Goal: Task Accomplishment & Management: Use online tool/utility

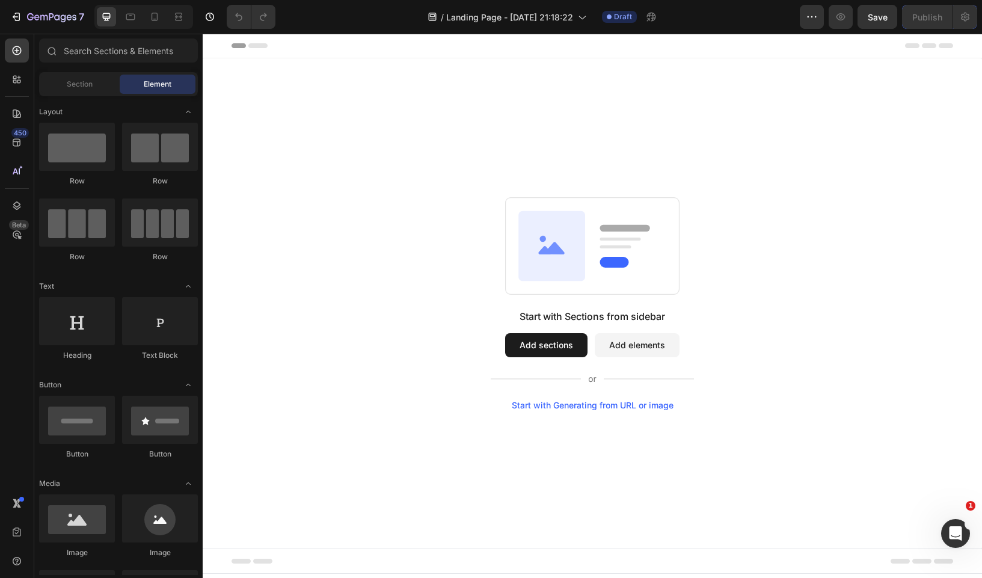
click at [562, 346] on button "Add sections" at bounding box center [546, 345] width 82 height 24
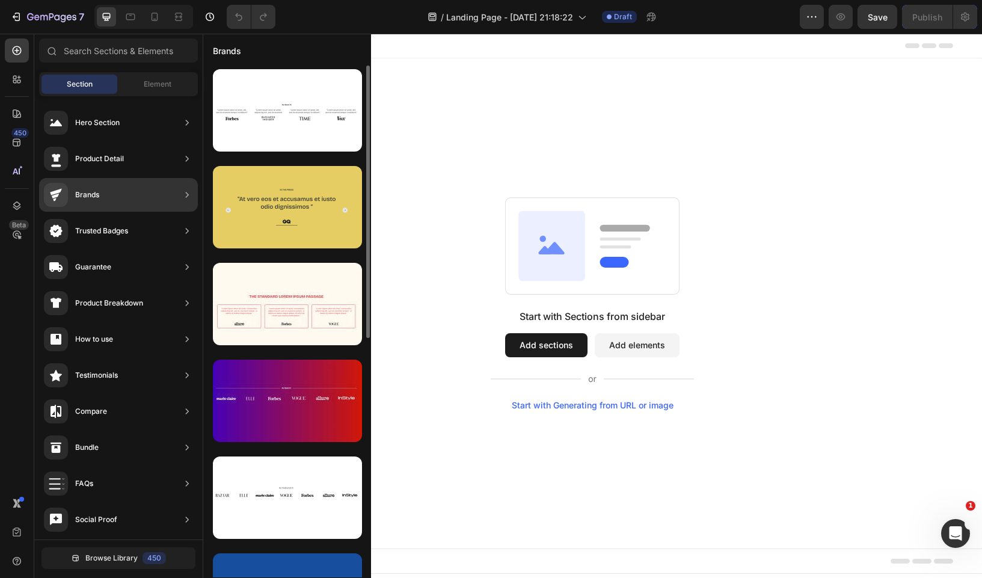
click at [274, 206] on div at bounding box center [287, 207] width 149 height 82
click at [307, 231] on div at bounding box center [287, 207] width 149 height 82
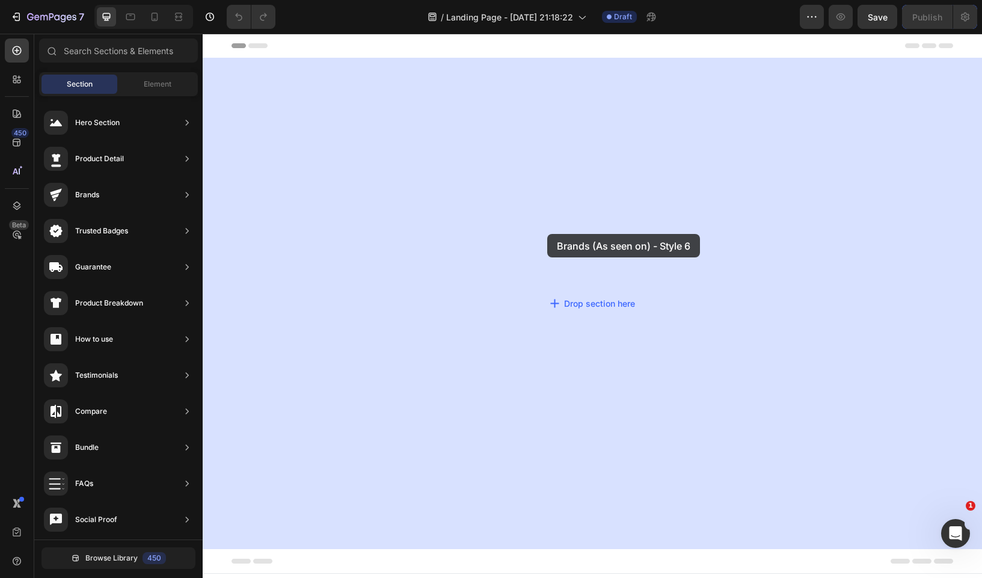
drag, startPoint x: 497, startPoint y: 248, endPoint x: 547, endPoint y: 234, distance: 52.0
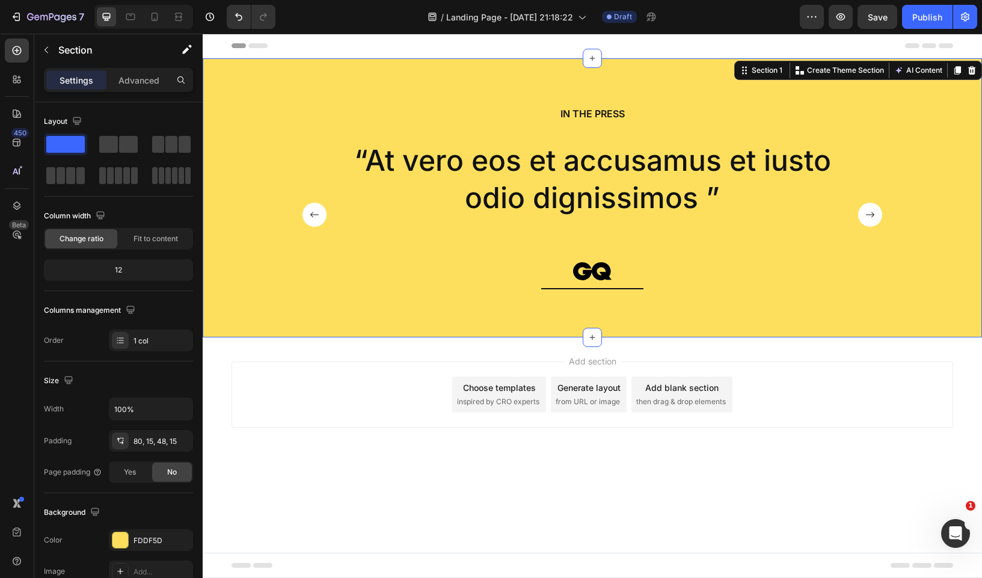
click at [586, 128] on div "IN THE PRESS Heading “At vero eos et accusamus et iusto odio dignissimos ” Text…" at bounding box center [592, 202] width 583 height 192
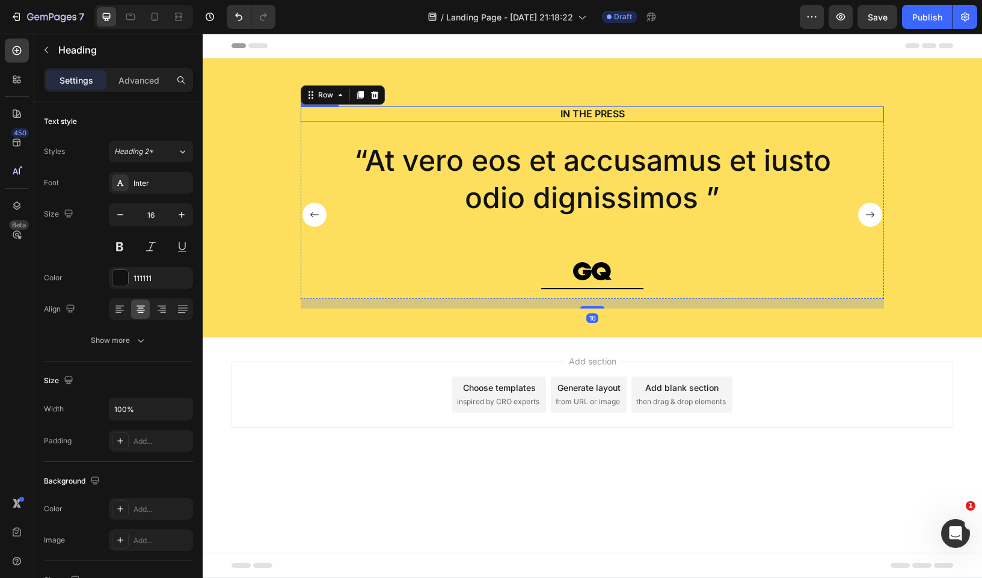
click at [586, 120] on h2 "IN THE PRESS" at bounding box center [592, 113] width 583 height 15
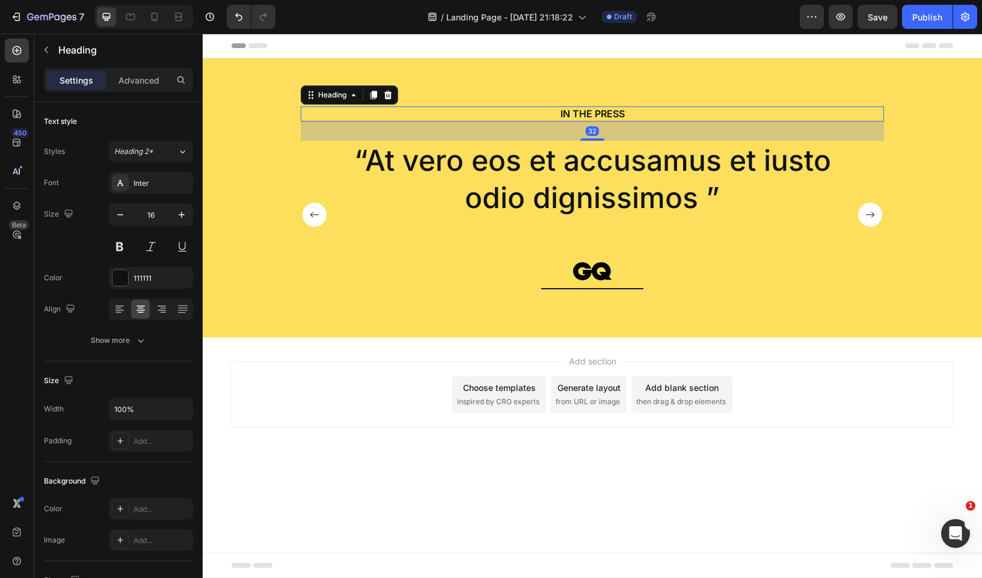
click at [592, 118] on h2 "IN THE PRESS" at bounding box center [592, 113] width 583 height 15
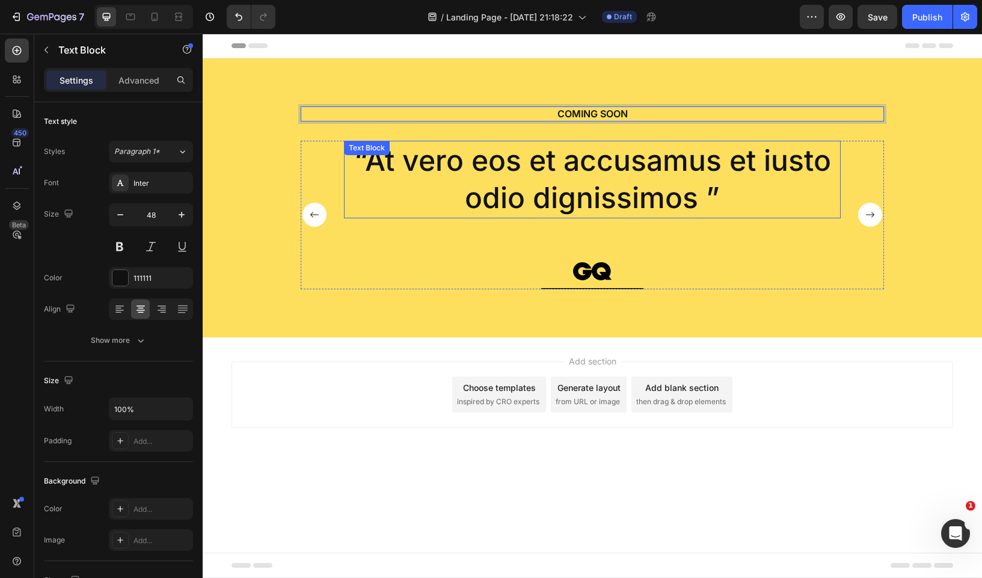
click at [565, 153] on p "“At vero eos et accusamus et iusto odio dignissimos ”" at bounding box center [592, 179] width 494 height 75
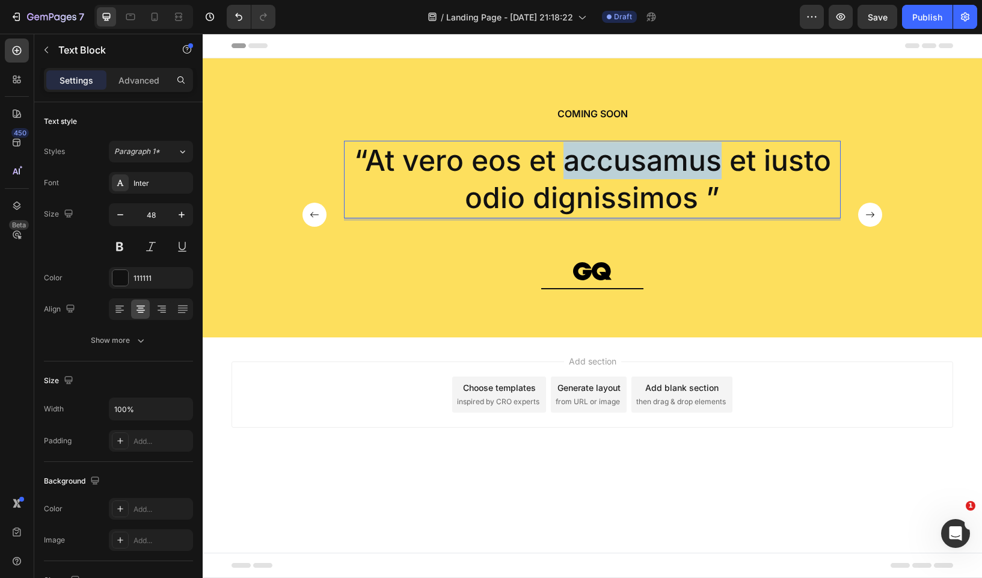
click at [565, 153] on p "“At vero eos et accusamus et iusto odio dignissimos ”" at bounding box center [592, 179] width 494 height 75
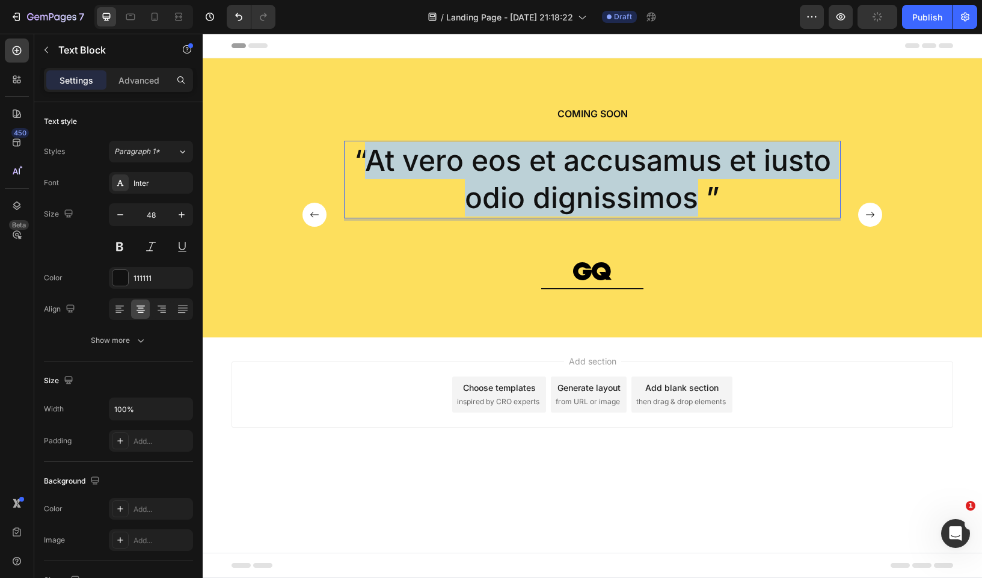
drag, startPoint x: 546, startPoint y: 167, endPoint x: 372, endPoint y: 168, distance: 173.8
click at [372, 168] on p "“At vero eos et accusamus et iusto odio dignissimos ”" at bounding box center [592, 179] width 494 height 75
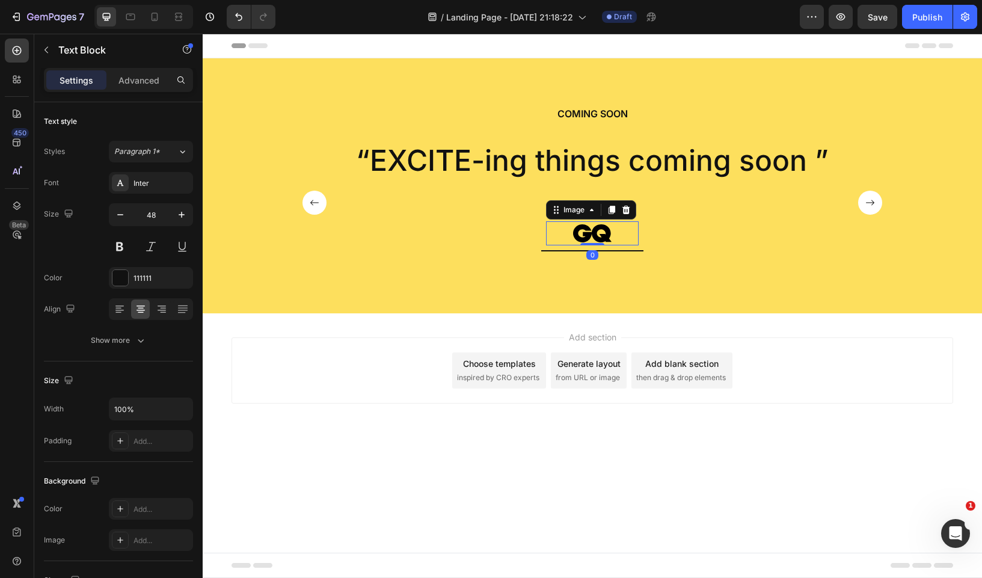
click at [588, 227] on img at bounding box center [592, 233] width 44 height 24
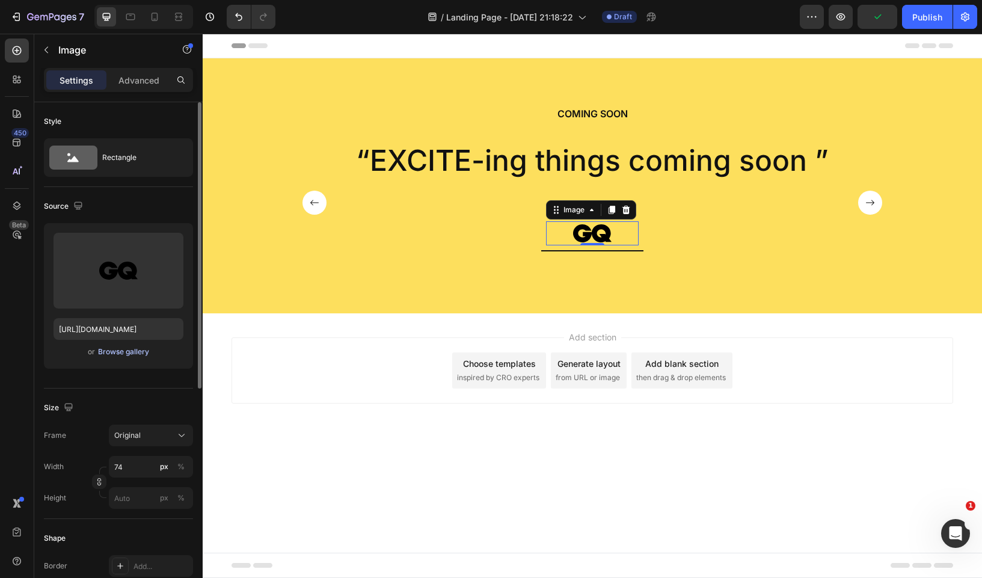
click at [121, 357] on div "Browse gallery" at bounding box center [123, 351] width 51 height 11
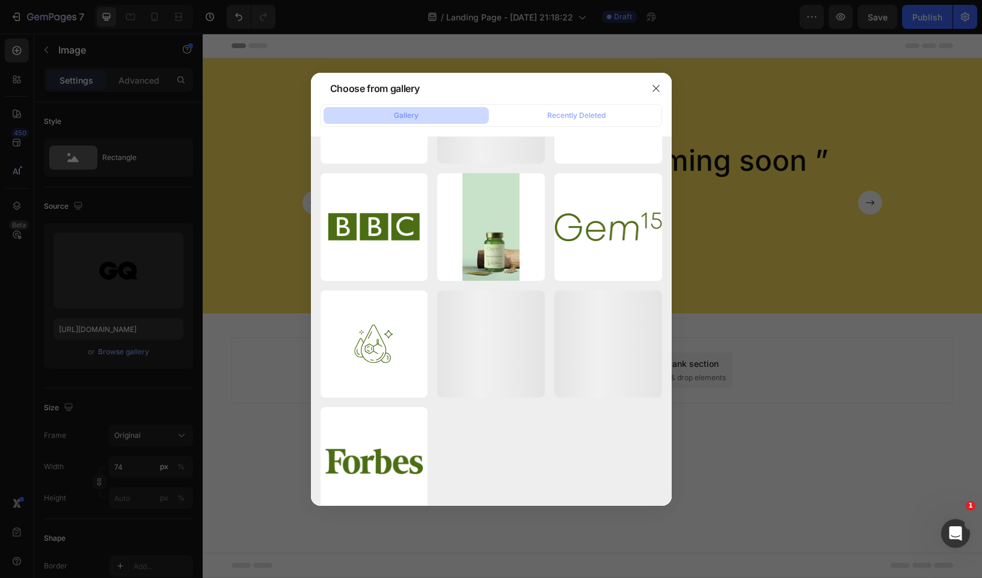
scroll to position [3386, 0]
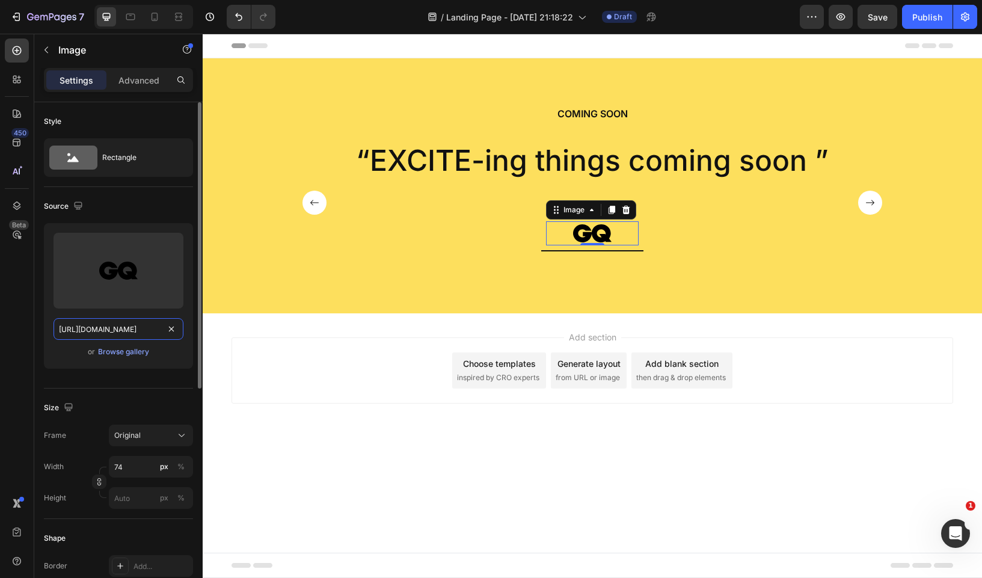
click at [102, 333] on input "https://cdn.shopify.com/s/files/1/0569/2673/2340/files/gempages_564848969688024…" at bounding box center [119, 329] width 130 height 22
paste input "EXCITE-MY-LOGO-text-blue2-new.svg?v=1748890975"
type input "https://cdn.shopify.com/s/files/1/0569/2673/2340/files/EXCITE-MY-LOGO-text-blue…"
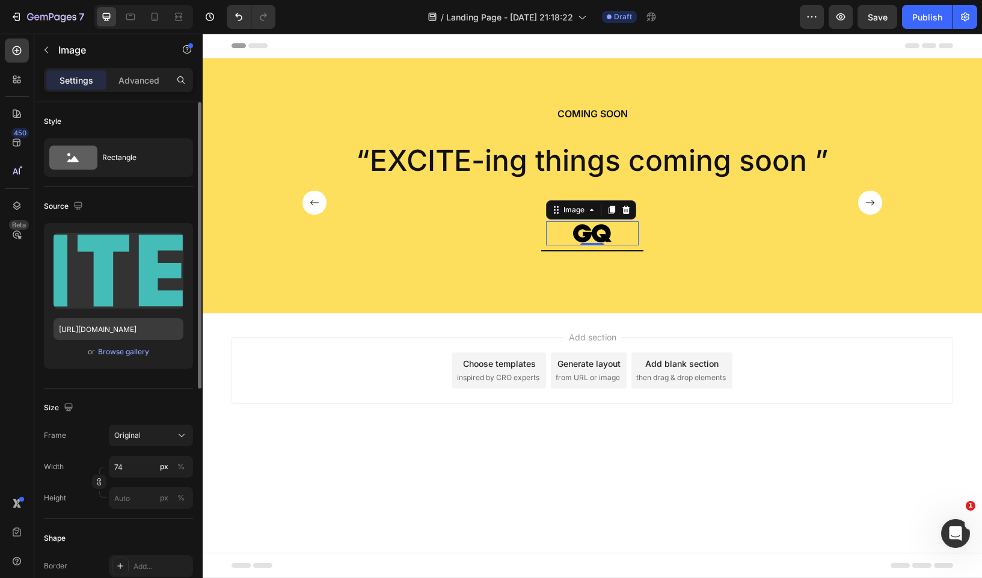
scroll to position [0, 0]
click at [133, 471] on input "74" at bounding box center [151, 467] width 84 height 22
type input "300"
drag, startPoint x: 128, startPoint y: 468, endPoint x: 93, endPoint y: 467, distance: 34.9
click at [93, 467] on div "Width 300 px % Height px %" at bounding box center [118, 482] width 149 height 53
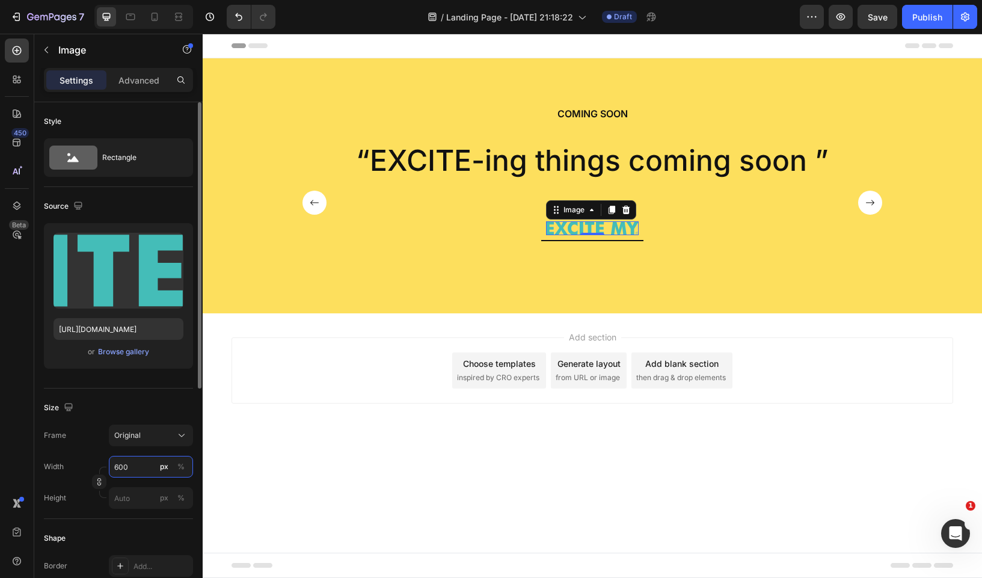
type input "600"
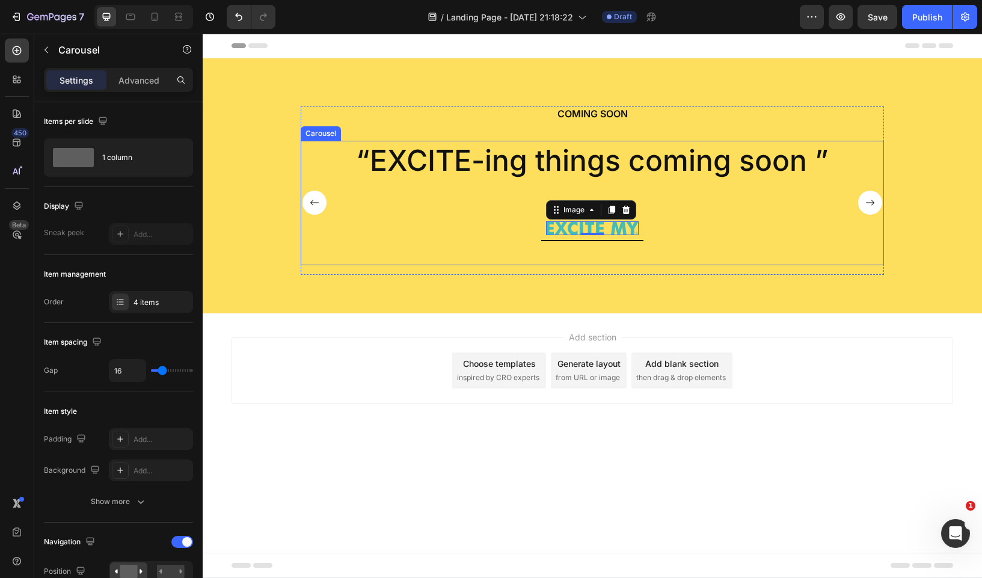
click at [508, 230] on div "“EXCITE-ing things coming soon ” Text Block Image 0 Row" at bounding box center [592, 203] width 497 height 124
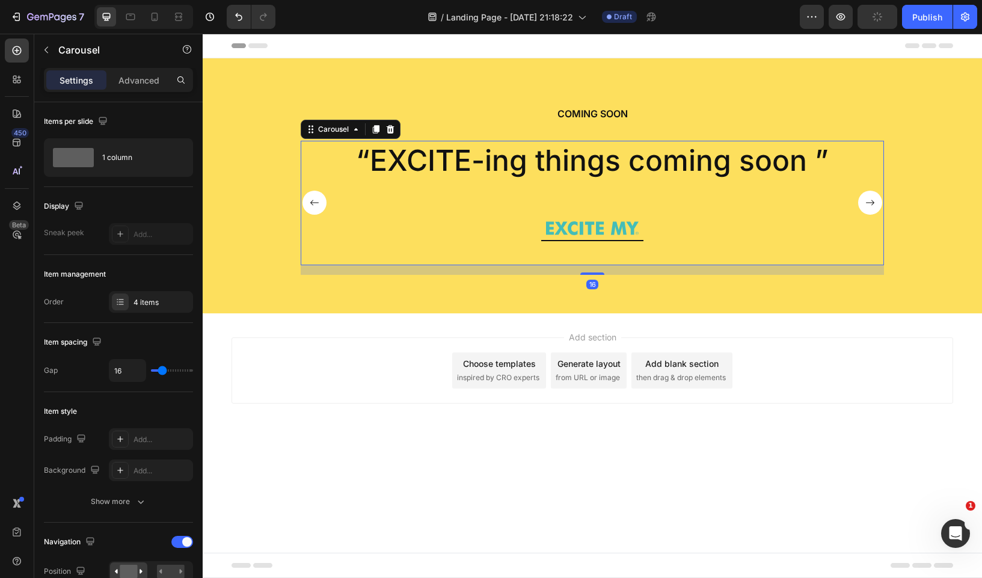
click at [537, 230] on div "“EXCITE-ing things coming soon ” Text Block Image Row" at bounding box center [592, 203] width 497 height 124
click at [542, 224] on div "Image Row" at bounding box center [592, 228] width 102 height 24
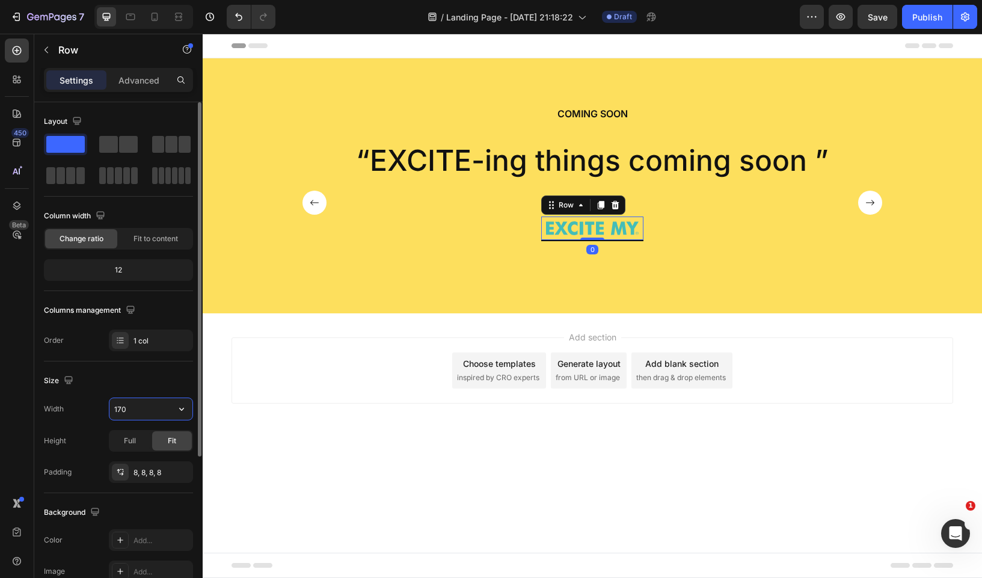
drag, startPoint x: 137, startPoint y: 413, endPoint x: 93, endPoint y: 412, distance: 44.5
click at [93, 412] on div "Width 170" at bounding box center [118, 408] width 149 height 23
type input "400"
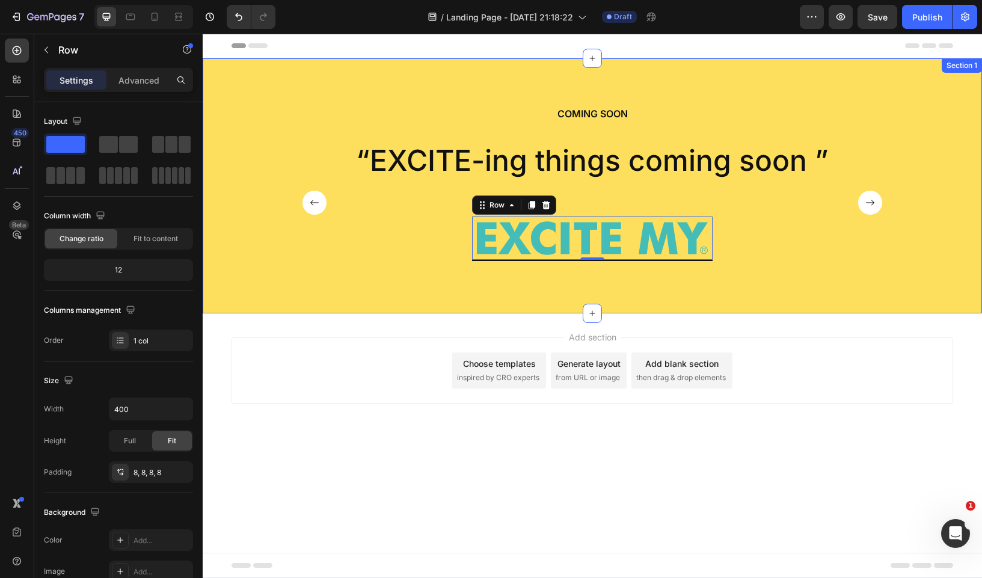
click at [437, 67] on div "COMING SOON Heading “EXCITE-ing things coming soon ” Text Block Image Row 0 “At…" at bounding box center [592, 185] width 779 height 255
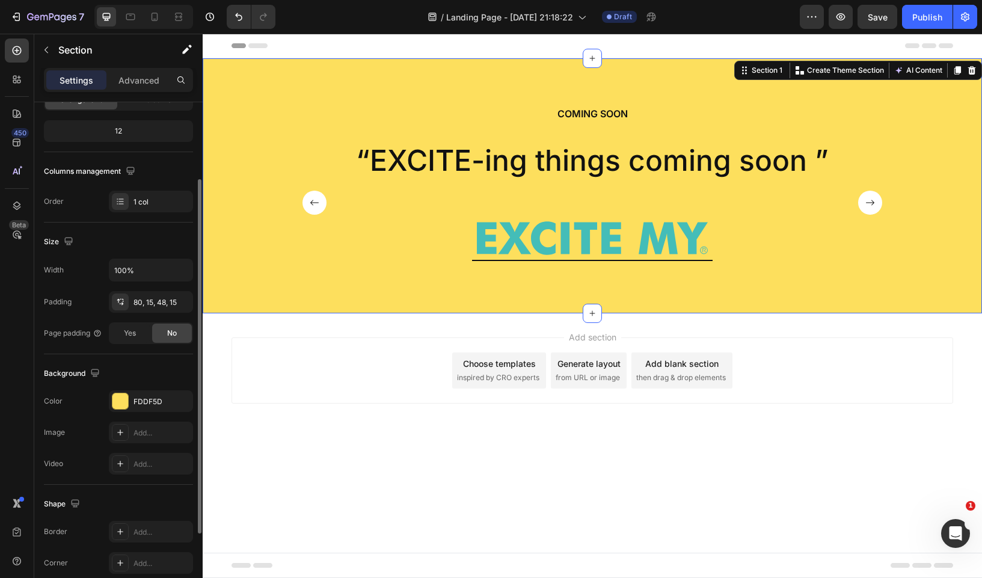
scroll to position [224, 0]
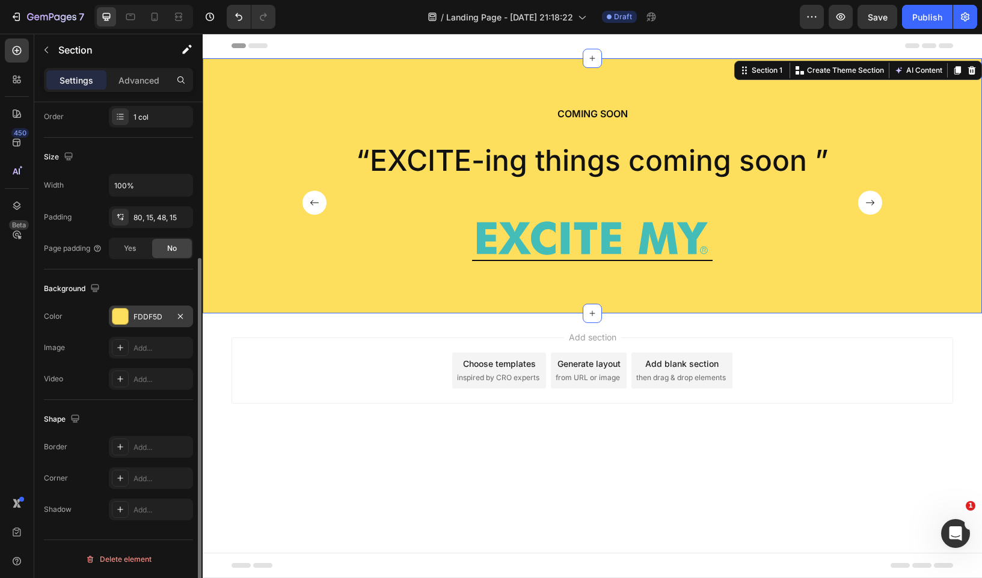
click at [121, 318] on div at bounding box center [120, 316] width 16 height 16
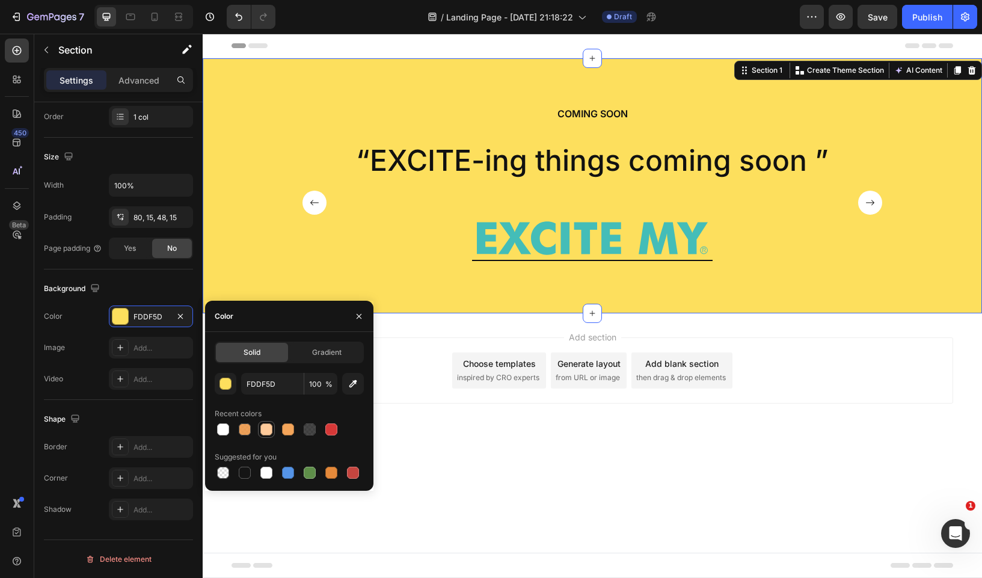
click at [268, 423] on div at bounding box center [266, 429] width 12 height 12
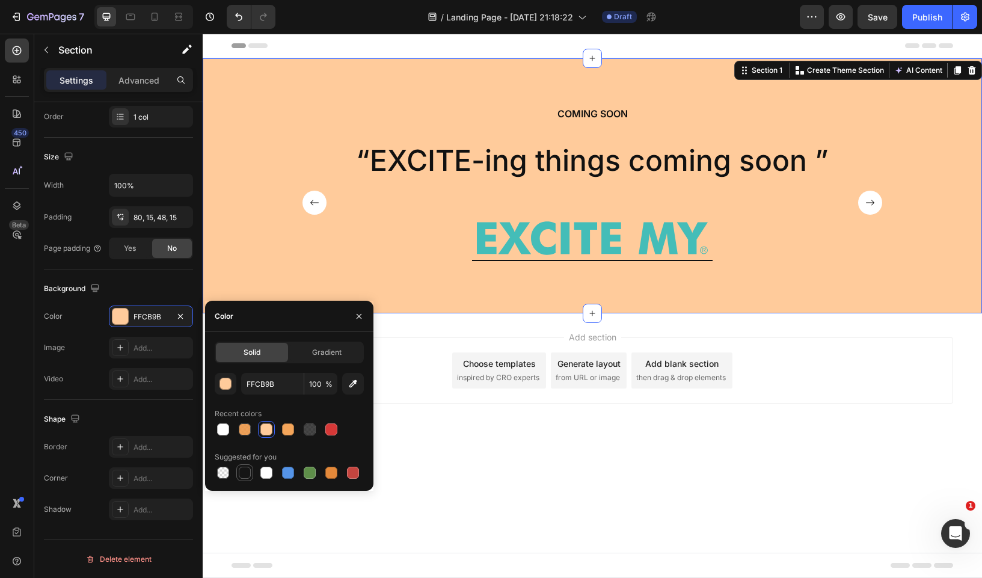
click at [241, 472] on div at bounding box center [245, 473] width 12 height 12
type input "151515"
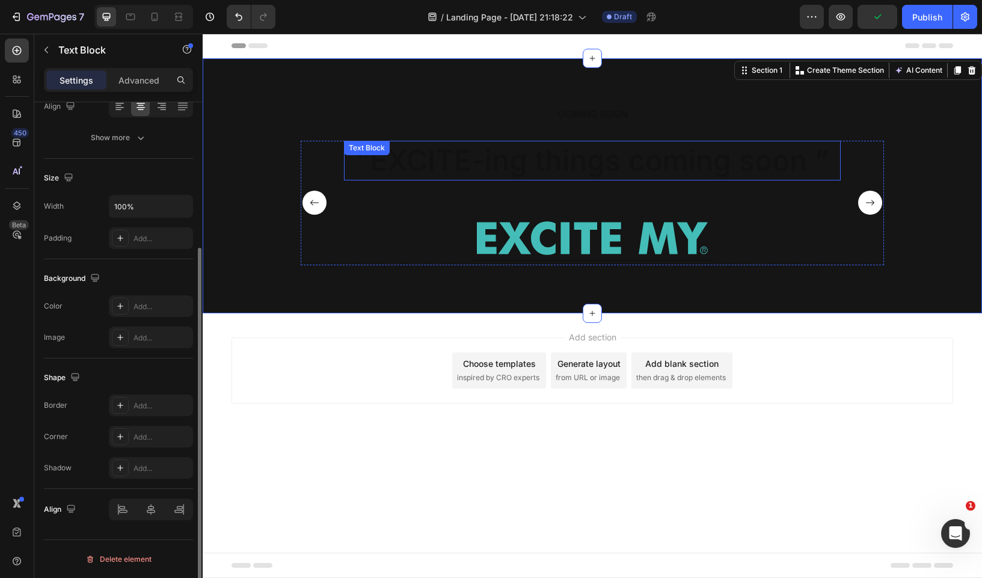
click at [511, 164] on p "“EXCITE-ing things coming soon ”" at bounding box center [592, 160] width 494 height 37
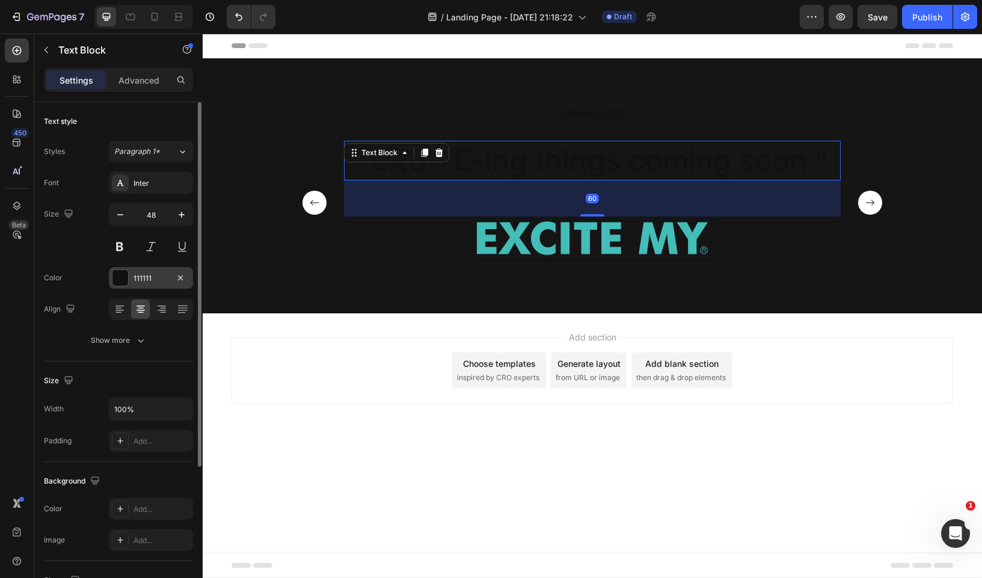
click at [124, 276] on div at bounding box center [120, 278] width 16 height 16
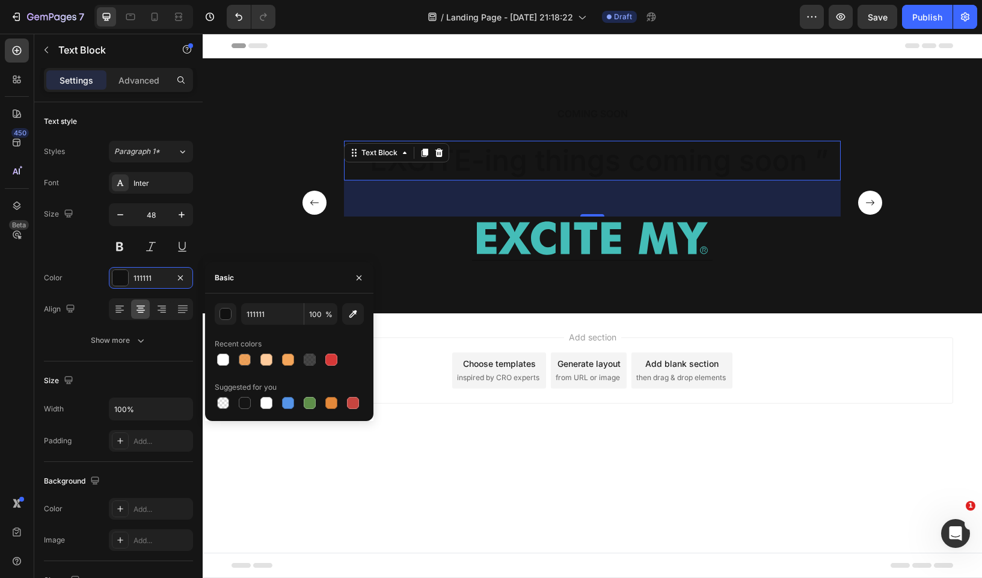
click at [221, 349] on div "Recent colors" at bounding box center [289, 343] width 149 height 19
click at [221, 357] on div at bounding box center [223, 360] width 12 height 12
type input "FFFFFF"
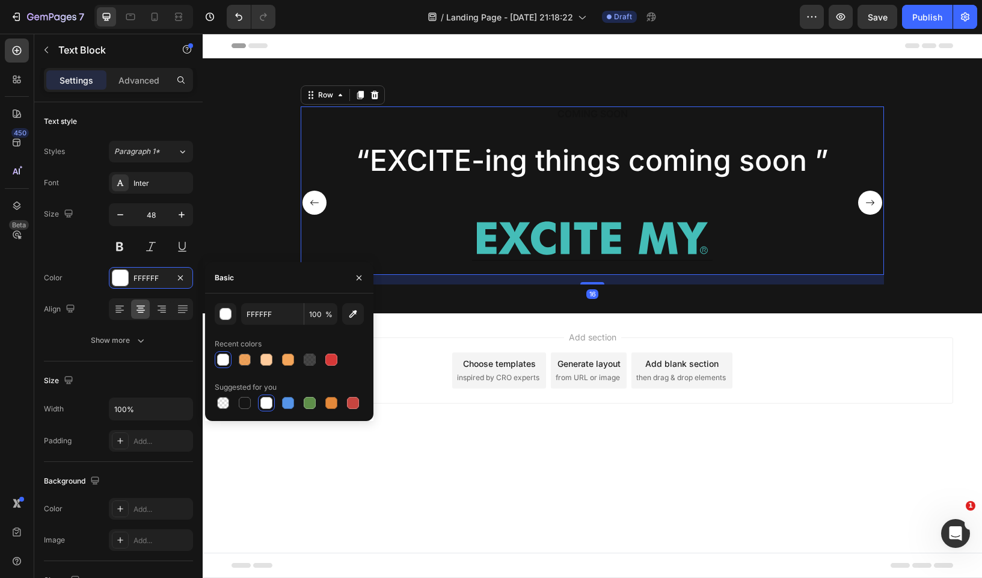
click at [479, 123] on div "COMING SOON Heading “EXCITE-ing things coming soon ” Text Block Image Row “At v…" at bounding box center [592, 190] width 583 height 168
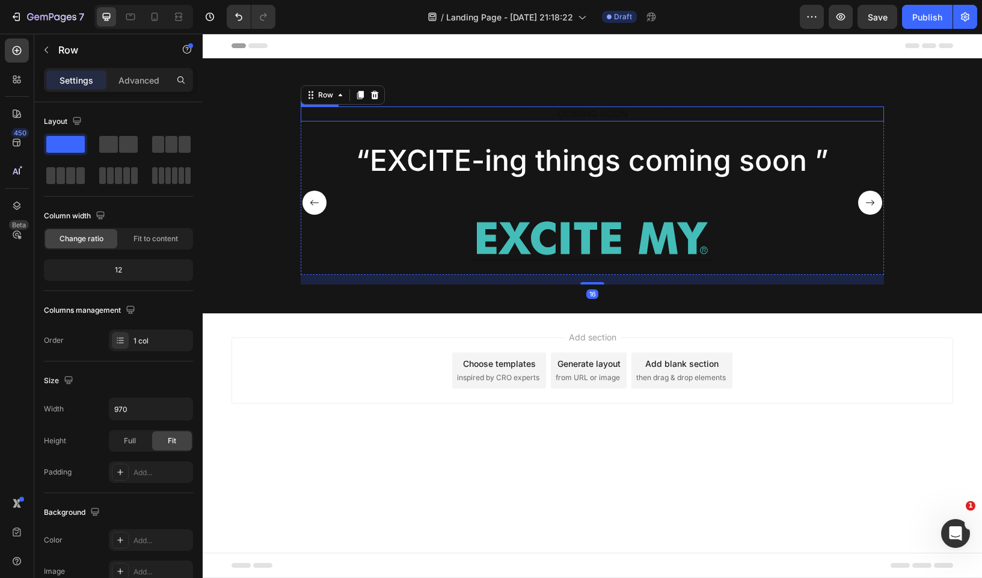
click at [543, 121] on div "COMING SOON Heading “EXCITE-ing things coming soon ” Text Block Image Row “At v…" at bounding box center [592, 190] width 583 height 168
click at [545, 114] on p "COMING SOON" at bounding box center [592, 114] width 581 height 13
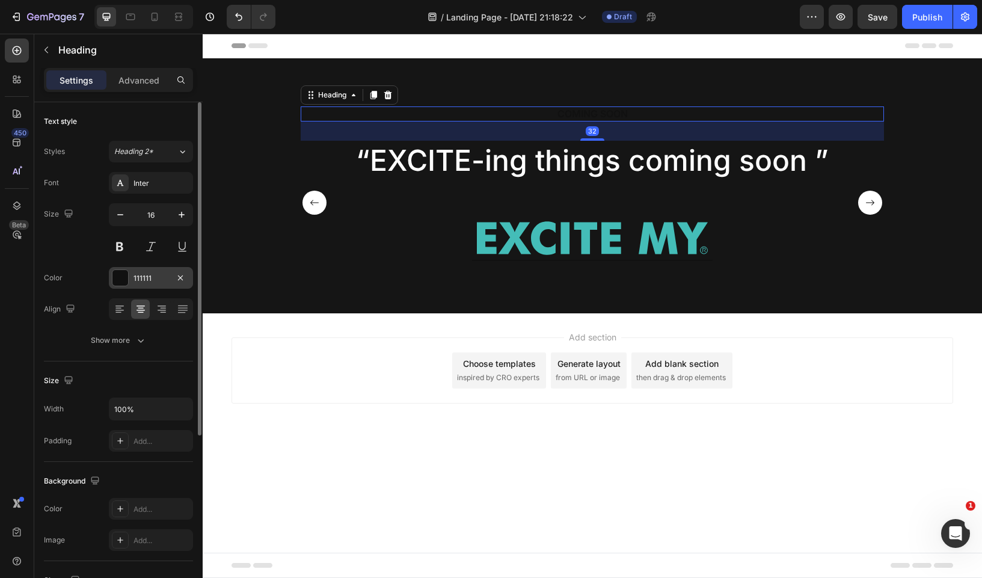
click at [119, 278] on div at bounding box center [120, 278] width 16 height 16
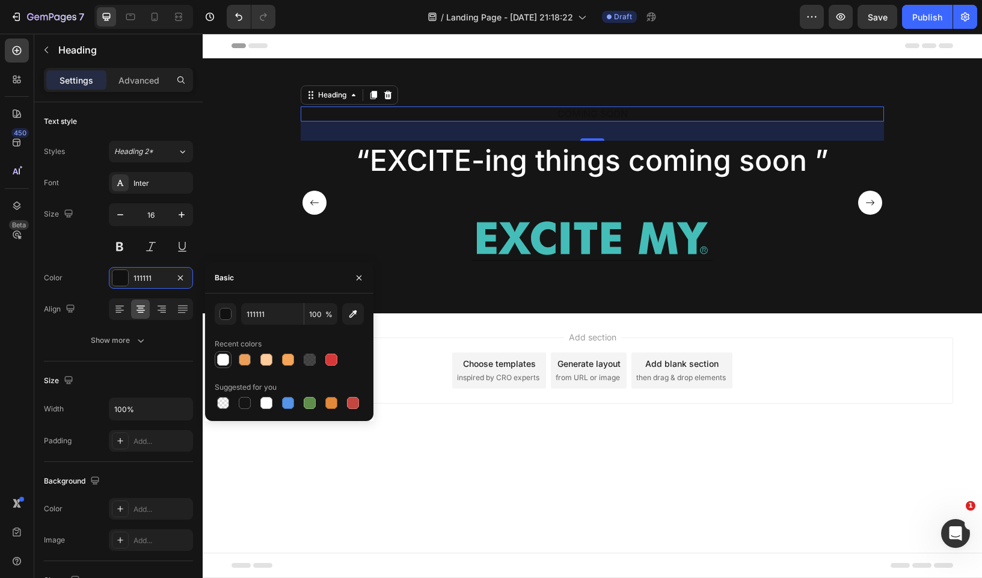
click at [228, 355] on div at bounding box center [223, 359] width 14 height 14
type input "FFFFFF"
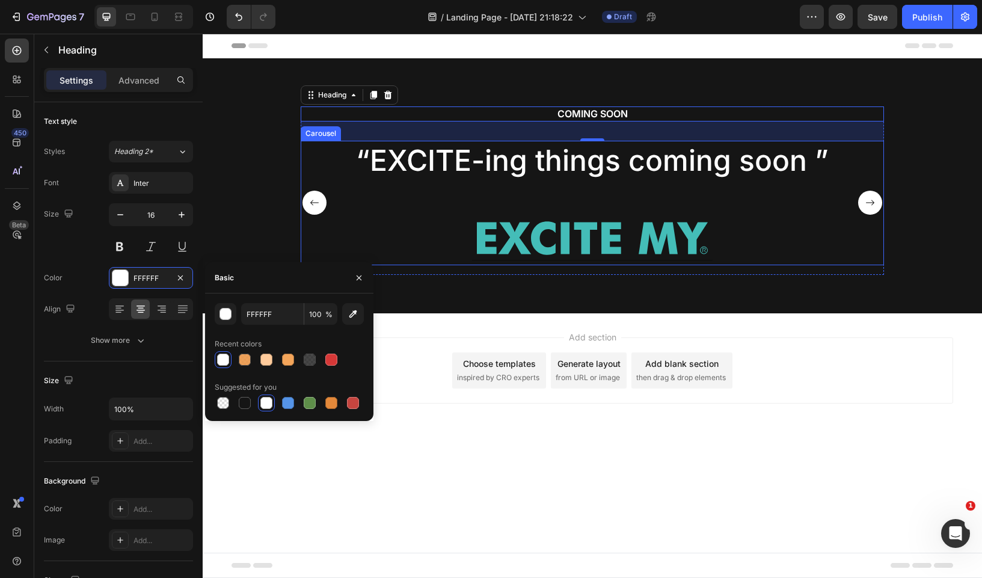
click at [440, 268] on div "“EXCITE-ing things coming soon ” Text Block Image Row “At vero eos et accusamus…" at bounding box center [592, 208] width 583 height 134
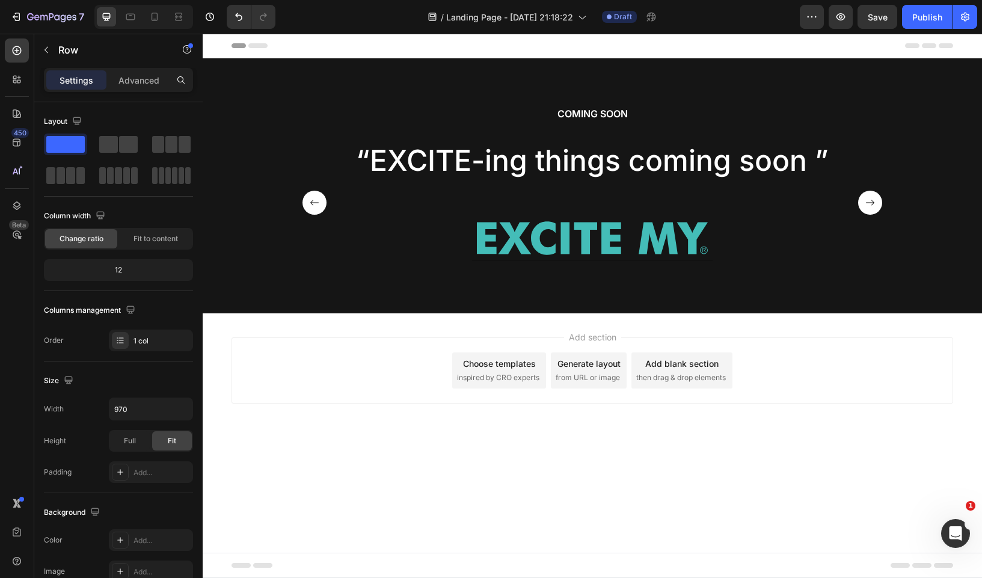
click at [434, 352] on div "Add section Choose templates inspired by CRO experts Generate layout from URL o…" at bounding box center [593, 370] width 722 height 66
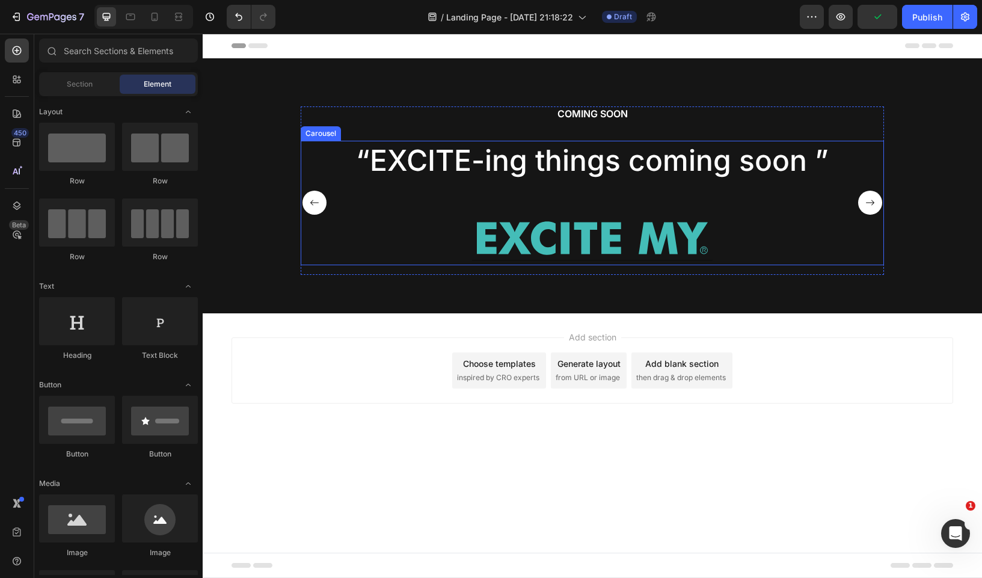
click at [864, 198] on rect "Carousel Next Arrow" at bounding box center [870, 203] width 24 height 24
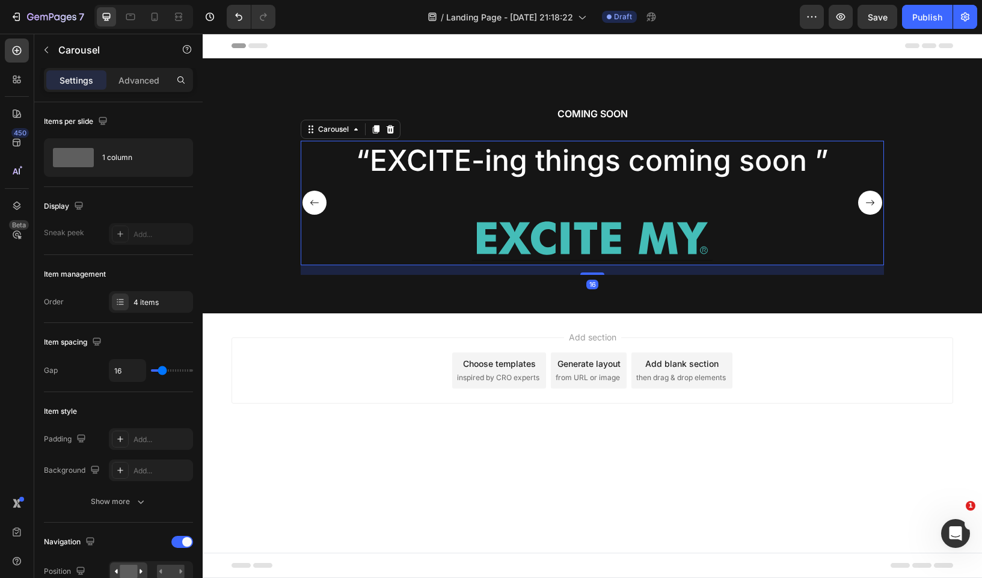
click at [879, 212] on rect "Carousel Next Arrow" at bounding box center [870, 203] width 24 height 24
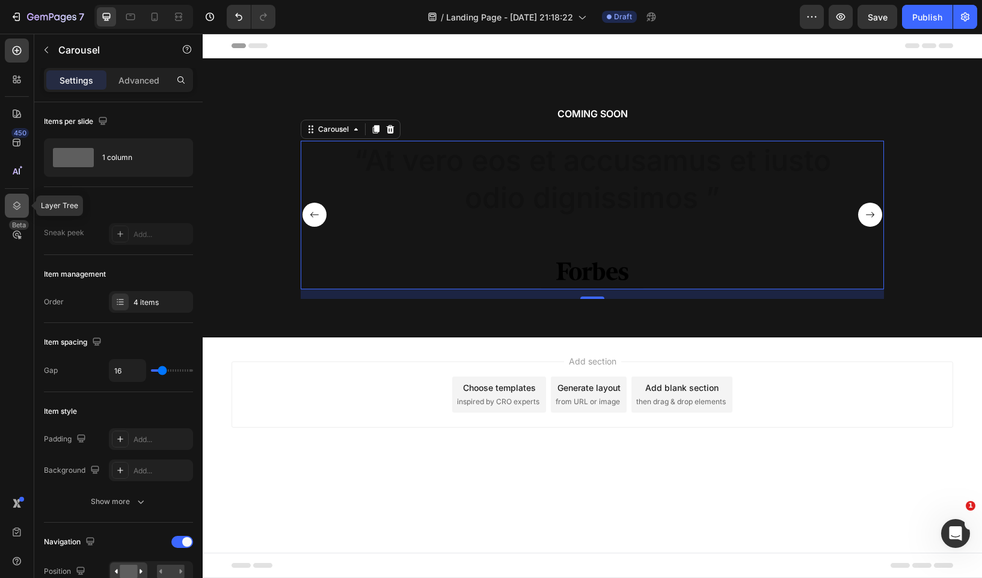
click at [18, 204] on icon at bounding box center [17, 206] width 12 height 12
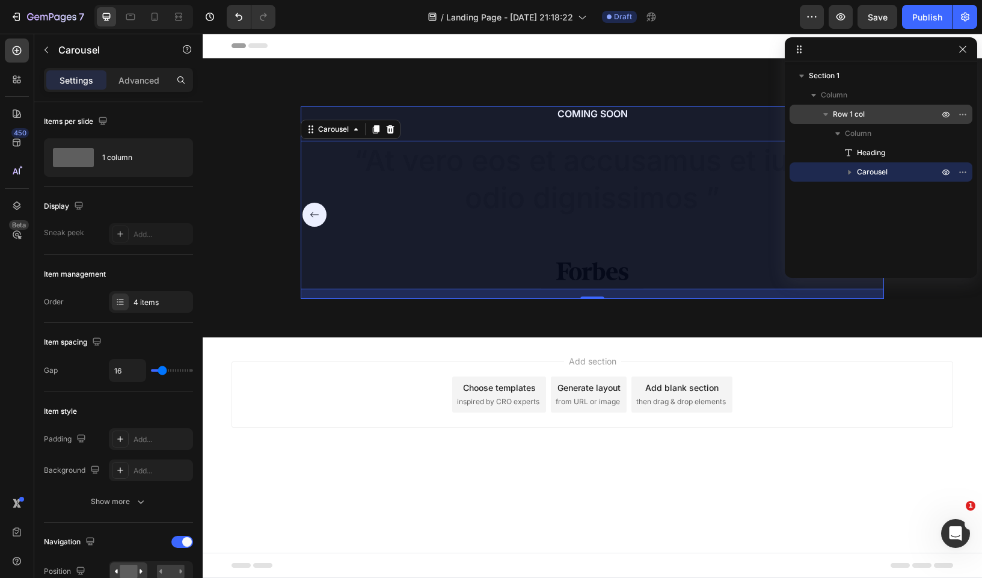
click at [829, 117] on icon "button" at bounding box center [826, 114] width 12 height 12
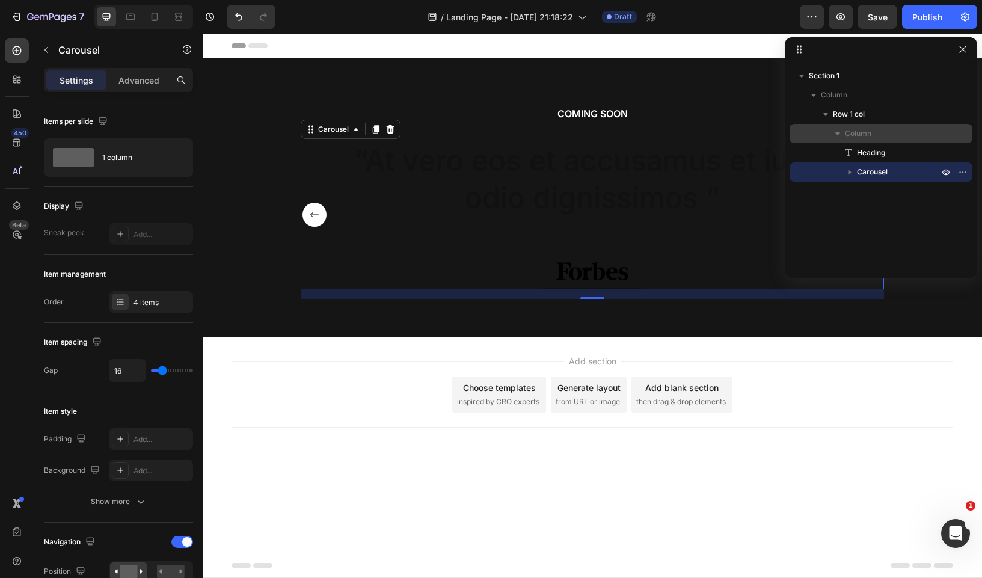
click at [835, 132] on icon "button" at bounding box center [837, 133] width 5 height 3
click at [835, 132] on icon "button" at bounding box center [838, 133] width 12 height 12
click at [850, 173] on icon "button" at bounding box center [850, 172] width 12 height 12
click at [862, 192] on icon "button" at bounding box center [862, 191] width 12 height 12
click at [897, 206] on span "Carousel Item" at bounding box center [893, 210] width 48 height 12
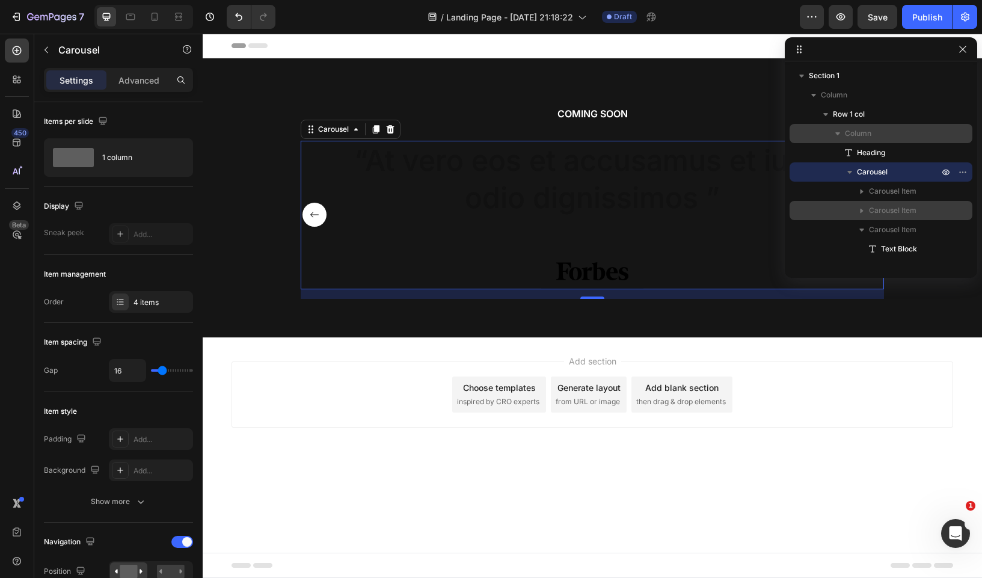
click at [953, 210] on div "Carousel Item" at bounding box center [880, 210] width 173 height 19
click at [870, 213] on span "Carousel Item" at bounding box center [893, 210] width 48 height 12
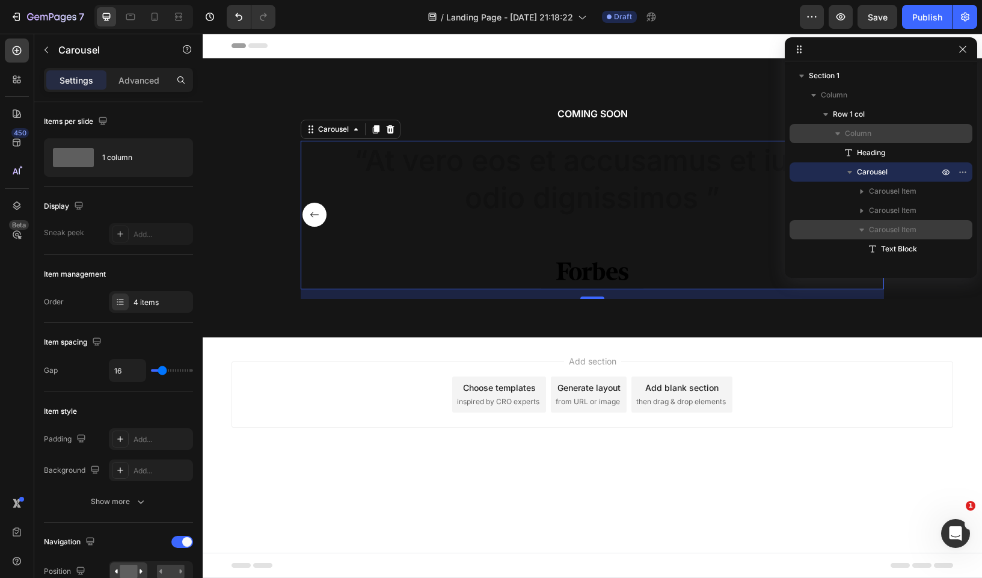
click at [859, 230] on icon "button" at bounding box center [862, 230] width 12 height 12
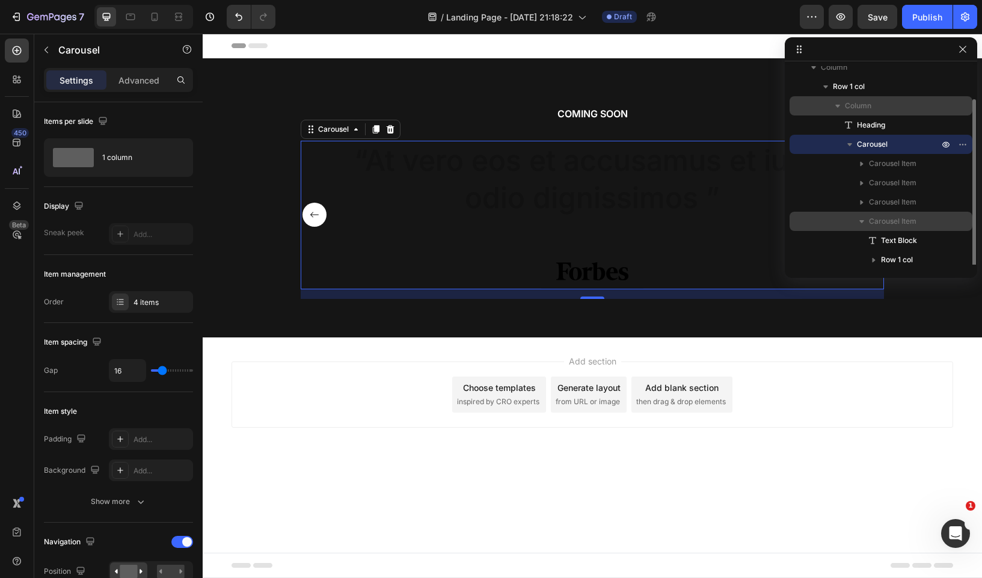
scroll to position [32, 0]
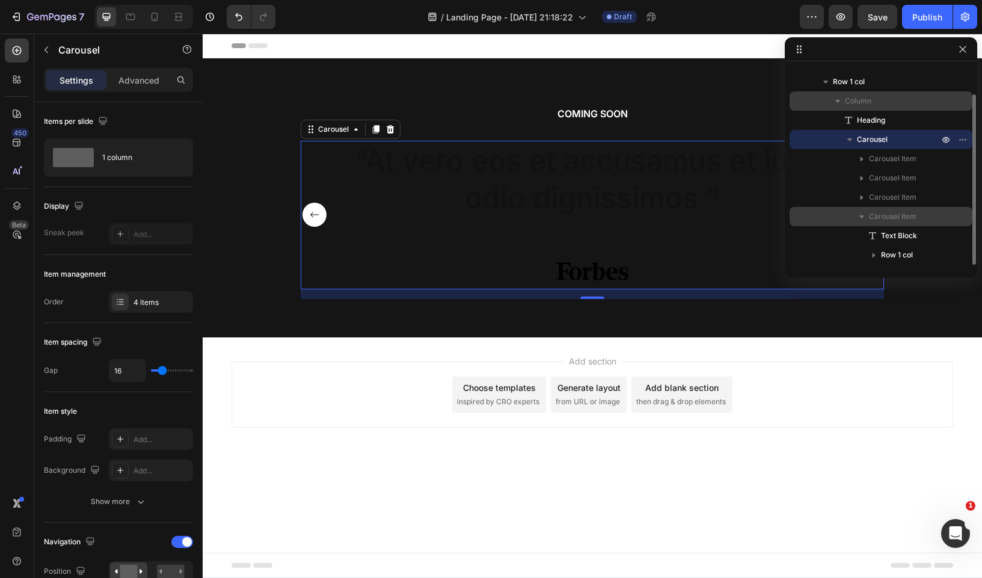
click at [862, 210] on icon "button" at bounding box center [862, 216] width 12 height 12
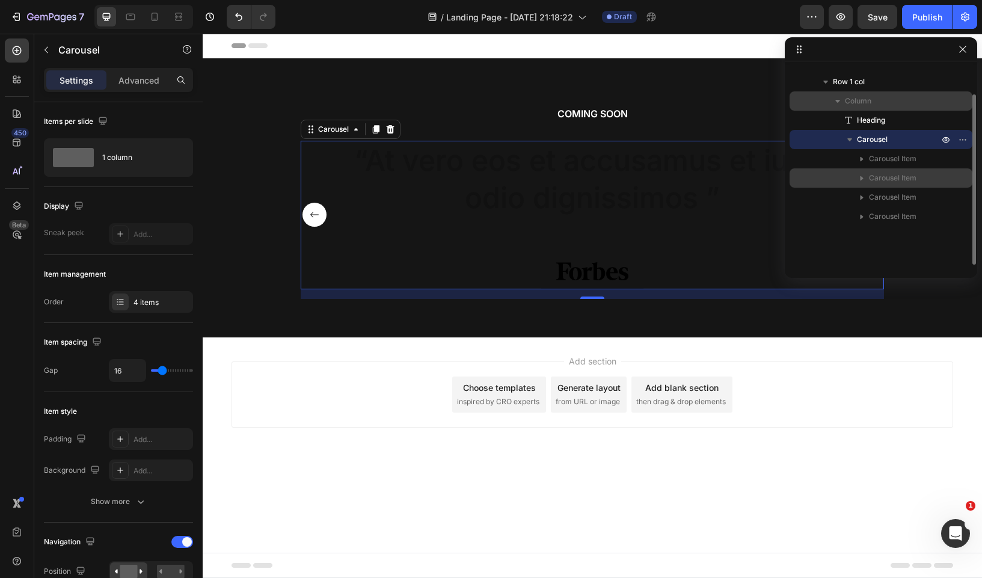
click at [921, 179] on p "Carousel Item" at bounding box center [905, 178] width 72 height 12
click at [946, 138] on icon "button" at bounding box center [946, 139] width 3 height 3
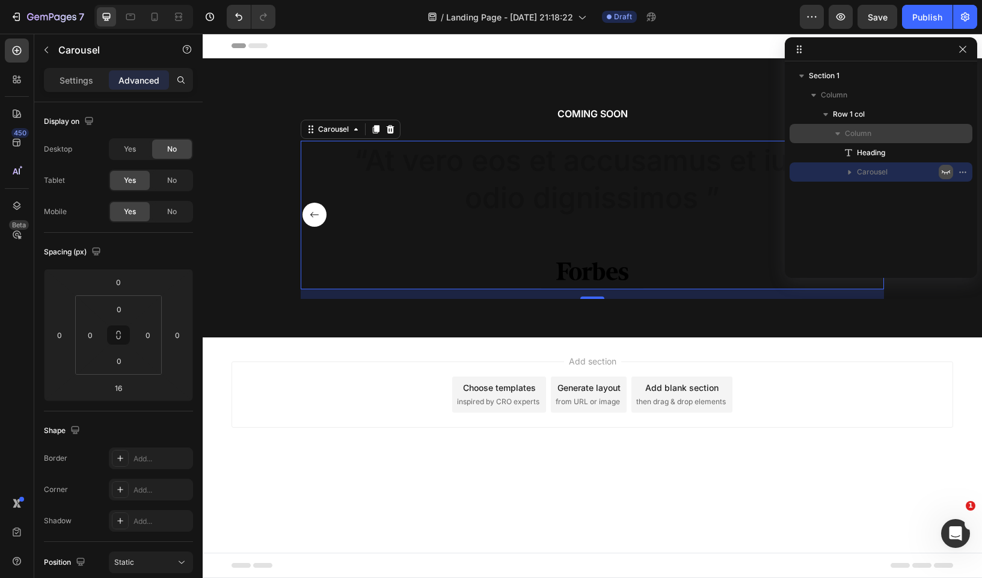
scroll to position [0, 0]
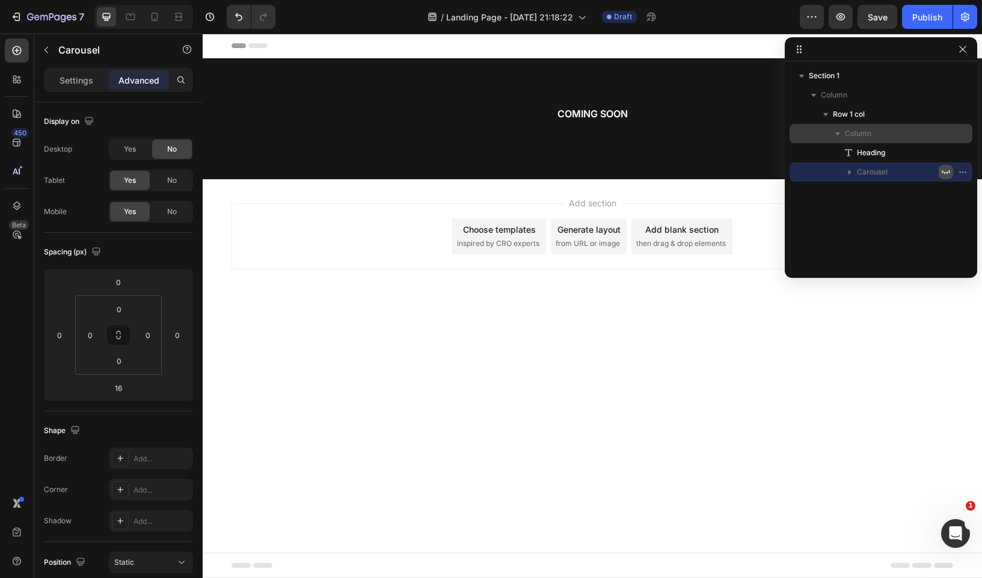
click at [945, 171] on icon "button" at bounding box center [946, 172] width 10 height 10
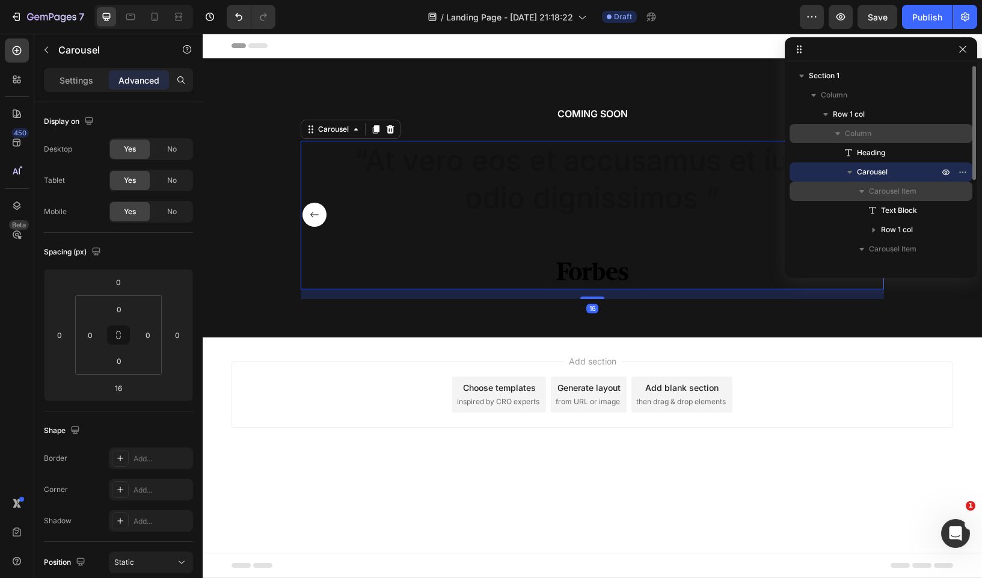
click at [937, 194] on p "Carousel Item" at bounding box center [905, 191] width 72 height 12
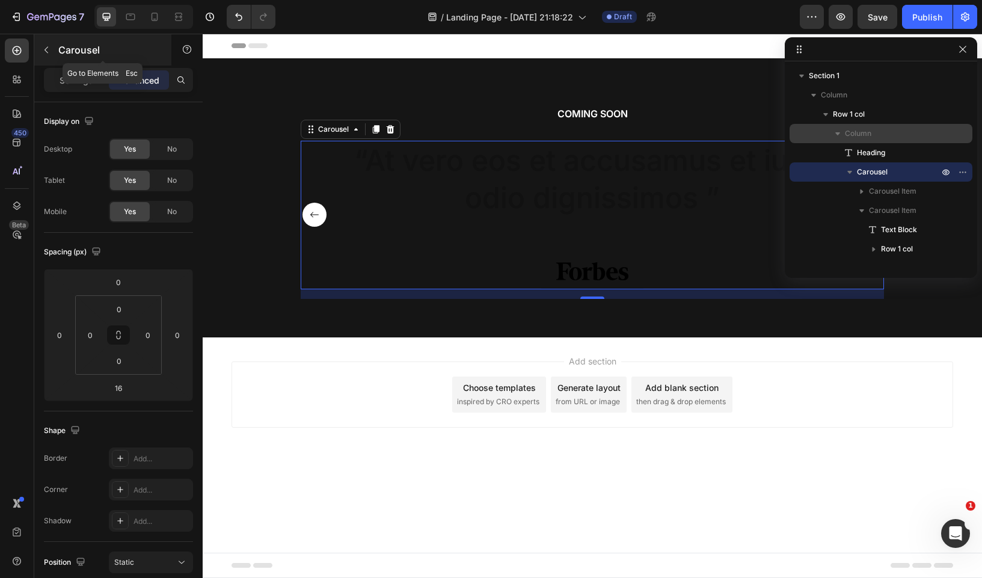
click at [47, 51] on icon "button" at bounding box center [46, 50] width 10 height 10
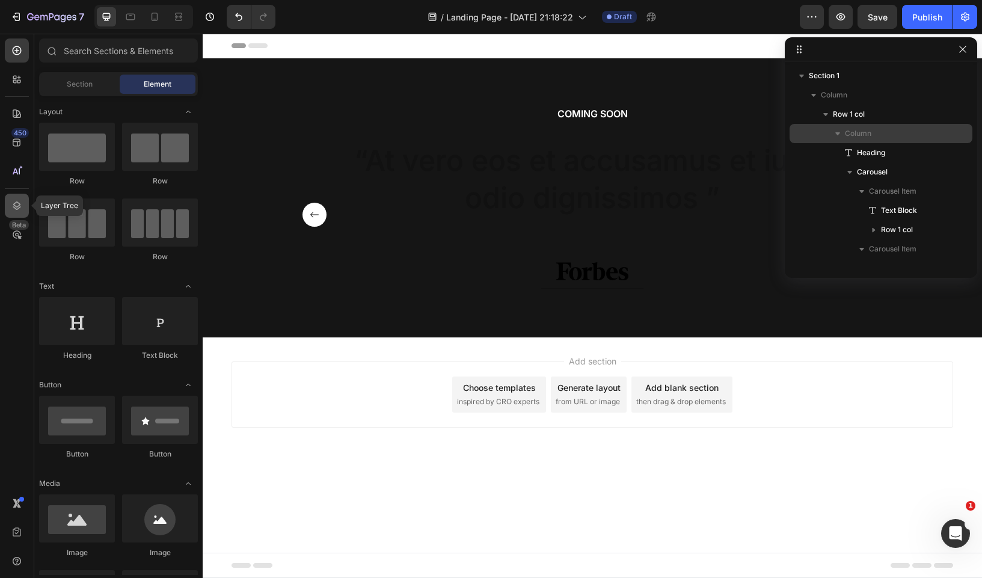
click at [17, 208] on icon at bounding box center [17, 206] width 12 height 12
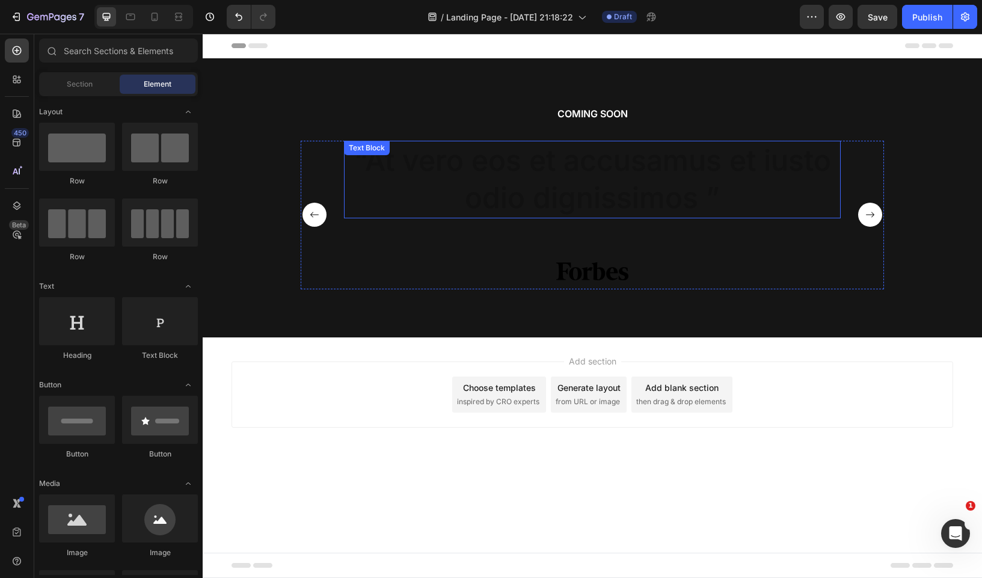
click at [429, 197] on p "“At vero eos et accusamus et iusto odio dignissimos ”" at bounding box center [592, 179] width 494 height 75
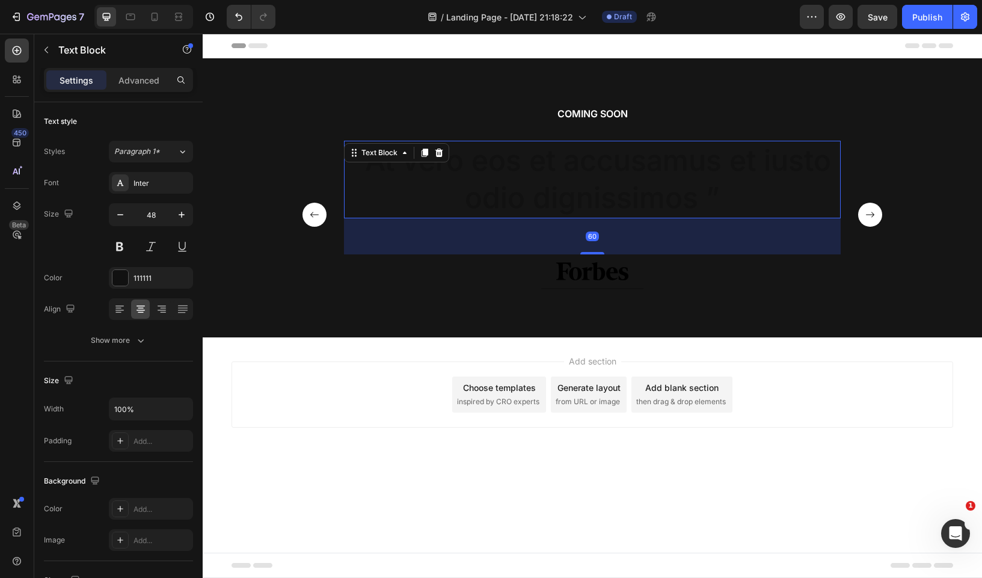
click at [352, 180] on p "“At vero eos et accusamus et iusto odio dignissimos ”" at bounding box center [592, 179] width 494 height 75
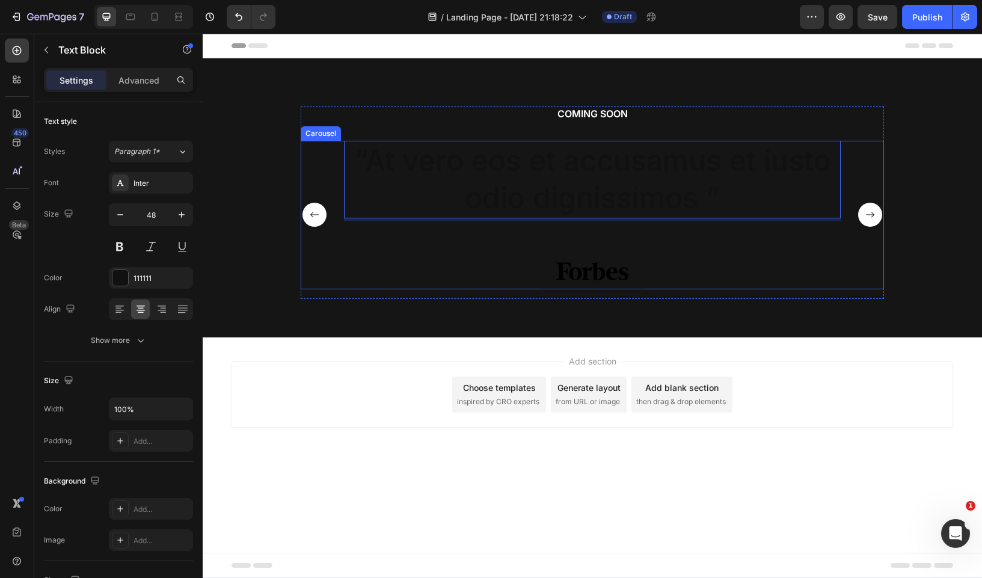
click at [317, 171] on div "“EXCITE-ing things coming soon ” Text Block Image Row “At vero eos et accusamus…" at bounding box center [592, 215] width 583 height 149
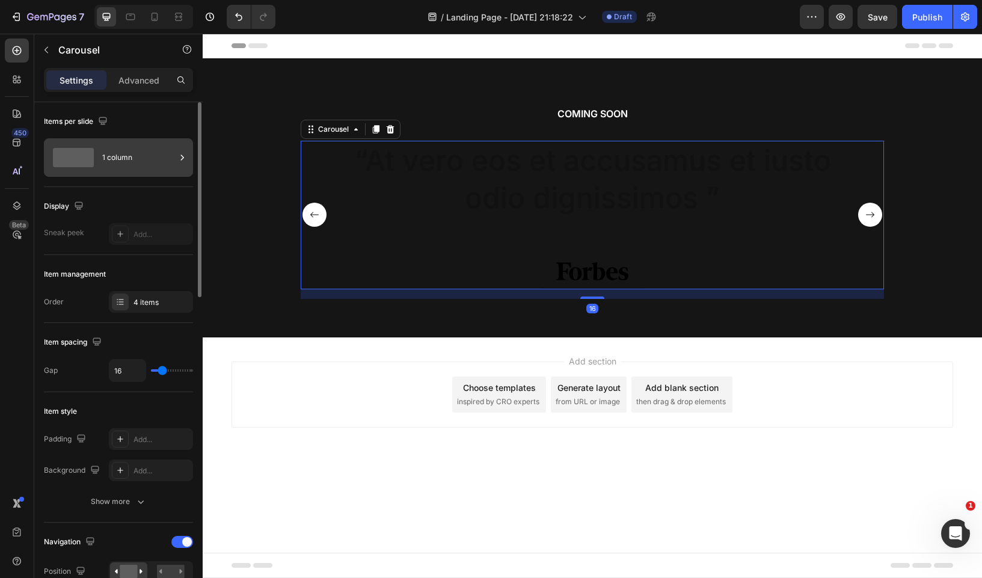
click at [113, 156] on div "1 column" at bounding box center [138, 158] width 73 height 28
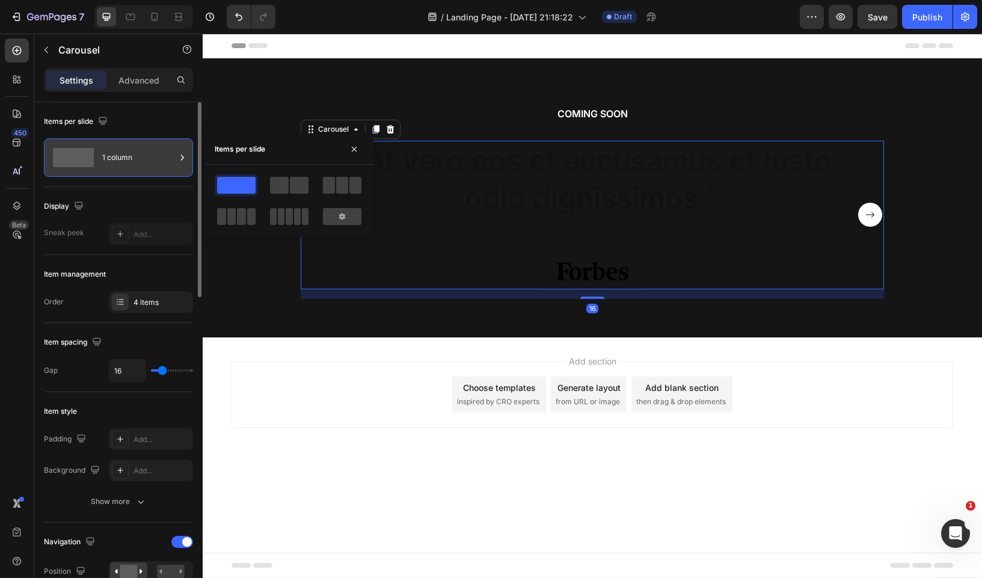
click at [113, 156] on div "1 column" at bounding box center [138, 158] width 73 height 28
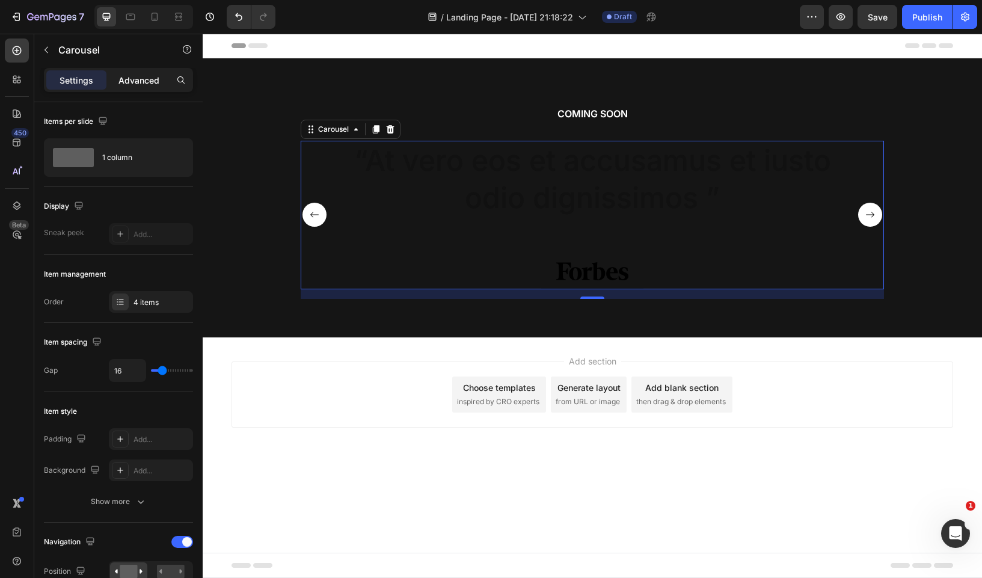
click at [147, 80] on p "Advanced" at bounding box center [138, 80] width 41 height 13
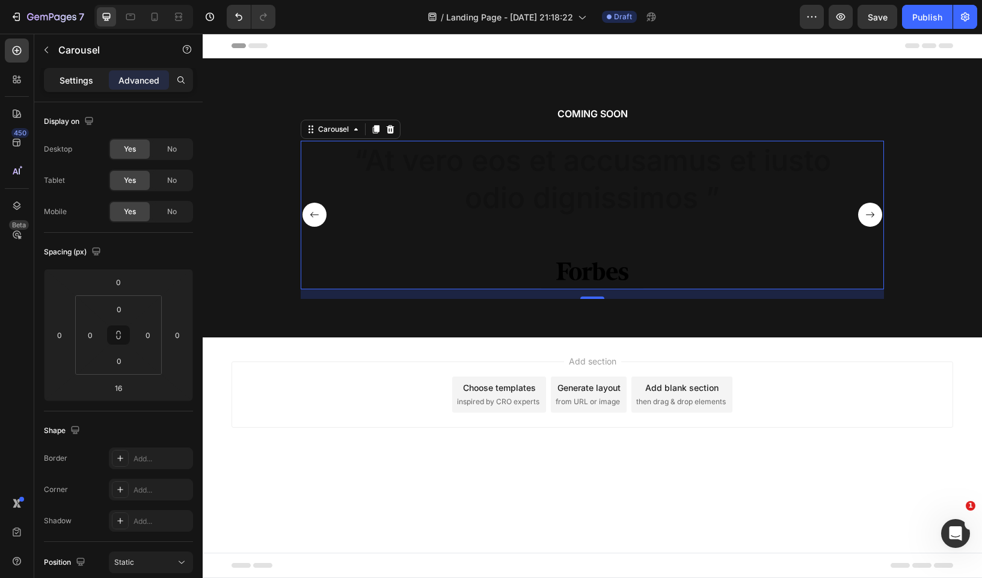
click at [84, 80] on p "Settings" at bounding box center [77, 80] width 34 height 13
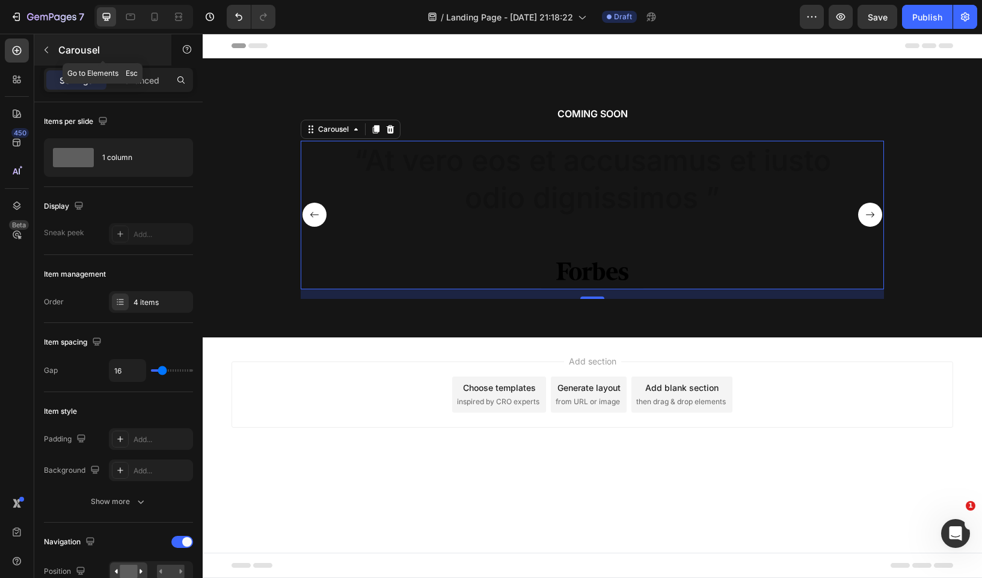
click at [51, 48] on button "button" at bounding box center [46, 49] width 19 height 19
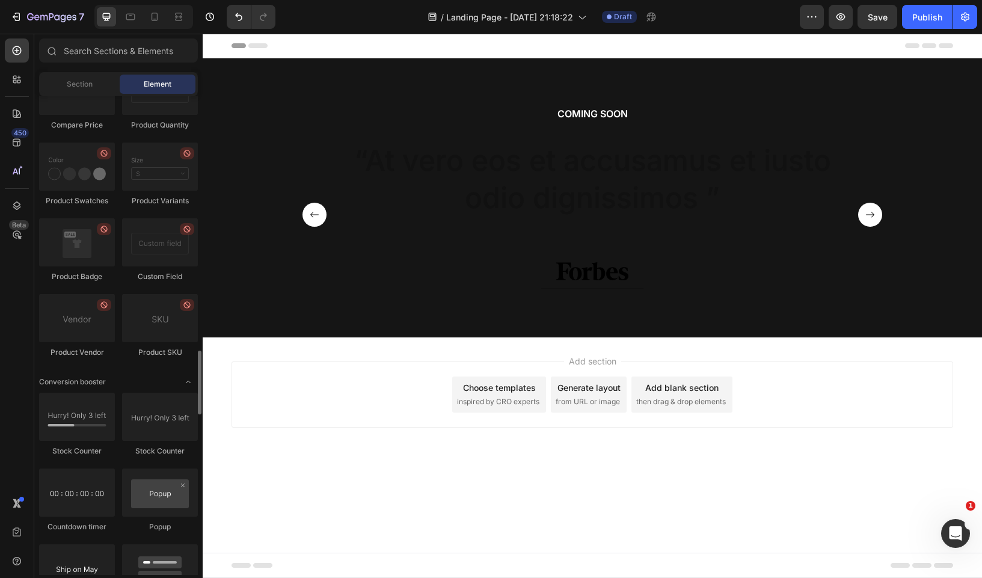
scroll to position [3085, 0]
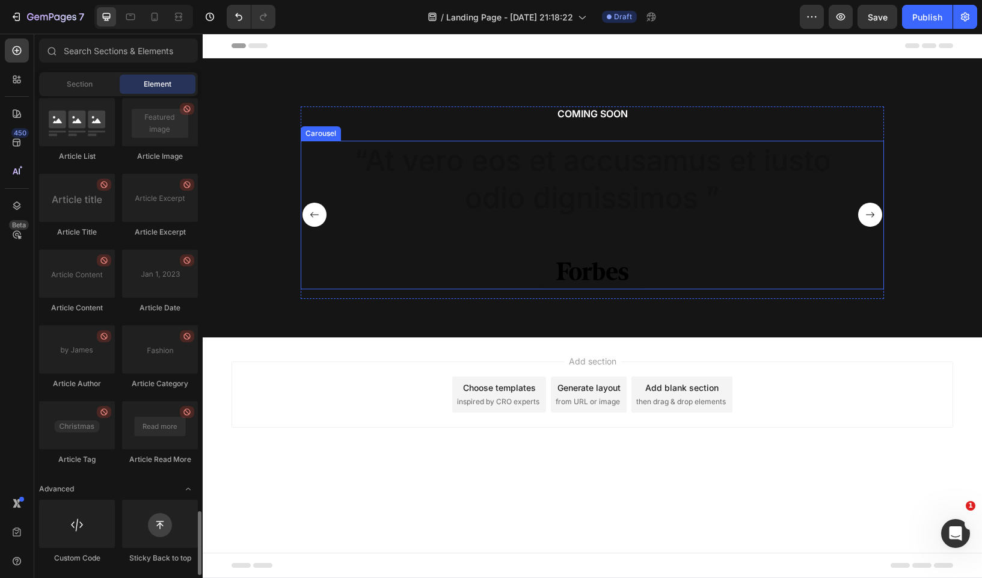
click at [305, 209] on rect "Carousel Back Arrow" at bounding box center [314, 215] width 24 height 24
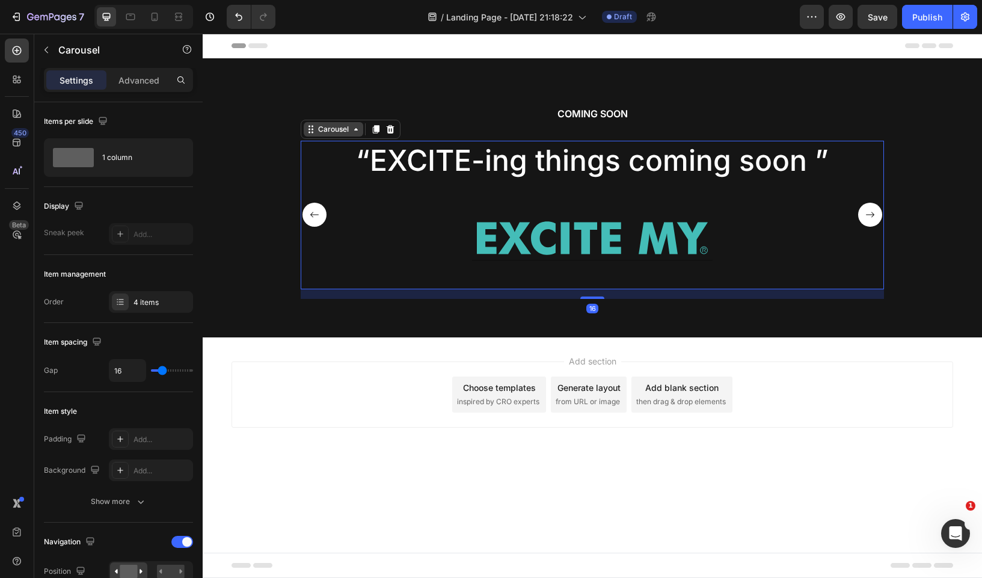
click at [358, 127] on icon at bounding box center [356, 129] width 10 height 10
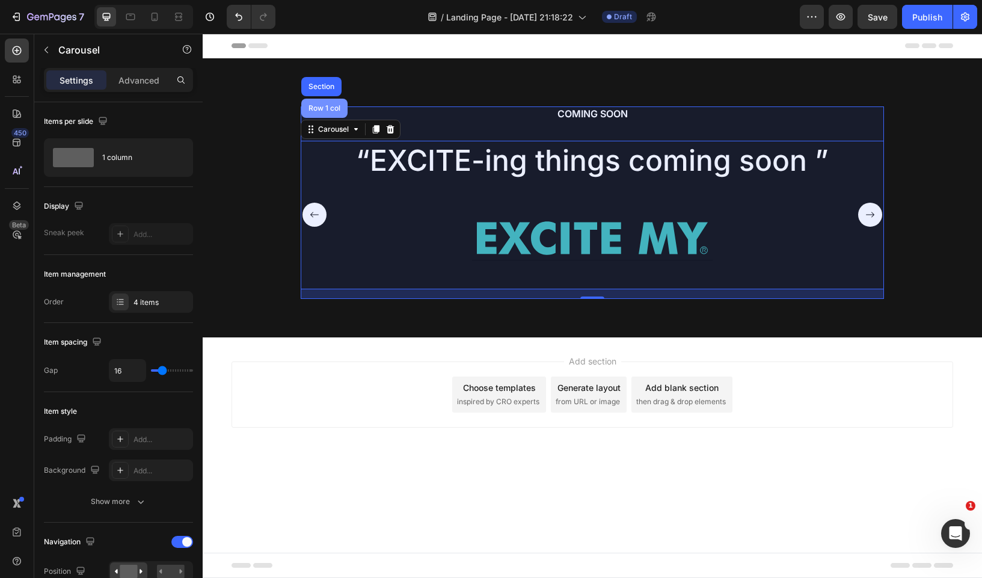
click at [325, 113] on div "Row 1 col" at bounding box center [324, 108] width 46 height 19
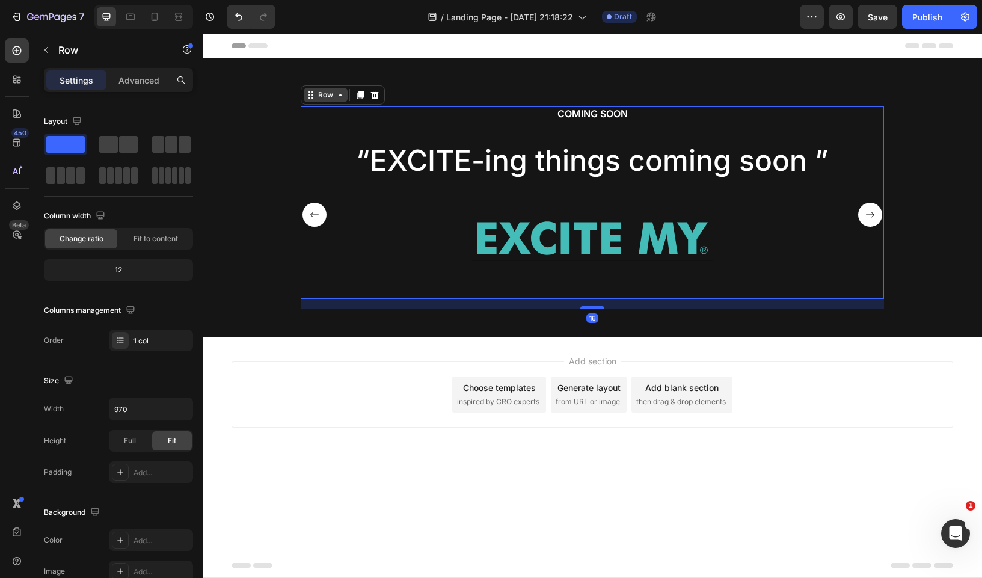
click at [342, 94] on icon at bounding box center [341, 95] width 10 height 10
click at [340, 99] on icon at bounding box center [341, 95] width 10 height 10
click at [360, 98] on icon at bounding box center [360, 95] width 7 height 8
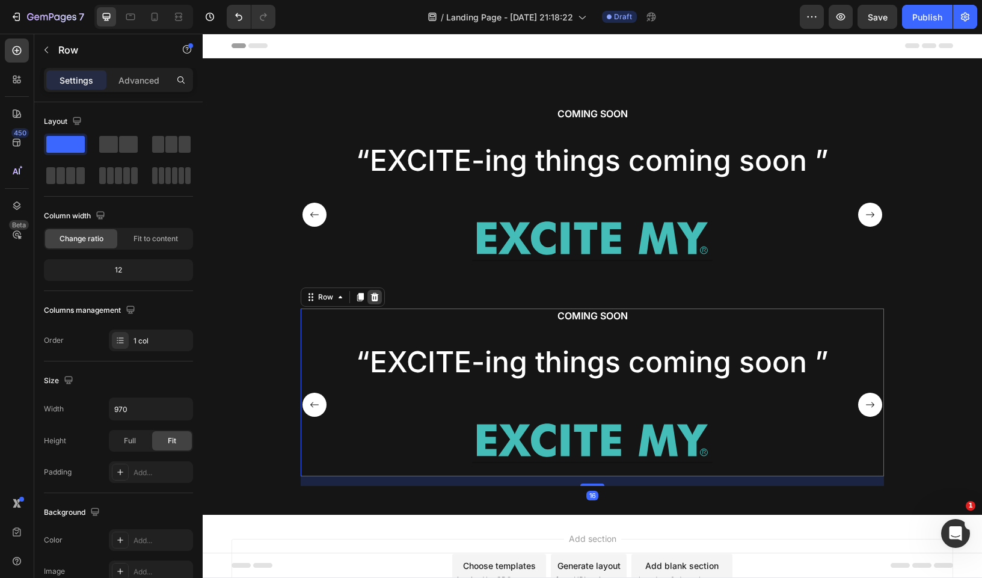
click at [372, 295] on icon at bounding box center [375, 296] width 8 height 8
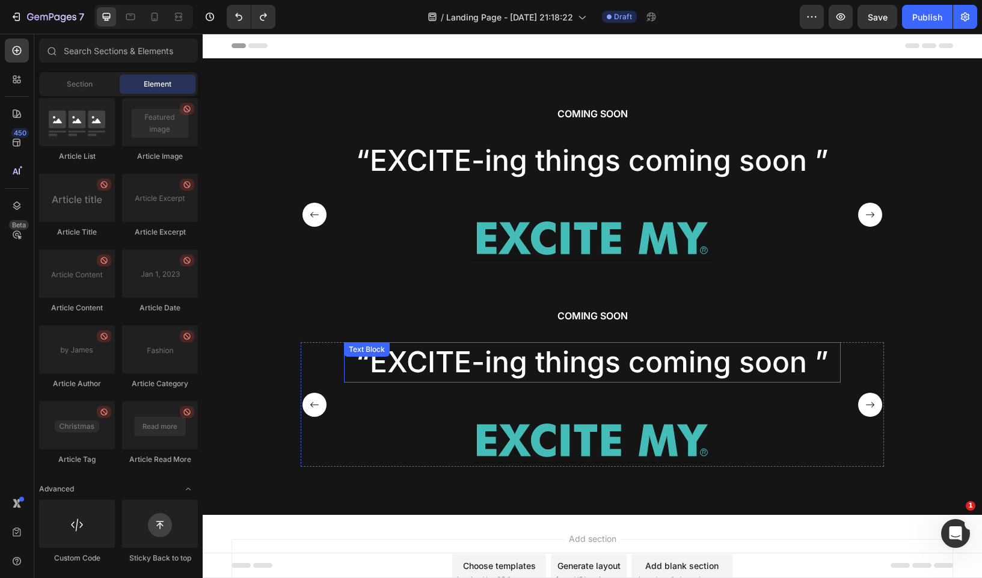
click at [472, 339] on div "COMING SOON Heading “EXCITE-ing things coming soon ” Text Block Image Row “At v…" at bounding box center [592, 392] width 583 height 168
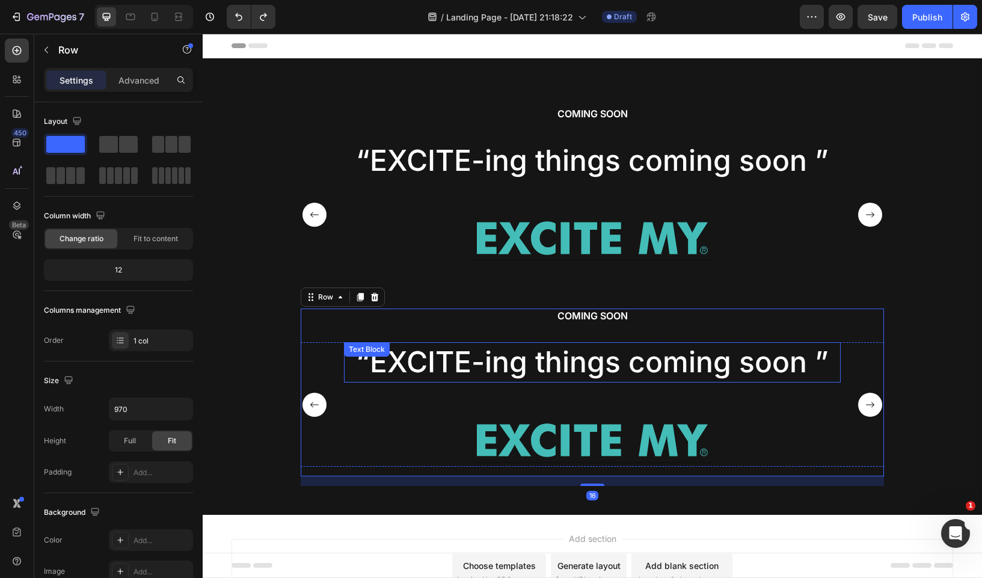
click at [441, 377] on p "“EXCITE-ing things coming soon ”" at bounding box center [592, 361] width 494 height 37
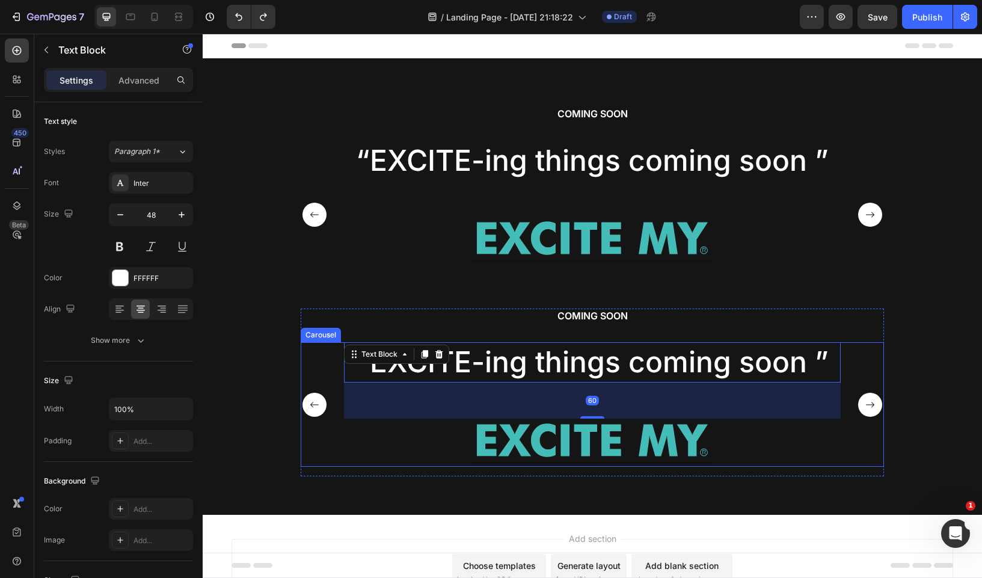
click at [351, 436] on div "“EXCITE-ing things coming soon ” Text Block 60 Image Row" at bounding box center [592, 404] width 497 height 124
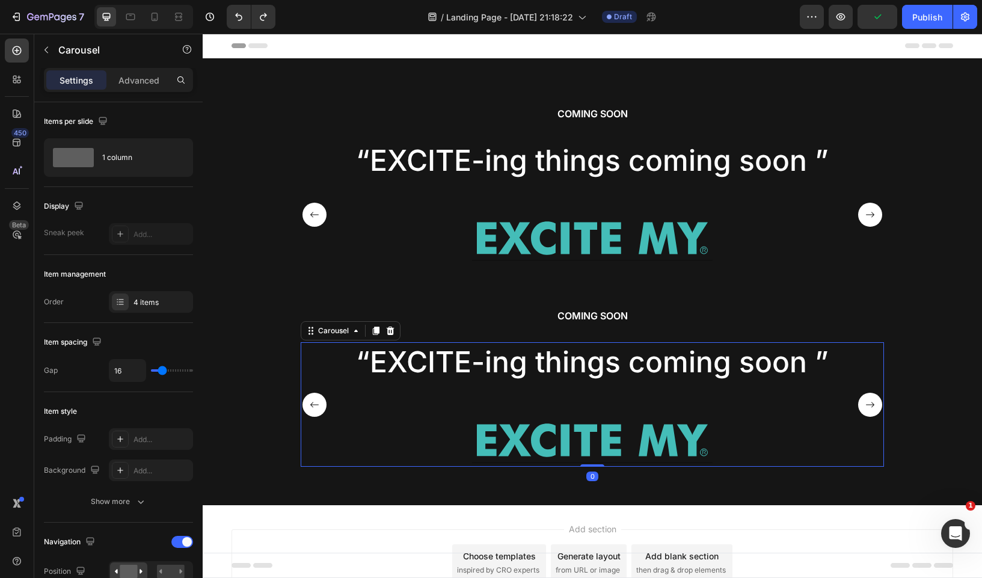
drag, startPoint x: 590, startPoint y: 475, endPoint x: 596, endPoint y: 450, distance: 25.5
click at [596, 450] on div "“EXCITE-ing things coming soon ” Text Block Image Row “At vero eos et accusamus…" at bounding box center [592, 404] width 583 height 124
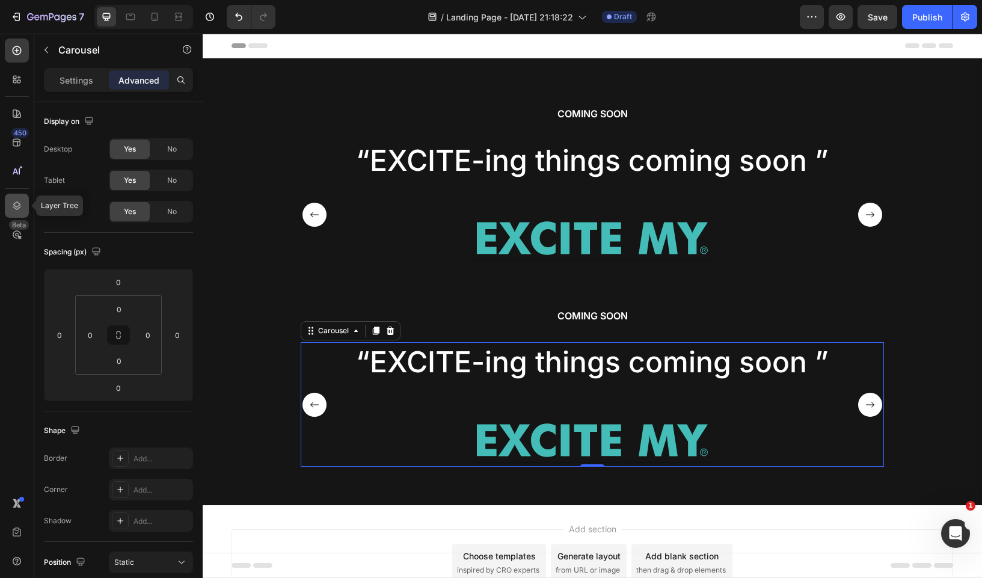
click at [16, 200] on icon at bounding box center [17, 206] width 12 height 12
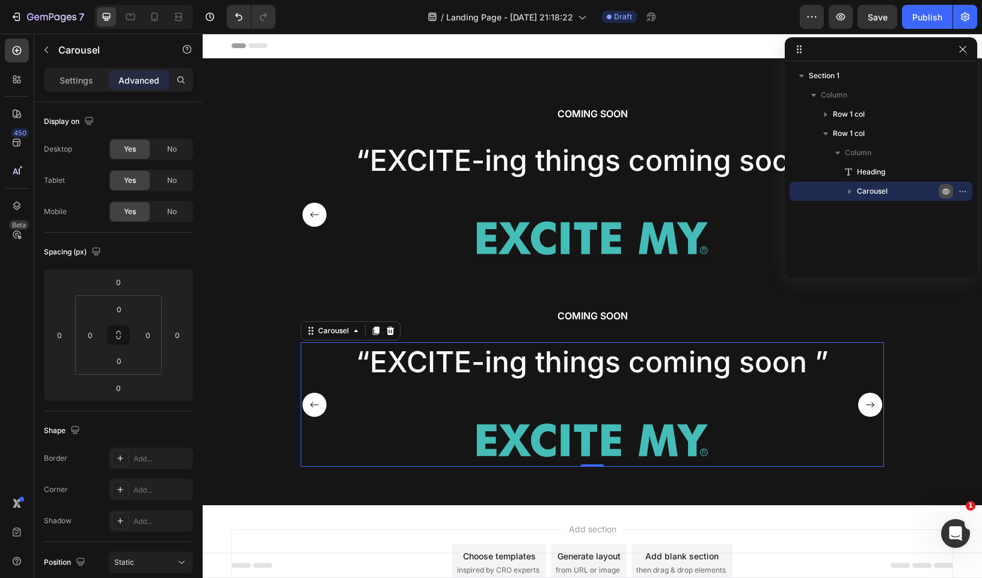
click at [950, 190] on icon "button" at bounding box center [946, 191] width 10 height 10
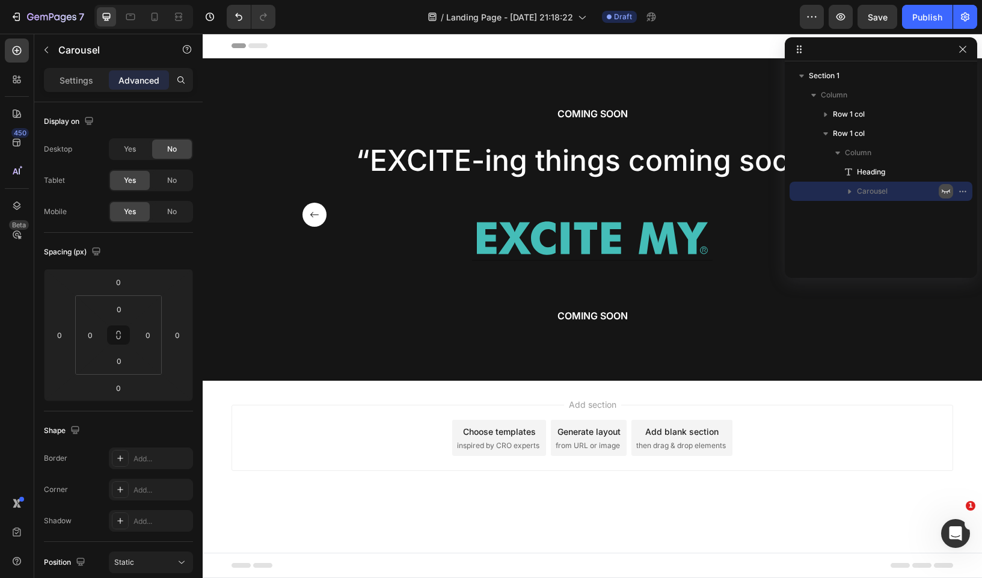
click at [950, 190] on icon "button" at bounding box center [946, 191] width 10 height 10
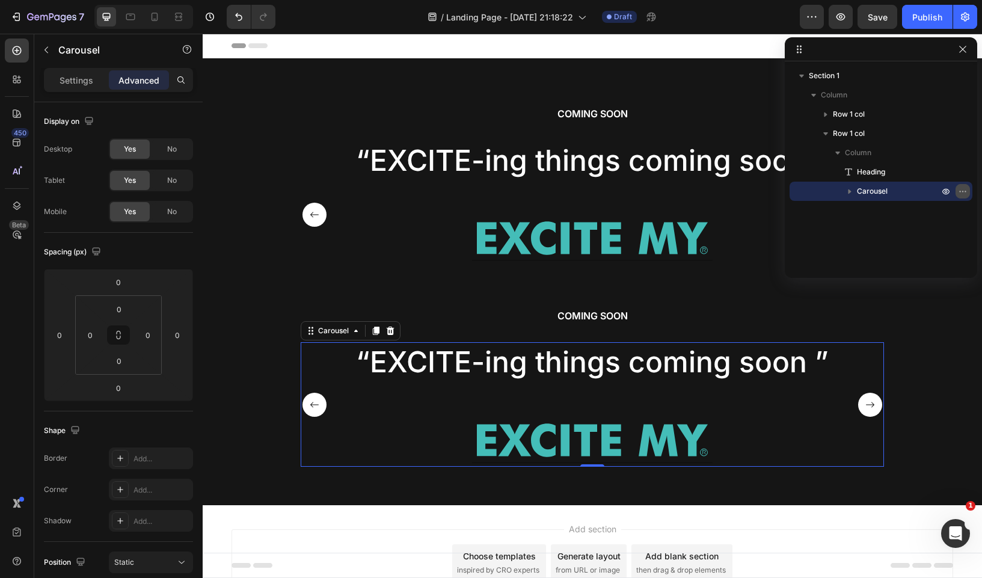
click at [962, 190] on icon "button" at bounding box center [963, 191] width 10 height 10
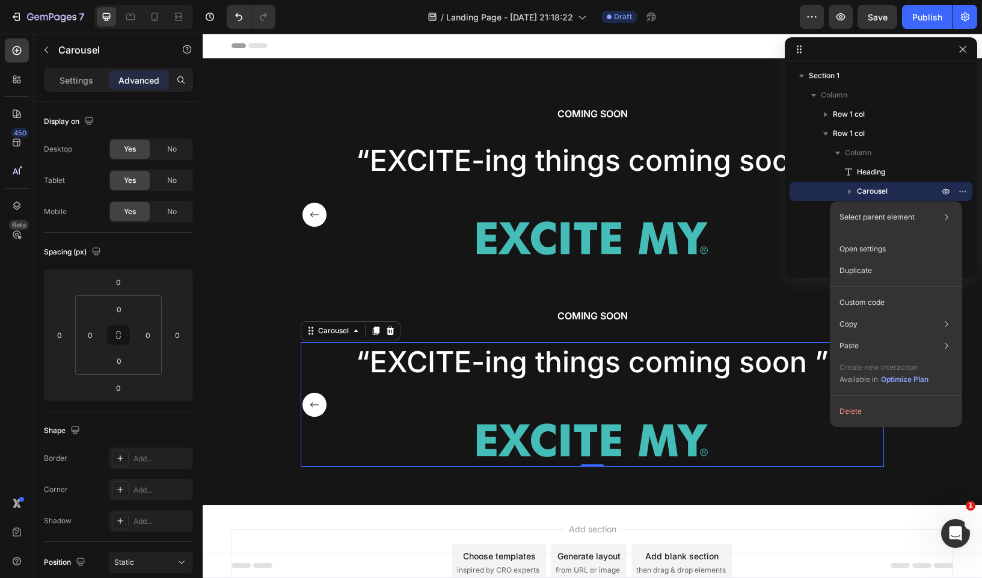
click at [850, 191] on icon "button" at bounding box center [849, 191] width 3 height 5
click at [853, 193] on icon "button" at bounding box center [850, 191] width 12 height 12
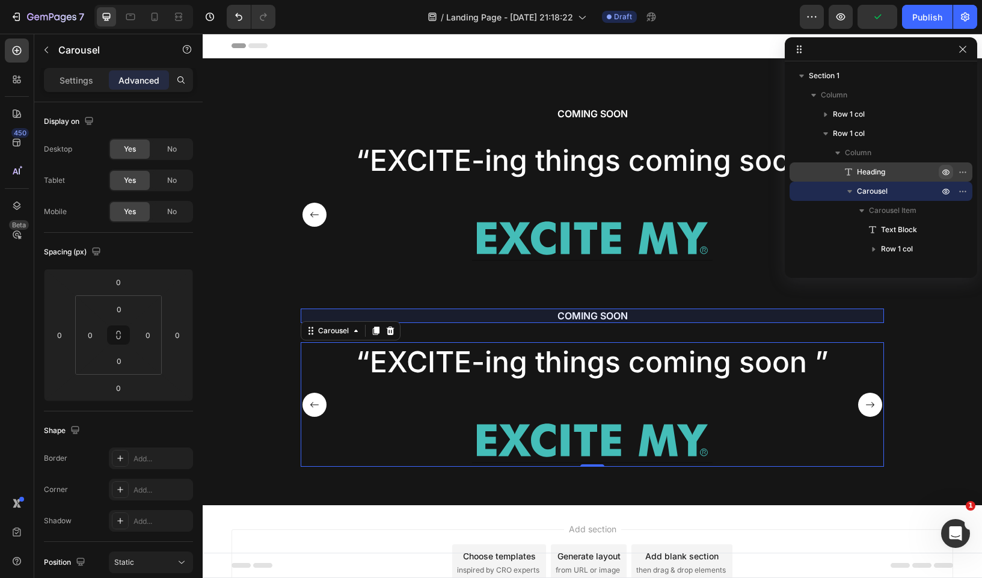
click at [952, 171] on button "button" at bounding box center [946, 172] width 14 height 14
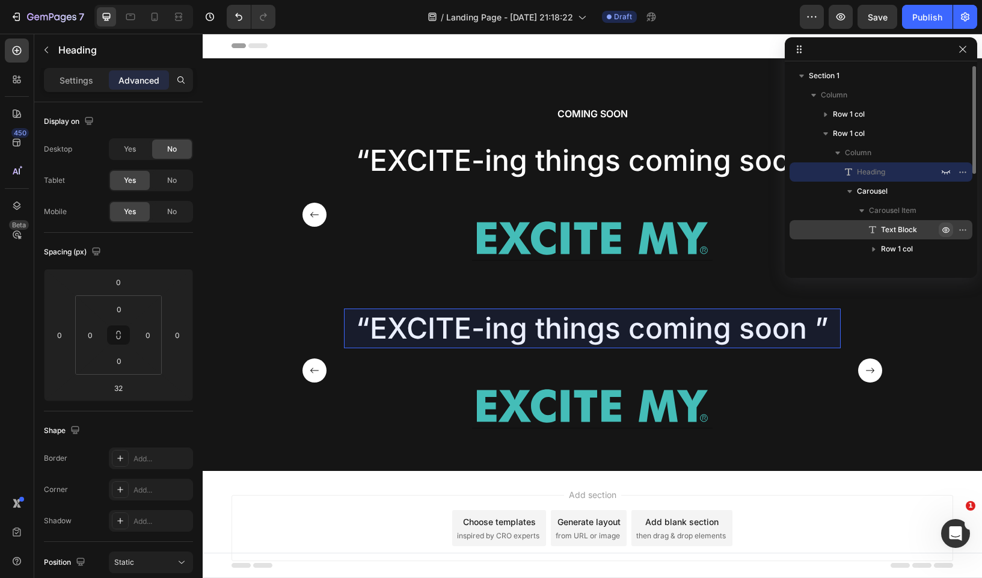
click at [948, 229] on icon "button" at bounding box center [946, 230] width 10 height 10
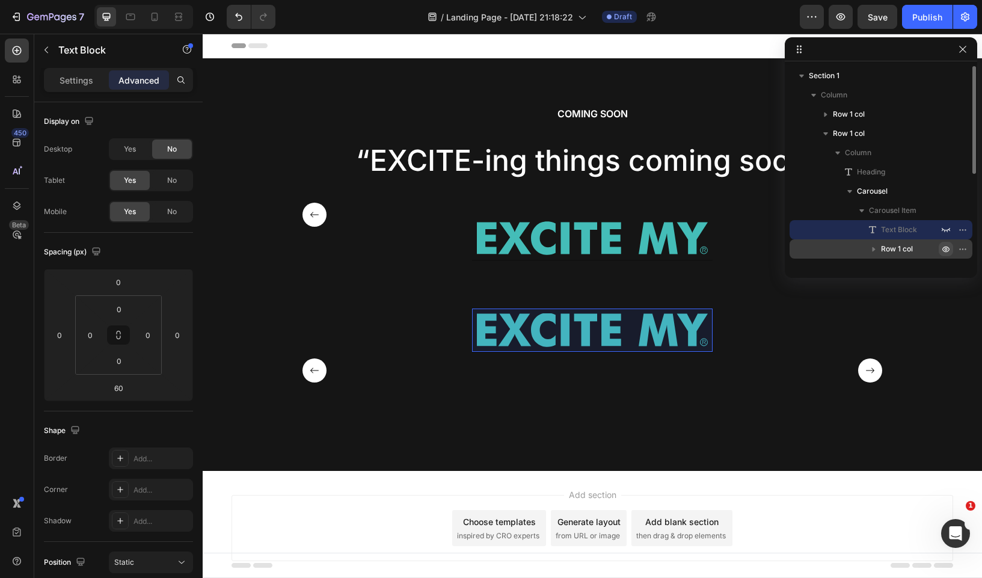
click at [946, 246] on icon "button" at bounding box center [946, 249] width 10 height 10
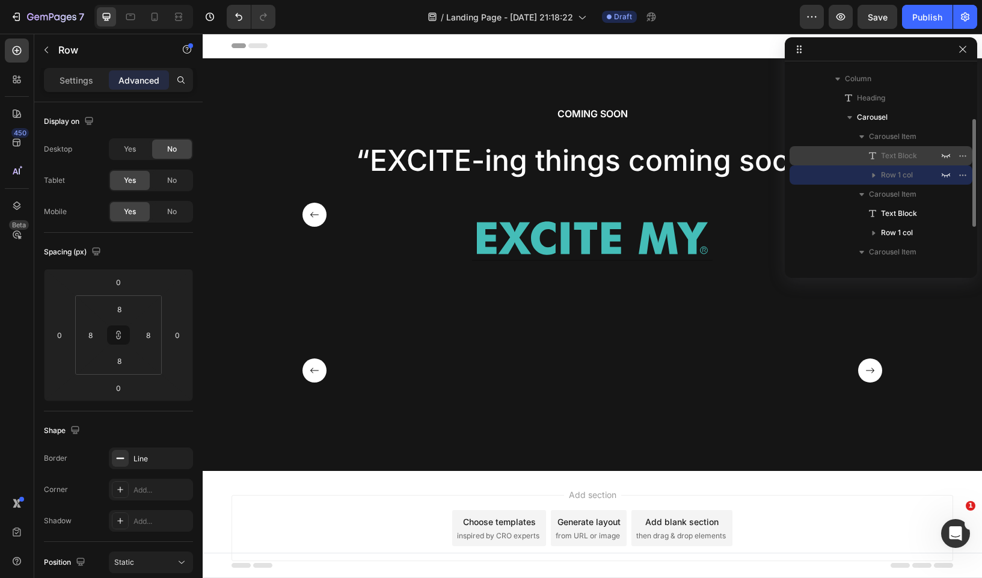
scroll to position [85, 0]
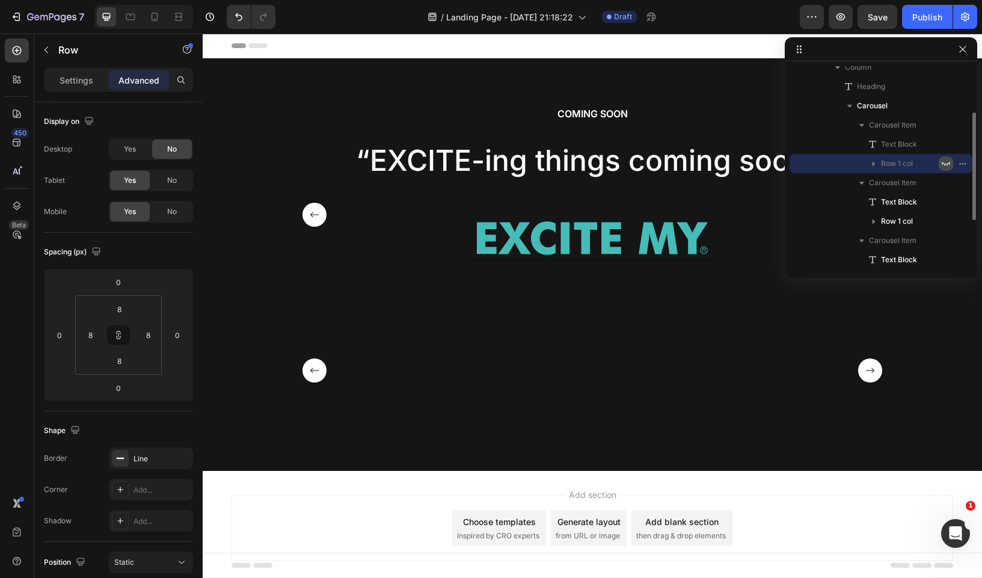
click at [946, 165] on icon "button" at bounding box center [946, 164] width 8 height 4
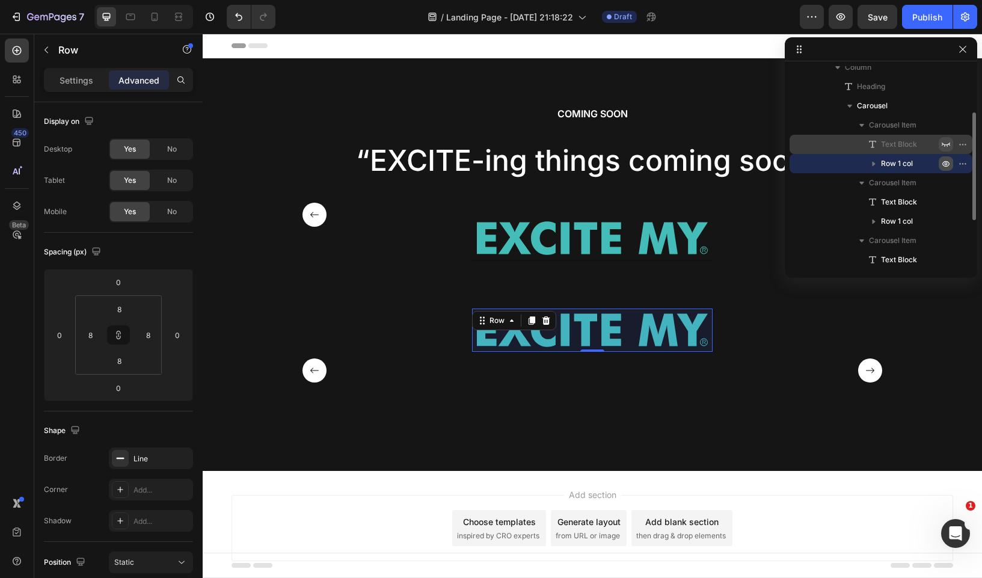
click at [946, 147] on icon "button" at bounding box center [946, 145] width 10 height 10
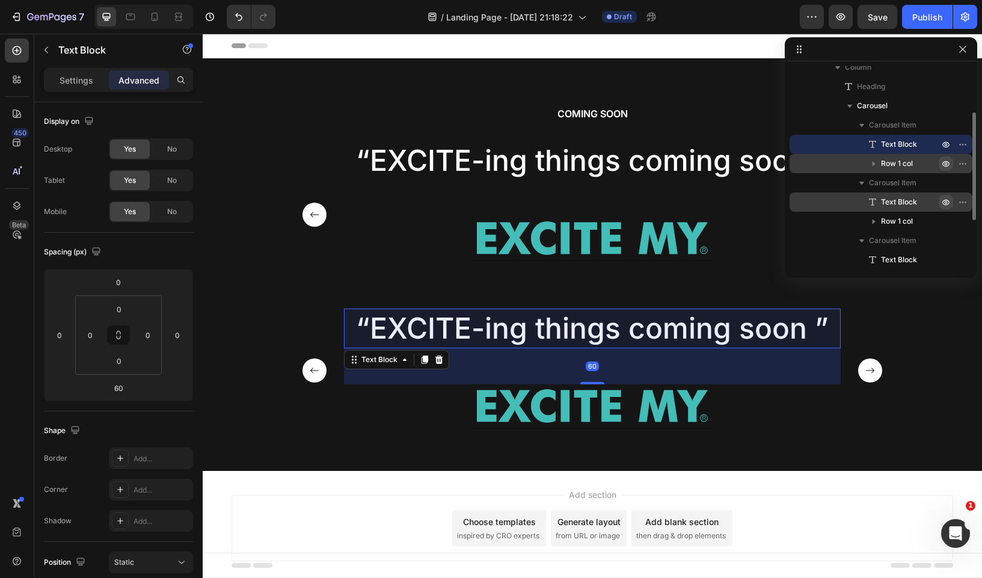
click at [947, 198] on icon "button" at bounding box center [946, 202] width 10 height 10
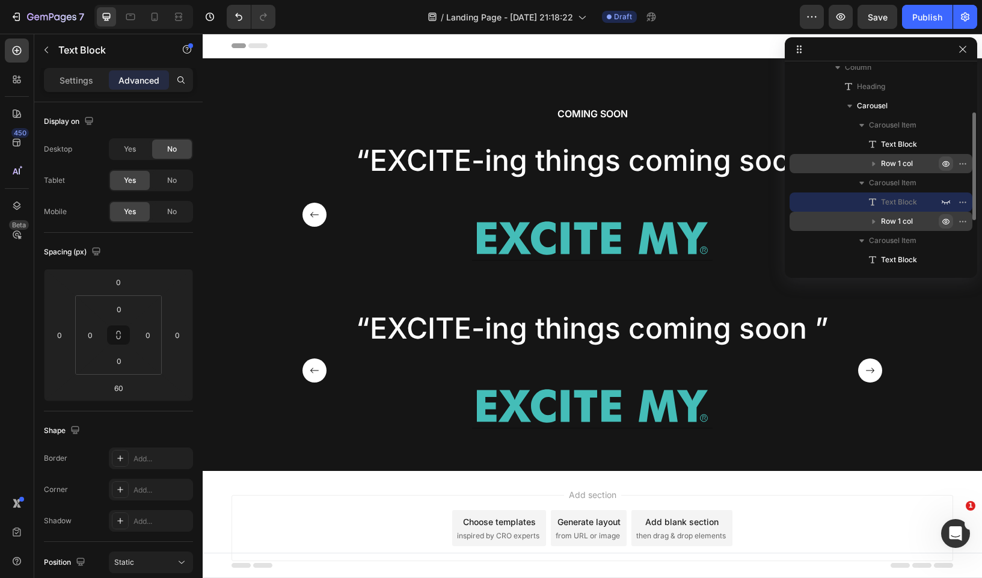
click at [948, 222] on icon "button" at bounding box center [946, 221] width 10 height 10
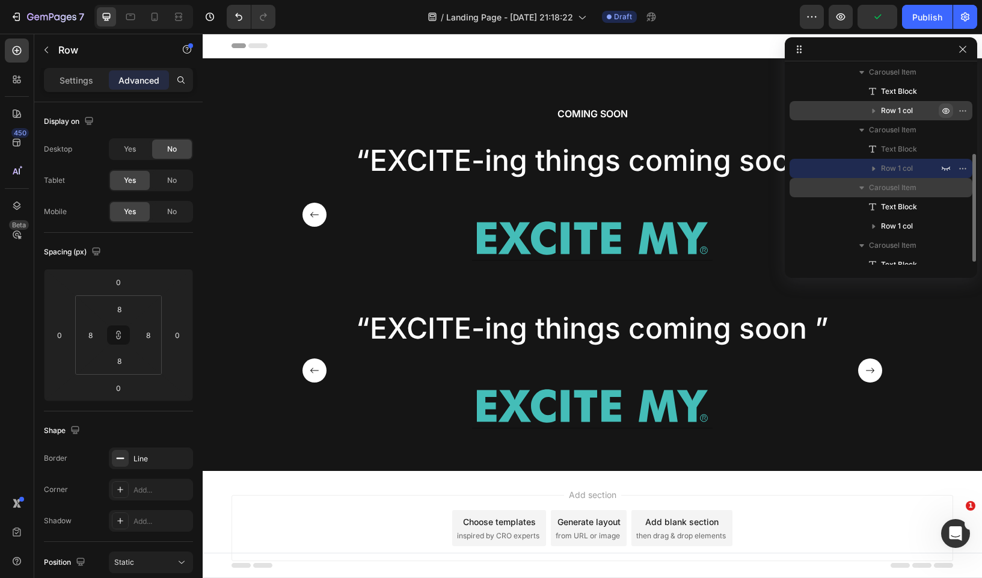
scroll to position [164, 0]
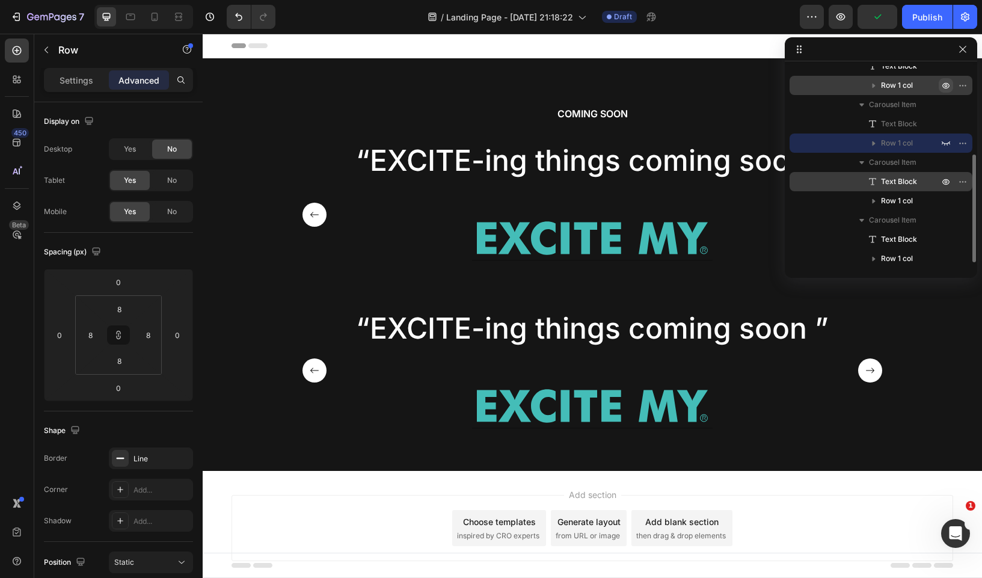
click at [948, 189] on div at bounding box center [954, 181] width 31 height 19
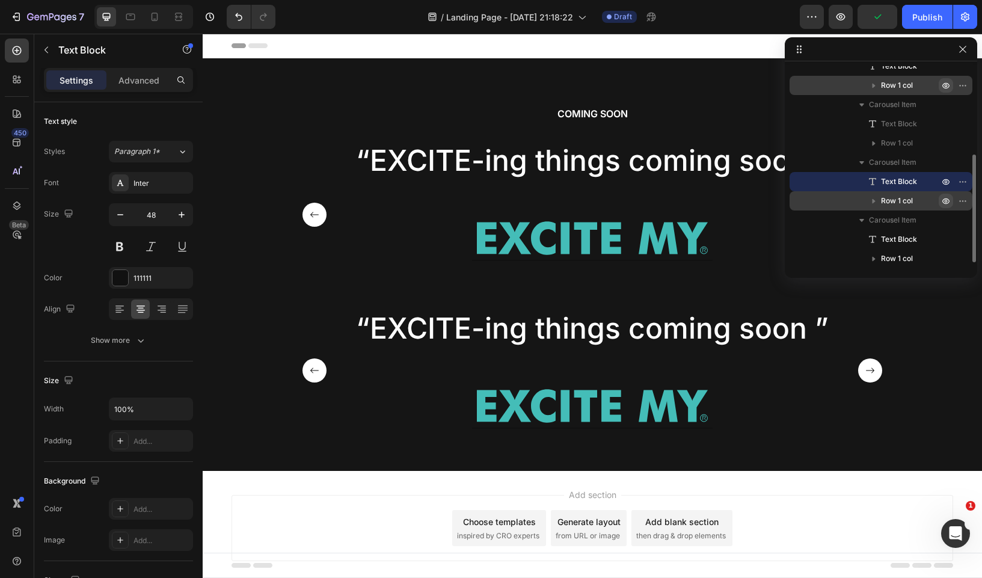
click at [964, 200] on icon "button" at bounding box center [964, 200] width 1 height 1
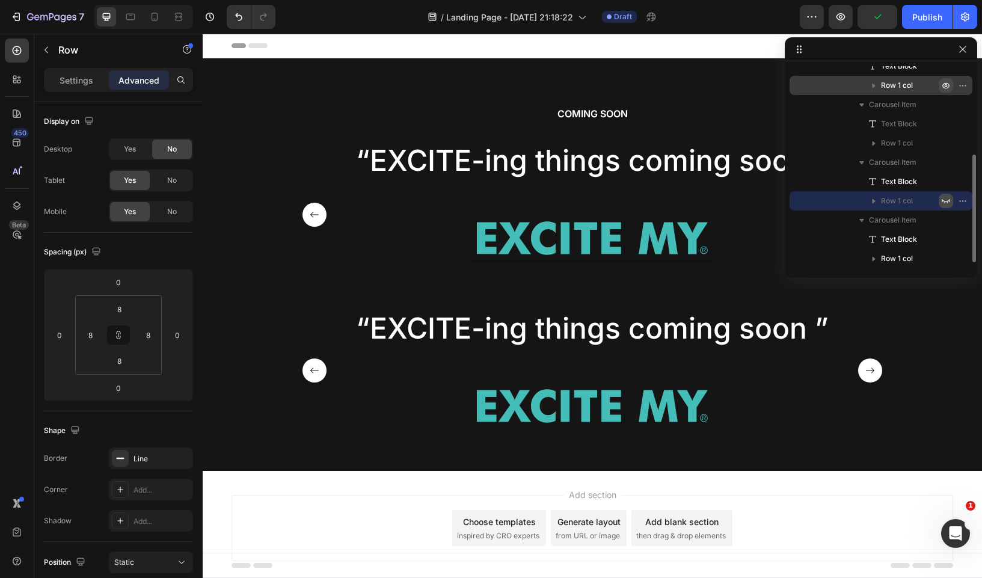
scroll to position [167, 0]
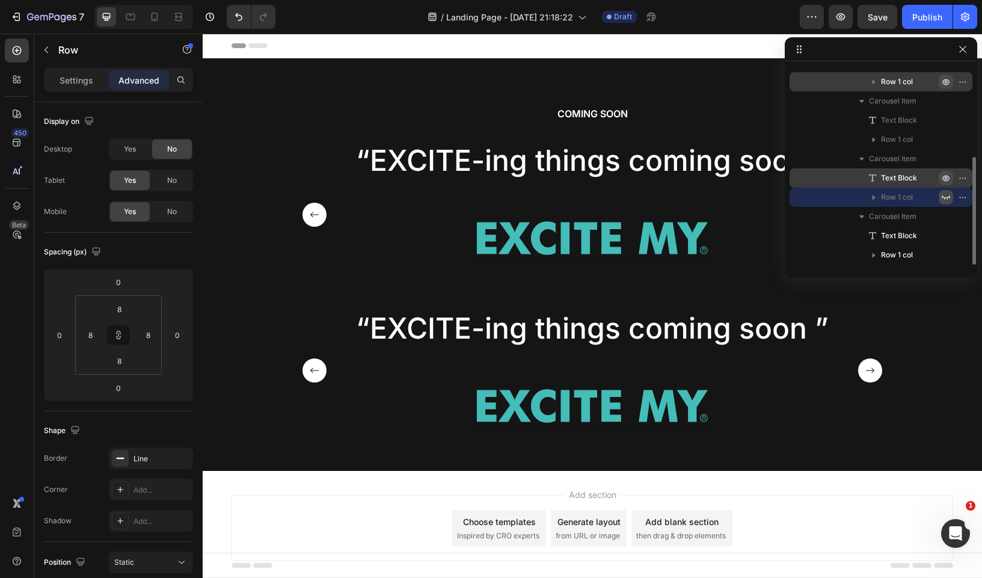
click at [943, 175] on icon "button" at bounding box center [946, 178] width 10 height 10
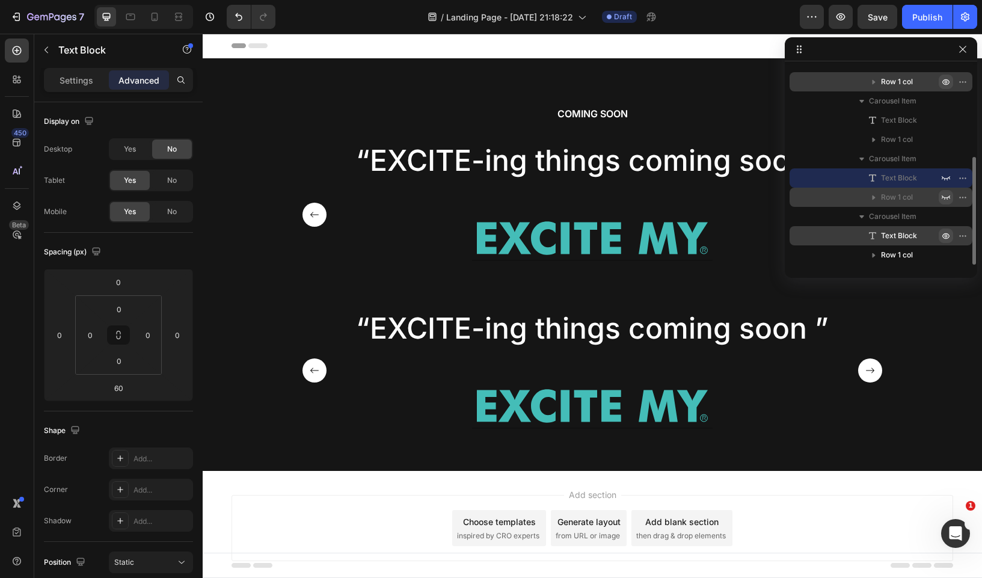
click at [945, 235] on icon "button" at bounding box center [946, 236] width 10 height 10
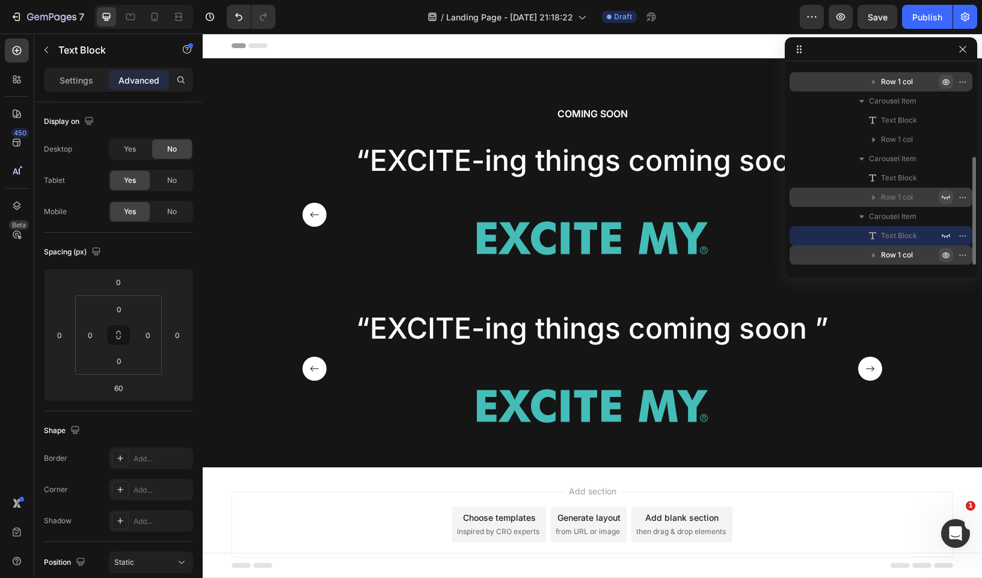
click at [945, 254] on icon "button" at bounding box center [946, 255] width 3 height 3
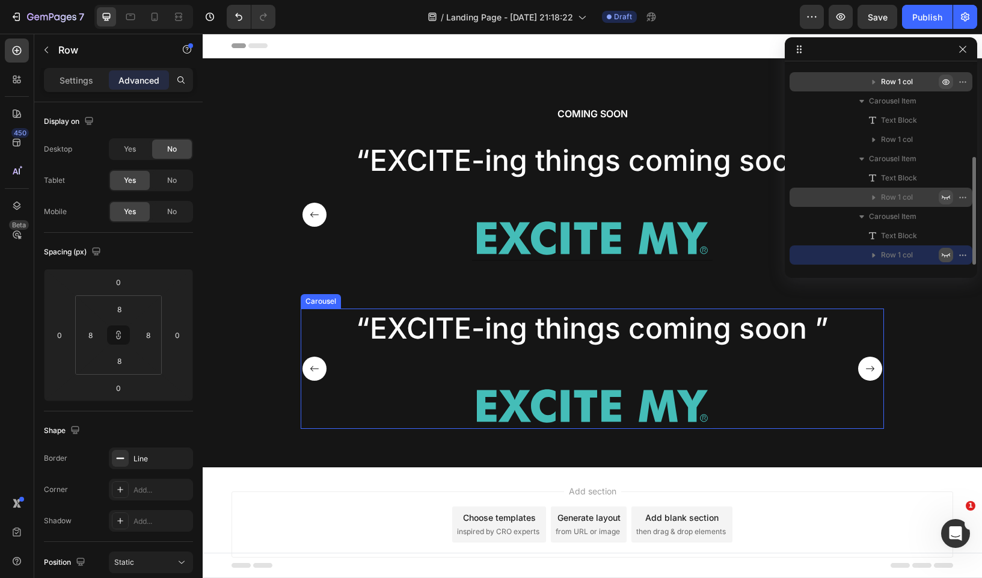
click at [869, 371] on rect "Carousel Next Arrow" at bounding box center [870, 369] width 24 height 24
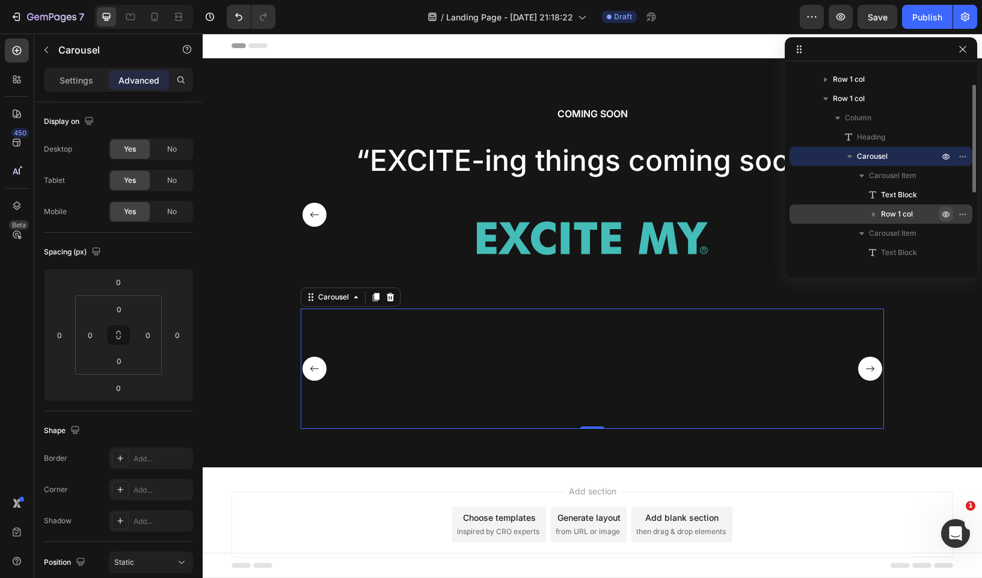
click at [860, 344] on div "“EXCITE-ing things coming soon ” Text Block Image Row “At vero eos et accusamus…" at bounding box center [592, 368] width 583 height 120
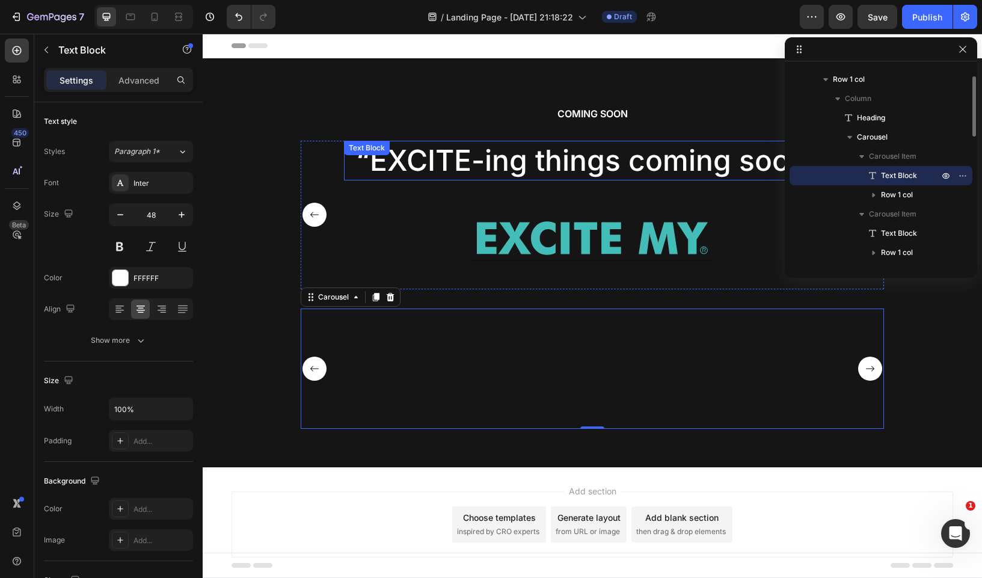
click at [580, 176] on p "“EXCITE-ing things coming soon ”" at bounding box center [592, 160] width 494 height 37
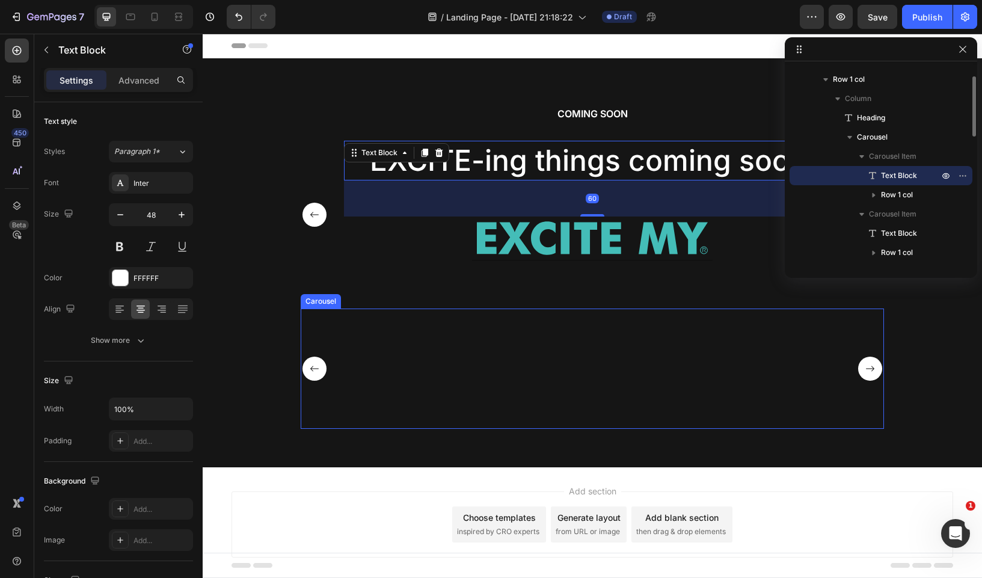
click at [515, 384] on div "“At vero eos et accusamus et iusto odio dignissimos ” Text Block Image Row" at bounding box center [592, 368] width 497 height 120
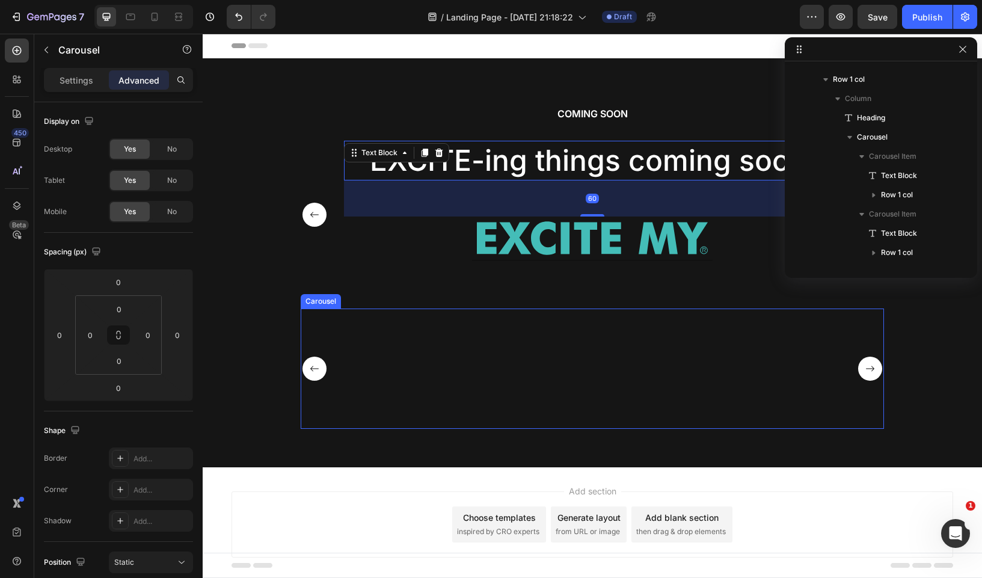
scroll to position [324, 0]
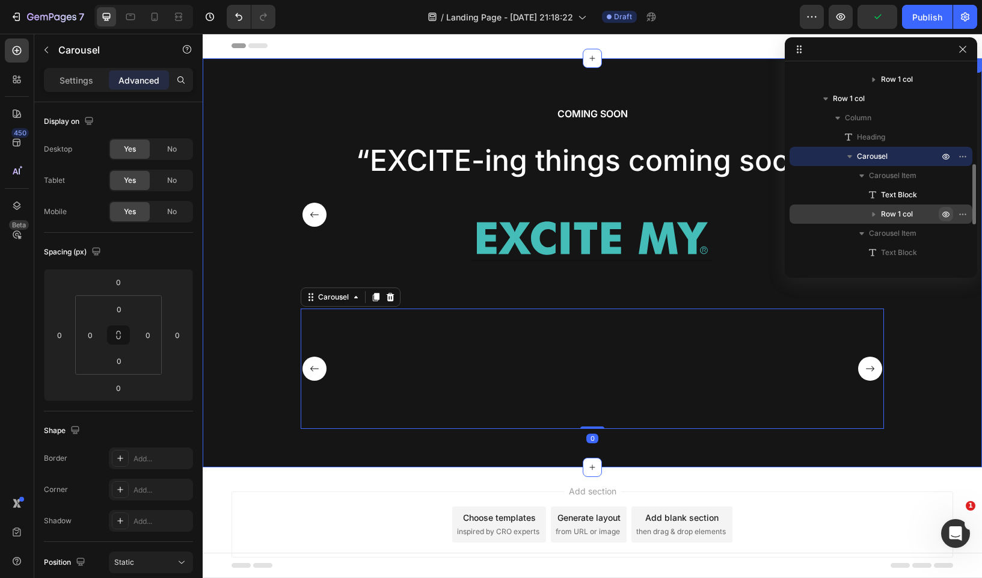
click at [244, 347] on div "COMING SOON Heading “EXCITE-ing things coming soon ” Text Block Image Row “At v…" at bounding box center [592, 272] width 761 height 332
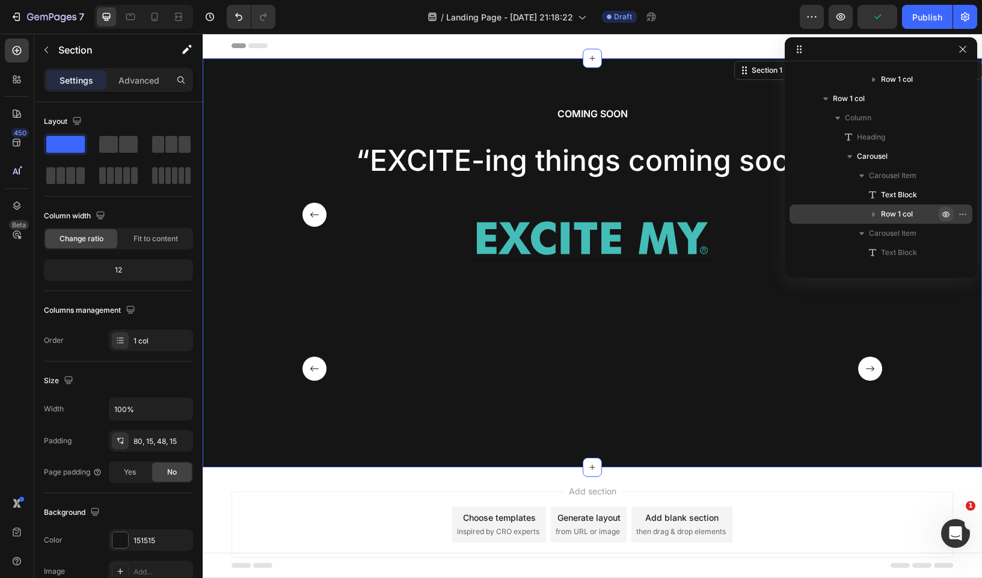
scroll to position [0, 0]
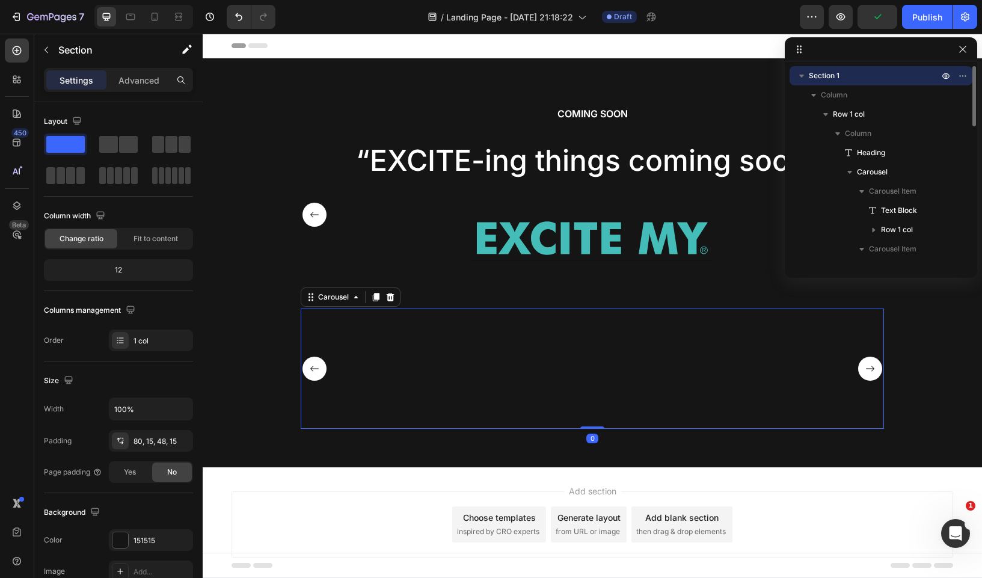
click at [336, 320] on div "“EXCITE-ing things coming soon ” Text Block Image Row “At vero eos et accusamus…" at bounding box center [592, 368] width 583 height 120
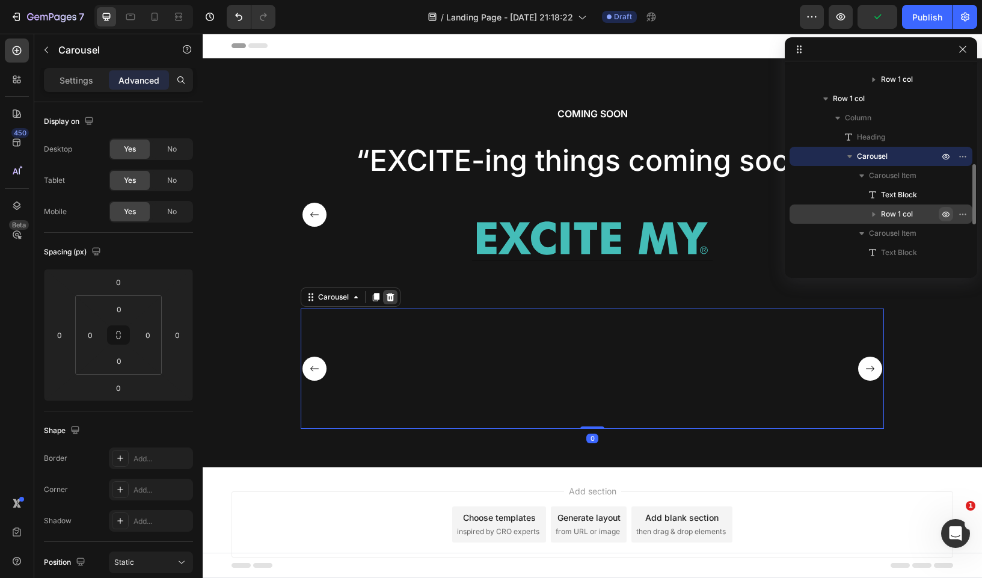
click at [388, 298] on icon at bounding box center [391, 296] width 8 height 8
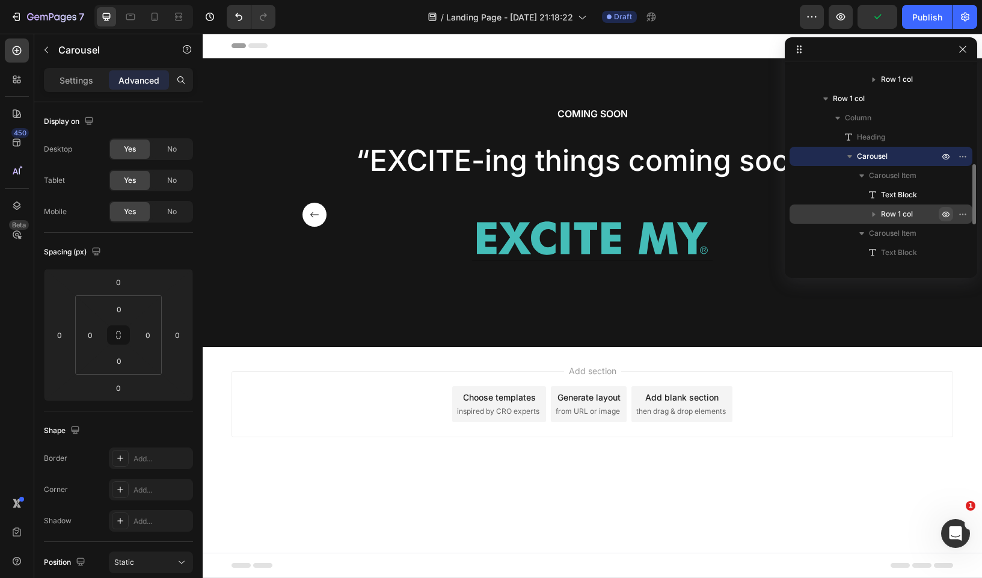
scroll to position [206, 0]
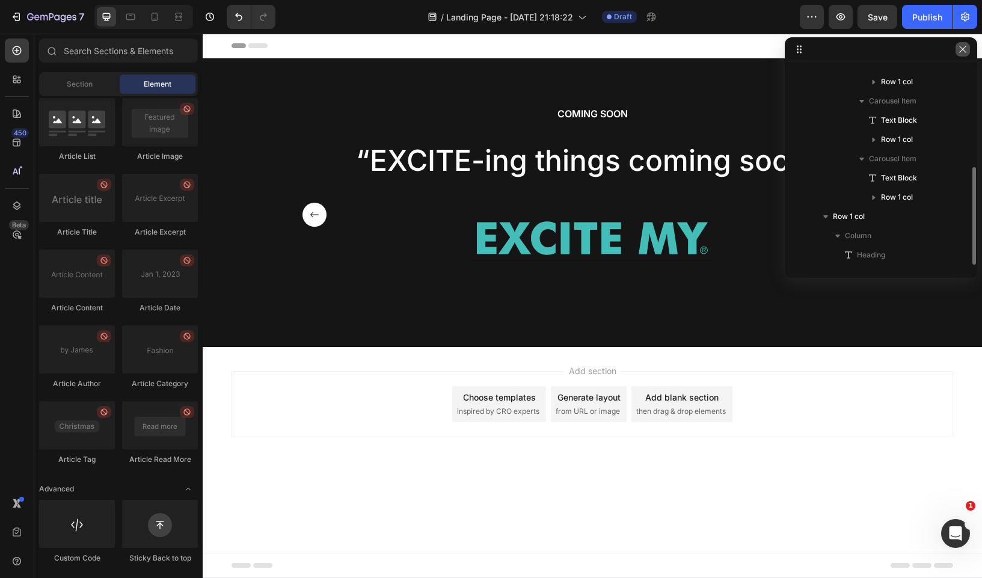
click at [960, 51] on icon "button" at bounding box center [963, 49] width 10 height 10
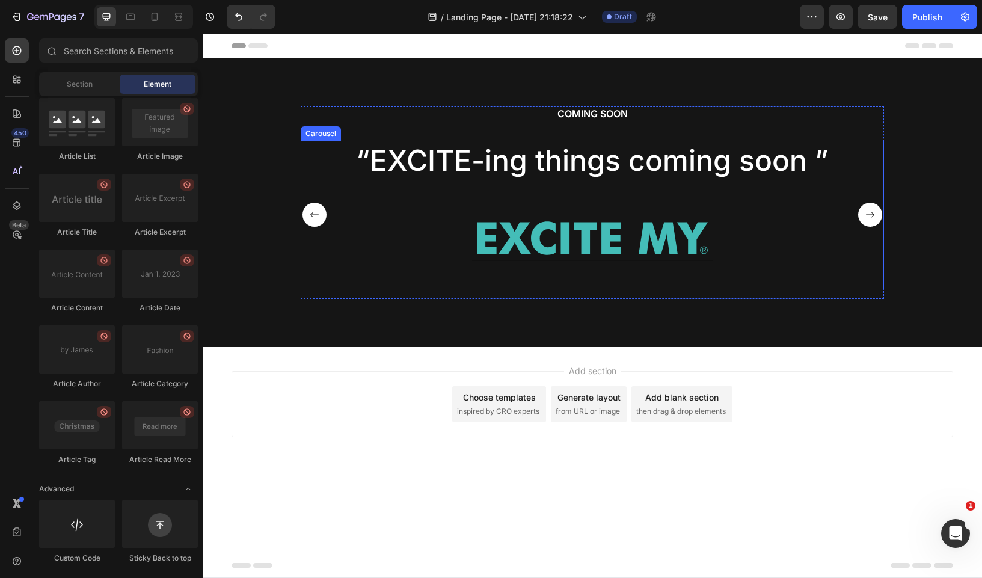
click at [854, 199] on div "“EXCITE-ing things coming soon ” Text Block Image Row “At vero eos et accusamus…" at bounding box center [592, 215] width 583 height 149
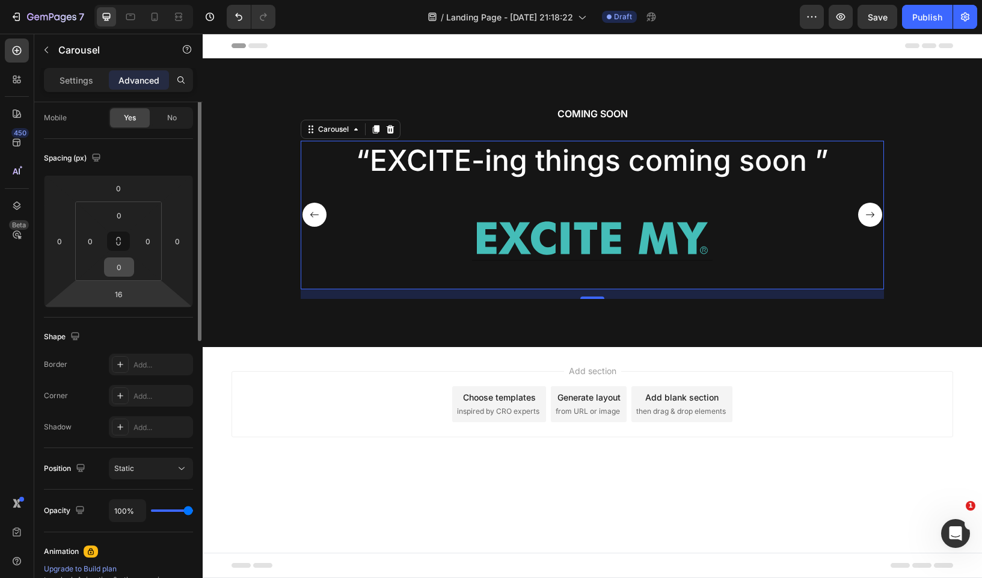
scroll to position [0, 0]
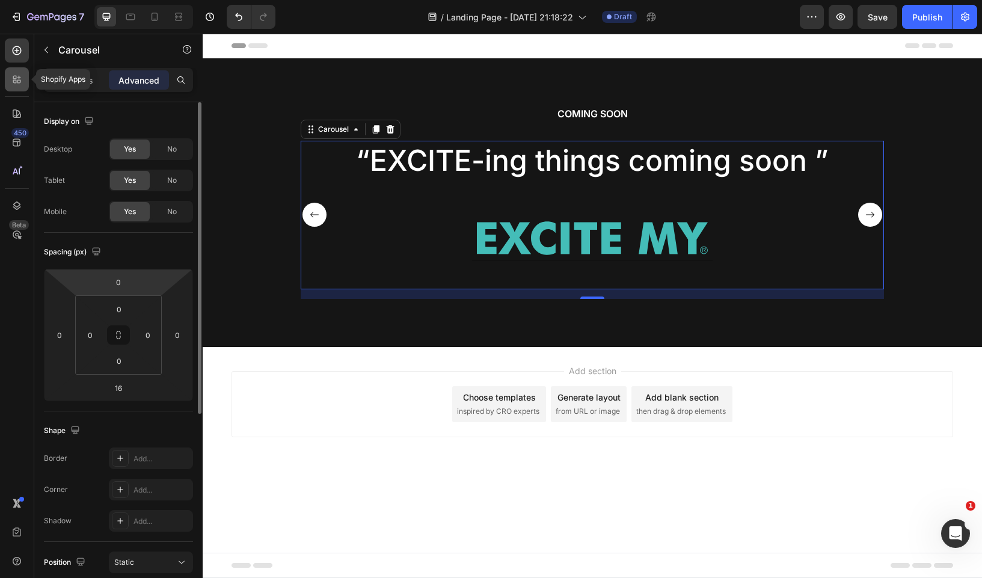
click at [17, 74] on icon at bounding box center [17, 79] width 12 height 12
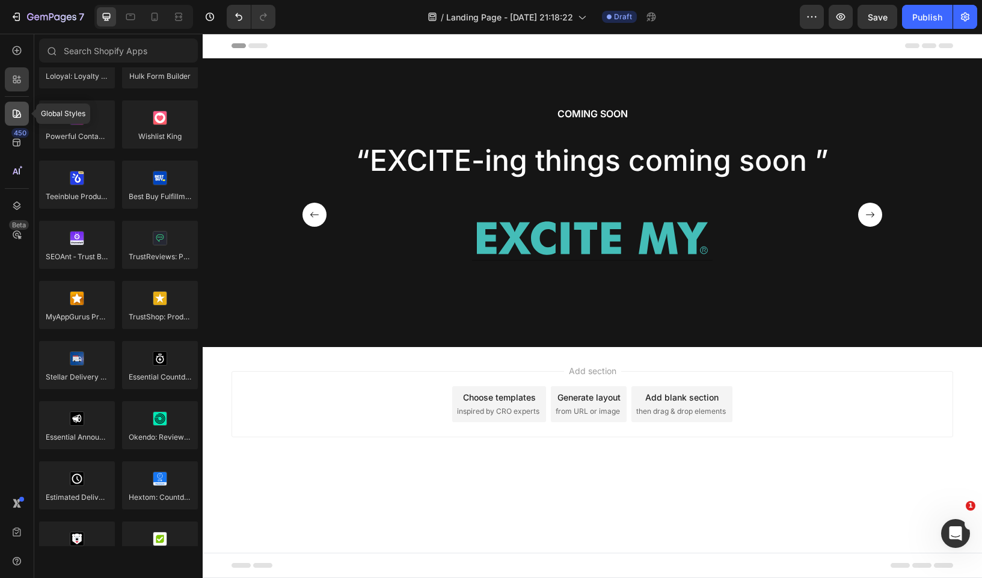
click at [8, 110] on div at bounding box center [17, 114] width 24 height 24
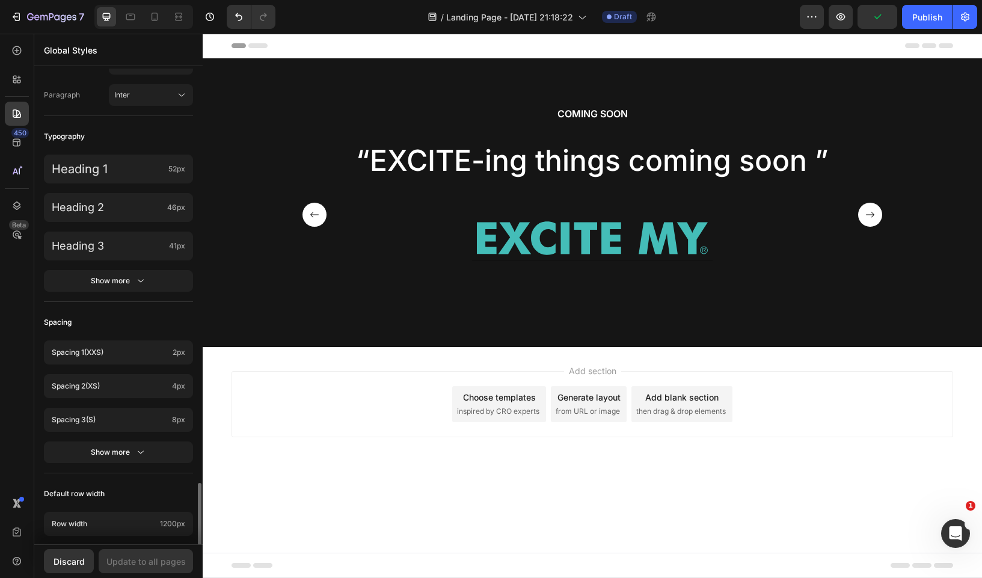
scroll to position [470, 0]
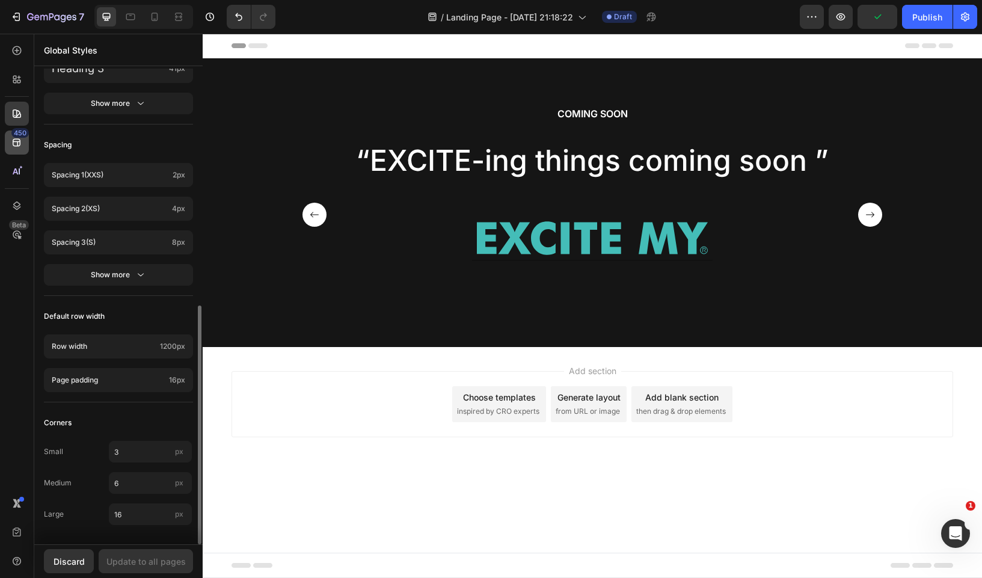
click at [22, 139] on icon at bounding box center [17, 142] width 12 height 12
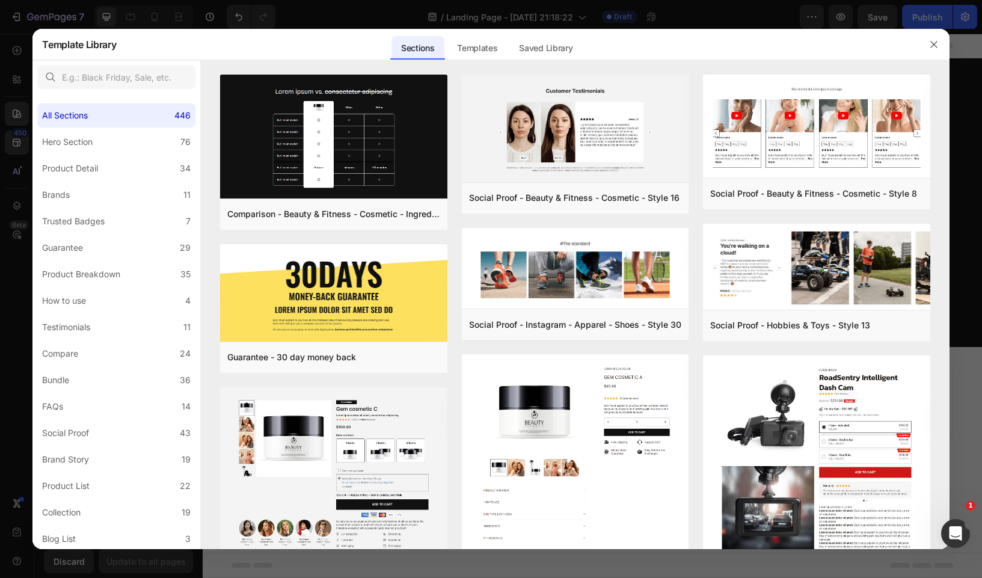
click at [11, 173] on div at bounding box center [491, 289] width 982 height 578
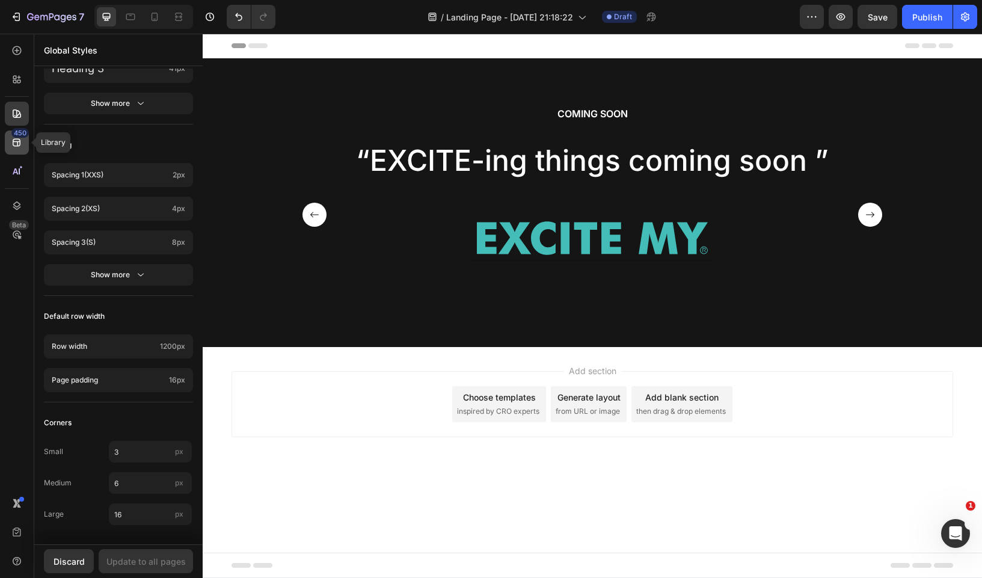
click at [19, 146] on icon at bounding box center [17, 143] width 8 height 8
click at [18, 205] on icon at bounding box center [17, 205] width 8 height 8
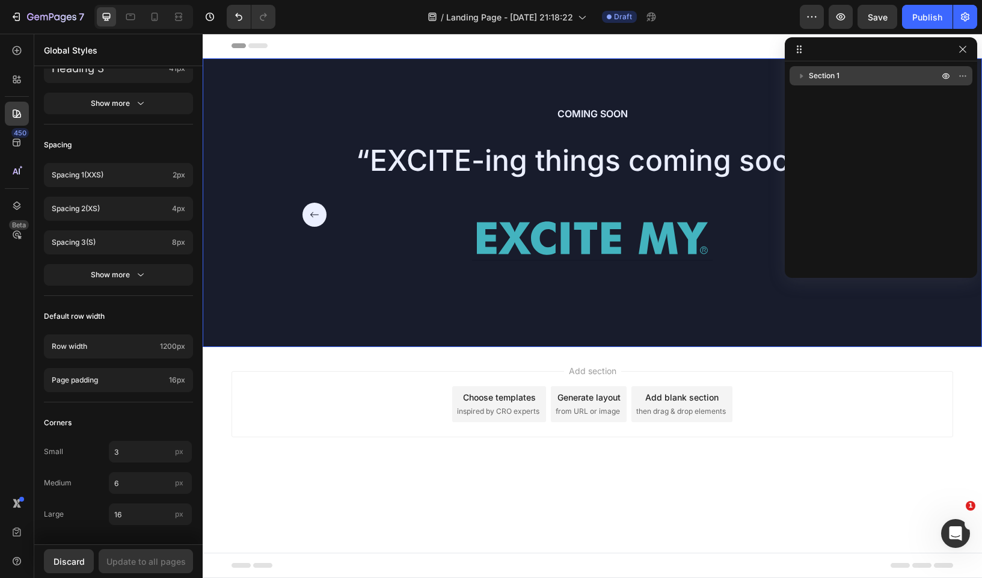
click at [799, 78] on icon "button" at bounding box center [802, 76] width 12 height 12
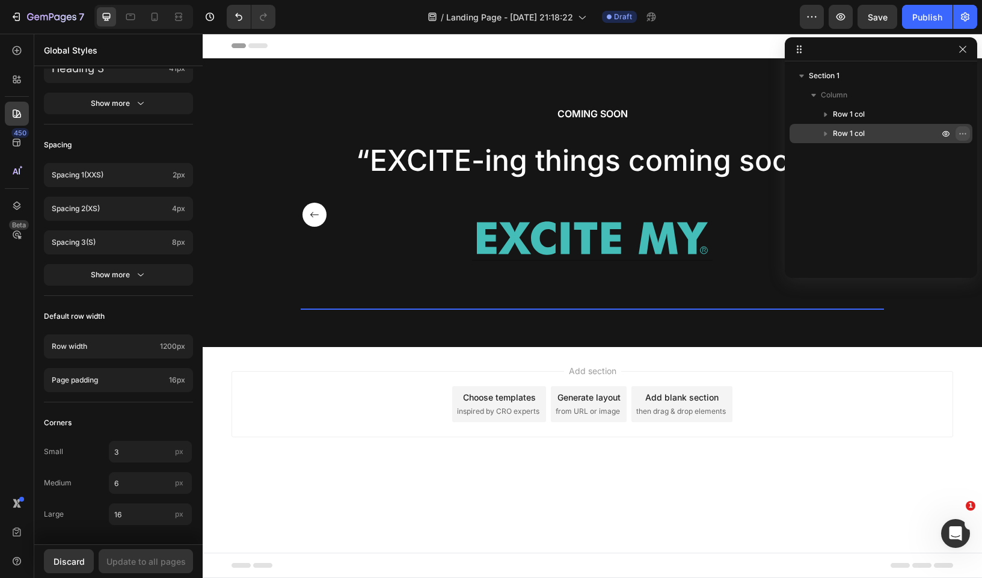
click at [961, 135] on icon "button" at bounding box center [963, 134] width 10 height 10
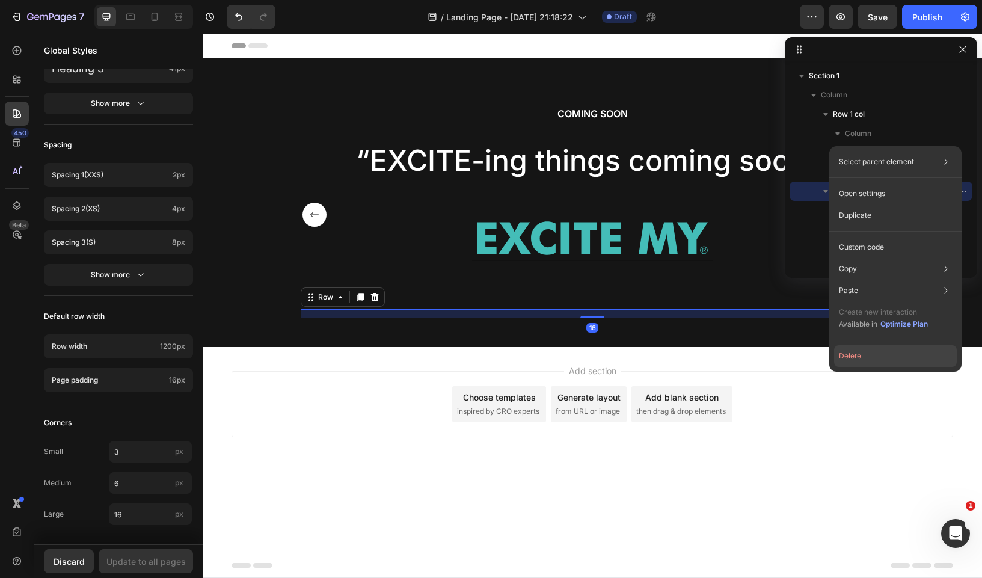
click at [853, 357] on button "Delete" at bounding box center [895, 356] width 123 height 22
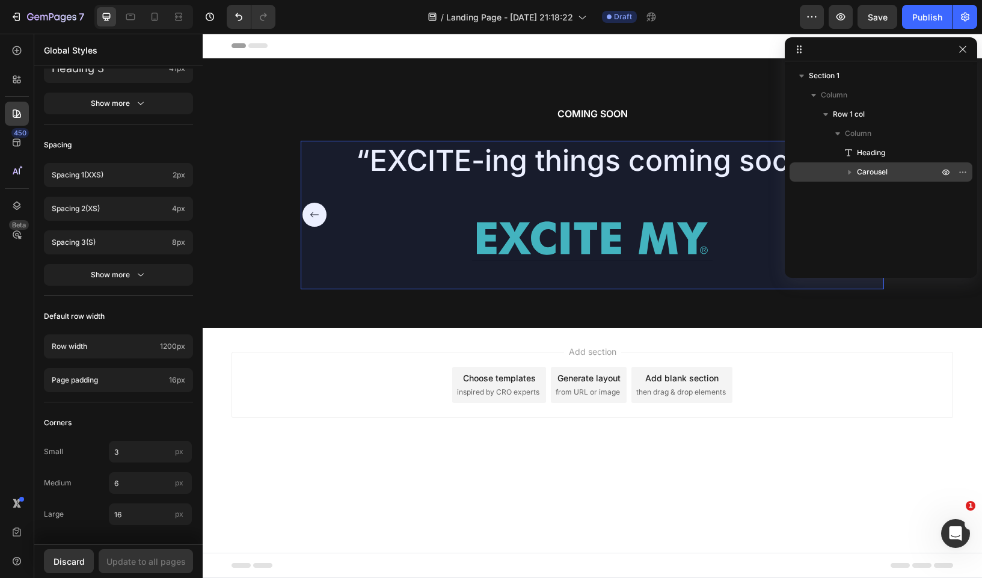
click at [850, 173] on icon "button" at bounding box center [849, 172] width 3 height 5
click at [963, 174] on icon "button" at bounding box center [963, 172] width 10 height 10
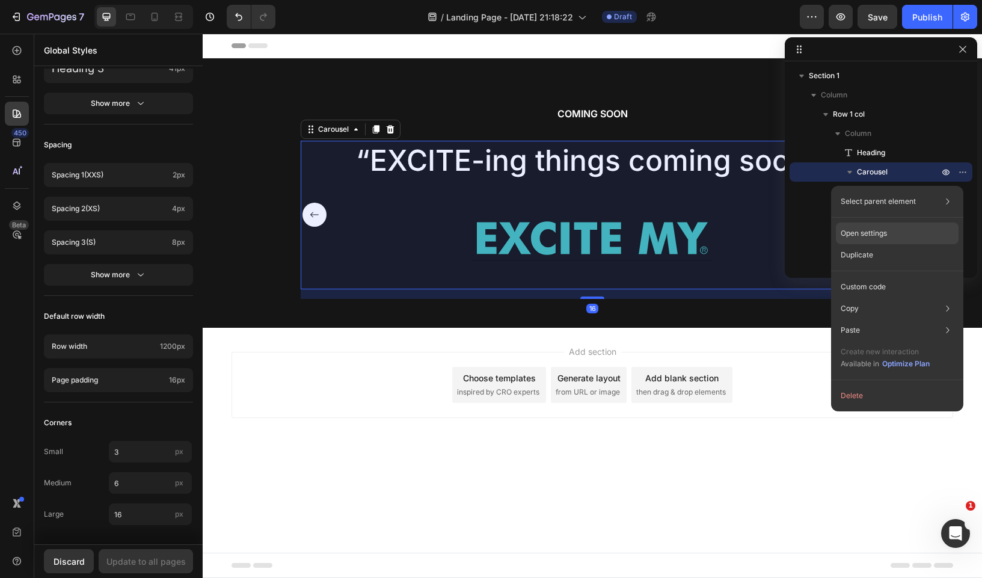
click at [924, 232] on div "Open settings" at bounding box center [897, 233] width 123 height 22
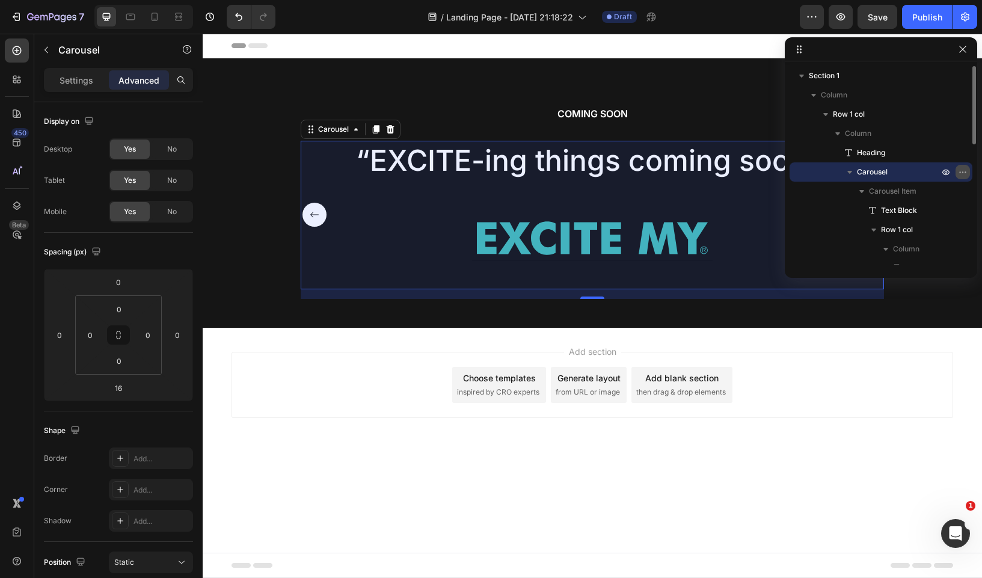
click at [961, 171] on icon "button" at bounding box center [963, 172] width 10 height 10
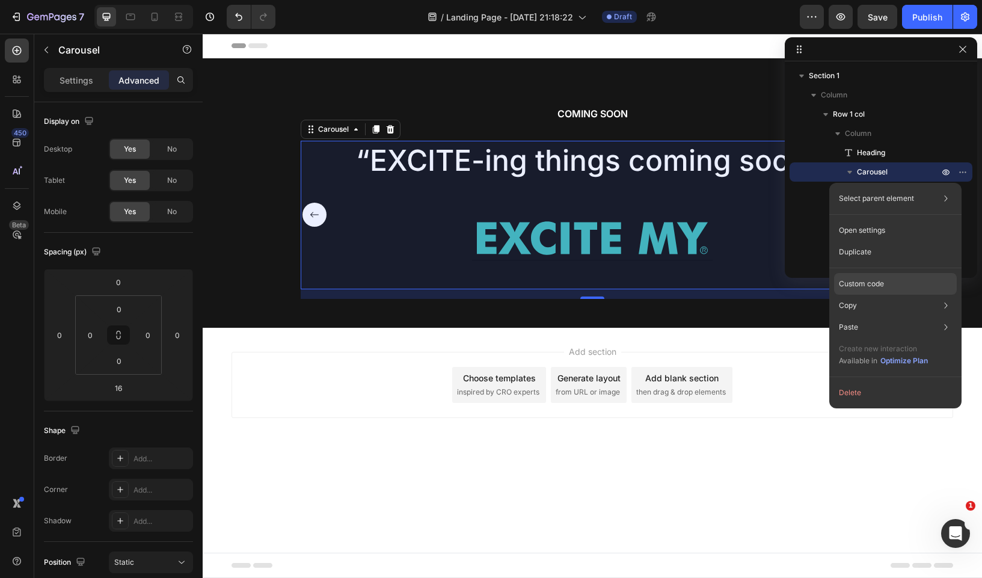
click at [904, 316] on div "Custom code" at bounding box center [895, 327] width 123 height 22
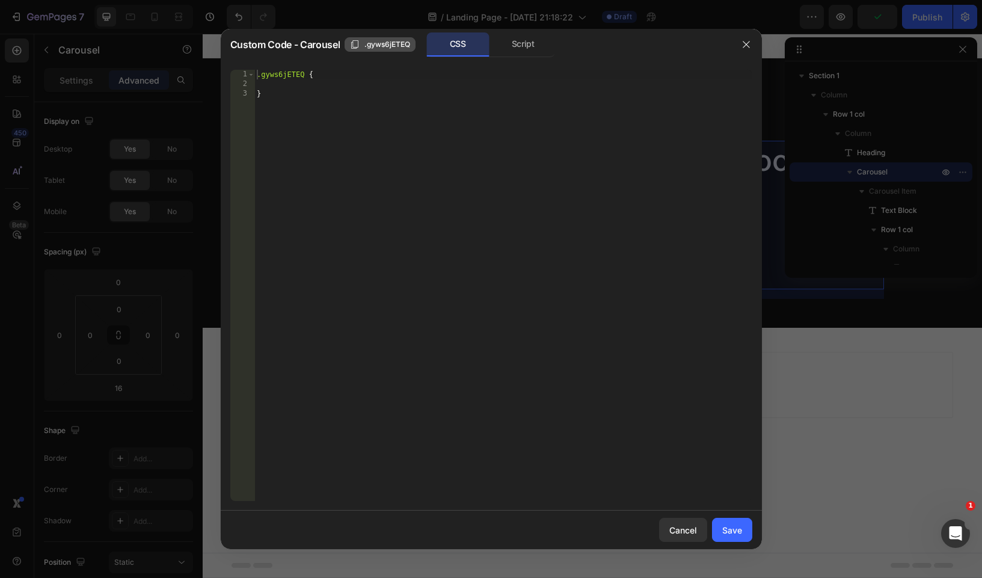
click at [378, 46] on span ".gyws6jETEQ" at bounding box center [387, 44] width 46 height 11
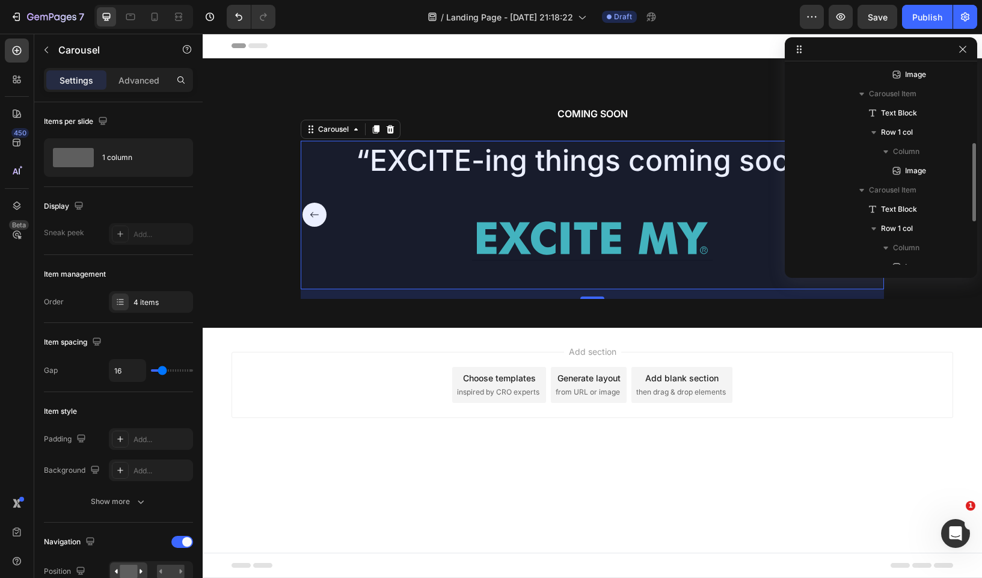
scroll to position [194, 0]
click at [931, 192] on p "Carousel Item" at bounding box center [905, 189] width 72 height 12
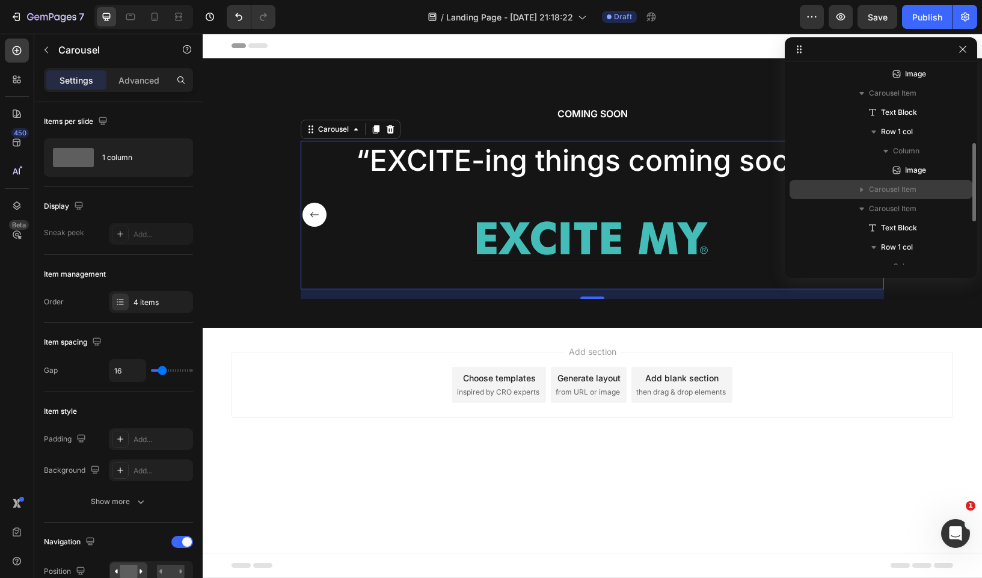
click at [856, 185] on icon "button" at bounding box center [862, 189] width 12 height 12
click at [799, 49] on icon at bounding box center [799, 49] width 10 height 10
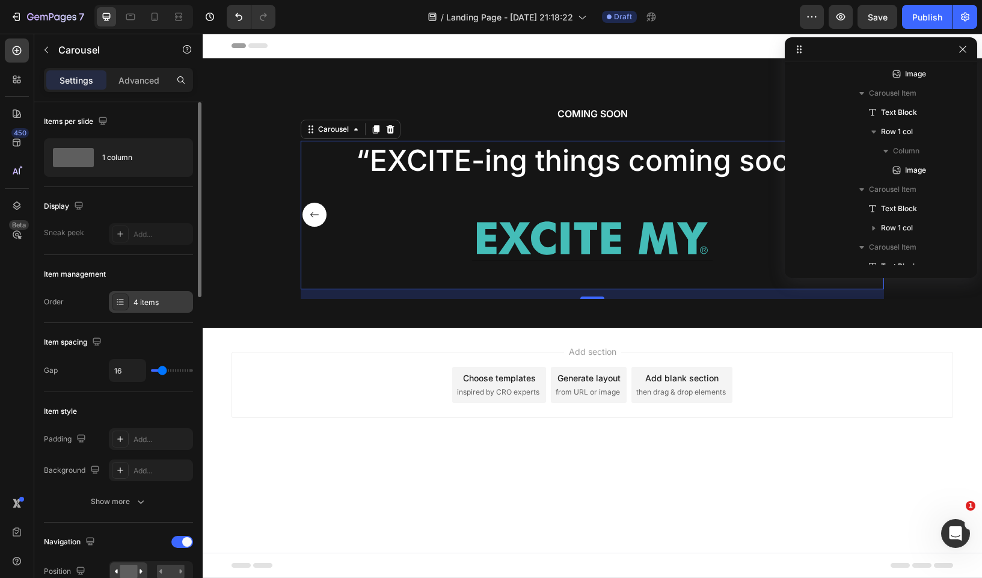
click at [125, 311] on div "4 items" at bounding box center [151, 302] width 84 height 22
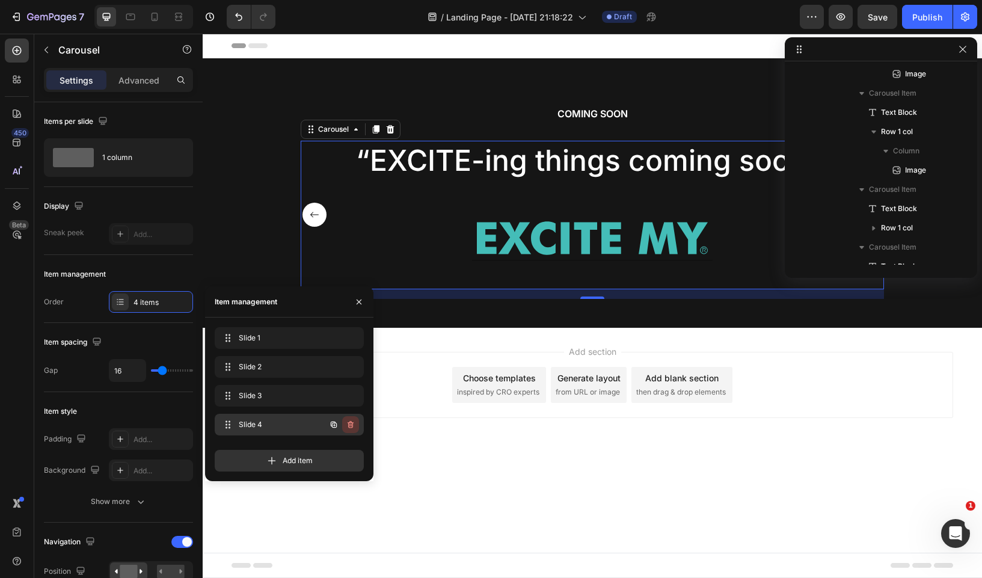
click at [354, 428] on icon "button" at bounding box center [351, 425] width 10 height 10
click at [354, 393] on icon "button" at bounding box center [351, 396] width 10 height 10
click at [351, 392] on div "Delete" at bounding box center [342, 395] width 22 height 11
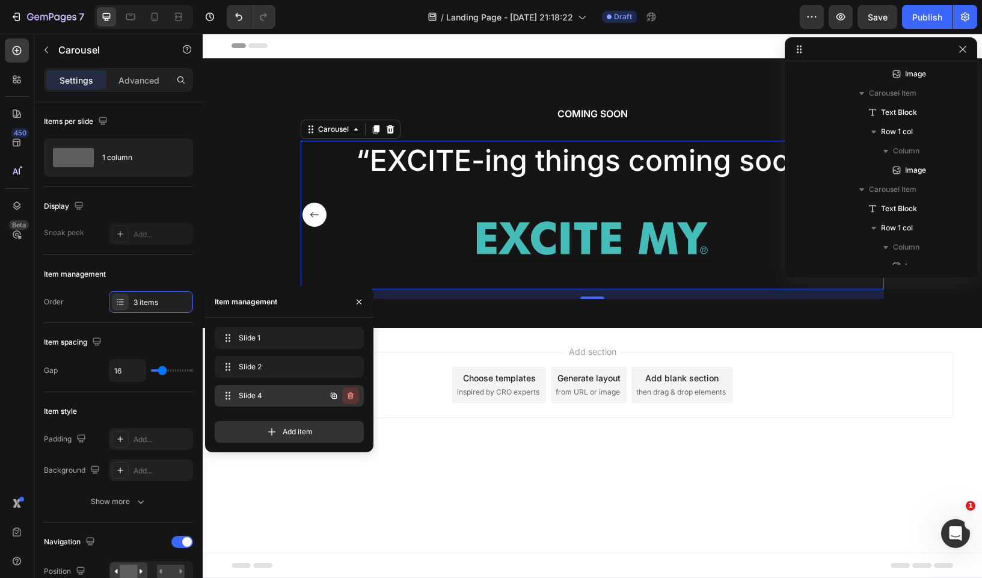
click at [351, 393] on icon "button" at bounding box center [351, 395] width 6 height 7
click at [351, 393] on div "Delete" at bounding box center [342, 395] width 22 height 11
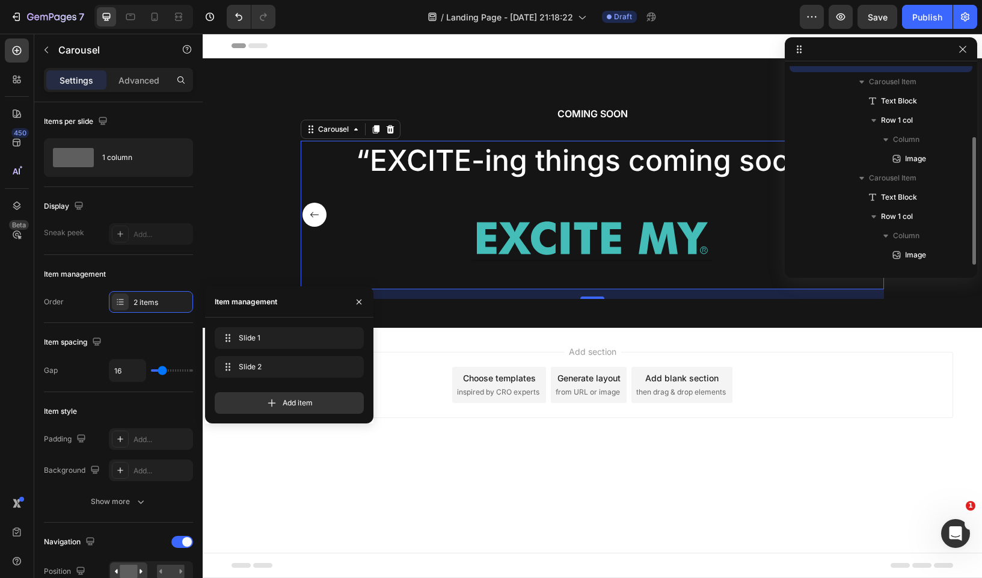
scroll to position [109, 0]
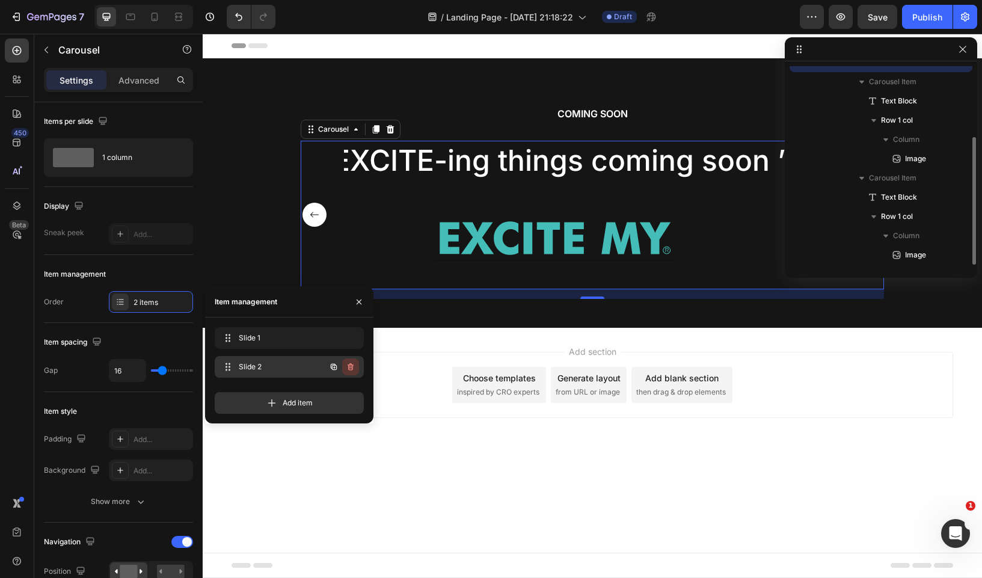
click at [350, 369] on icon "button" at bounding box center [351, 367] width 10 height 10
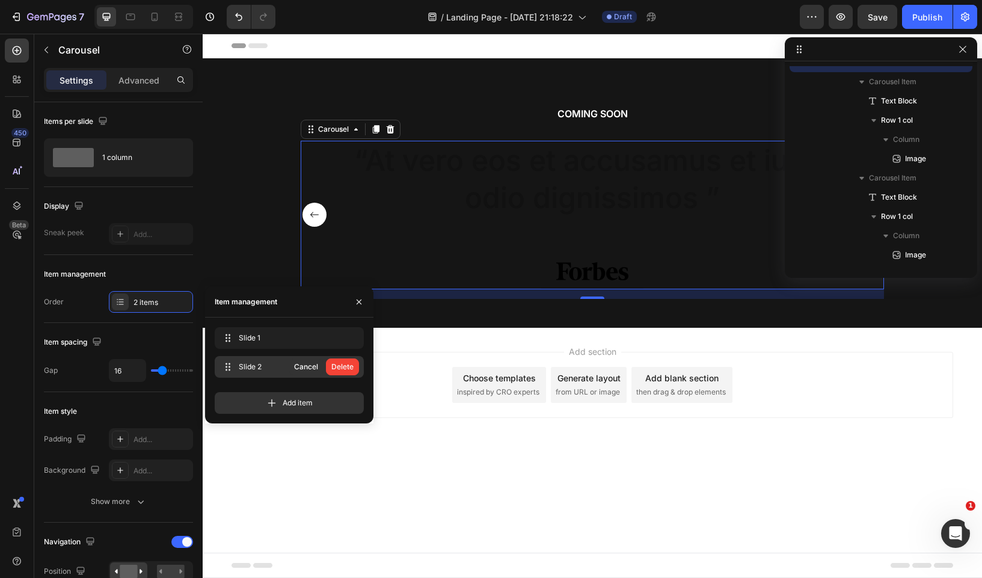
click at [350, 369] on div "Delete" at bounding box center [342, 366] width 22 height 11
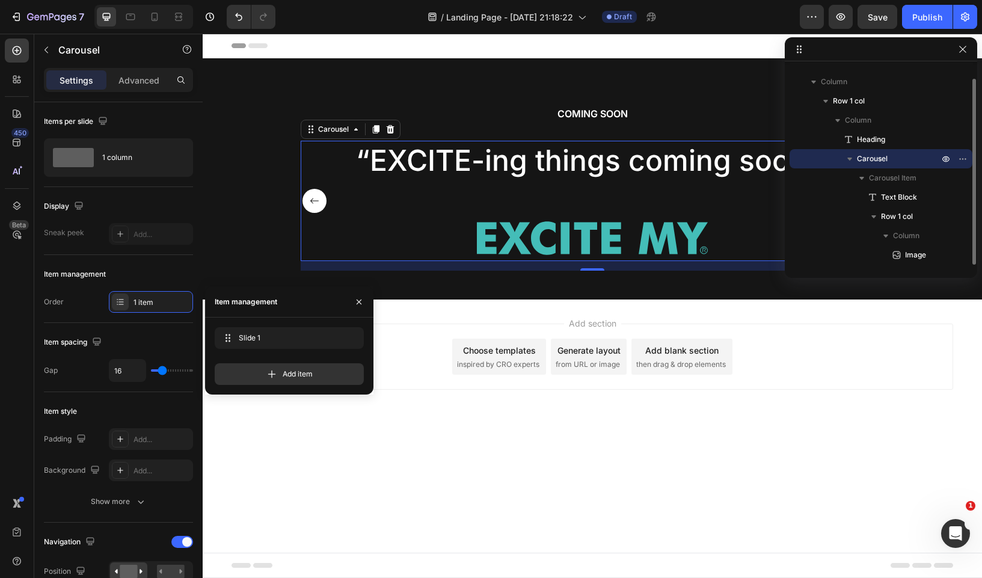
scroll to position [13, 0]
click at [307, 340] on div "Slide 1 Slide 1" at bounding box center [272, 338] width 106 height 17
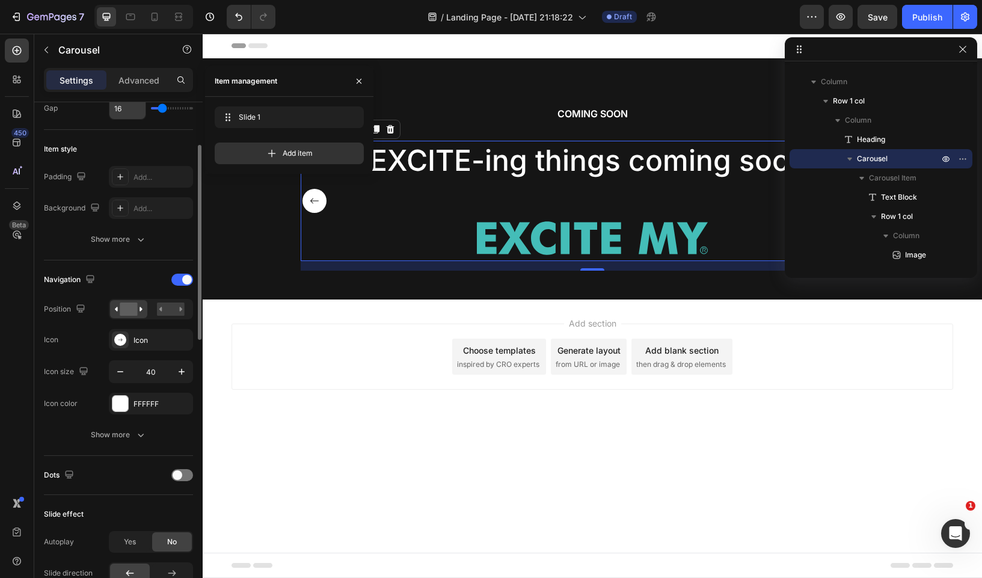
scroll to position [275, 0]
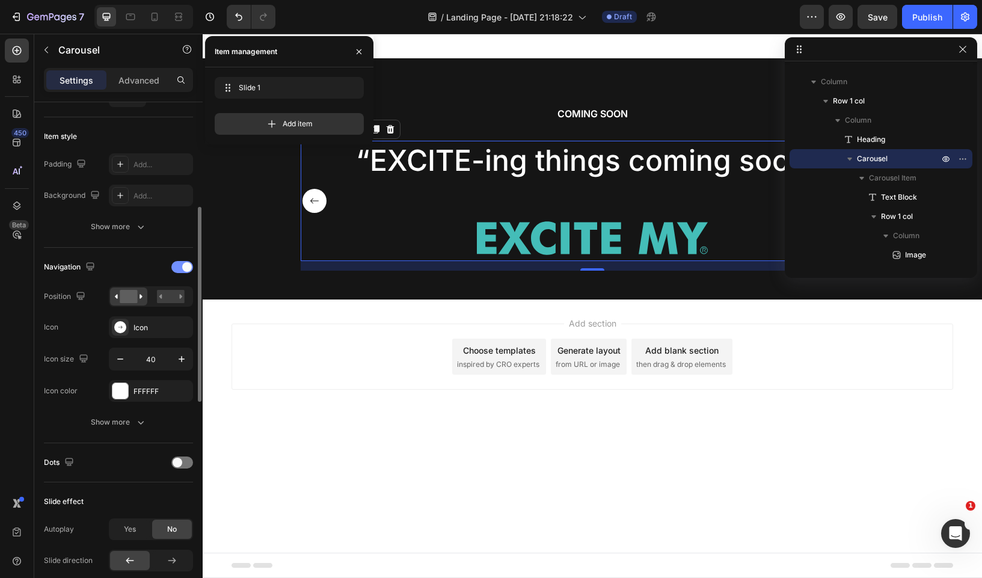
click at [183, 267] on span at bounding box center [187, 267] width 10 height 10
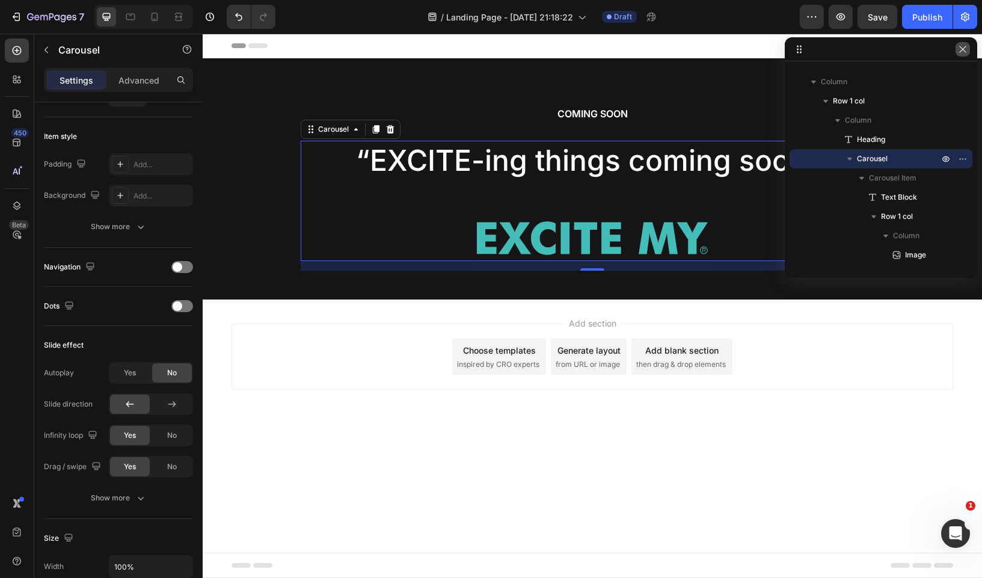
click at [964, 43] on button "button" at bounding box center [962, 49] width 14 height 14
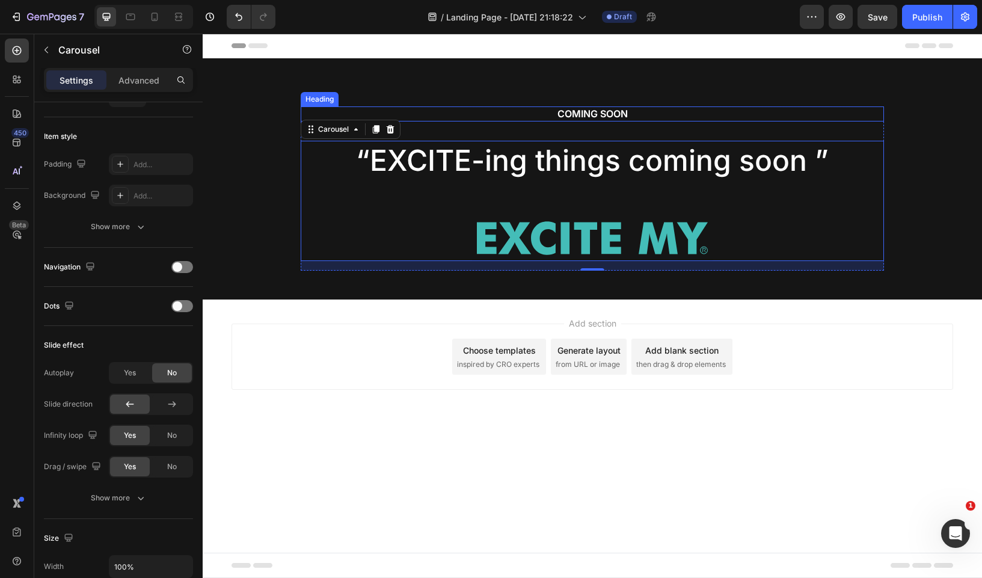
click at [593, 113] on p "COMING SOON" at bounding box center [592, 114] width 581 height 13
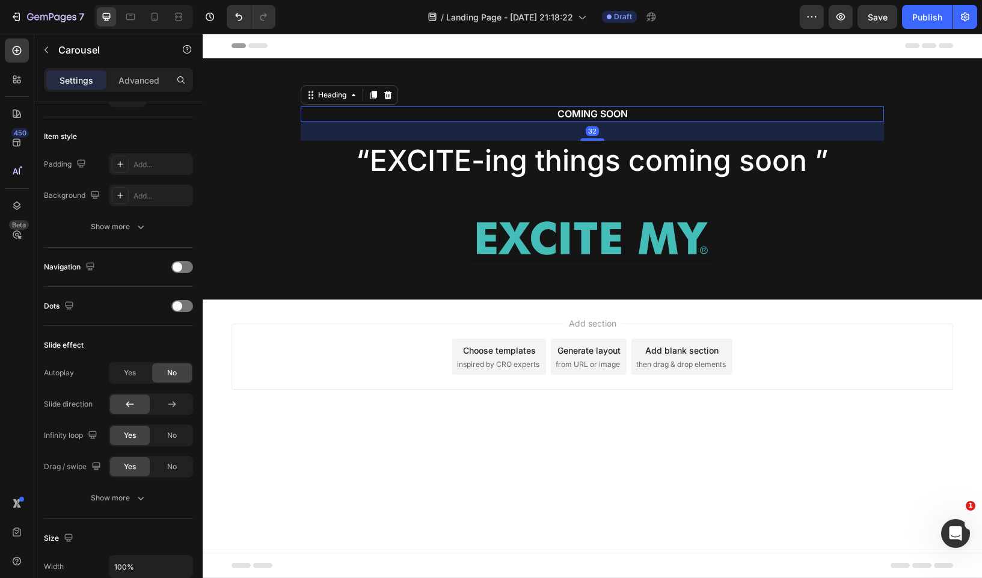
scroll to position [0, 0]
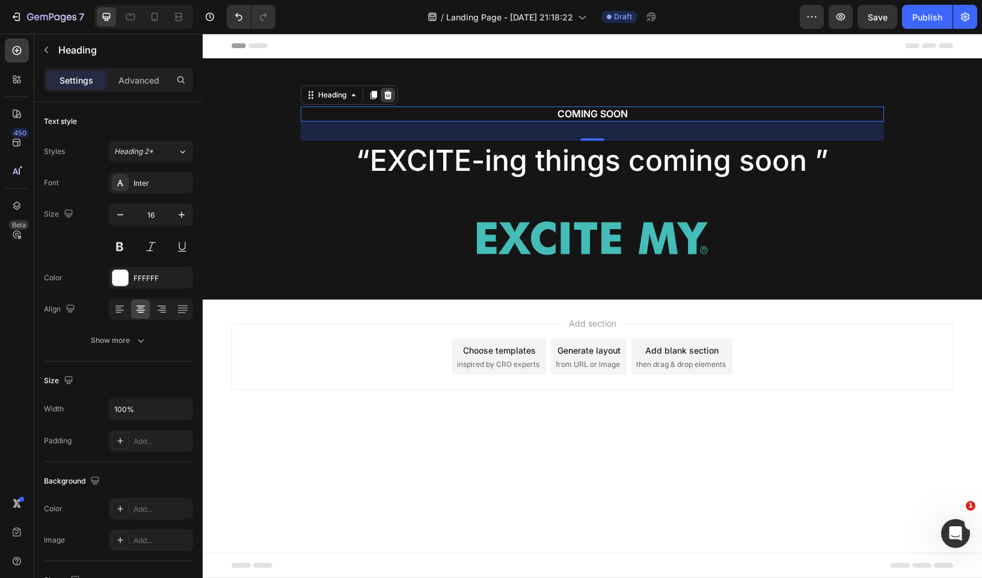
click at [388, 91] on icon at bounding box center [388, 95] width 8 height 8
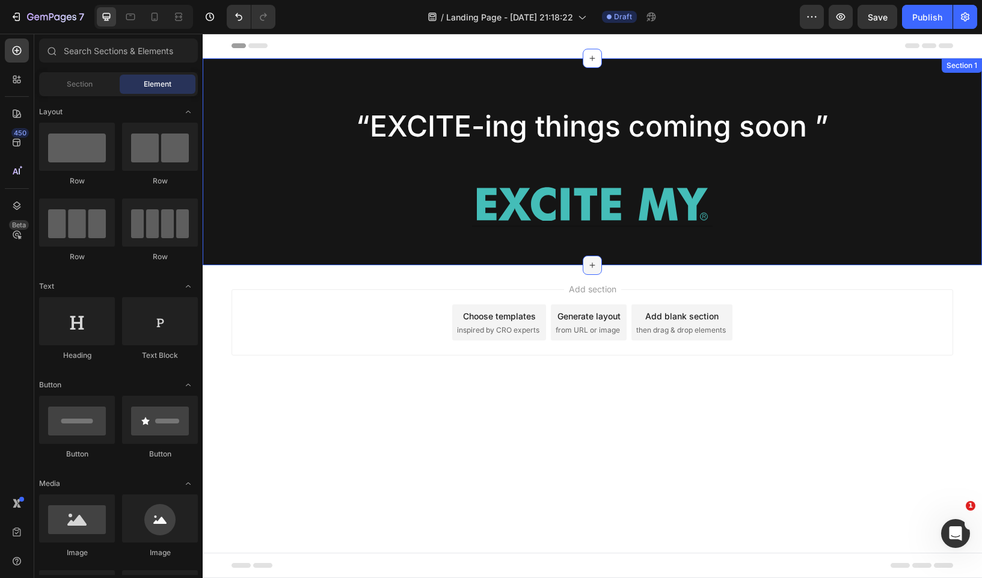
click at [594, 263] on icon at bounding box center [592, 265] width 10 height 10
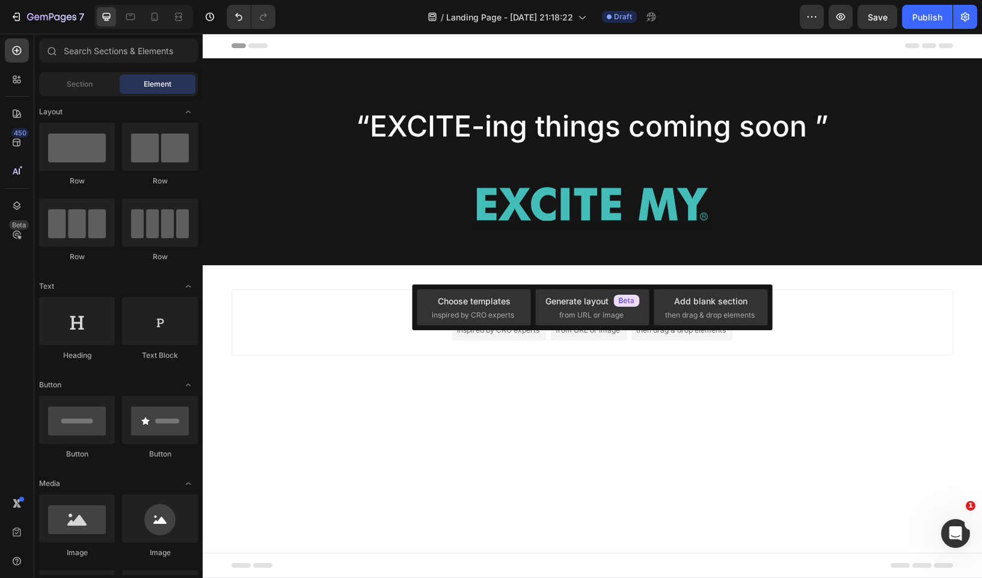
click at [456, 286] on div "Choose templates inspired by CRO experts Generate layout from URL or image Add …" at bounding box center [592, 307] width 360 height 46
click at [456, 307] on div "Choose templates" at bounding box center [474, 301] width 73 height 13
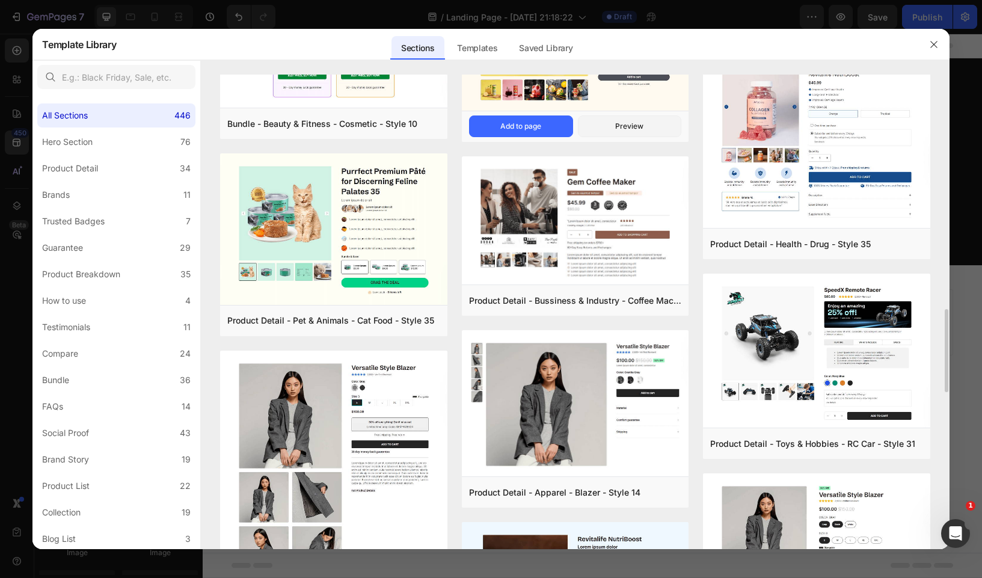
scroll to position [1940, 0]
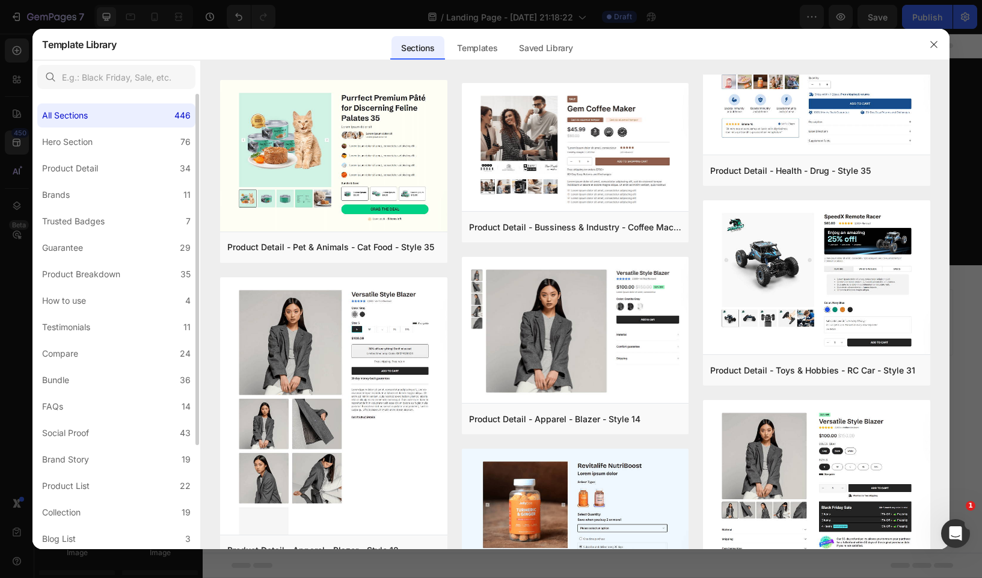
click at [93, 181] on div "All Sections 446 Hero Section 76 Product Detail 34 Brands 11 Trusted Badges 7 G…" at bounding box center [116, 388] width 168 height 589
click at [93, 197] on label "Brands 11" at bounding box center [116, 195] width 158 height 24
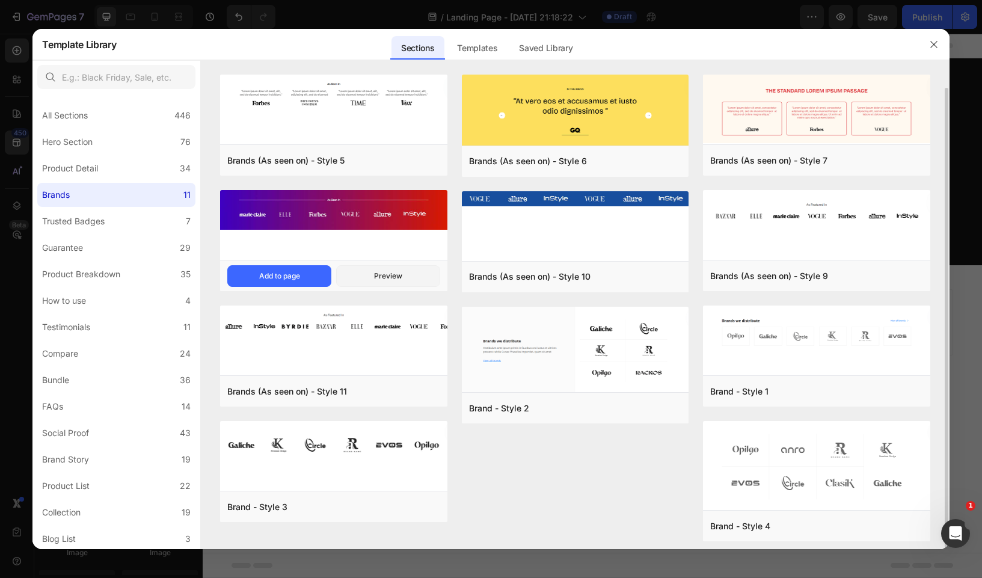
scroll to position [7, 0]
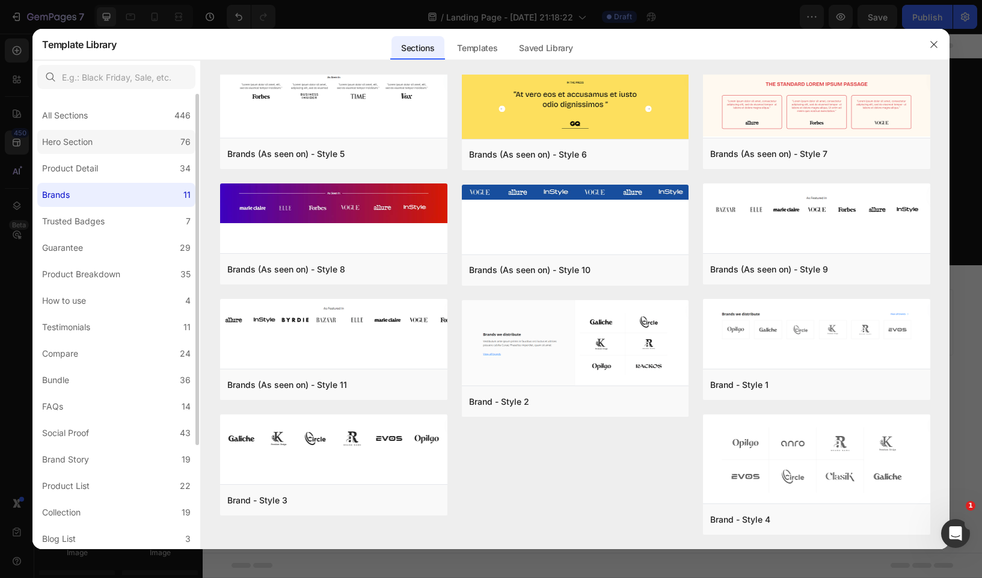
click at [125, 134] on label "Hero Section 76" at bounding box center [116, 142] width 158 height 24
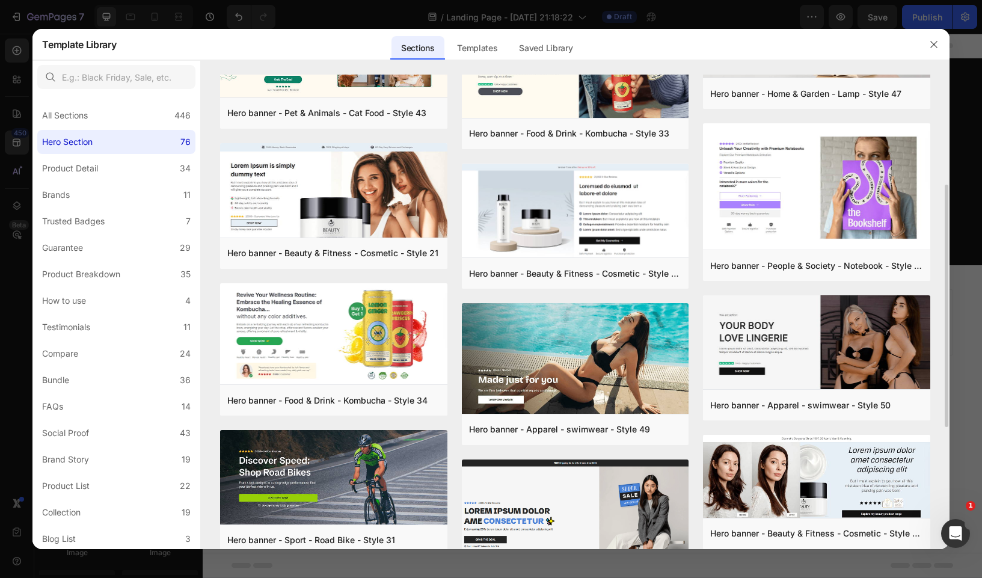
scroll to position [223, 0]
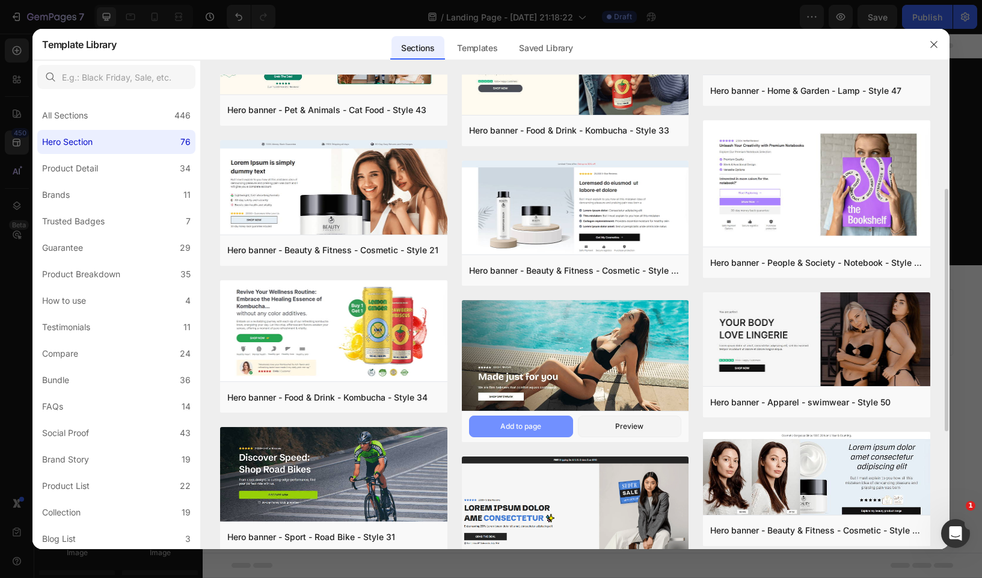
click at [540, 421] on div "Add to page" at bounding box center [520, 426] width 41 height 11
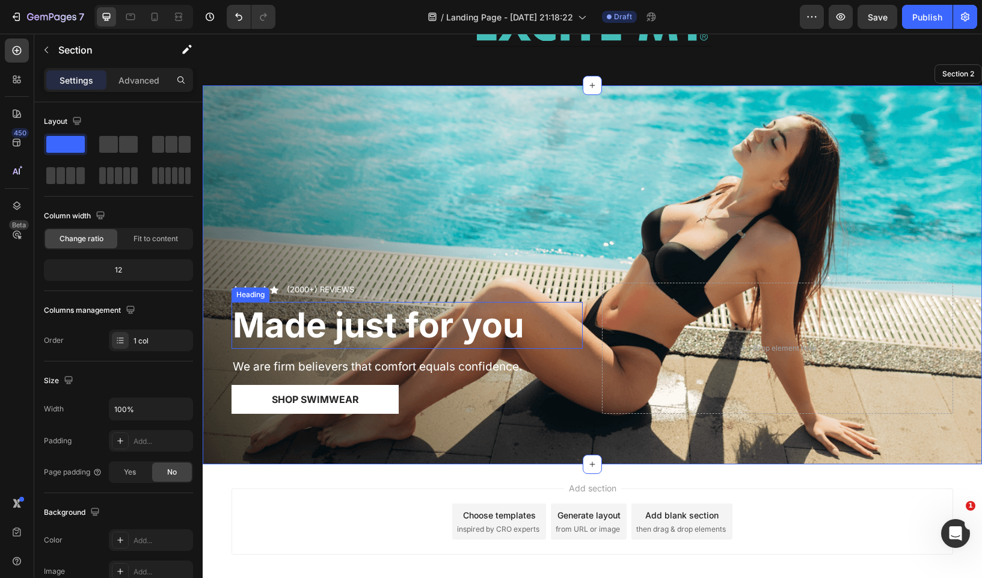
scroll to position [179, 0]
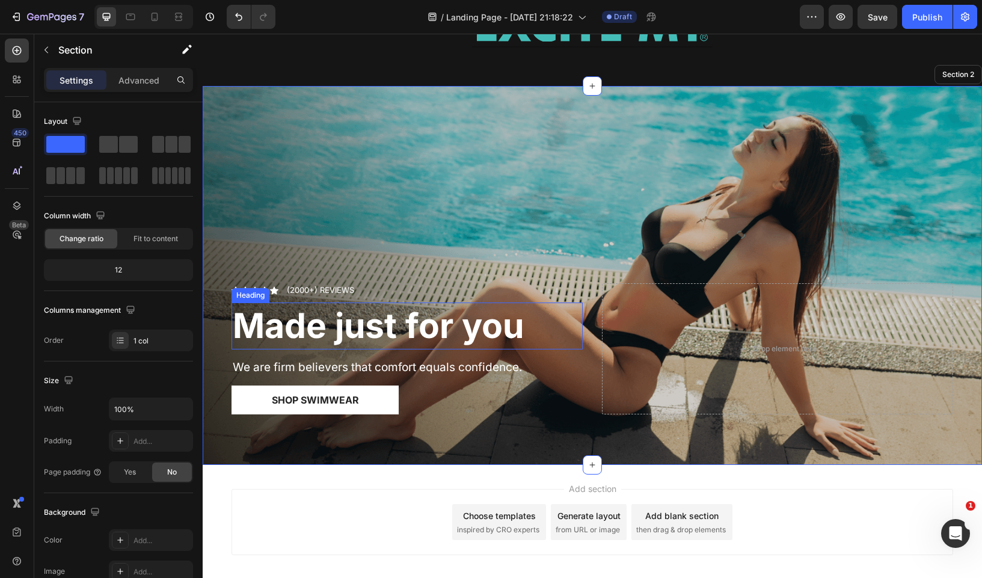
click at [440, 121] on div "Overlay" at bounding box center [592, 275] width 779 height 379
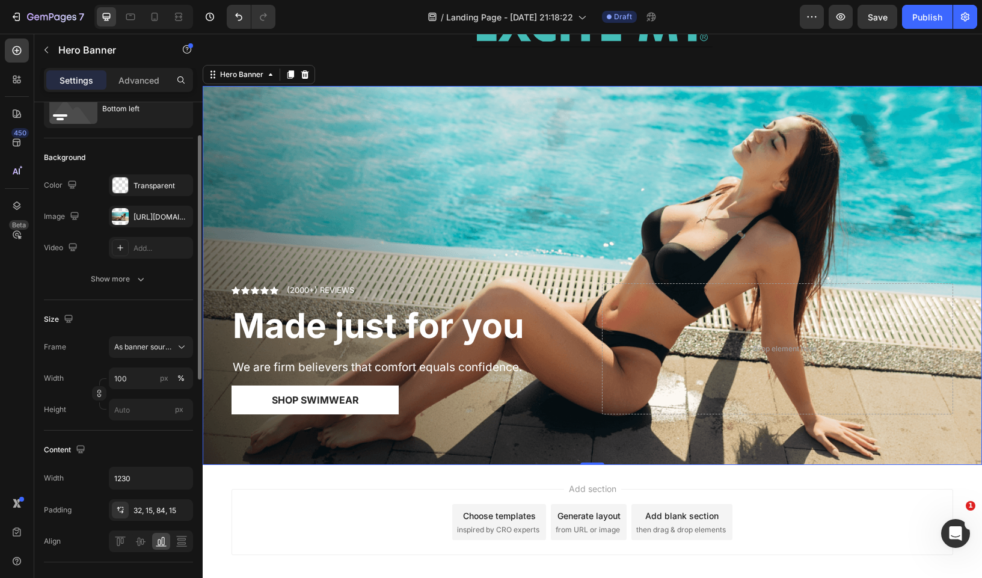
scroll to position [60, 0]
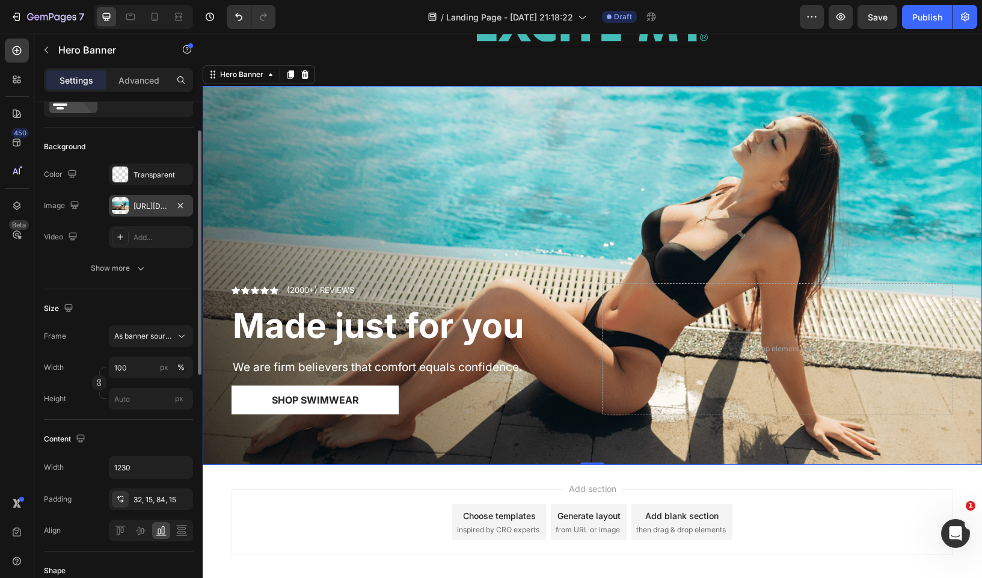
click at [153, 204] on div "https://cdn.shopify.com/s/files/1/2005/9307/files/gempages_432750572815254551-1…" at bounding box center [150, 206] width 35 height 11
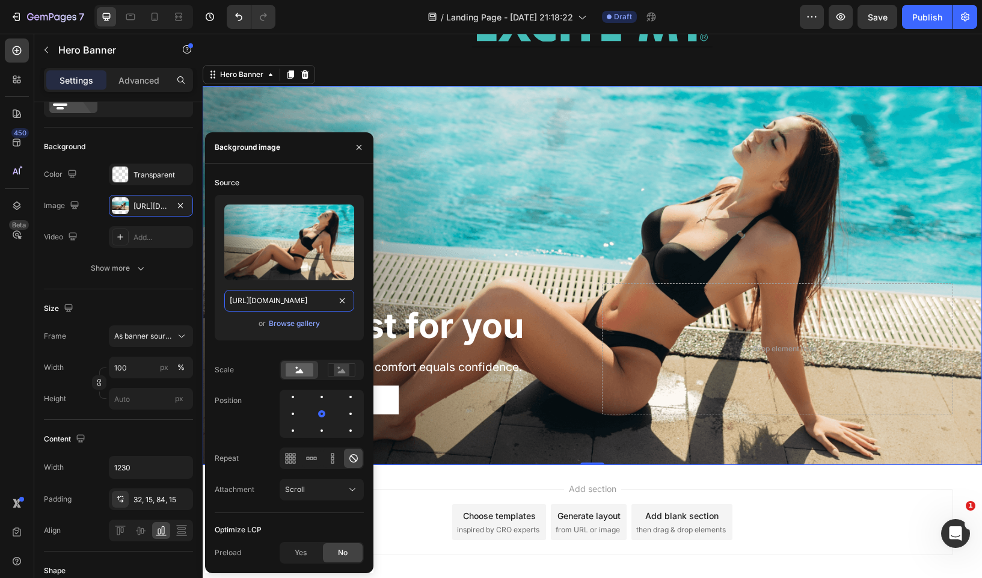
click at [286, 299] on input "https://cdn.shopify.com/s/files/1/2005/9307/files/gempages_432750572815254551-1…" at bounding box center [289, 301] width 130 height 22
paste input "buganic.com/cdn/shop/files/girl-fox-patch.jpg?v=1736661927&width=2000"
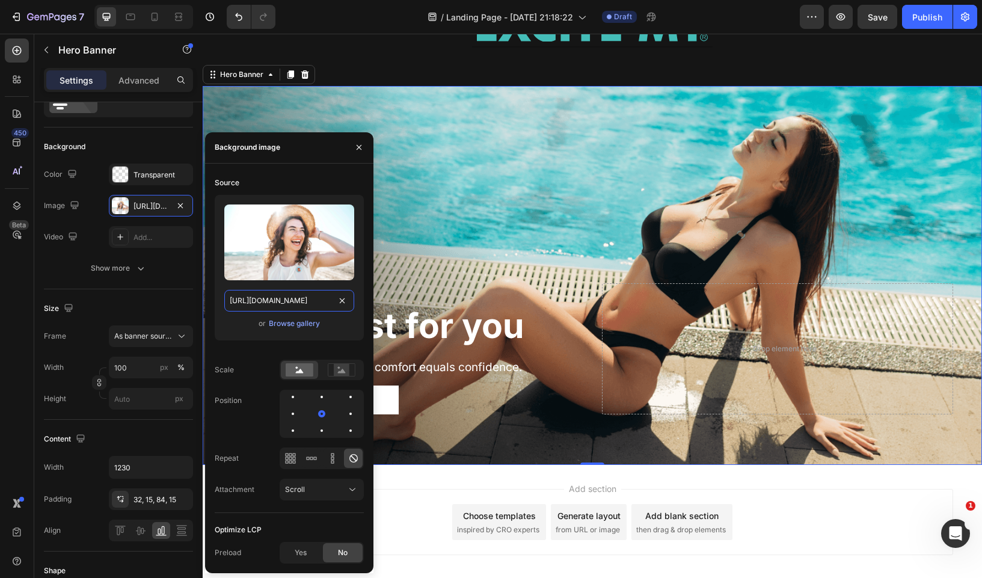
type input "[URL][DOMAIN_NAME]"
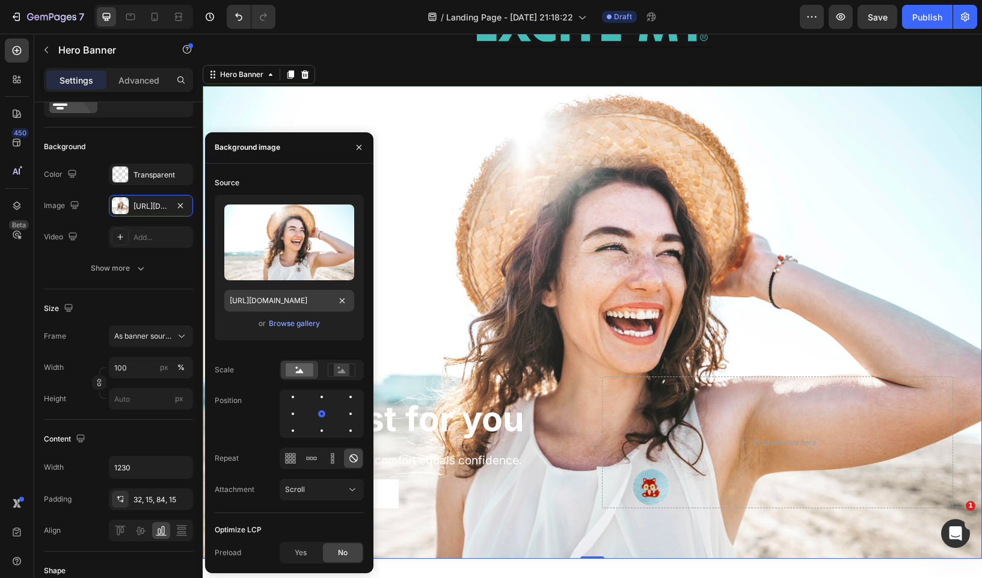
scroll to position [0, 0]
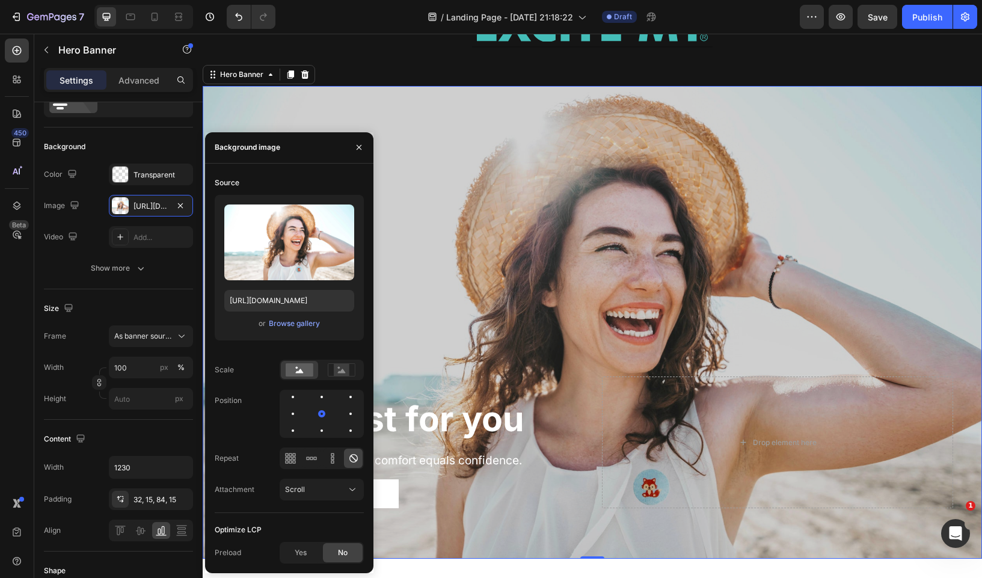
click at [470, 112] on div "Overlay" at bounding box center [592, 322] width 779 height 472
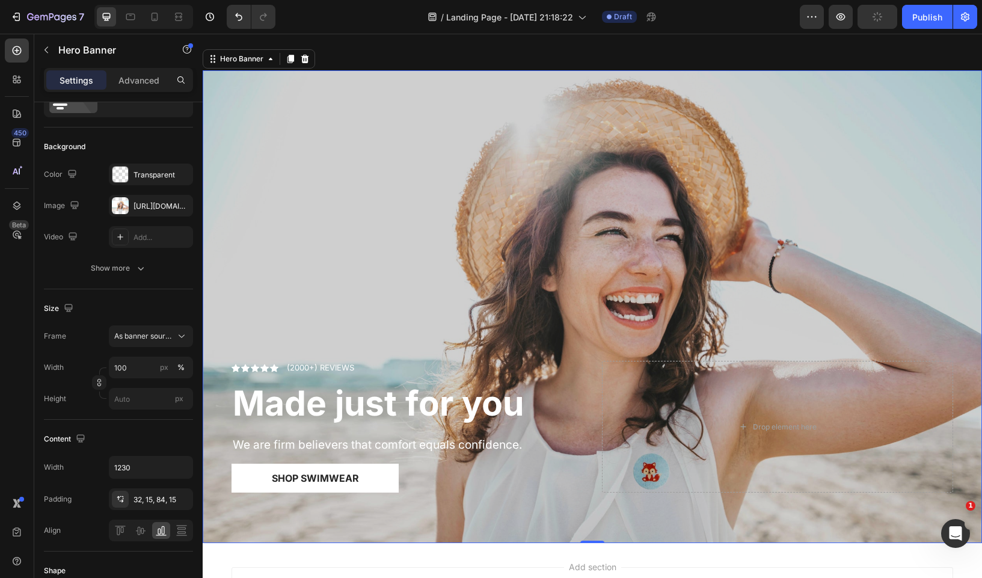
scroll to position [333, 0]
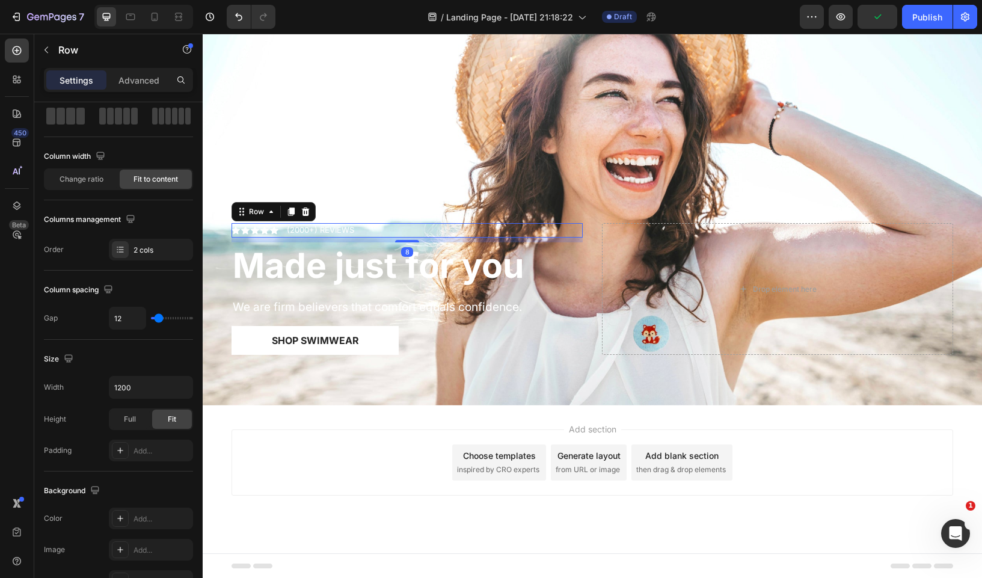
click at [383, 234] on div "Icon Icon Icon Icon Icon Icon List (2000+) REVIEWS Text Block Row 8" at bounding box center [407, 230] width 351 height 14
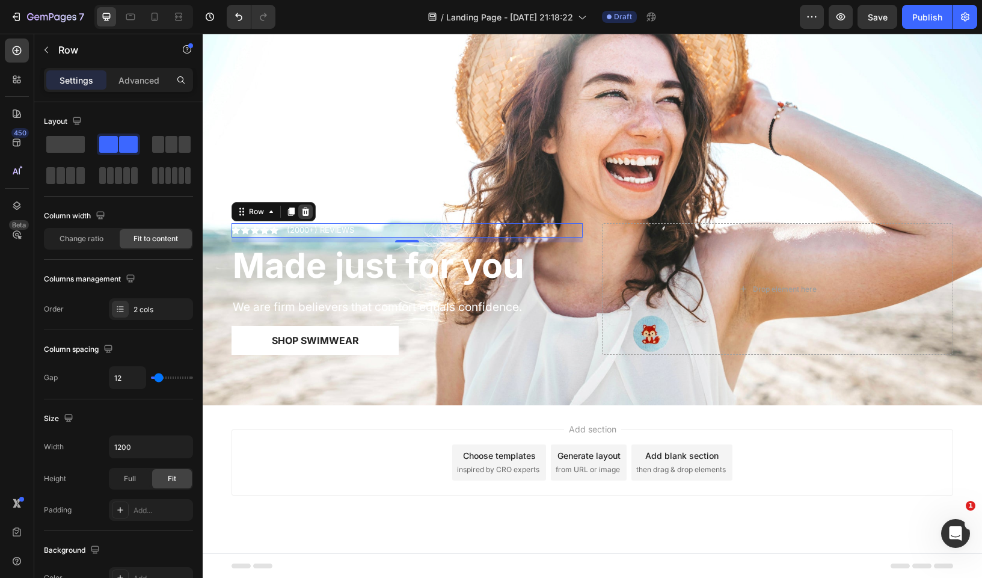
click at [308, 212] on icon at bounding box center [306, 211] width 8 height 8
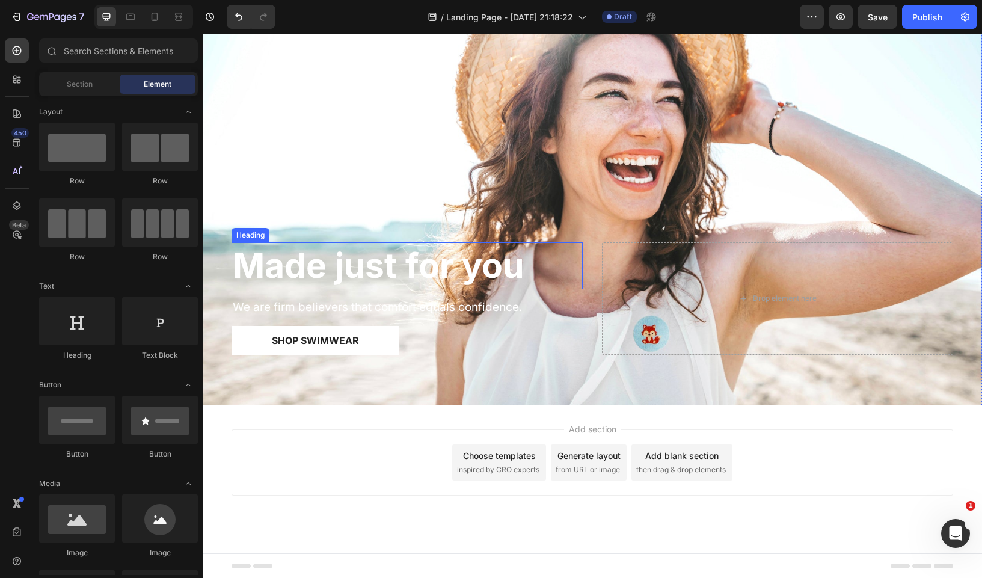
click at [311, 263] on strong "Made just for you" at bounding box center [378, 265] width 291 height 41
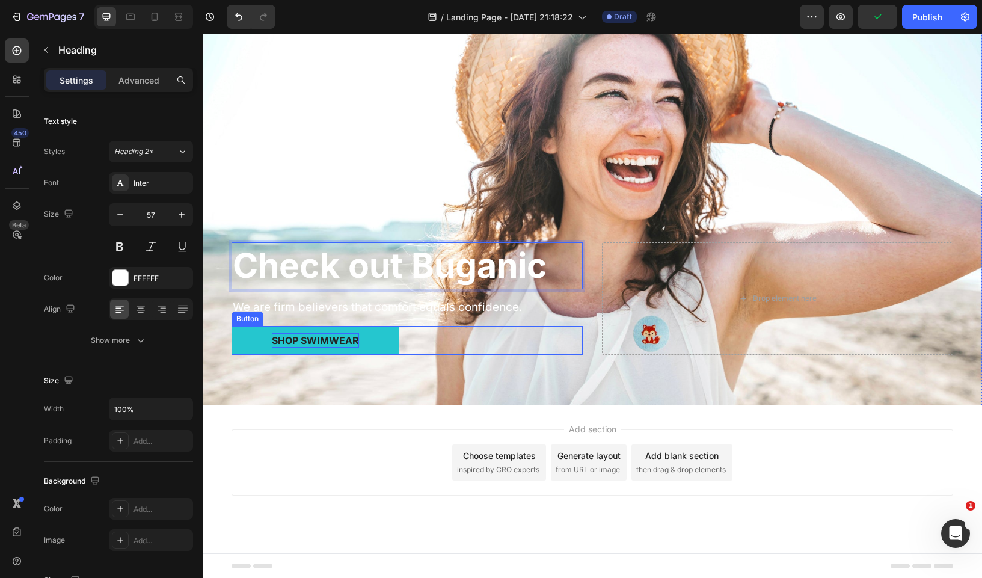
click at [330, 336] on div "Shop Swimwear" at bounding box center [315, 340] width 87 height 14
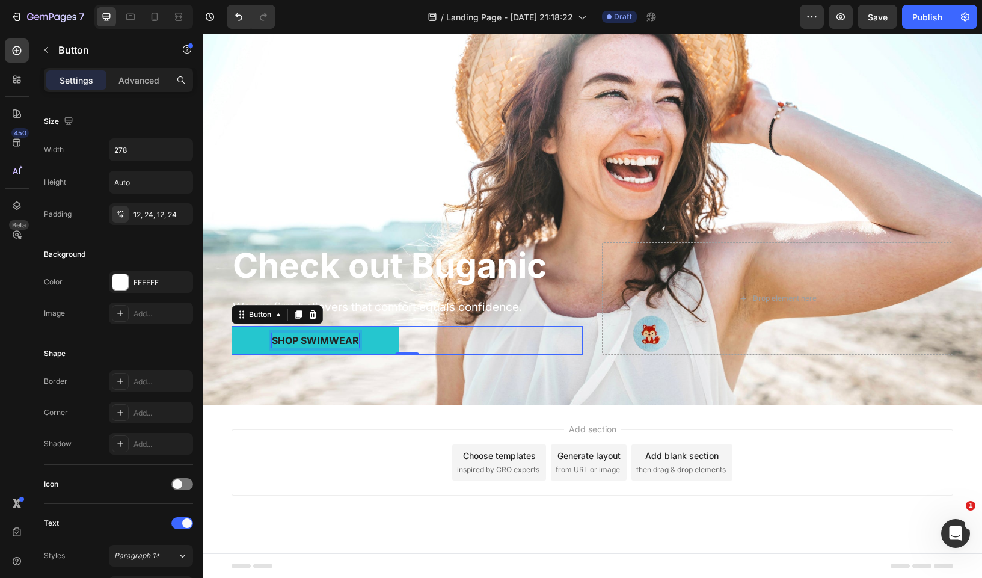
click at [324, 336] on div "Shop Swimwear" at bounding box center [315, 340] width 87 height 14
click at [324, 336] on p "Shop Swimwear" at bounding box center [315, 340] width 87 height 14
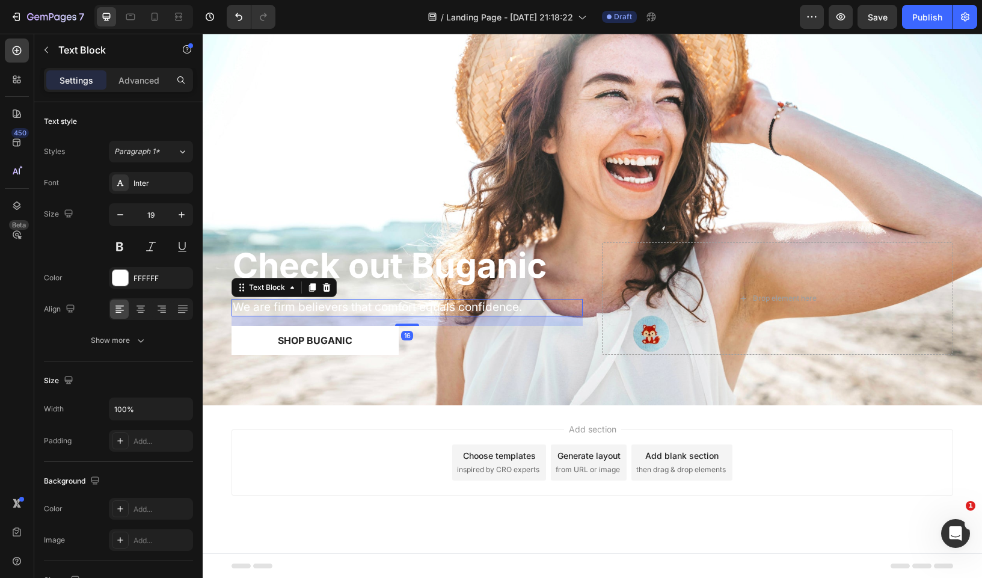
click at [322, 308] on p "We are firm believers that comfort equals confidence." at bounding box center [407, 307] width 349 height 15
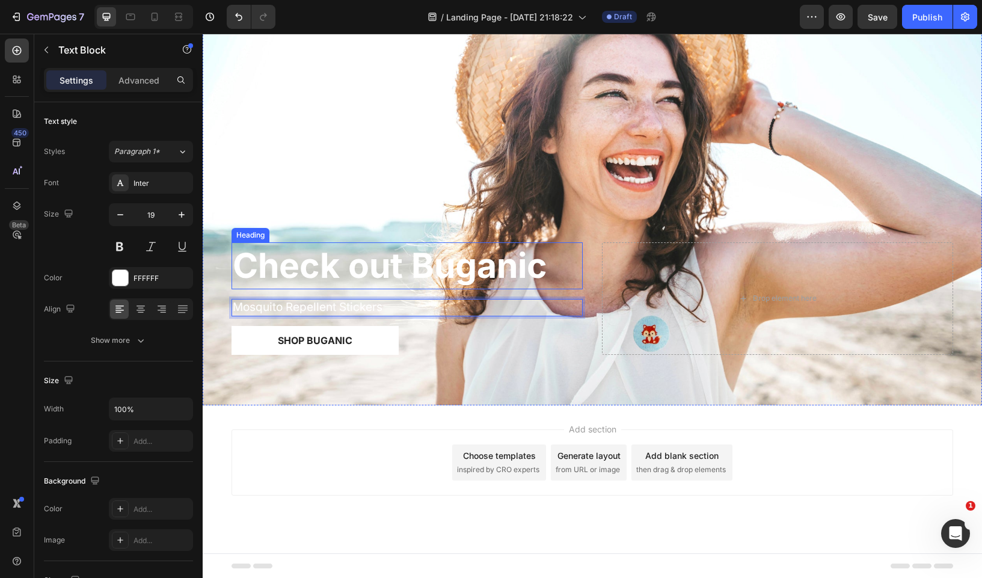
click at [426, 283] on p "Check out Buganic" at bounding box center [407, 266] width 349 height 44
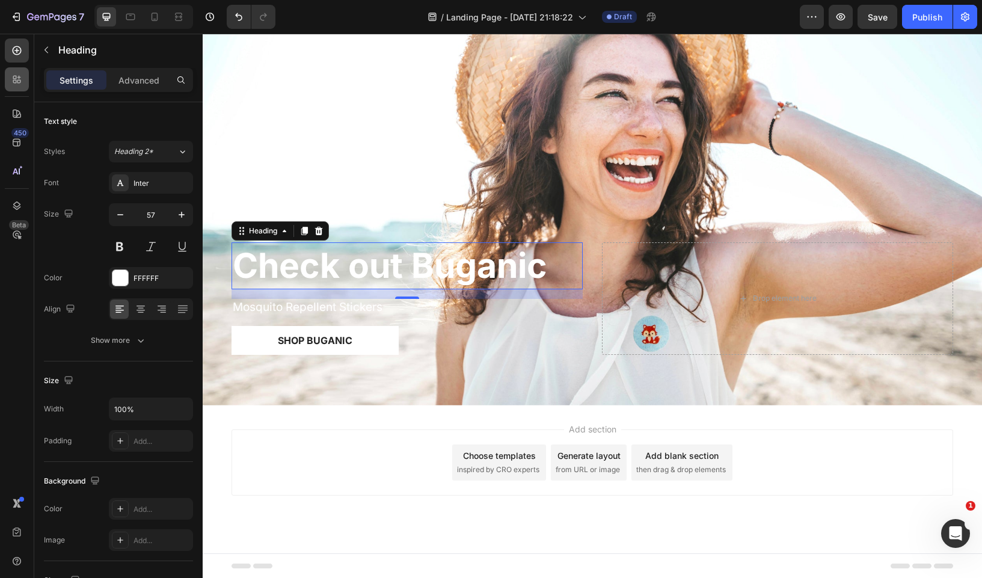
click at [22, 78] on icon at bounding box center [17, 79] width 12 height 12
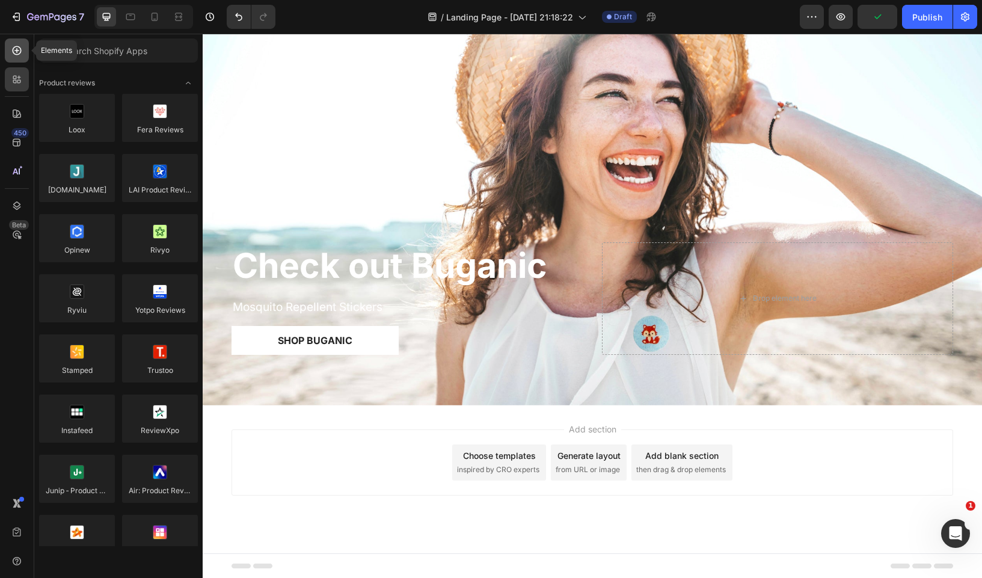
click at [19, 53] on icon at bounding box center [17, 50] width 12 height 12
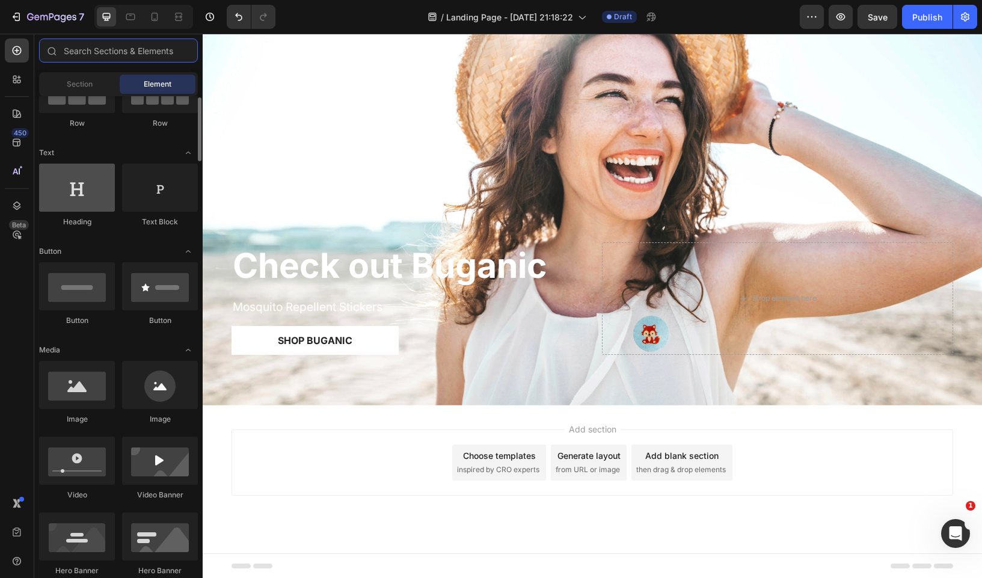
scroll to position [178, 0]
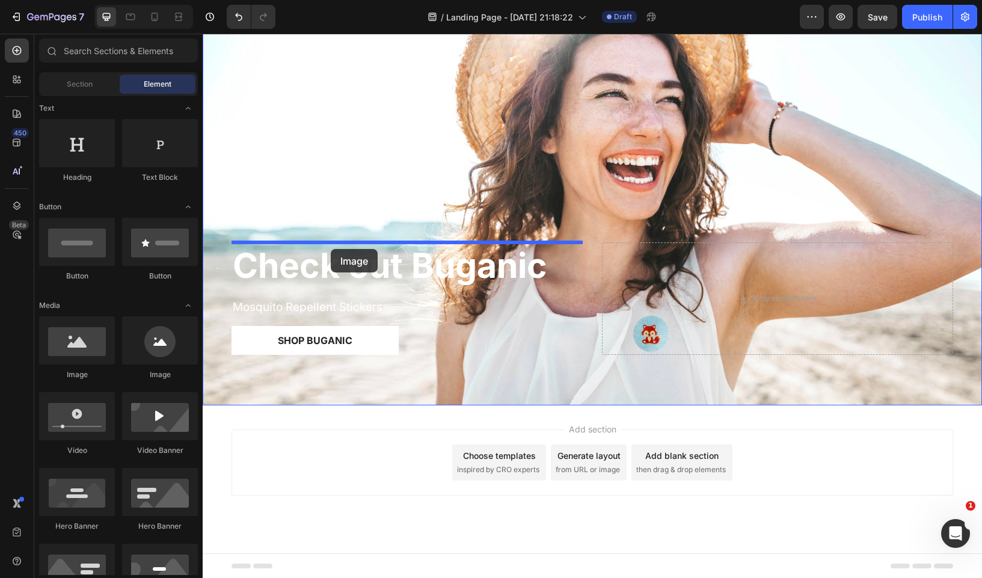
drag, startPoint x: 292, startPoint y: 374, endPoint x: 331, endPoint y: 249, distance: 131.0
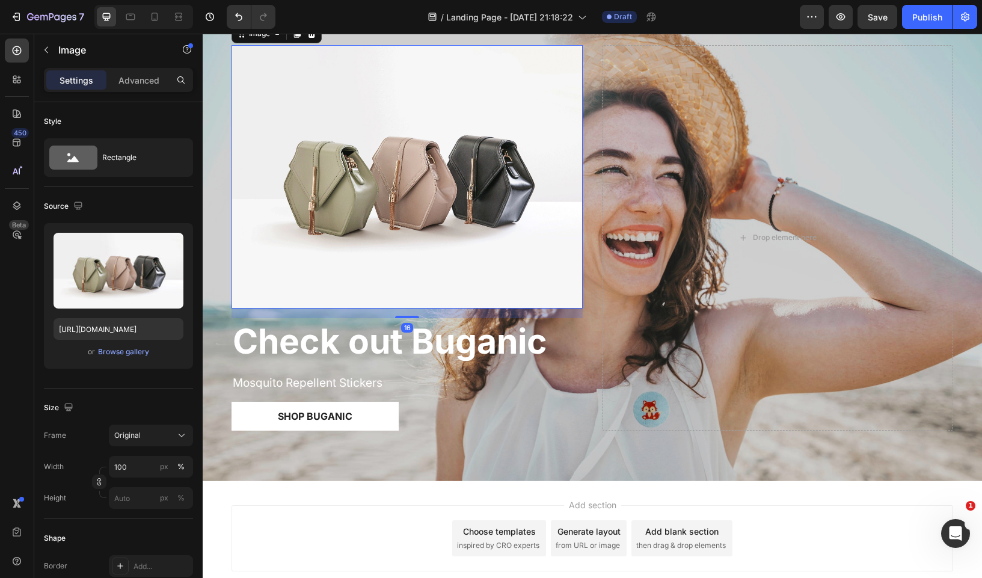
scroll to position [227, 0]
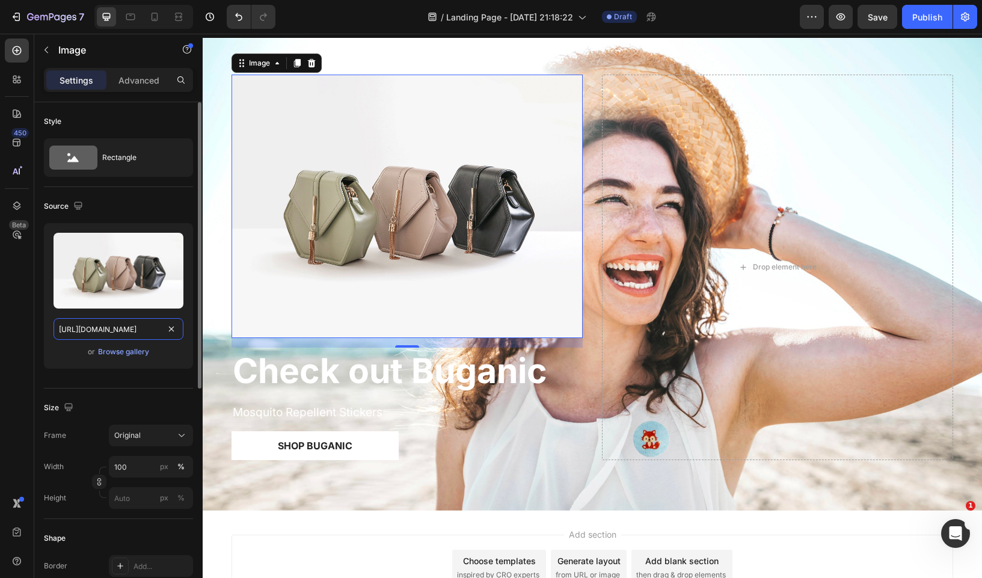
click at [90, 322] on input "https://cdn.shopify.com/s/files/1/2005/9307/files/image_demo.jpg" at bounding box center [119, 329] width 130 height 22
paste input "0594/6150/1022/files/buganic-logo-knockout.svg?v=1754193228"
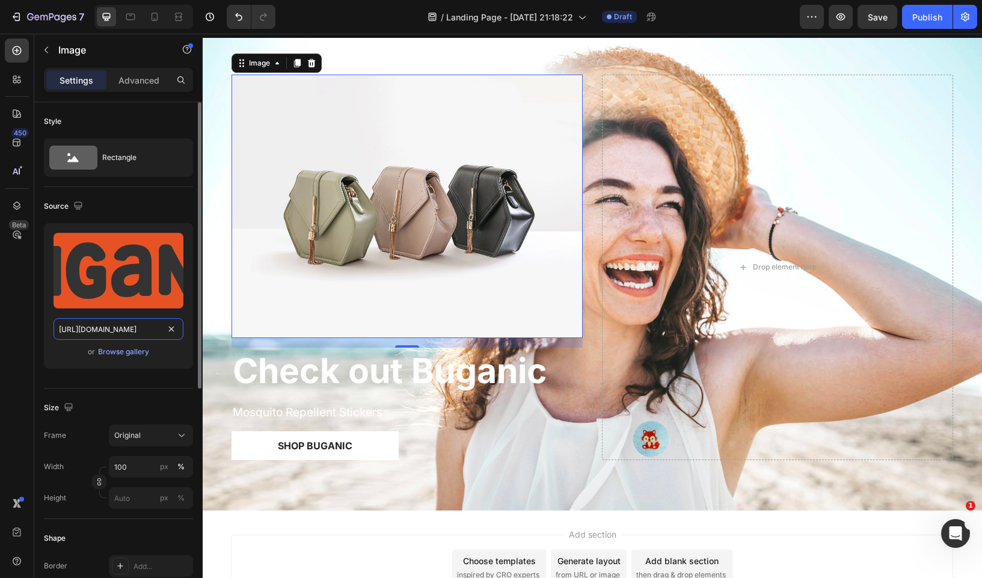
scroll to position [0, 235]
type input "https://cdn.shopify.com/s/files/1/0594/6150/1022/files/buganic-logo-knockout.sv…"
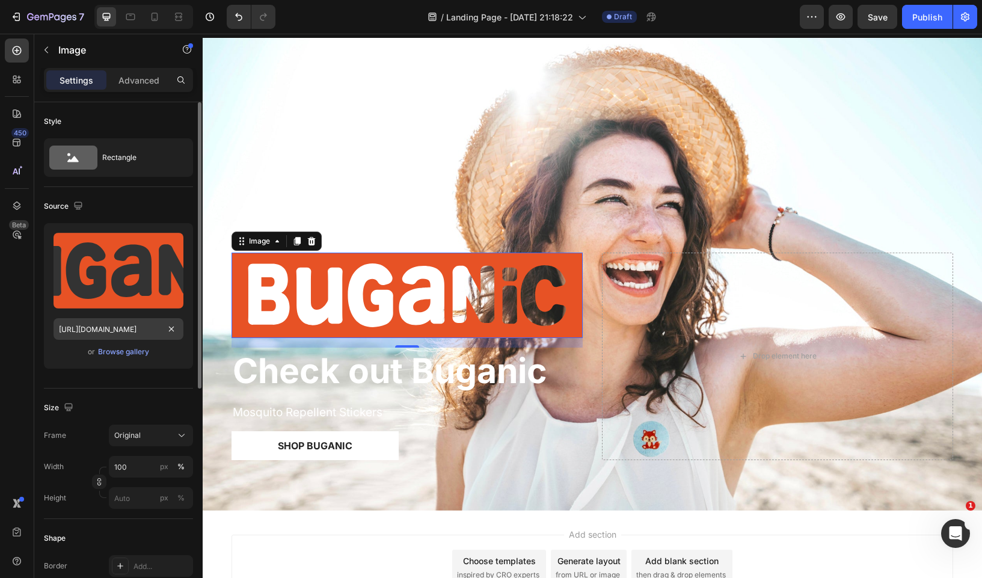
scroll to position [0, 0]
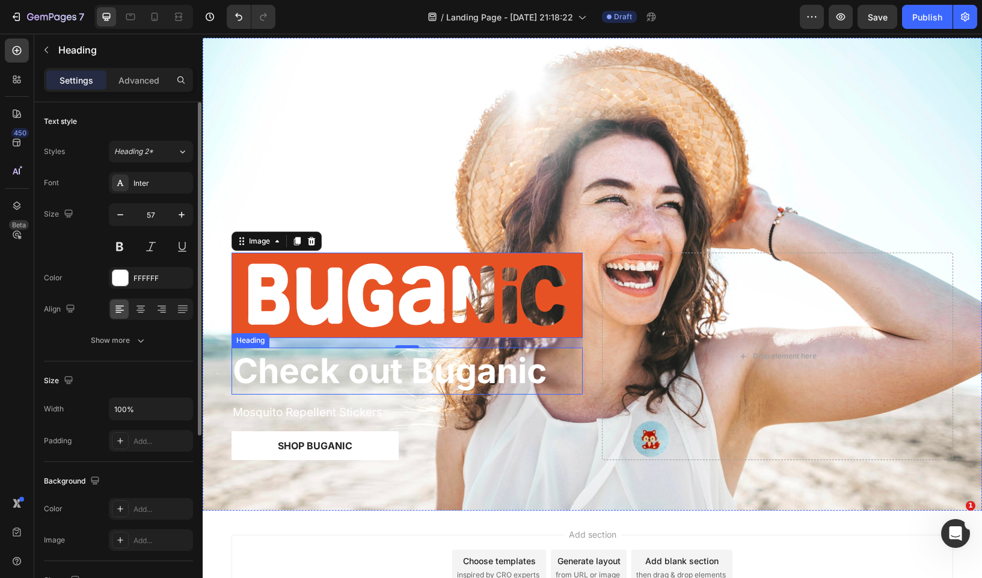
click at [381, 370] on p "Check out Buganic" at bounding box center [407, 371] width 349 height 44
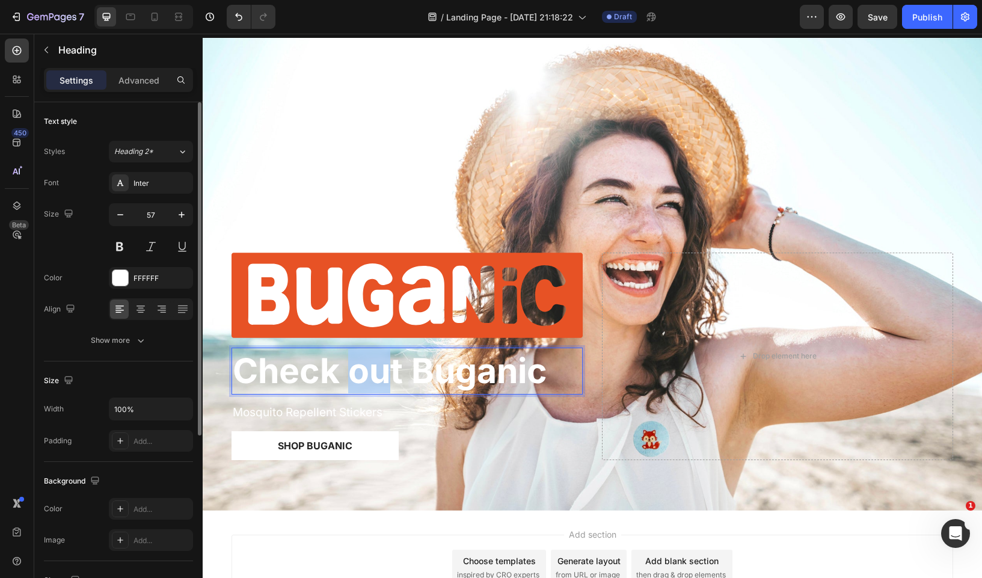
drag, startPoint x: 383, startPoint y: 370, endPoint x: 357, endPoint y: 371, distance: 26.5
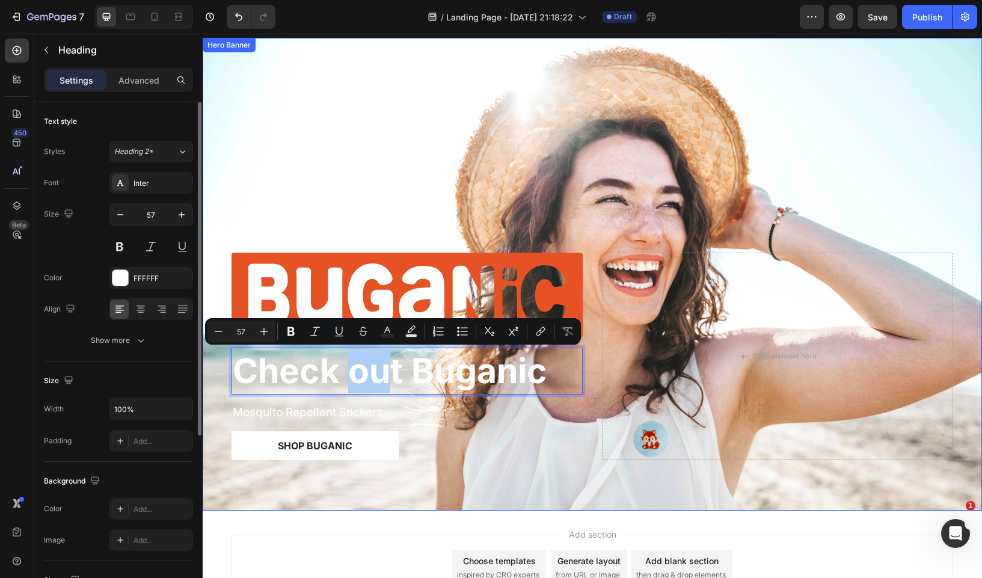
click at [225, 371] on div "Image Check out Buganic Heading 16 Mosquito Repellent Stickers Text Block Shop …" at bounding box center [592, 371] width 740 height 277
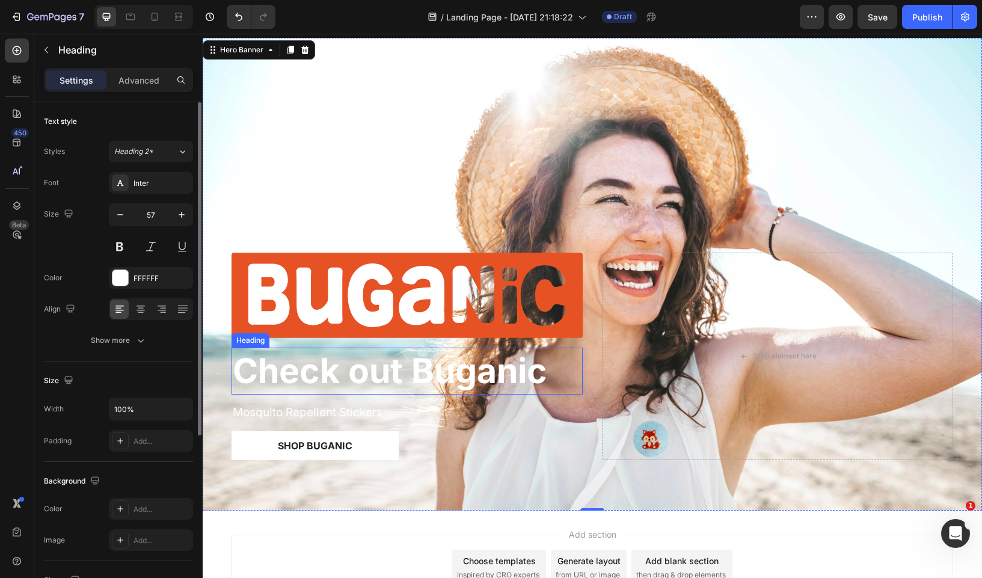
click at [232, 375] on h2 "Check out Buganic" at bounding box center [407, 371] width 351 height 47
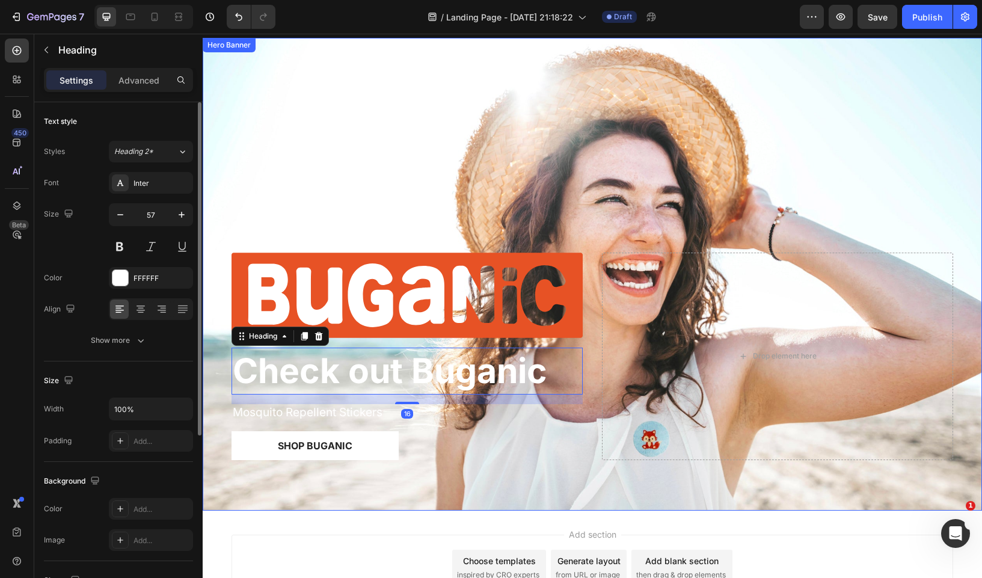
click at [225, 375] on div "Image Check out Buganic Heading 16 Mosquito Repellent Stickers Text Block Shop …" at bounding box center [592, 371] width 740 height 277
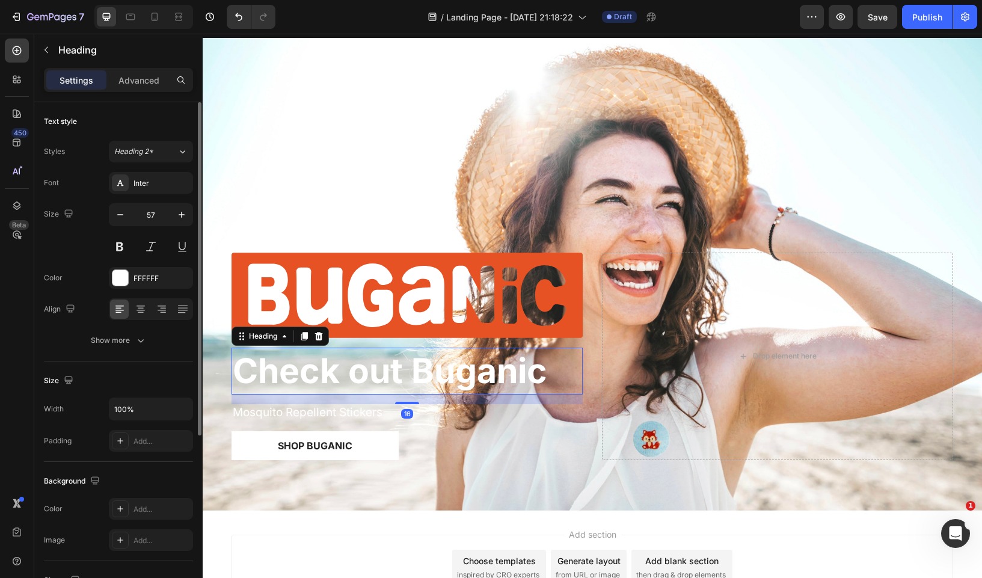
click at [238, 370] on p "Check out Buganic" at bounding box center [407, 371] width 349 height 44
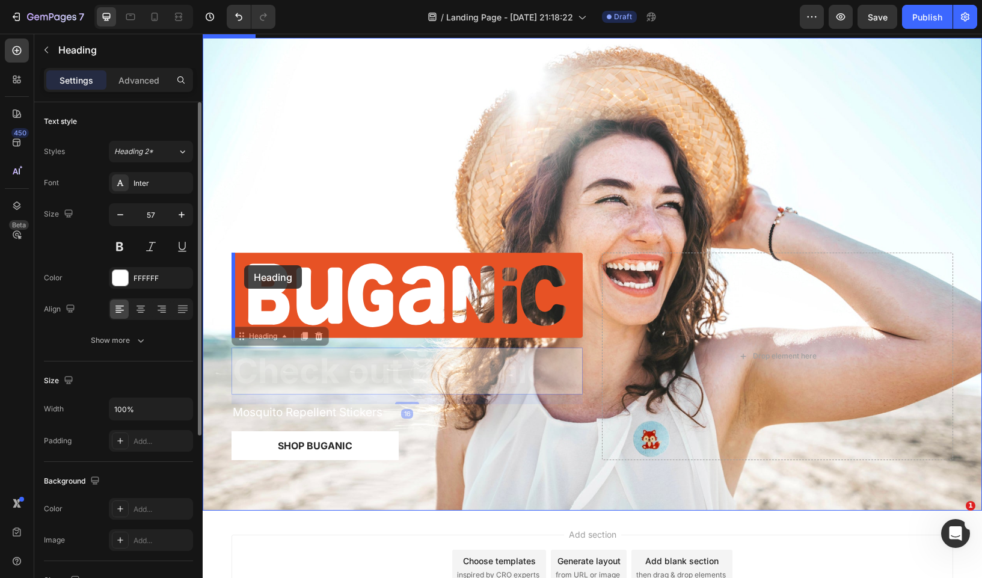
drag, startPoint x: 242, startPoint y: 337, endPoint x: 243, endPoint y: 266, distance: 71.6
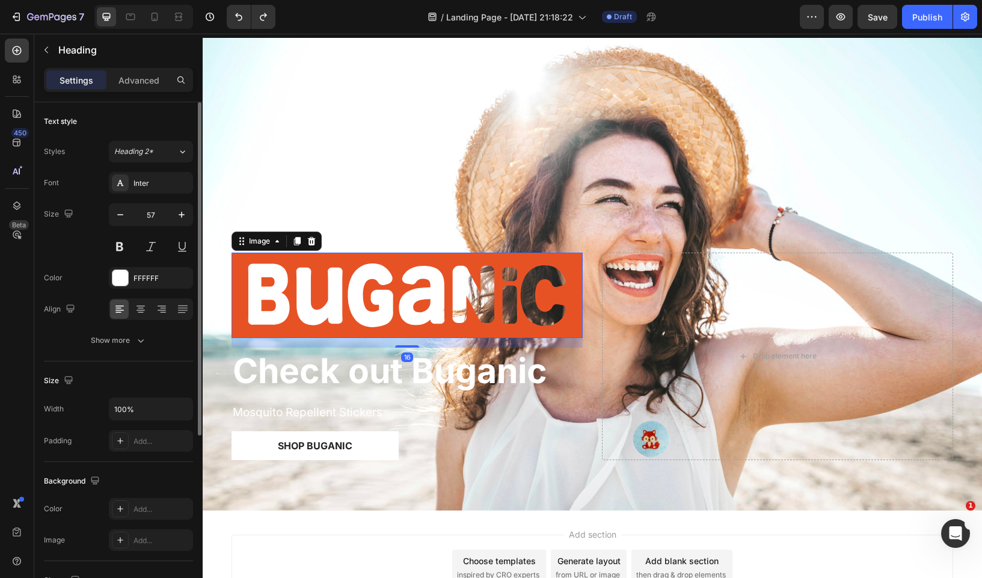
click at [236, 253] on img at bounding box center [407, 295] width 351 height 85
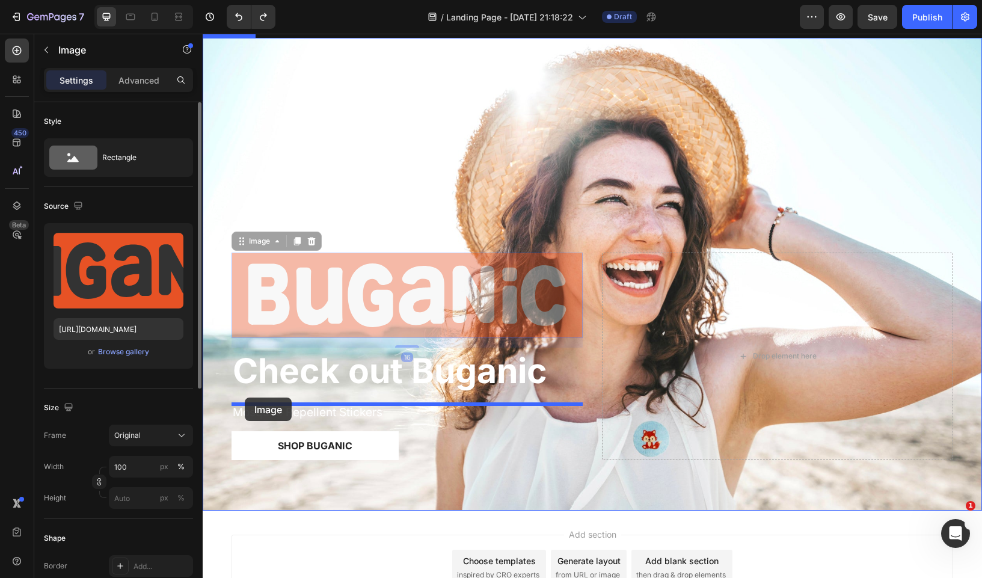
drag, startPoint x: 240, startPoint y: 242, endPoint x: 245, endPoint y: 397, distance: 155.2
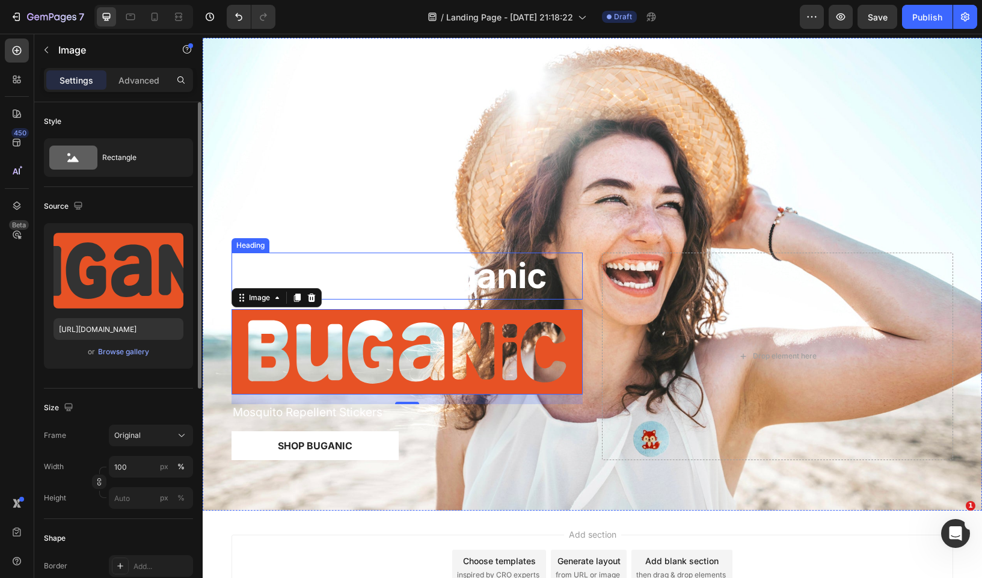
click at [420, 292] on h2 "Check out Buganic" at bounding box center [407, 276] width 351 height 47
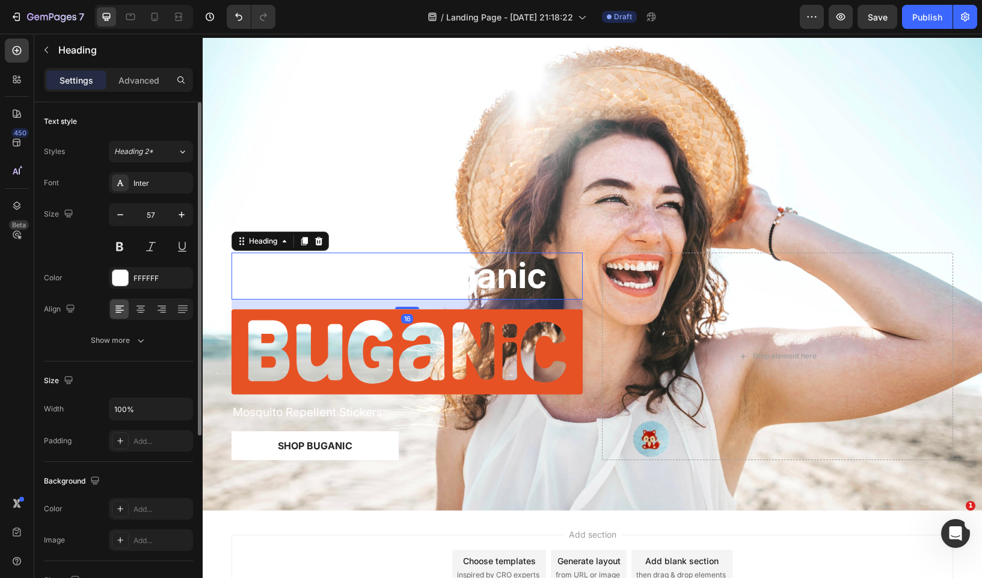
click at [420, 292] on h2 "Check out Buganic" at bounding box center [407, 276] width 351 height 47
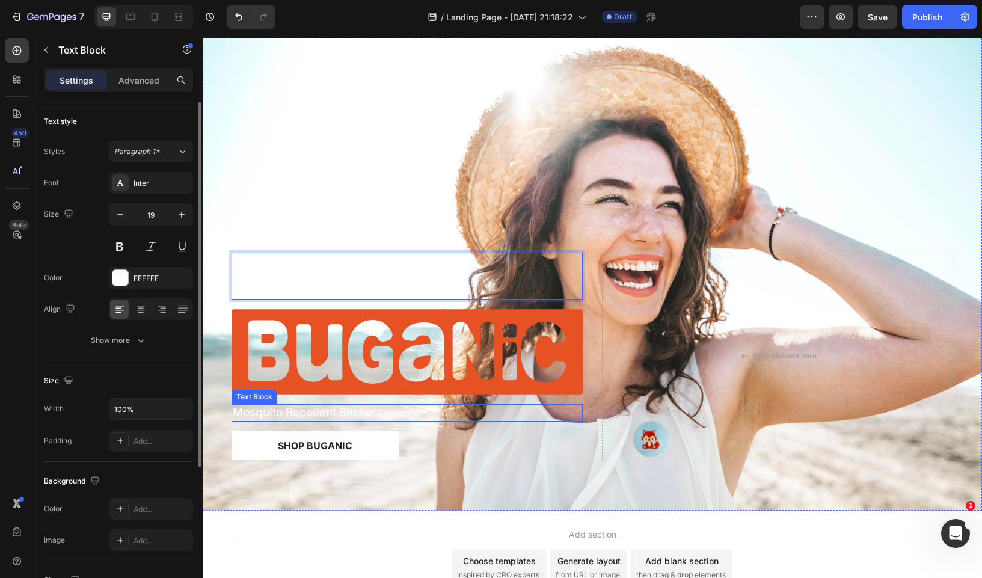
click at [354, 413] on p "Mosquito Repellent Stickers" at bounding box center [407, 412] width 349 height 15
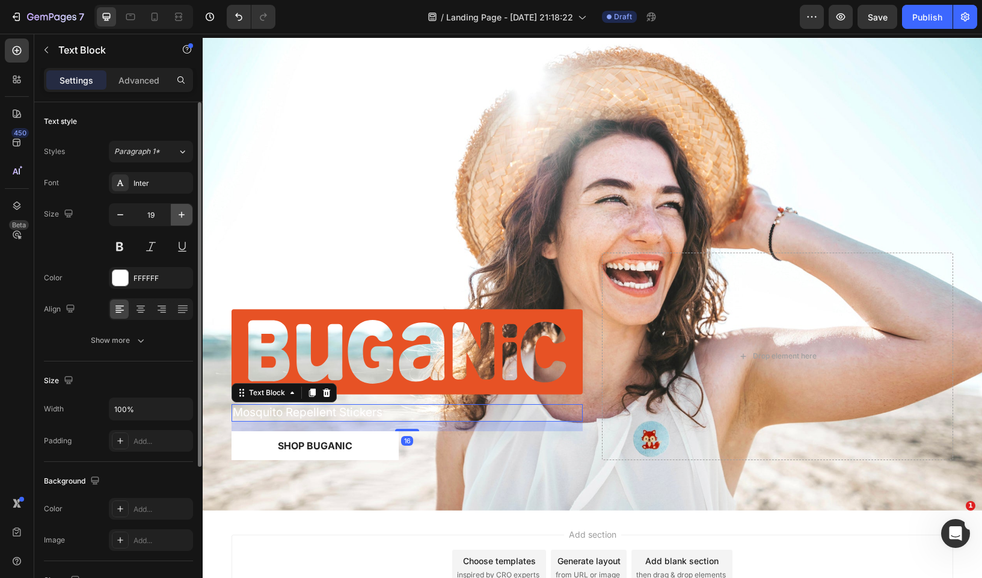
click at [183, 219] on icon "button" at bounding box center [182, 215] width 12 height 12
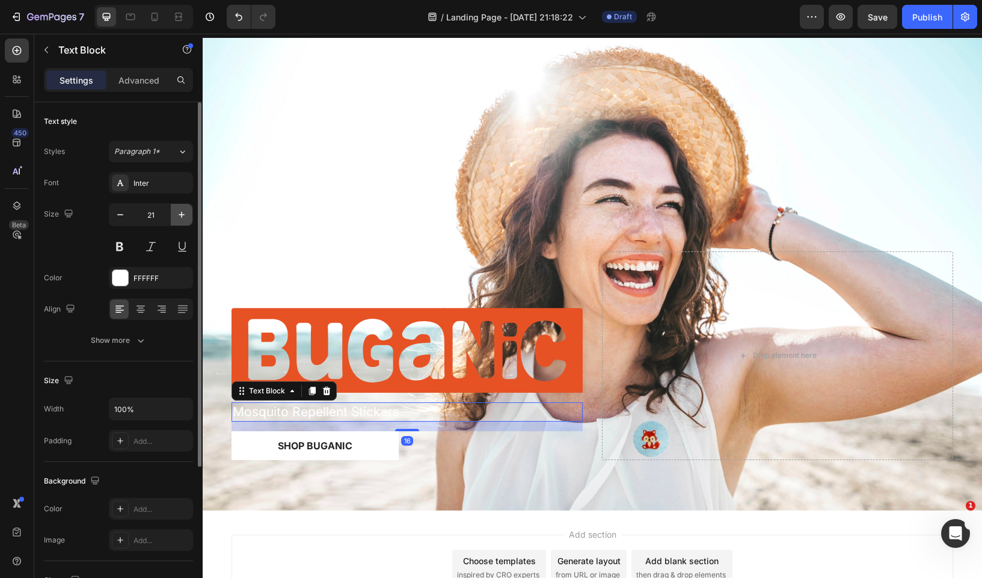
click at [183, 219] on icon "button" at bounding box center [182, 215] width 12 height 12
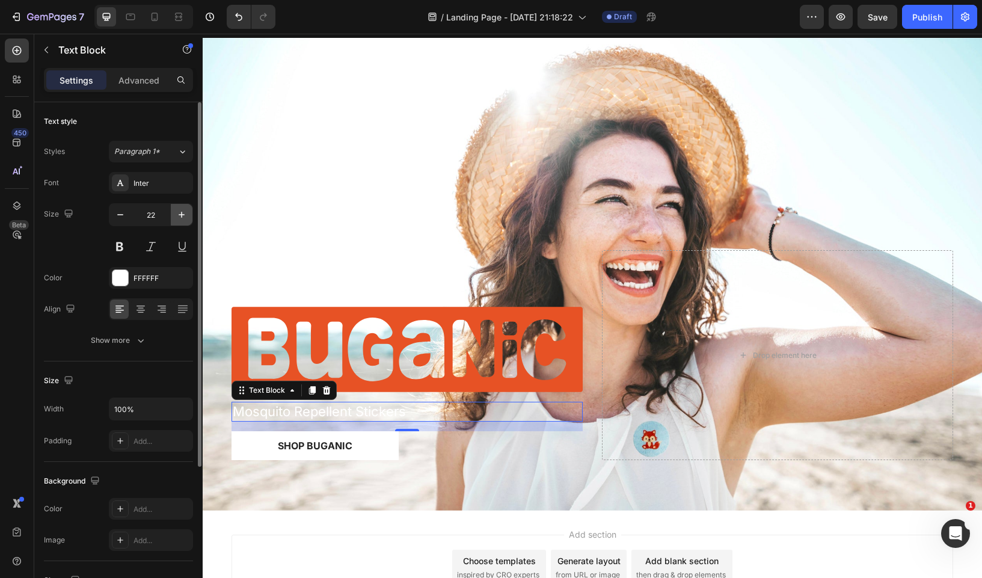
click at [183, 219] on icon "button" at bounding box center [182, 215] width 12 height 12
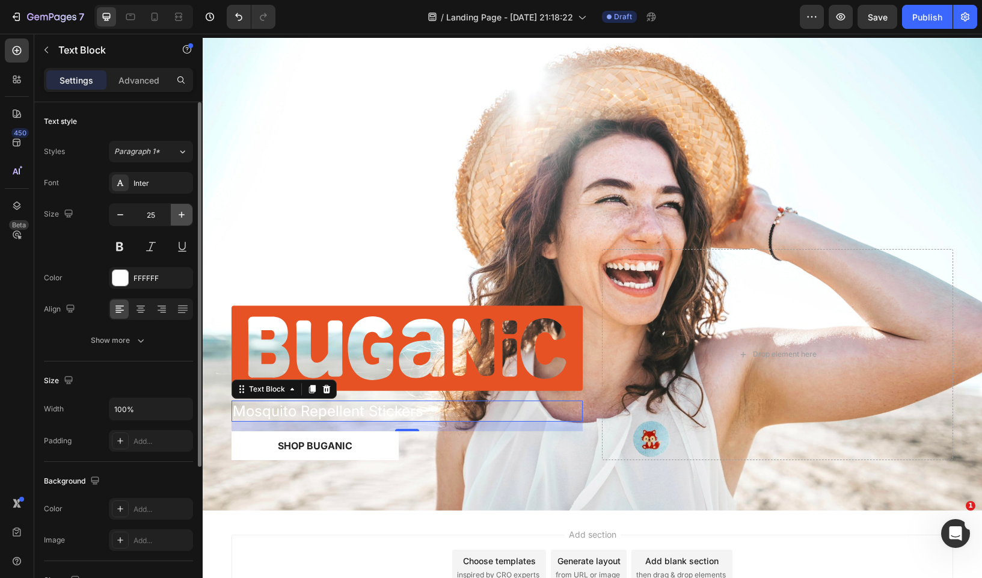
click at [183, 219] on icon "button" at bounding box center [182, 215] width 12 height 12
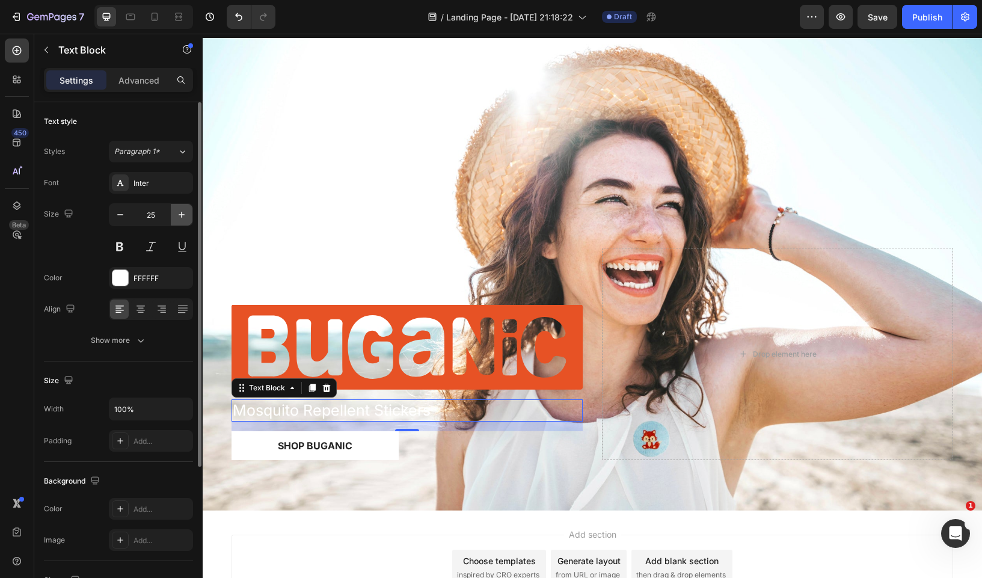
type input "26"
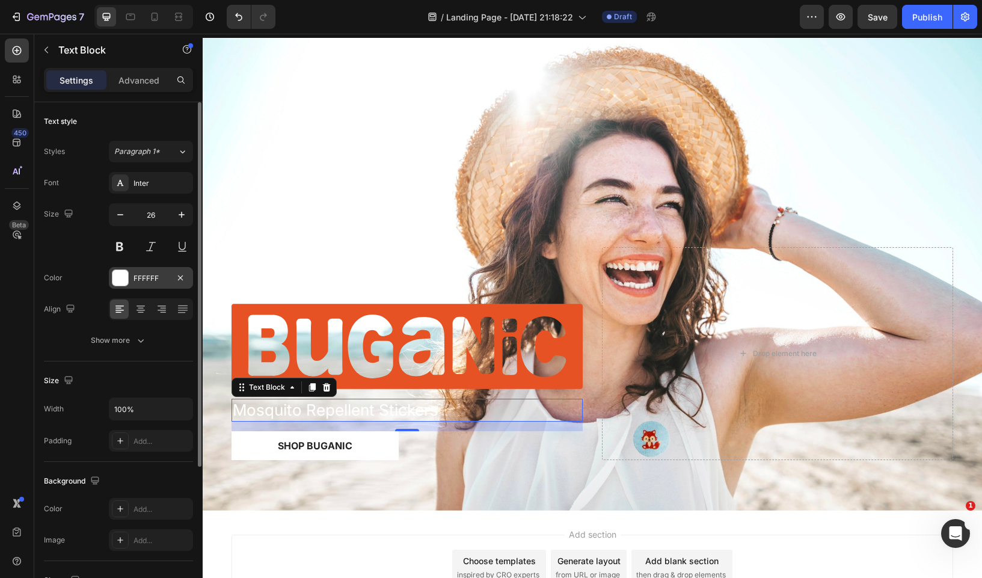
click at [123, 275] on div at bounding box center [120, 278] width 16 height 16
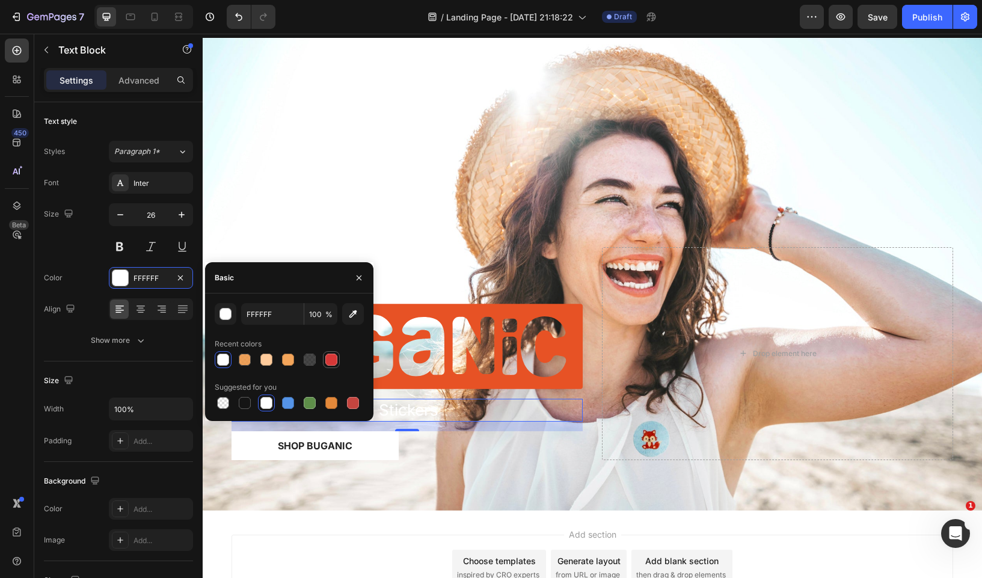
click at [332, 361] on div at bounding box center [331, 360] width 12 height 12
click at [350, 318] on icon "button" at bounding box center [353, 314] width 12 height 12
type input "E75125"
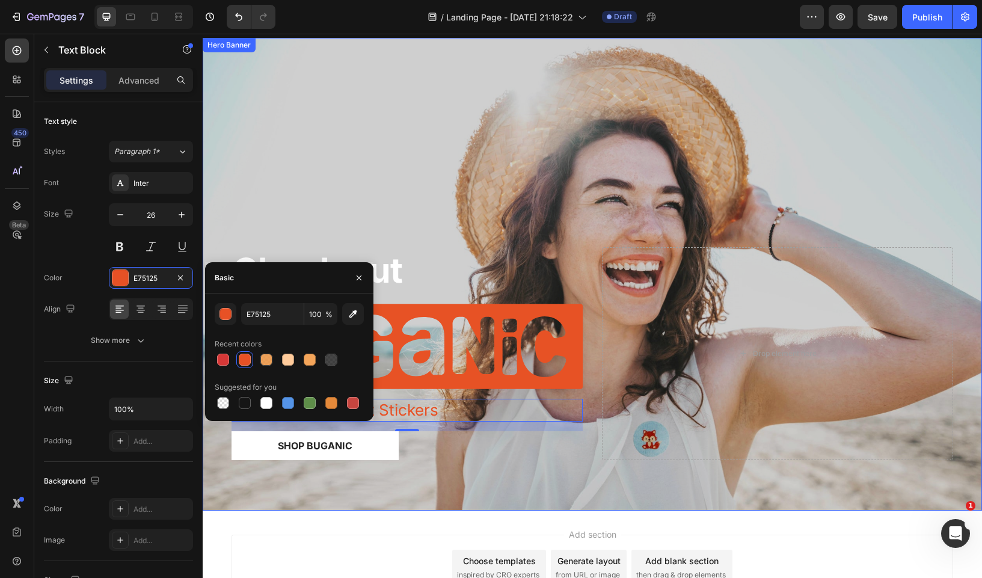
click at [412, 194] on div "Overlay" at bounding box center [592, 274] width 779 height 472
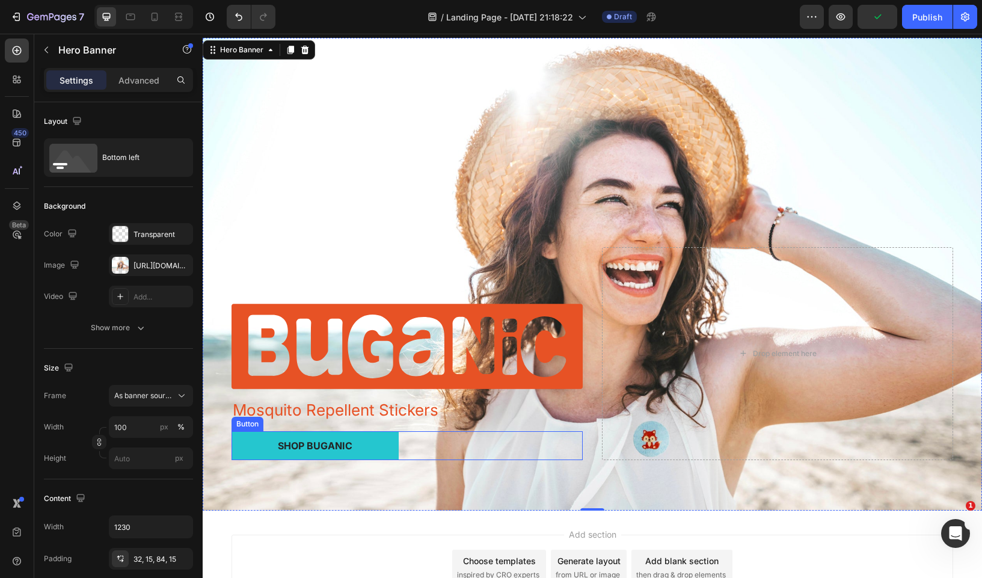
click at [376, 434] on button "Shop Buganic" at bounding box center [315, 445] width 167 height 29
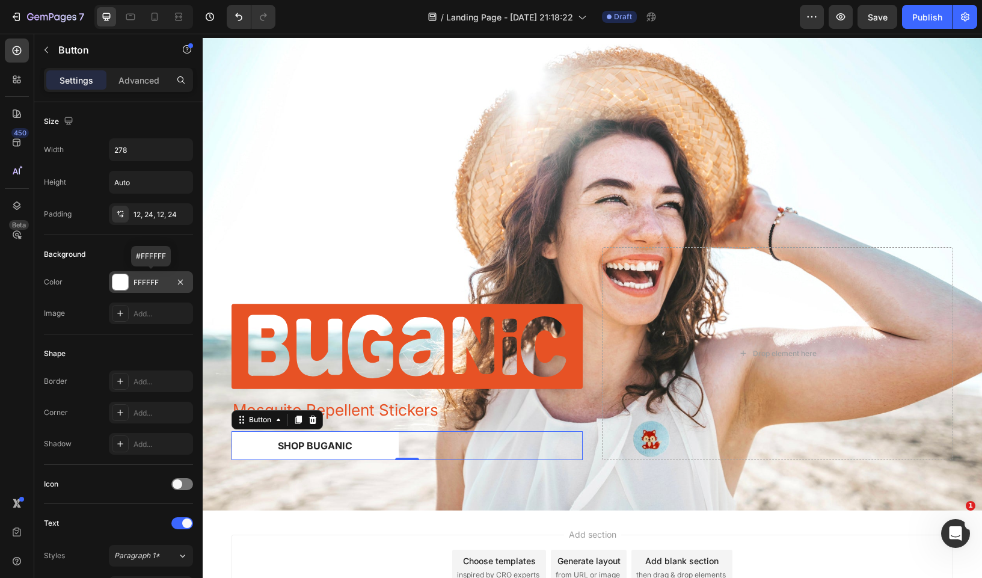
click at [122, 282] on div at bounding box center [120, 282] width 16 height 16
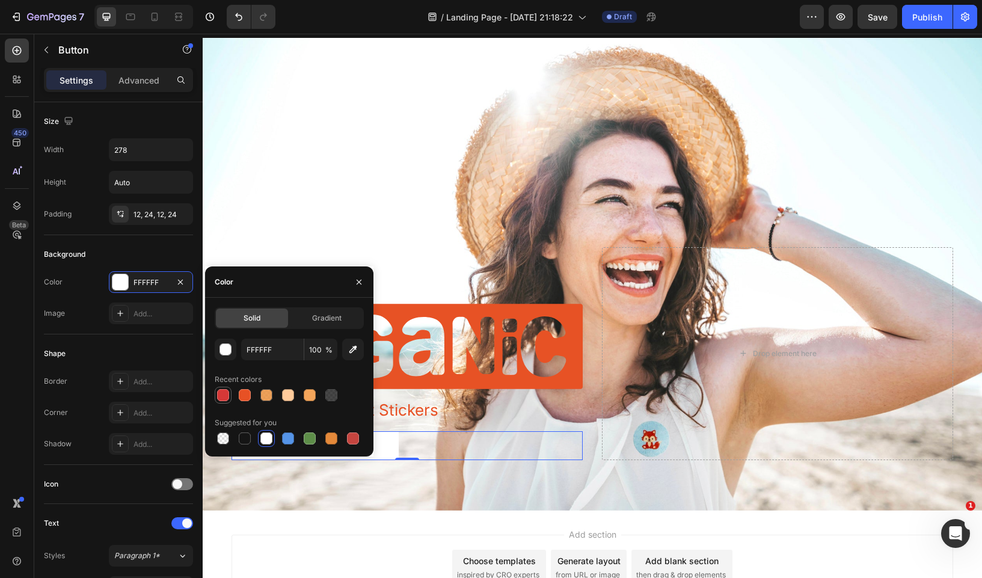
click at [225, 391] on div at bounding box center [223, 395] width 12 height 12
click at [248, 396] on div at bounding box center [245, 395] width 12 height 12
type input "E75125"
click at [349, 352] on icon "button" at bounding box center [353, 349] width 12 height 12
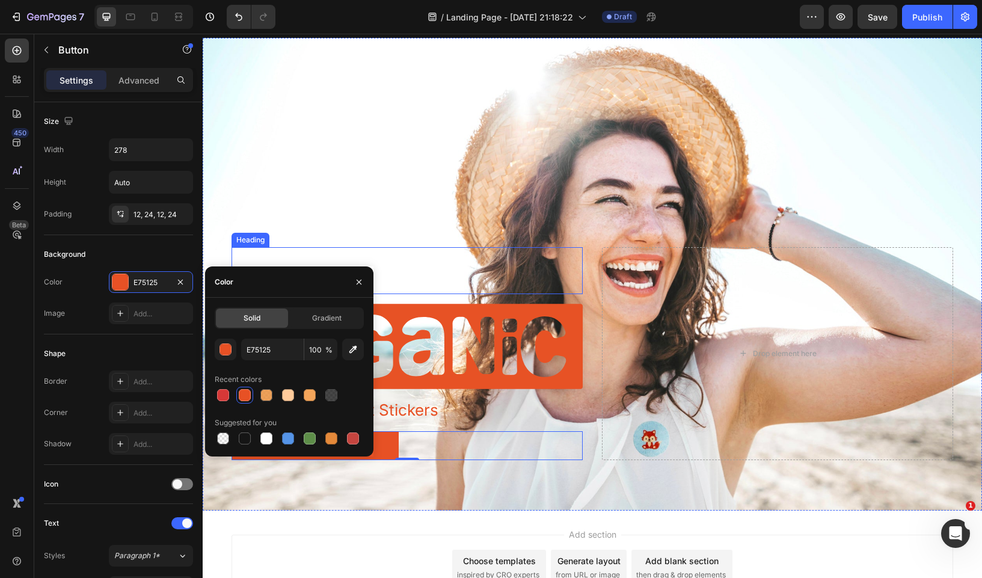
click at [403, 228] on div "Check out Heading Image Mosquito Repellent Stickers Text Block Shop Buganic But…" at bounding box center [592, 369] width 740 height 283
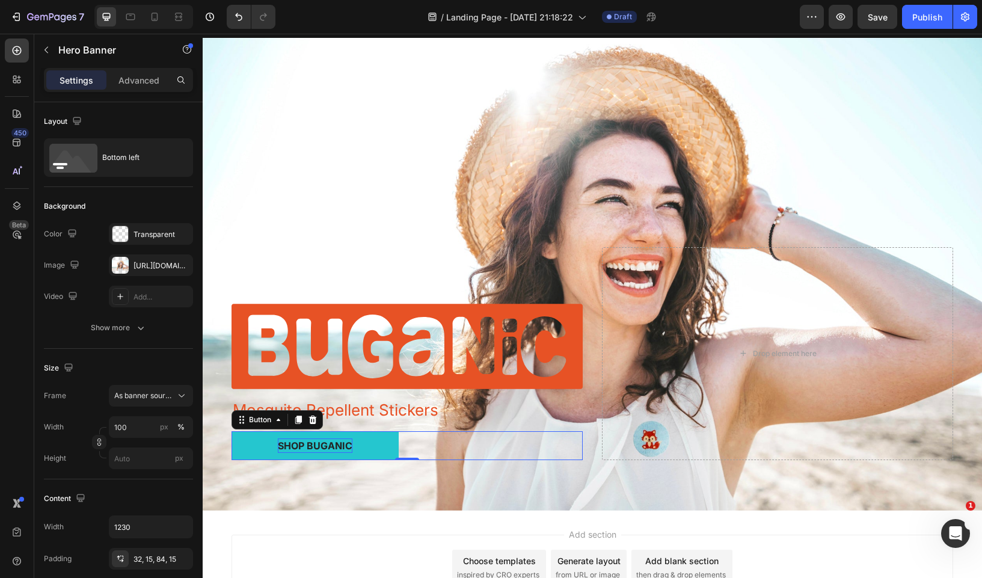
click at [309, 451] on p "Shop Buganic" at bounding box center [315, 445] width 75 height 14
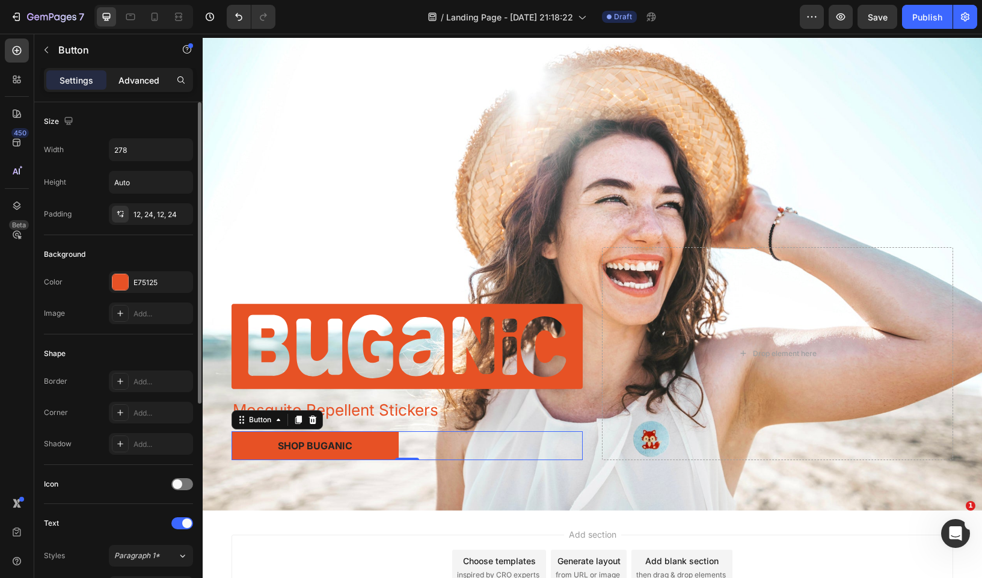
click at [150, 88] on div "Advanced" at bounding box center [139, 79] width 60 height 19
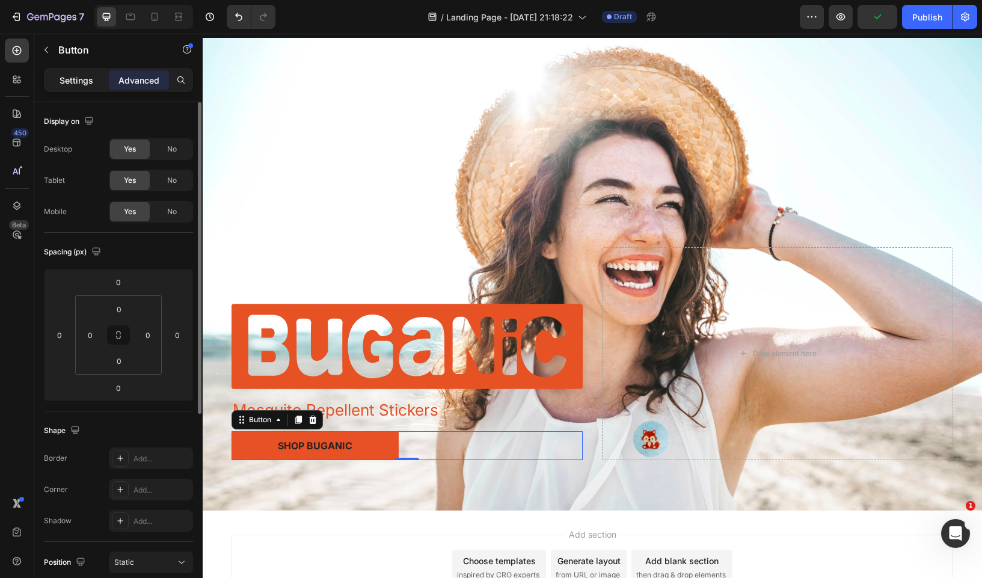
click at [81, 73] on div "Settings" at bounding box center [76, 79] width 60 height 19
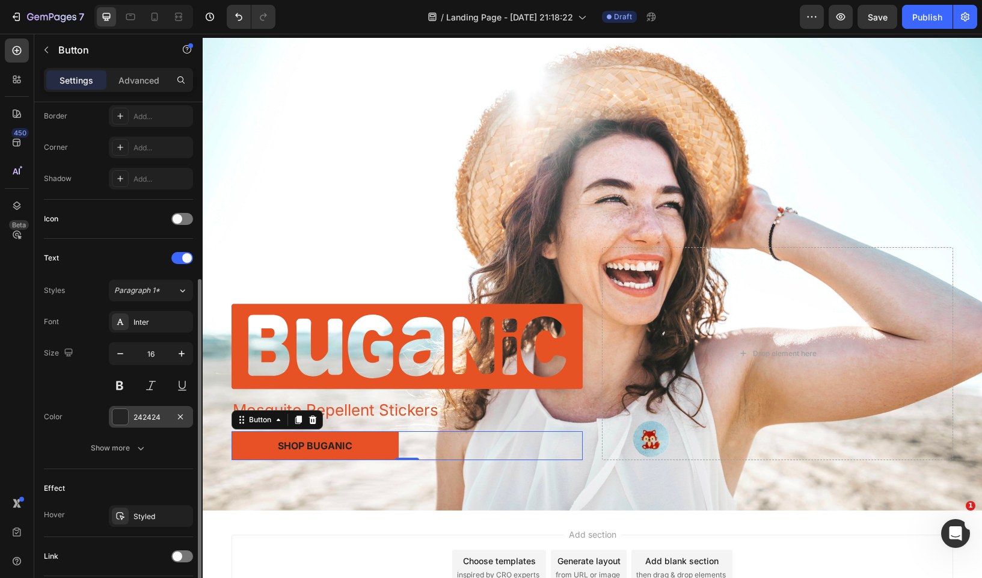
scroll to position [278, 0]
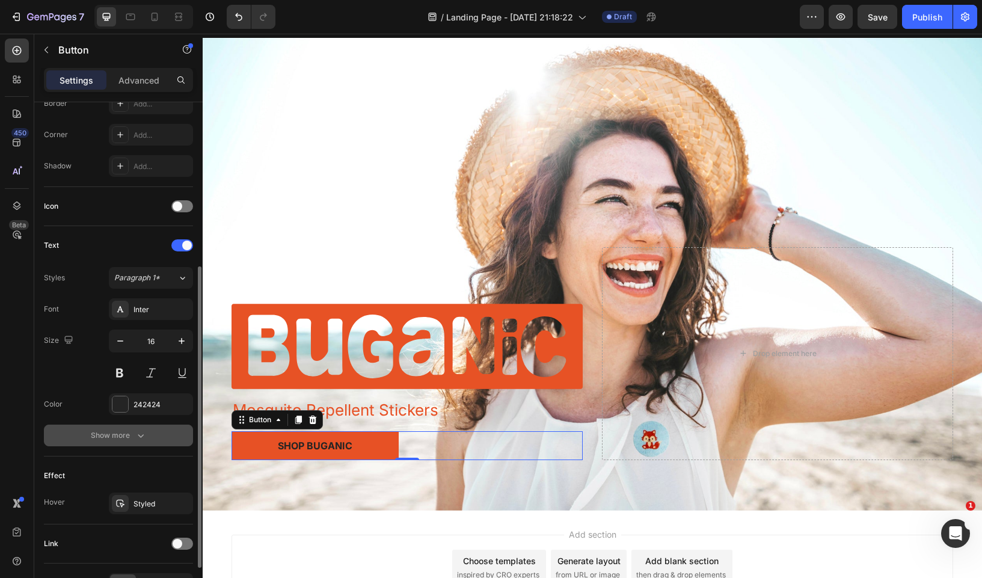
click at [123, 433] on div "Show more" at bounding box center [119, 435] width 56 height 12
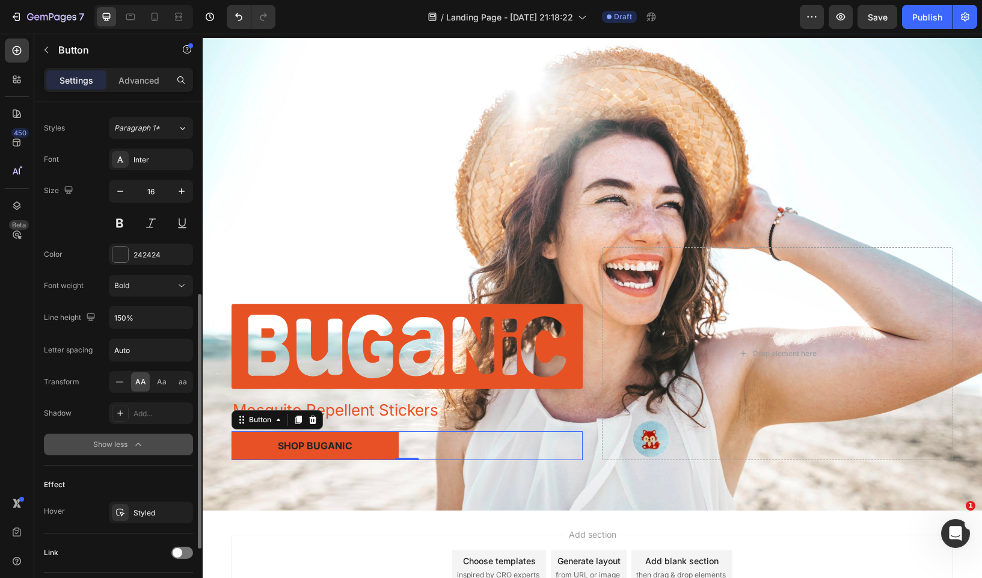
scroll to position [511, 0]
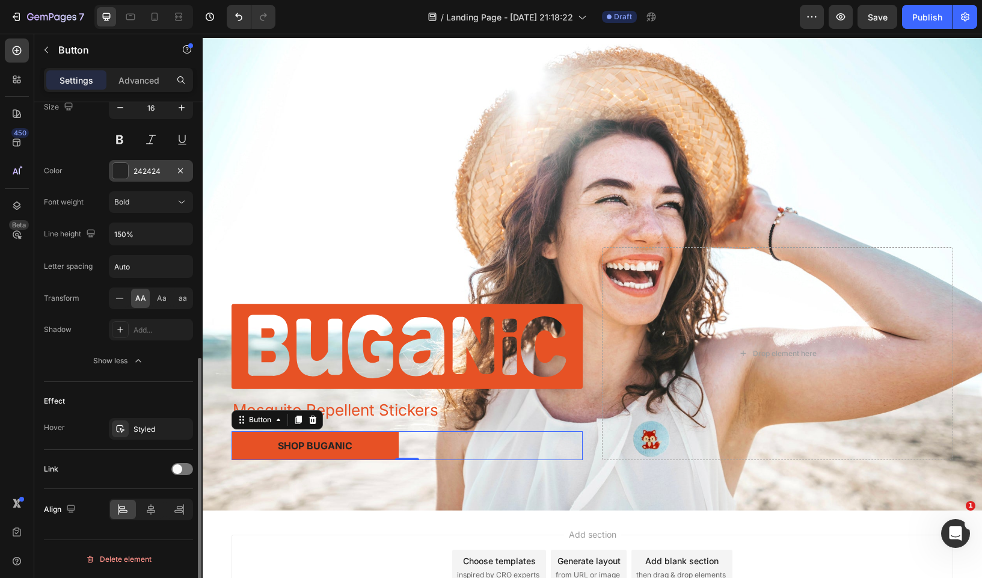
click at [112, 167] on div at bounding box center [120, 171] width 16 height 16
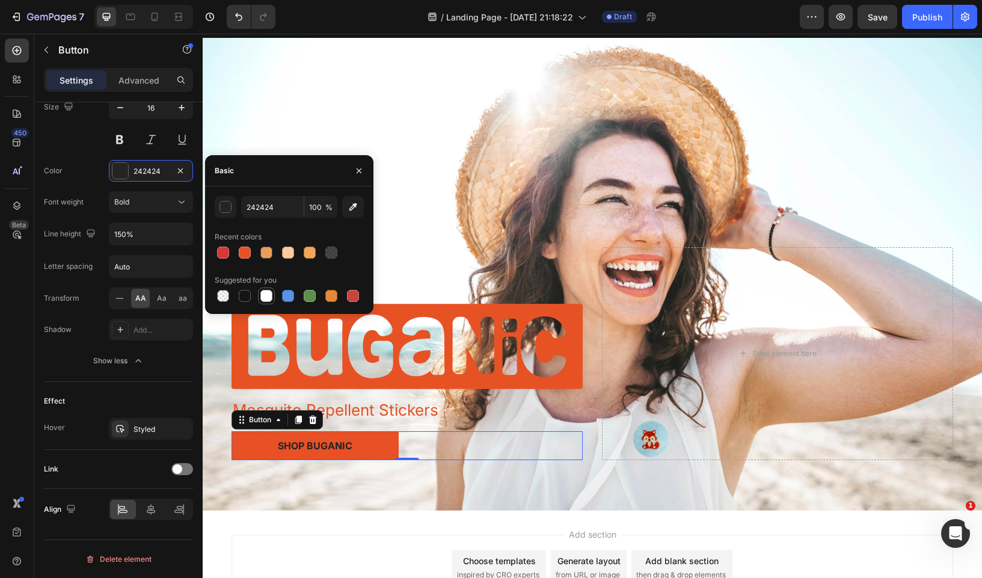
click at [266, 298] on div at bounding box center [266, 296] width 12 height 12
type input "FFFFFF"
click at [133, 431] on div "Styled" at bounding box center [150, 429] width 35 height 11
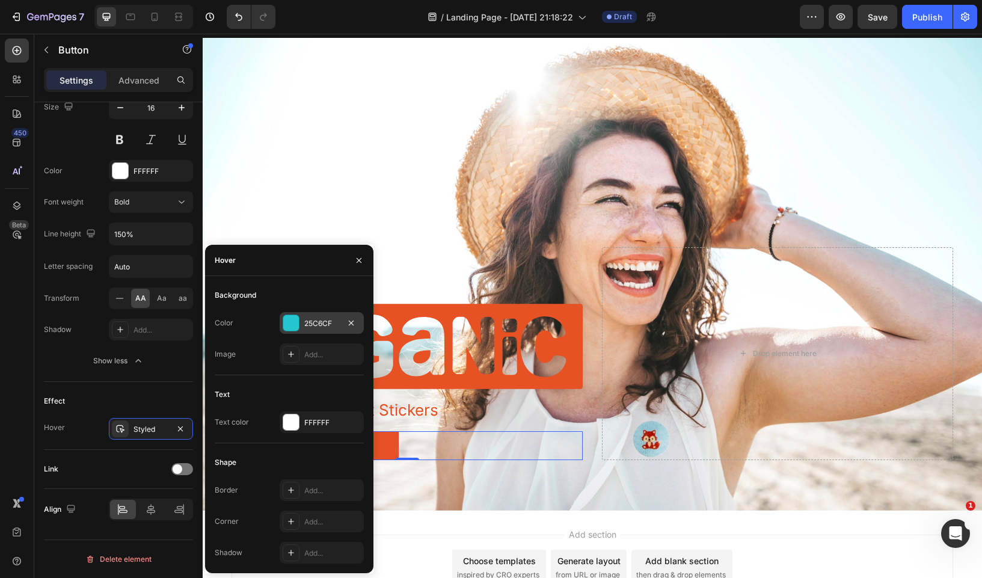
click at [295, 323] on div at bounding box center [291, 323] width 16 height 16
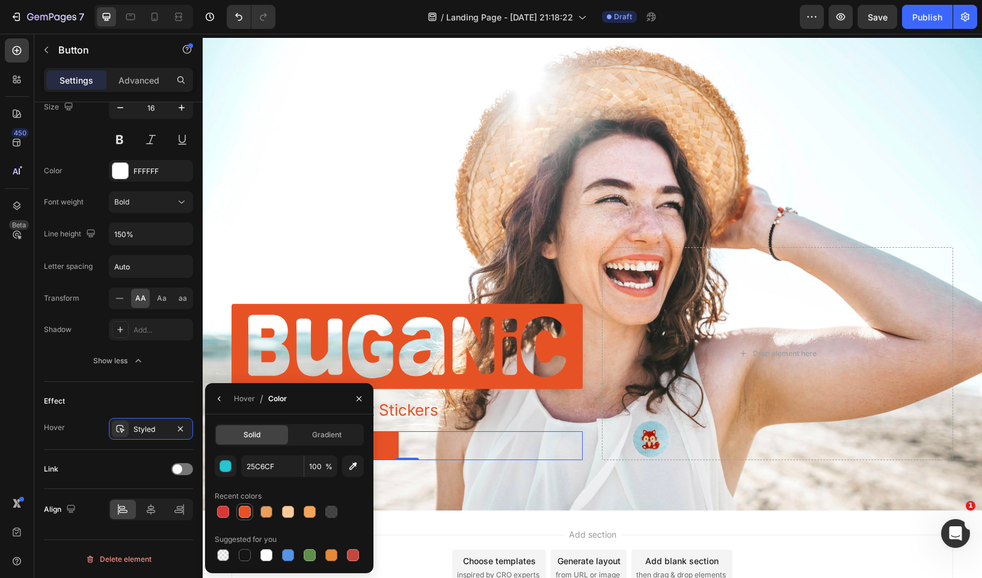
click at [247, 515] on div at bounding box center [245, 512] width 12 height 12
type input "E75125"
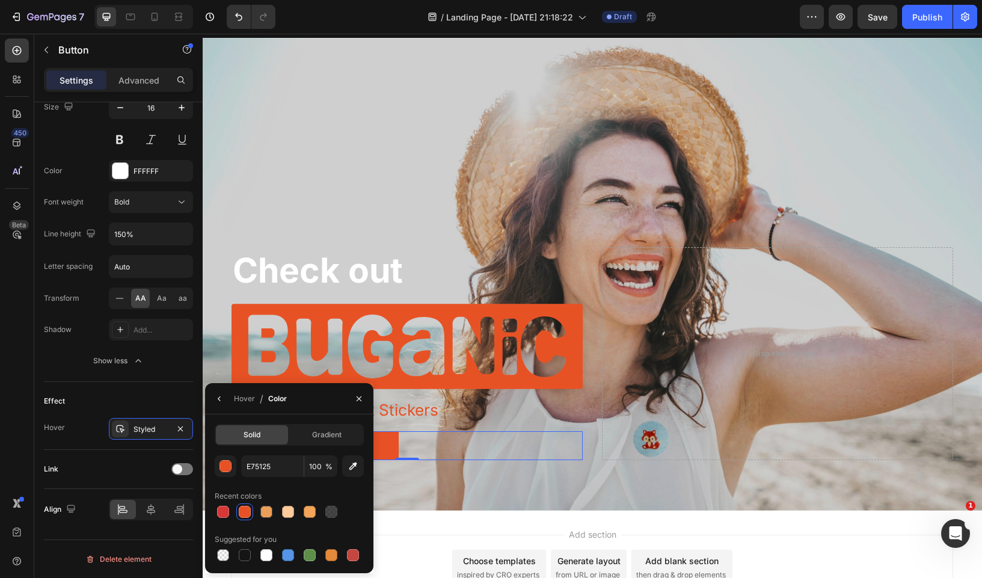
click at [295, 214] on div "Overlay" at bounding box center [592, 274] width 779 height 472
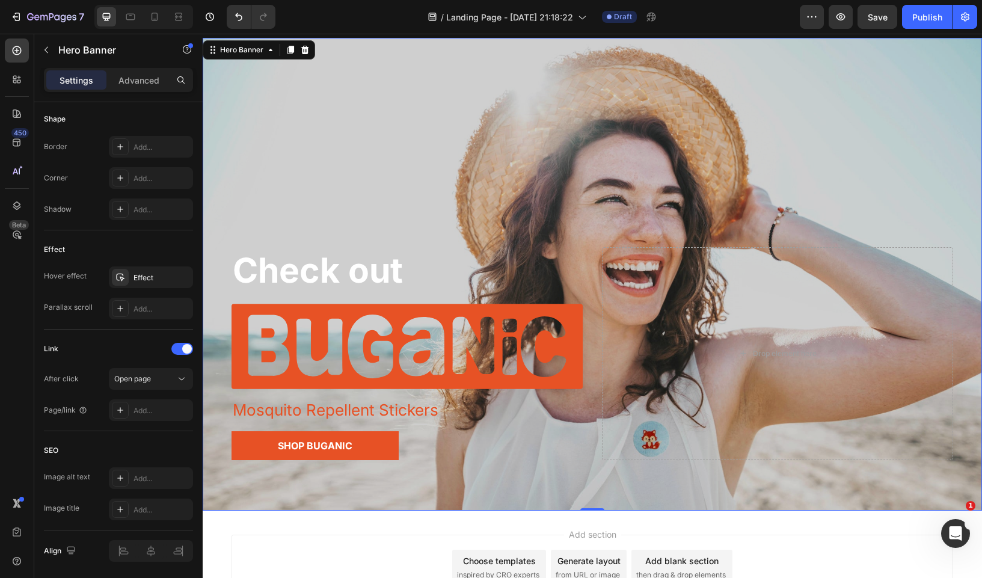
scroll to position [0, 0]
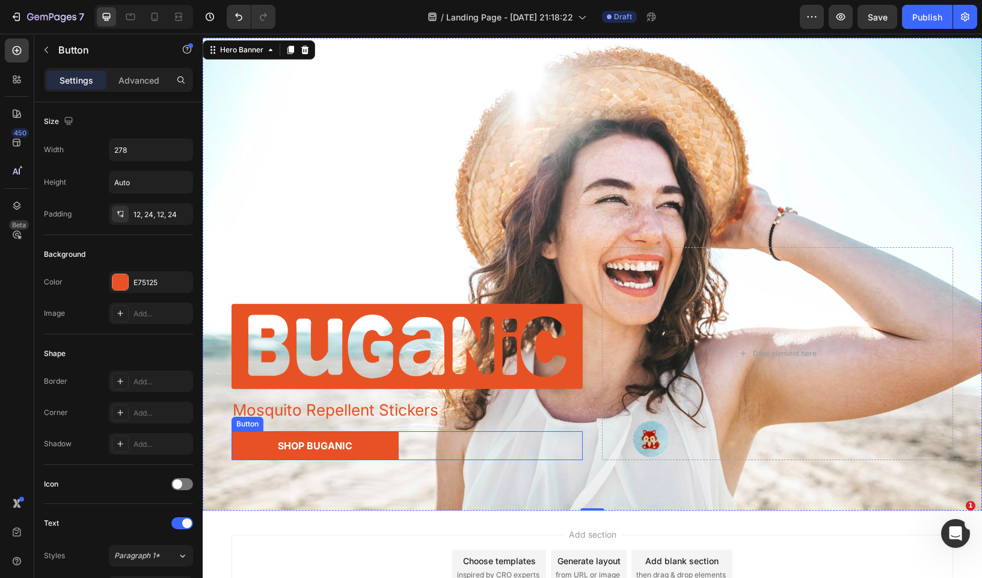
click at [260, 443] on button "Shop Buganic" at bounding box center [315, 445] width 167 height 29
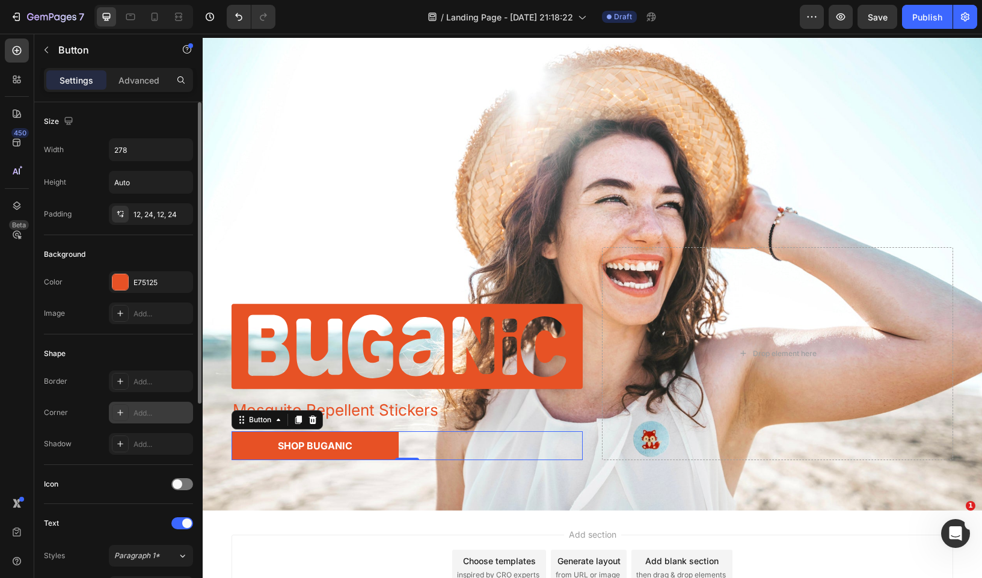
click at [116, 402] on div "Add..." at bounding box center [151, 413] width 84 height 22
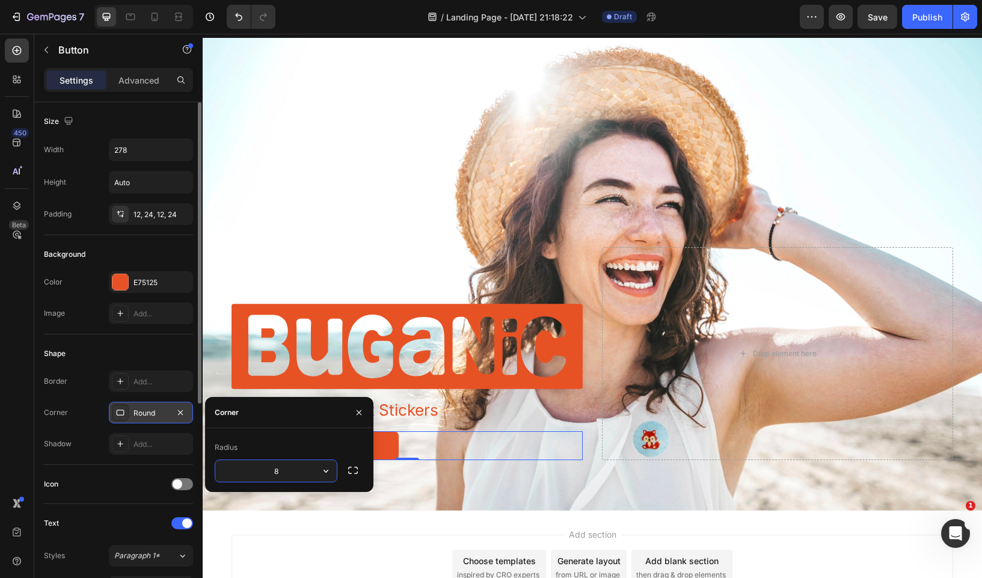
click at [118, 414] on icon at bounding box center [120, 413] width 10 height 10
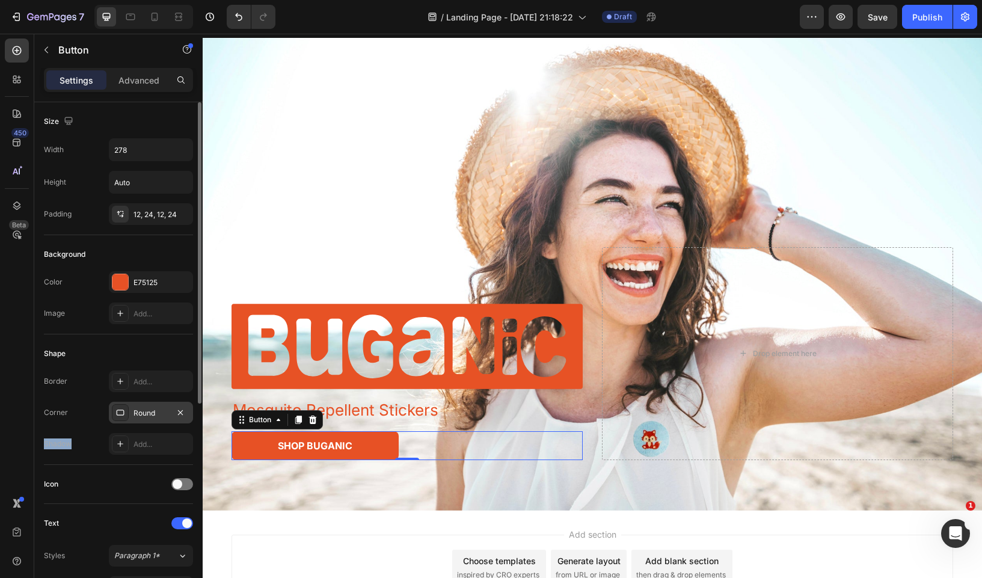
click at [118, 414] on icon at bounding box center [120, 413] width 10 height 10
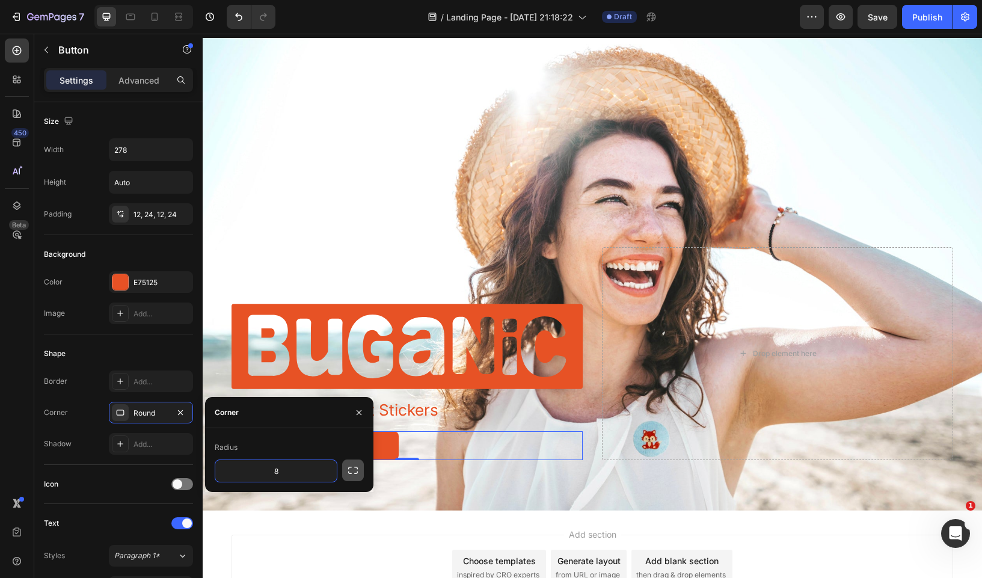
click at [354, 467] on icon "button" at bounding box center [353, 470] width 10 height 7
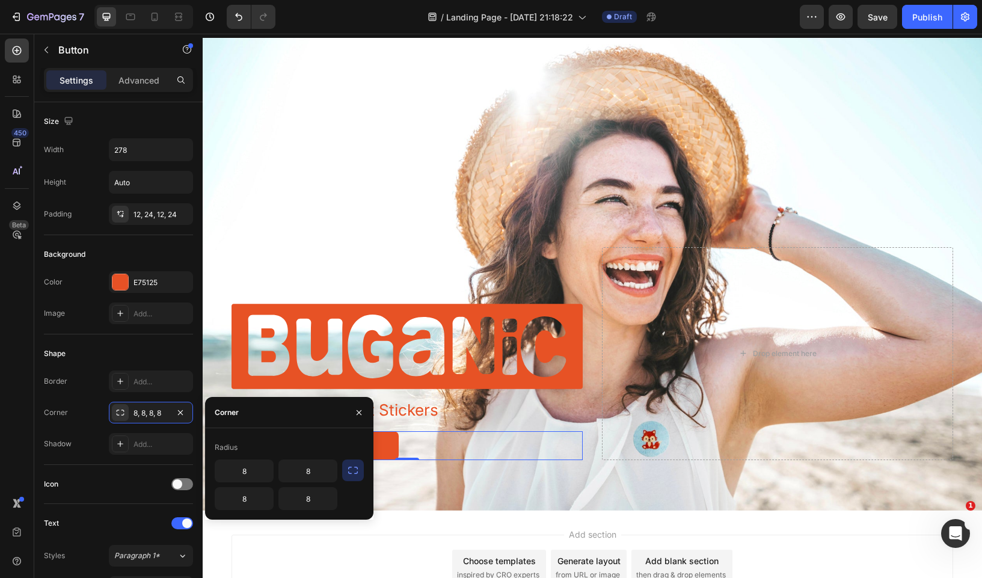
click at [354, 467] on icon "button" at bounding box center [353, 470] width 10 height 7
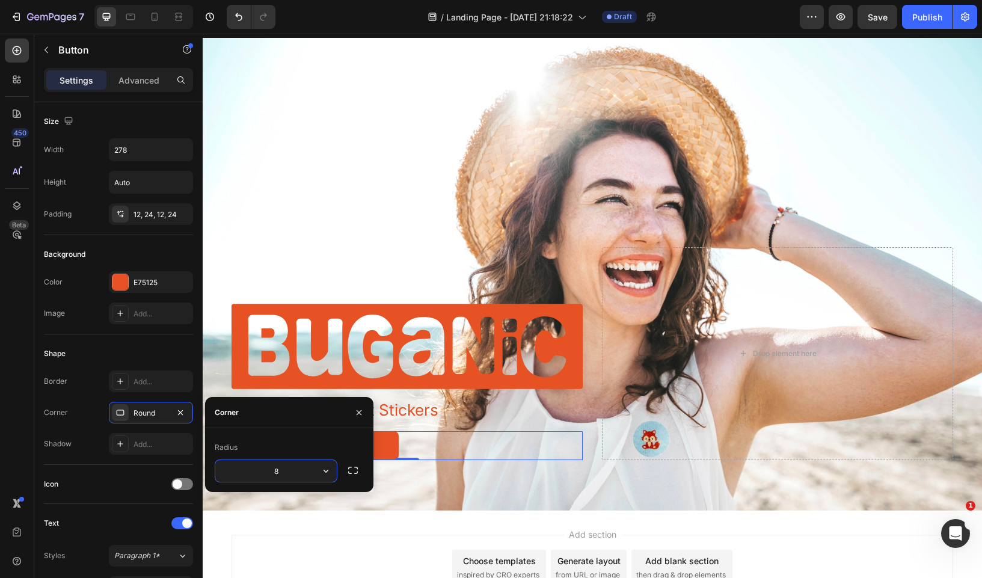
drag, startPoint x: 273, startPoint y: 472, endPoint x: 227, endPoint y: 469, distance: 45.8
click at [227, 470] on input "8" at bounding box center [275, 471] width 121 height 22
drag, startPoint x: 336, startPoint y: 467, endPoint x: 325, endPoint y: 468, distance: 10.2
click at [325, 468] on icon "button" at bounding box center [326, 471] width 12 height 12
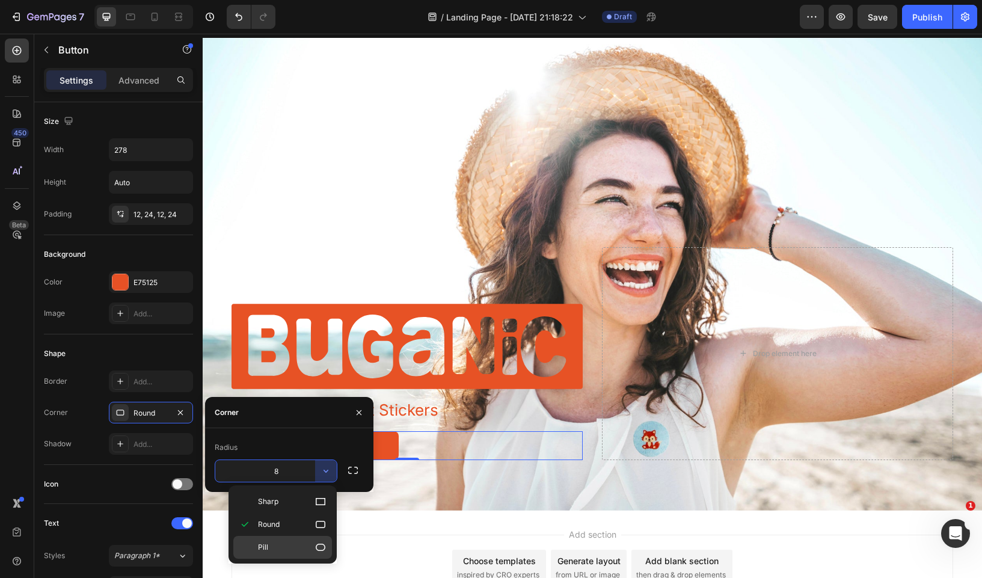
click at [286, 540] on div "Pill" at bounding box center [282, 547] width 99 height 23
type input "9999"
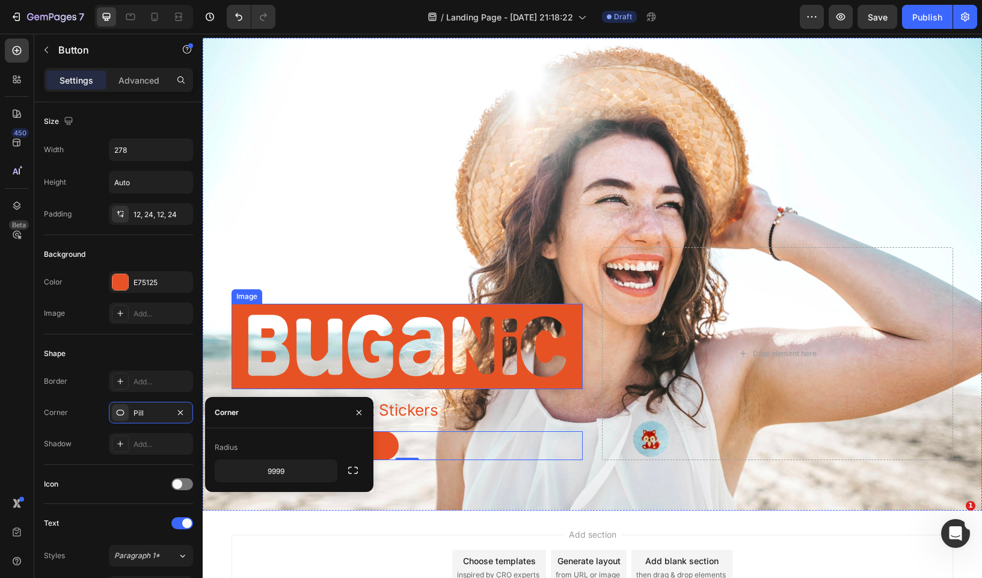
click at [371, 233] on div "Check out Heading Image Mosquito Repellent Stickers Text Block Shop Buganic But…" at bounding box center [592, 369] width 740 height 283
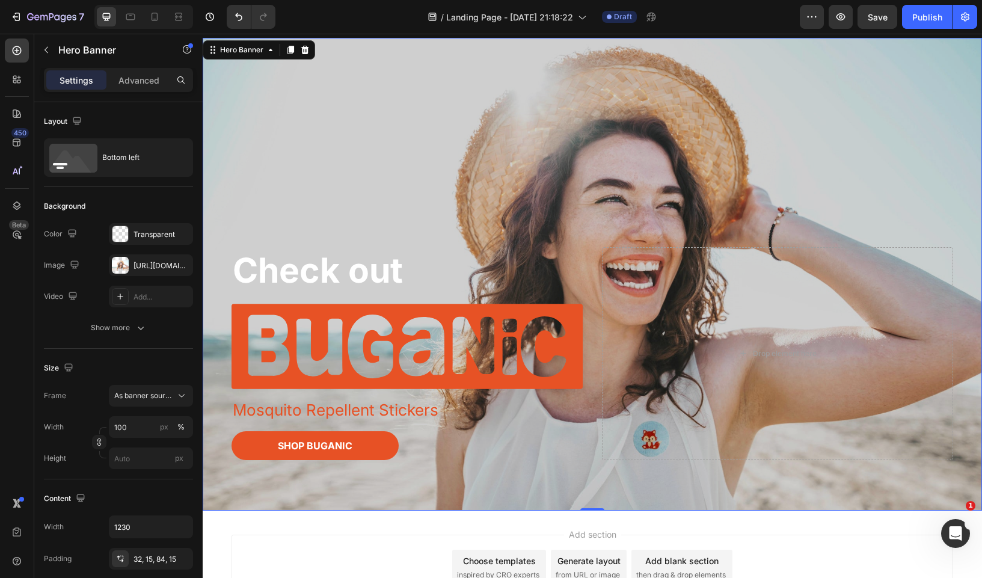
click at [390, 162] on div "Overlay" at bounding box center [592, 274] width 779 height 472
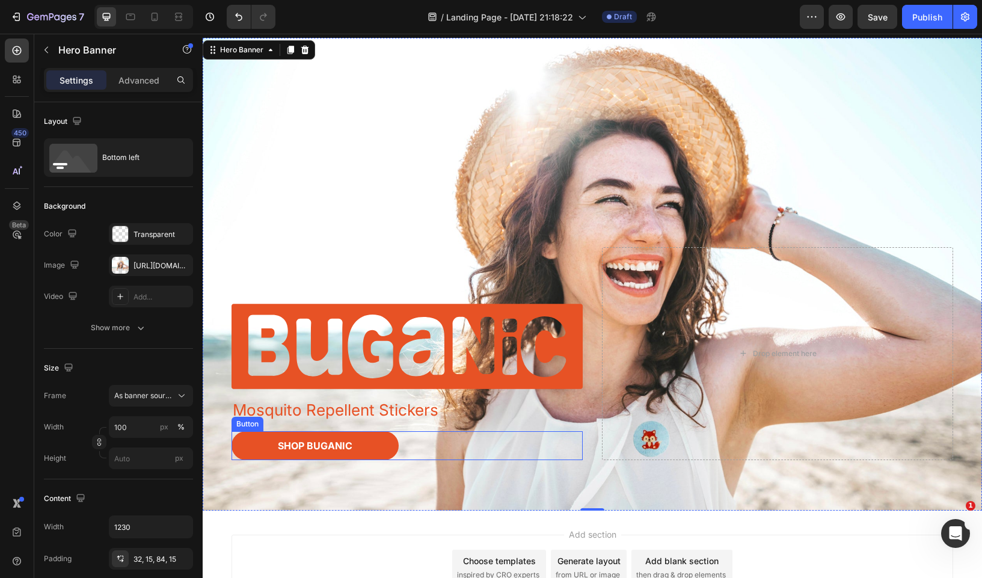
click at [263, 440] on button "Shop Buganic" at bounding box center [315, 445] width 167 height 29
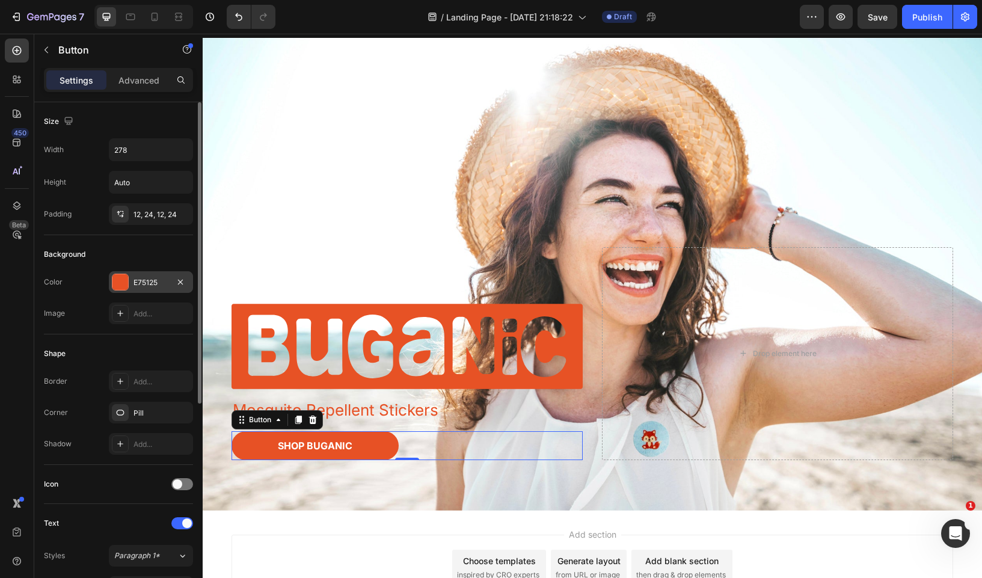
click at [147, 283] on div "E75125" at bounding box center [150, 282] width 35 height 11
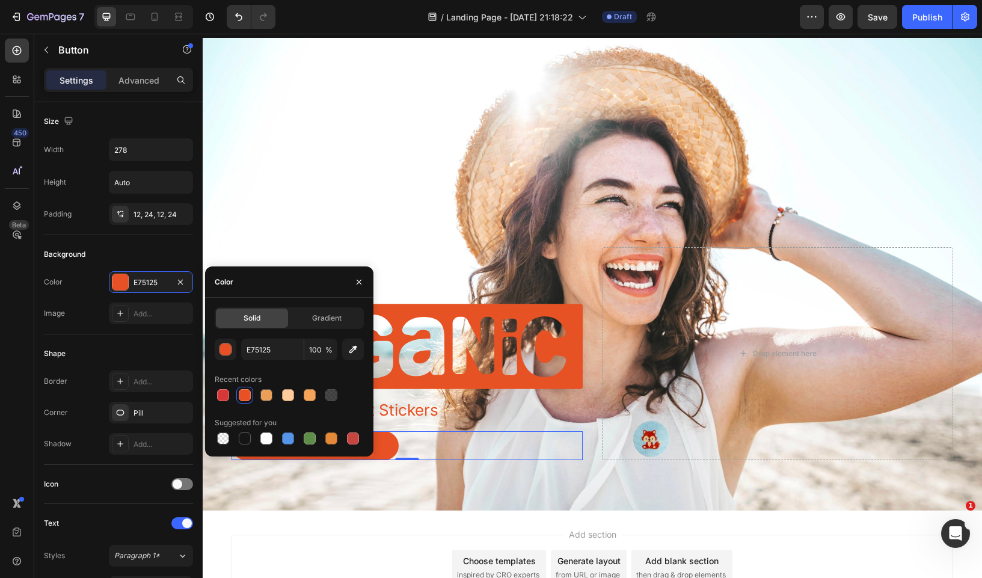
click at [280, 360] on div "E75125 100 % Recent colors Suggested for you" at bounding box center [289, 393] width 149 height 108
click at [280, 350] on input "E75125" at bounding box center [272, 350] width 63 height 22
paste input "FF6F00"
type input "FF6F00"
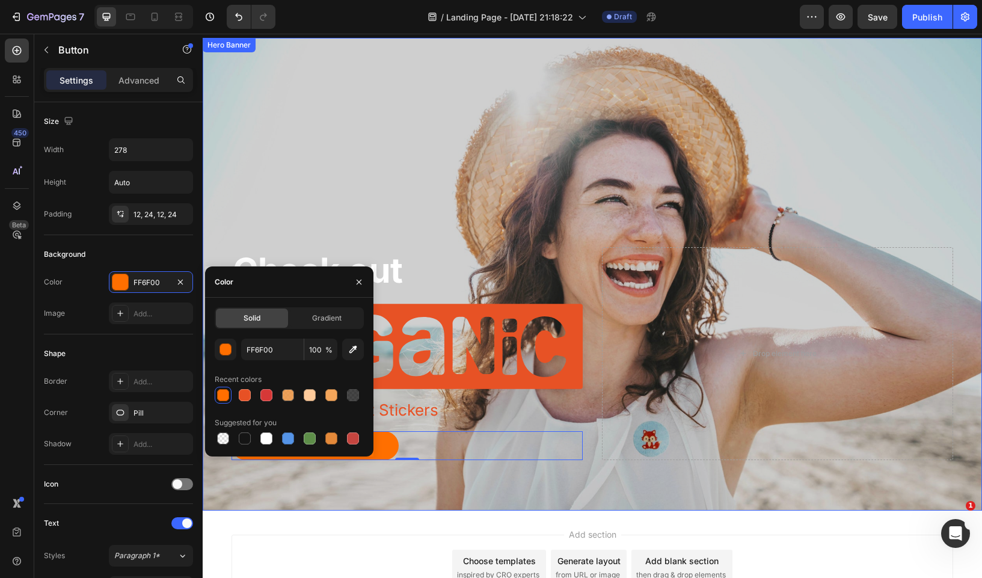
click at [350, 204] on div "Overlay" at bounding box center [592, 274] width 779 height 472
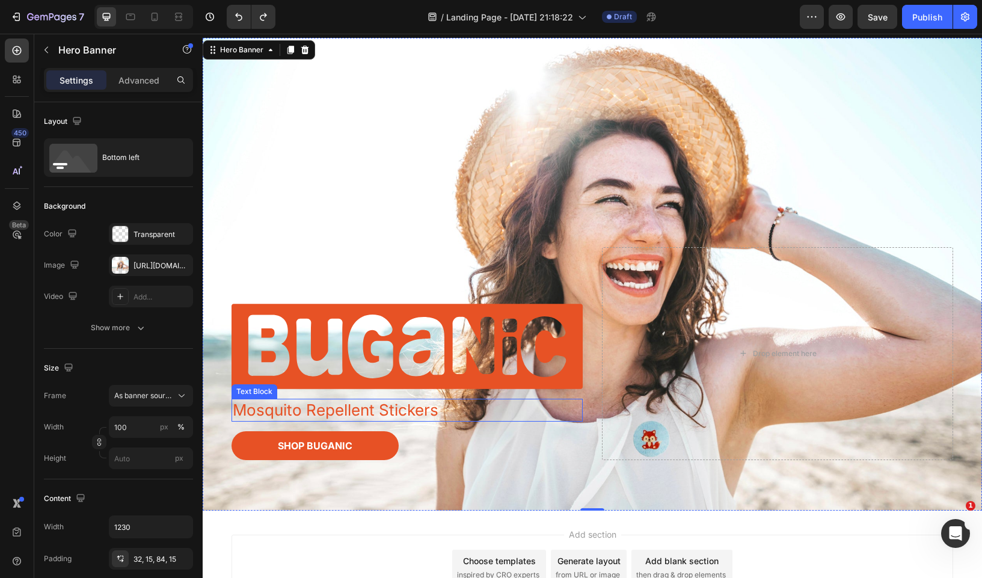
click at [348, 405] on p "Mosquito Repellent Stickers" at bounding box center [407, 410] width 349 height 20
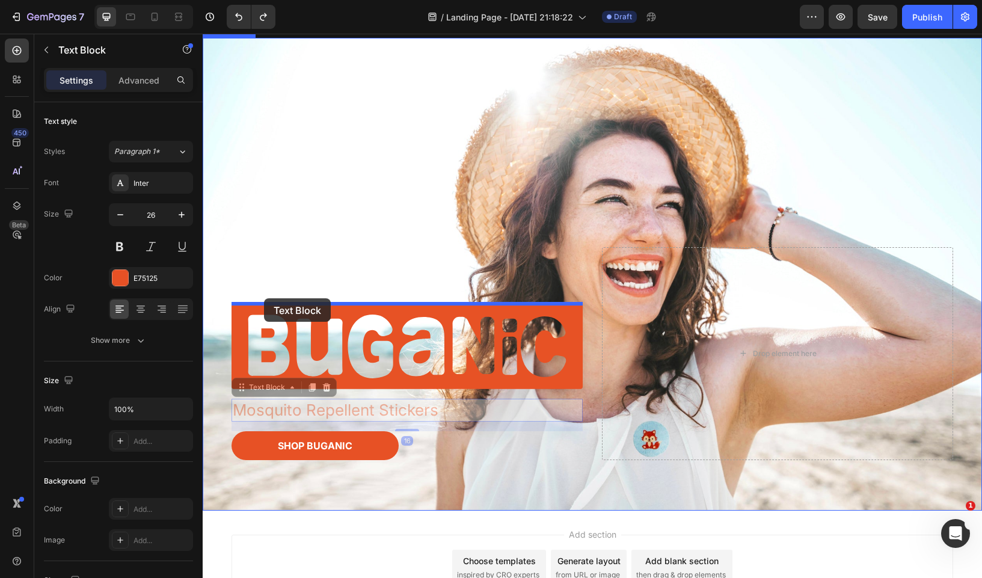
drag, startPoint x: 240, startPoint y: 389, endPoint x: 264, endPoint y: 298, distance: 93.9
click at [264, 298] on div "Header “EXCITE-ing things coming soon ” Text Block Image Row Carousel Row Secti…" at bounding box center [592, 244] width 779 height 877
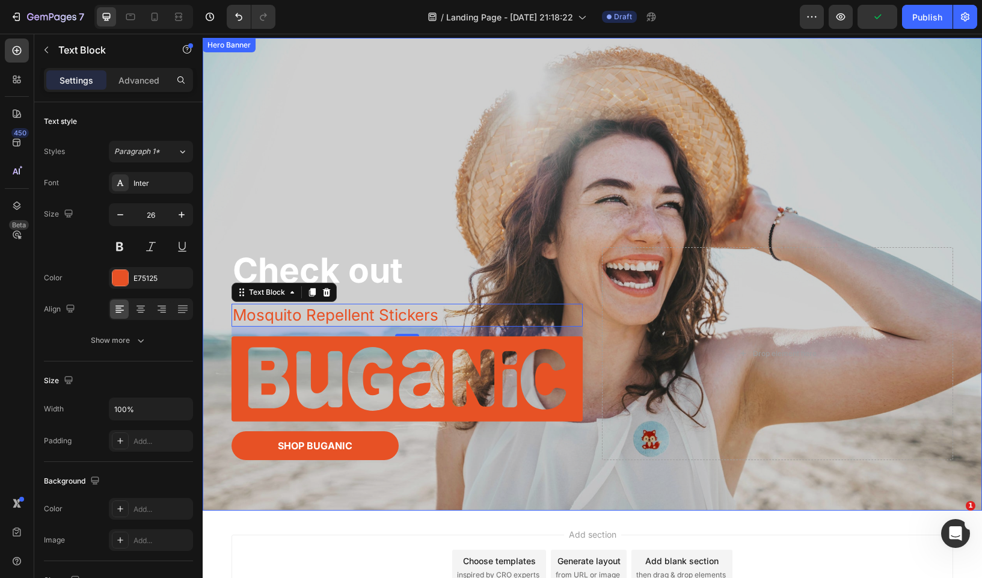
click at [405, 183] on div "Overlay" at bounding box center [592, 274] width 779 height 472
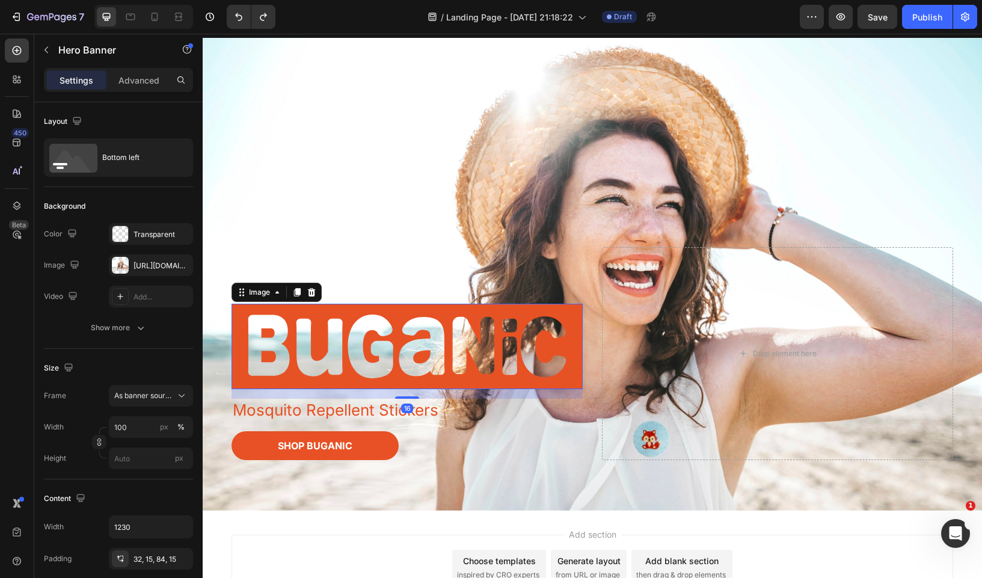
click at [306, 382] on img at bounding box center [407, 346] width 351 height 85
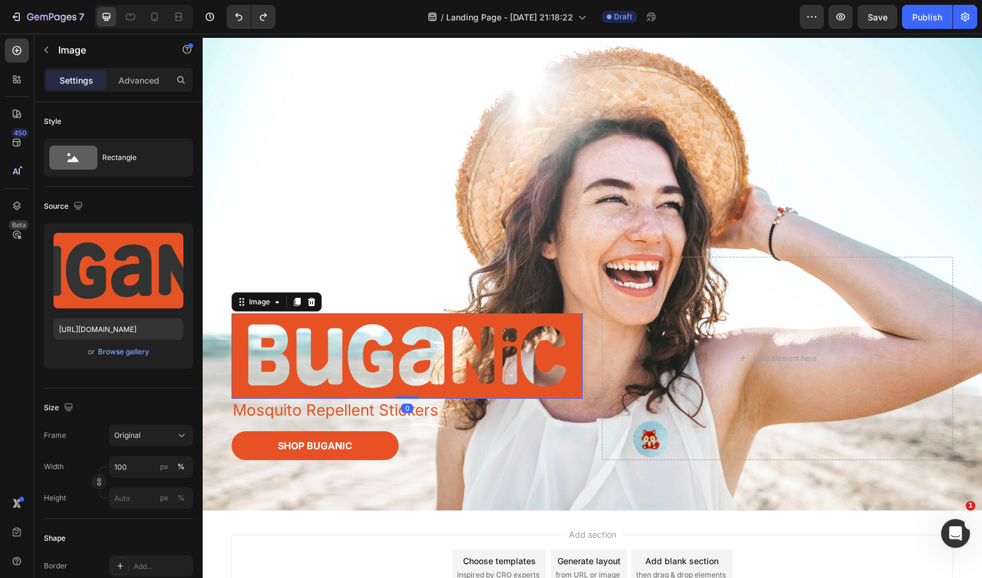
drag, startPoint x: 403, startPoint y: 396, endPoint x: 403, endPoint y: 376, distance: 19.9
click at [403, 376] on div "Image 0" at bounding box center [407, 355] width 351 height 85
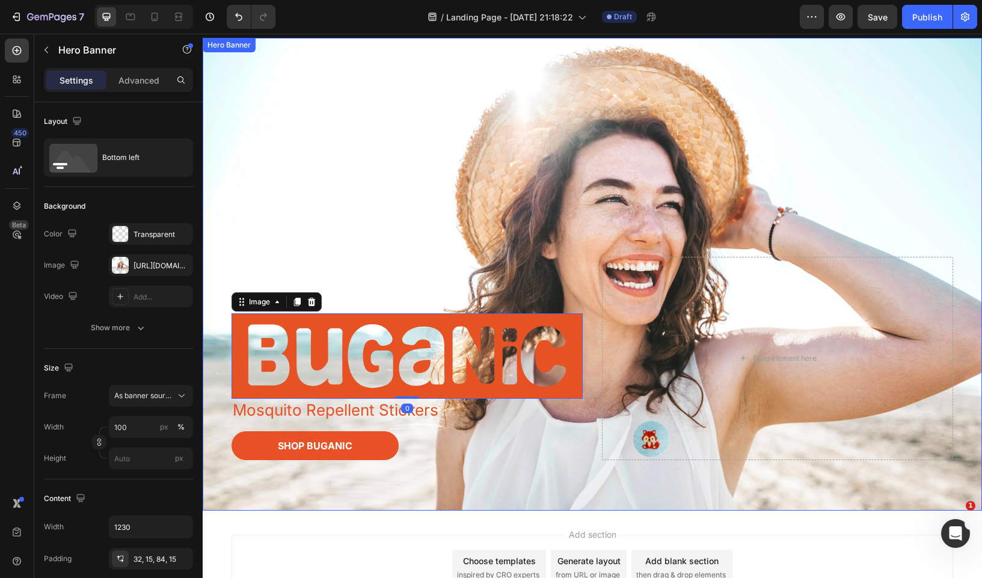
click at [477, 471] on div "Check out Heading Image 0 Mosquito Repellent Stickers Text Block Shop Buganic B…" at bounding box center [592, 374] width 740 height 273
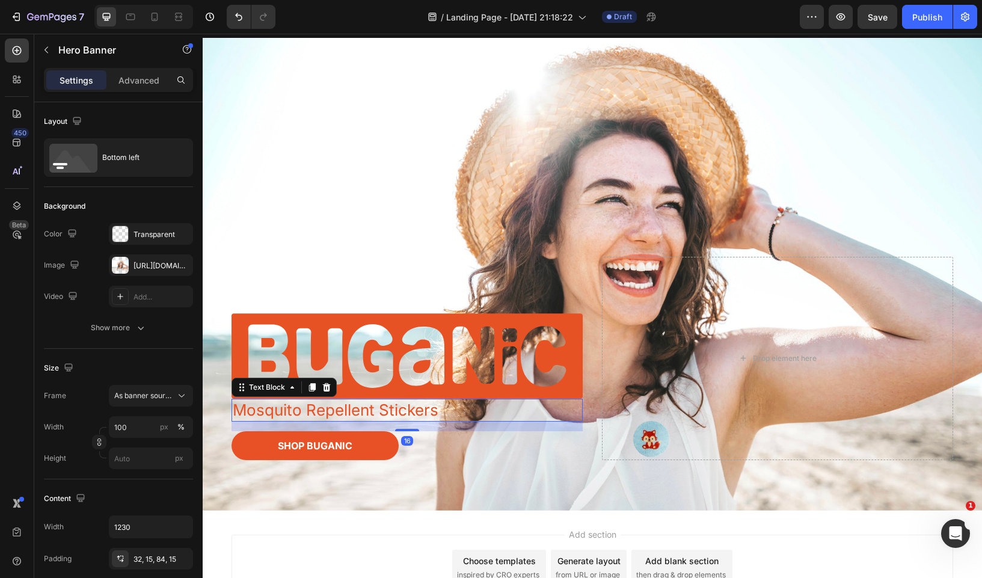
click at [423, 412] on p "Mosquito Repellent Stickers" at bounding box center [407, 410] width 349 height 20
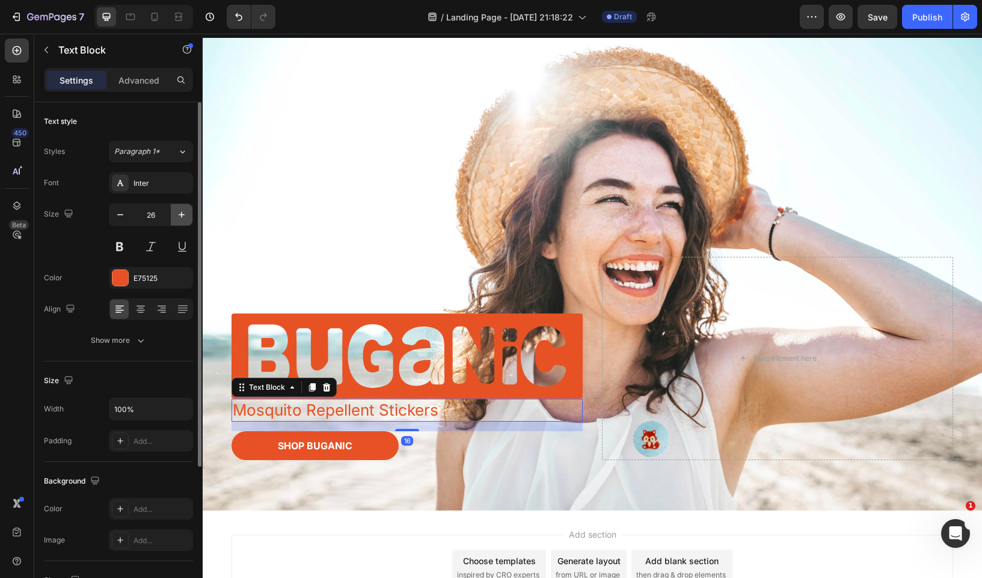
click at [182, 214] on icon "button" at bounding box center [182, 215] width 6 height 6
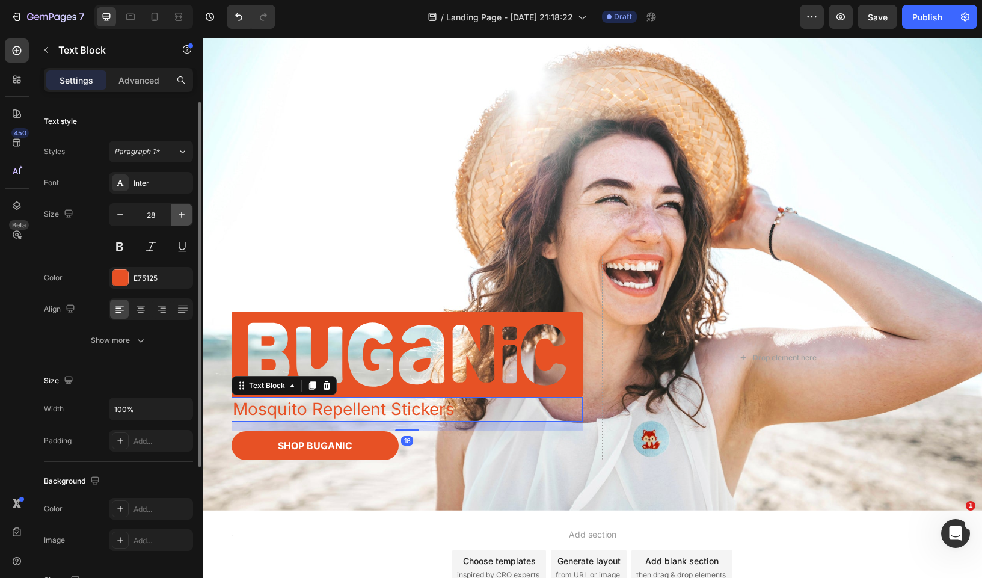
click at [182, 214] on icon "button" at bounding box center [182, 215] width 6 height 6
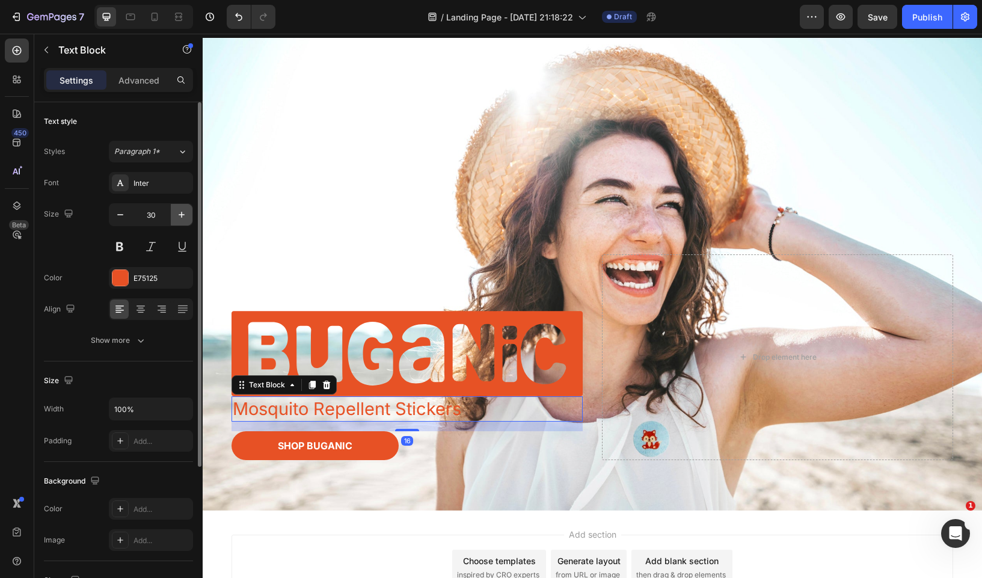
click at [182, 214] on icon "button" at bounding box center [182, 215] width 6 height 6
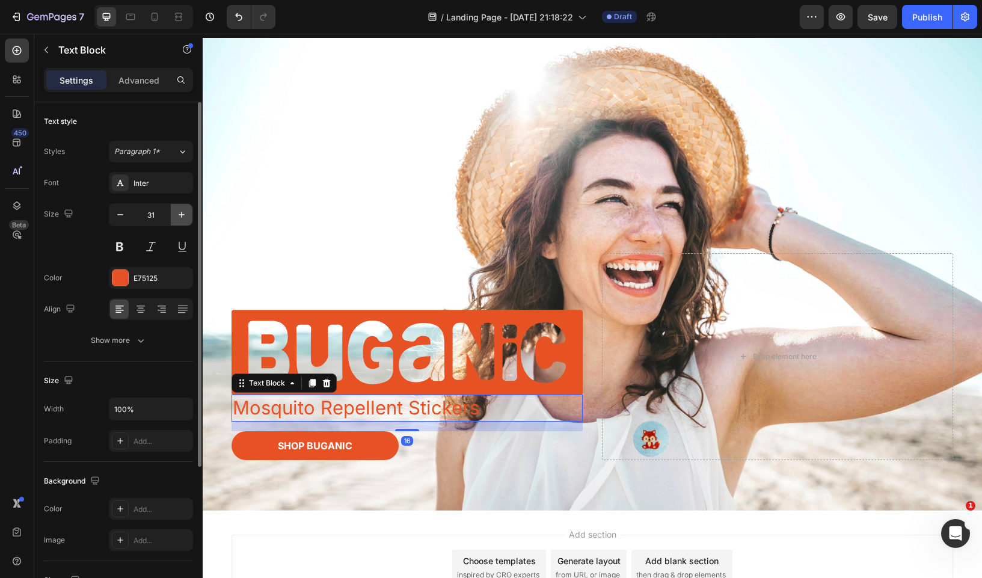
click at [182, 214] on icon "button" at bounding box center [182, 215] width 6 height 6
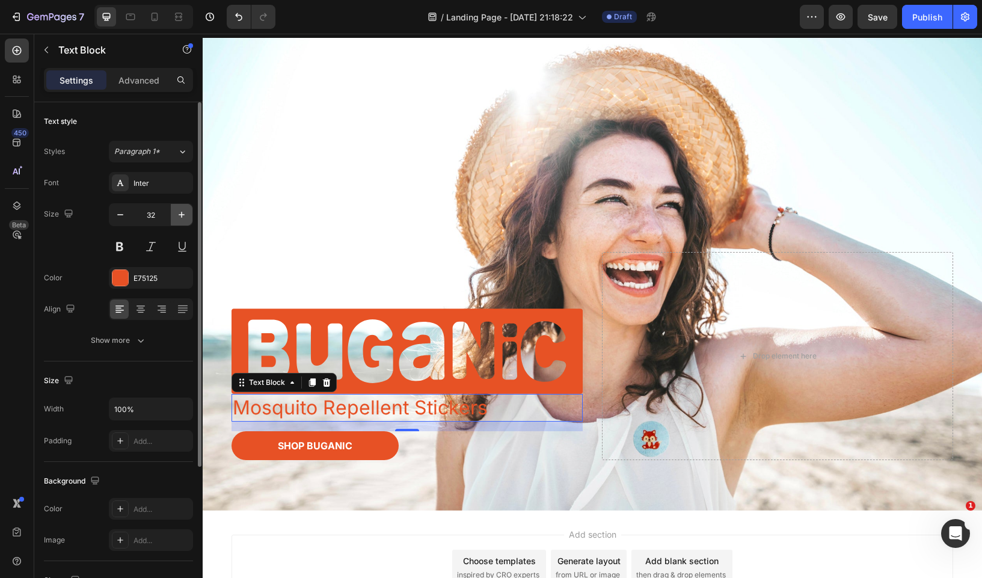
click at [182, 214] on icon "button" at bounding box center [182, 215] width 6 height 6
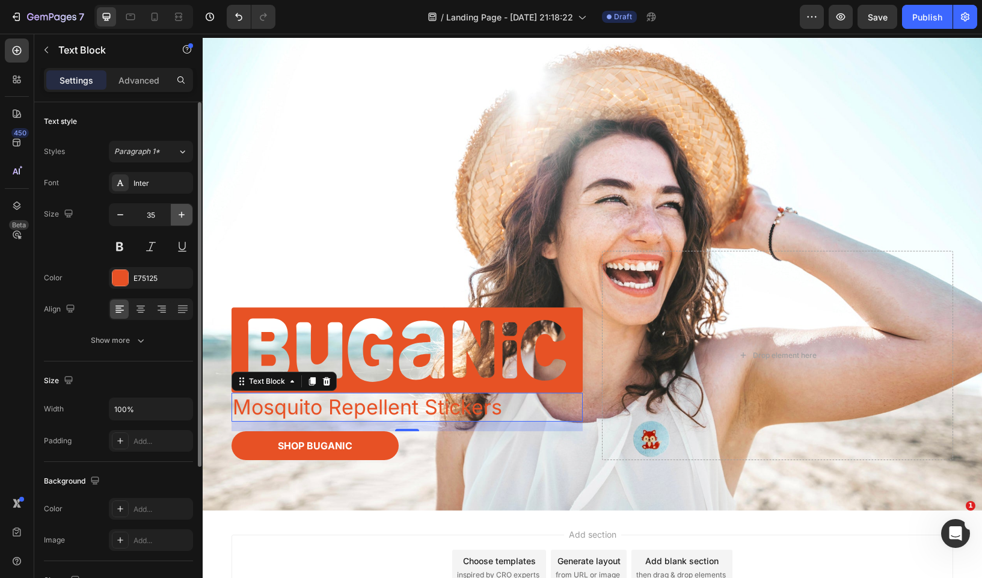
click at [182, 214] on icon "button" at bounding box center [182, 215] width 6 height 6
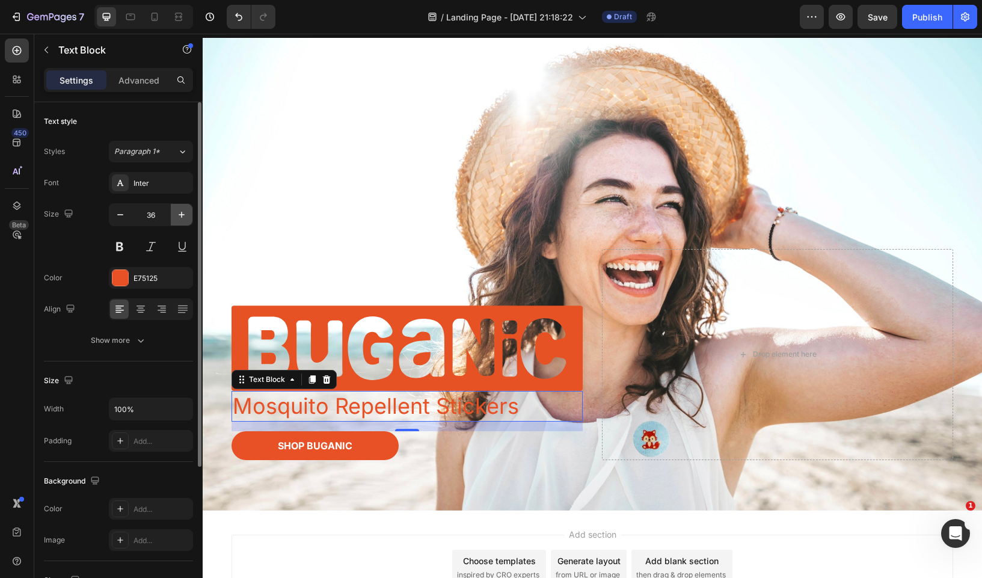
click at [182, 214] on icon "button" at bounding box center [182, 215] width 6 height 6
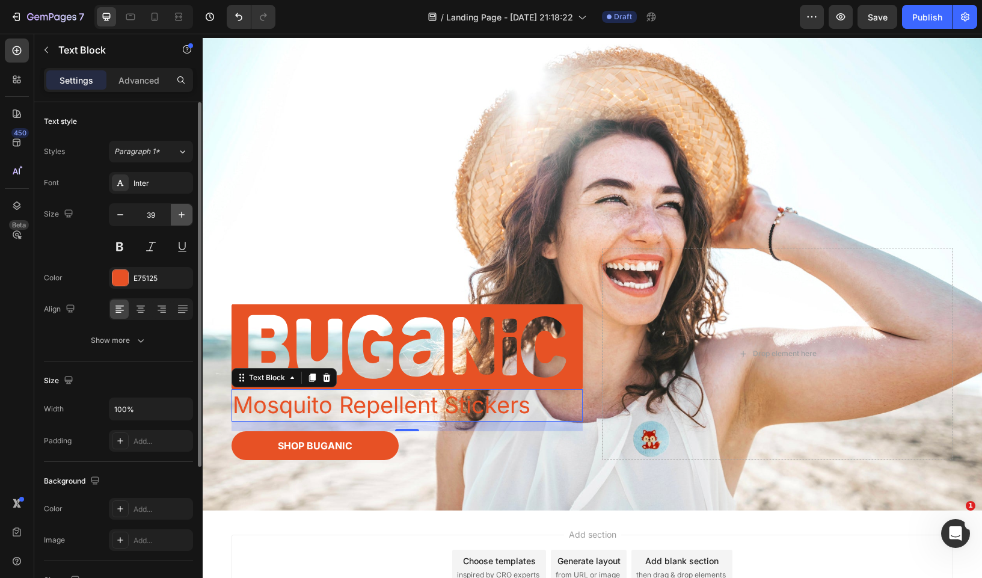
click at [182, 214] on icon "button" at bounding box center [182, 215] width 6 height 6
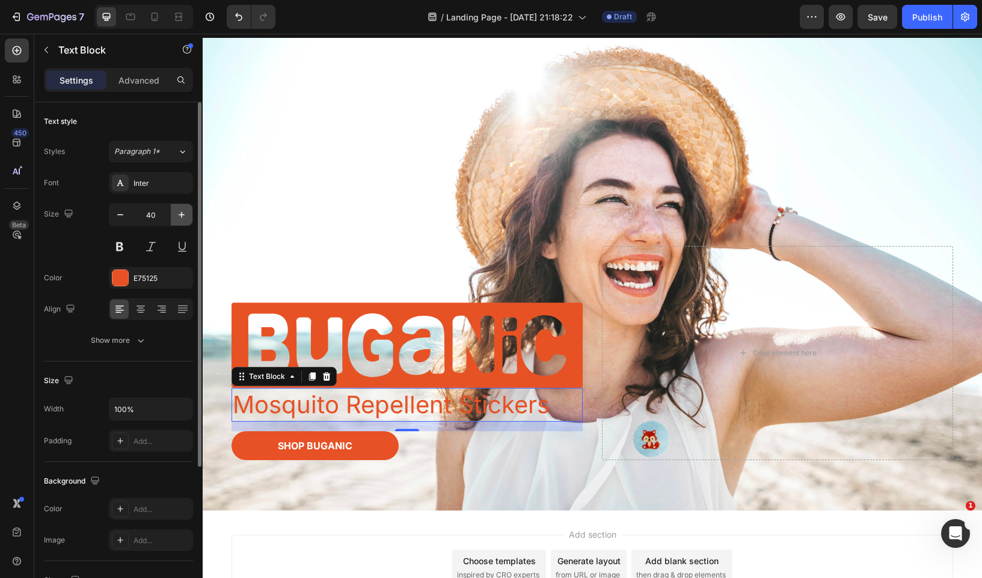
click at [182, 214] on icon "button" at bounding box center [182, 215] width 6 height 6
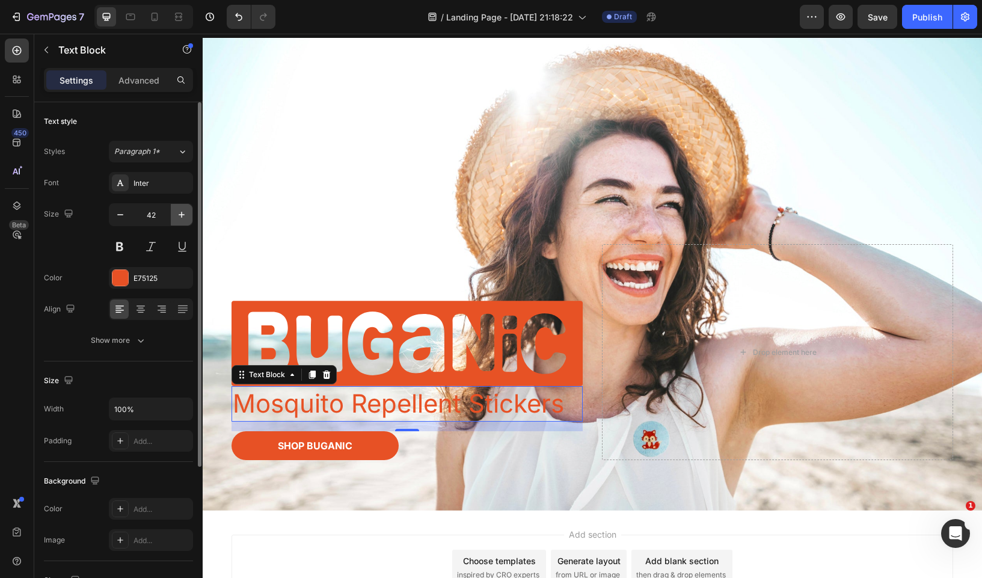
click at [182, 214] on icon "button" at bounding box center [182, 215] width 6 height 6
click at [124, 220] on icon "button" at bounding box center [120, 215] width 12 height 12
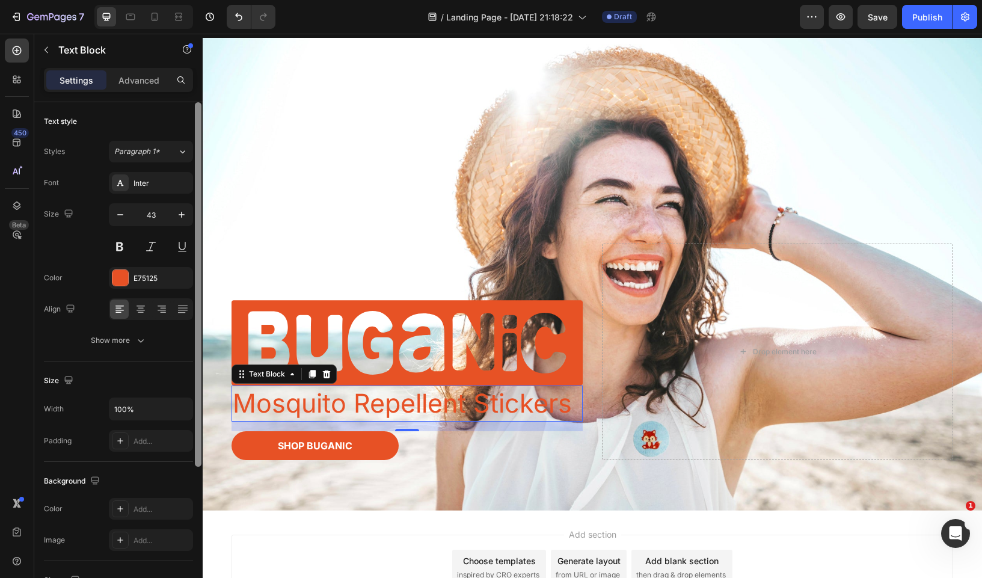
type input "42"
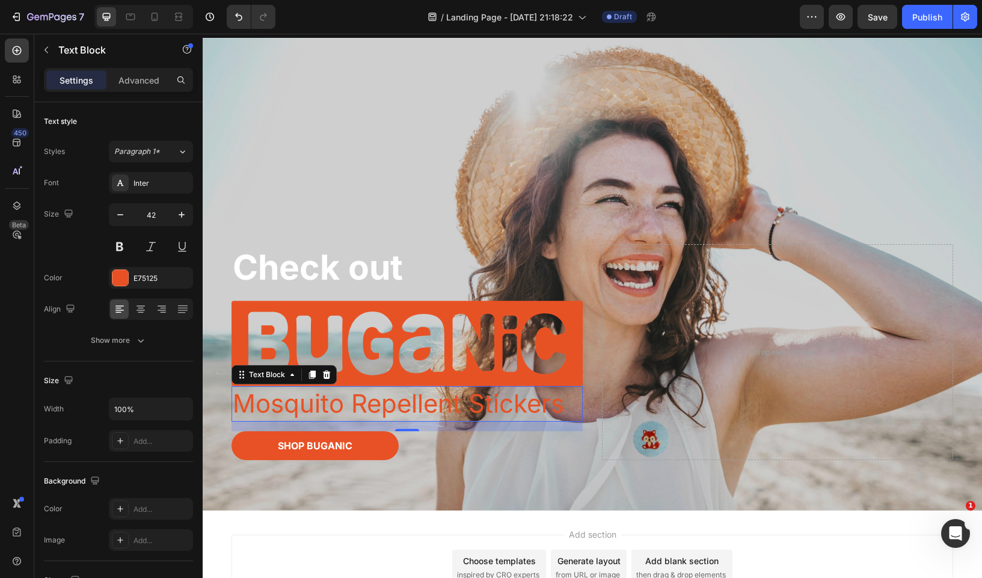
click at [284, 179] on div "Overlay" at bounding box center [592, 274] width 779 height 472
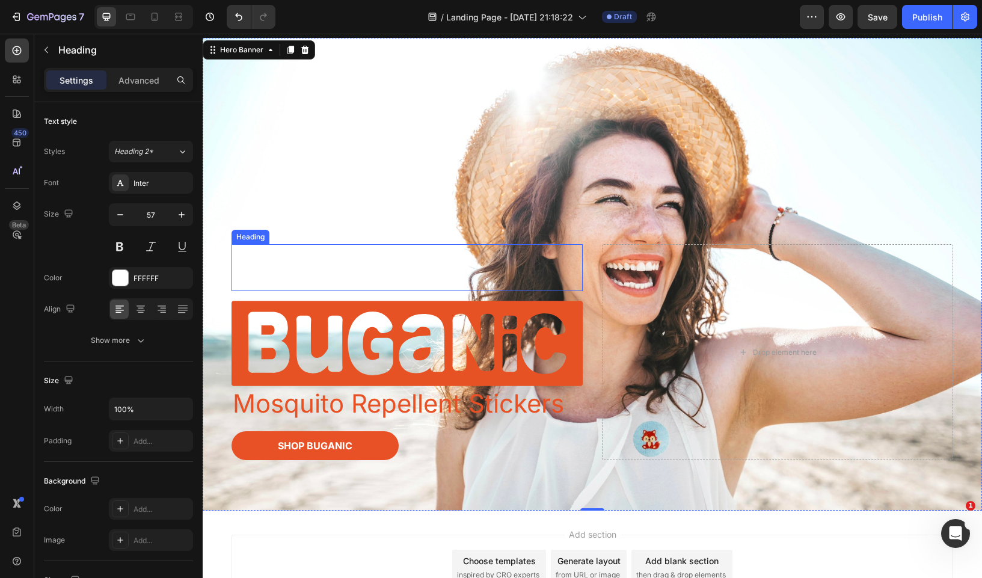
click at [299, 259] on p "Check out" at bounding box center [407, 267] width 349 height 44
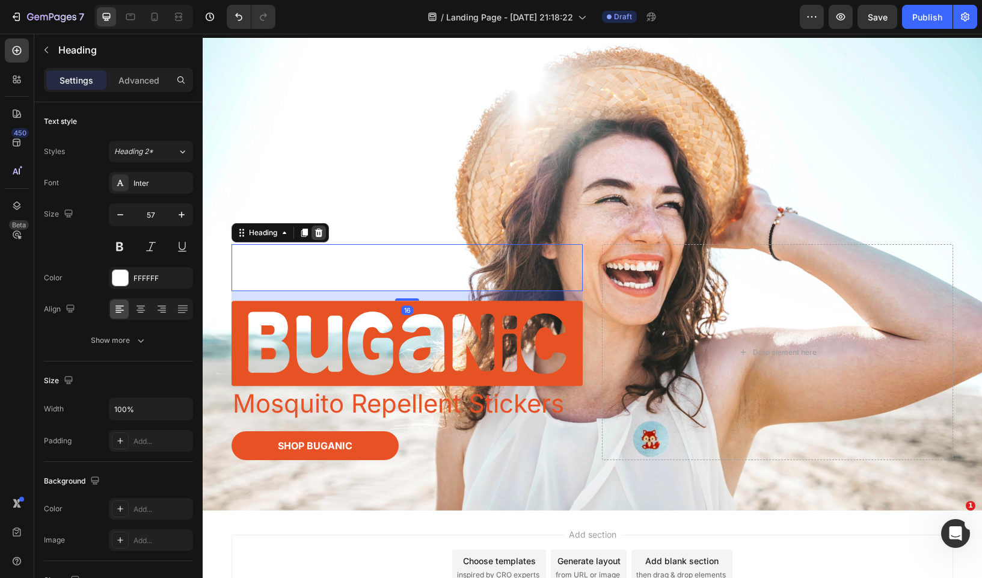
click at [317, 232] on icon at bounding box center [319, 232] width 8 height 8
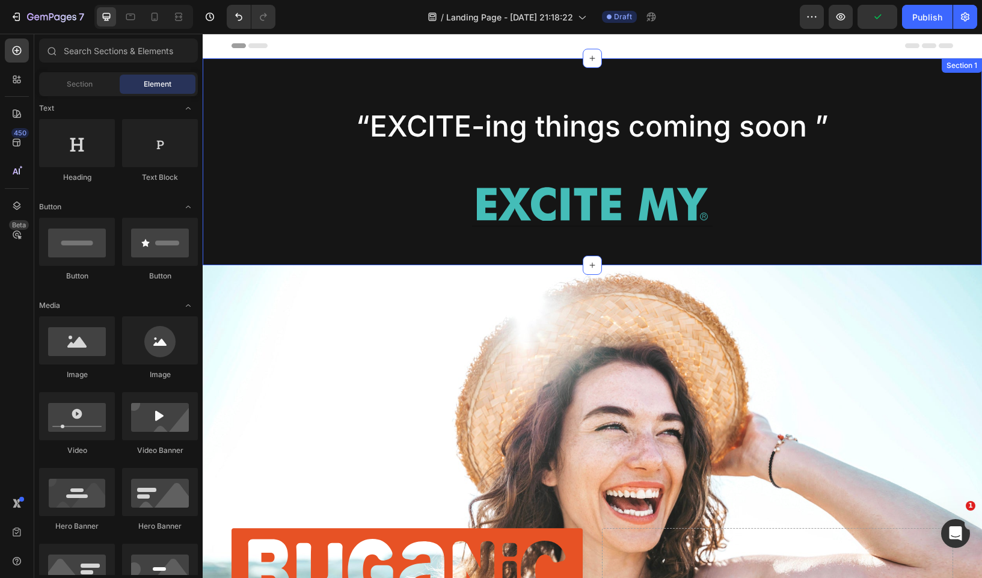
click at [333, 66] on div "“EXCITE-ing things coming soon ” Text Block Image Row Carousel Row Section 1" at bounding box center [592, 161] width 779 height 207
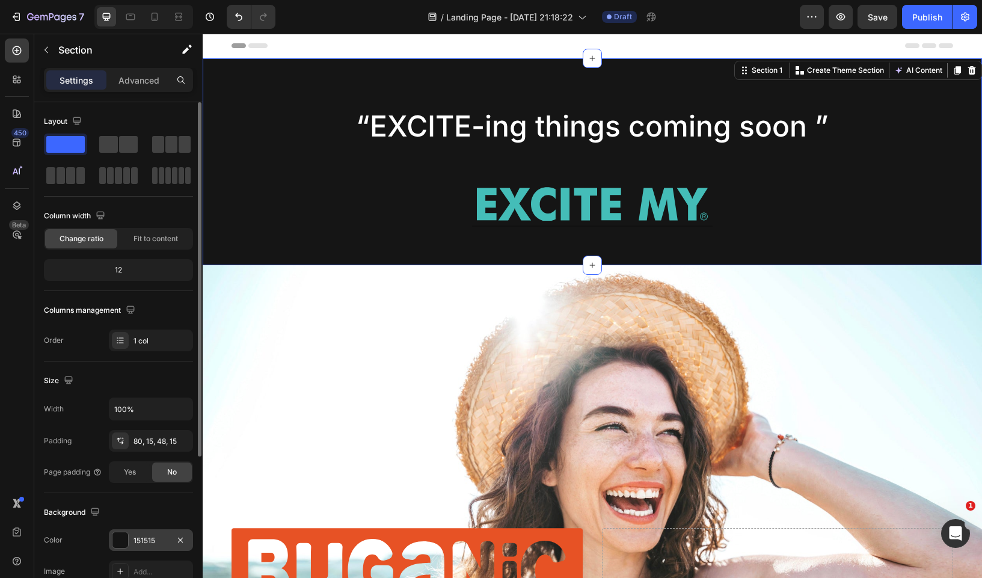
click at [123, 539] on div at bounding box center [120, 540] width 16 height 16
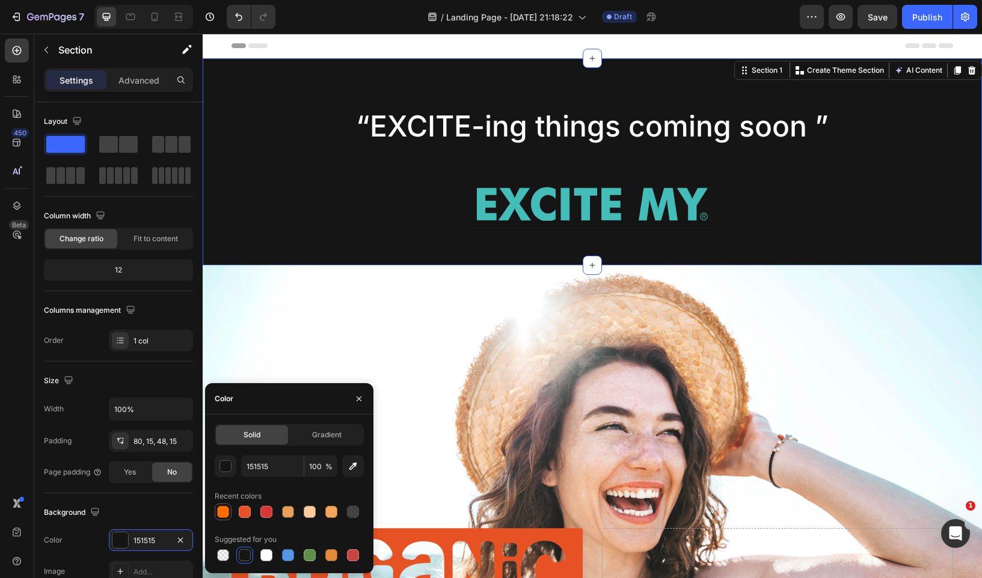
click at [218, 515] on div at bounding box center [223, 512] width 12 height 12
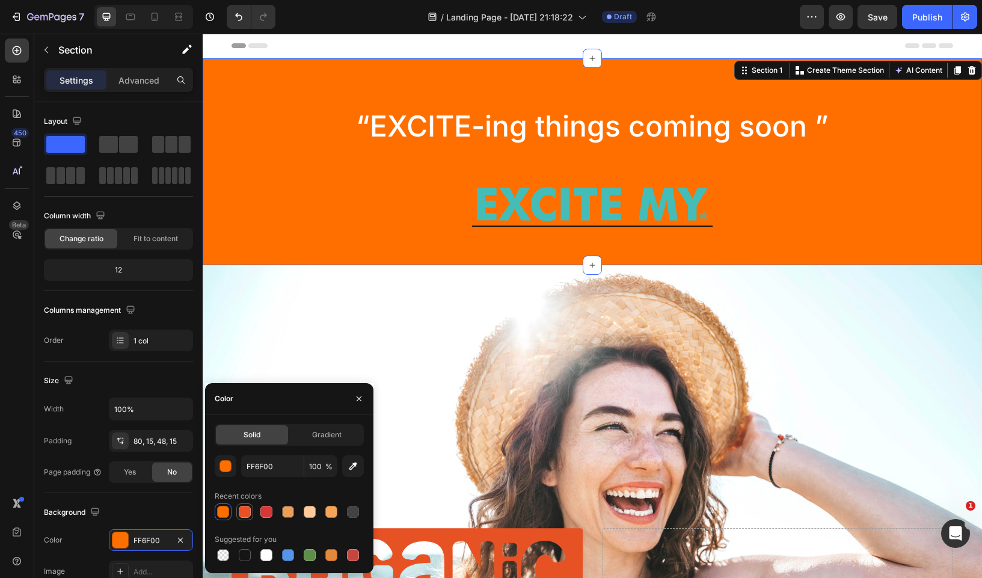
click at [253, 512] on div at bounding box center [244, 511] width 17 height 17
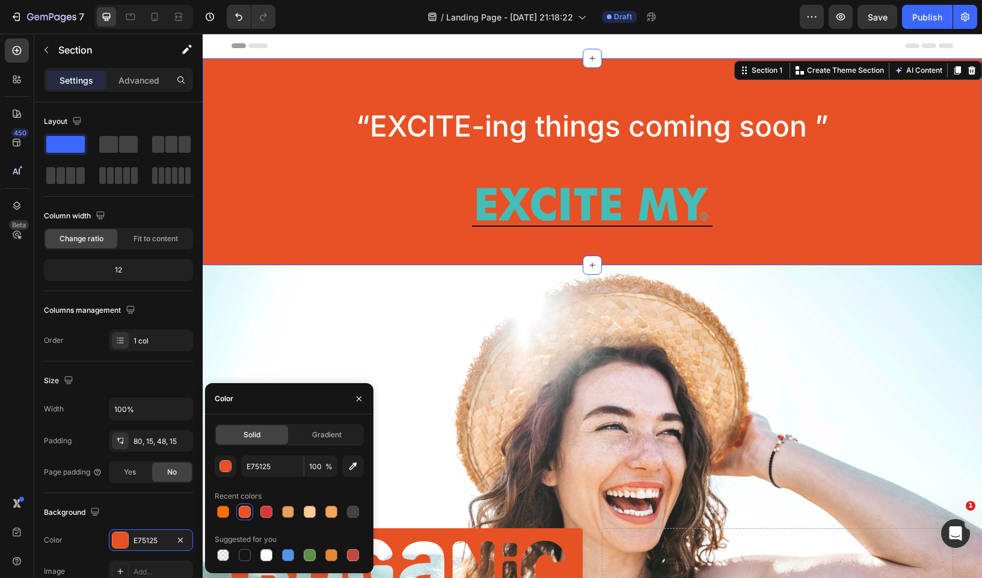
click at [275, 518] on div at bounding box center [289, 511] width 149 height 17
click at [349, 513] on div at bounding box center [353, 512] width 12 height 12
type input "0F0F0F"
type input "77"
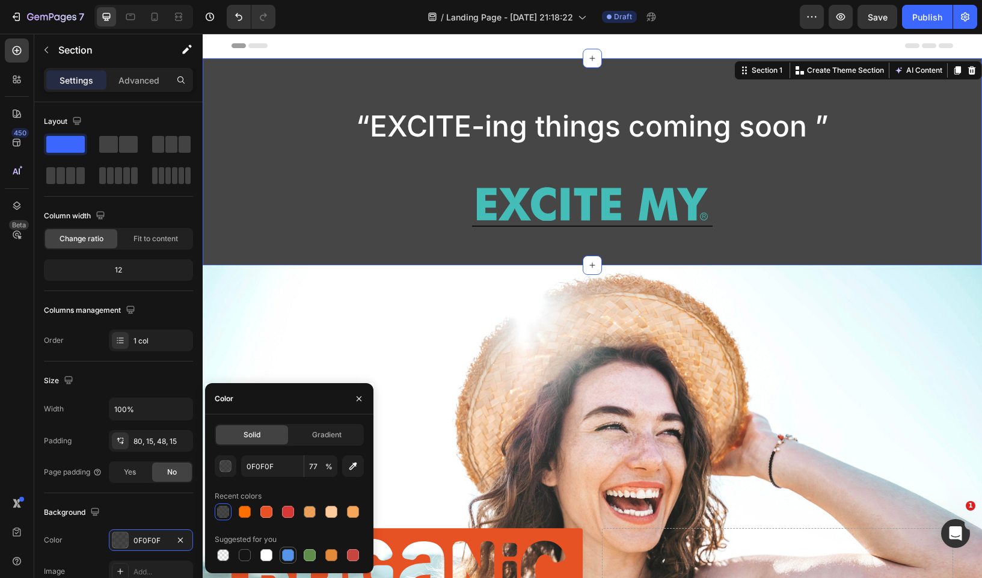
click at [289, 557] on div at bounding box center [288, 555] width 12 height 12
type input "5594E7"
type input "100"
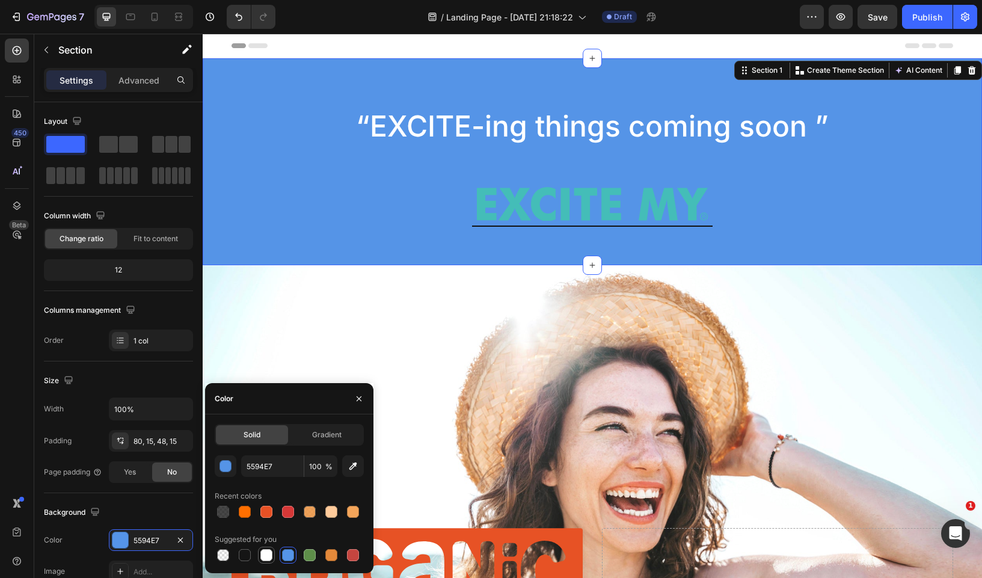
click at [274, 559] on div at bounding box center [266, 555] width 17 height 17
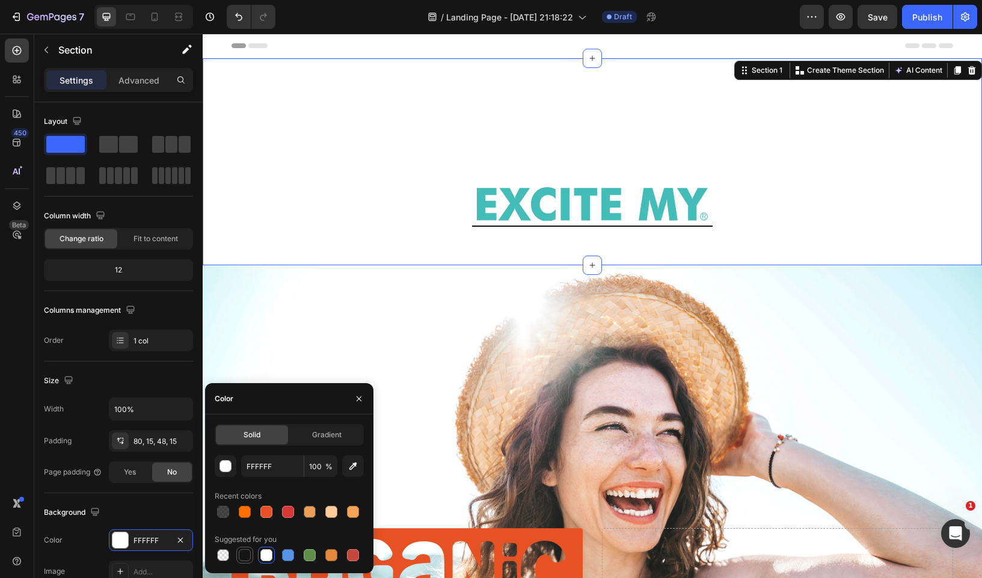
click at [249, 558] on div at bounding box center [245, 555] width 12 height 12
type input "151515"
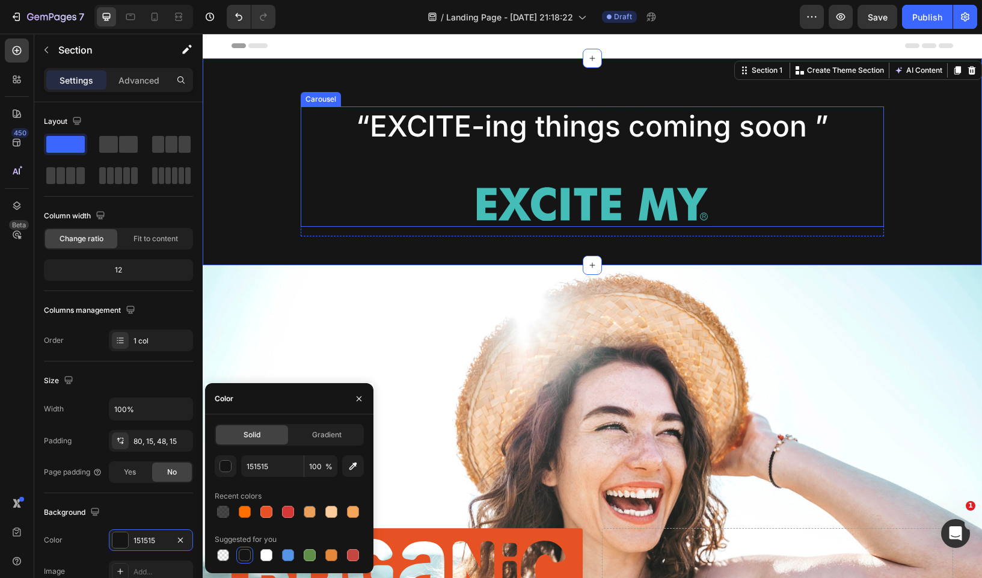
click at [472, 184] on div "Image Row" at bounding box center [592, 204] width 241 height 44
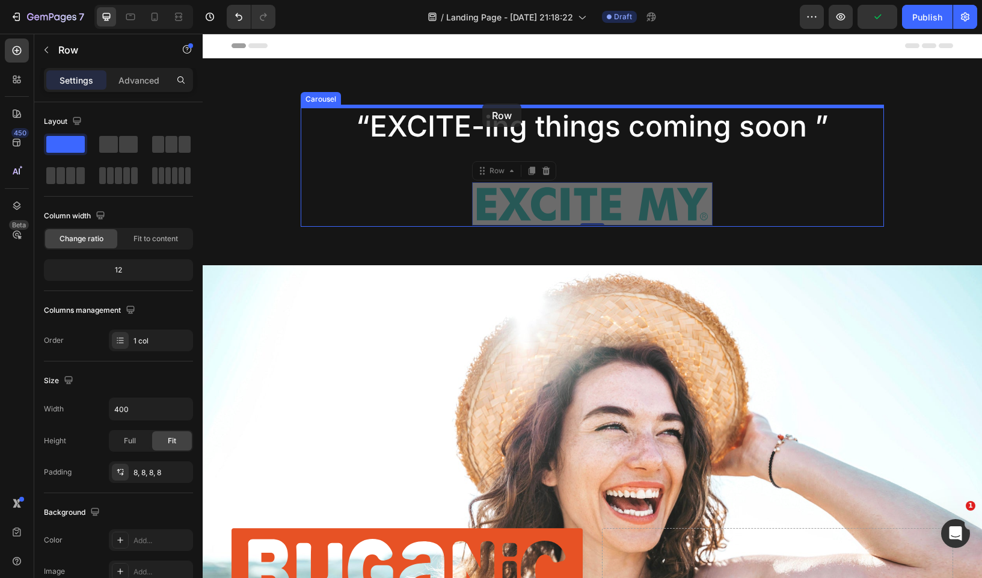
drag, startPoint x: 483, startPoint y: 174, endPoint x: 482, endPoint y: 103, distance: 70.4
click at [482, 103] on div "Header “EXCITE-ing things coming soon ” Text Block Image Row 0 Image Row 0 Caro…" at bounding box center [592, 472] width 779 height 877
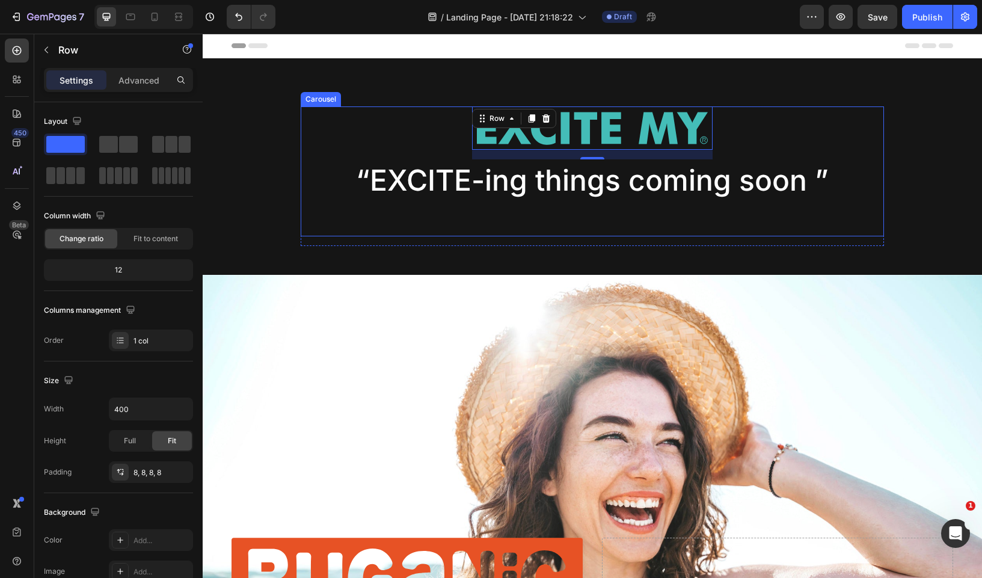
click at [563, 221] on div "Image Row 0 “EXCITE-ing things coming soon ” Text Block" at bounding box center [592, 171] width 583 height 130
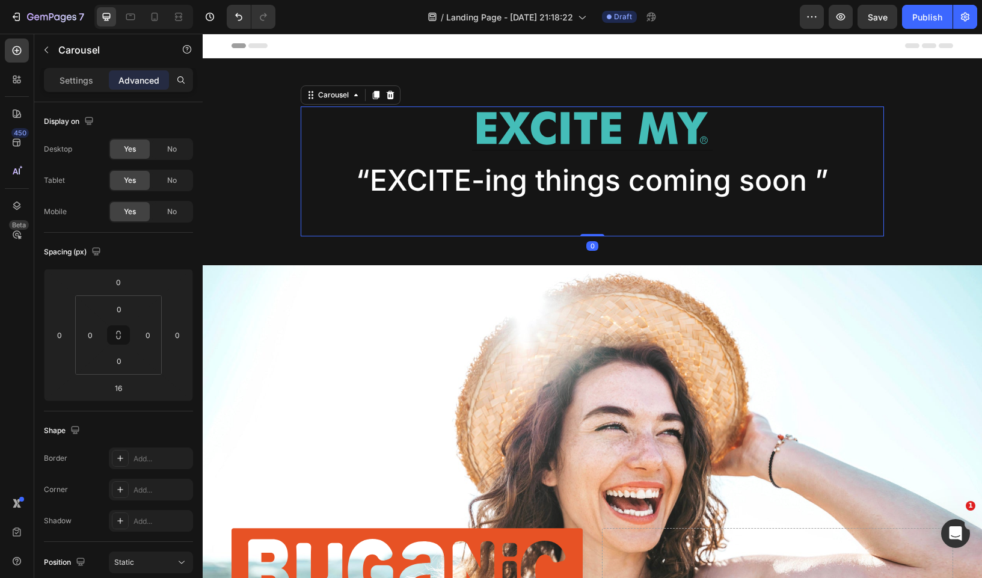
drag, startPoint x: 591, startPoint y: 244, endPoint x: 594, endPoint y: 195, distance: 49.4
click at [594, 195] on div "Image Row “EXCITE-ing things coming soon ” Text Block Carousel 0" at bounding box center [592, 171] width 583 height 130
type input "0"
click at [586, 219] on div "Image Row “EXCITE-ing things coming soon ” Text Block" at bounding box center [592, 171] width 583 height 130
click at [587, 207] on div "Image Row “EXCITE-ing things coming soon ” Text Block" at bounding box center [592, 171] width 583 height 130
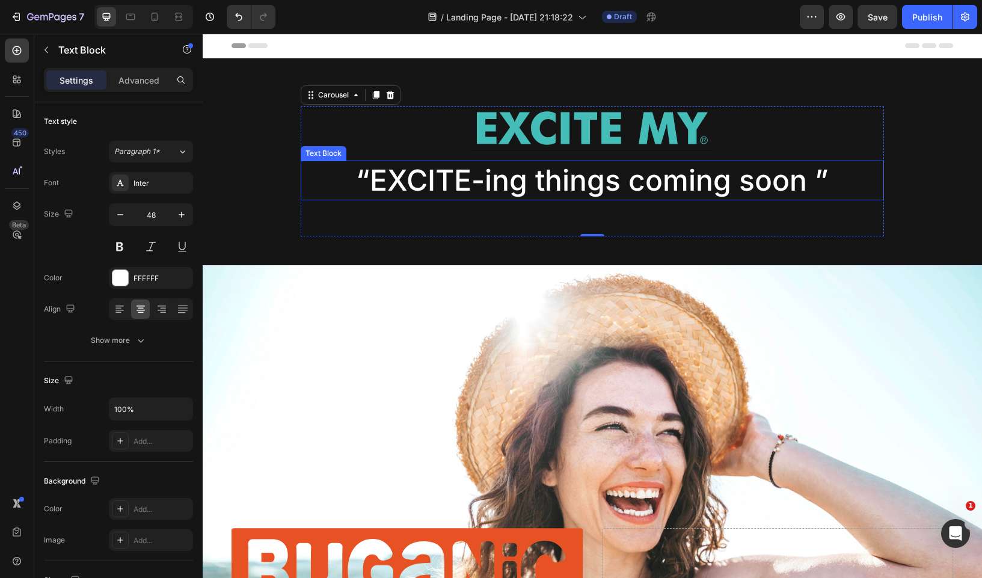
click at [626, 182] on p "“EXCITE-ing things coming soon ”" at bounding box center [592, 180] width 581 height 37
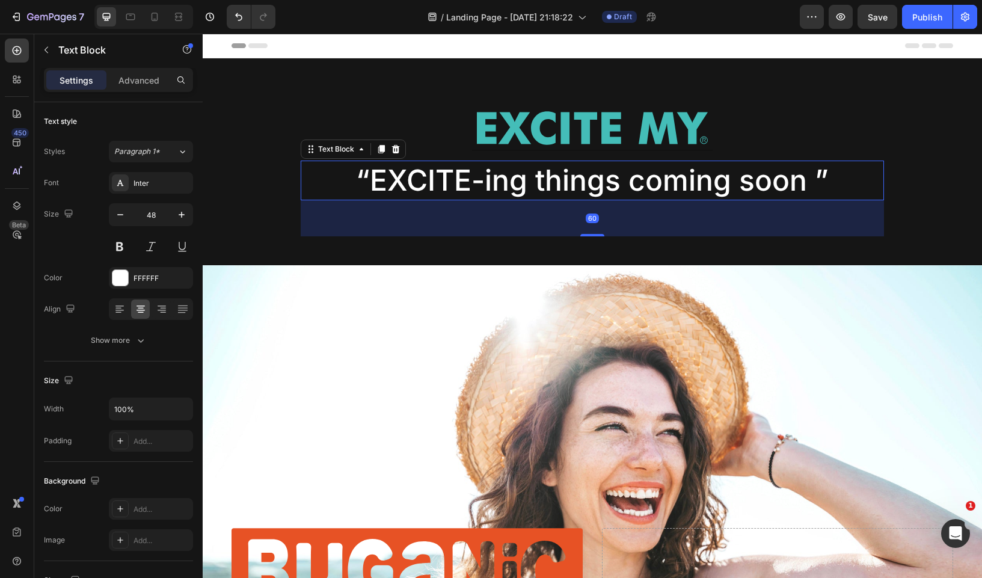
click at [598, 215] on div "60" at bounding box center [592, 218] width 13 height 10
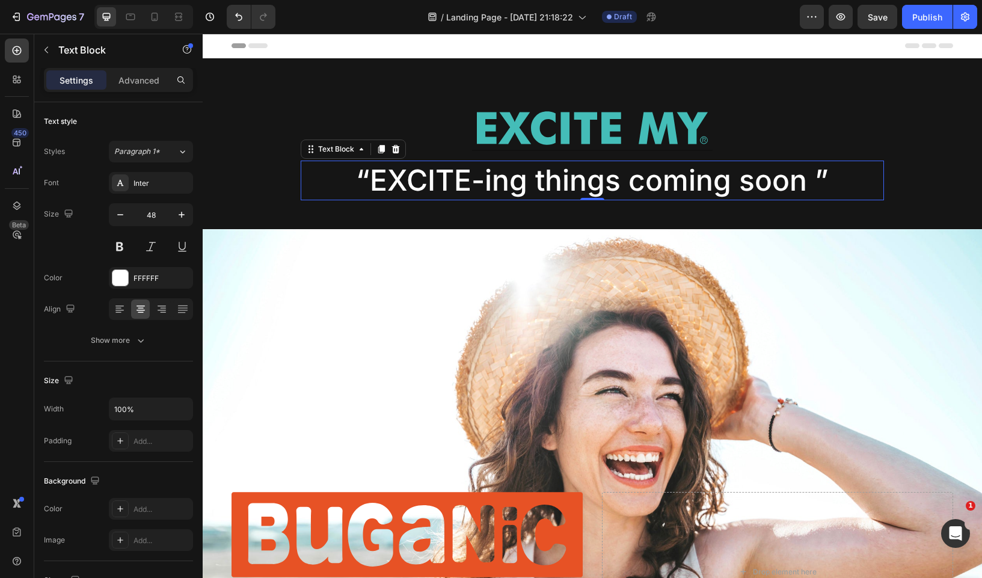
drag, startPoint x: 595, startPoint y: 235, endPoint x: 599, endPoint y: 192, distance: 42.9
click at [599, 192] on div "“EXCITE-ing things coming soon ” Text Block 0" at bounding box center [592, 181] width 583 height 40
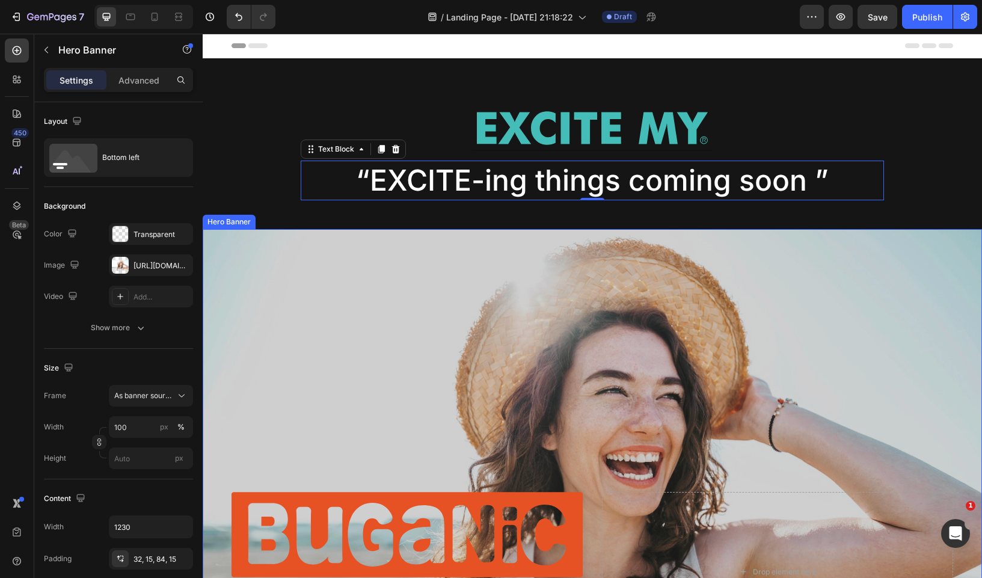
click at [557, 355] on div "Overlay" at bounding box center [592, 465] width 779 height 472
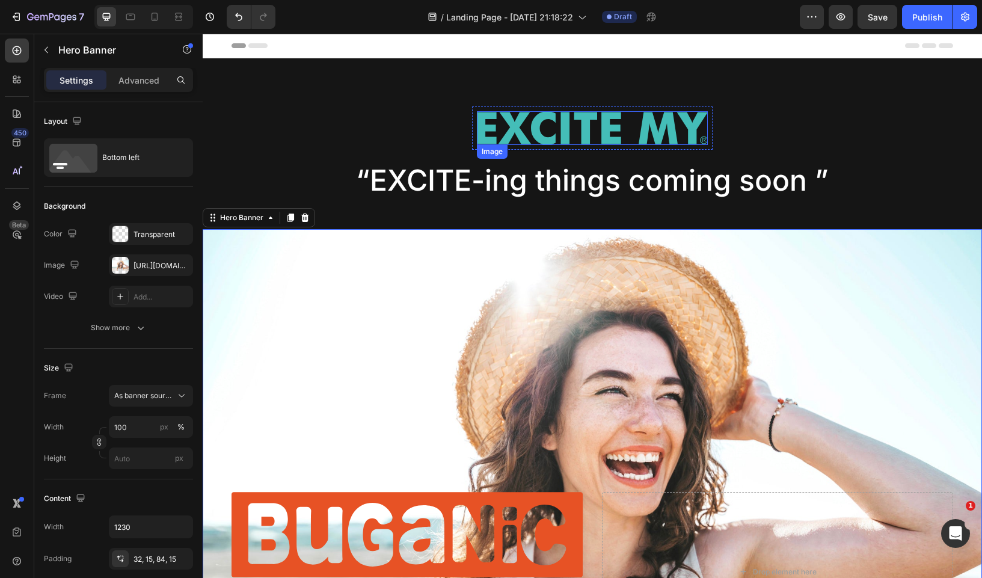
click at [571, 103] on div "Image Row “EXCITE-ing things coming soon ” Text Block Carousel Row Section 1" at bounding box center [592, 143] width 779 height 171
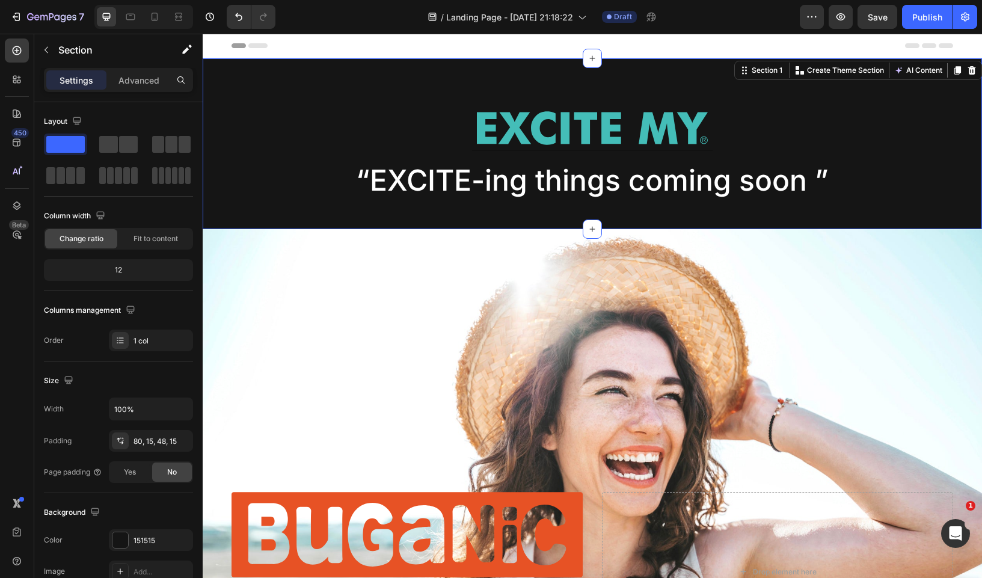
click at [573, 68] on div "Image Row “EXCITE-ing things coming soon ” Text Block Carousel Row Section 1 Yo…" at bounding box center [592, 143] width 779 height 171
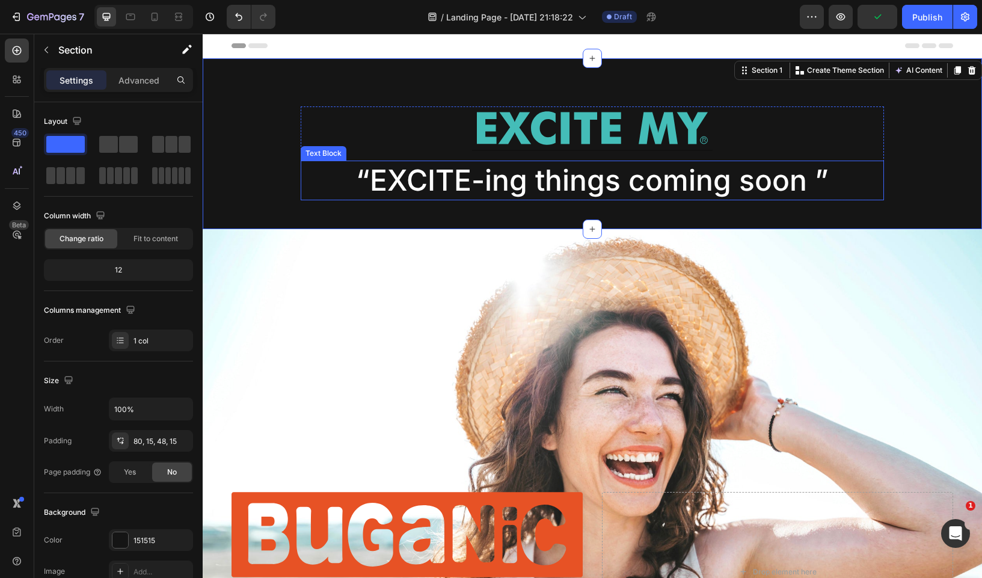
click at [557, 191] on p "“EXCITE-ing things coming soon ”" at bounding box center [592, 180] width 581 height 37
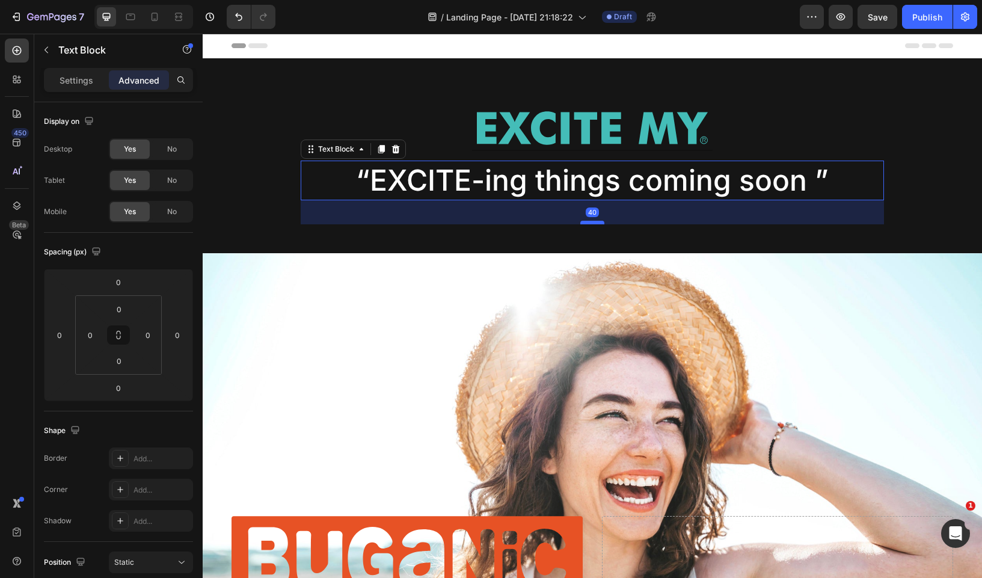
drag, startPoint x: 590, startPoint y: 200, endPoint x: 592, endPoint y: 224, distance: 24.1
click at [592, 224] on div at bounding box center [592, 223] width 24 height 4
type input "40"
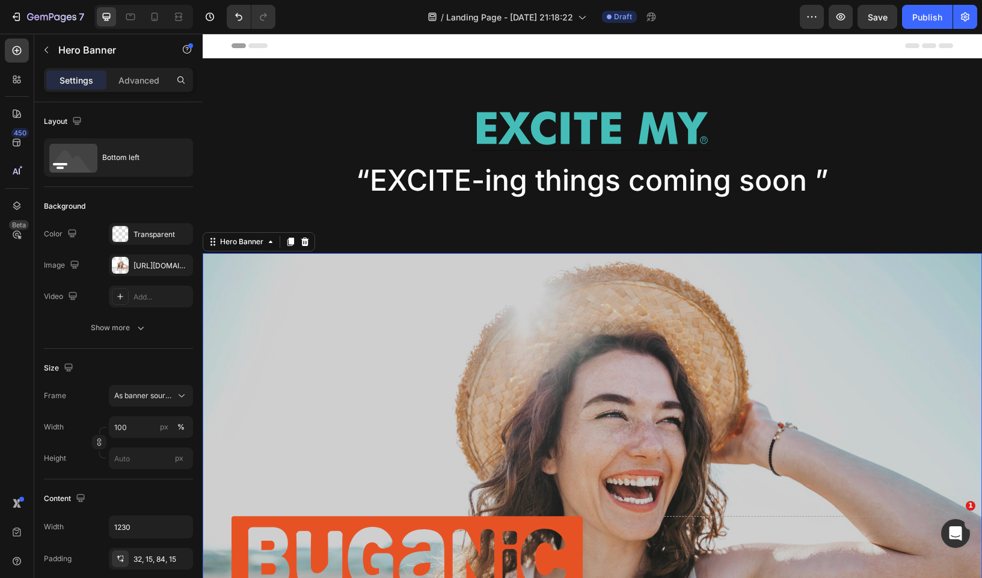
click at [518, 373] on div "Overlay" at bounding box center [592, 489] width 779 height 472
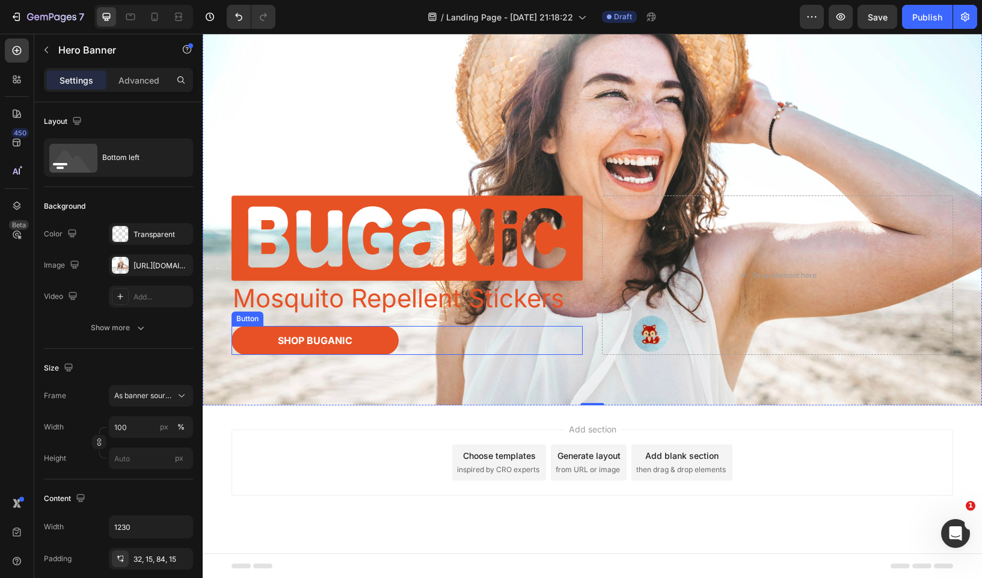
click at [354, 346] on button "Shop Buganic" at bounding box center [315, 340] width 167 height 29
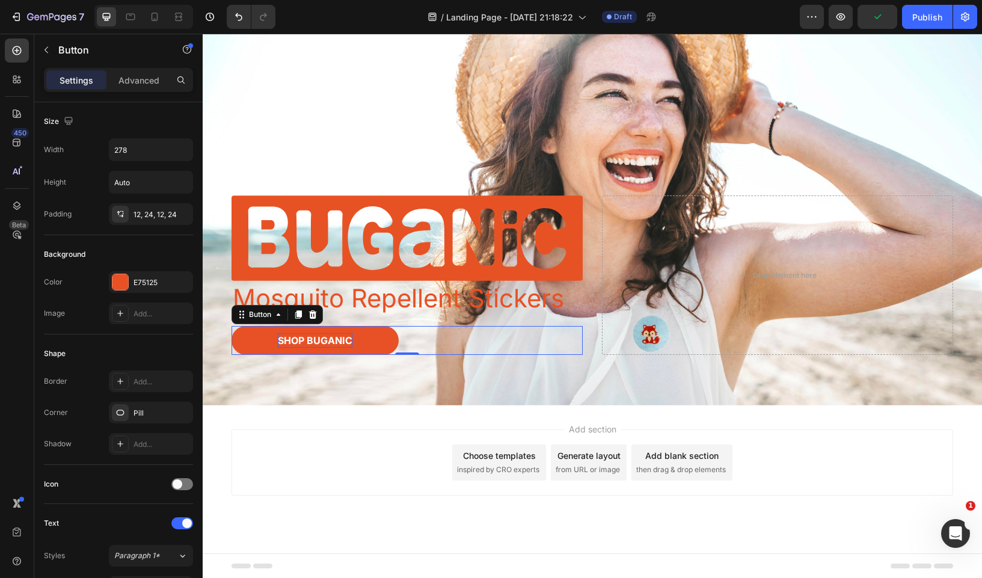
click at [261, 343] on button "Shop Buganic" at bounding box center [315, 340] width 167 height 29
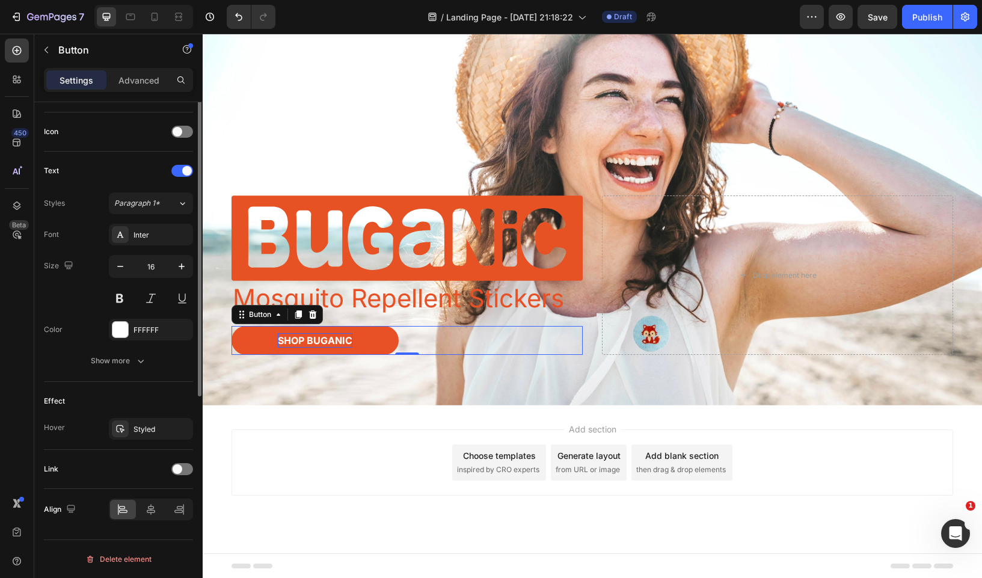
scroll to position [0, 0]
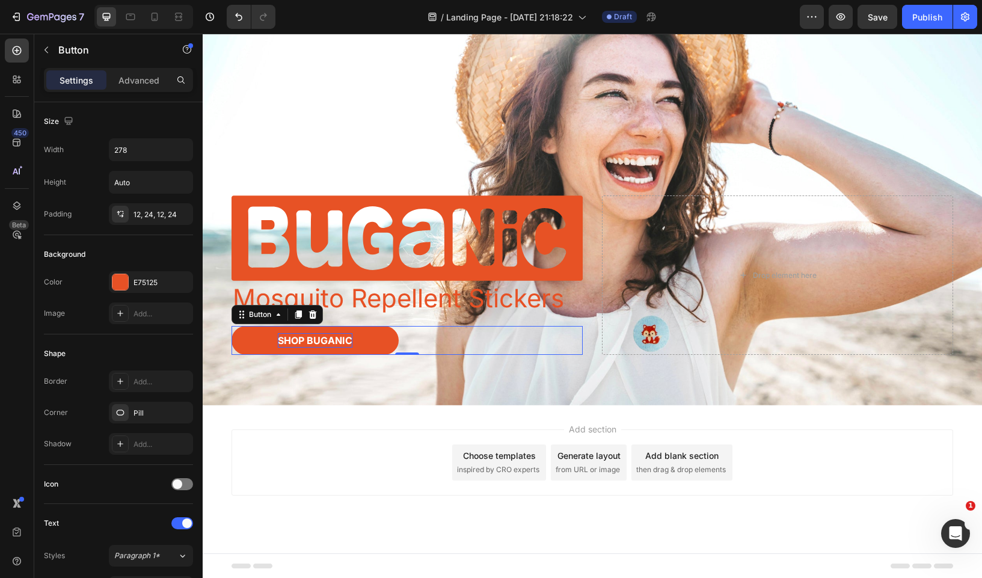
click at [259, 340] on button "Shop Buganic" at bounding box center [315, 340] width 167 height 29
click at [280, 313] on icon at bounding box center [279, 315] width 10 height 10
click at [257, 339] on button "Shop Buganic" at bounding box center [315, 340] width 167 height 29
click at [381, 335] on button "Shop Buganic" at bounding box center [315, 340] width 167 height 29
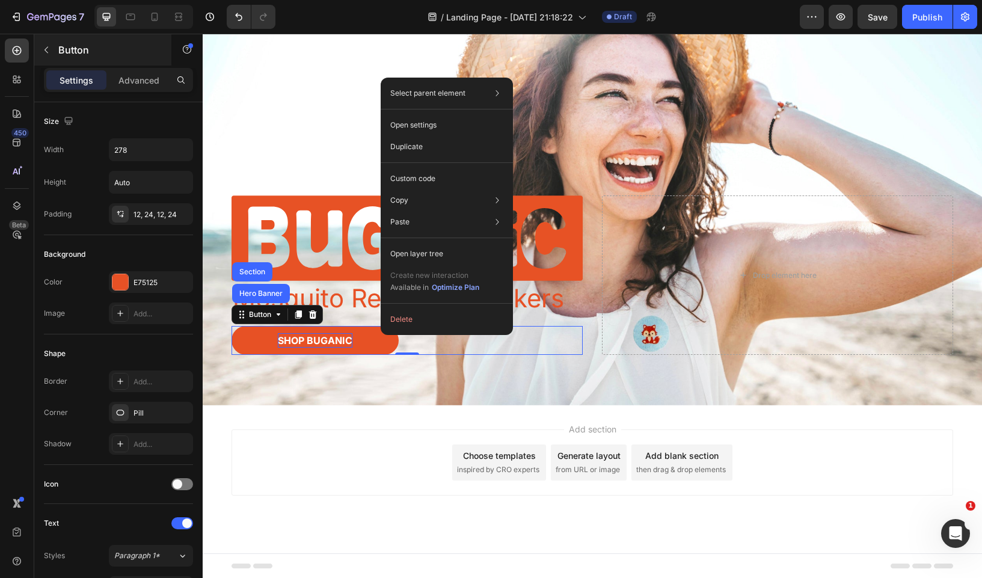
click at [64, 62] on div "Button" at bounding box center [102, 49] width 137 height 31
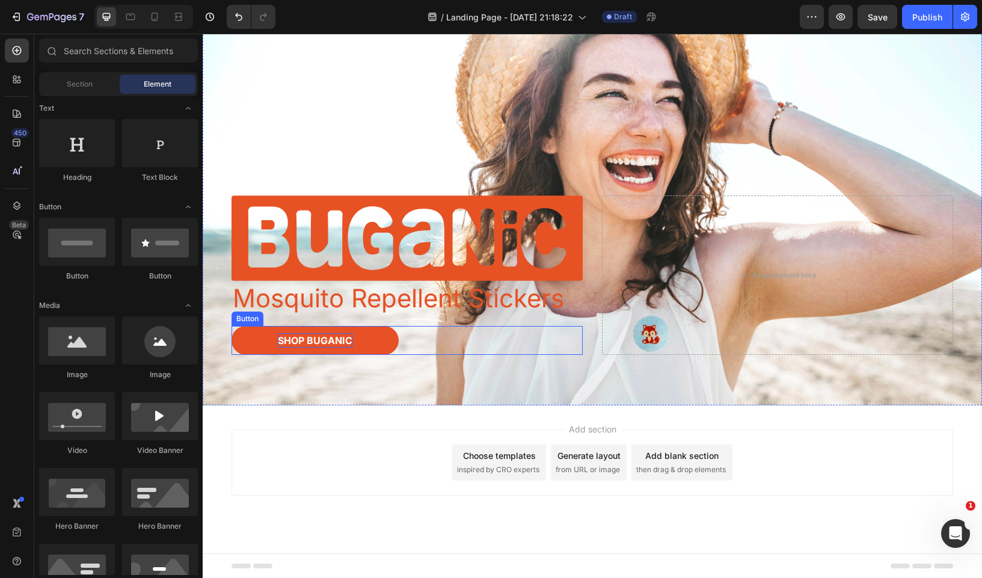
click at [261, 340] on button "Shop Buganic" at bounding box center [315, 340] width 167 height 29
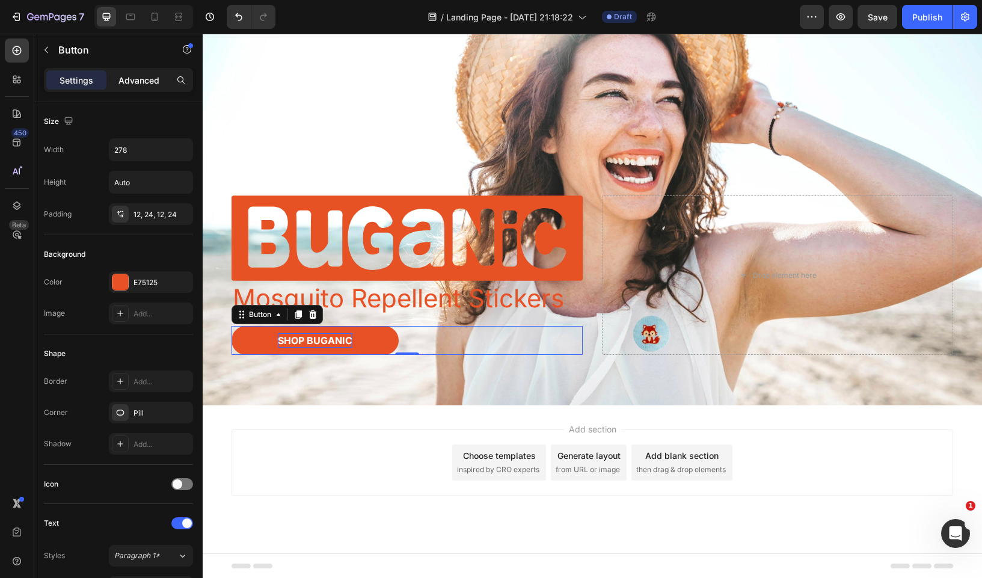
click at [143, 85] on p "Advanced" at bounding box center [138, 80] width 41 height 13
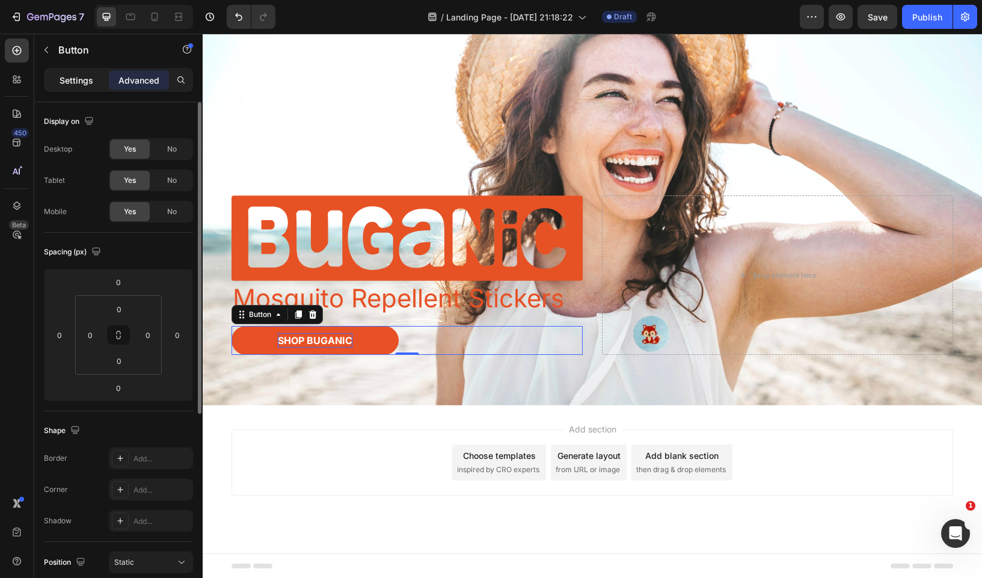
click at [84, 81] on p "Settings" at bounding box center [77, 80] width 34 height 13
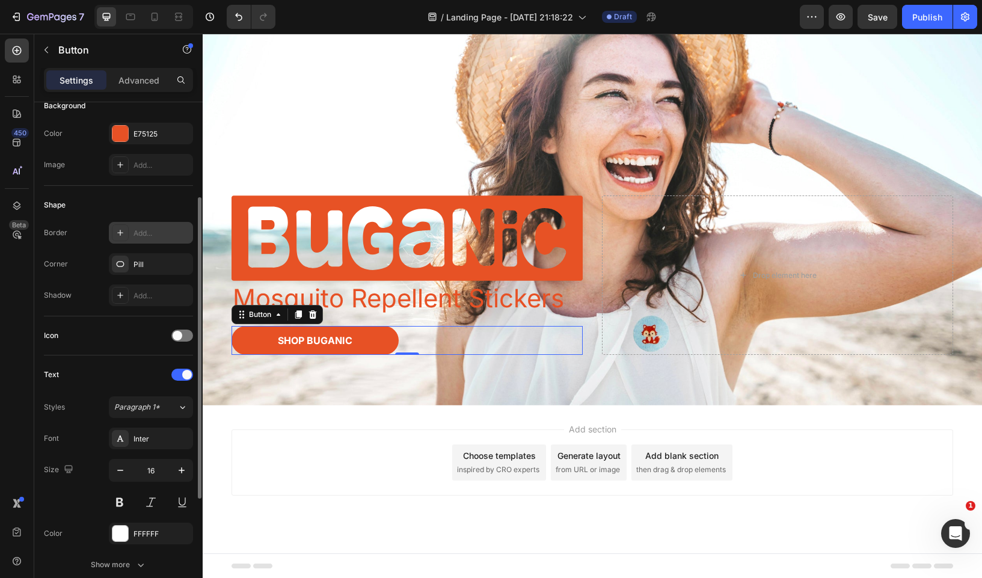
scroll to position [153, 0]
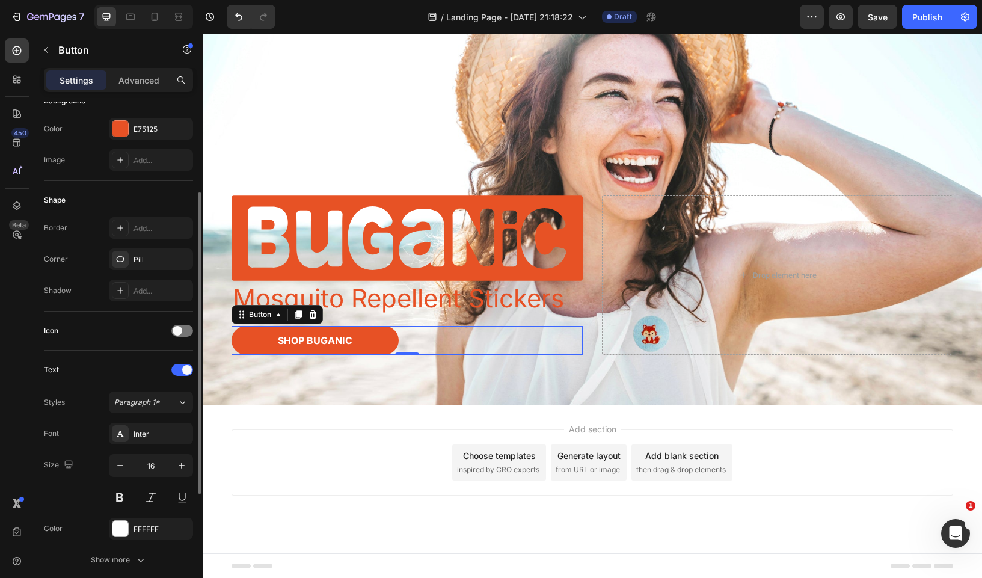
click at [176, 339] on div "Icon" at bounding box center [118, 330] width 149 height 19
click at [180, 332] on span at bounding box center [178, 331] width 10 height 10
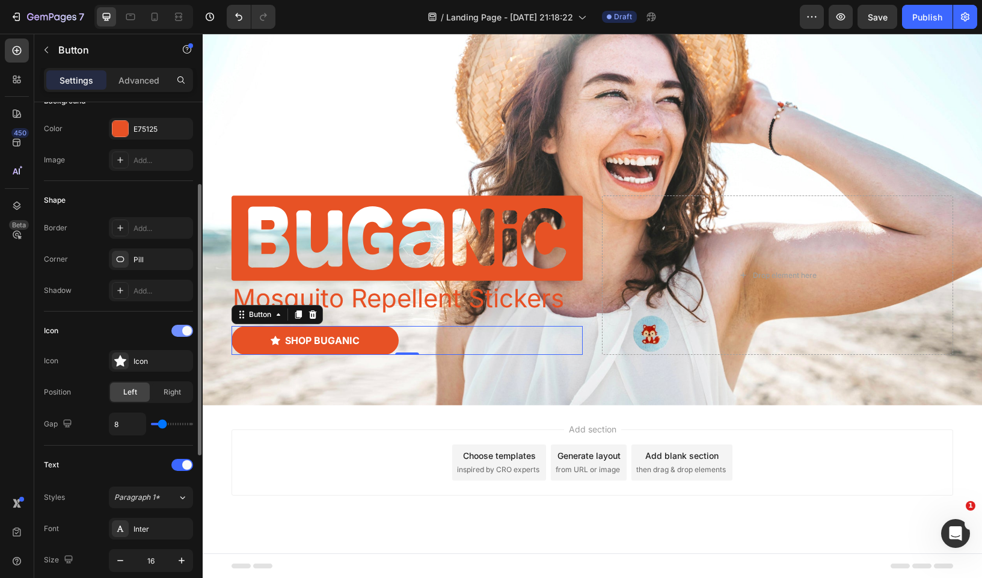
click at [180, 332] on div at bounding box center [182, 331] width 22 height 12
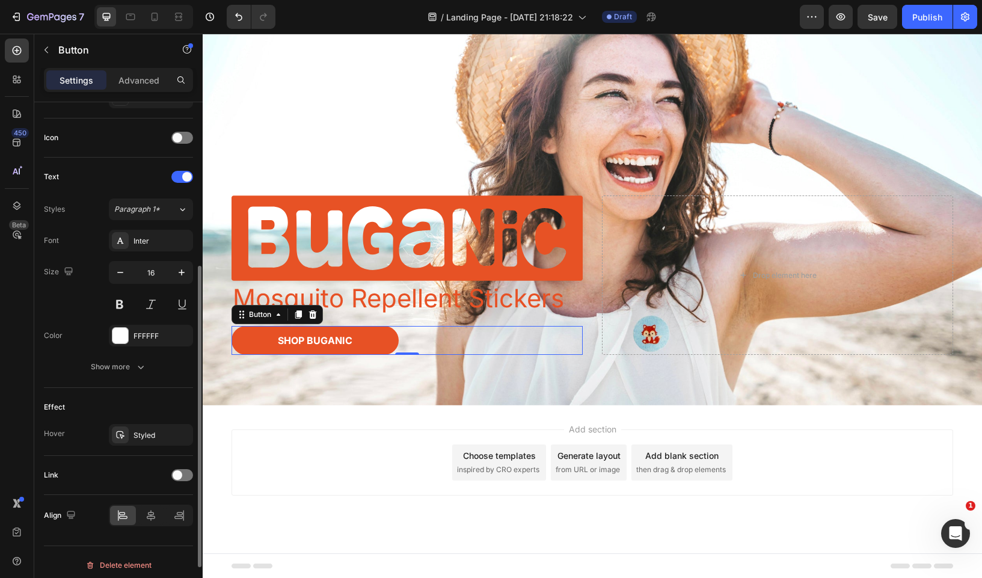
scroll to position [352, 0]
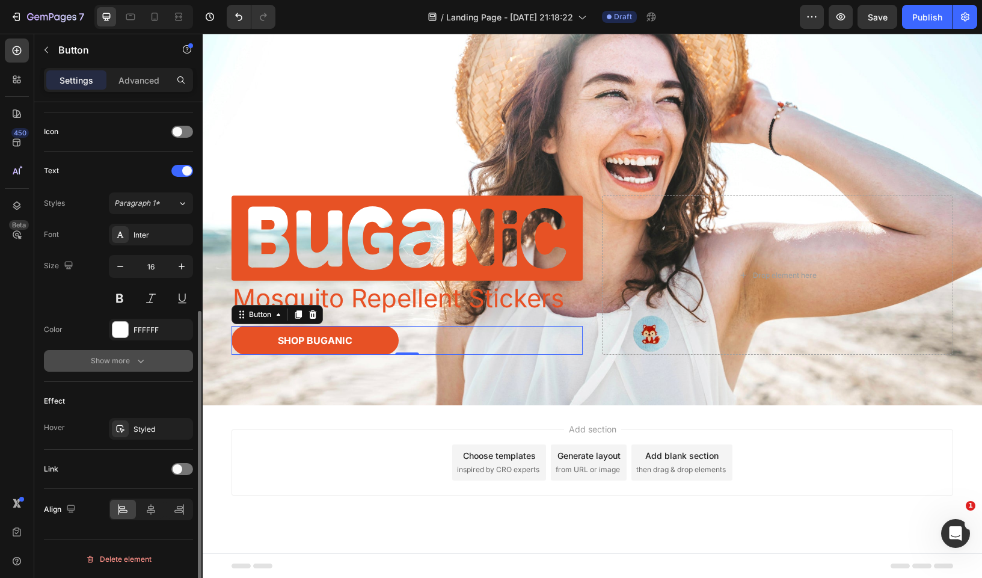
click at [130, 355] on div "Show more" at bounding box center [119, 361] width 56 height 12
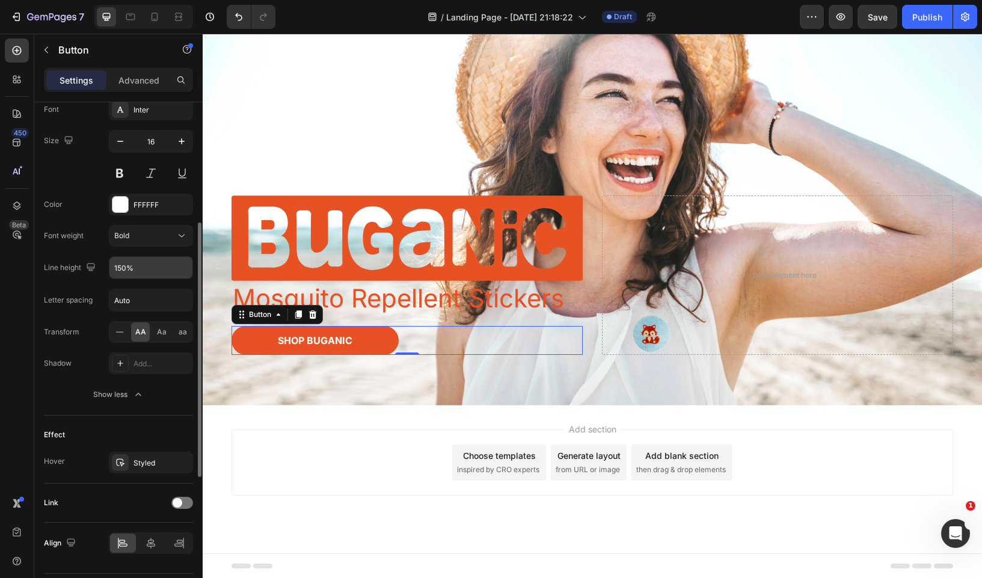
scroll to position [511, 0]
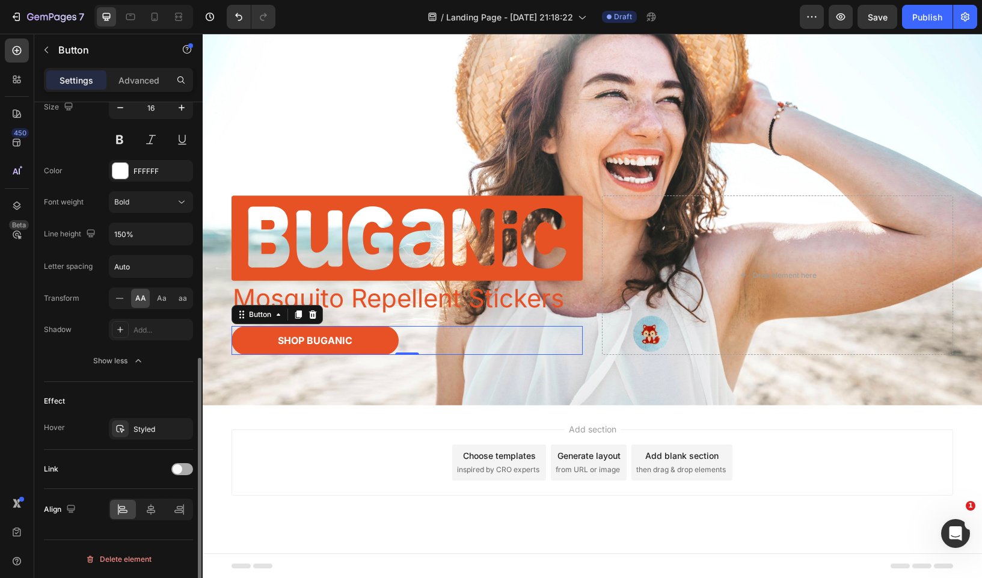
click at [174, 470] on span at bounding box center [178, 469] width 10 height 10
click at [150, 502] on span "Open page" at bounding box center [132, 498] width 37 height 9
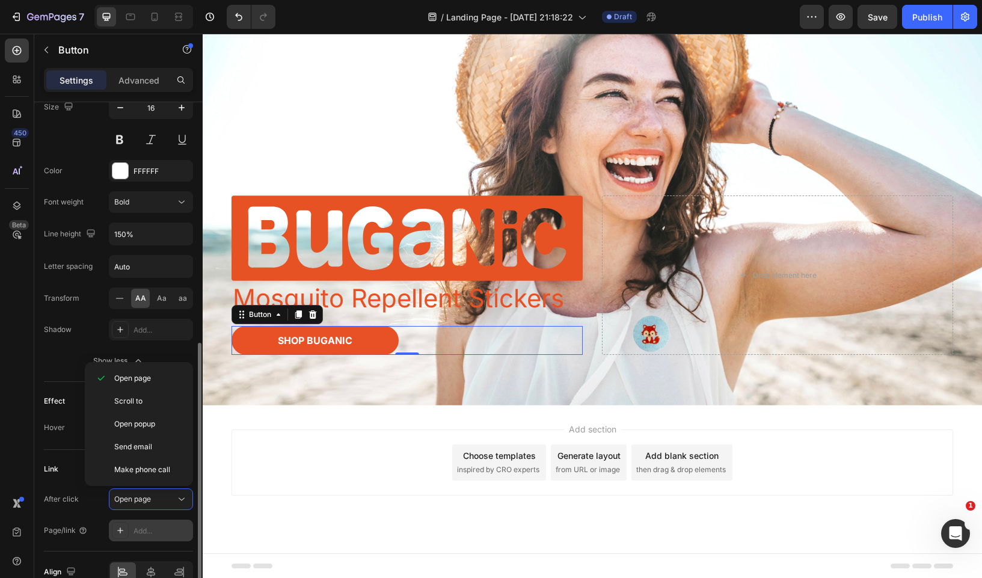
click at [148, 524] on div "Add..." at bounding box center [151, 531] width 84 height 22
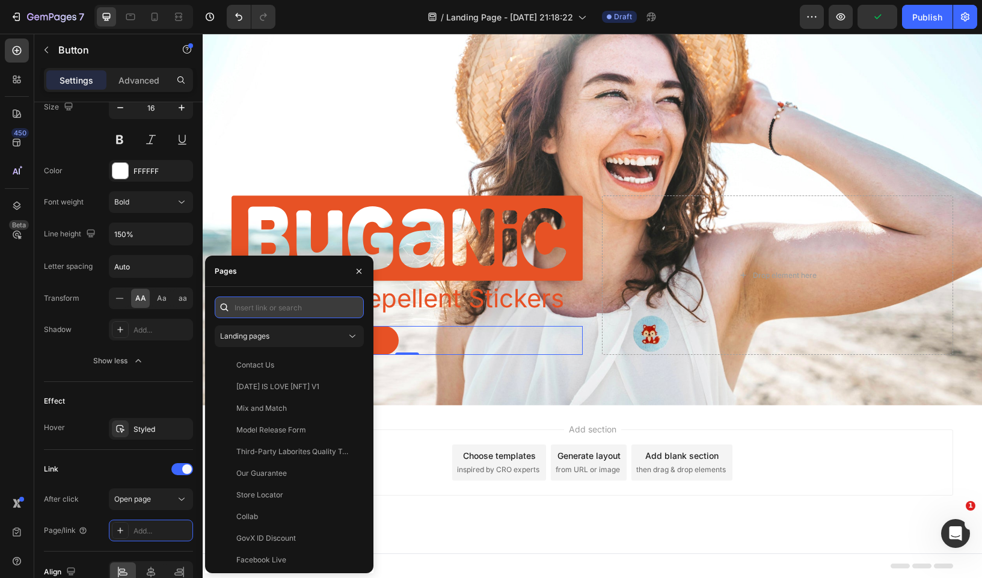
click at [266, 312] on input "text" at bounding box center [289, 307] width 149 height 22
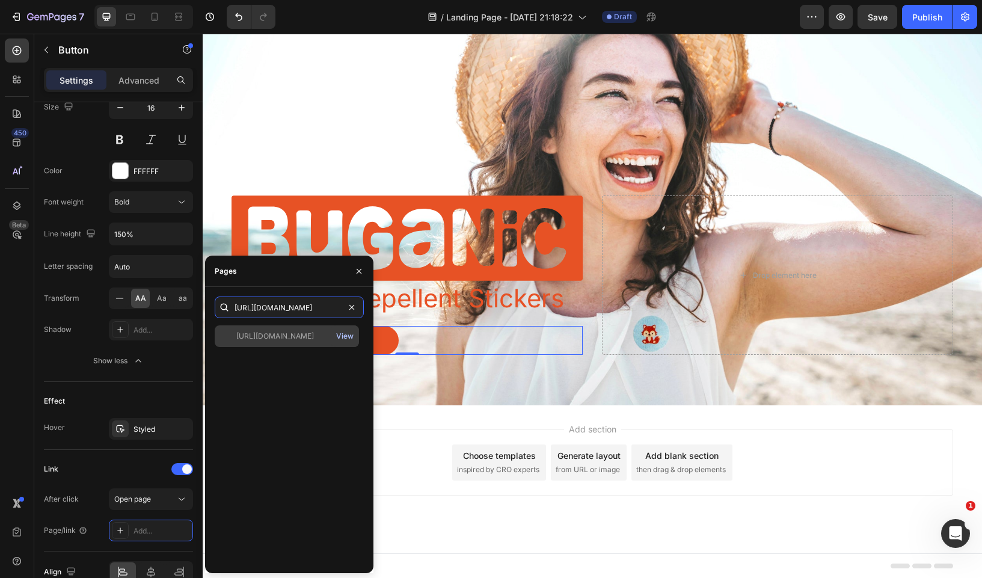
type input "[URL][DOMAIN_NAME]"
click at [345, 337] on div "View" at bounding box center [344, 336] width 17 height 11
click at [295, 310] on input "[URL][DOMAIN_NAME]" at bounding box center [289, 307] width 149 height 22
click at [263, 335] on div "[URL][DOMAIN_NAME]" at bounding box center [275, 336] width 78 height 11
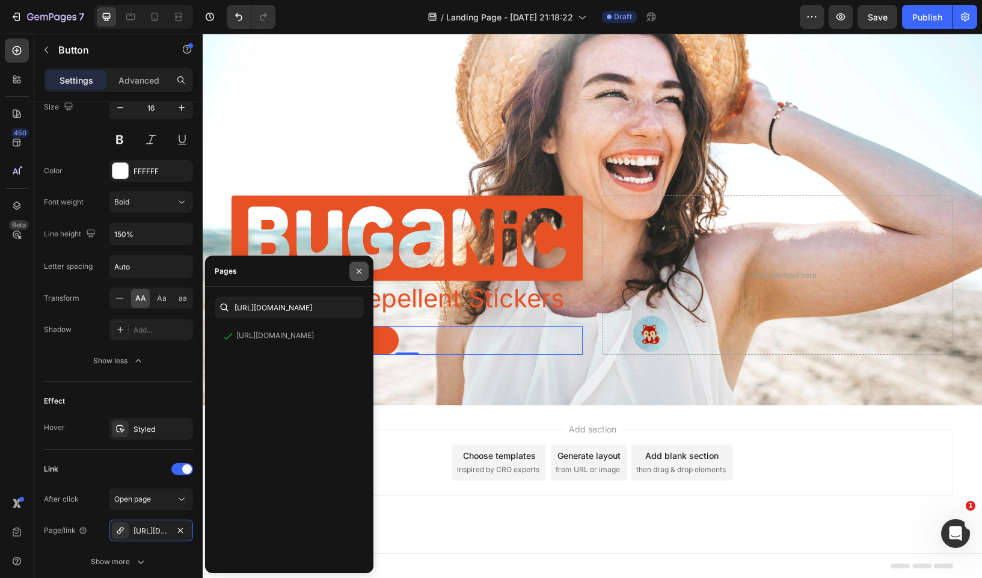
click at [360, 270] on icon "button" at bounding box center [359, 271] width 10 height 10
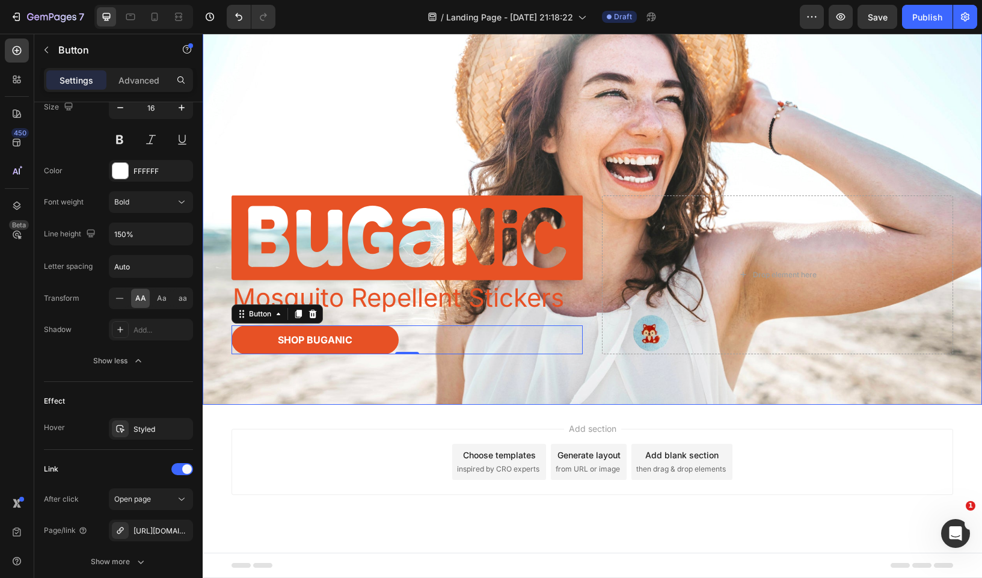
scroll to position [0, 0]
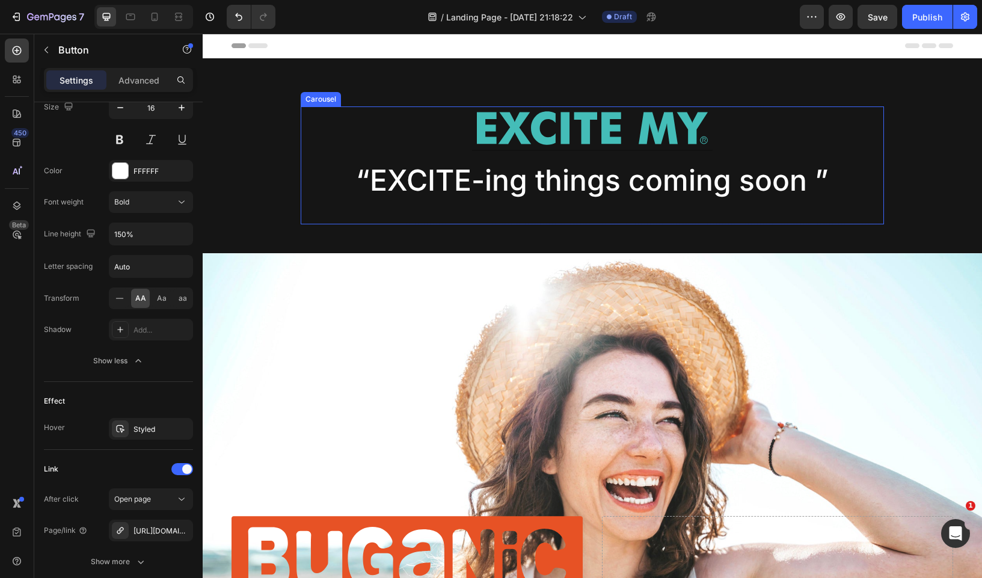
click at [595, 201] on div "Image Row “EXCITE-ing things coming soon ” Text Block" at bounding box center [592, 165] width 583 height 118
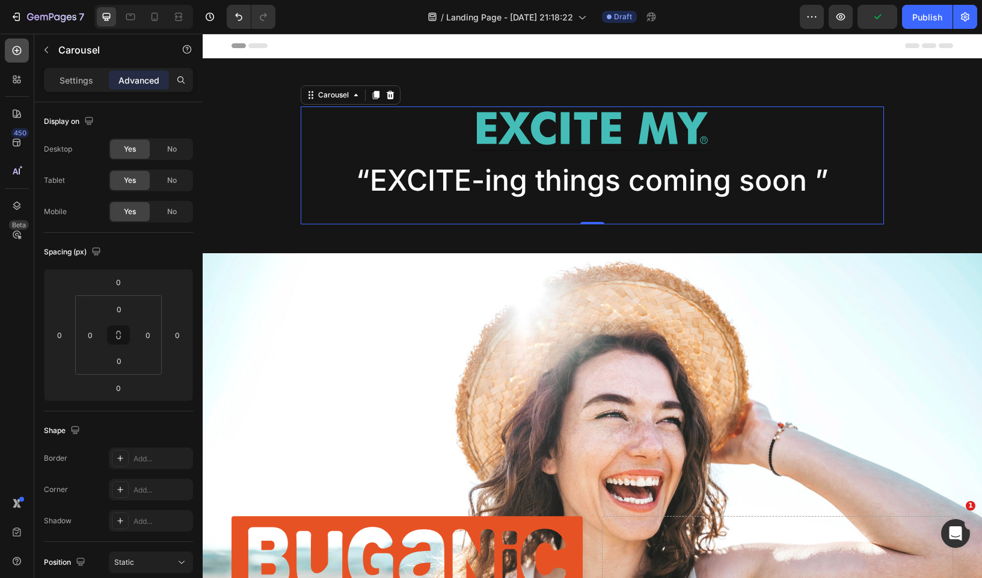
click at [20, 60] on div at bounding box center [17, 50] width 24 height 24
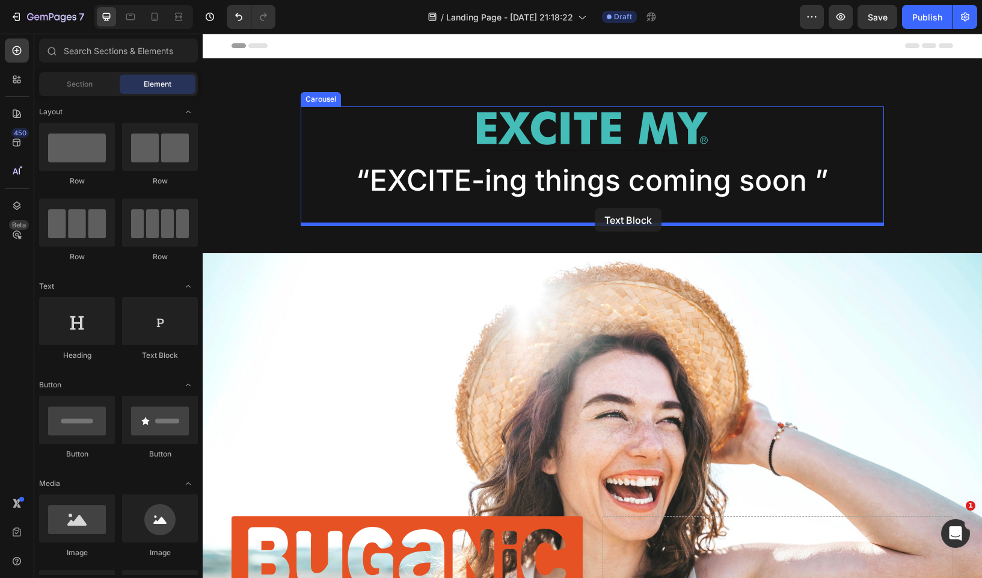
drag, startPoint x: 371, startPoint y: 192, endPoint x: 595, endPoint y: 208, distance: 224.3
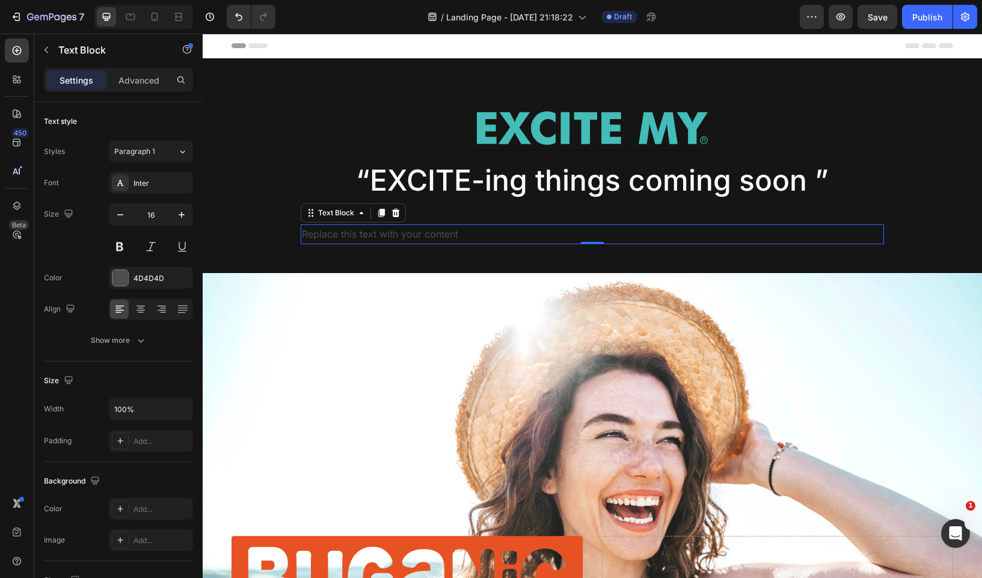
click at [522, 231] on div "Replace this text with your content" at bounding box center [592, 234] width 583 height 20
click at [522, 231] on p "Replace this text with your content" at bounding box center [592, 233] width 581 height 17
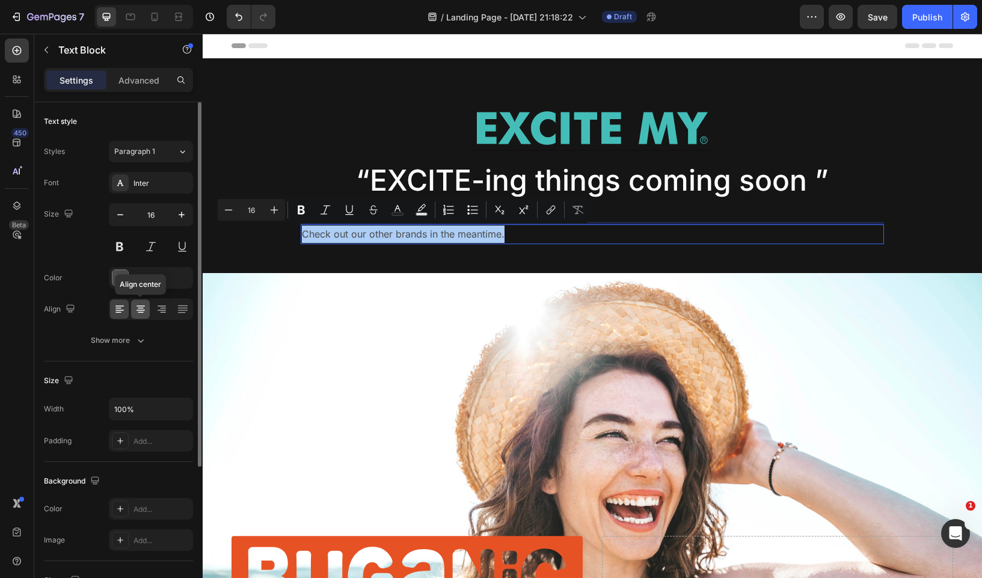
click at [135, 307] on icon at bounding box center [141, 309] width 12 height 12
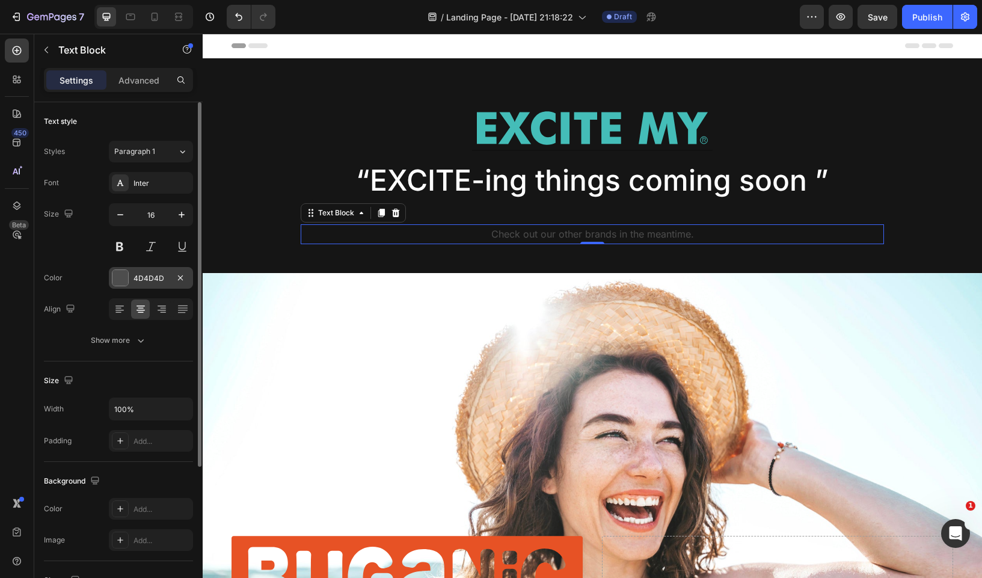
click at [125, 281] on div at bounding box center [120, 278] width 16 height 16
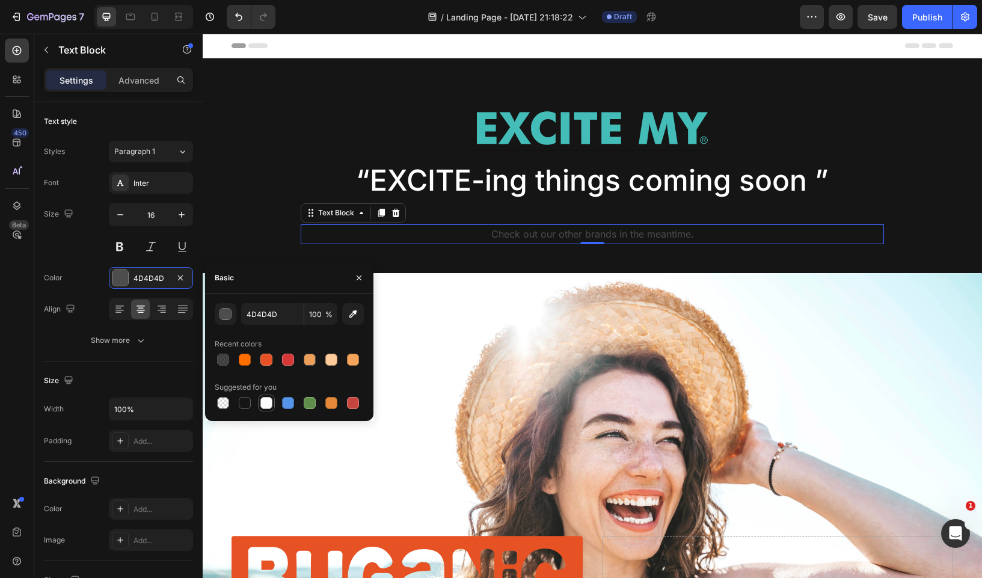
click at [265, 400] on div at bounding box center [266, 403] width 12 height 12
type input "FFFFFF"
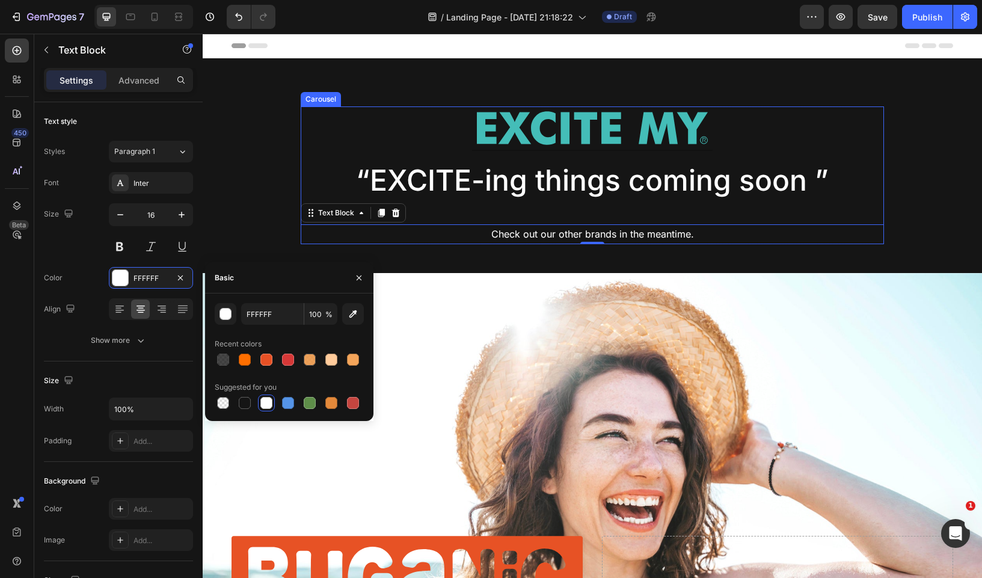
click at [464, 198] on p "“EXCITE-ing things coming soon ”" at bounding box center [592, 180] width 581 height 37
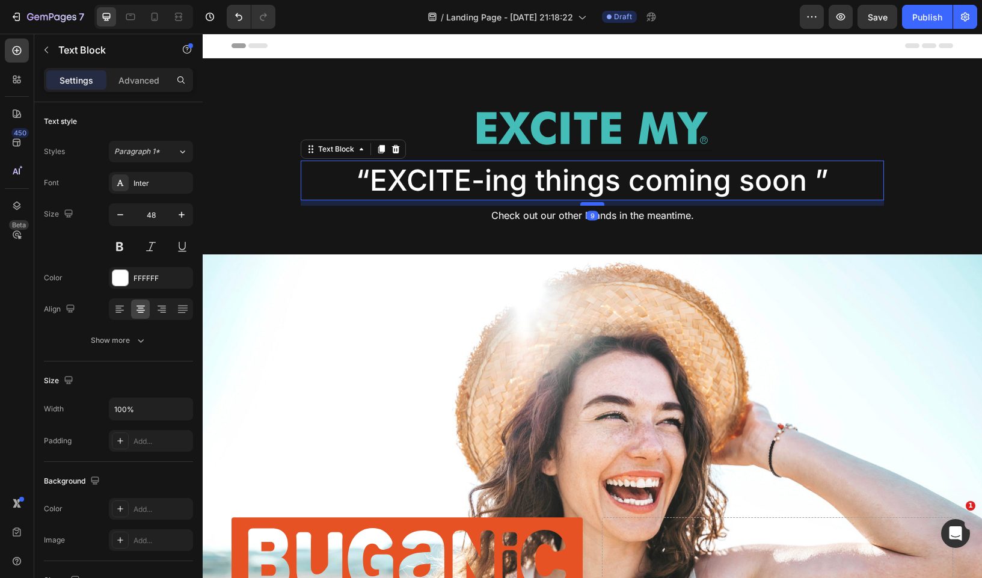
drag, startPoint x: 593, startPoint y: 216, endPoint x: 593, endPoint y: 205, distance: 11.4
click at [593, 205] on div at bounding box center [592, 204] width 24 height 4
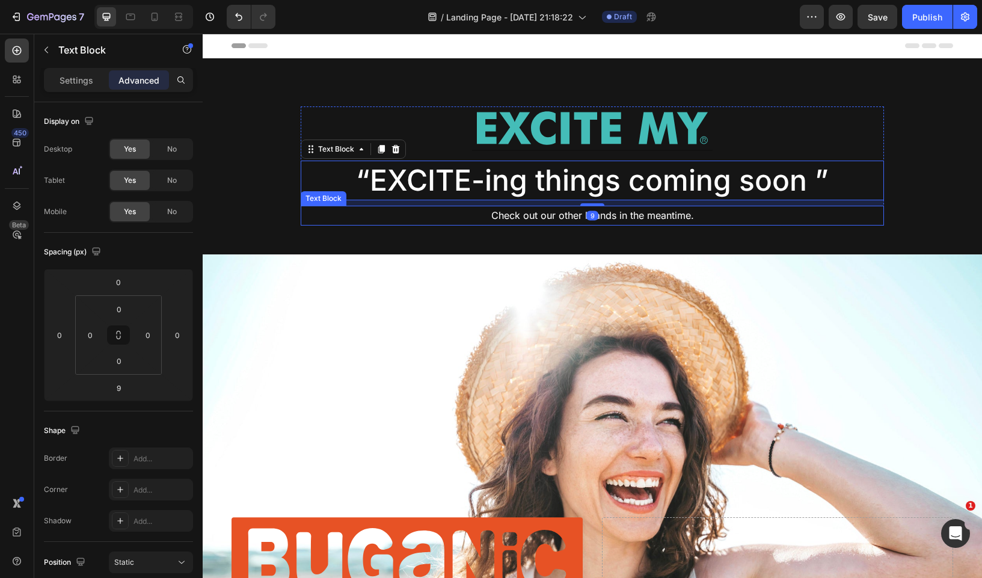
click at [562, 221] on p "Check out our other brands in the meantime." at bounding box center [592, 215] width 581 height 17
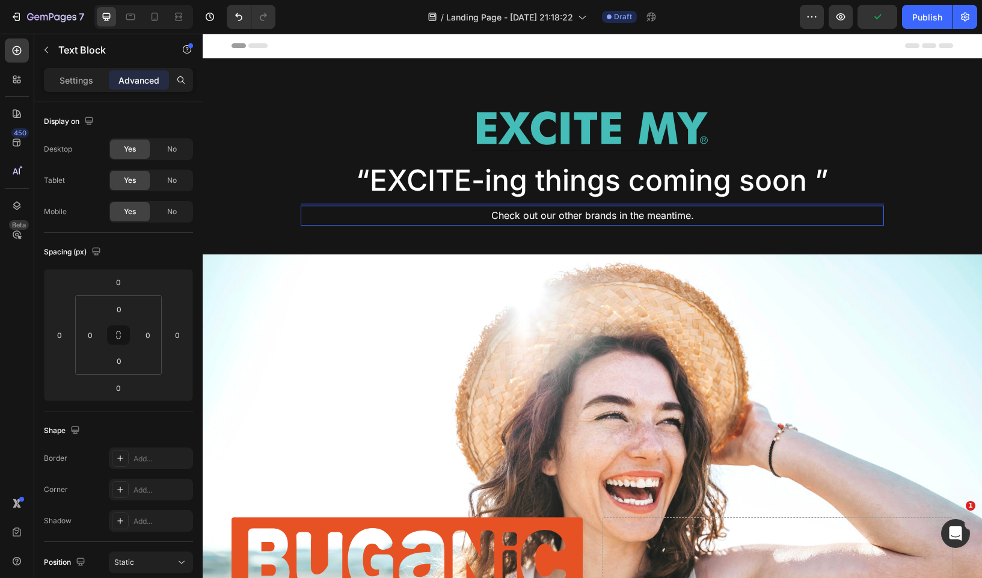
click at [700, 217] on p "Check out our other brands in the meantime." at bounding box center [592, 215] width 581 height 17
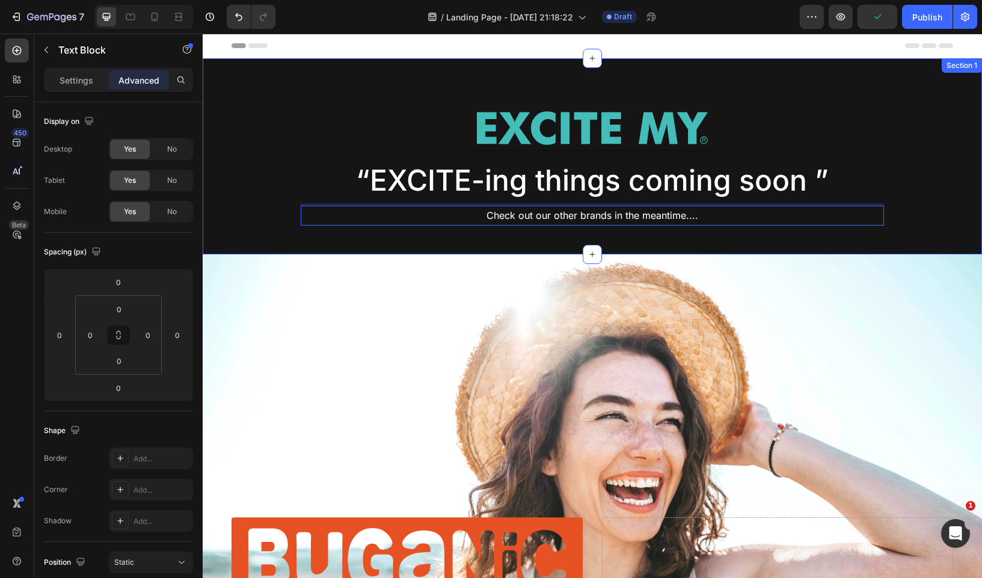
click at [687, 241] on div "Image Row “EXCITE-ing things coming soon ” Text Block Check out our other brand…" at bounding box center [592, 156] width 779 height 196
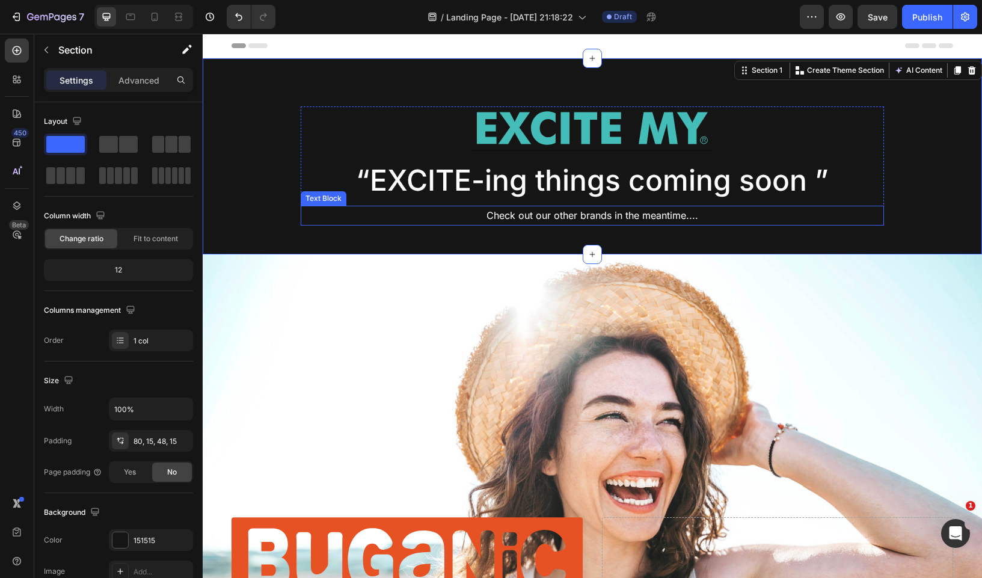
click at [636, 220] on p "Check out our other brands in the meantime...." at bounding box center [592, 215] width 581 height 17
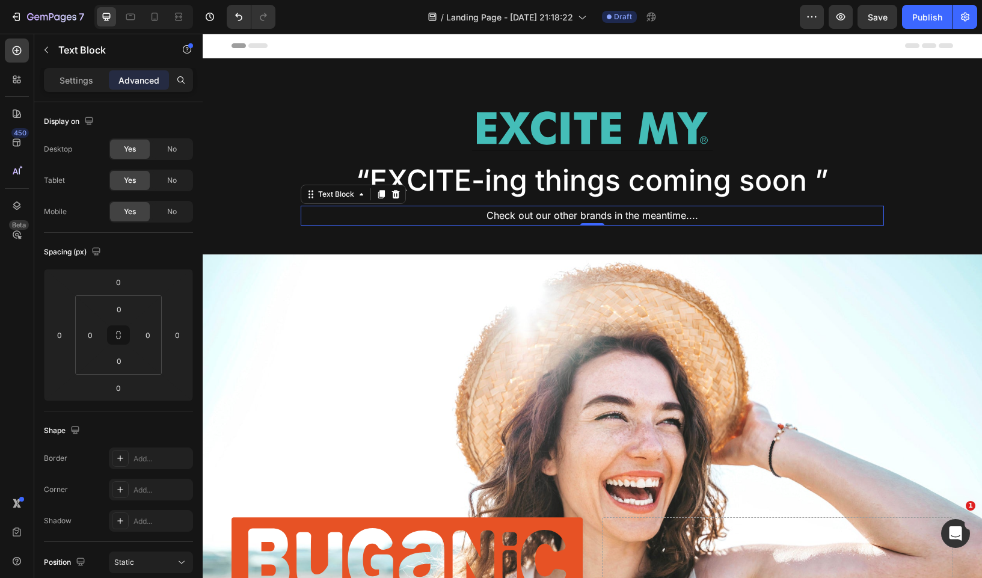
click at [618, 195] on p "“EXCITE-ing things coming soon ”" at bounding box center [592, 180] width 581 height 37
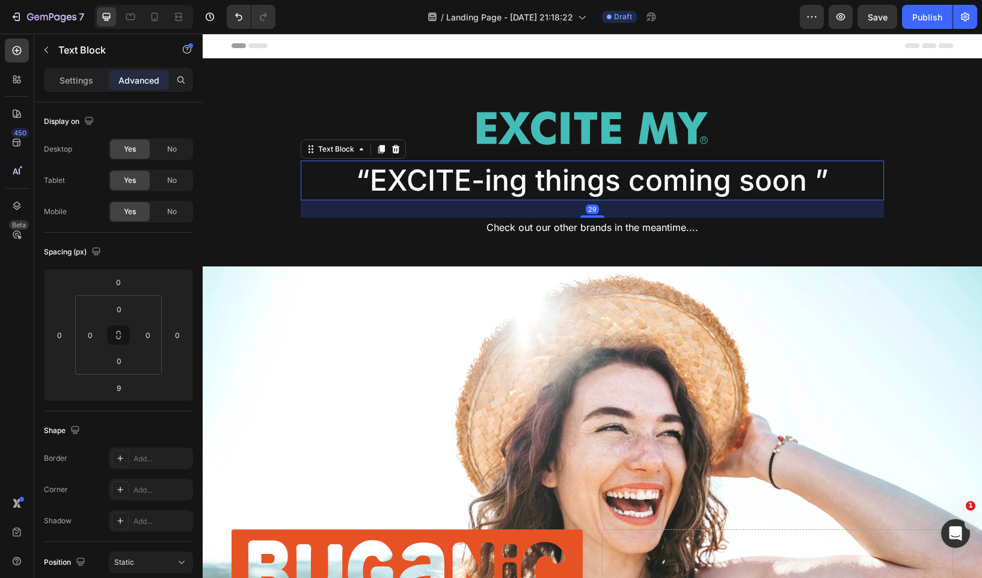
drag, startPoint x: 601, startPoint y: 204, endPoint x: 602, endPoint y: 219, distance: 15.0
click at [602, 215] on div at bounding box center [592, 216] width 24 height 2
type input "27"
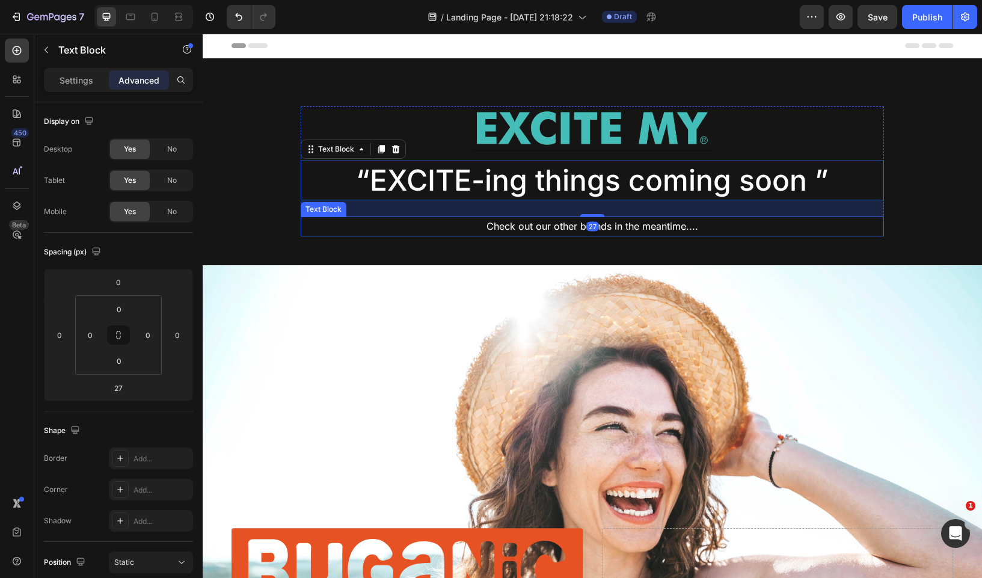
click at [609, 241] on div "Image Row “EXCITE-ing things coming soon ” Text Block 27 Check out our other br…" at bounding box center [592, 161] width 779 height 207
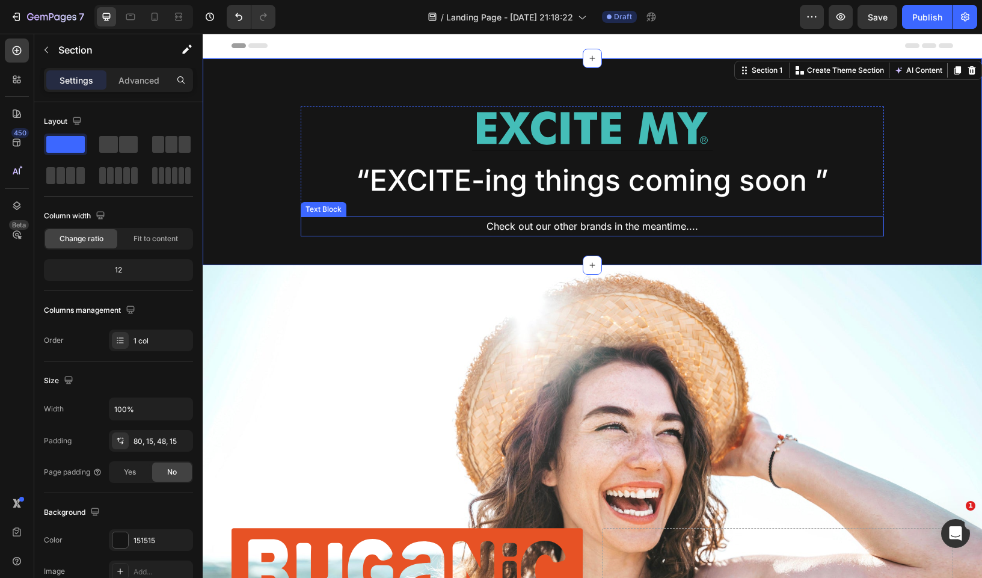
click at [622, 222] on p "Check out our other brands in the meantime...." at bounding box center [592, 226] width 581 height 17
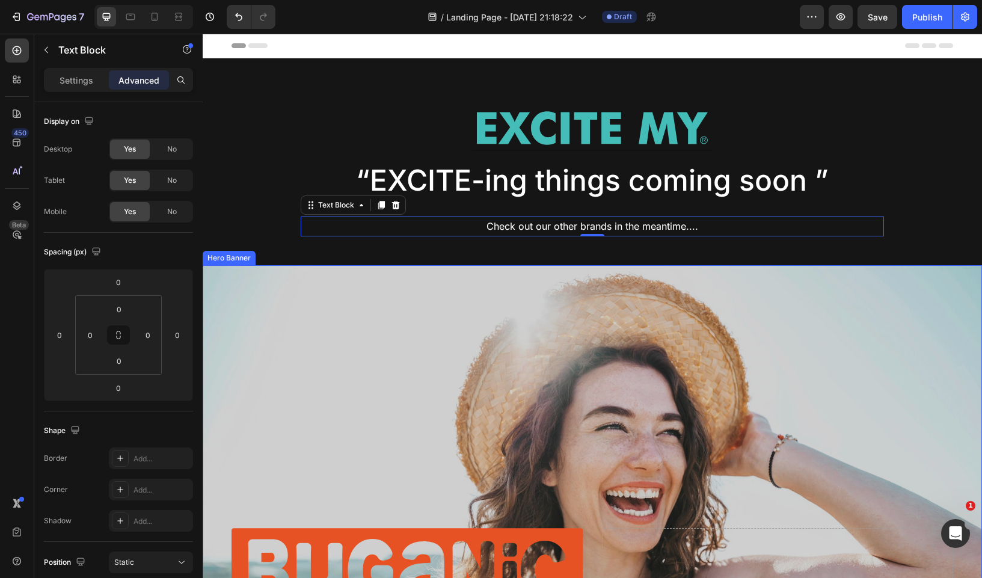
click at [667, 340] on div "Overlay" at bounding box center [592, 501] width 779 height 472
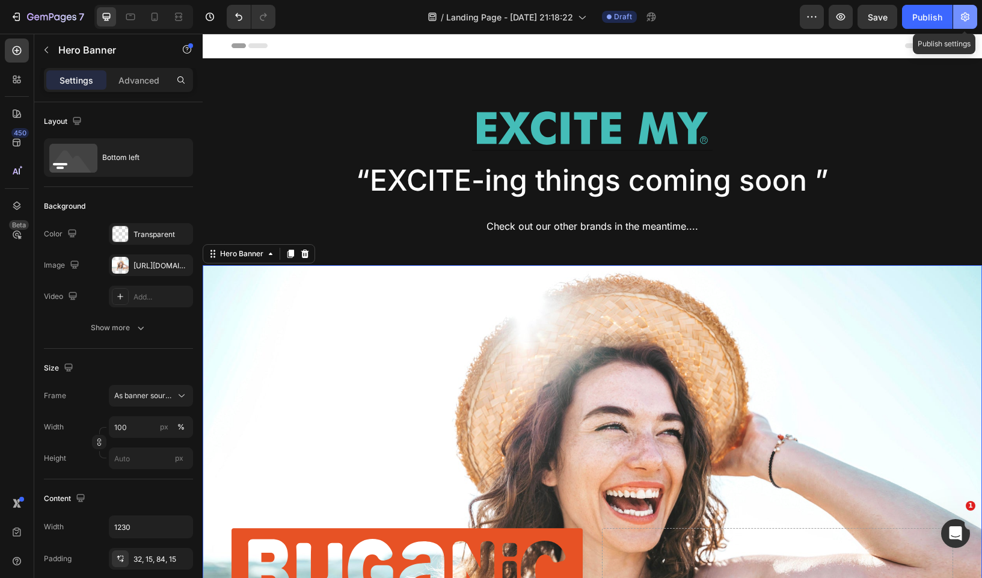
click at [977, 19] on button "button" at bounding box center [965, 17] width 24 height 24
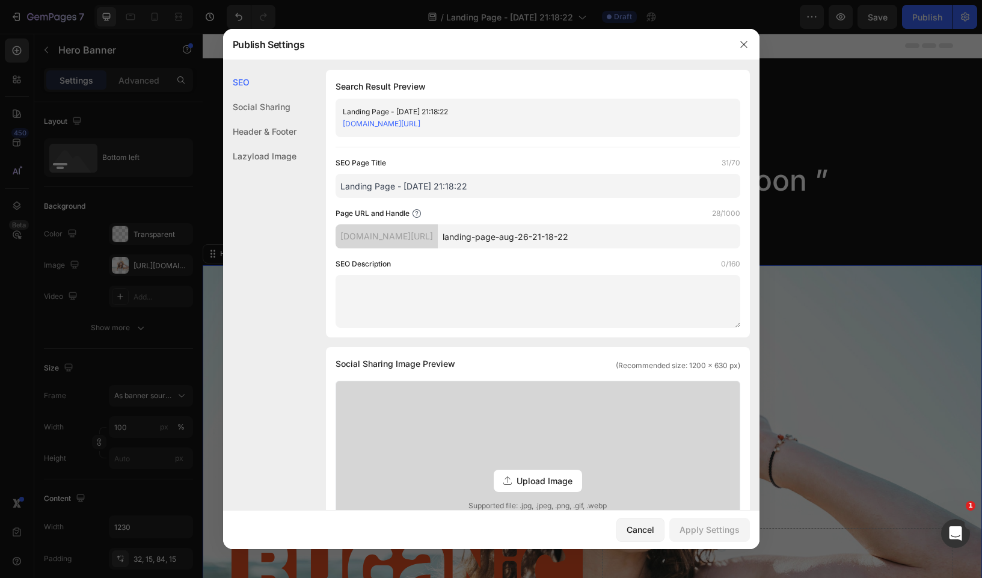
click at [594, 235] on input "landing-page-aug-26-21-18-22" at bounding box center [589, 236] width 302 height 24
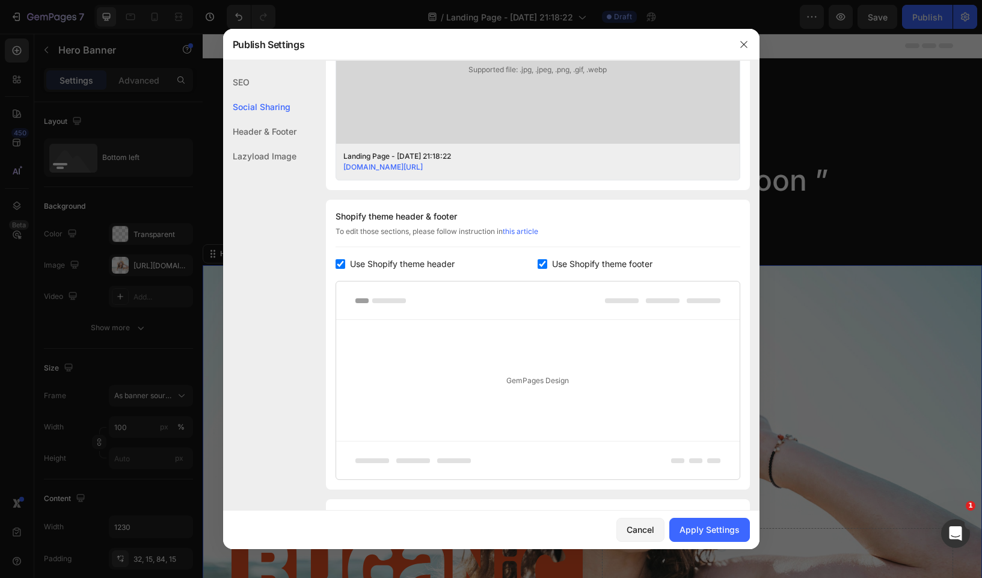
scroll to position [458, 0]
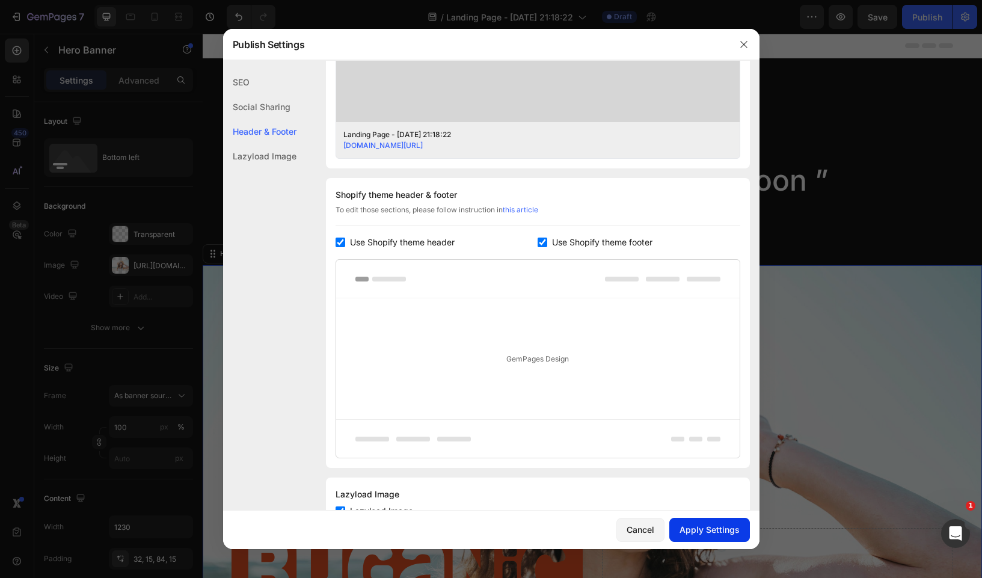
type input "home-buganic"
click at [695, 524] on div "Apply Settings" at bounding box center [709, 529] width 60 height 13
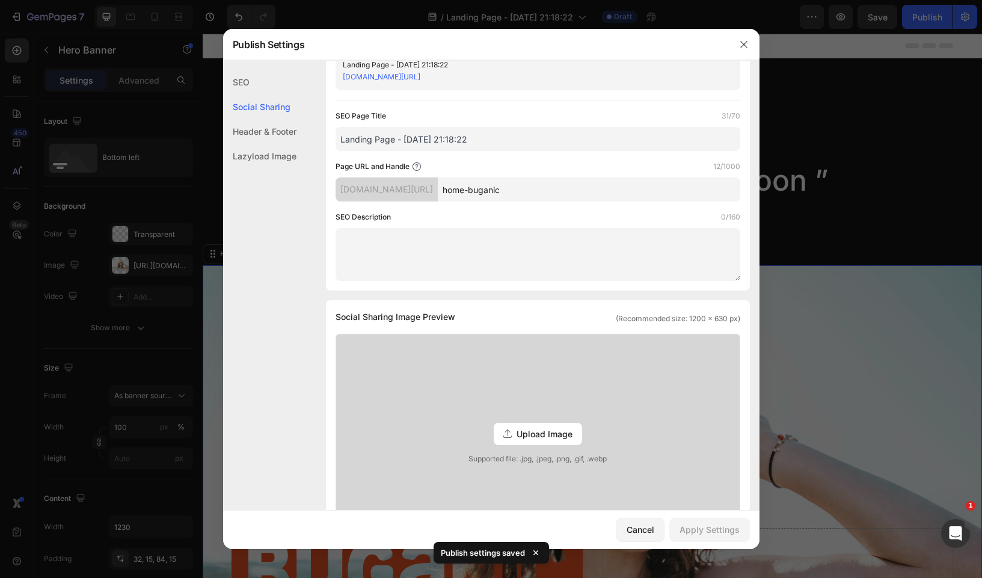
scroll to position [0, 0]
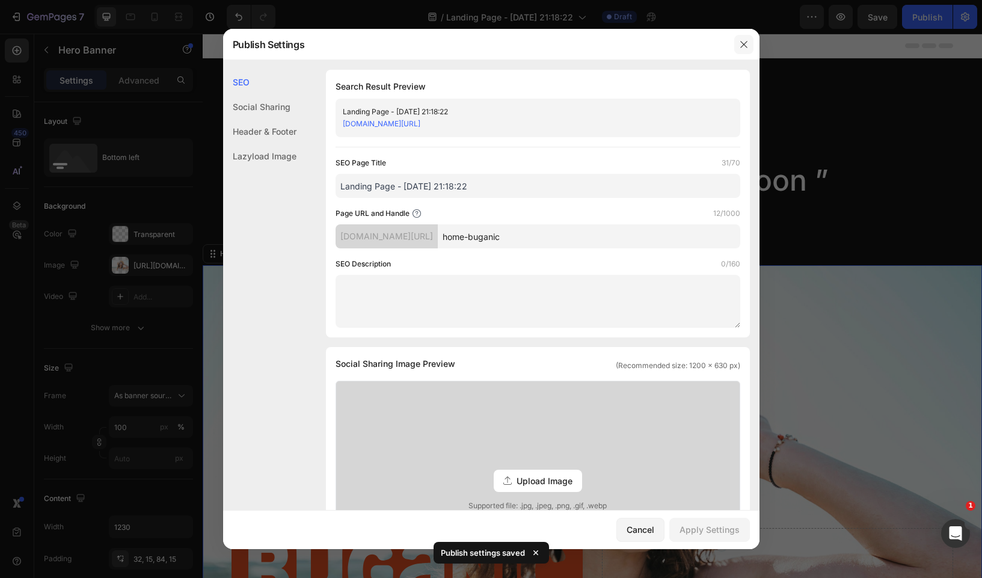
click at [747, 45] on icon "button" at bounding box center [744, 45] width 10 height 10
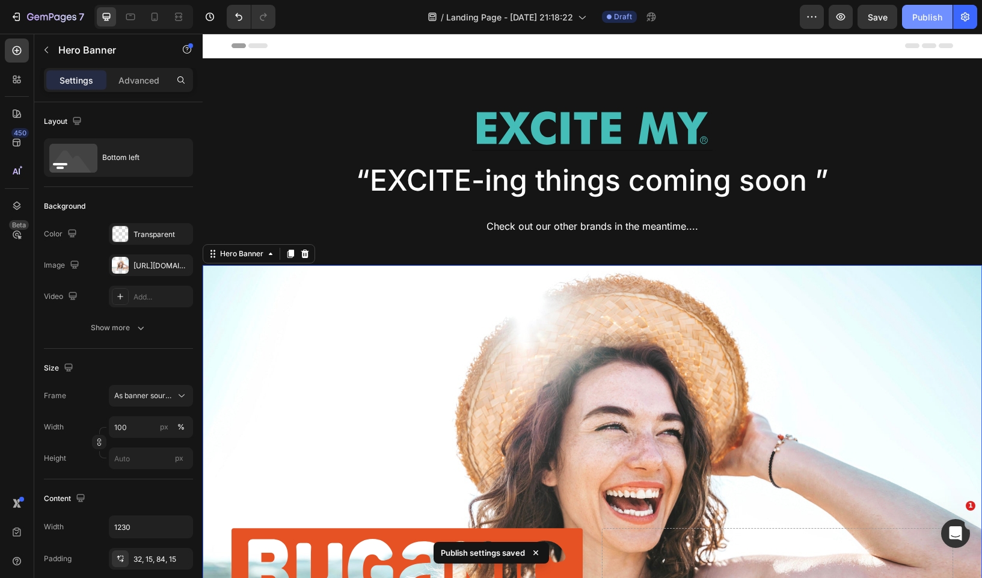
click at [925, 15] on div "Publish" at bounding box center [927, 17] width 30 height 13
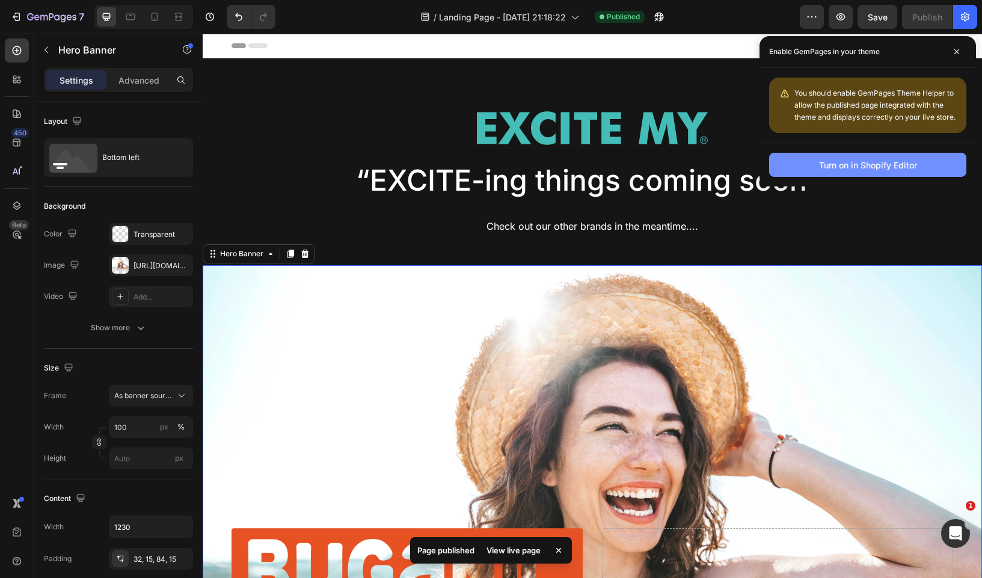
click at [865, 167] on div "Turn on in Shopify Editor" at bounding box center [868, 165] width 98 height 13
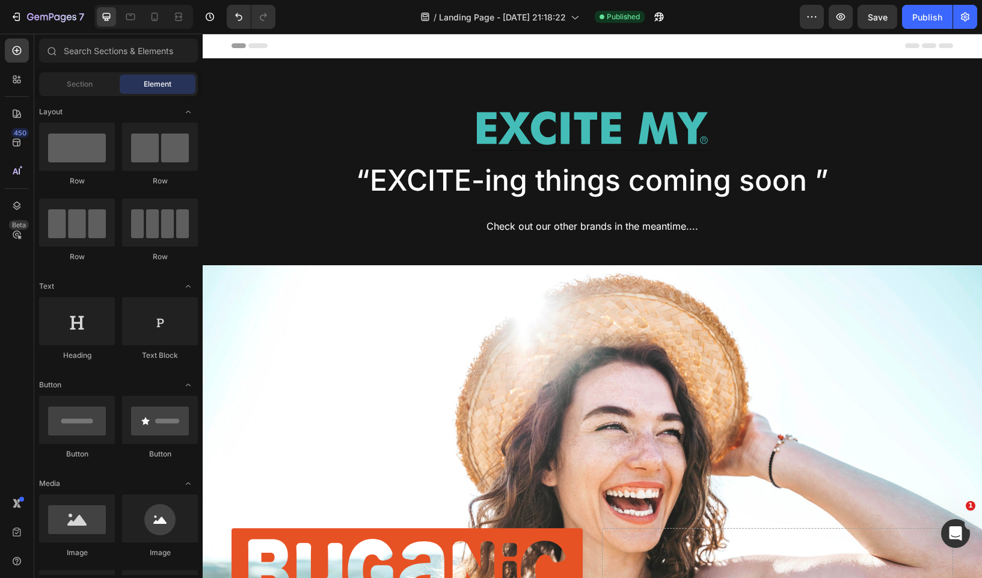
click at [390, 54] on div "Header" at bounding box center [593, 46] width 722 height 24
click at [290, 49] on div "Header" at bounding box center [593, 46] width 722 height 24
click at [218, 47] on icon at bounding box center [216, 45] width 8 height 8
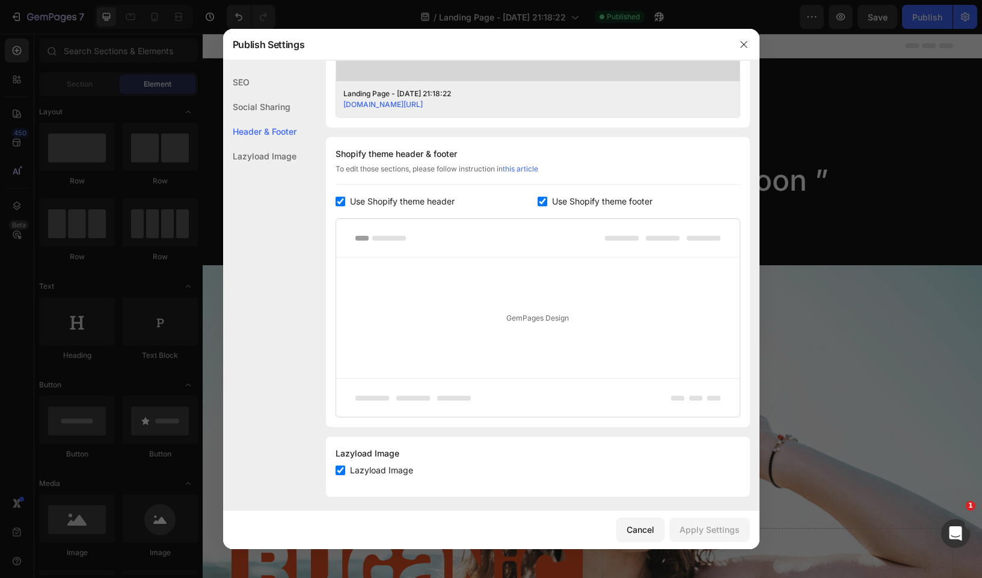
scroll to position [504, 0]
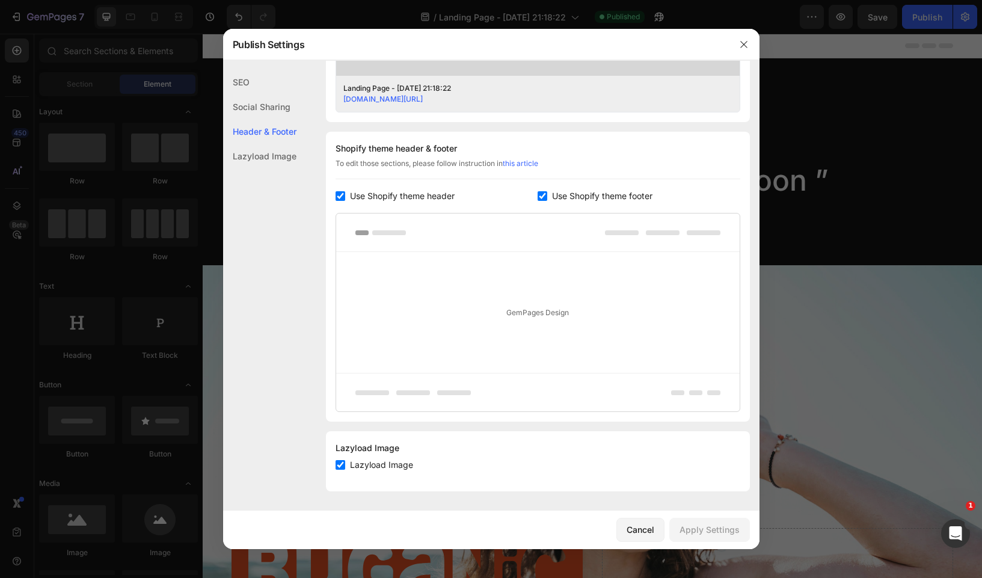
click at [337, 195] on input "checkbox" at bounding box center [341, 196] width 10 height 10
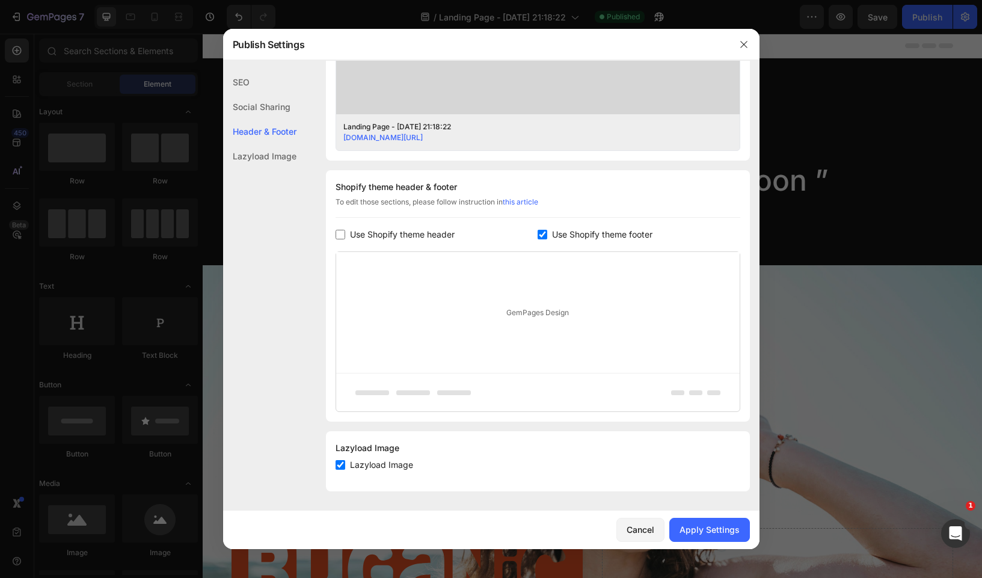
click at [531, 231] on div "Use Shopify theme header" at bounding box center [437, 234] width 203 height 14
checkbox input "true"
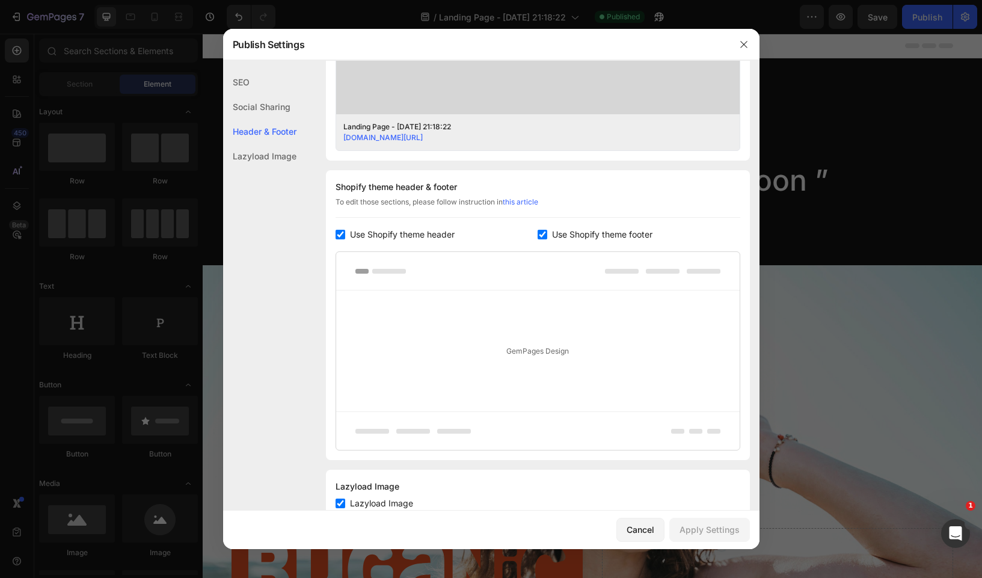
click at [543, 233] on input "checkbox" at bounding box center [543, 235] width 10 height 10
checkbox input "false"
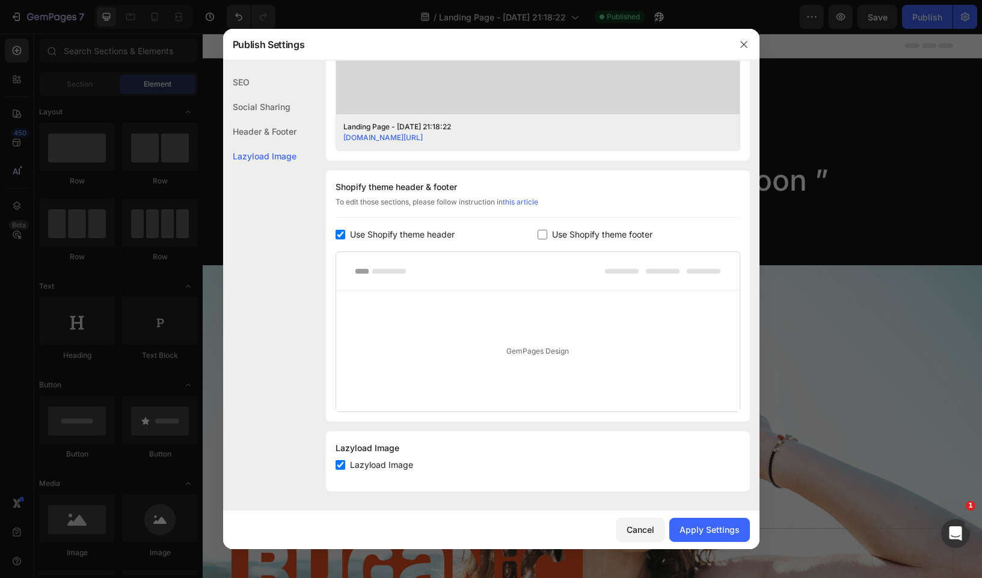
click at [339, 233] on input "checkbox" at bounding box center [341, 235] width 10 height 10
checkbox input "false"
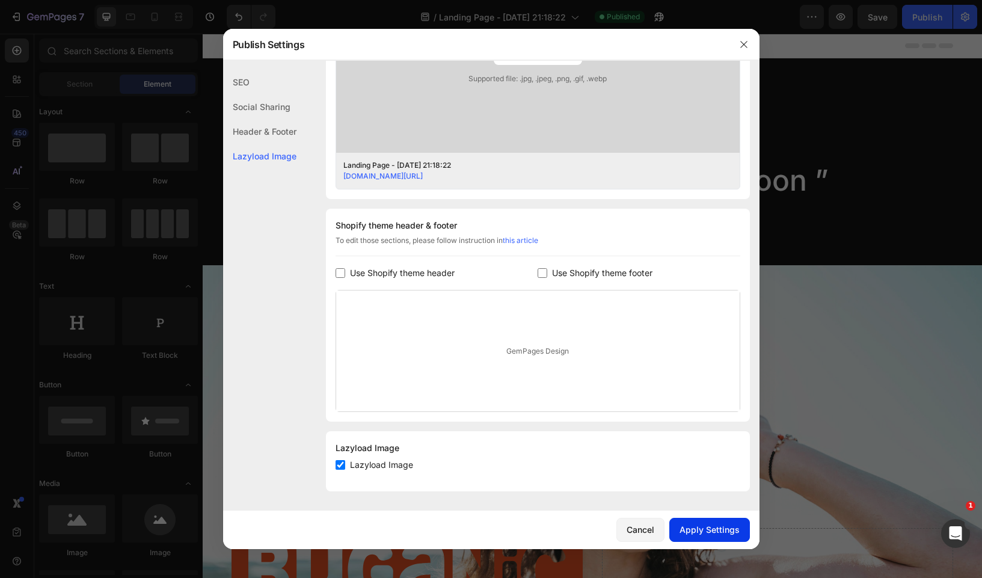
click at [696, 528] on div "Apply Settings" at bounding box center [709, 529] width 60 height 13
click at [744, 45] on icon "button" at bounding box center [743, 44] width 7 height 7
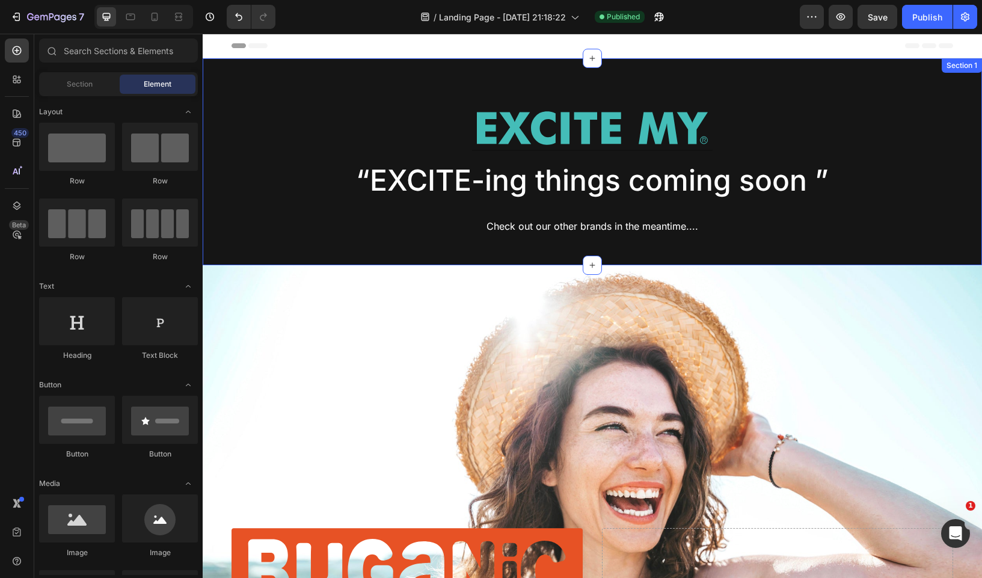
scroll to position [304, 0]
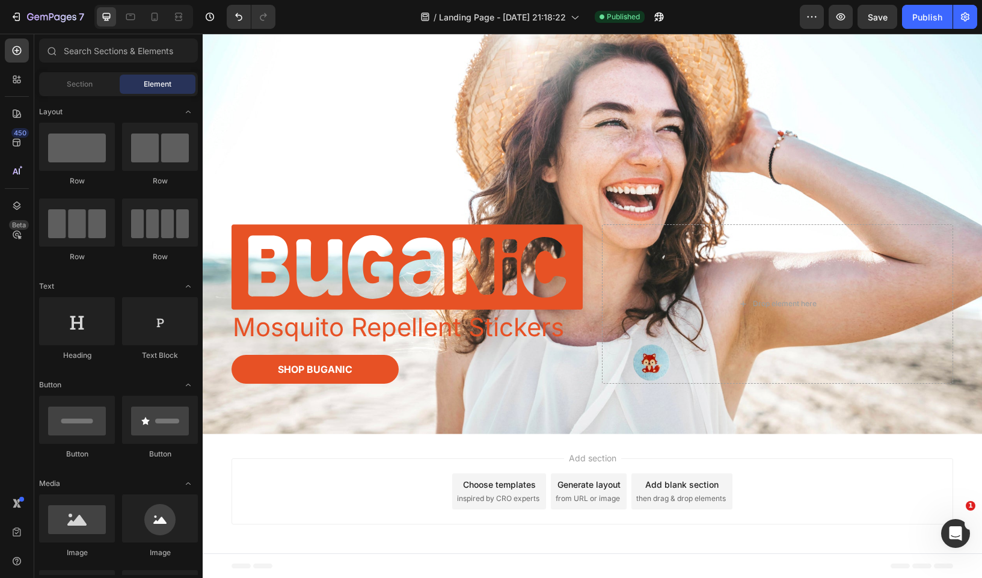
click at [413, 459] on div "Add section Choose templates inspired by CRO experts Generate layout from URL o…" at bounding box center [593, 491] width 722 height 66
click at [366, 557] on div "Footer" at bounding box center [593, 566] width 722 height 24
click at [965, 503] on div "Add section Choose templates inspired by CRO experts Generate layout from URL o…" at bounding box center [592, 493] width 779 height 119
click at [971, 507] on span "1" at bounding box center [972, 503] width 11 height 11
click at [958, 522] on div "Open Intercom Messenger" at bounding box center [954, 532] width 40 height 40
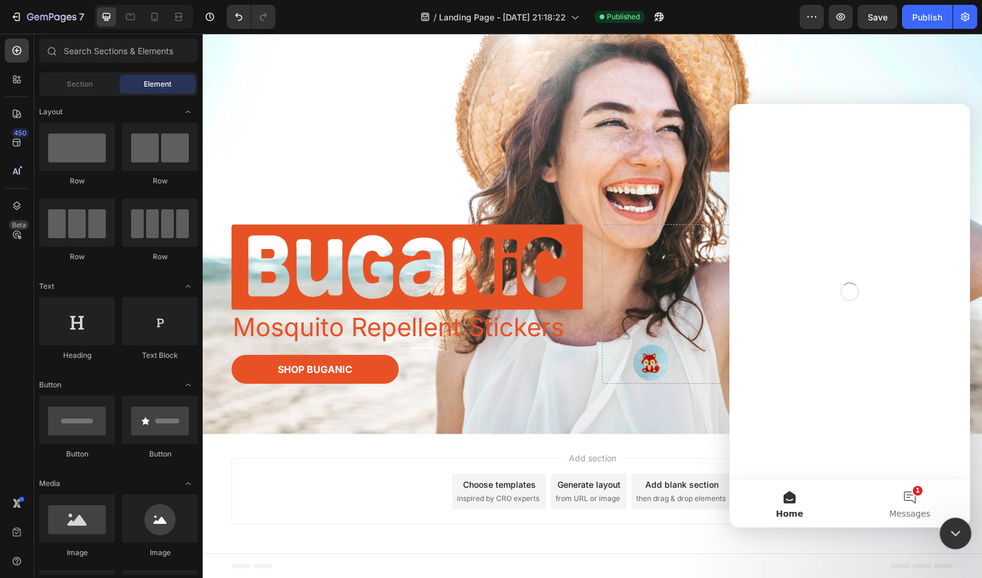
scroll to position [0, 0]
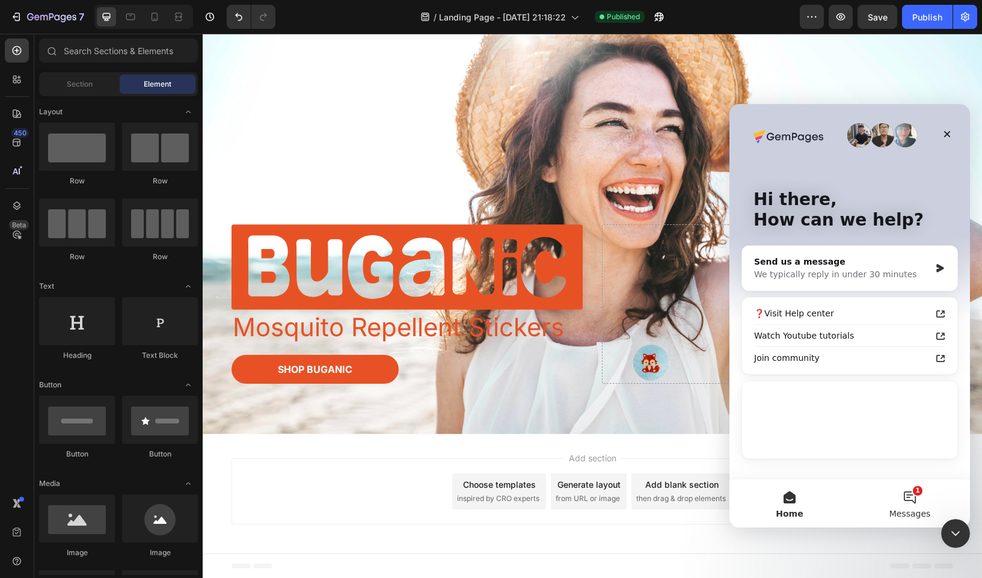
click html
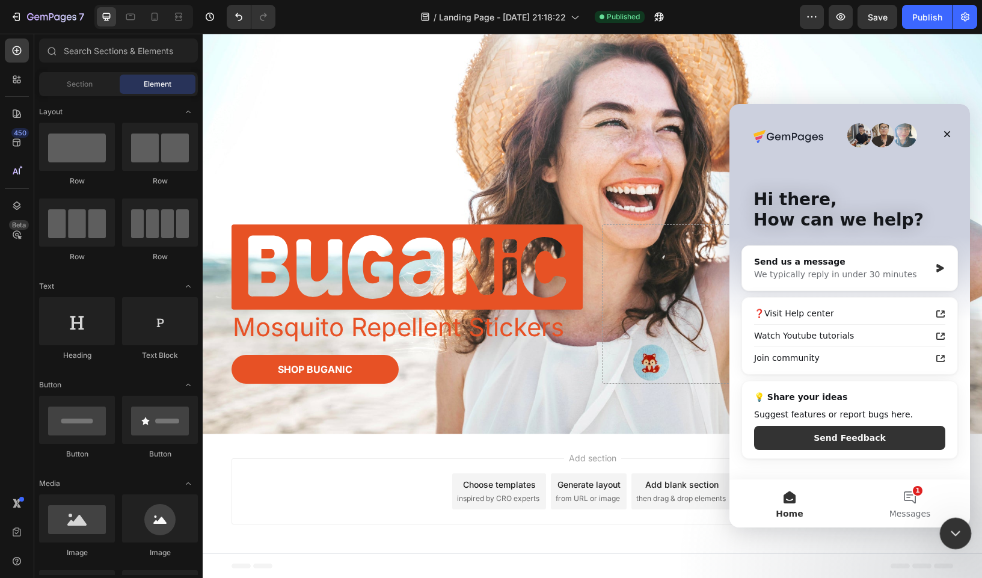
click at [949, 526] on icon "Close Intercom Messenger" at bounding box center [953, 531] width 14 height 14
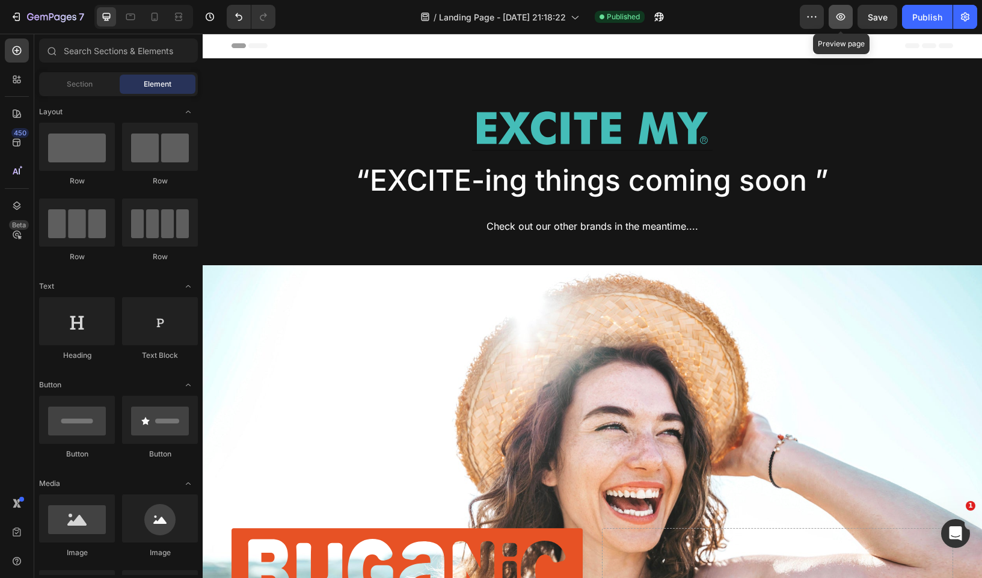
click at [846, 19] on icon "button" at bounding box center [841, 17] width 12 height 12
click at [971, 22] on button "button" at bounding box center [965, 17] width 24 height 24
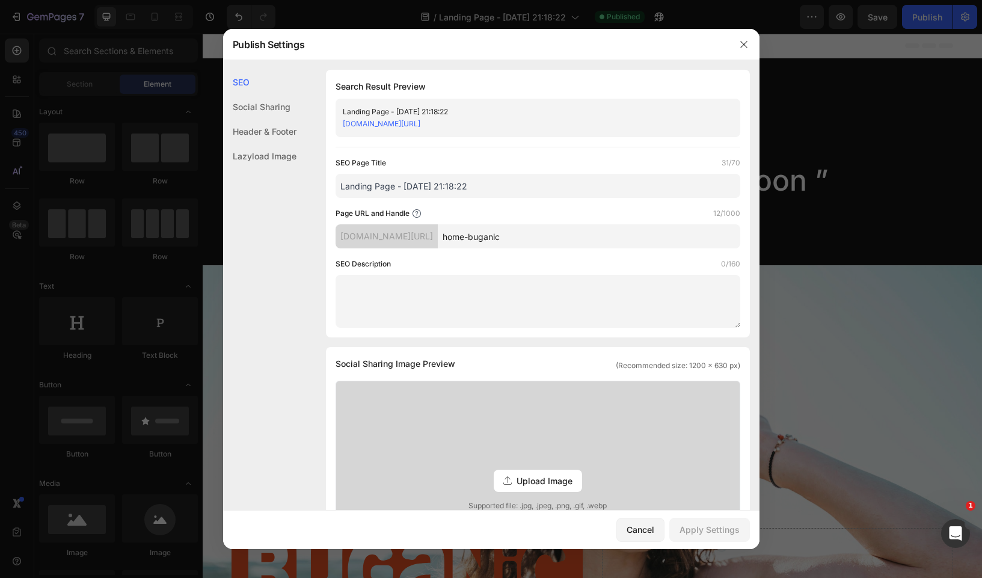
click at [262, 144] on div "Header & Footer" at bounding box center [259, 156] width 73 height 25
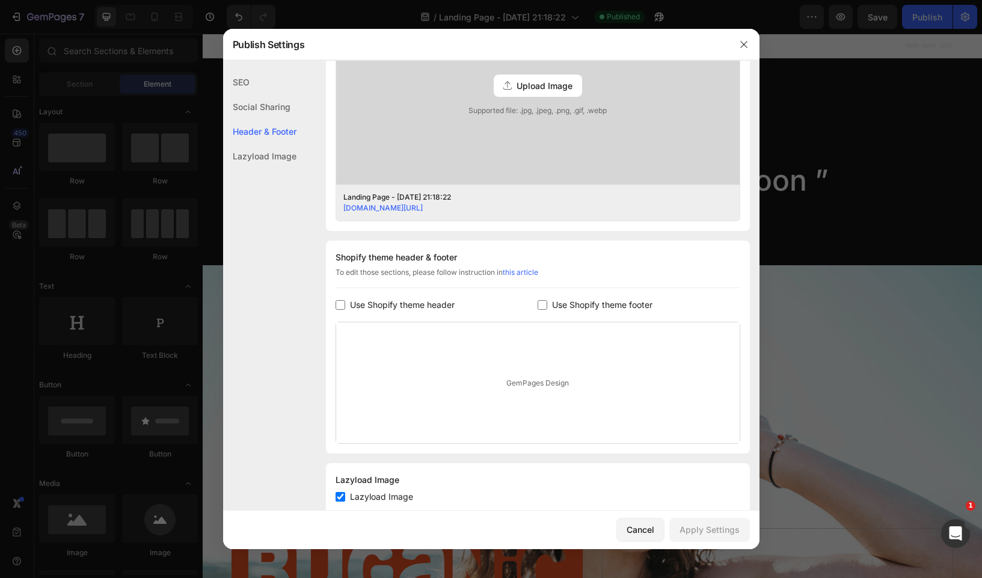
scroll to position [427, 0]
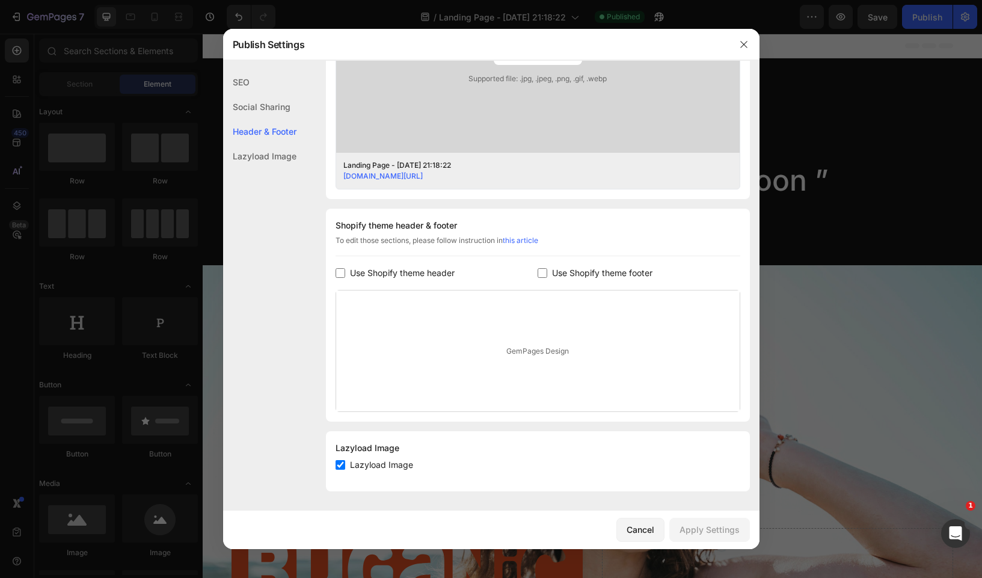
click at [260, 155] on div "Lazyload Image" at bounding box center [259, 156] width 73 height 25
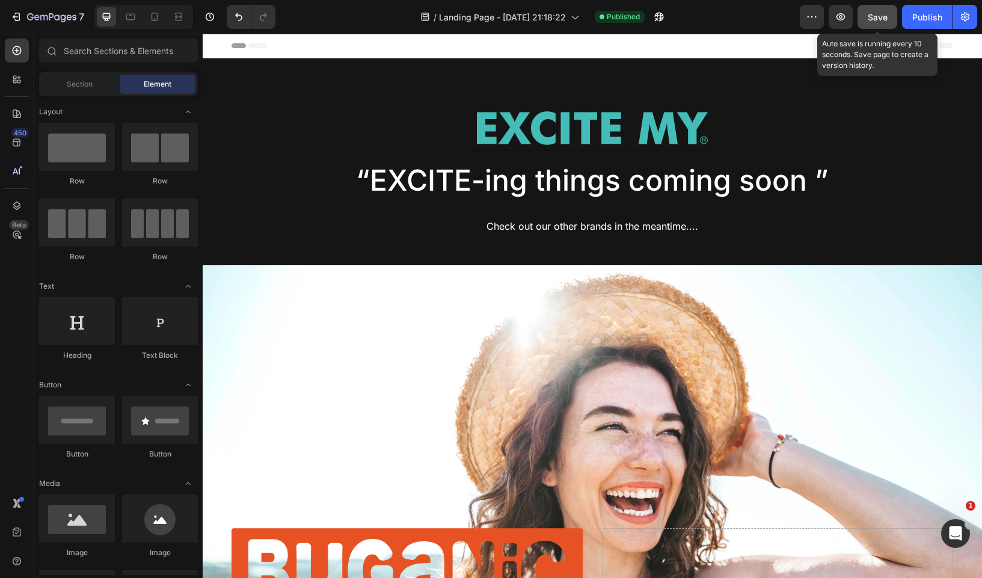
click at [876, 16] on span "Save" at bounding box center [878, 17] width 20 height 10
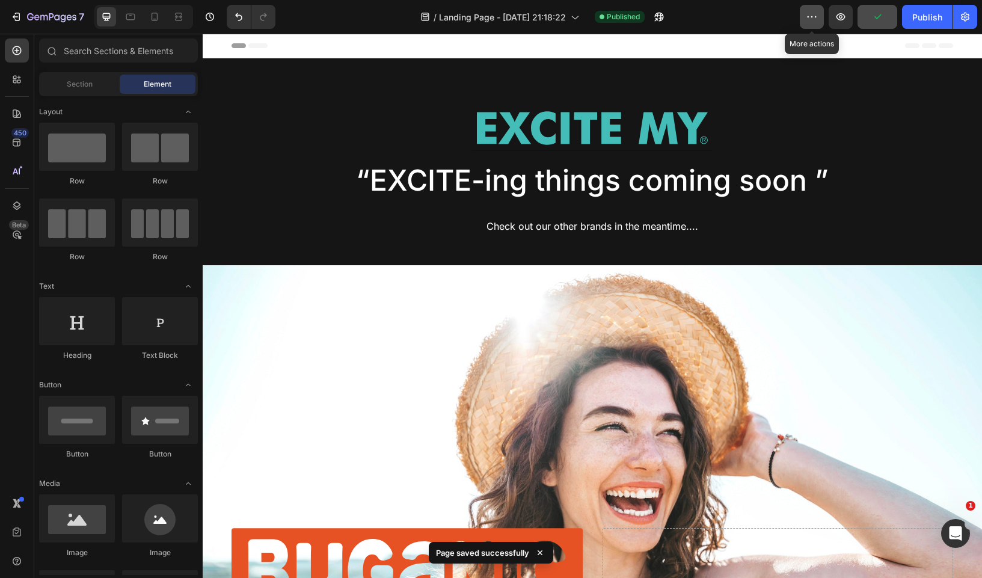
click at [805, 15] on button "button" at bounding box center [812, 17] width 24 height 24
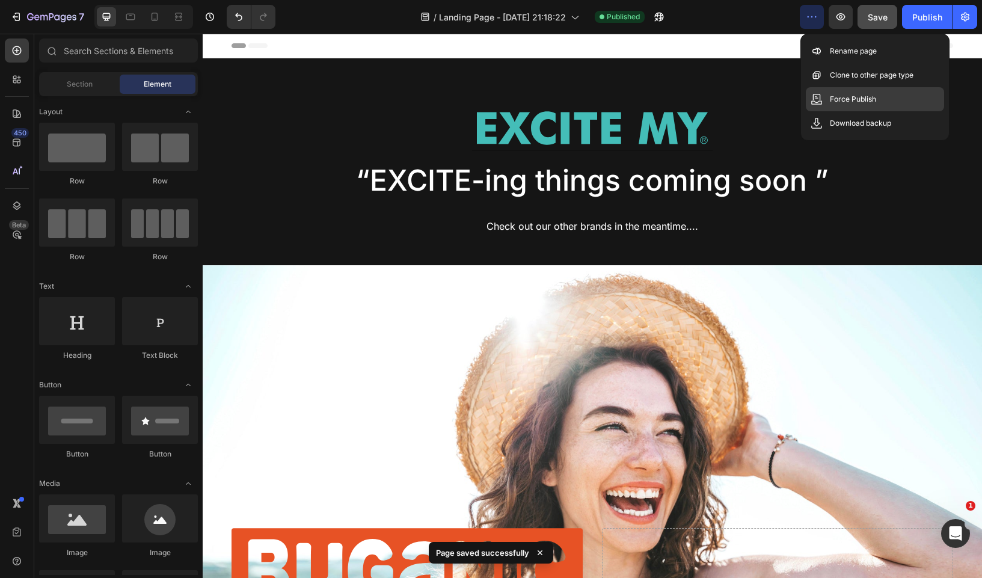
click at [836, 102] on p "Force Publish" at bounding box center [853, 99] width 46 height 12
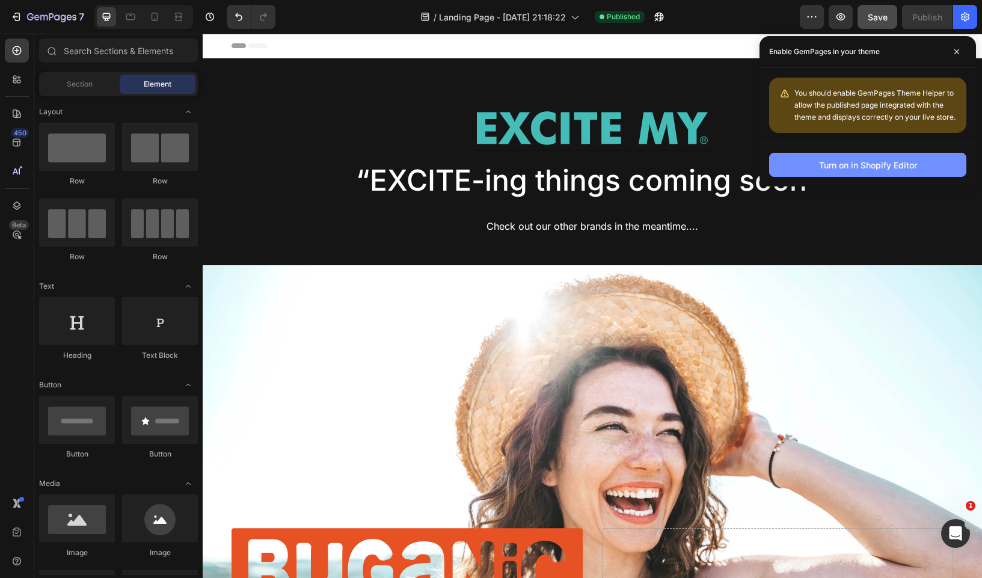
click at [843, 164] on div "Turn on in Shopify Editor" at bounding box center [868, 165] width 98 height 13
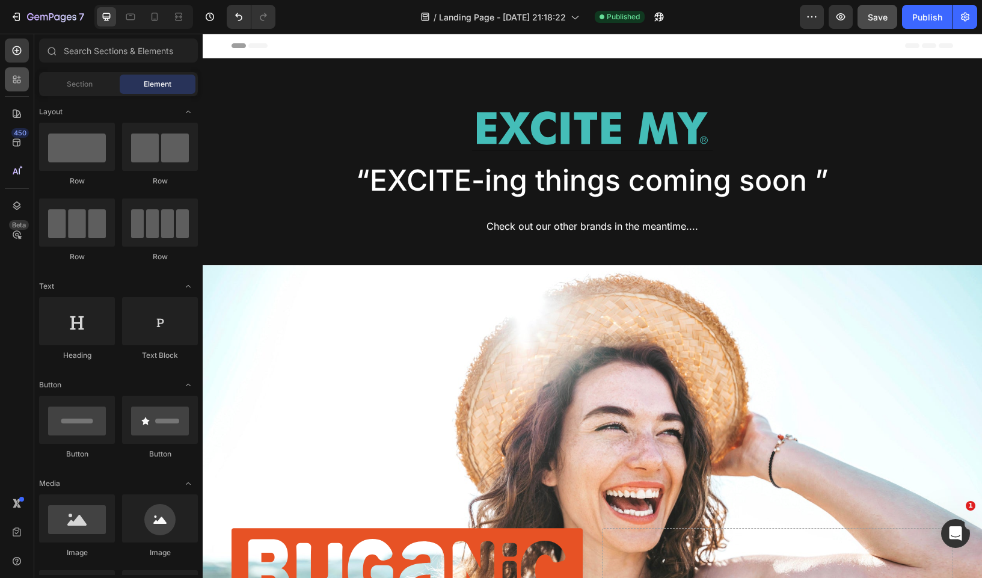
click at [18, 82] on icon at bounding box center [19, 82] width 4 height 4
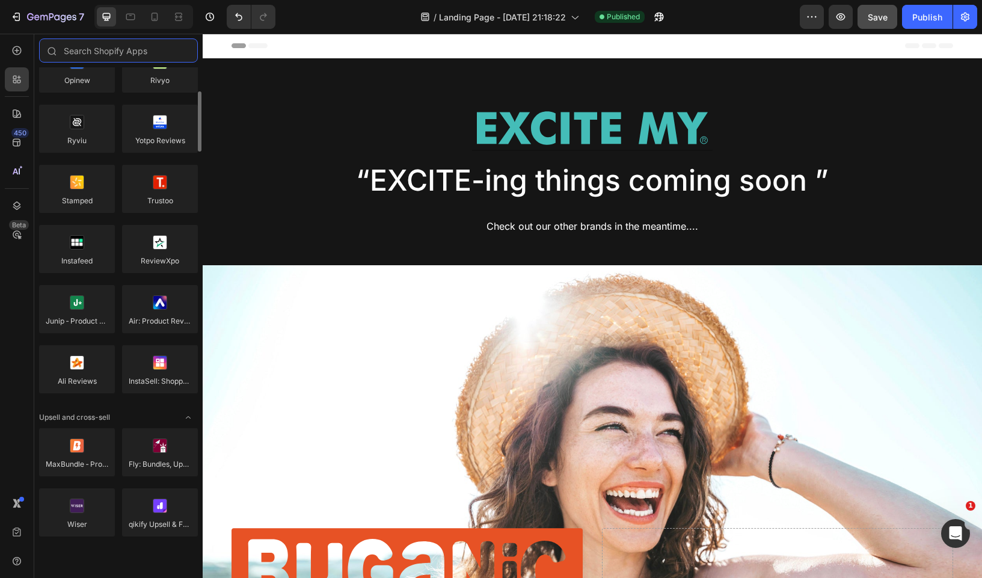
scroll to position [169, 0]
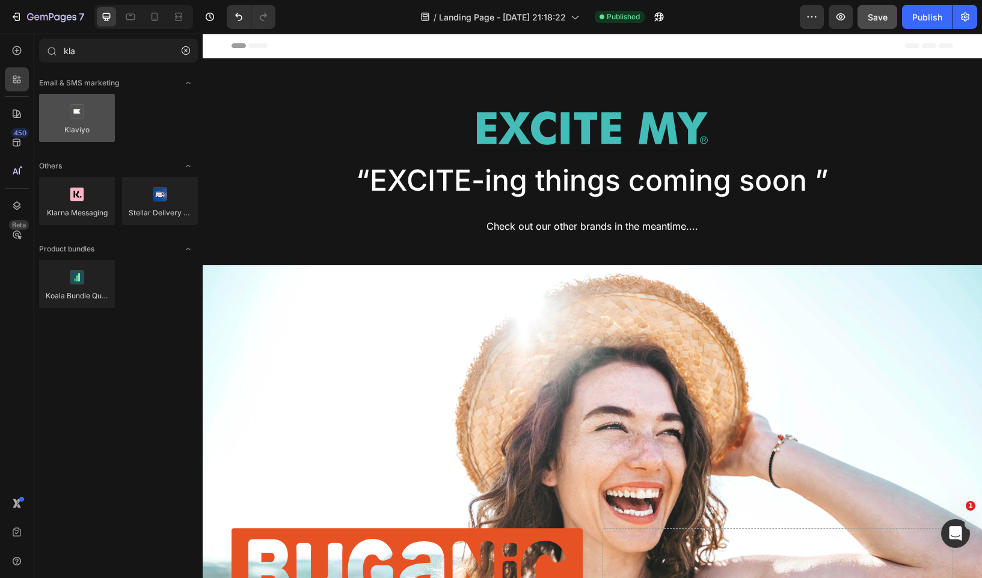
click at [96, 127] on div at bounding box center [77, 118] width 76 height 48
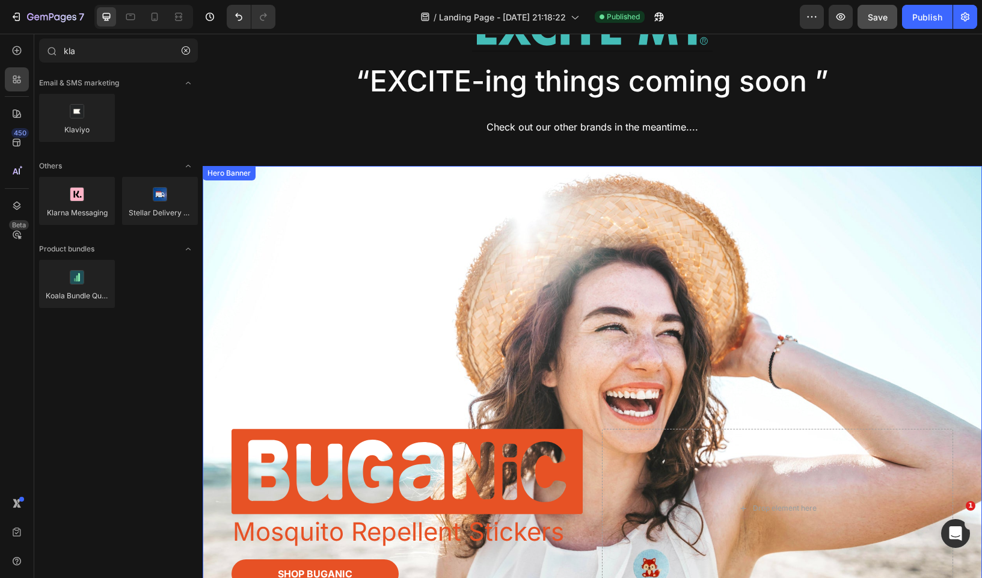
scroll to position [0, 0]
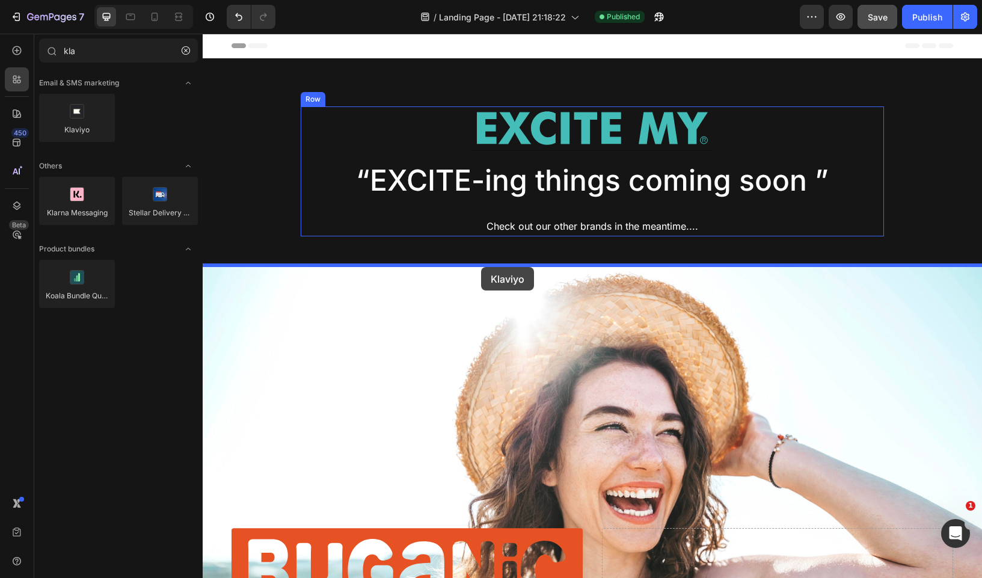
drag, startPoint x: 301, startPoint y: 155, endPoint x: 481, endPoint y: 267, distance: 212.6
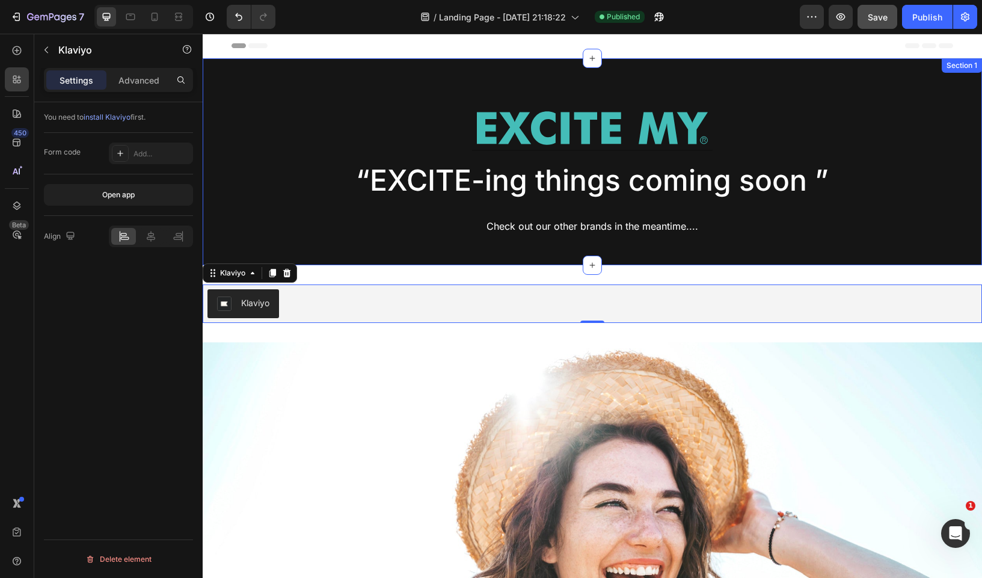
type input "kl"
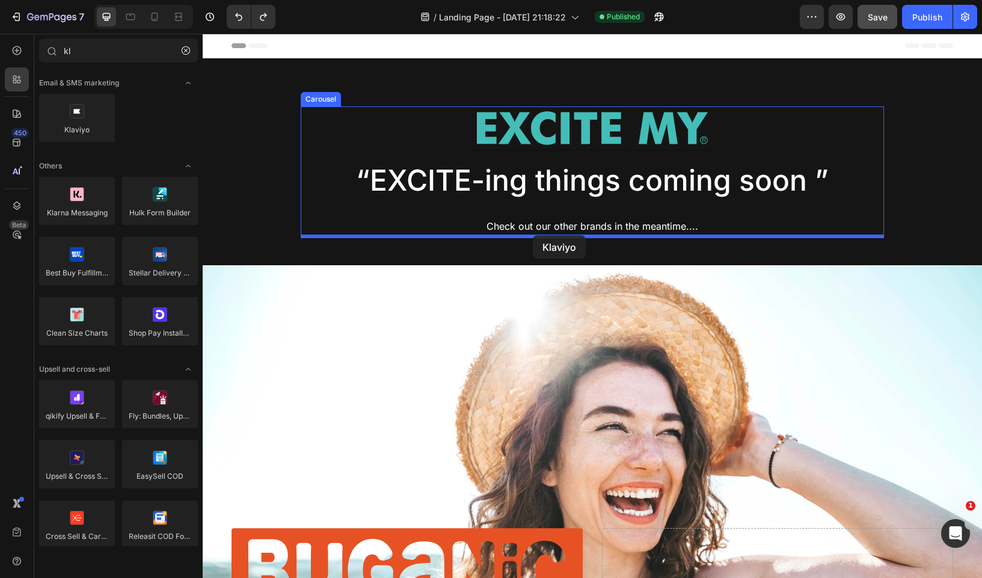
drag, startPoint x: 318, startPoint y: 166, endPoint x: 533, endPoint y: 235, distance: 225.5
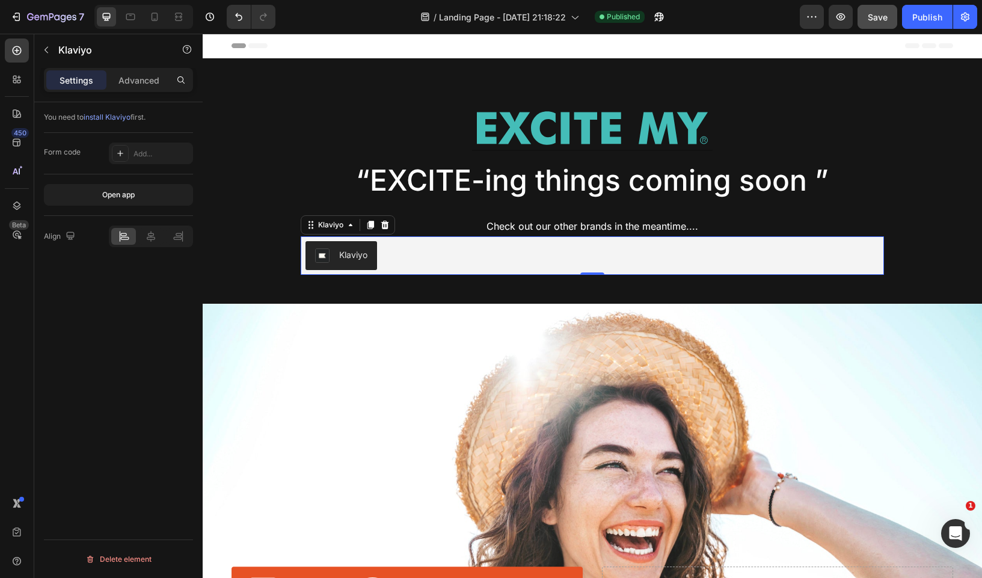
click at [424, 254] on div "Klaviyo" at bounding box center [592, 255] width 574 height 29
click at [331, 252] on div "Klaviyo" at bounding box center [341, 255] width 52 height 14
click at [123, 151] on icon at bounding box center [120, 154] width 10 height 10
click at [126, 203] on button "Open app" at bounding box center [118, 195] width 149 height 22
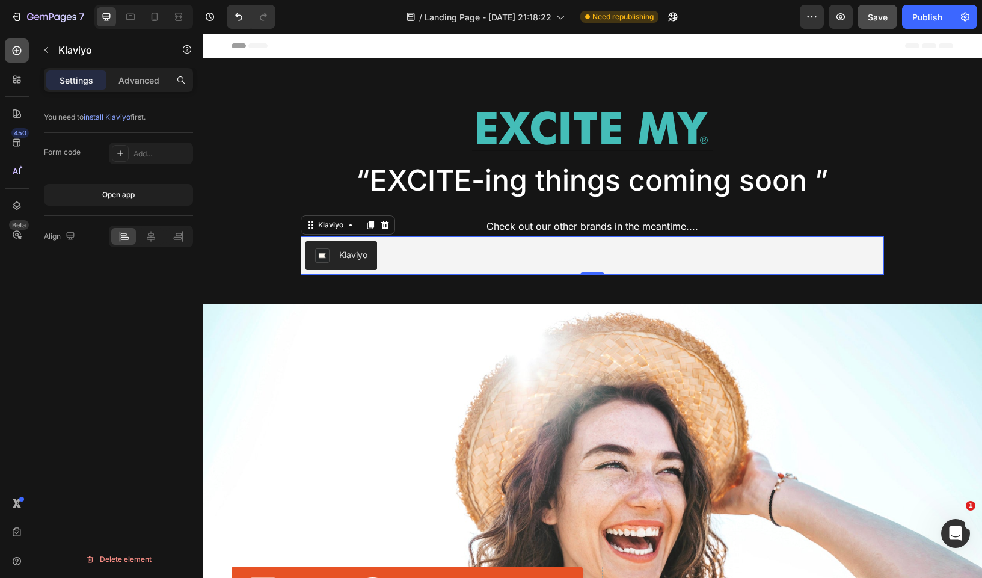
click at [23, 51] on div at bounding box center [17, 50] width 24 height 24
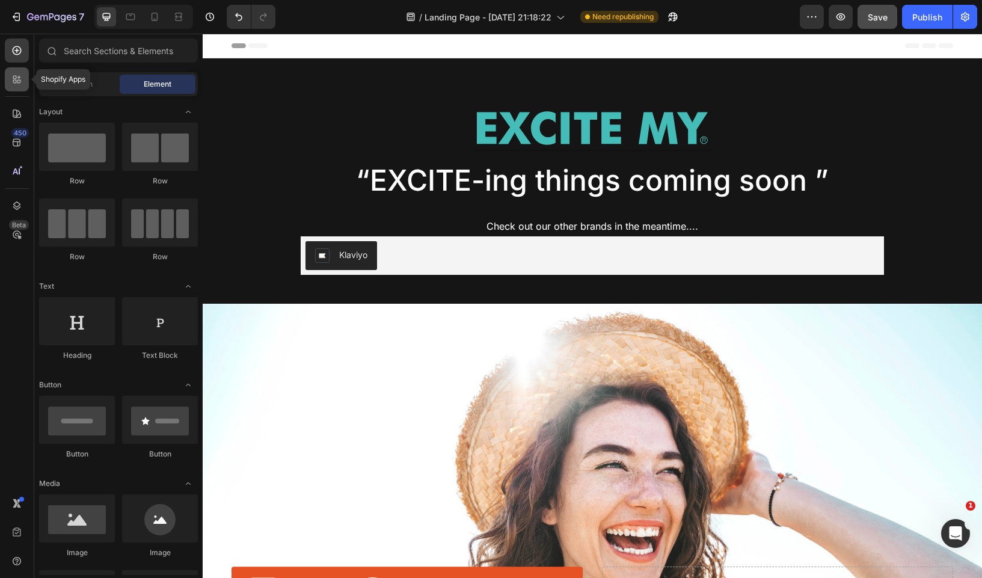
click at [23, 87] on div at bounding box center [17, 79] width 24 height 24
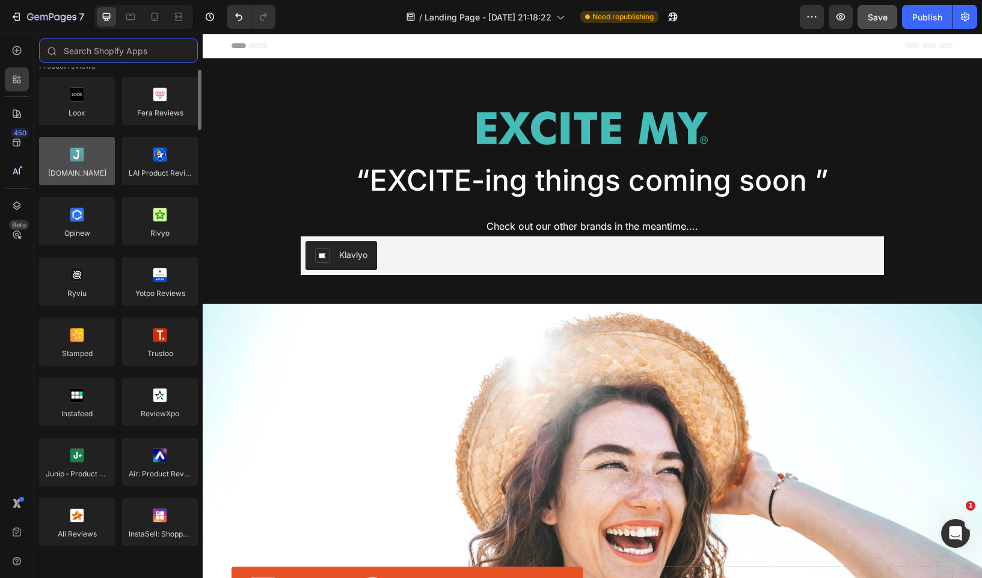
scroll to position [19, 0]
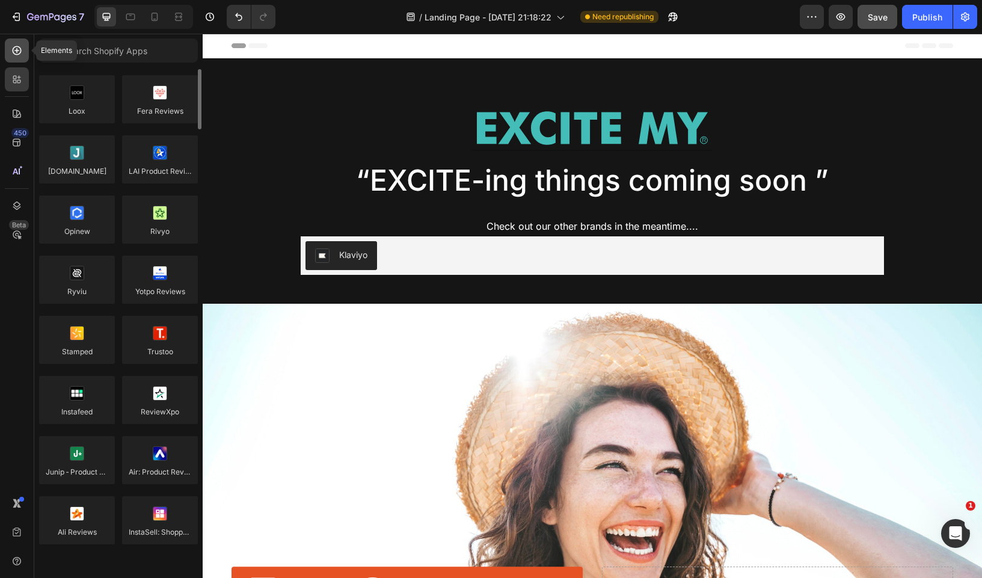
click at [17, 44] on div at bounding box center [17, 50] width 24 height 24
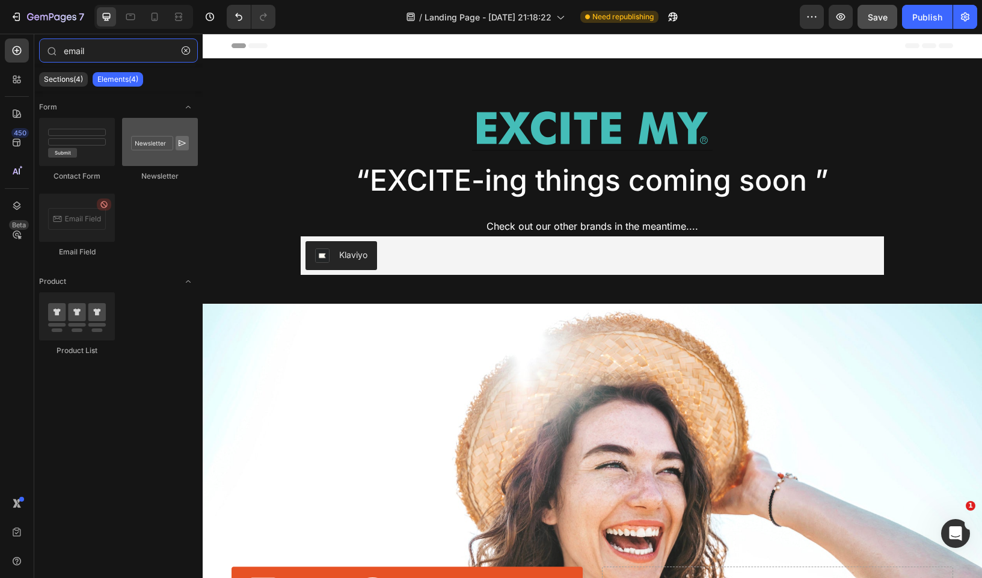
type input "email"
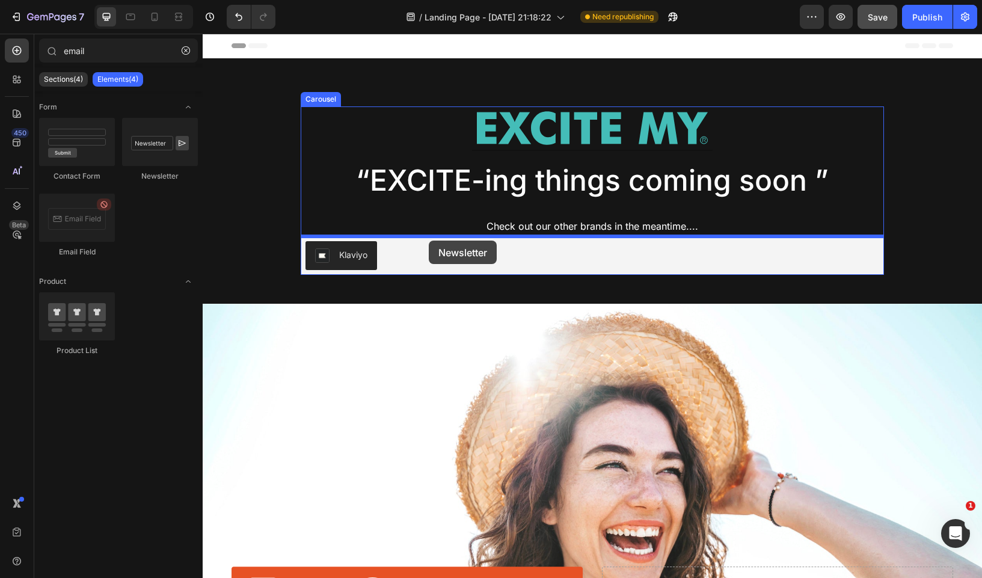
drag, startPoint x: 376, startPoint y: 188, endPoint x: 429, endPoint y: 240, distance: 74.4
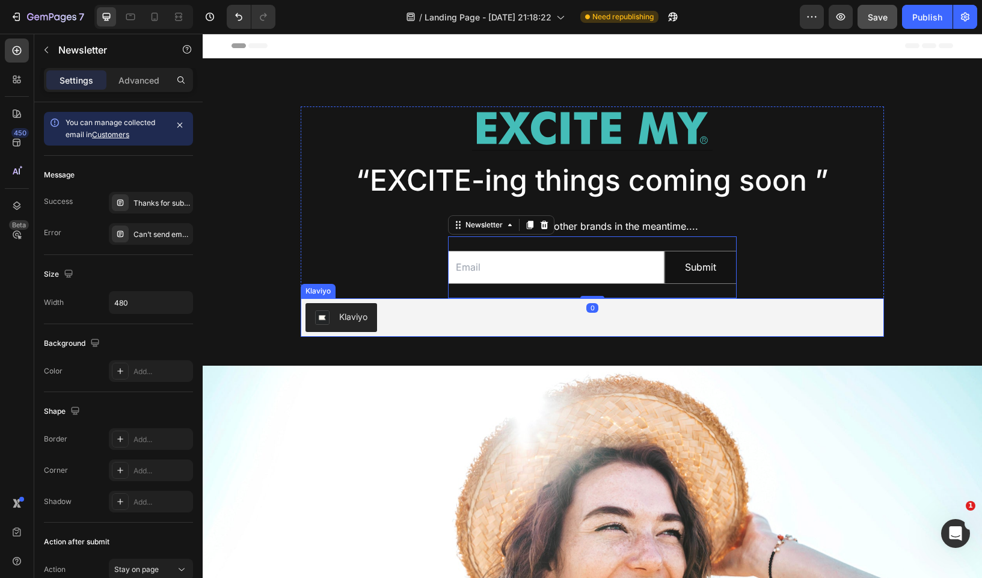
click at [451, 314] on div "Klaviyo" at bounding box center [592, 317] width 574 height 29
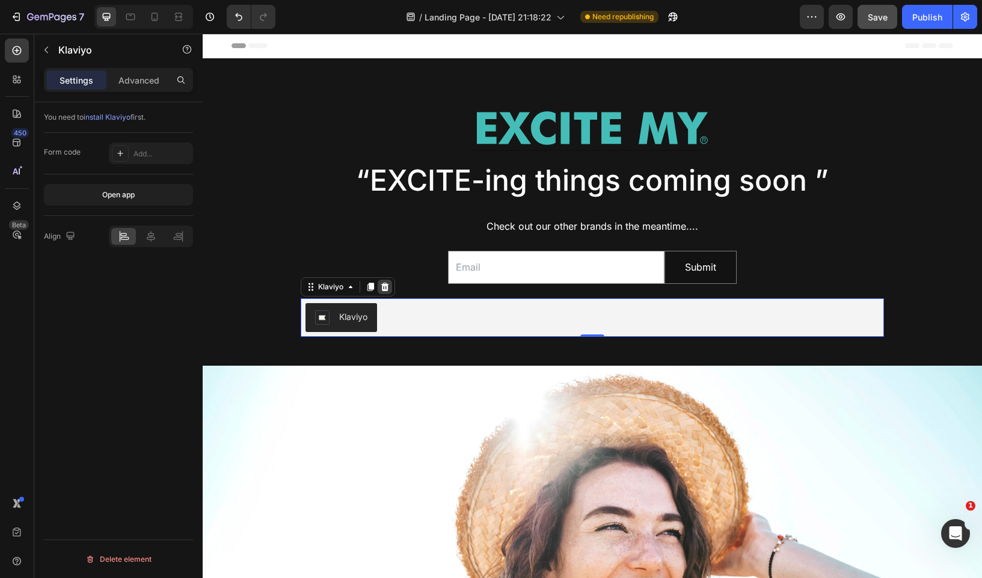
click at [385, 282] on icon at bounding box center [385, 287] width 10 height 10
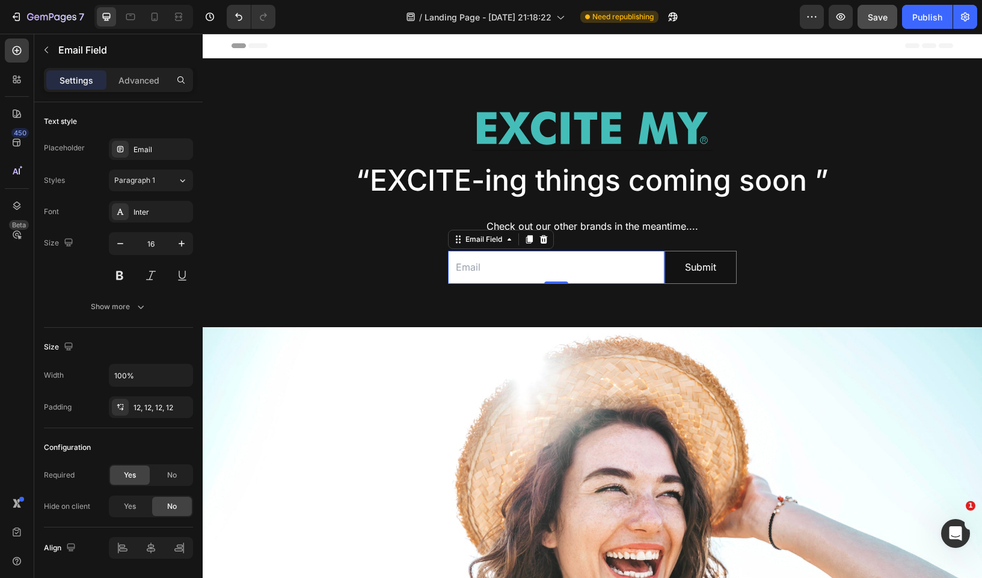
click at [576, 273] on input "email" at bounding box center [556, 267] width 216 height 33
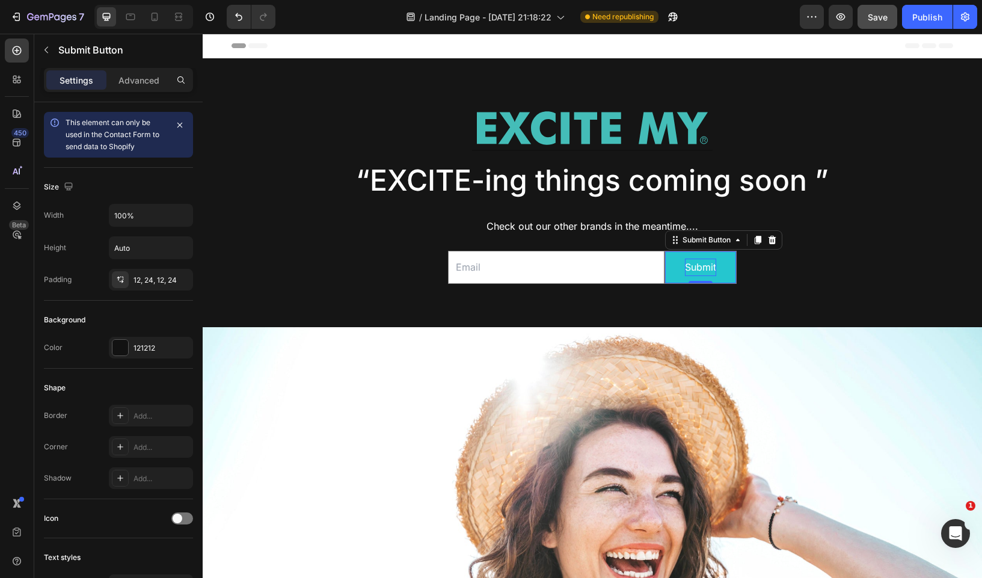
click at [708, 265] on div "Submit" at bounding box center [700, 267] width 31 height 17
click at [665, 251] on button "Stay" at bounding box center [700, 267] width 71 height 32
click at [665, 251] on button "Stay in" at bounding box center [700, 267] width 71 height 32
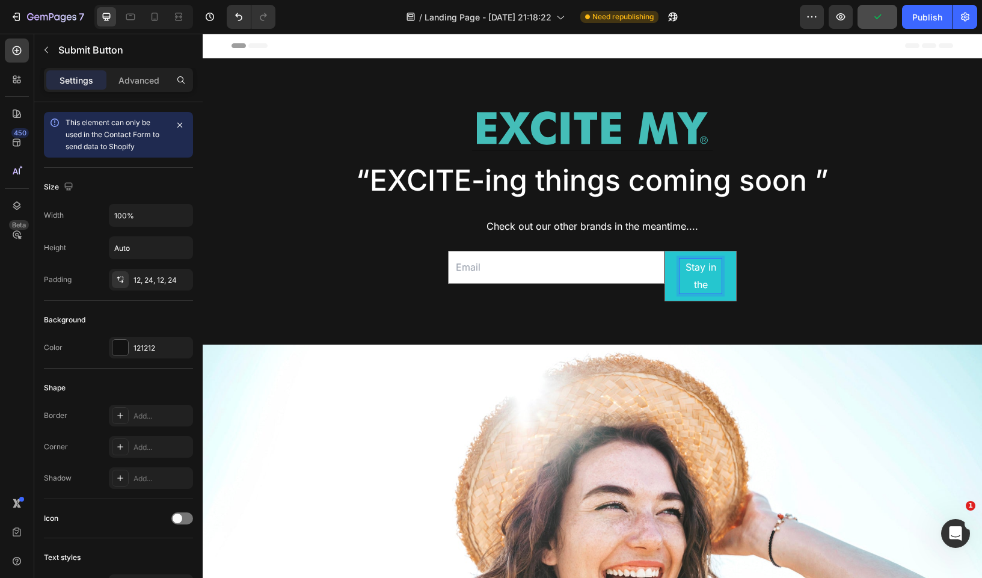
click at [665, 251] on button "Stay in the" at bounding box center [700, 275] width 71 height 49
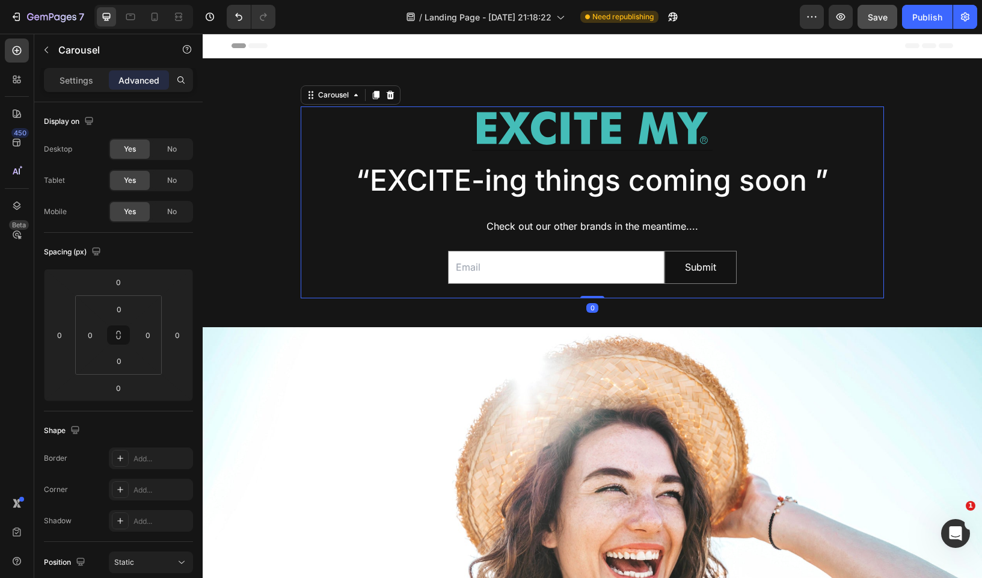
click at [780, 237] on div "Image Row “EXCITE-ing things coming soon ” Text Block Check out our other brand…" at bounding box center [592, 202] width 583 height 192
click at [728, 254] on button "Submit" at bounding box center [700, 267] width 71 height 32
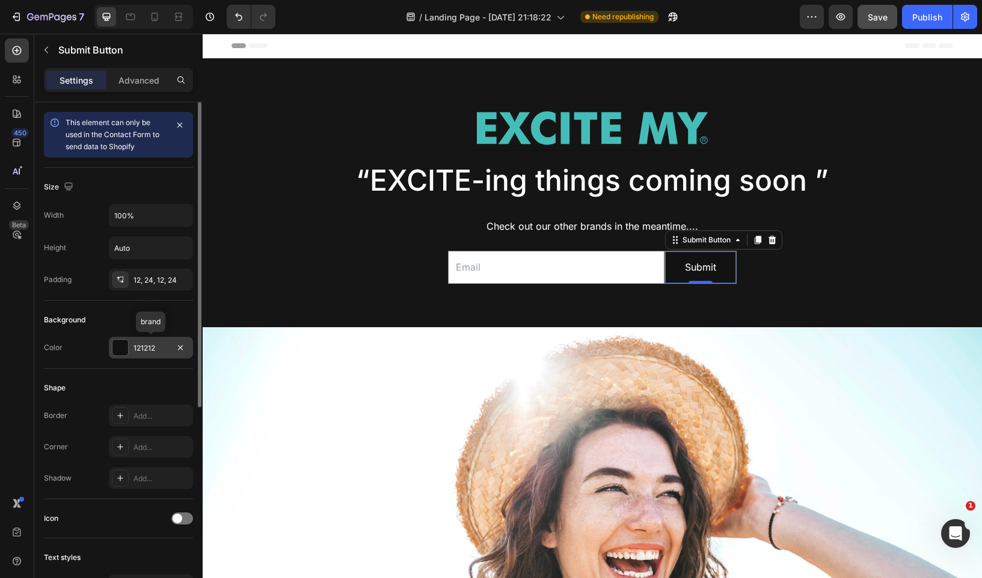
click at [118, 343] on div at bounding box center [120, 348] width 16 height 16
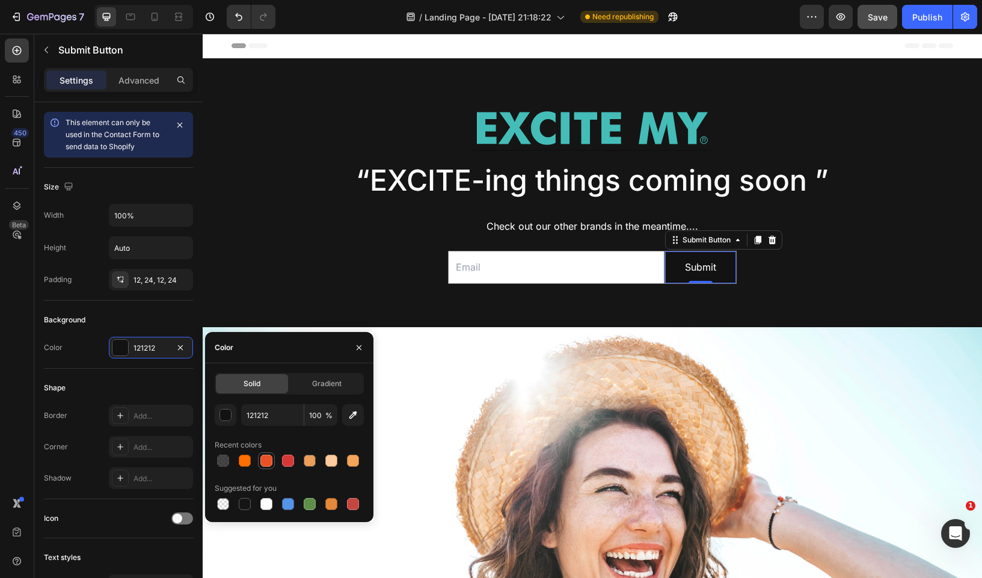
click at [269, 457] on div at bounding box center [266, 461] width 12 height 12
click at [247, 459] on div at bounding box center [245, 461] width 12 height 12
click at [268, 463] on div at bounding box center [266, 461] width 12 height 12
type input "E75125"
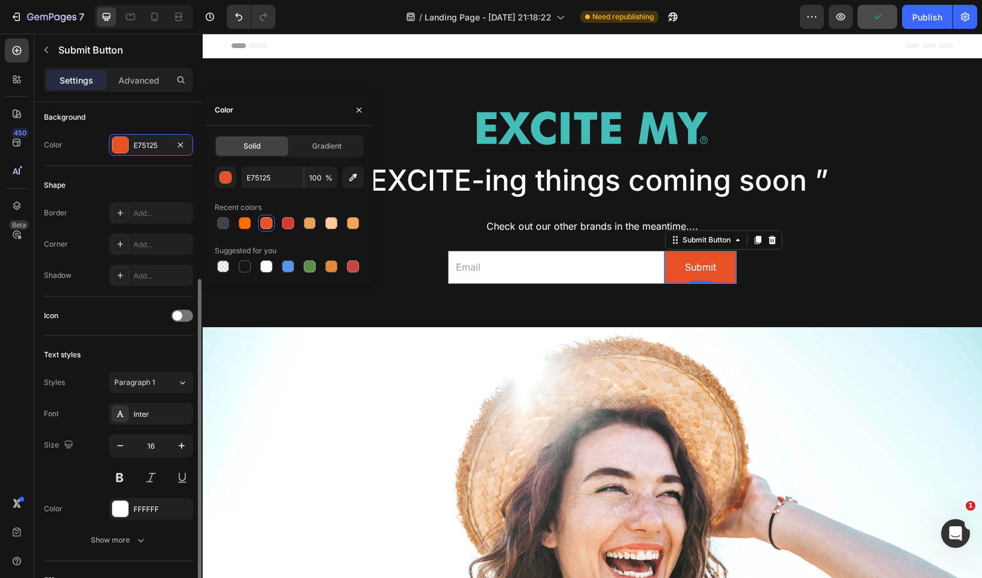
scroll to position [343, 0]
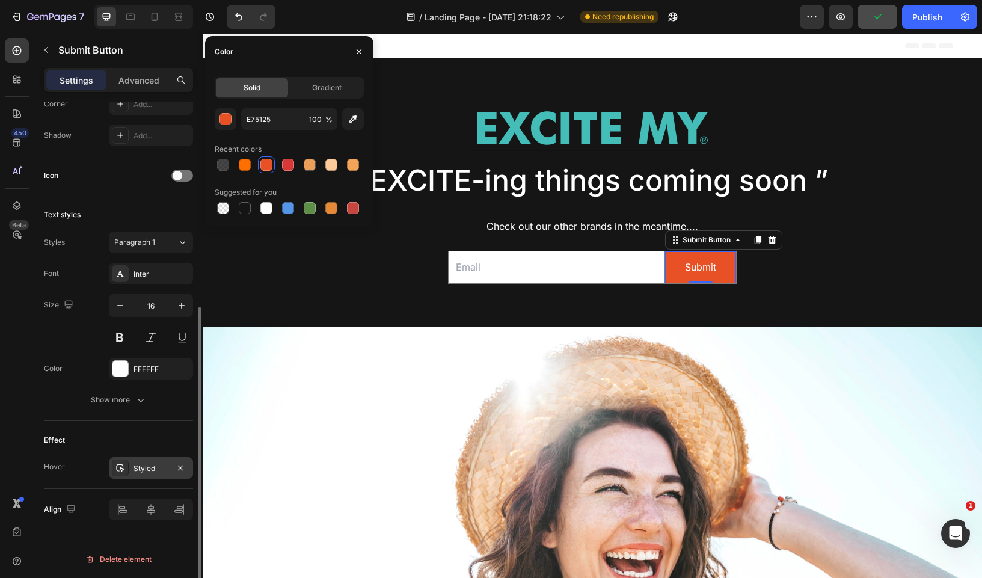
click at [132, 467] on div "Styled" at bounding box center [151, 468] width 84 height 22
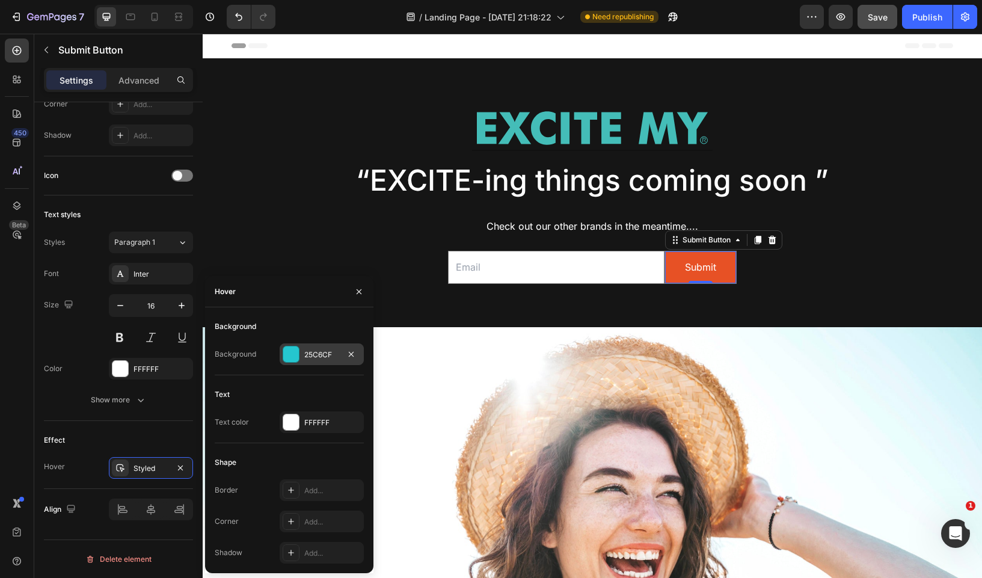
click at [296, 355] on div at bounding box center [291, 354] width 16 height 16
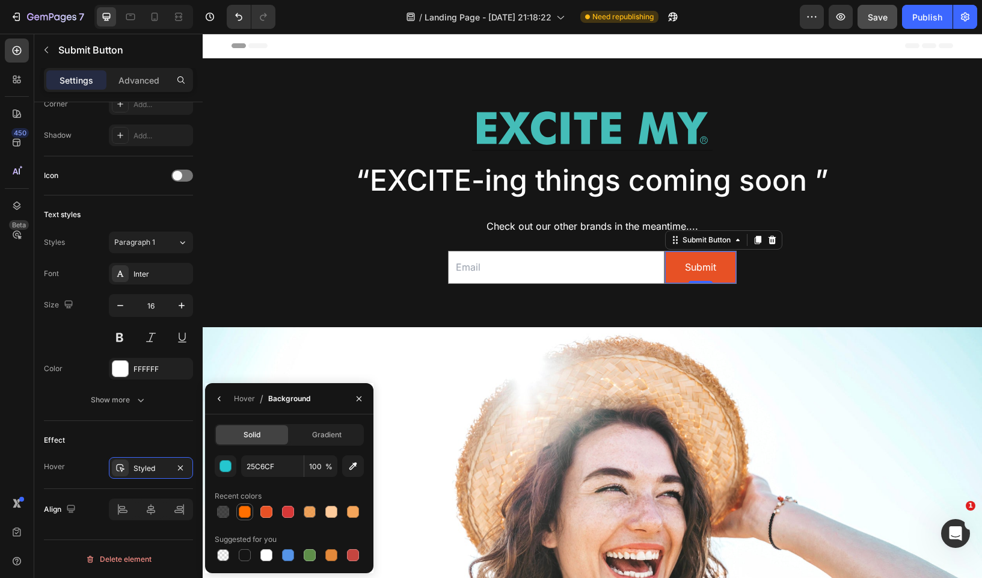
click at [247, 509] on div at bounding box center [245, 512] width 12 height 12
type input "FF6F00"
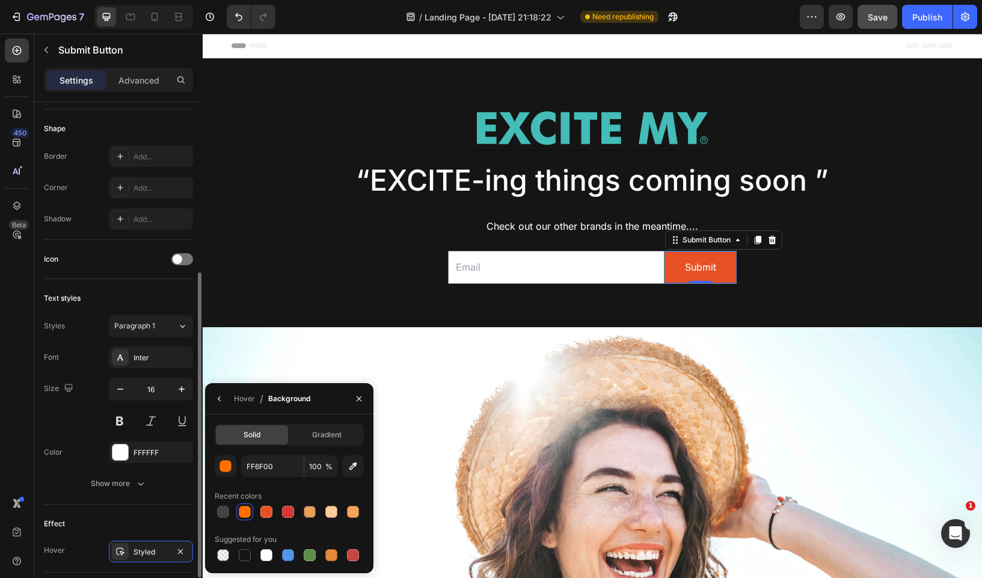
scroll to position [147, 0]
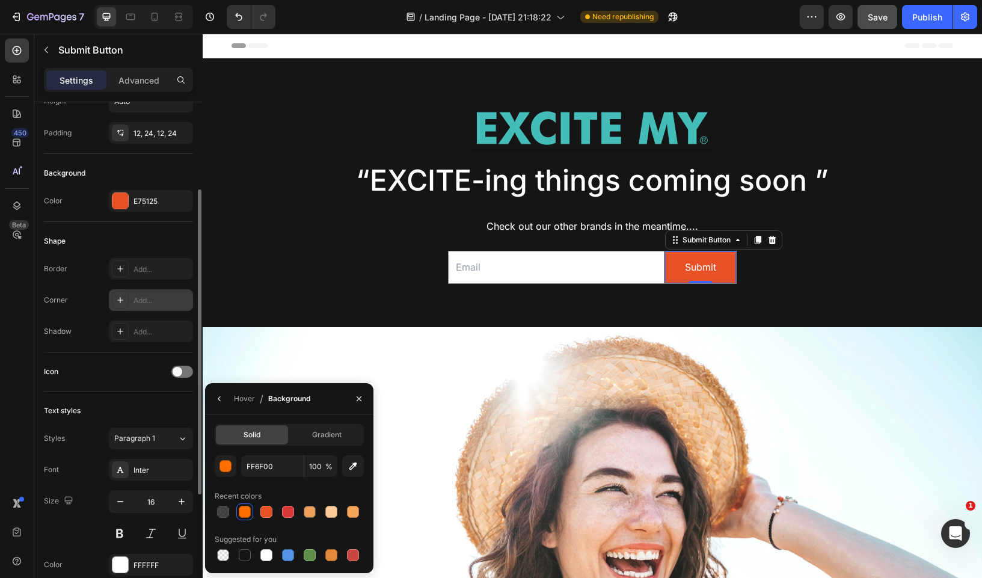
click at [120, 292] on div at bounding box center [120, 300] width 17 height 17
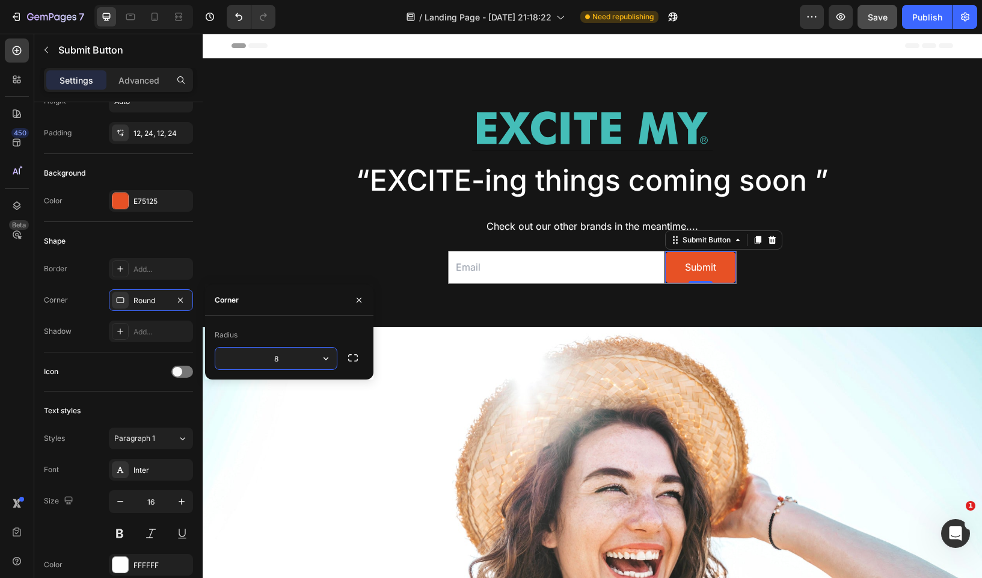
click at [293, 357] on input "8" at bounding box center [275, 359] width 121 height 22
click at [299, 357] on input "8" at bounding box center [275, 359] width 121 height 22
click at [326, 359] on icon "button" at bounding box center [326, 358] width 5 height 3
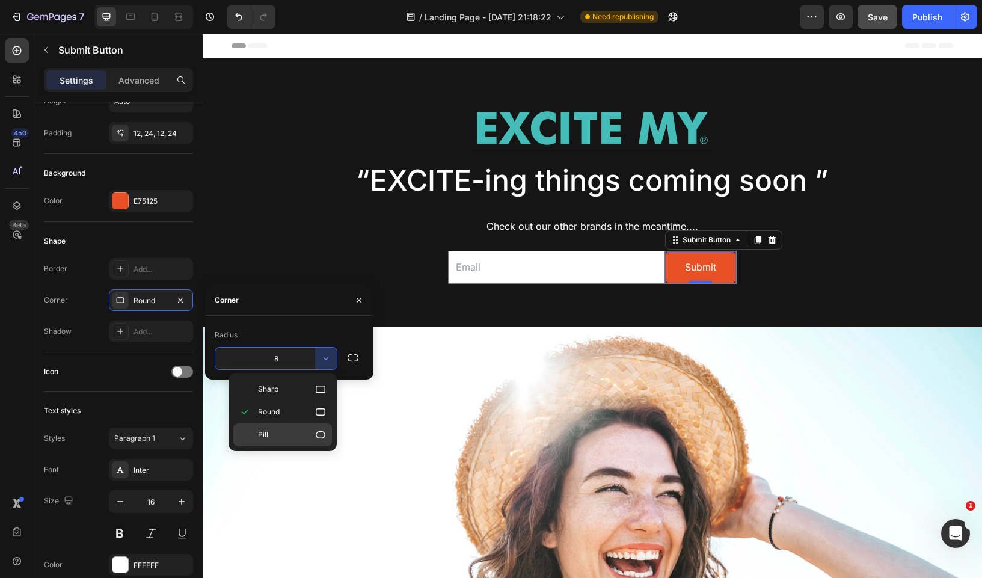
click at [283, 431] on p "Pill" at bounding box center [292, 435] width 69 height 12
type input "9999"
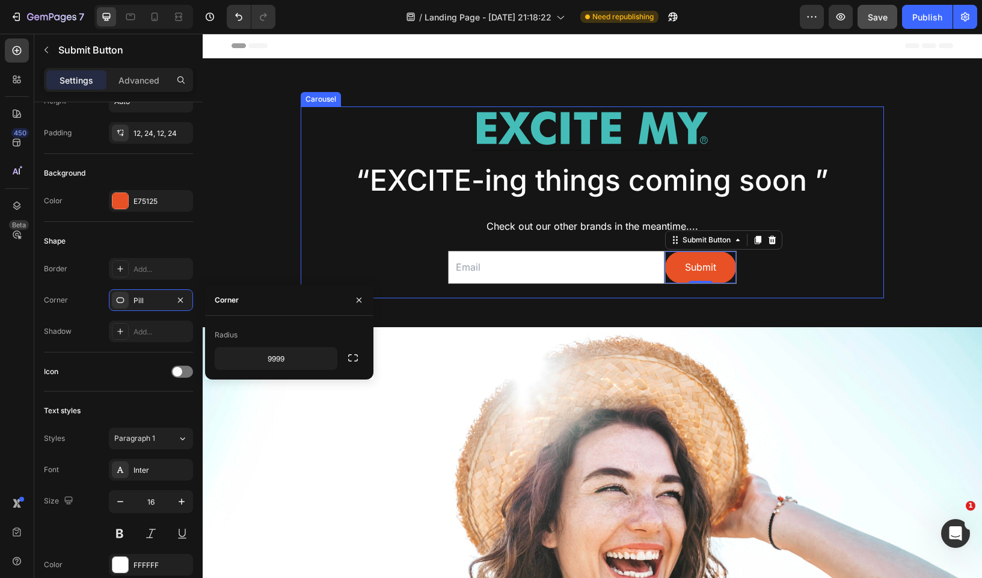
click at [327, 246] on div "Image Row “EXCITE-ing things coming soon ” Text Block Check out our other brand…" at bounding box center [592, 202] width 583 height 192
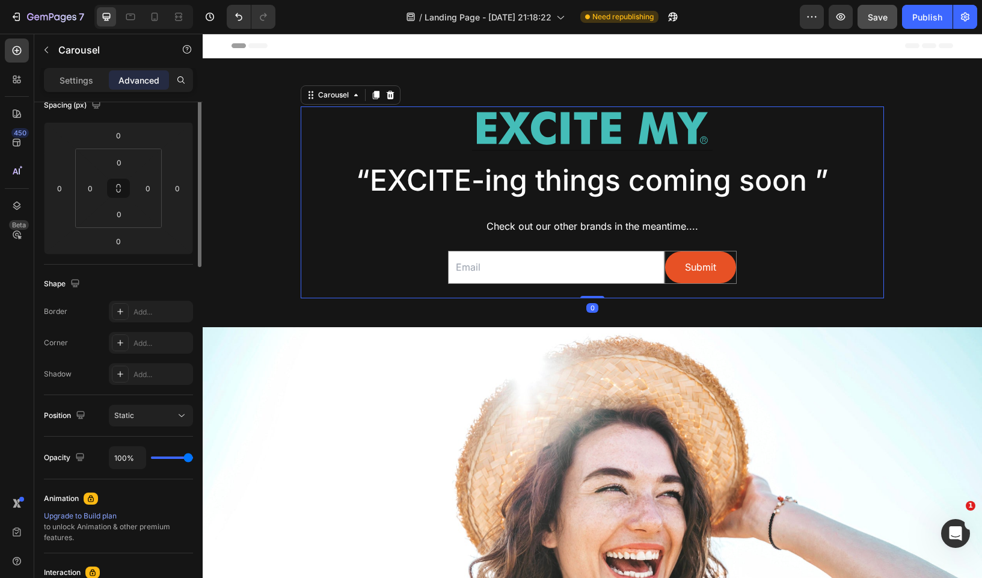
scroll to position [0, 0]
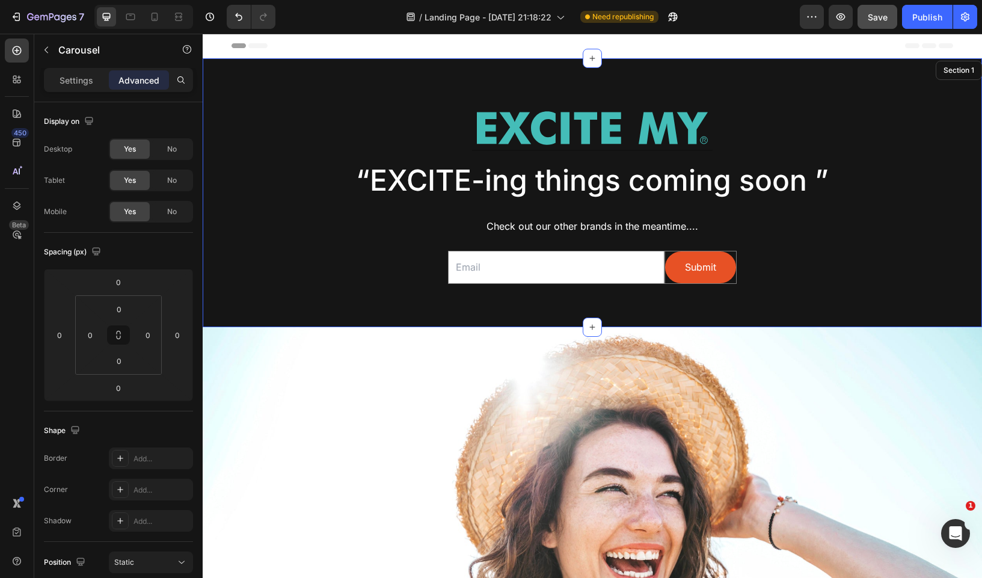
click at [919, 156] on div "Image Row “EXCITE-ing things coming soon ” Text Block Check out our other brand…" at bounding box center [592, 202] width 761 height 192
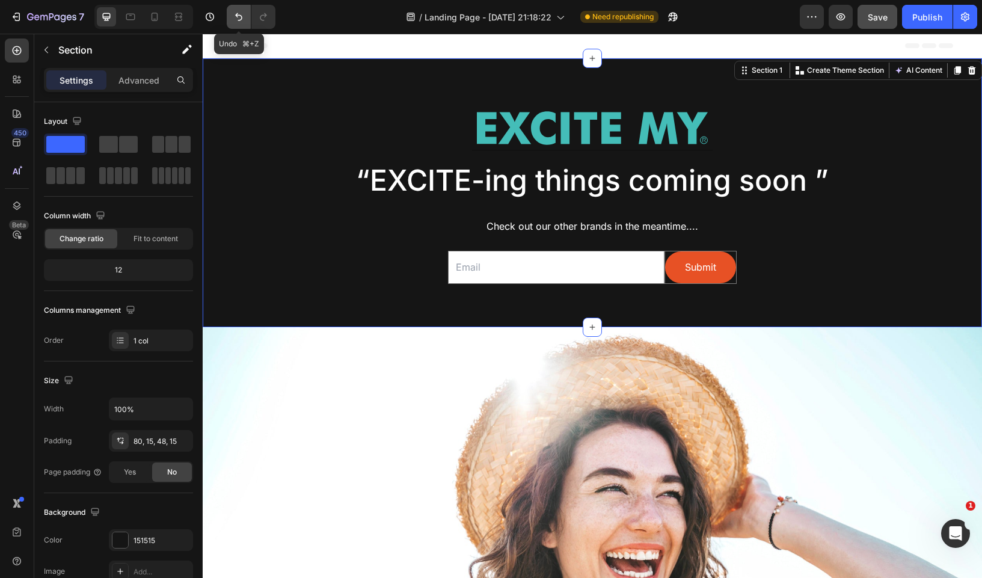
click at [244, 14] on icon "Undo/Redo" at bounding box center [239, 17] width 12 height 12
click at [473, 257] on input "email" at bounding box center [556, 267] width 216 height 33
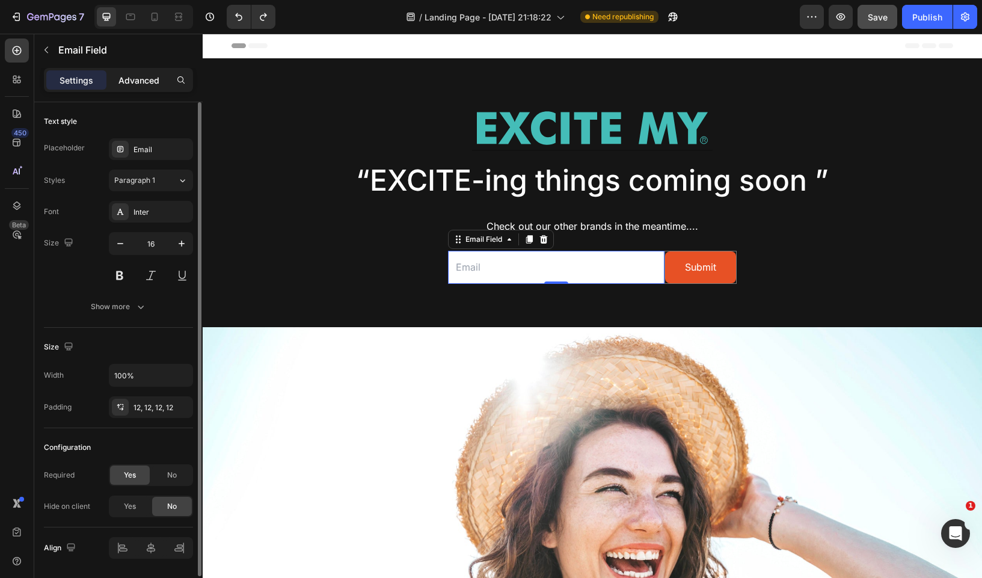
click at [144, 73] on div "Advanced" at bounding box center [139, 79] width 60 height 19
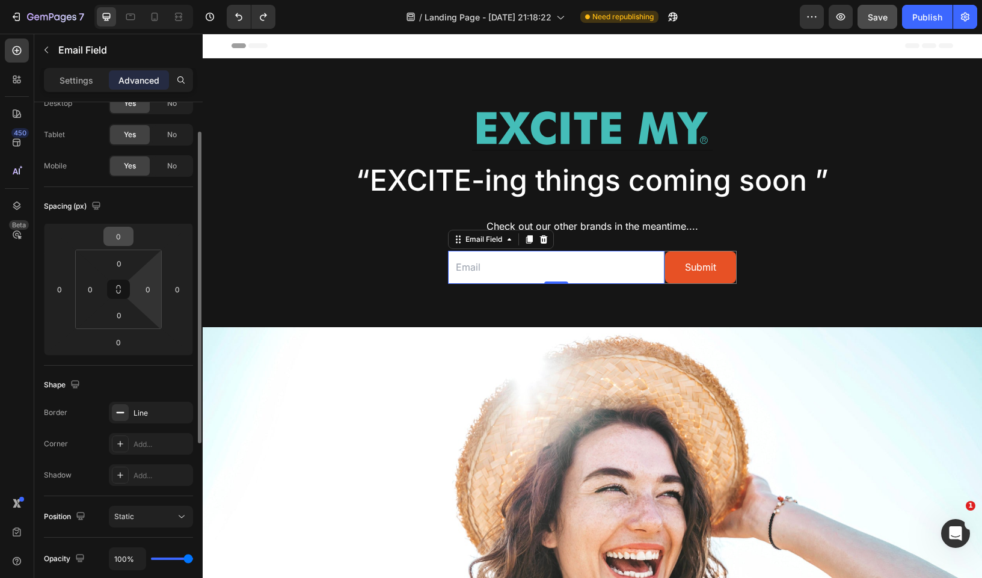
scroll to position [48, 0]
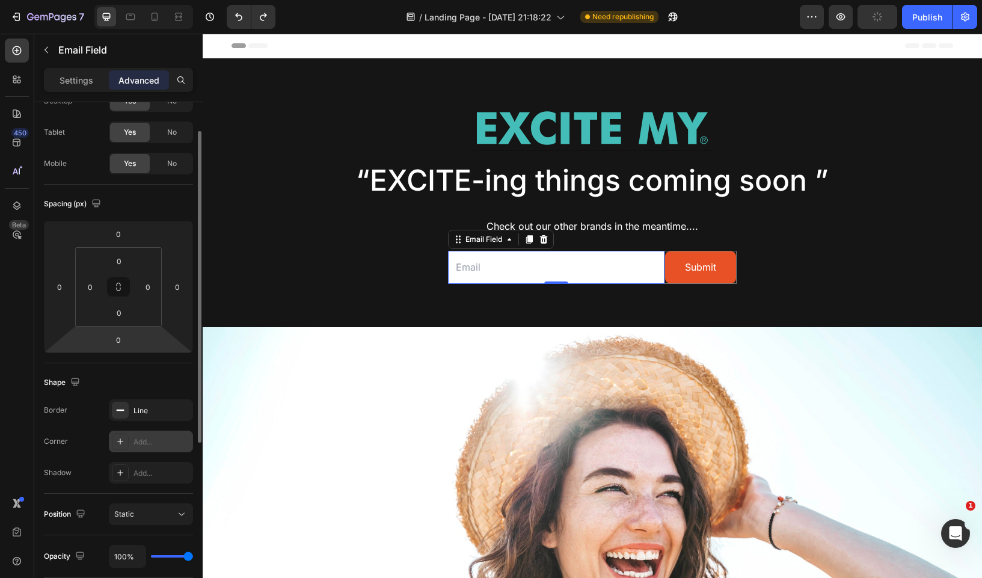
click at [146, 451] on div "Add..." at bounding box center [151, 442] width 84 height 22
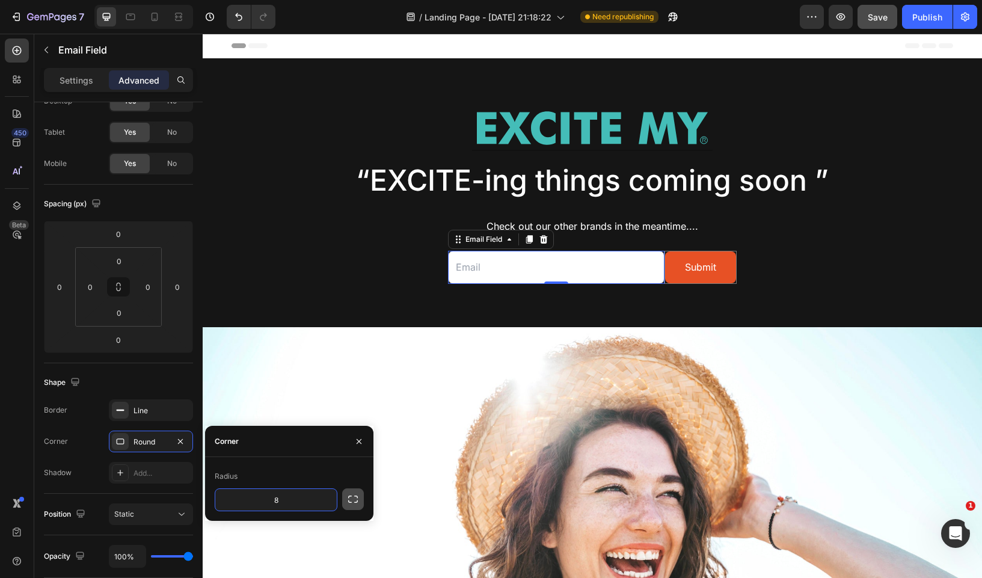
click at [355, 501] on icon "button" at bounding box center [353, 499] width 12 height 12
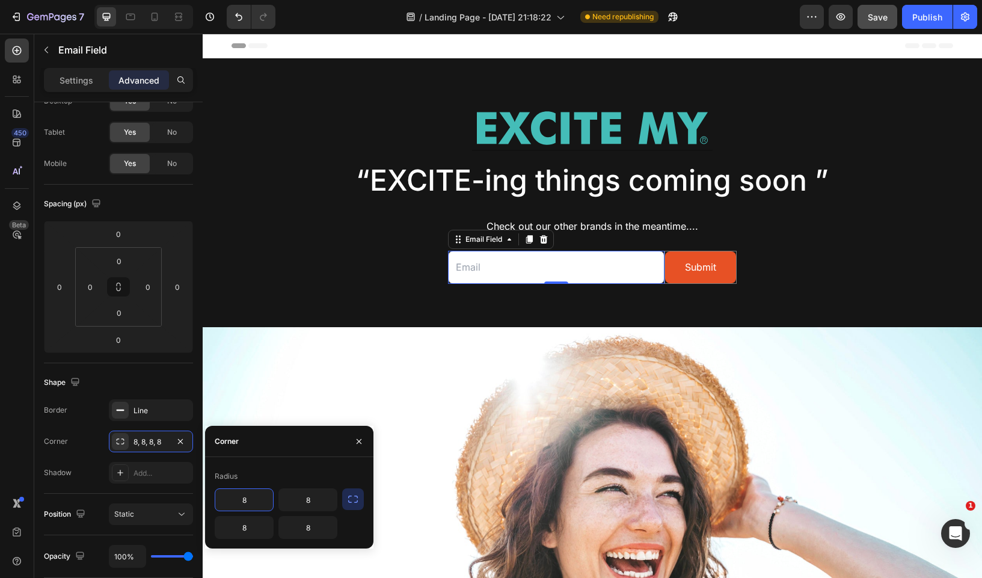
drag, startPoint x: 252, startPoint y: 503, endPoint x: 219, endPoint y: 501, distance: 32.5
click at [219, 501] on input "8" at bounding box center [244, 500] width 58 height 22
drag, startPoint x: 257, startPoint y: 500, endPoint x: 228, endPoint y: 497, distance: 28.5
click at [228, 497] on input "90" at bounding box center [244, 500] width 58 height 22
type input "40"
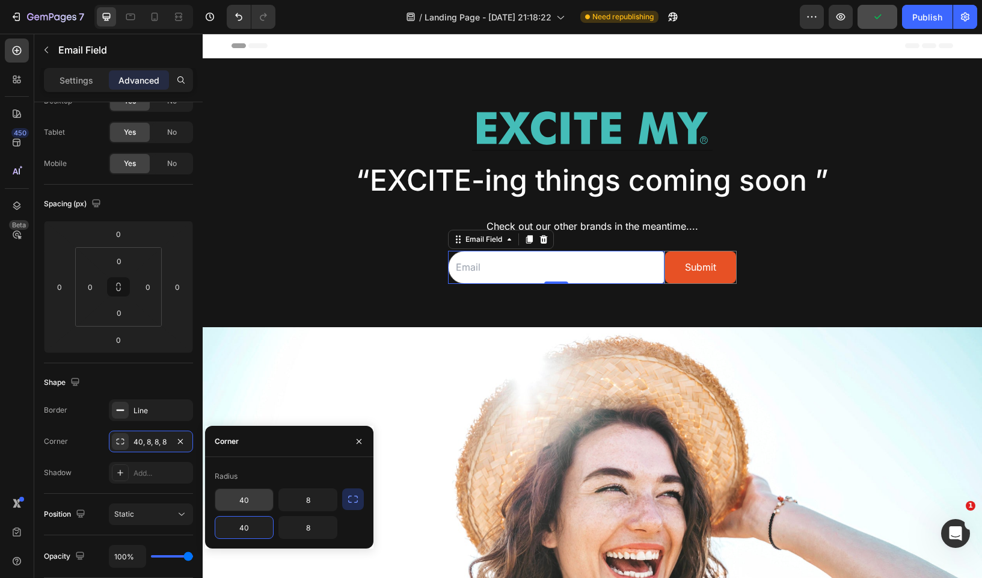
type input "40"
drag, startPoint x: 314, startPoint y: 504, endPoint x: 286, endPoint y: 503, distance: 28.9
click at [286, 503] on input "8" at bounding box center [308, 500] width 58 height 22
type input "0"
click at [267, 520] on input "0" at bounding box center [244, 528] width 58 height 22
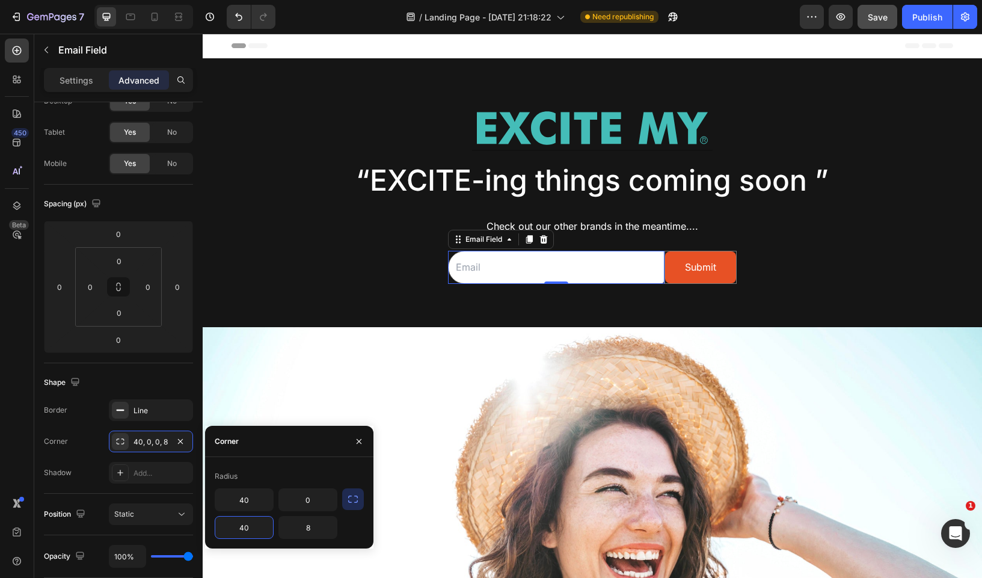
type input "40"
type input "0"
click at [725, 277] on button "Submit" at bounding box center [700, 267] width 71 height 32
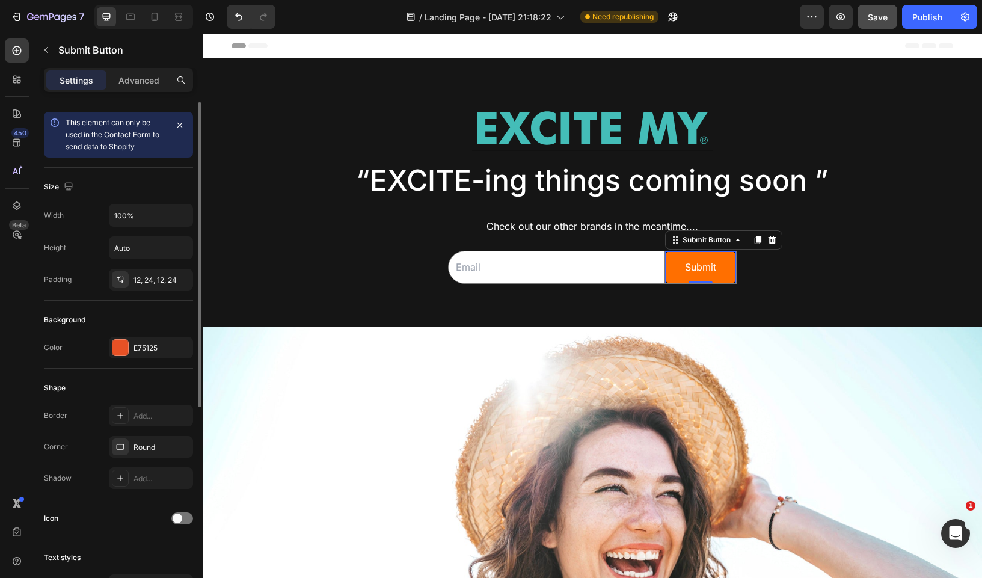
click at [721, 259] on button "Submit" at bounding box center [700, 267] width 71 height 32
click at [144, 449] on div "Round" at bounding box center [150, 447] width 35 height 11
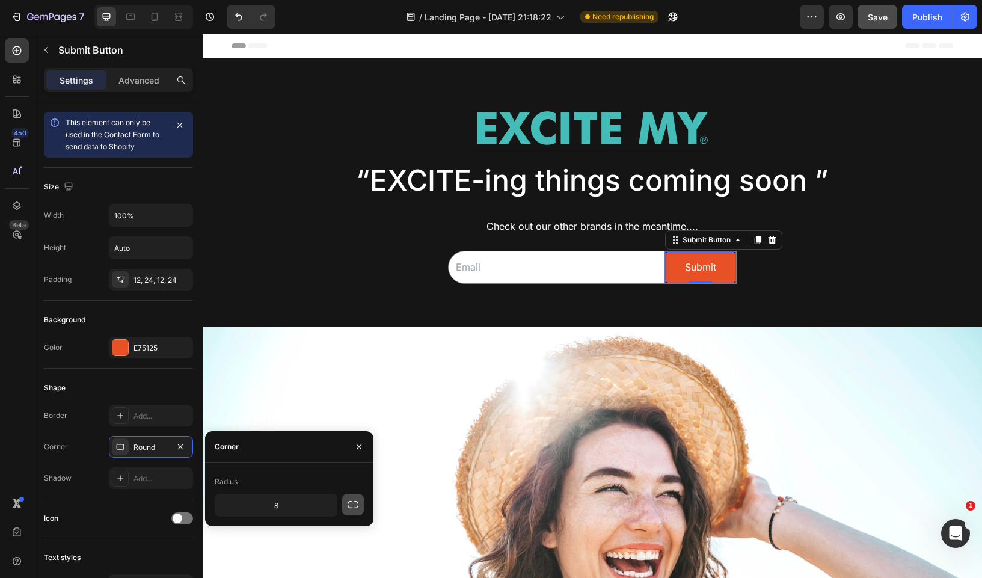
click at [354, 502] on icon "button" at bounding box center [353, 504] width 12 height 12
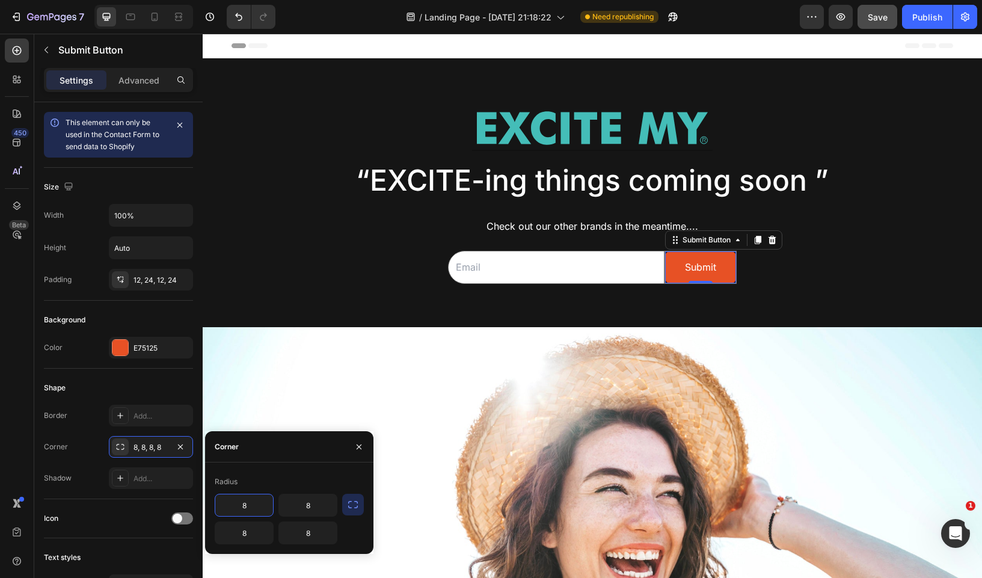
drag, startPoint x: 254, startPoint y: 509, endPoint x: 225, endPoint y: 507, distance: 28.9
click at [226, 509] on input "8" at bounding box center [244, 505] width 58 height 22
type input "0"
type input "40"
type input "0"
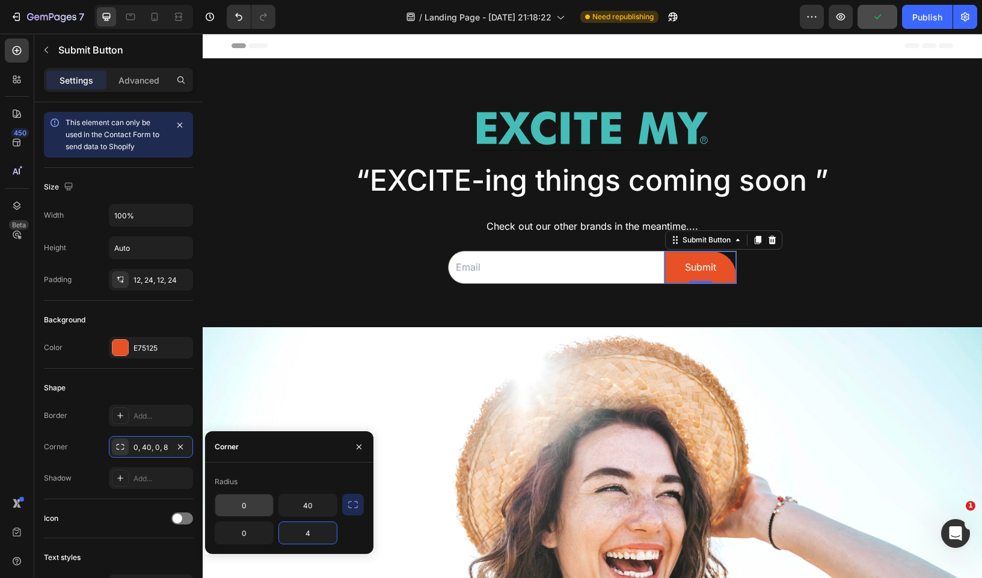
type input "40"
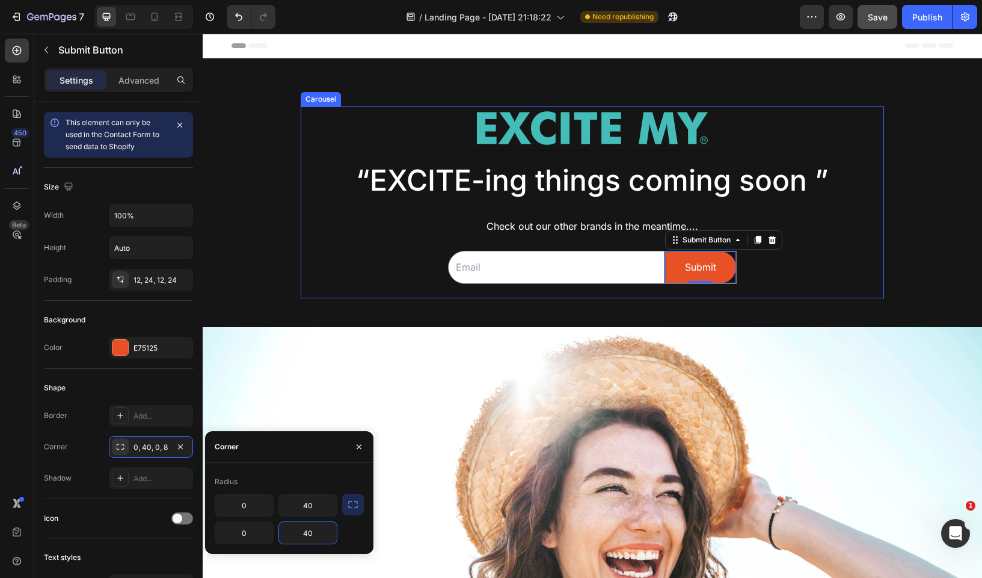
click at [864, 238] on div "Image Row “EXCITE-ing things coming soon ” Text Block Check out our other brand…" at bounding box center [592, 202] width 583 height 192
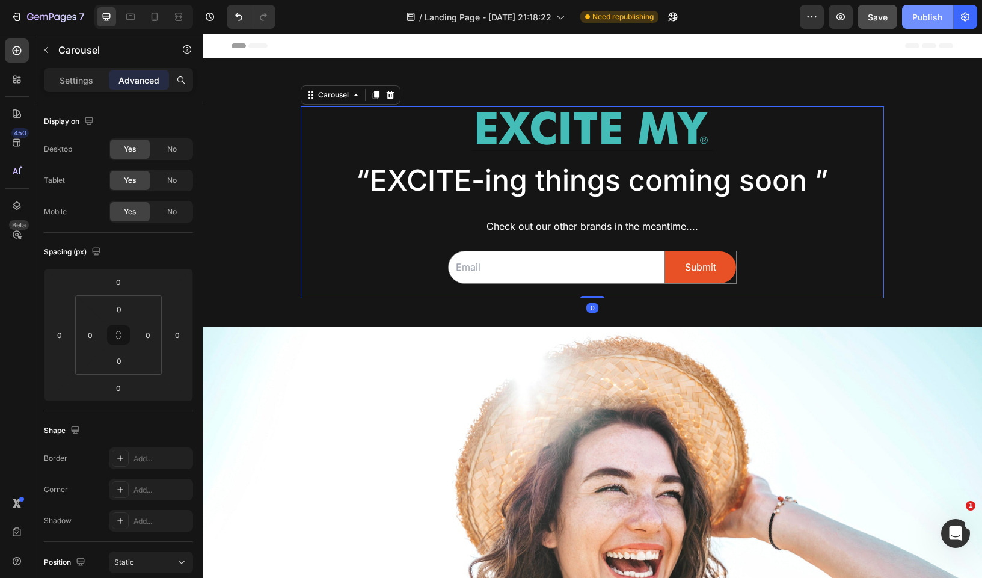
click at [919, 22] on div "Publish" at bounding box center [927, 17] width 30 height 13
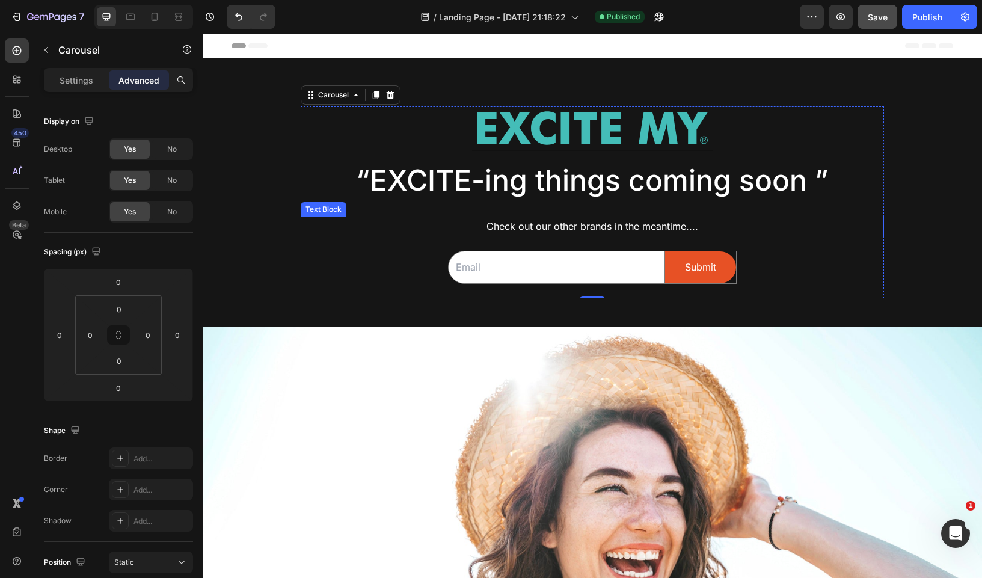
click at [550, 224] on p "Check out our other brands in the meantime...." at bounding box center [592, 226] width 581 height 17
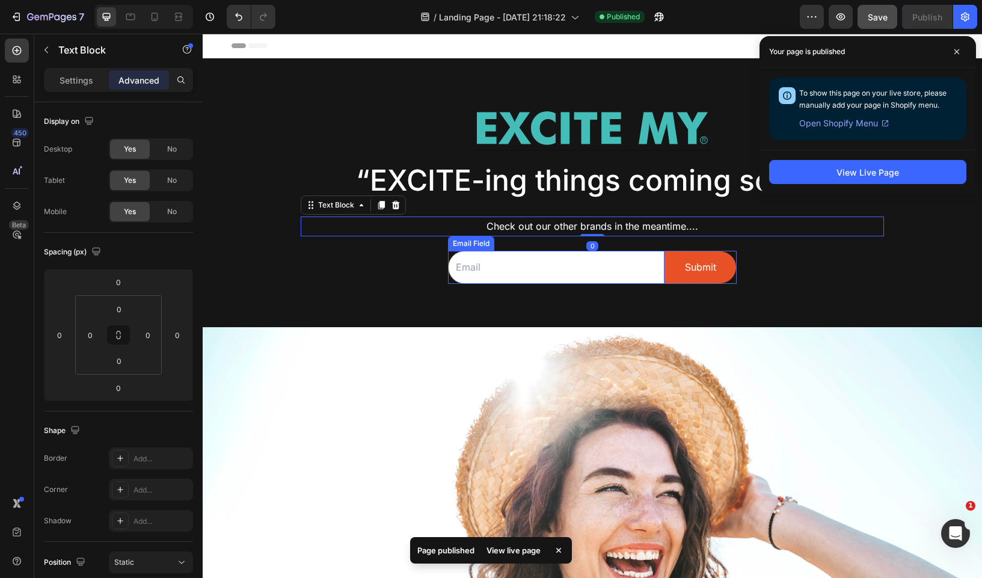
click at [481, 270] on input "email" at bounding box center [556, 267] width 216 height 33
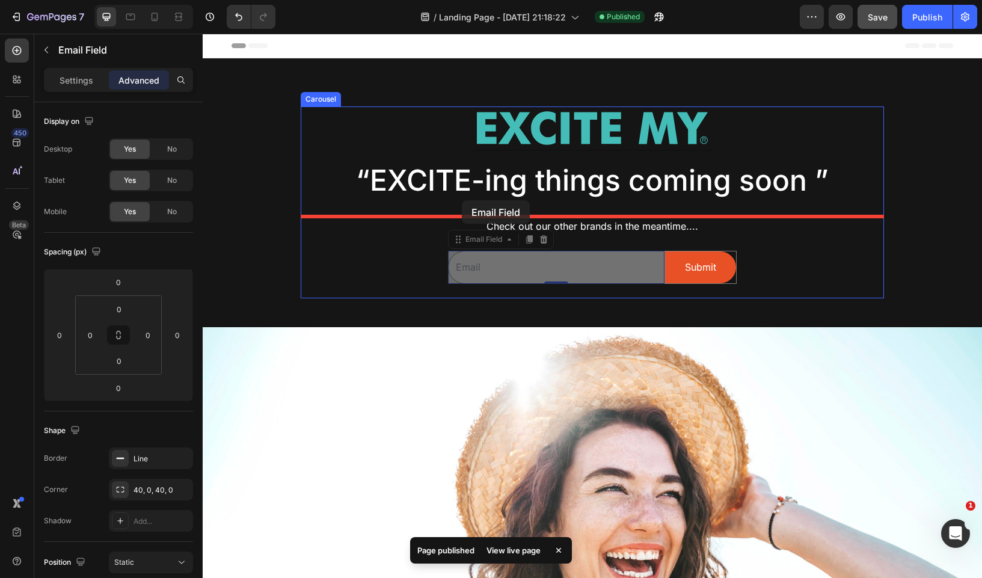
drag, startPoint x: 459, startPoint y: 241, endPoint x: 462, endPoint y: 200, distance: 40.4
click at [462, 200] on div "Header Image Row “EXCITE-ing things coming soon ” Text Block Check out our othe…" at bounding box center [592, 489] width 779 height 910
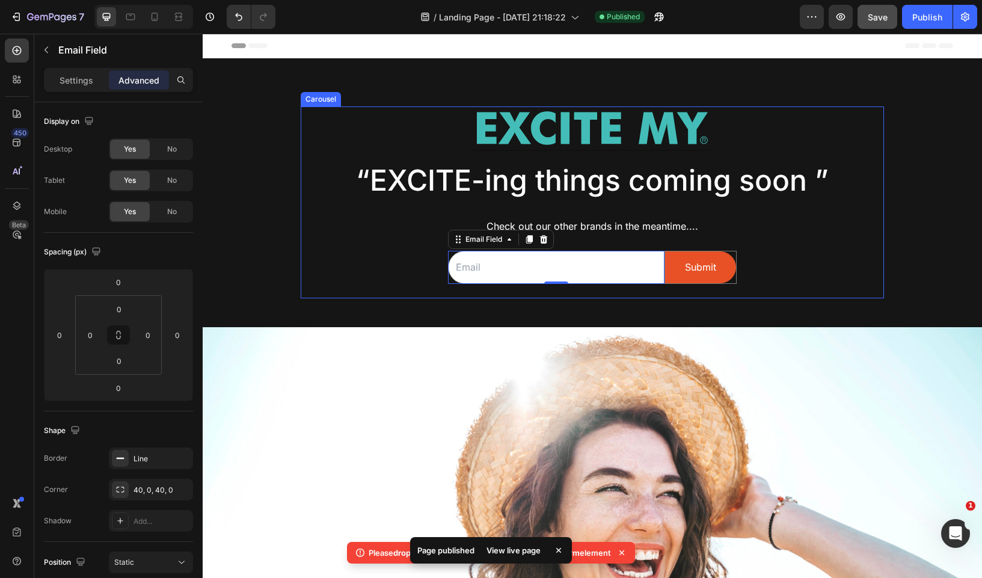
drag, startPoint x: 422, startPoint y: 279, endPoint x: 423, endPoint y: 272, distance: 6.7
click at [422, 278] on div "Image Row “EXCITE-ing things coming soon ” Text Block Check out our other brand…" at bounding box center [592, 202] width 583 height 192
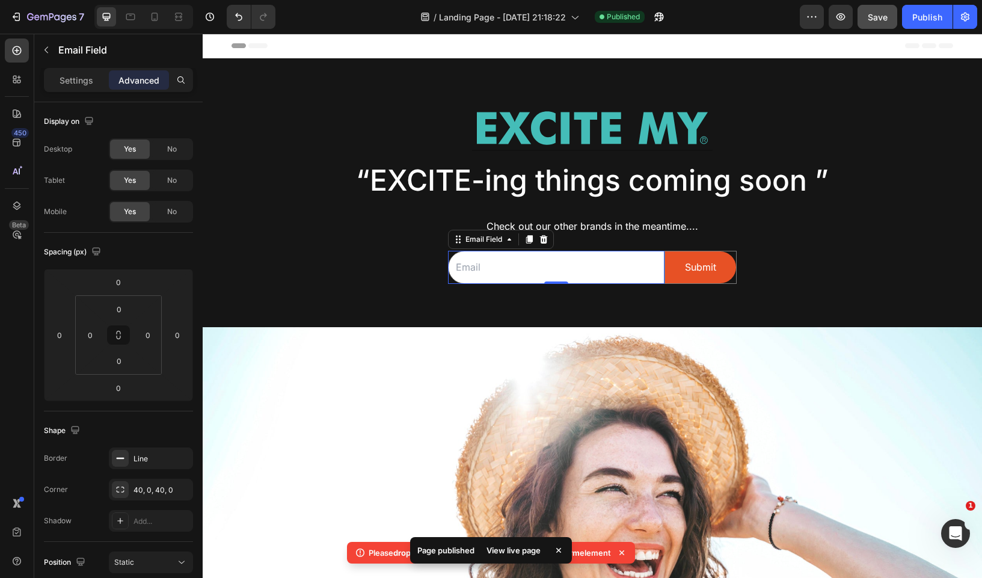
click at [459, 257] on input "email" at bounding box center [556, 267] width 216 height 33
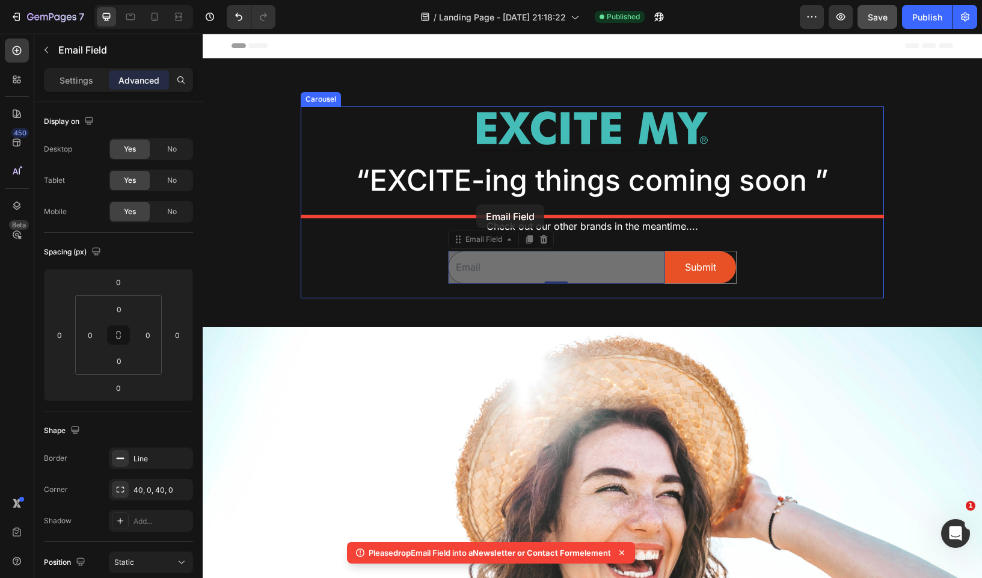
drag, startPoint x: 456, startPoint y: 240, endPoint x: 476, endPoint y: 204, distance: 40.6
click at [476, 204] on div "Header Image Row “EXCITE-ing things coming soon ” Text Block Check out our othe…" at bounding box center [592, 489] width 779 height 910
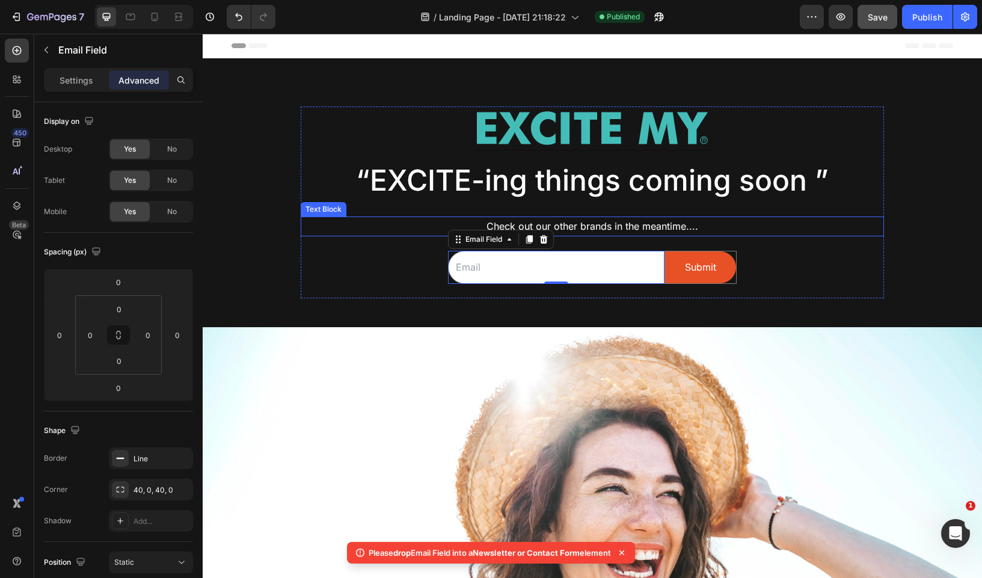
click at [664, 227] on p "Check out our other brands in the meantime...." at bounding box center [592, 226] width 581 height 17
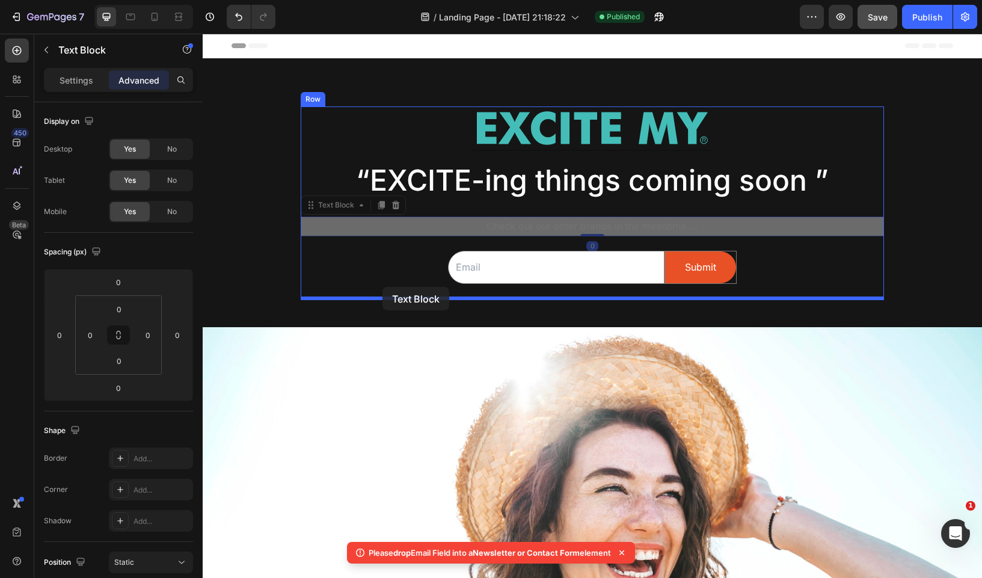
drag, startPoint x: 313, startPoint y: 215, endPoint x: 382, endPoint y: 287, distance: 99.9
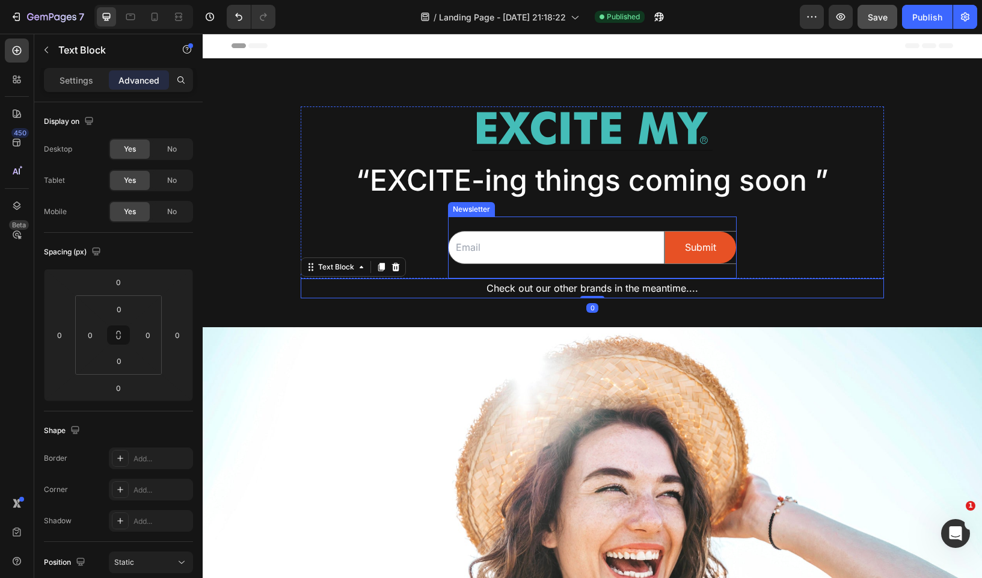
click at [500, 227] on div "Email Field Submit Submit Button Row Newsletter" at bounding box center [592, 247] width 289 height 62
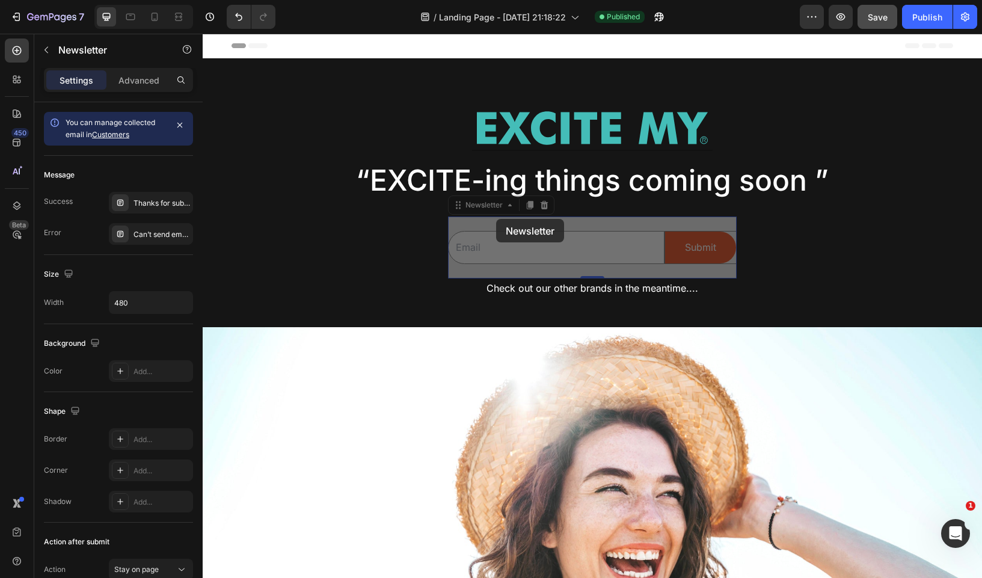
drag, startPoint x: 496, startPoint y: 224, endPoint x: 496, endPoint y: 215, distance: 9.0
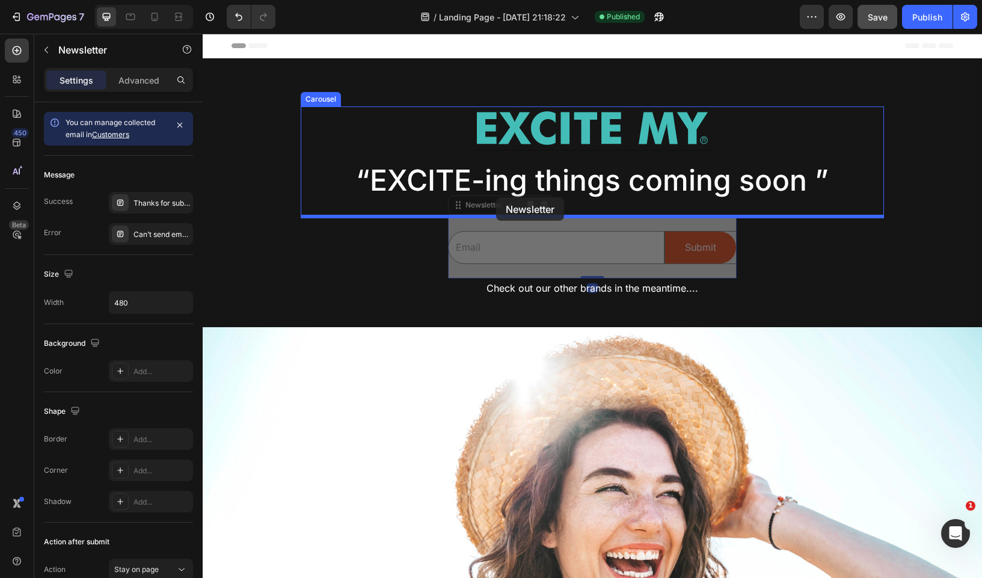
drag, startPoint x: 494, startPoint y: 222, endPoint x: 496, endPoint y: 197, distance: 24.8
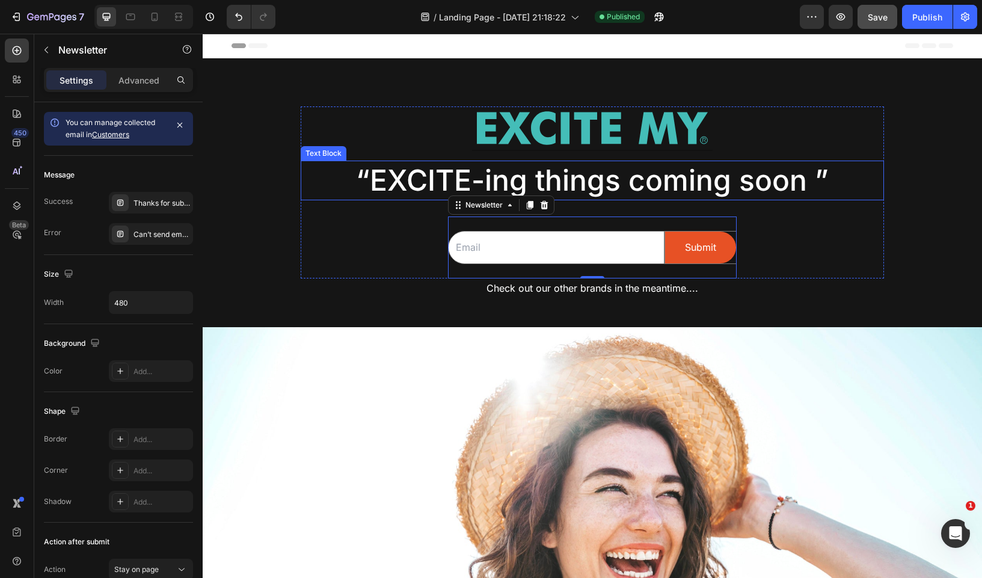
click at [588, 198] on p "“EXCITE-ing things coming soon ”" at bounding box center [592, 180] width 581 height 37
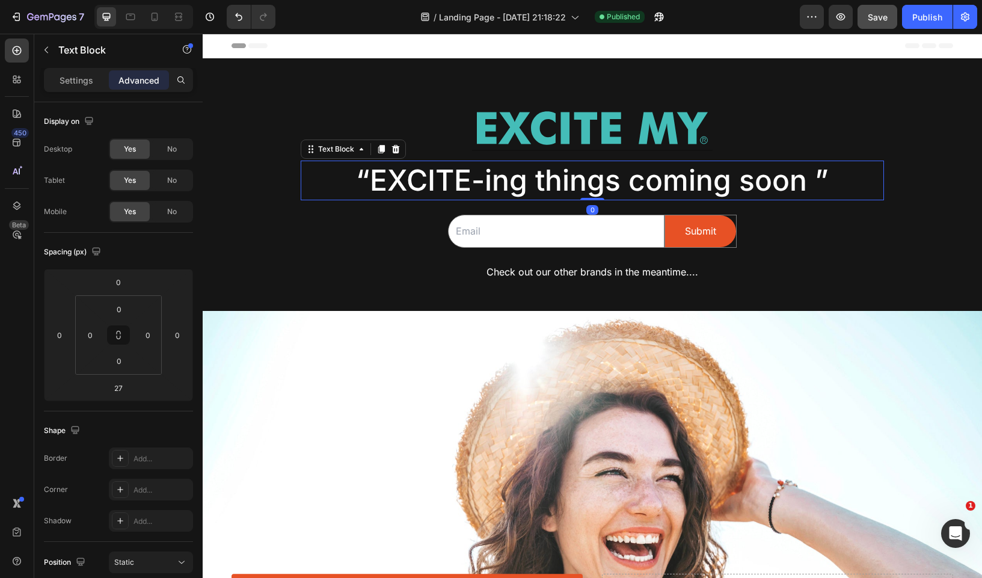
drag, startPoint x: 592, startPoint y: 215, endPoint x: 593, endPoint y: 194, distance: 21.1
click at [593, 194] on div "“EXCITE-ing things coming soon ” Text Block 0" at bounding box center [592, 181] width 583 height 40
type input "0"
click at [499, 236] on input "email" at bounding box center [556, 231] width 216 height 33
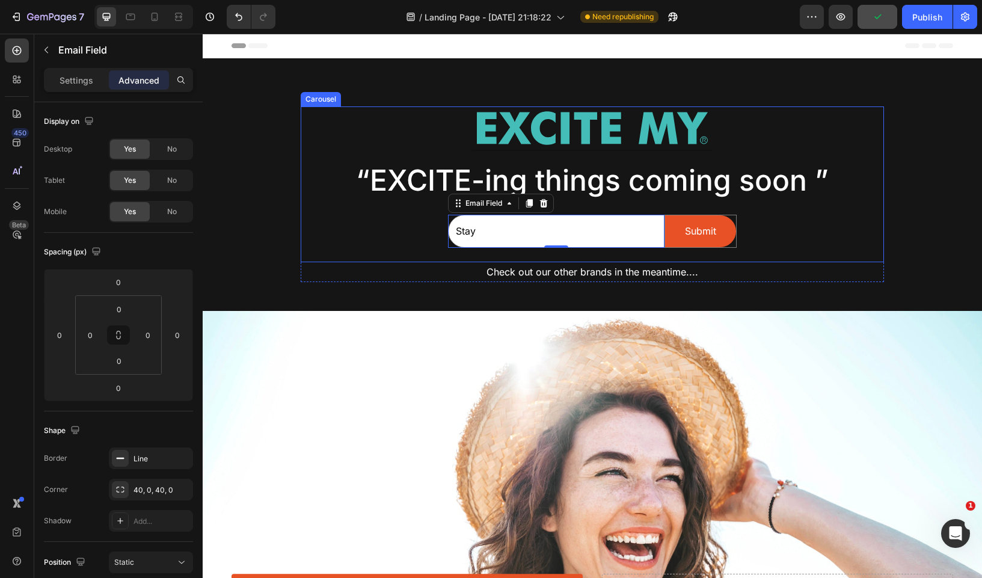
type input "Stay"
click at [387, 235] on div "Image Row “EXCITE-ing things coming soon ” Text Block Stay Email Field 0 Submit…" at bounding box center [592, 184] width 583 height 156
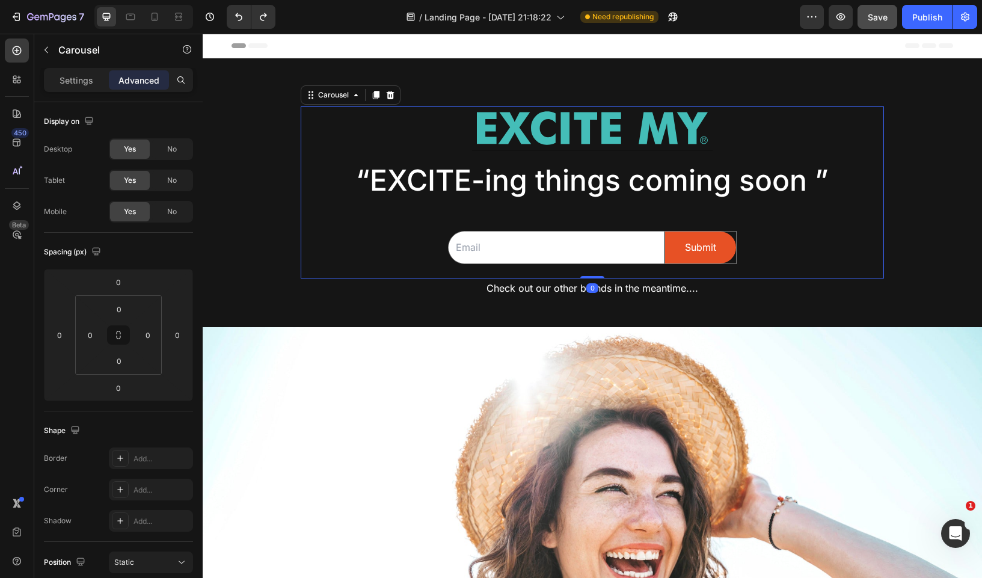
click at [488, 200] on div "Image Row “EXCITE-ing things coming soon ” Text Block Email Field Submit Submit…" at bounding box center [592, 192] width 583 height 172
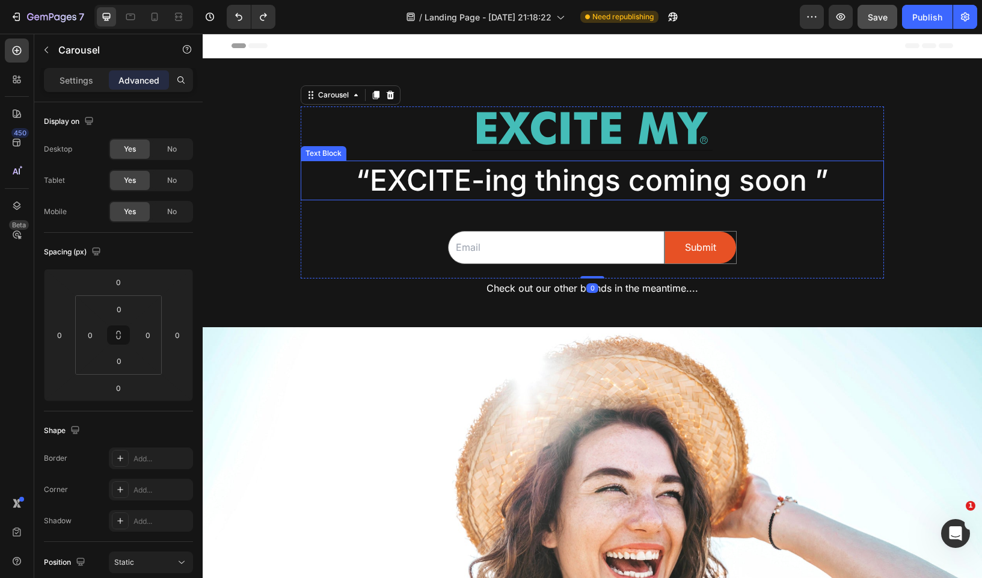
click at [509, 182] on p "“EXCITE-ing things coming soon ”" at bounding box center [592, 180] width 581 height 37
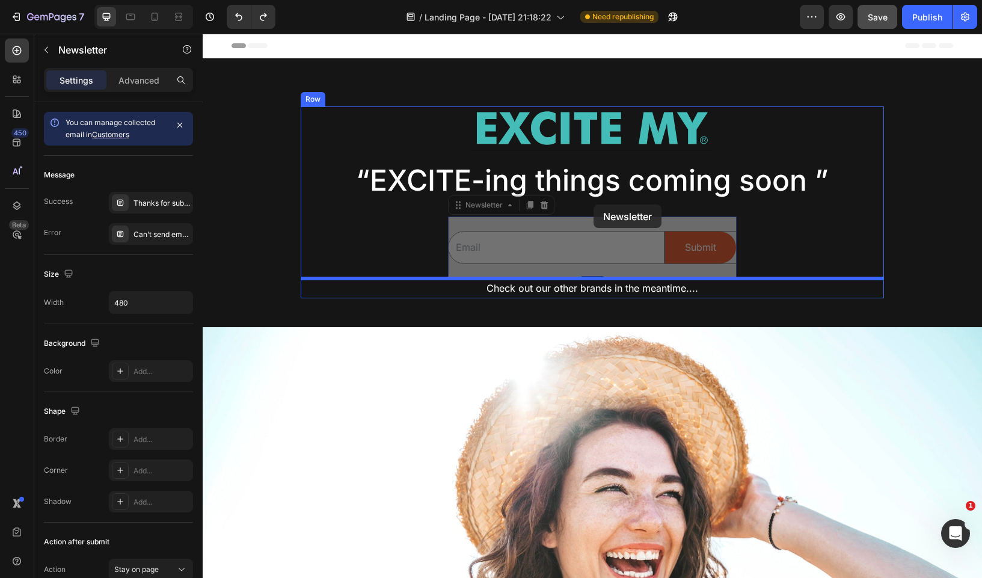
drag, startPoint x: 594, startPoint y: 216, endPoint x: 593, endPoint y: 203, distance: 13.8
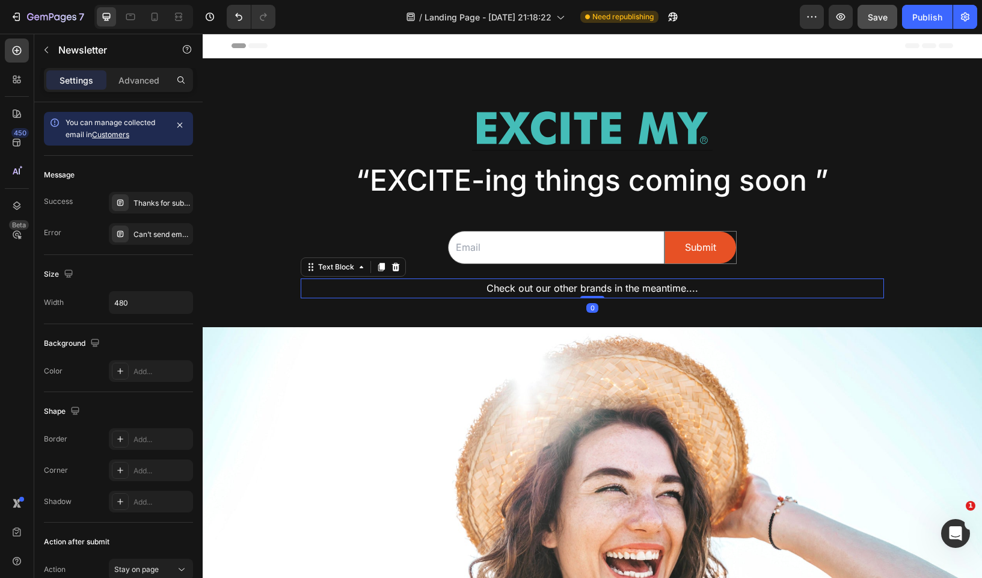
click at [533, 289] on p "Check out our other brands in the meantime...." at bounding box center [592, 288] width 581 height 17
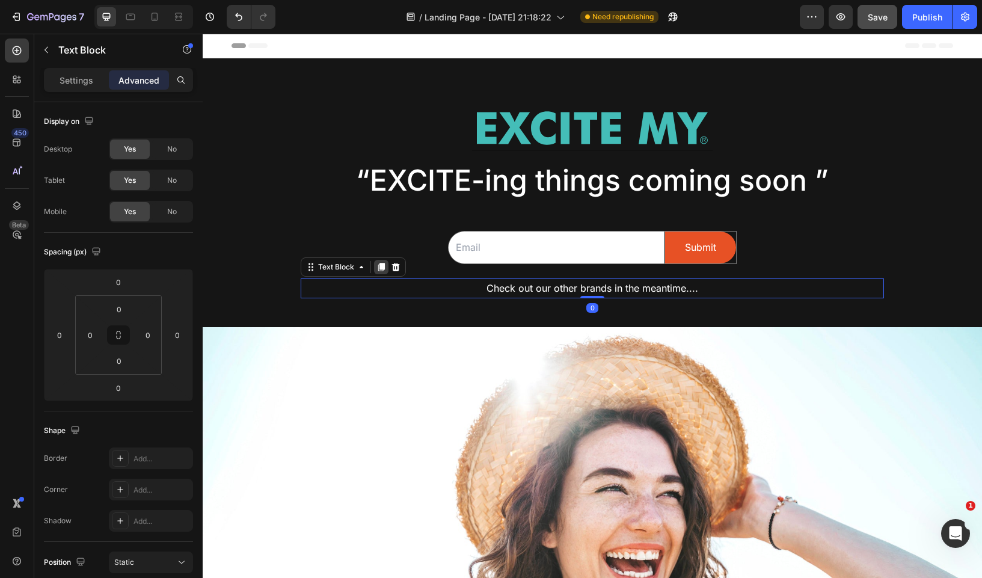
click at [383, 267] on icon at bounding box center [381, 267] width 7 height 8
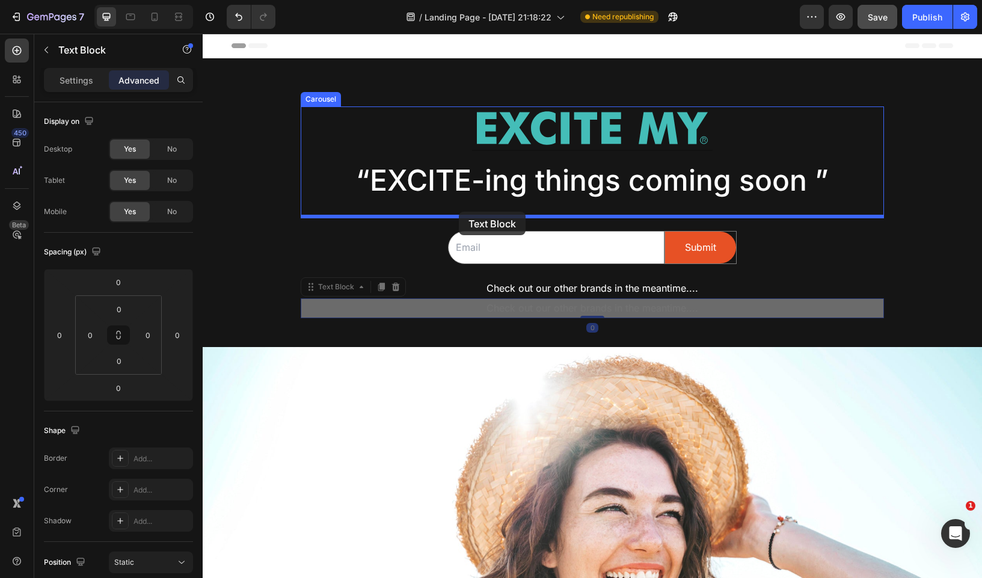
drag, startPoint x: 313, startPoint y: 291, endPoint x: 459, endPoint y: 212, distance: 165.8
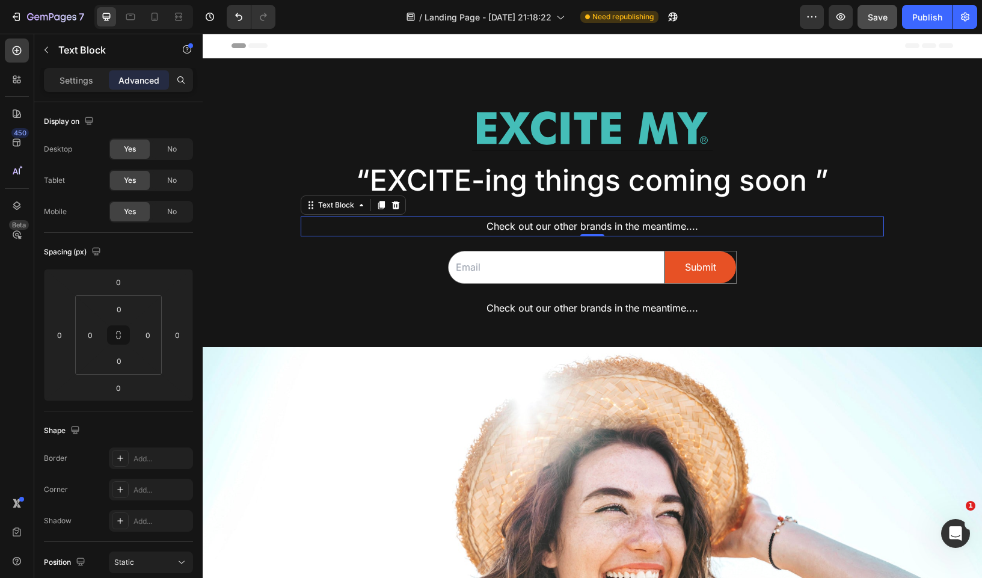
click at [518, 224] on p "Check out our other brands in the meantime...." at bounding box center [592, 226] width 581 height 17
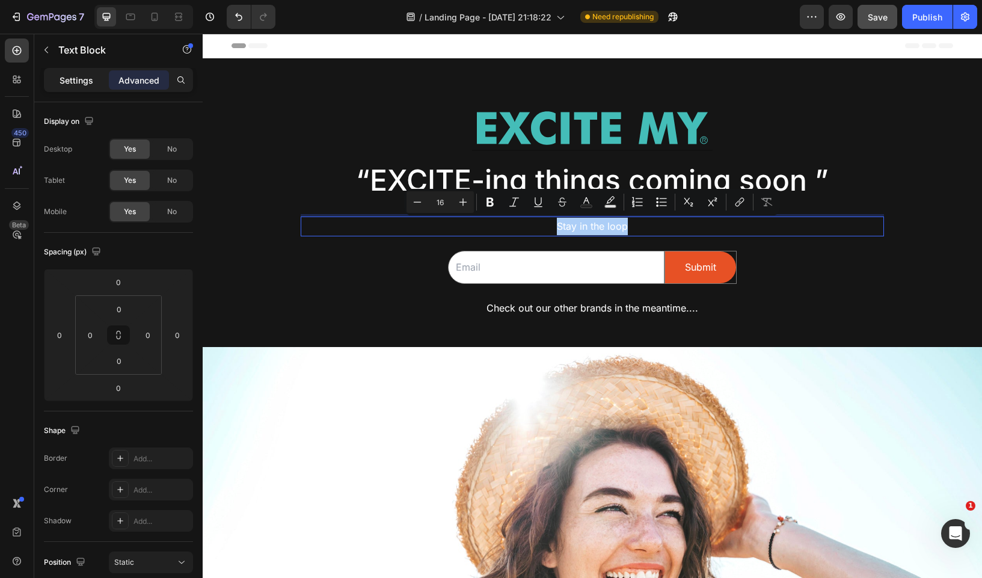
click at [84, 87] on div "Settings" at bounding box center [76, 79] width 60 height 19
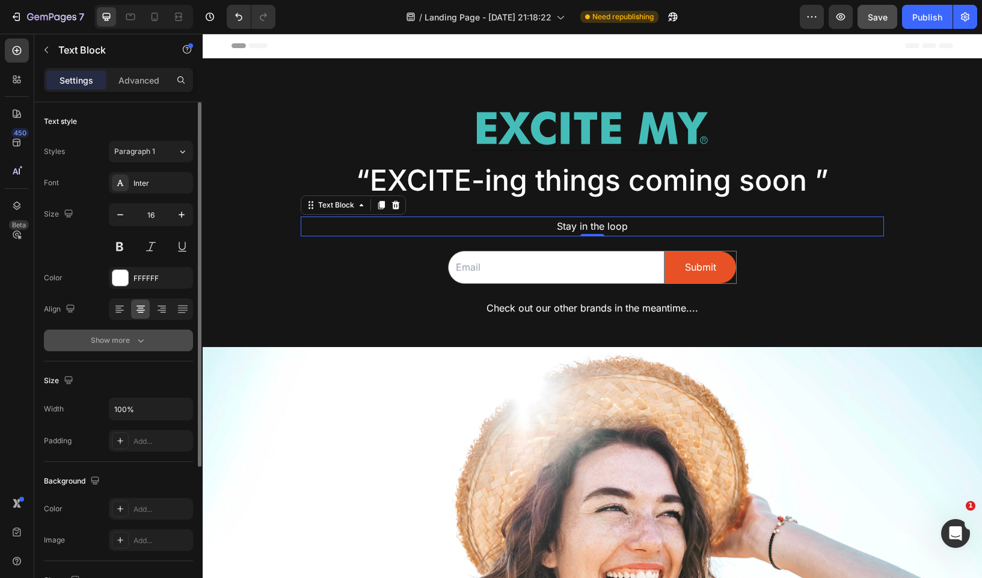
click at [118, 342] on div "Show more" at bounding box center [119, 340] width 56 height 12
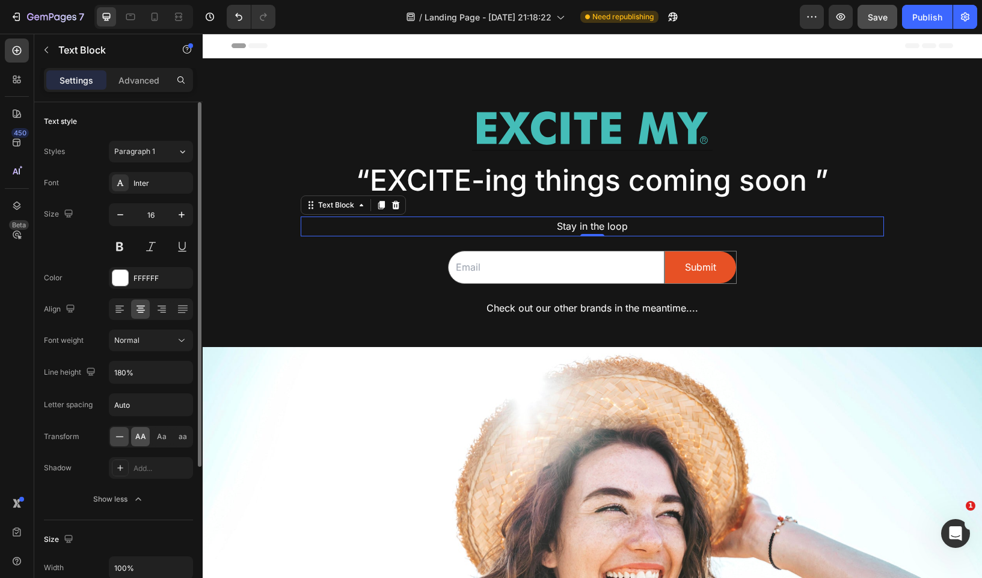
click at [140, 436] on span "AA" at bounding box center [140, 436] width 11 height 11
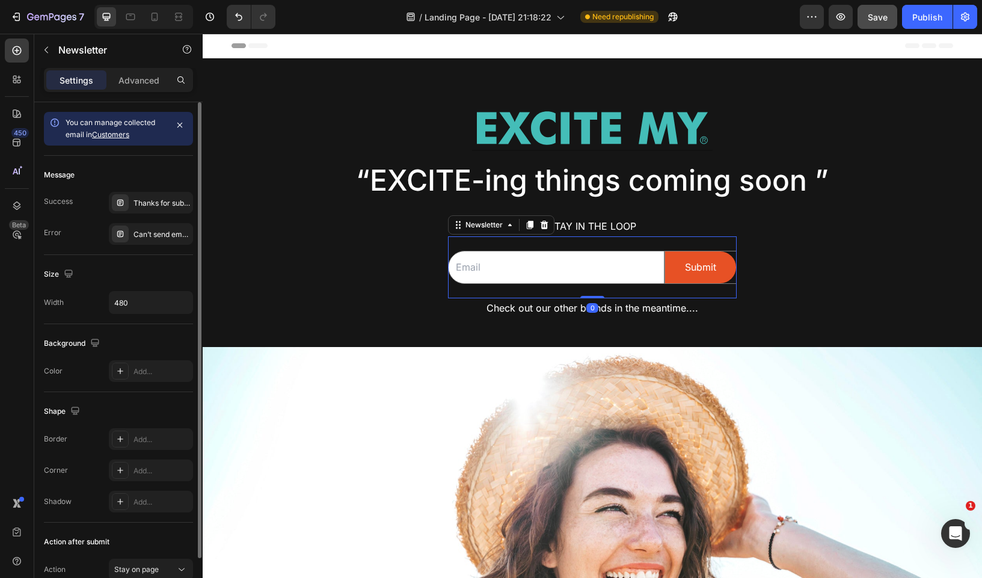
click at [517, 242] on div "Email Field Submit Submit Button Row Newsletter 0" at bounding box center [592, 267] width 289 height 62
click at [540, 244] on div "Email Field Submit Submit Button Row Newsletter 0" at bounding box center [592, 267] width 289 height 62
drag, startPoint x: 592, startPoint y: 295, endPoint x: 595, endPoint y: 277, distance: 17.7
click at [595, 277] on div "Email Field Submit Submit Button Row Newsletter 0" at bounding box center [592, 267] width 289 height 62
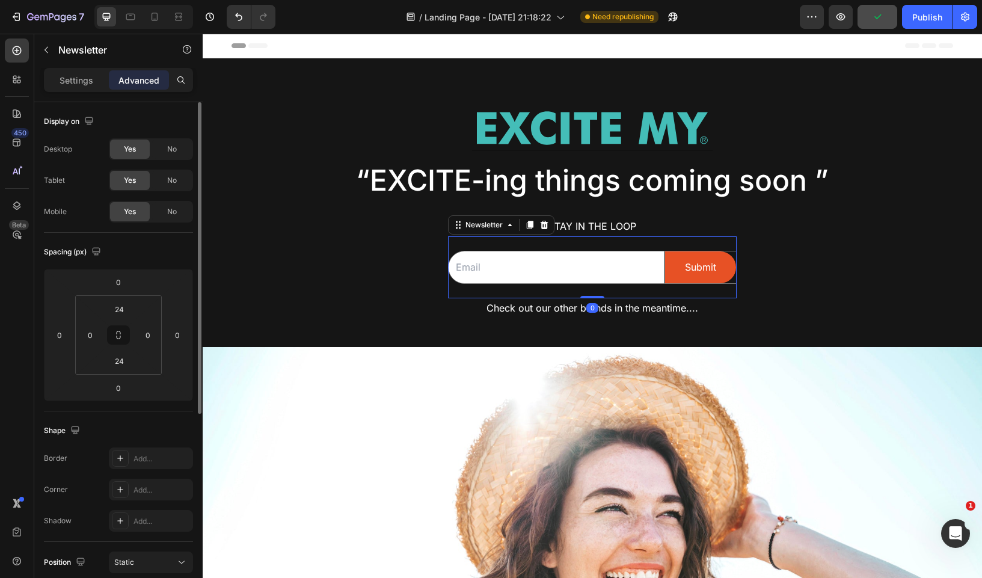
drag, startPoint x: 595, startPoint y: 296, endPoint x: 601, endPoint y: 248, distance: 48.4
click at [601, 248] on div "Email Field Submit Submit Button Row Newsletter 0" at bounding box center [592, 267] width 289 height 62
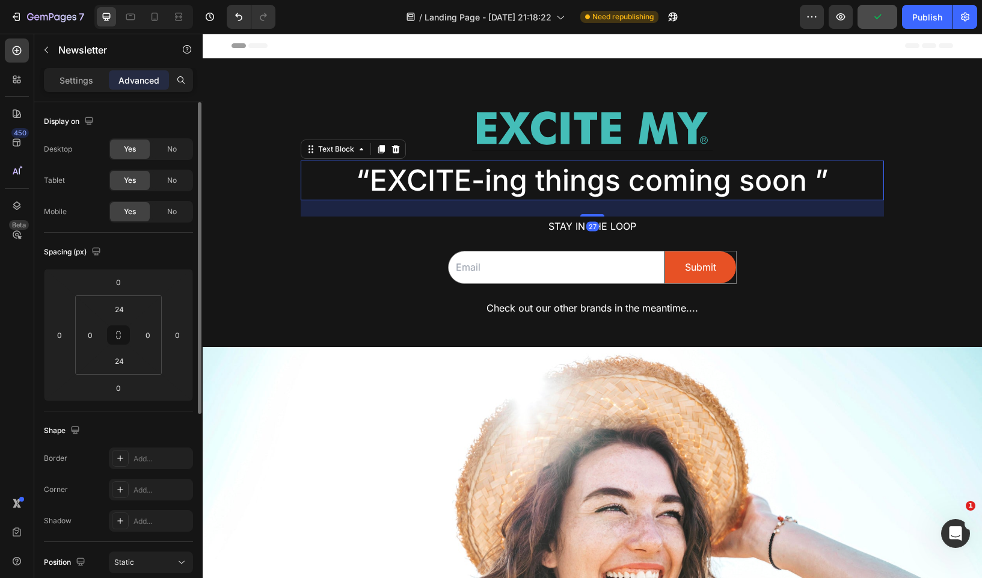
click at [599, 200] on div "“EXCITE-ing things coming soon ” Text Block 27" at bounding box center [592, 181] width 583 height 40
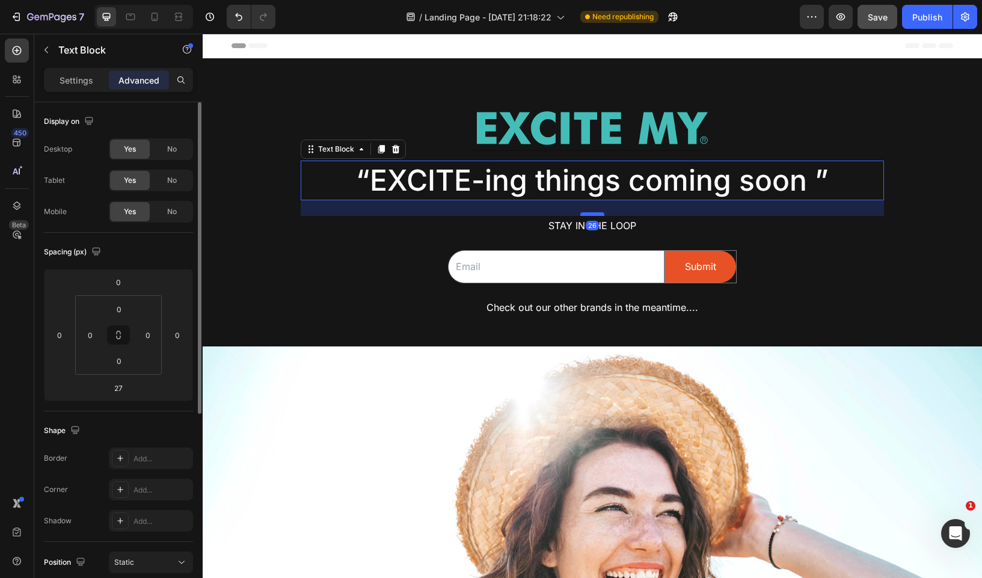
click at [595, 213] on div at bounding box center [592, 214] width 24 height 4
type input "26"
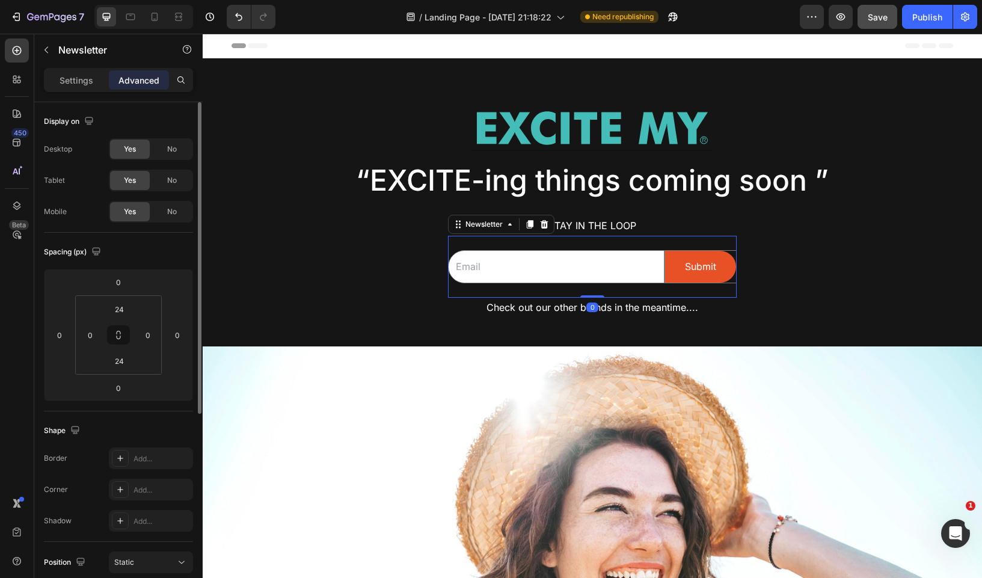
click at [593, 244] on div "Email Field Submit Submit Button Row Newsletter 0" at bounding box center [592, 267] width 289 height 62
click at [123, 309] on input "24" at bounding box center [119, 308] width 24 height 18
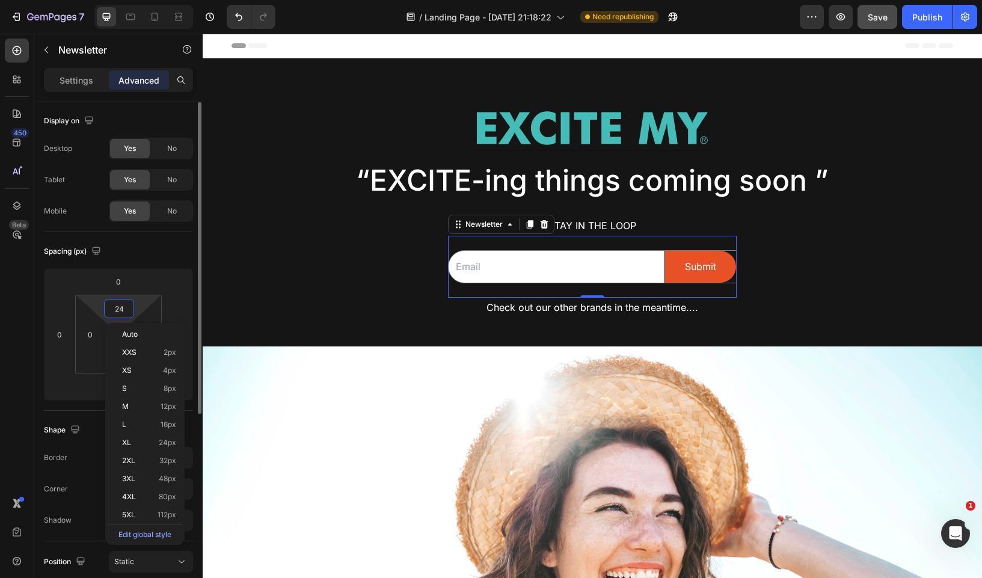
type input "0"
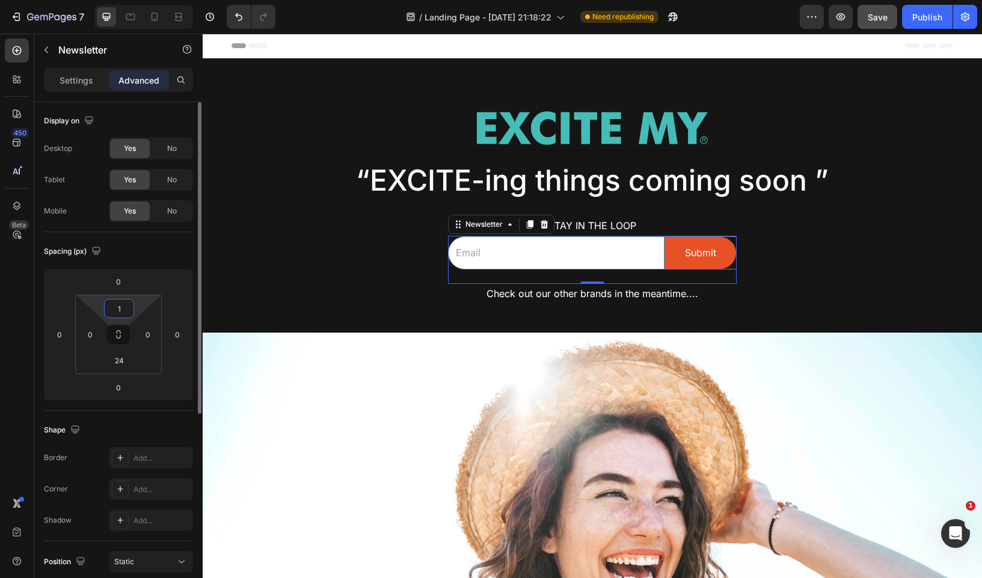
type input "10"
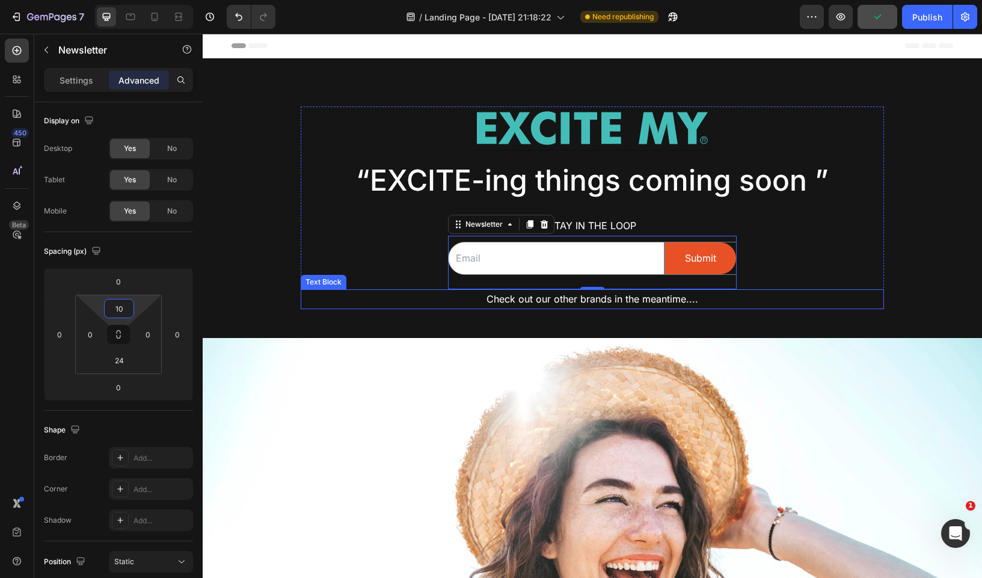
click at [307, 266] on div "Image Row “EXCITE-ing things coming soon ” Text Block Stay in the loop Text Blo…" at bounding box center [592, 207] width 583 height 203
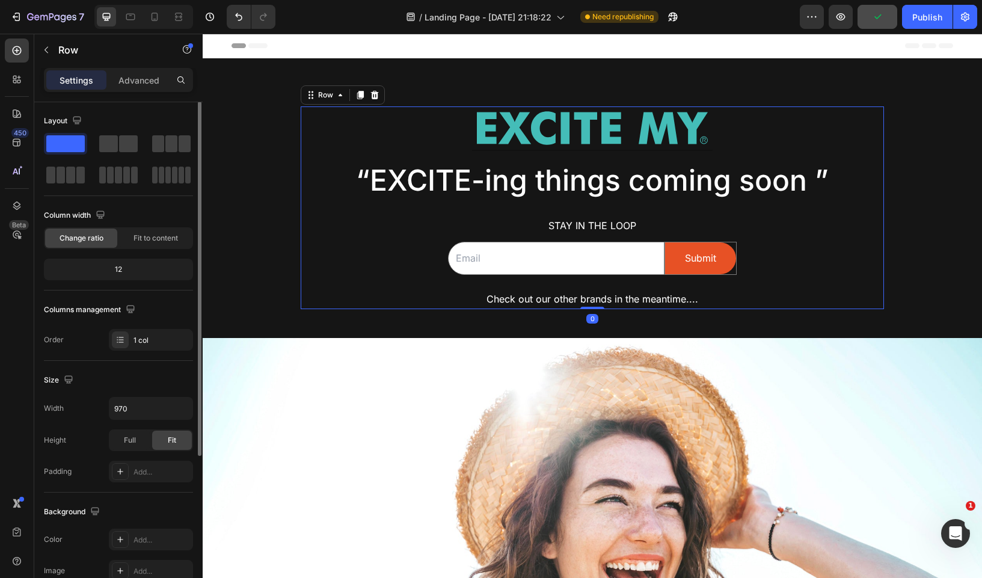
scroll to position [0, 0]
click at [934, 22] on div "Publish" at bounding box center [927, 17] width 30 height 13
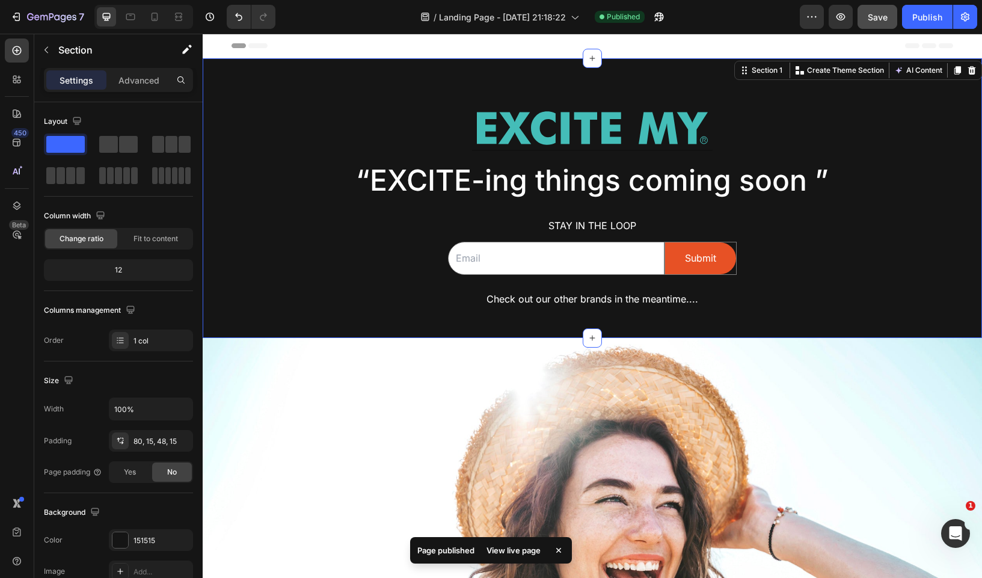
click at [618, 322] on div "Image Row “EXCITE-ing things coming soon ” Text Block Stay in the loop Text Blo…" at bounding box center [592, 198] width 779 height 280
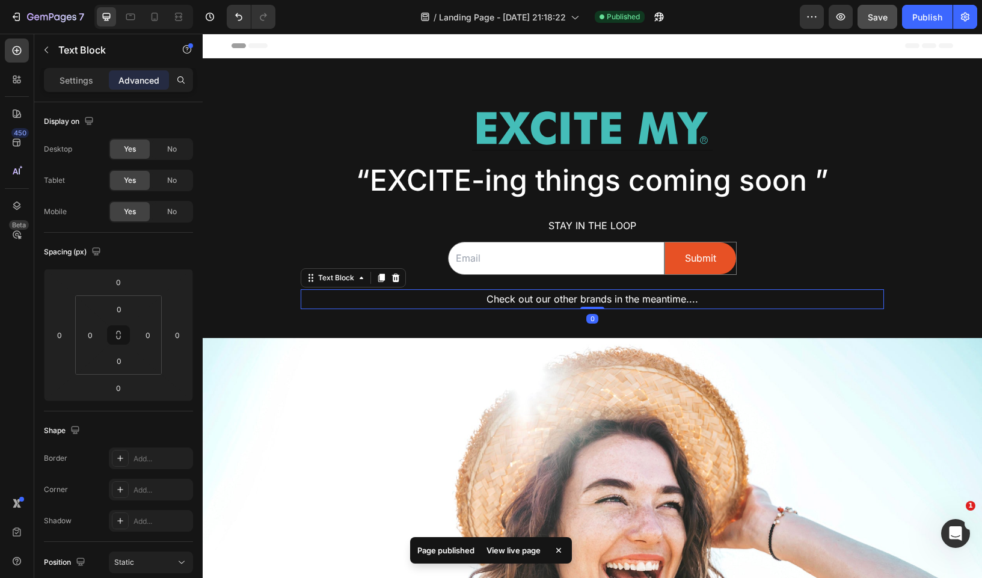
click at [618, 302] on p "Check out our other brands in the meantime...." at bounding box center [592, 298] width 581 height 17
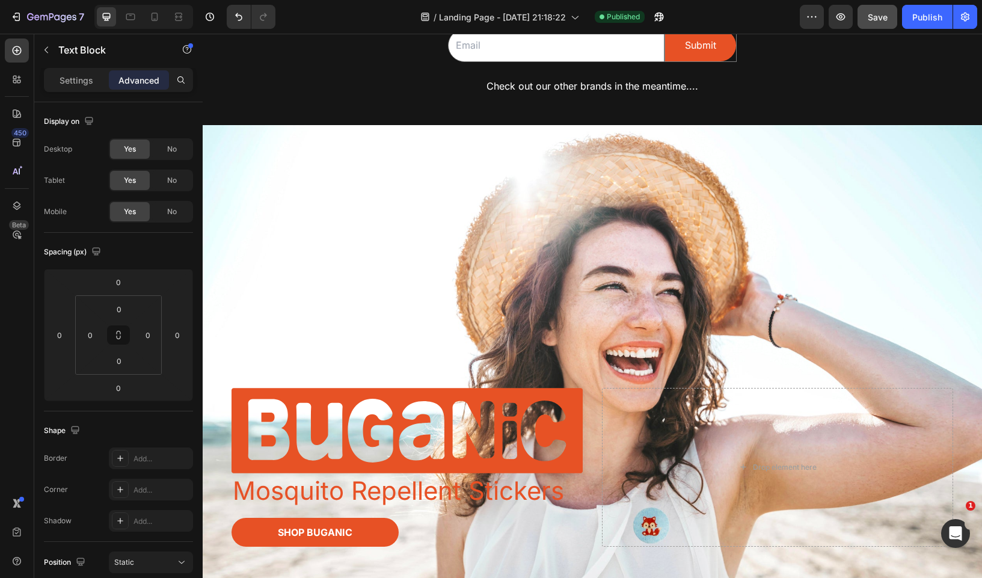
scroll to position [179, 0]
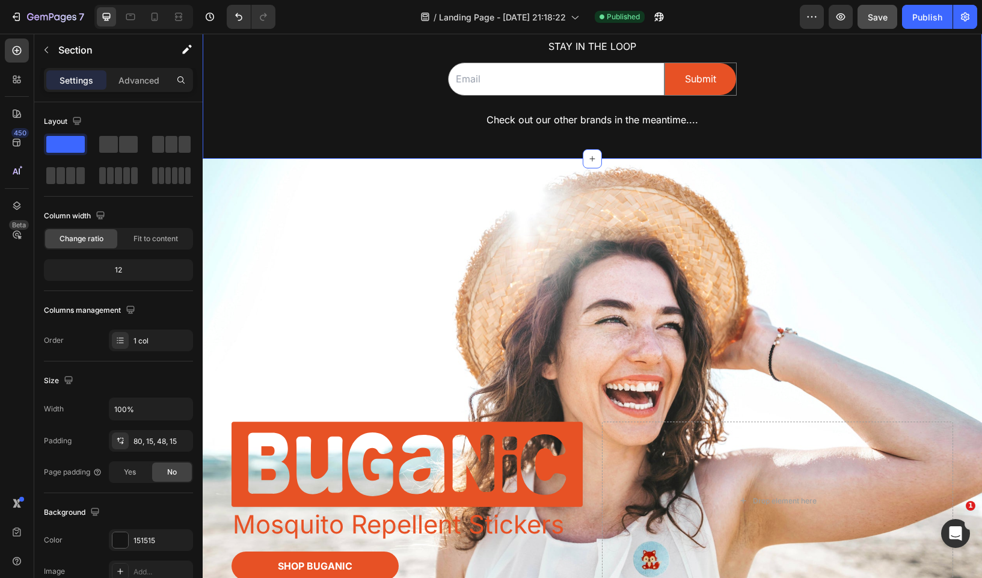
click at [573, 152] on div "Image Row “EXCITE-ing things coming soon ” Text Block Stay in the loop Text Blo…" at bounding box center [592, 19] width 779 height 280
click at [16, 85] on div at bounding box center [17, 79] width 24 height 24
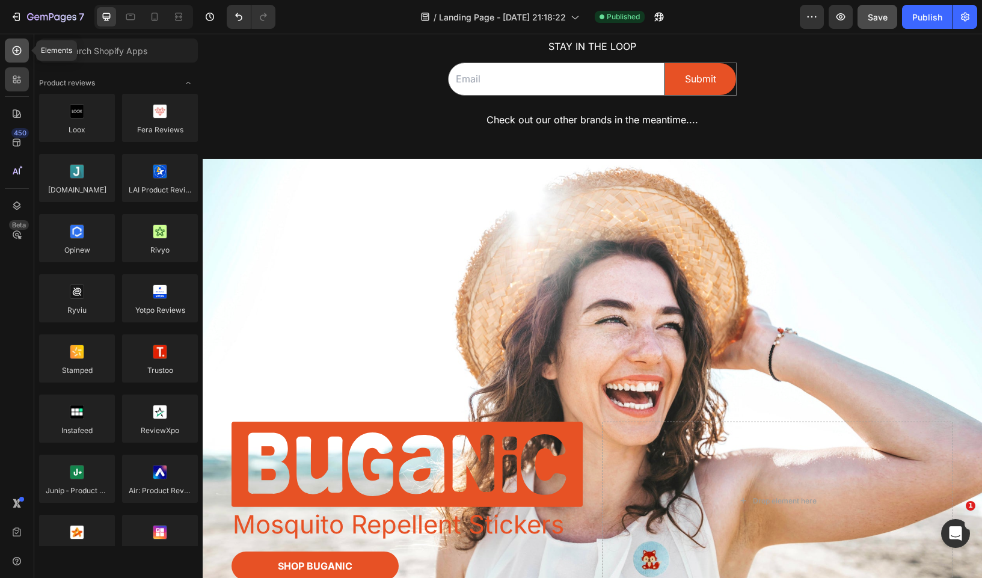
click at [15, 56] on icon at bounding box center [17, 50] width 12 height 12
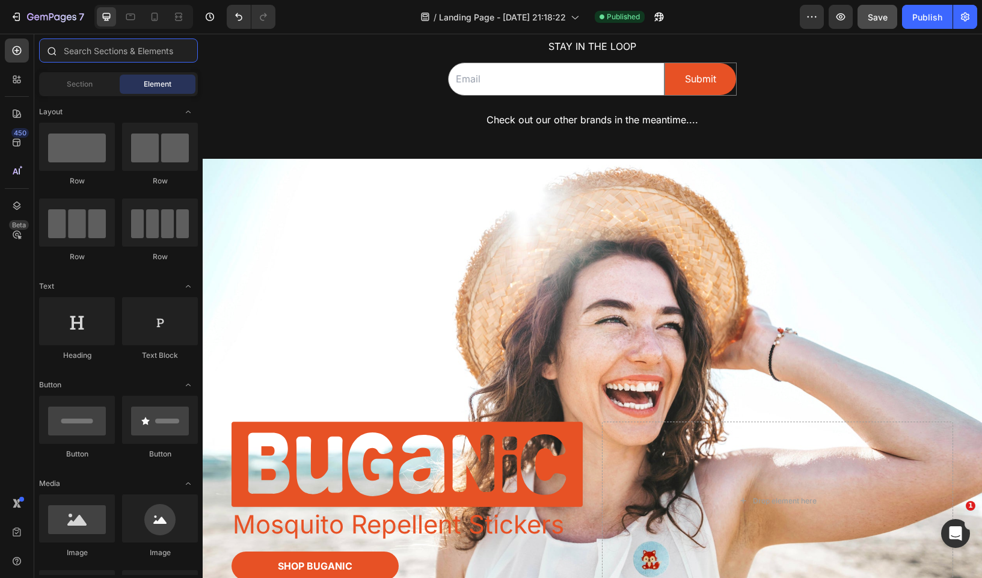
click at [92, 48] on input "text" at bounding box center [118, 50] width 159 height 24
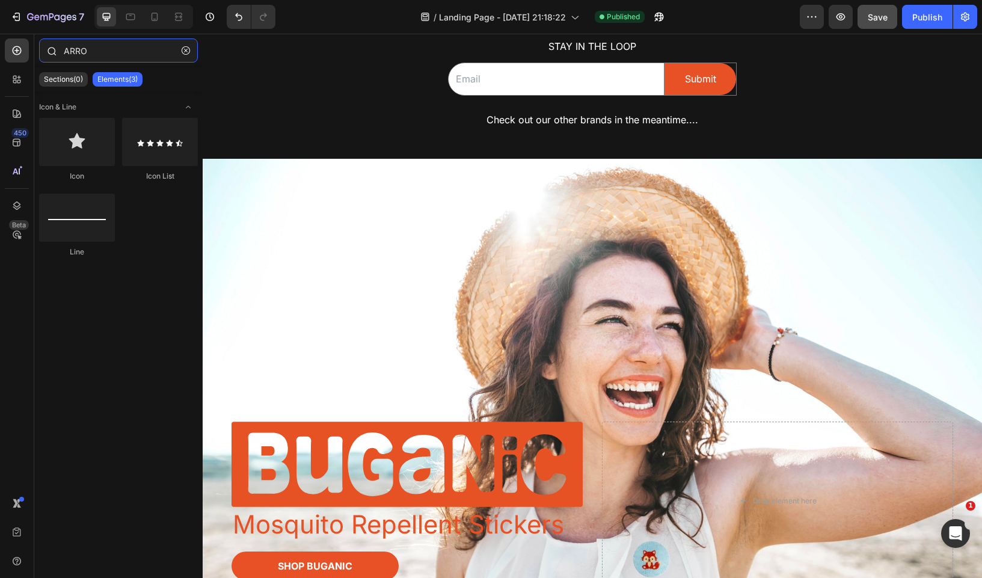
type input "A"
type input "arrow"
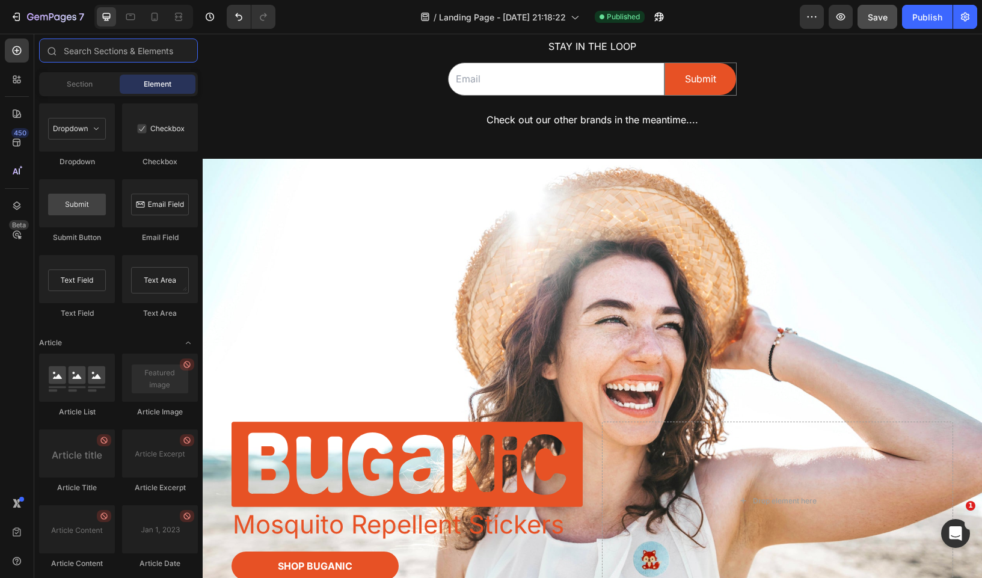
scroll to position [3085, 0]
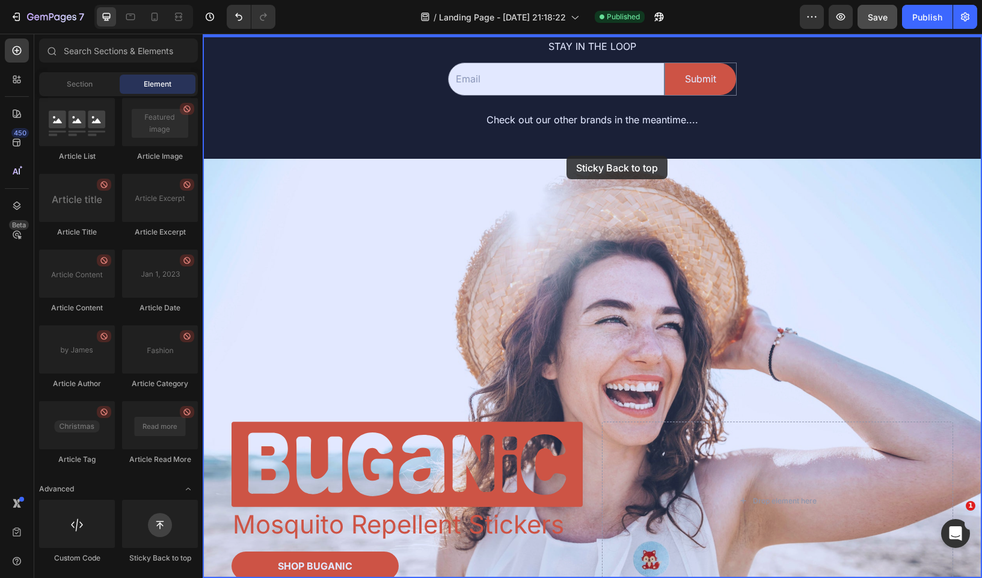
drag, startPoint x: 370, startPoint y: 567, endPoint x: 566, endPoint y: 156, distance: 455.6
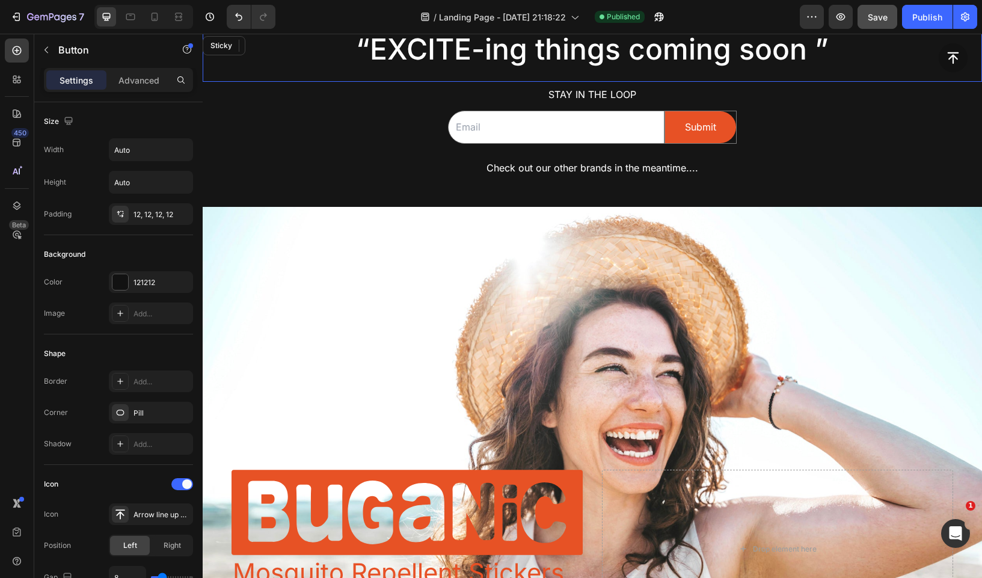
scroll to position [227, 0]
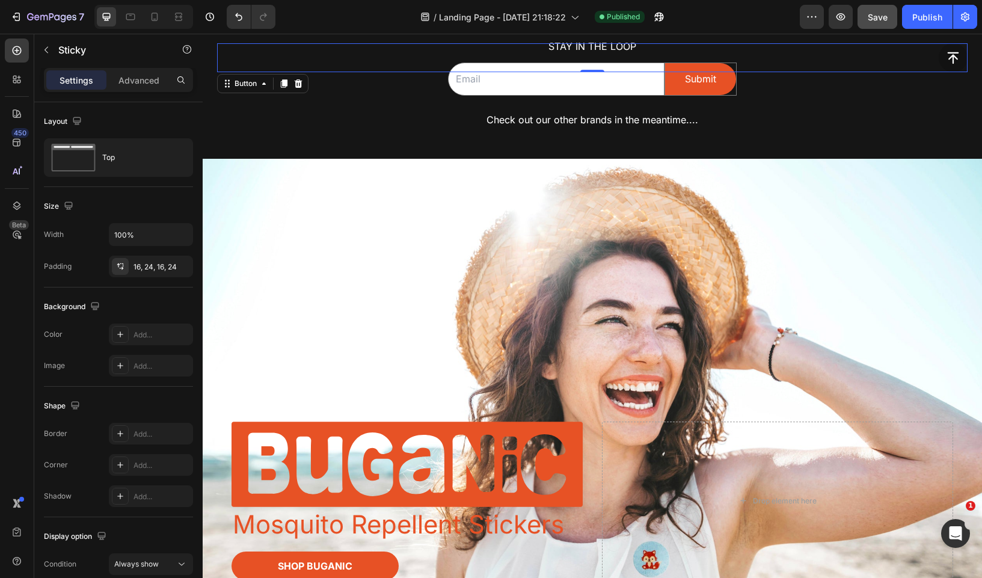
click at [936, 57] on div "Button 0" at bounding box center [592, 57] width 750 height 29
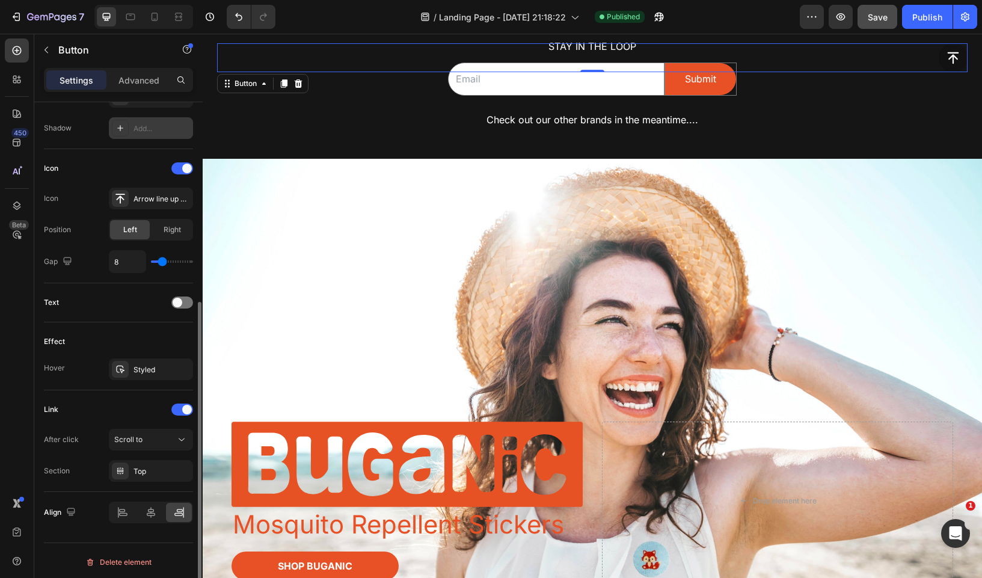
scroll to position [319, 0]
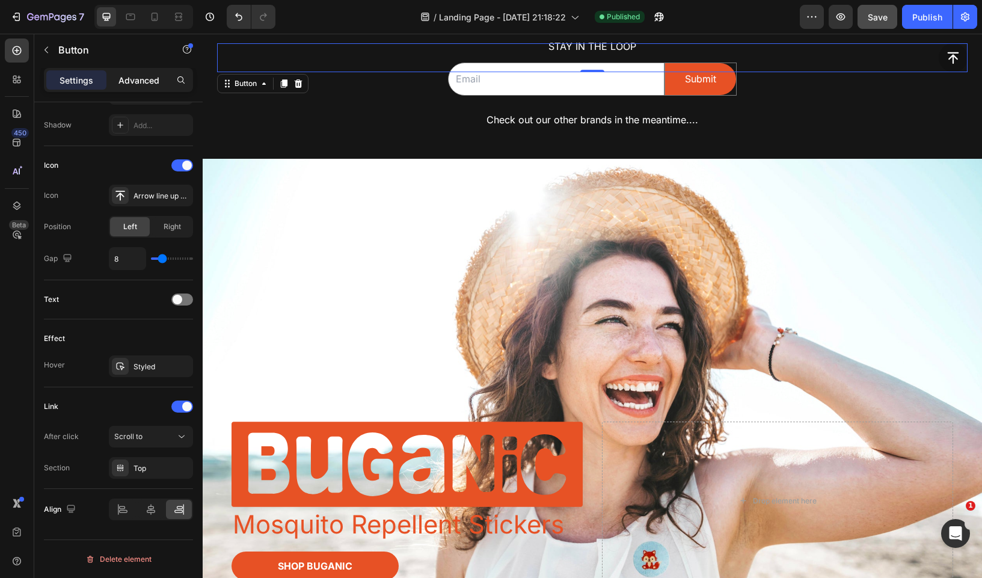
click at [152, 85] on p "Advanced" at bounding box center [138, 80] width 41 height 13
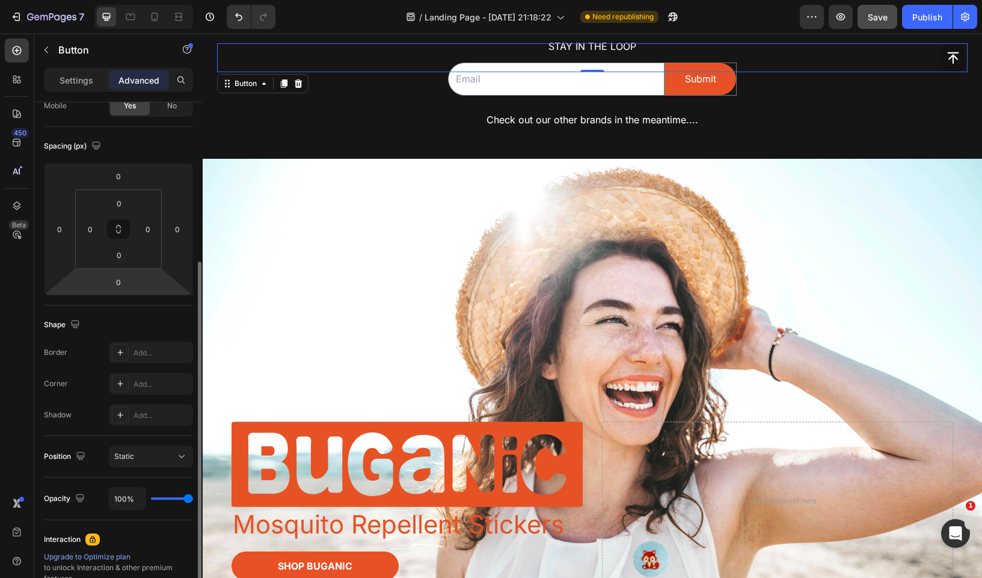
scroll to position [0, 0]
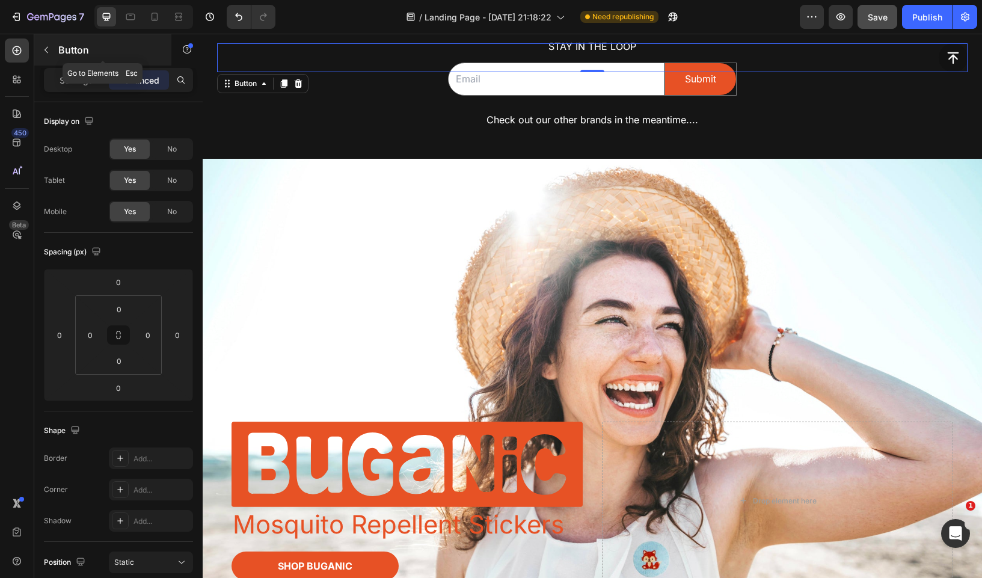
click at [48, 46] on icon "button" at bounding box center [46, 50] width 10 height 10
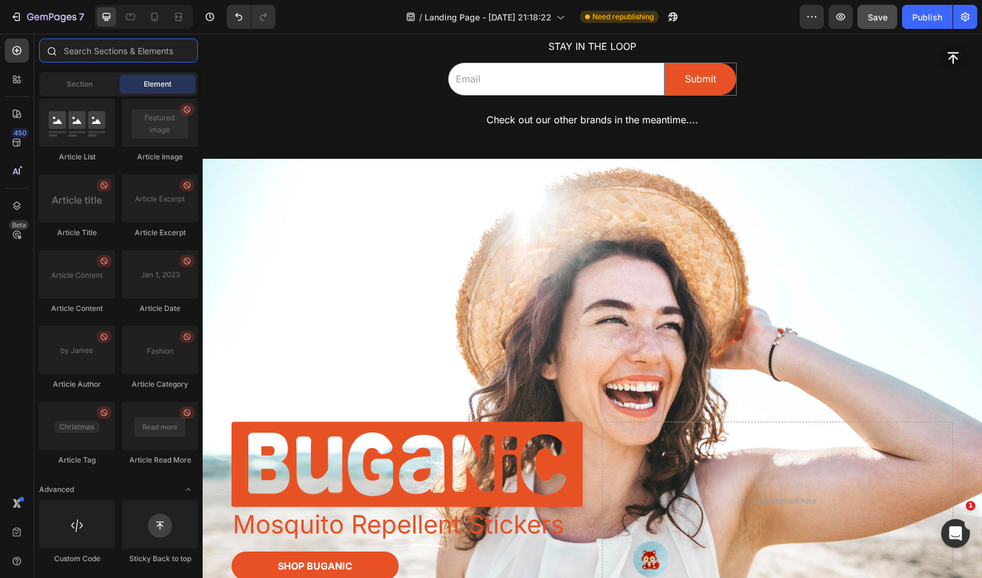
click at [103, 59] on input "text" at bounding box center [118, 50] width 159 height 24
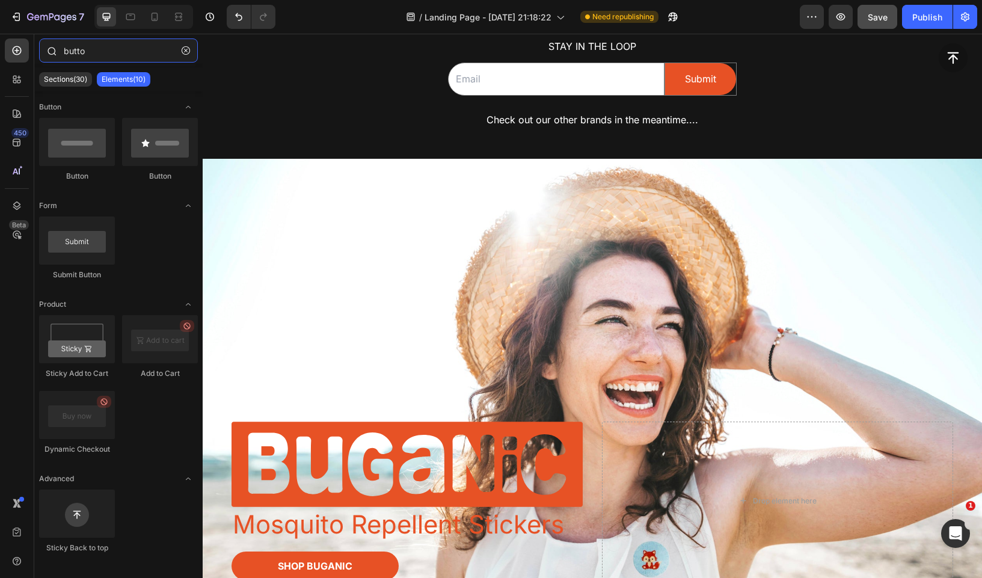
type input "button"
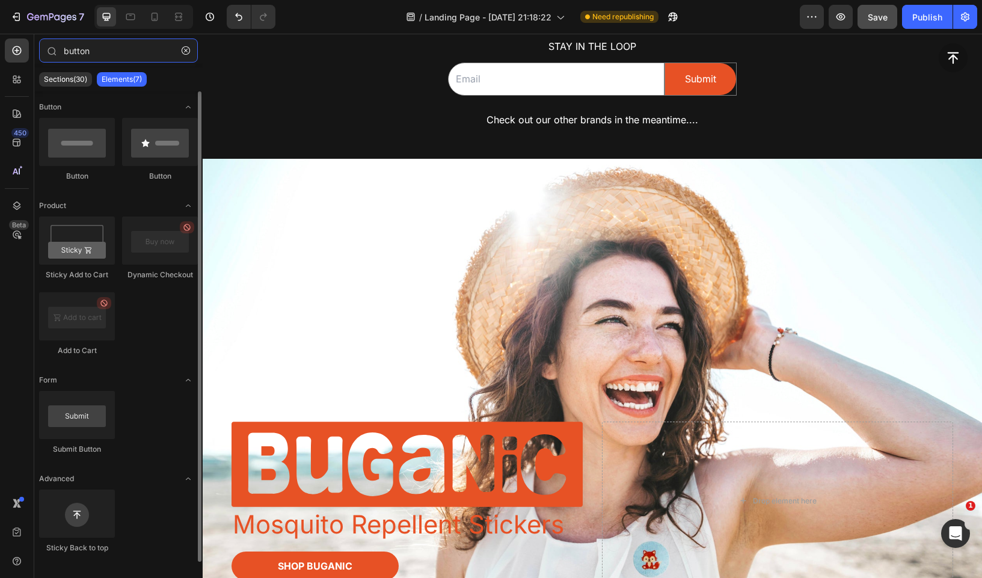
scroll to position [8, 0]
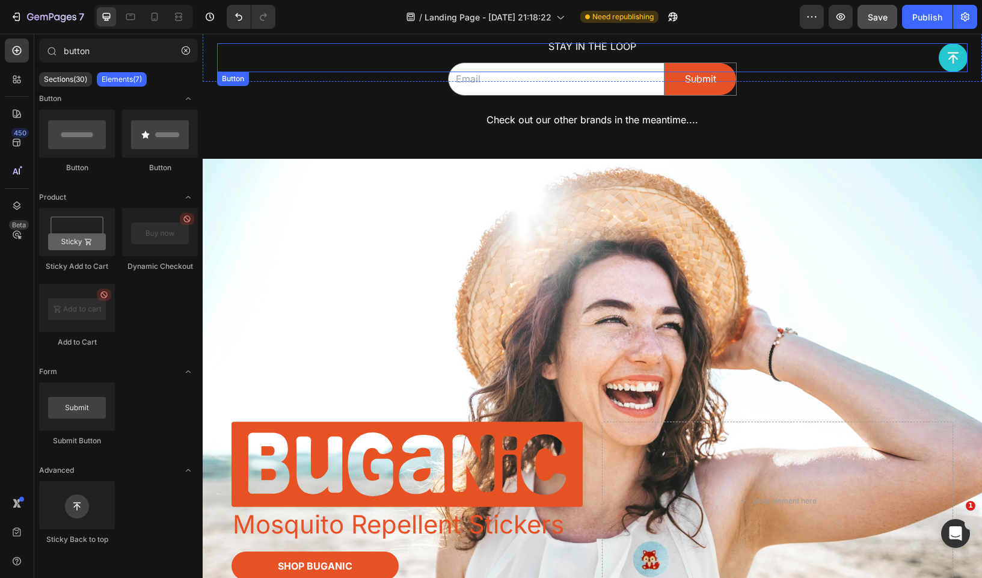
click at [955, 63] on icon at bounding box center [953, 58] width 14 height 14
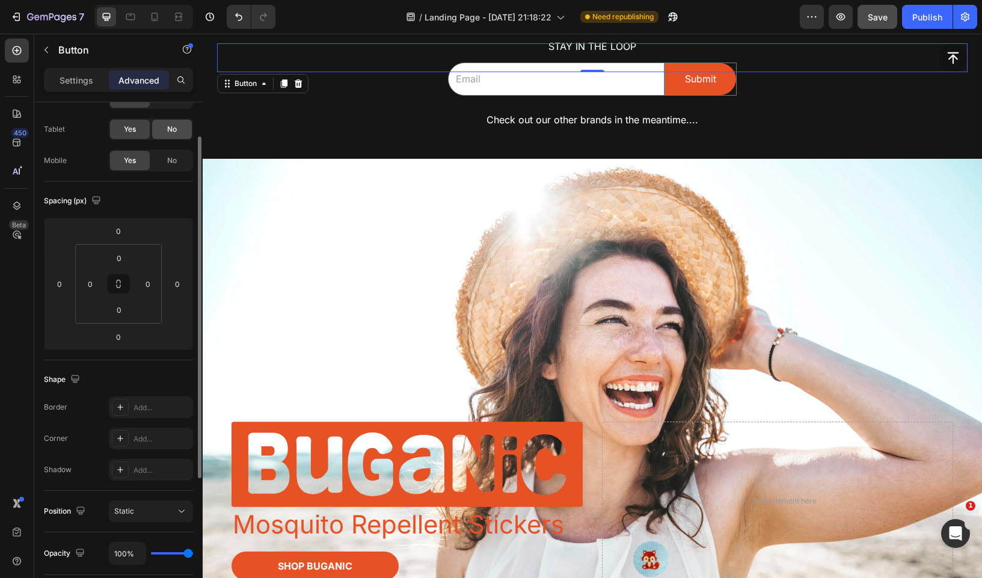
scroll to position [0, 0]
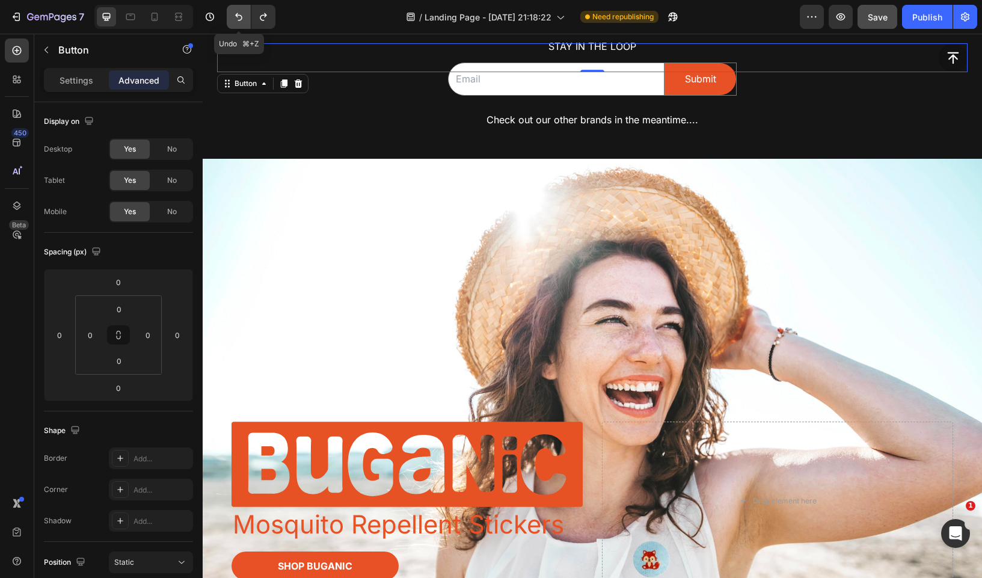
click at [236, 21] on icon "Undo/Redo" at bounding box center [239, 17] width 12 height 12
click at [242, 16] on icon "Undo/Redo" at bounding box center [239, 17] width 12 height 12
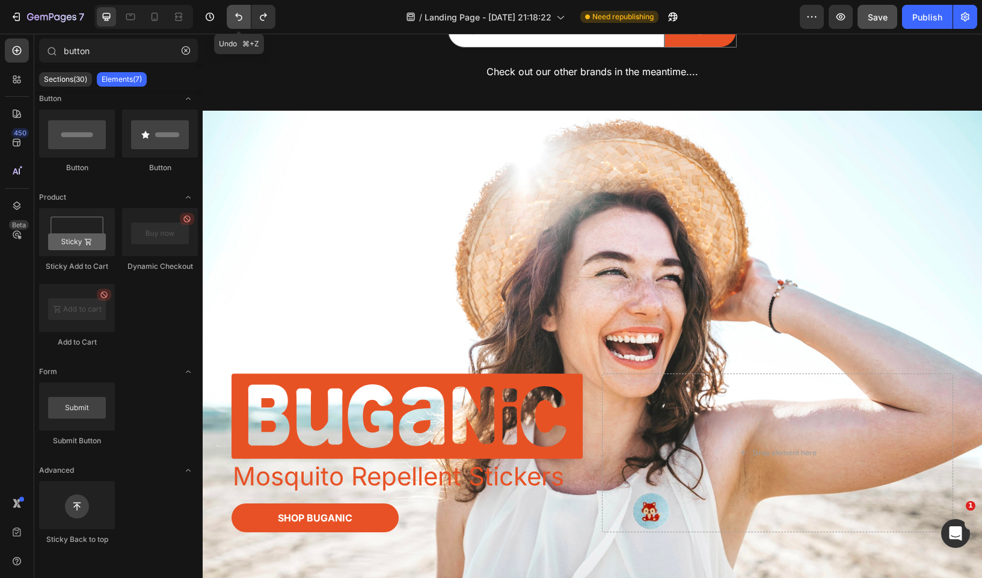
scroll to position [179, 0]
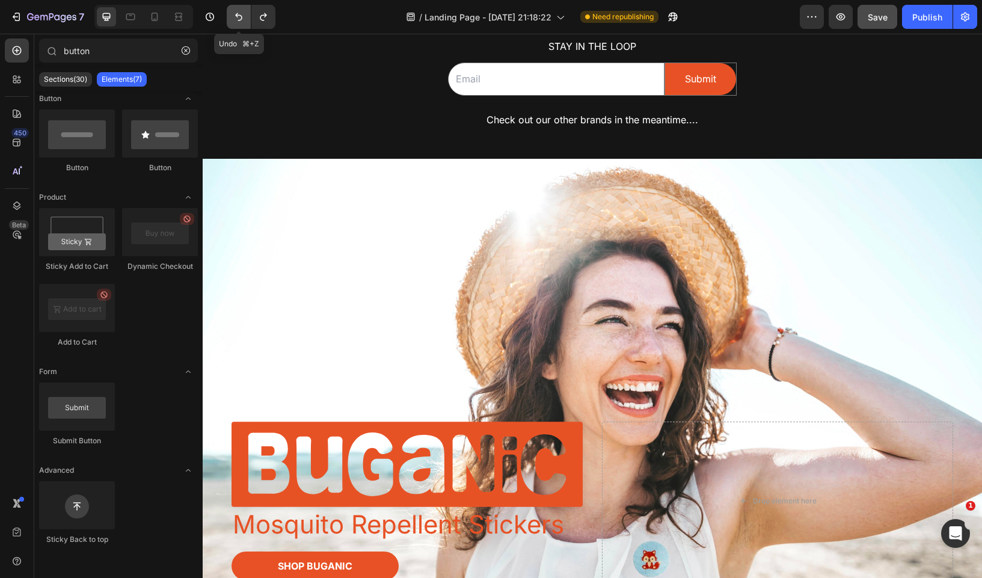
click at [242, 16] on icon "Undo/Redo" at bounding box center [239, 17] width 12 height 12
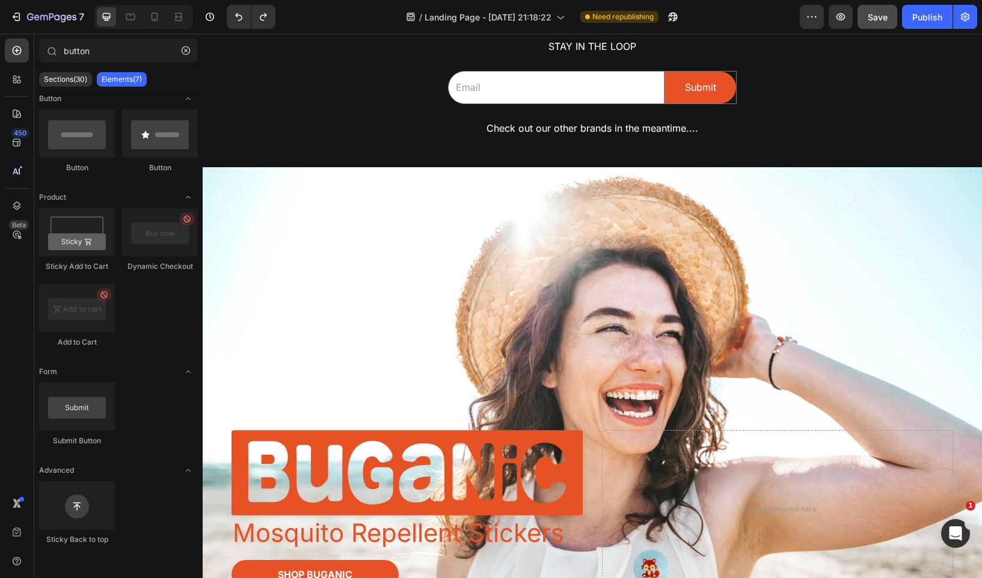
click at [275, 8] on div "7" at bounding box center [142, 17] width 285 height 24
click at [266, 11] on icon "Undo/Redo" at bounding box center [263, 17] width 12 height 12
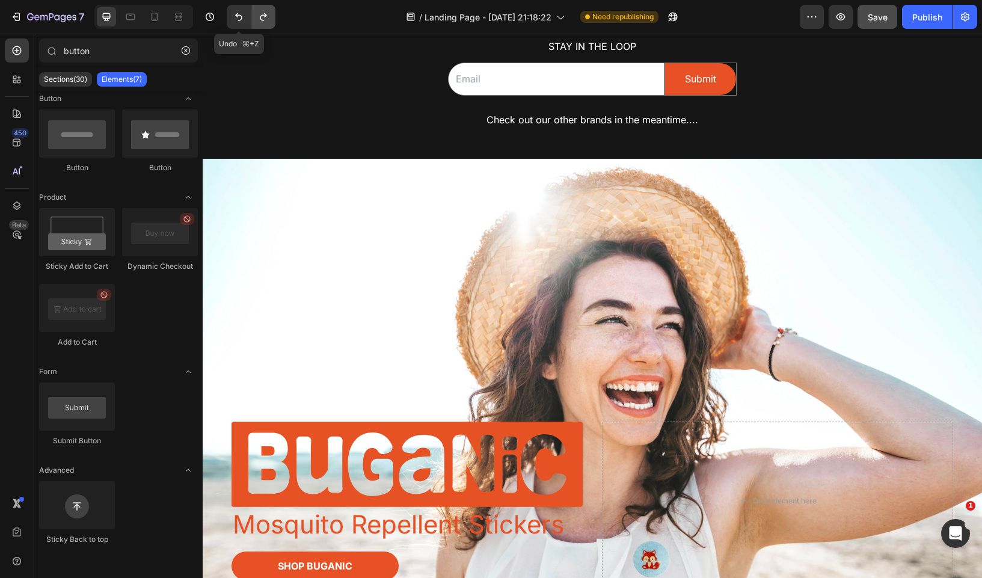
click at [260, 16] on icon "Undo/Redo" at bounding box center [263, 17] width 12 height 12
click at [239, 19] on icon "Undo/Redo" at bounding box center [239, 17] width 12 height 12
click at [933, 8] on button "Publish" at bounding box center [927, 17] width 51 height 24
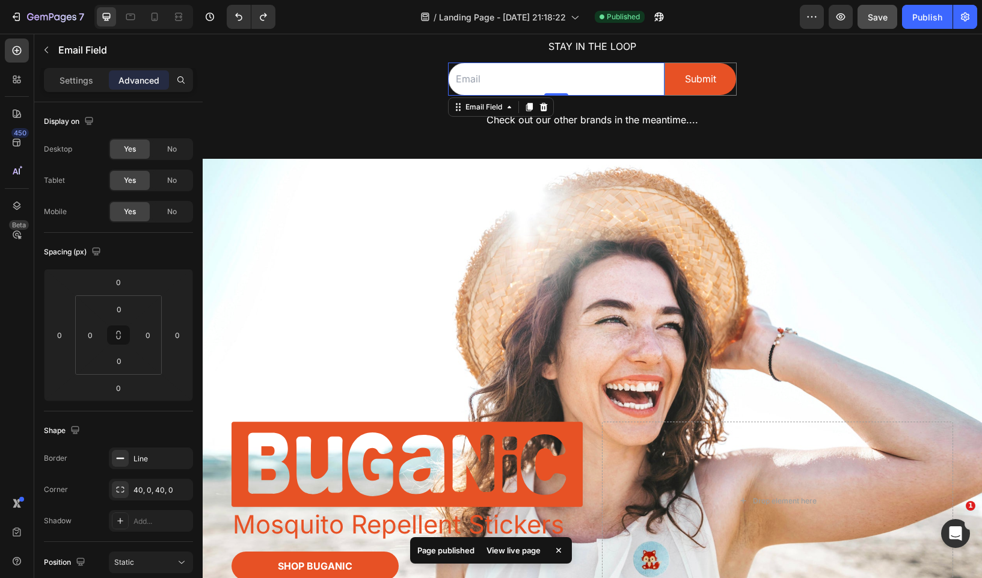
click at [453, 67] on input "email" at bounding box center [556, 79] width 216 height 33
click at [449, 67] on div "Email Field 0" at bounding box center [556, 79] width 216 height 33
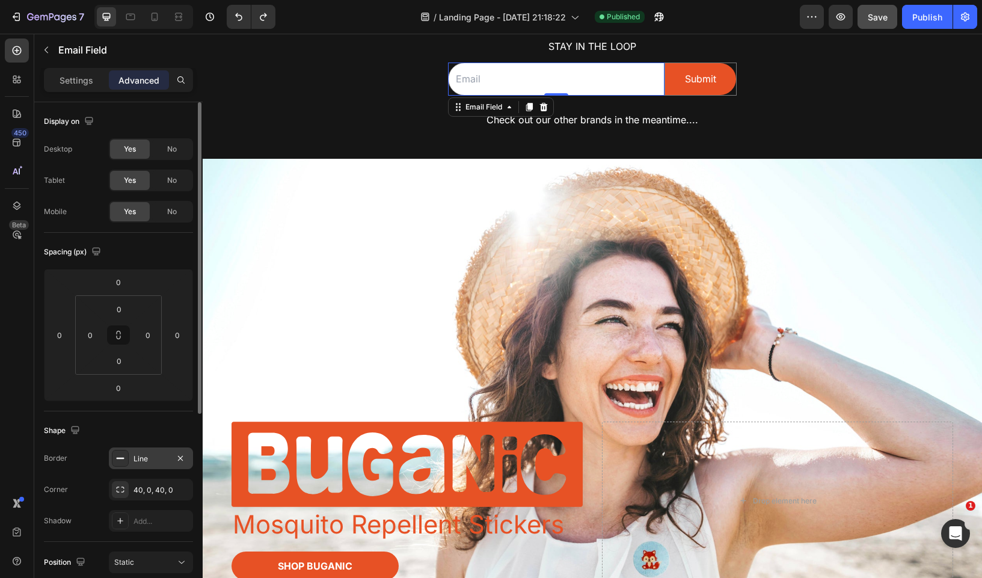
click at [123, 459] on icon at bounding box center [120, 458] width 10 height 10
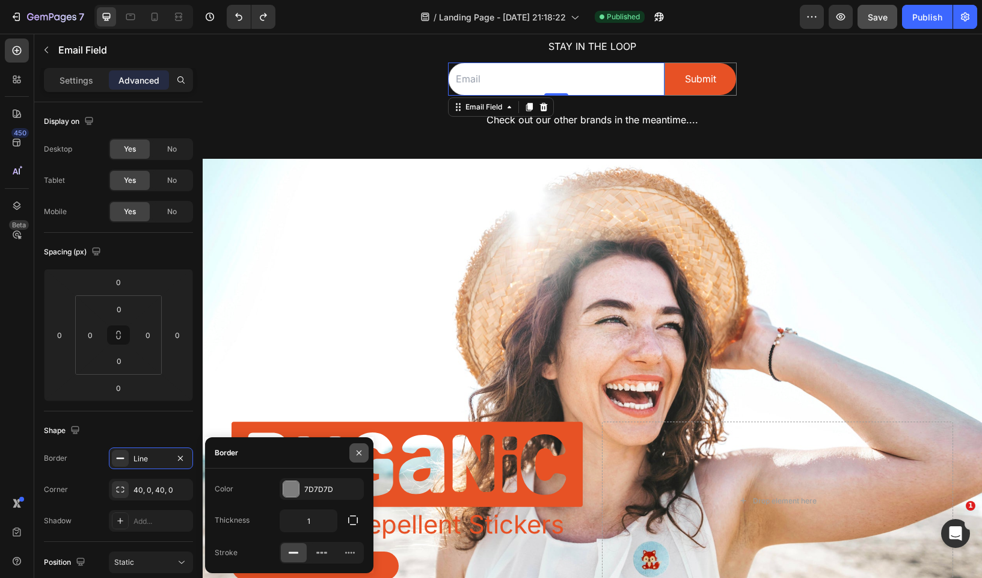
click at [357, 456] on icon "button" at bounding box center [359, 453] width 10 height 10
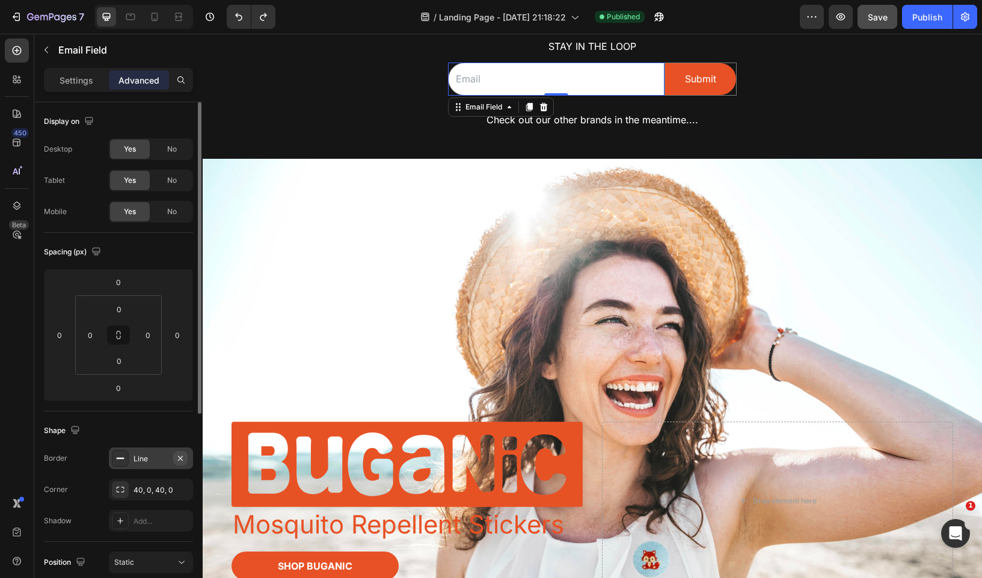
click at [180, 454] on icon "button" at bounding box center [181, 458] width 10 height 10
click at [181, 489] on icon "button" at bounding box center [180, 488] width 5 height 5
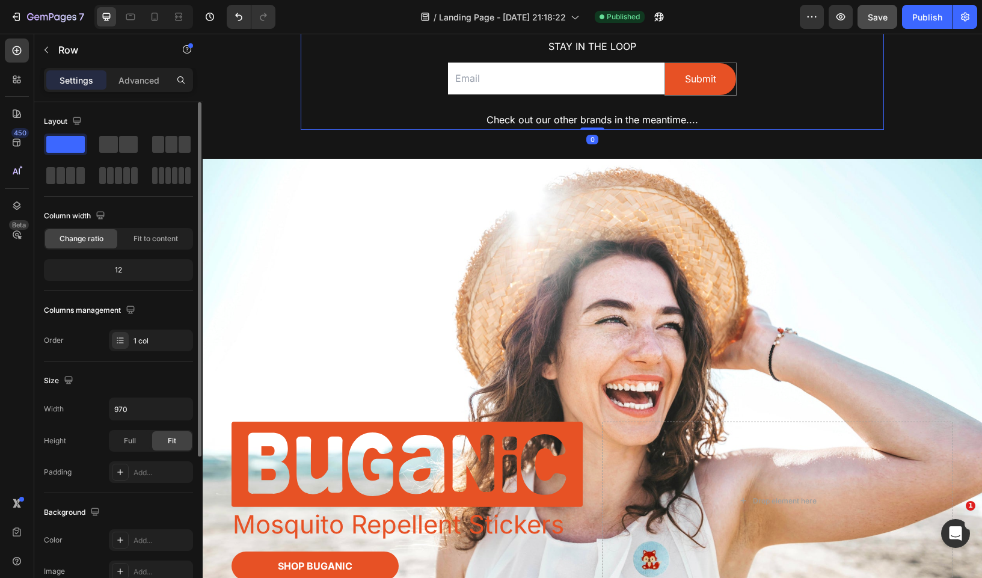
click at [378, 108] on div "Image Row “EXCITE-ing things coming soon ” Text Block Stay in the loop Text Blo…" at bounding box center [592, 28] width 583 height 203
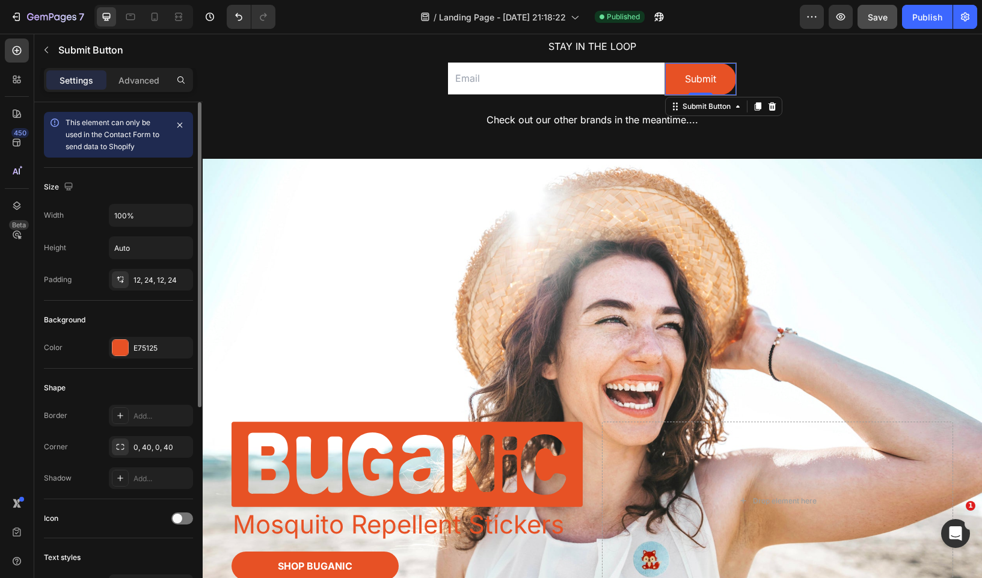
click at [729, 93] on div "Submit Submit Button 0" at bounding box center [700, 79] width 72 height 33
click at [181, 445] on icon "button" at bounding box center [180, 446] width 5 height 5
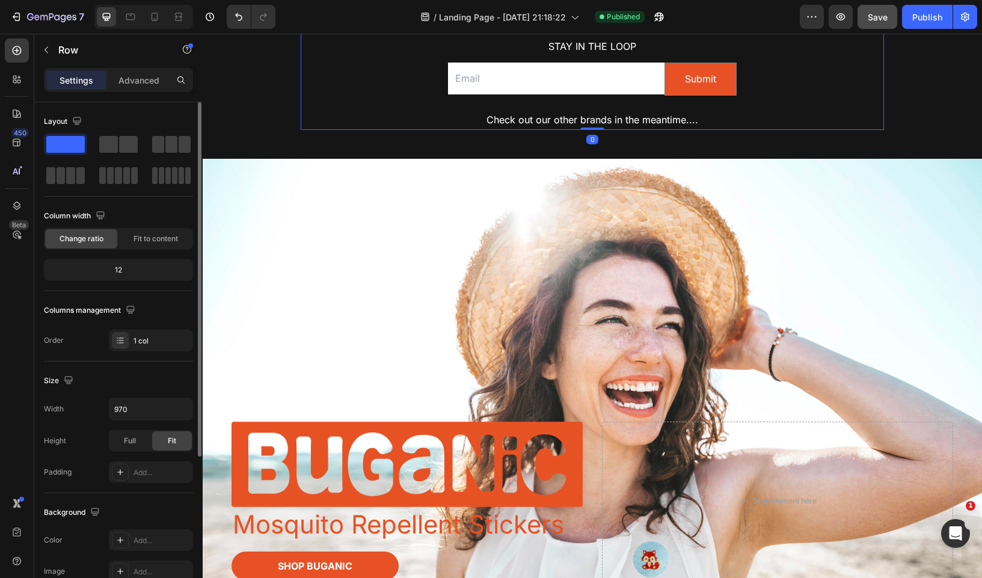
click at [409, 97] on div "Image Row “EXCITE-ing things coming soon ” Text Block Stay in the loop Text Blo…" at bounding box center [592, 28] width 583 height 203
click at [483, 70] on input "email" at bounding box center [556, 79] width 216 height 32
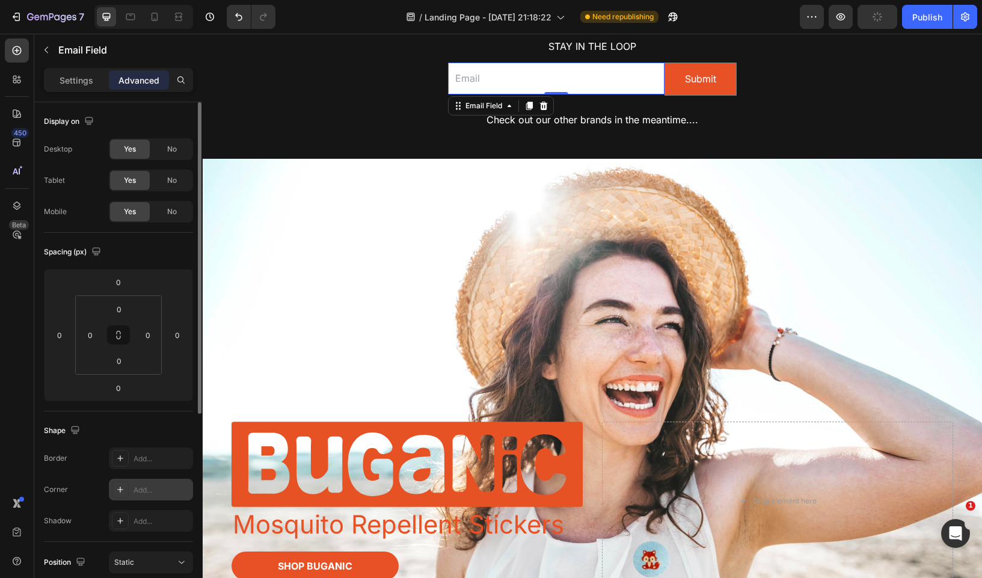
click at [120, 481] on div at bounding box center [120, 489] width 17 height 17
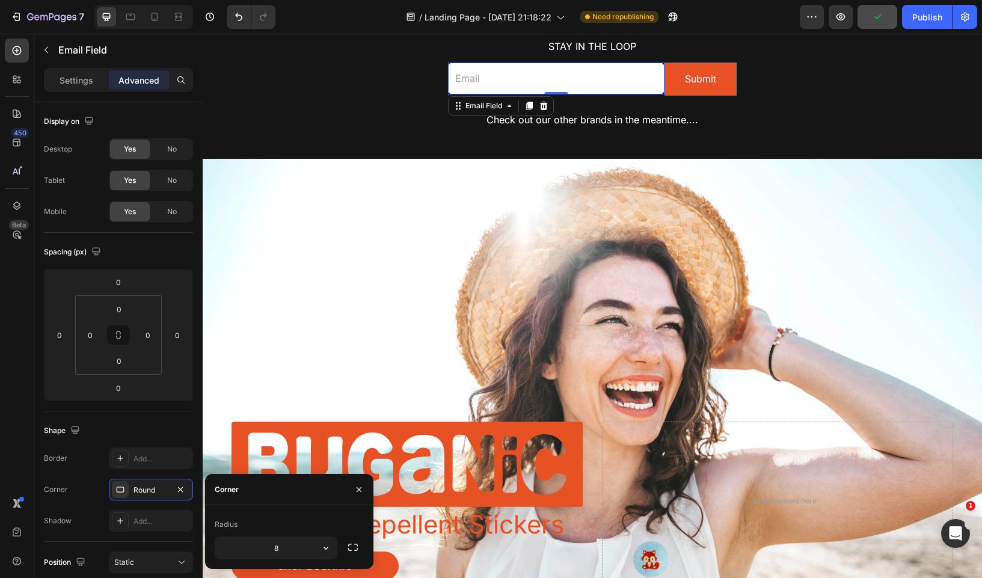
click at [352, 535] on div "Radius 8" at bounding box center [289, 537] width 149 height 44
click at [349, 548] on icon "button" at bounding box center [353, 547] width 12 height 12
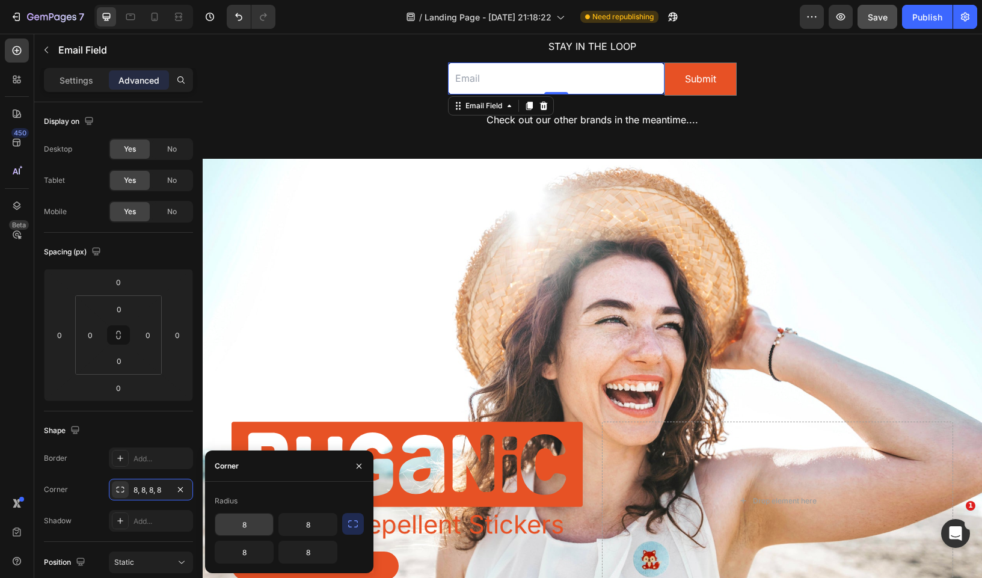
drag, startPoint x: 257, startPoint y: 522, endPoint x: 230, endPoint y: 522, distance: 26.5
click at [230, 522] on input "8" at bounding box center [244, 525] width 58 height 22
type input "40"
type input "0"
type input "40"
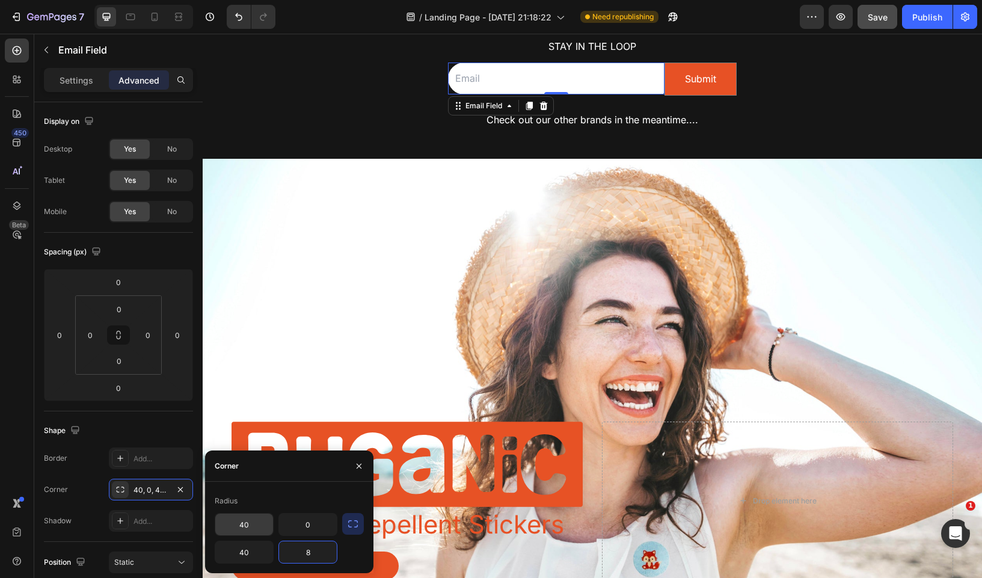
type input "0"
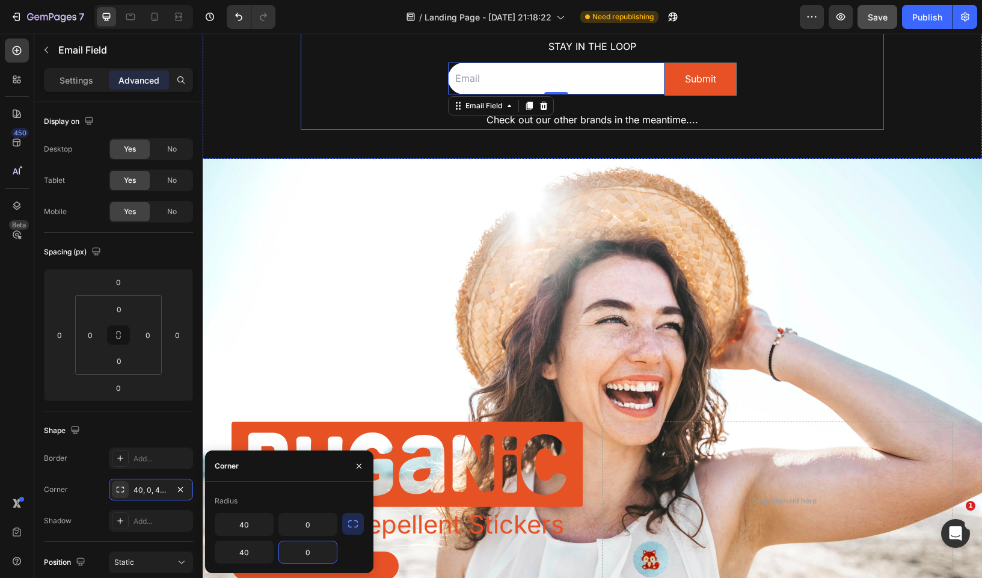
click at [405, 90] on div "Image Row “EXCITE-ing things coming soon ” Text Block Stay in the loop Text Blo…" at bounding box center [592, 28] width 583 height 203
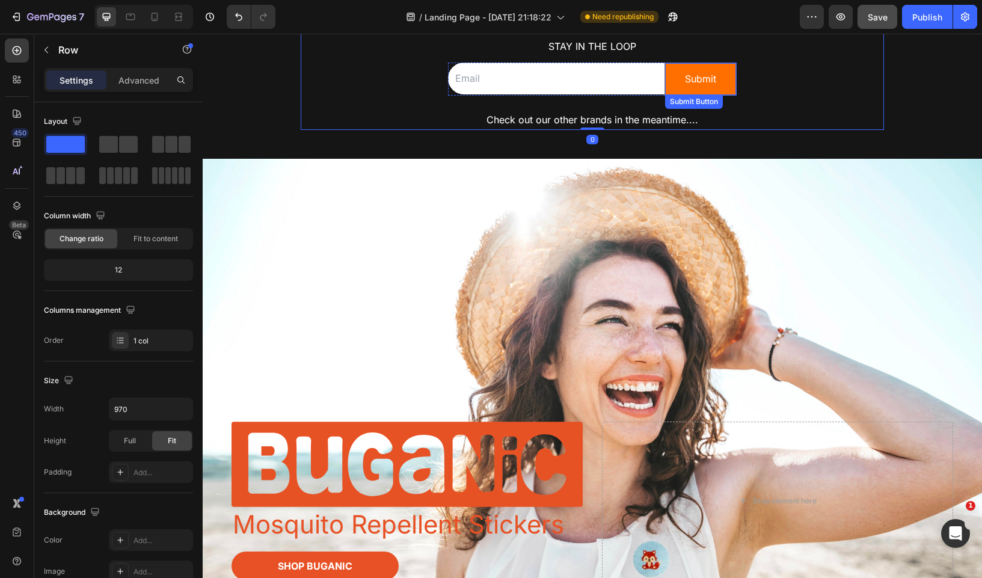
click at [688, 63] on button "Submit" at bounding box center [700, 79] width 71 height 32
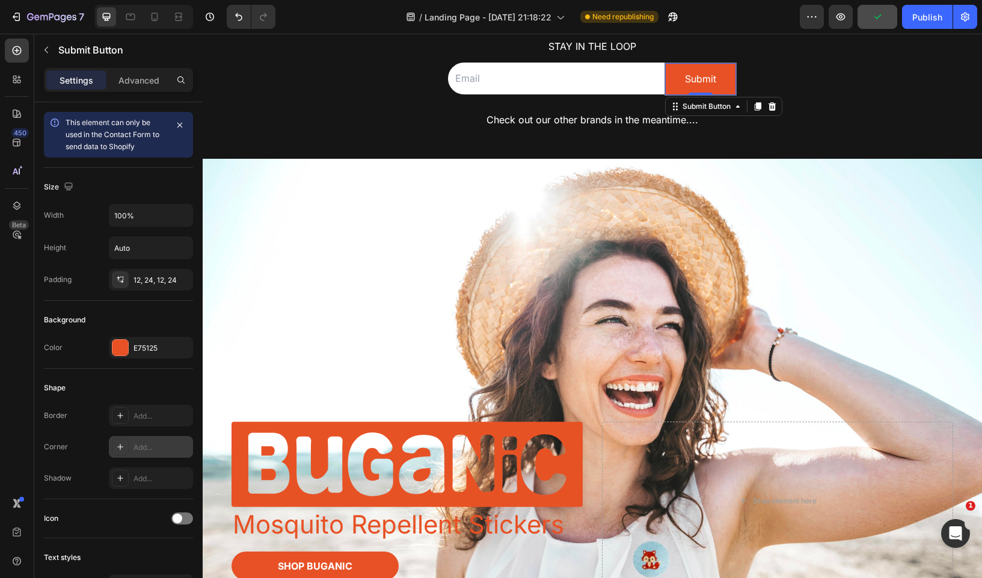
click at [114, 444] on div at bounding box center [120, 446] width 17 height 17
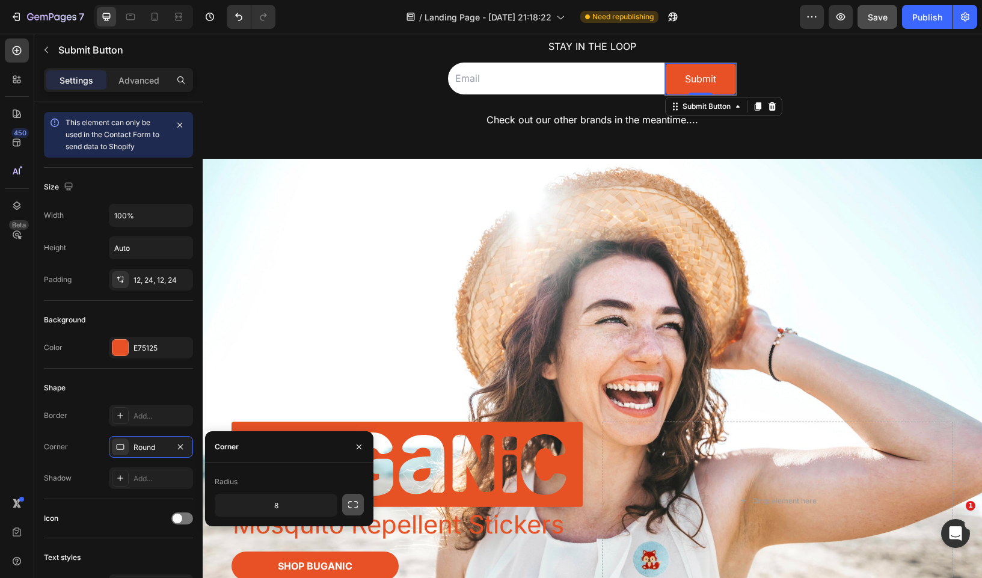
click at [355, 501] on icon "button" at bounding box center [353, 504] width 10 height 7
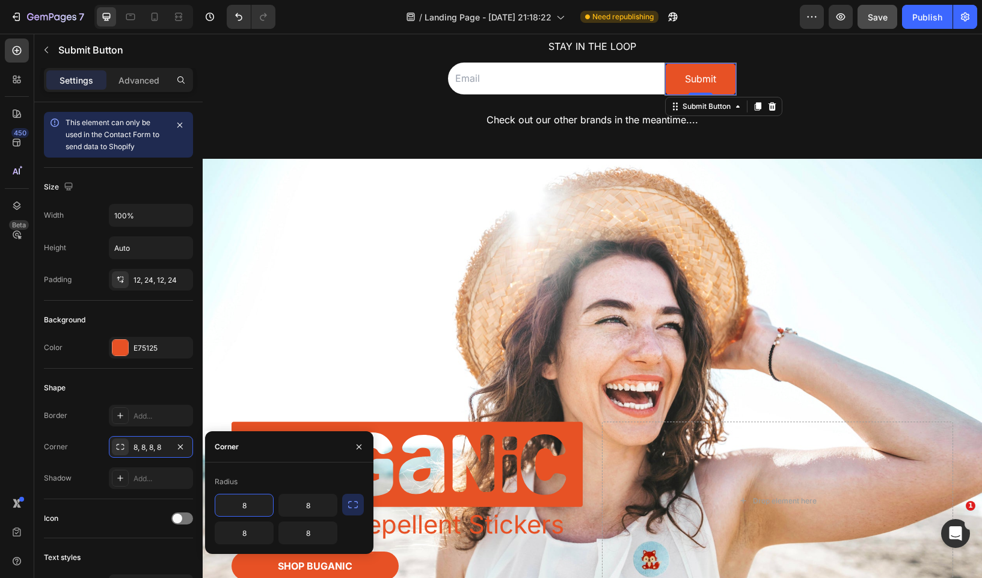
click at [257, 505] on input "8" at bounding box center [244, 505] width 58 height 22
type input "0"
type input "40"
type input "0"
type input "40"
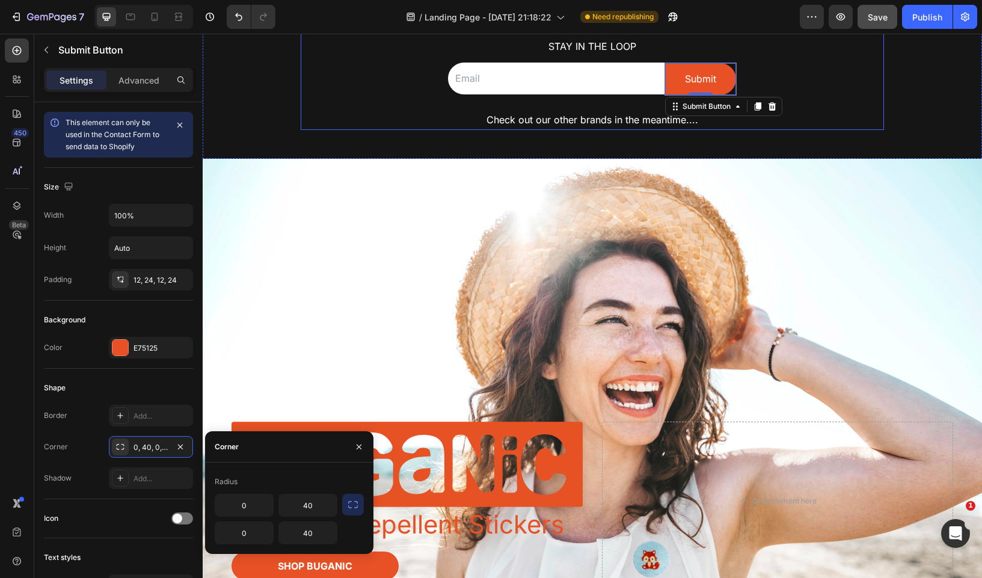
click at [877, 119] on p "Check out our other brands in the meantime...." at bounding box center [592, 119] width 581 height 17
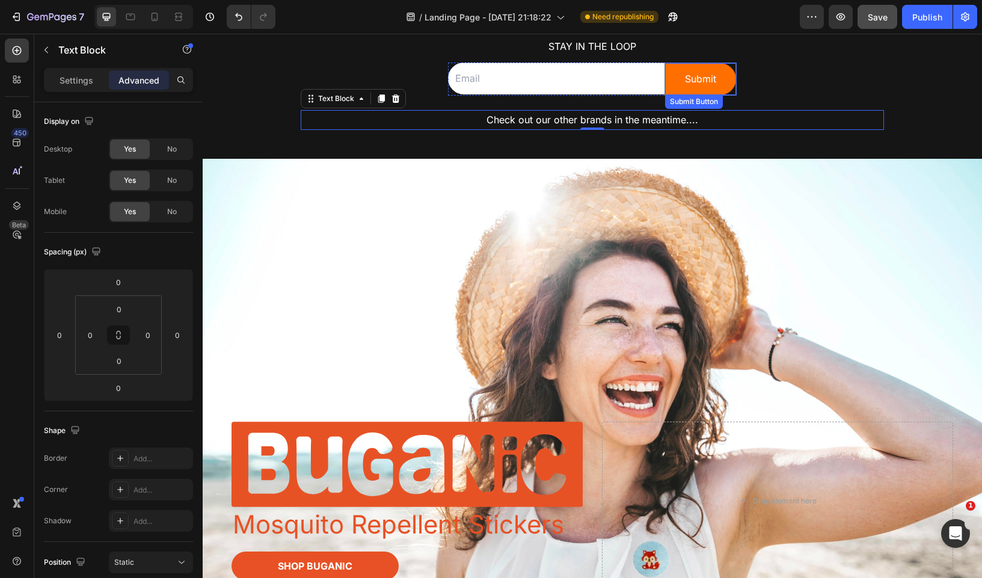
click at [701, 64] on button "Submit" at bounding box center [700, 79] width 71 height 32
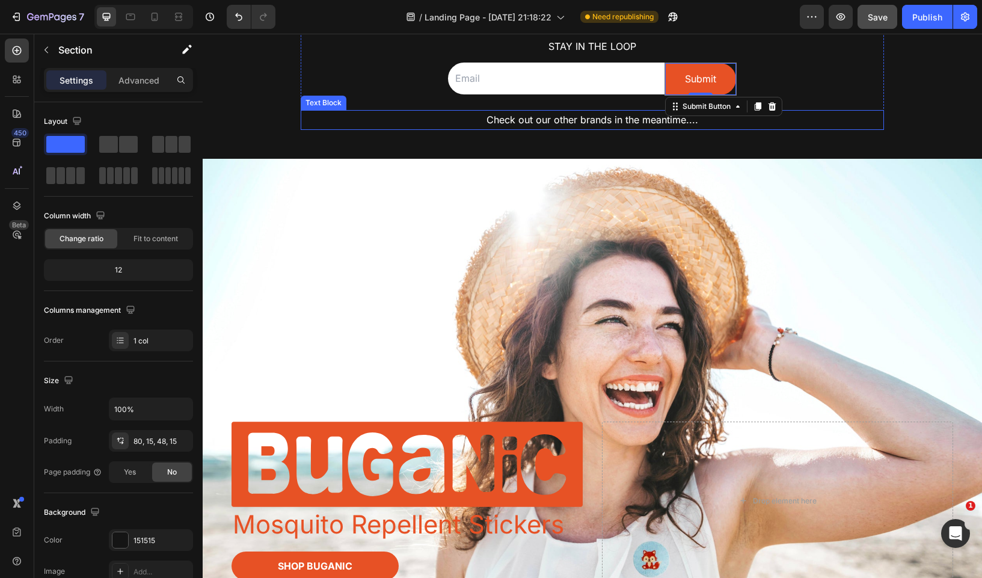
click at [771, 150] on div "Image Row “EXCITE-ing things coming soon ” Text Block Stay in the loop Text Blo…" at bounding box center [592, 19] width 779 height 280
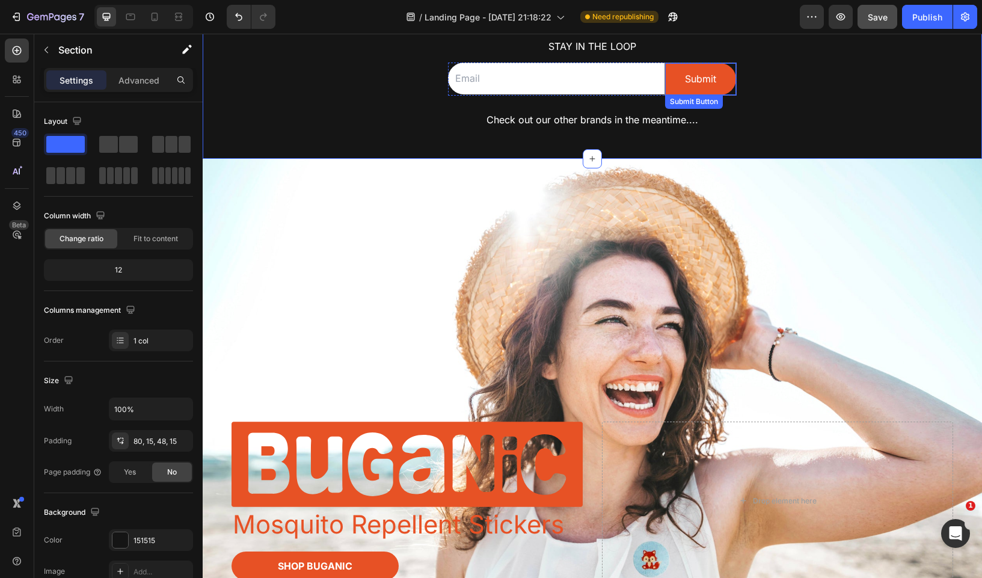
click at [699, 103] on div "Submit Button" at bounding box center [693, 101] width 53 height 11
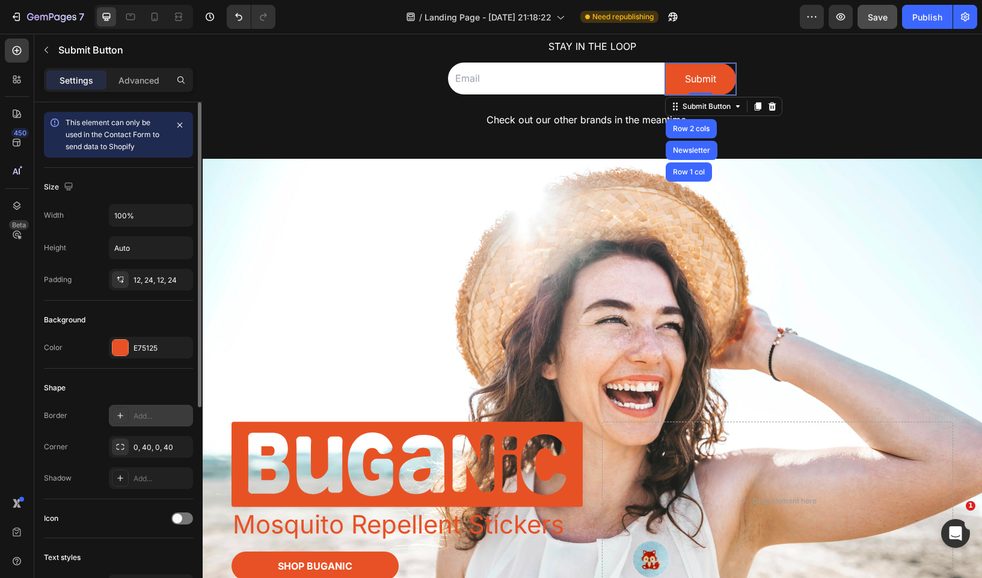
click at [120, 420] on icon at bounding box center [120, 416] width 10 height 10
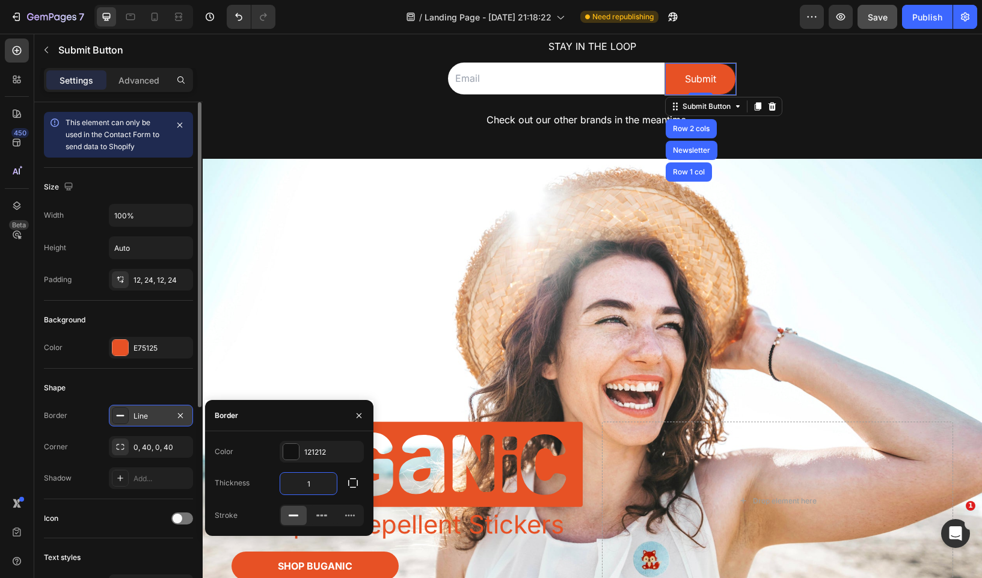
click at [317, 480] on input "1" at bounding box center [308, 484] width 57 height 22
type input "0"
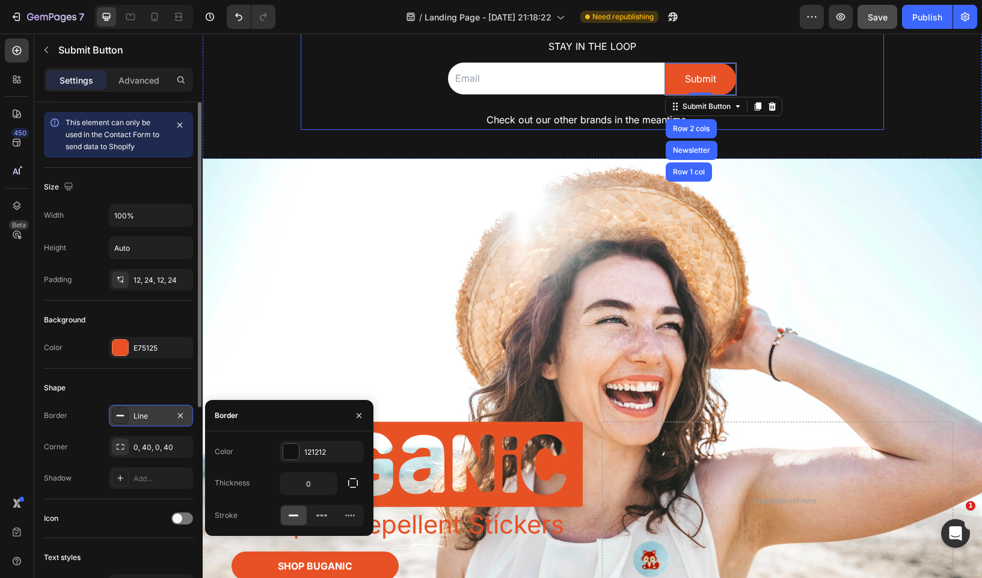
click at [364, 89] on div "Image Row “EXCITE-ing things coming soon ” Text Block Stay in the loop Text Blo…" at bounding box center [592, 28] width 583 height 203
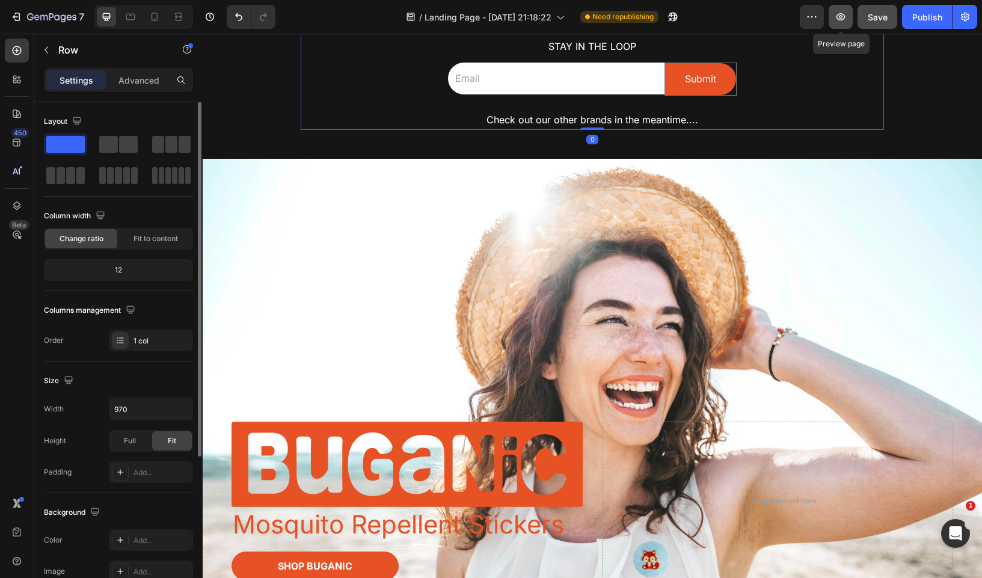
click at [839, 12] on icon "button" at bounding box center [841, 17] width 12 height 12
click at [651, 66] on input "email" at bounding box center [556, 79] width 216 height 32
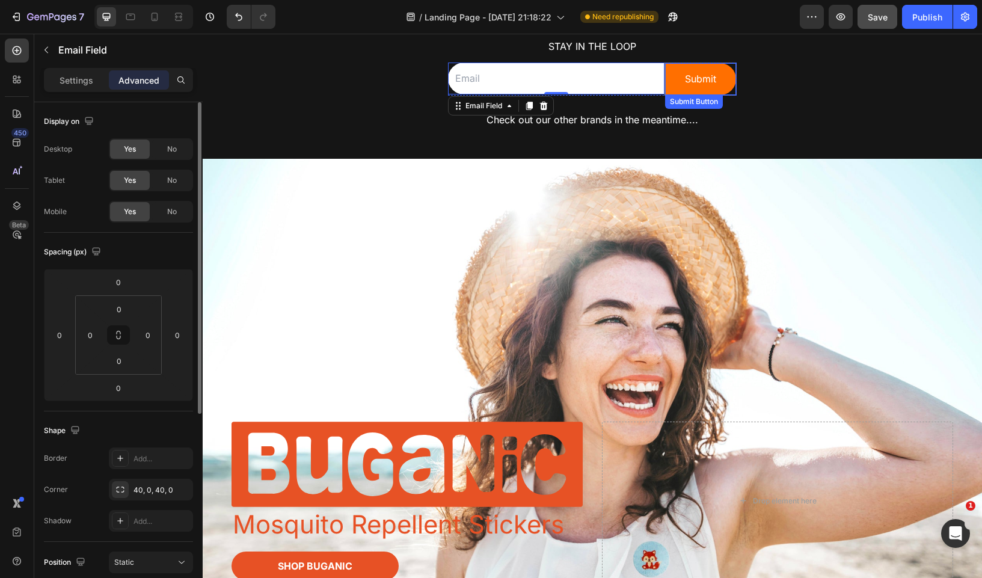
click at [673, 66] on button "Submit" at bounding box center [700, 79] width 71 height 32
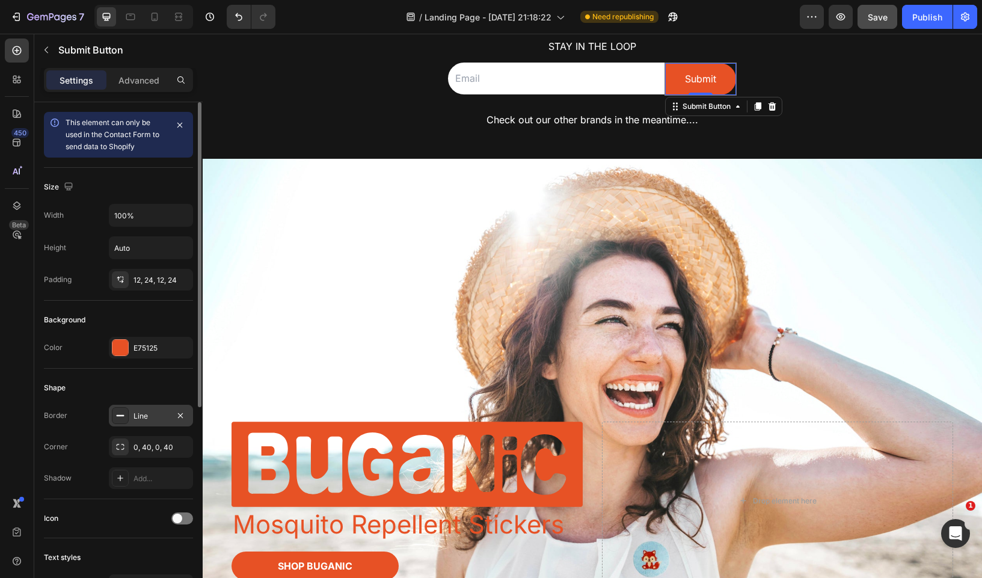
click at [116, 416] on icon at bounding box center [120, 416] width 10 height 10
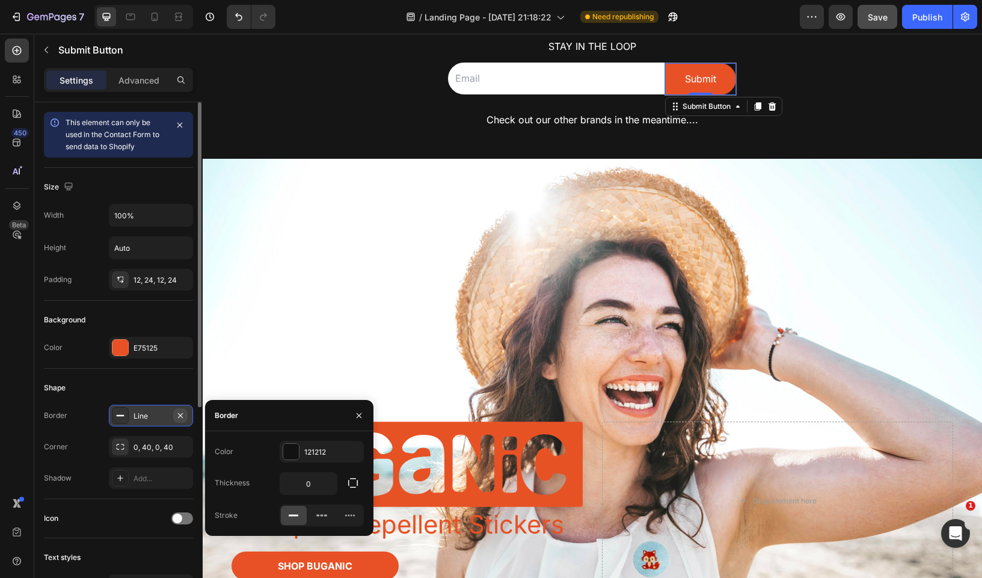
click at [184, 416] on icon "button" at bounding box center [181, 416] width 10 height 10
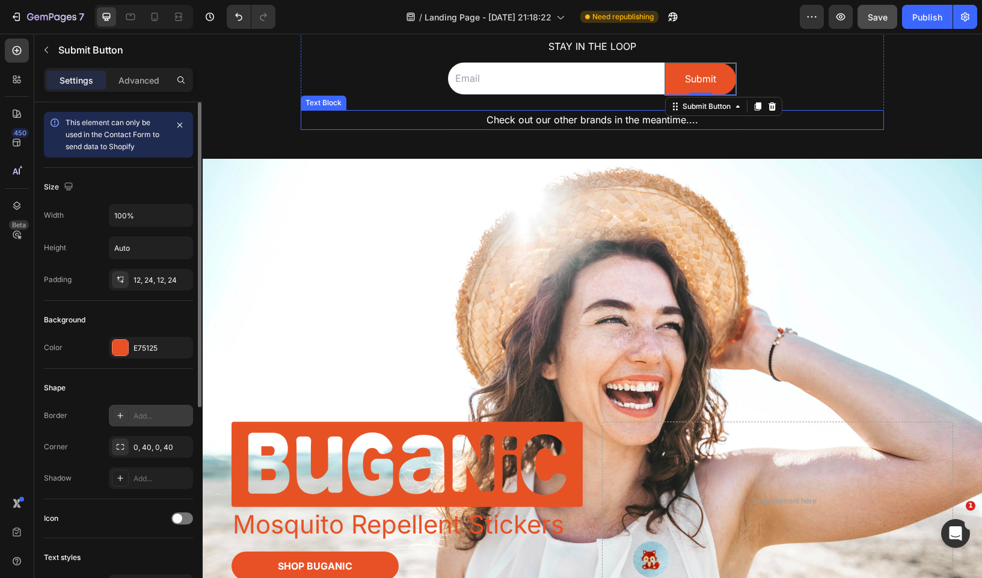
click at [836, 127] on p "Check out our other brands in the meantime...." at bounding box center [592, 119] width 581 height 17
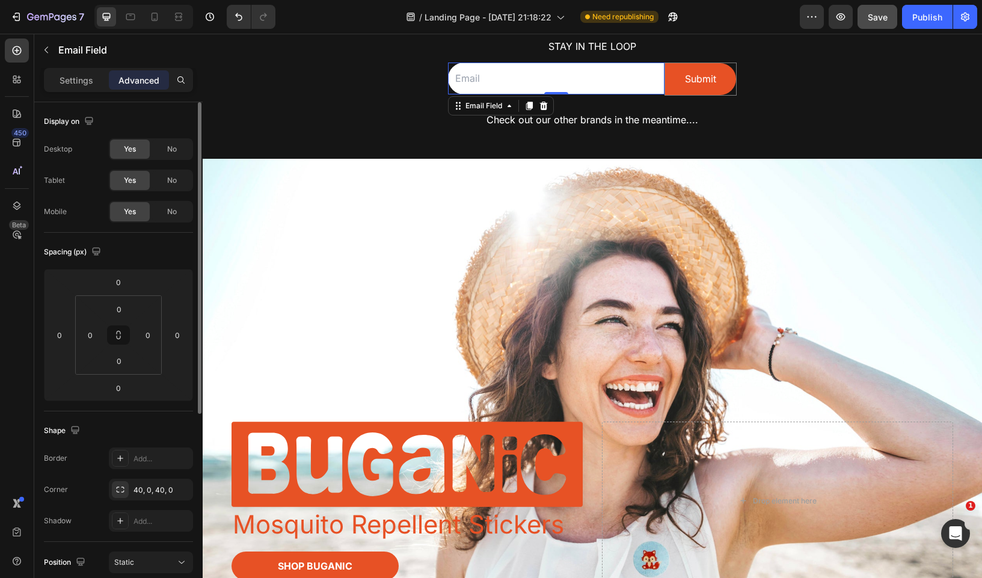
click at [450, 68] on div "Email Field 0" at bounding box center [556, 79] width 216 height 32
click at [677, 61] on div "Email Field 0 Submit Submit Button Row Newsletter" at bounding box center [592, 84] width 289 height 54
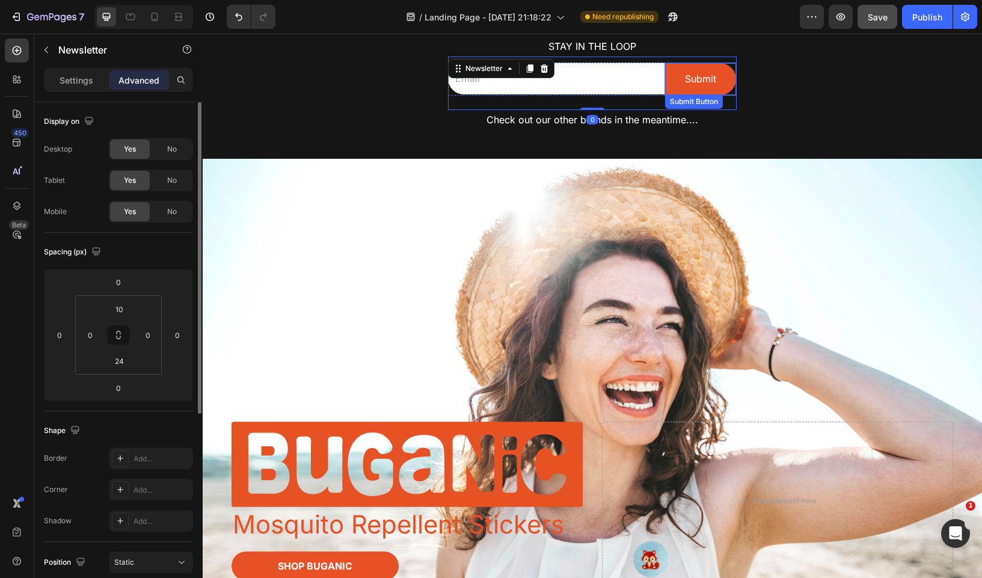
click at [733, 69] on div "Submit Submit Button" at bounding box center [700, 79] width 72 height 33
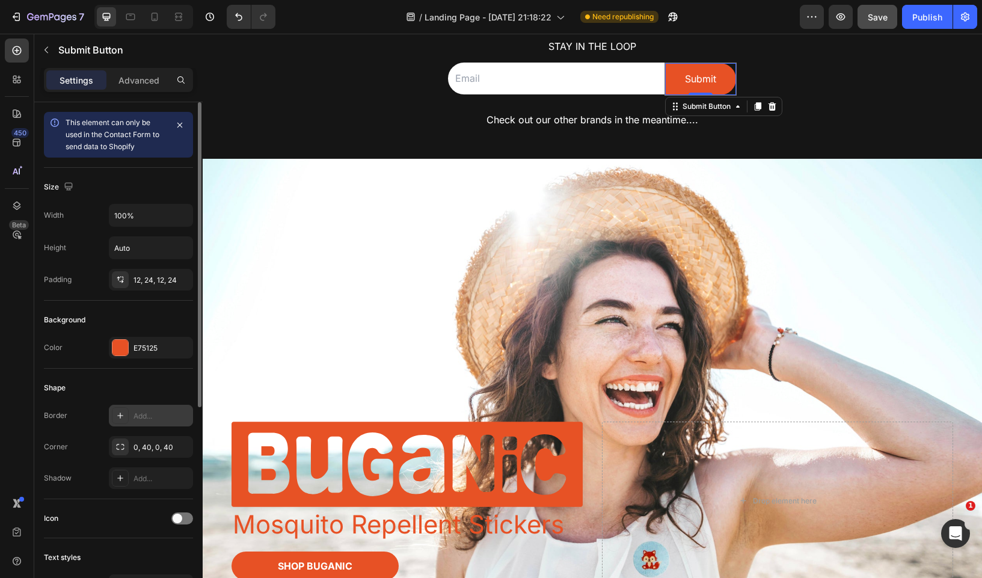
click at [117, 417] on icon at bounding box center [120, 416] width 10 height 10
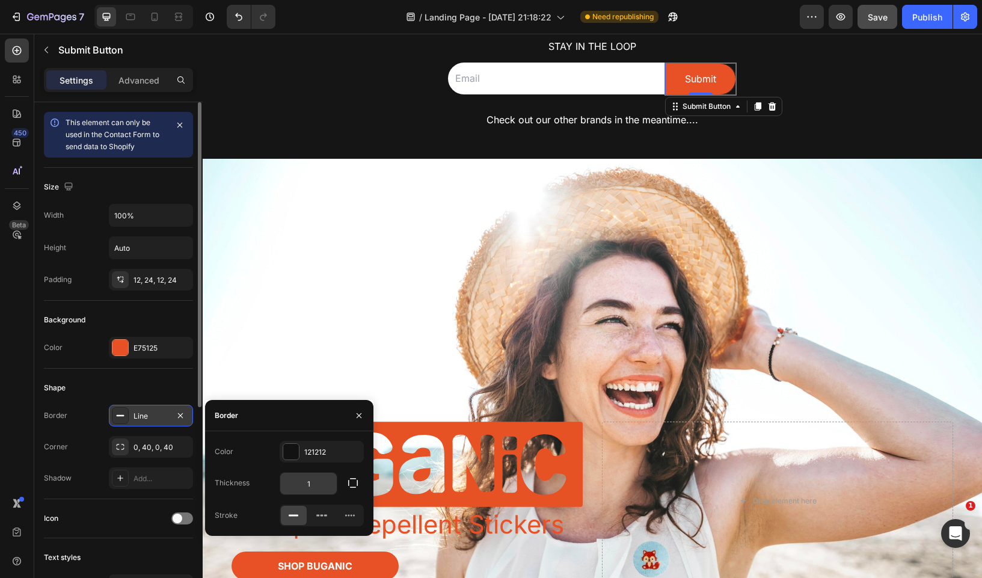
click at [323, 486] on input "1" at bounding box center [308, 484] width 57 height 22
type input "0"
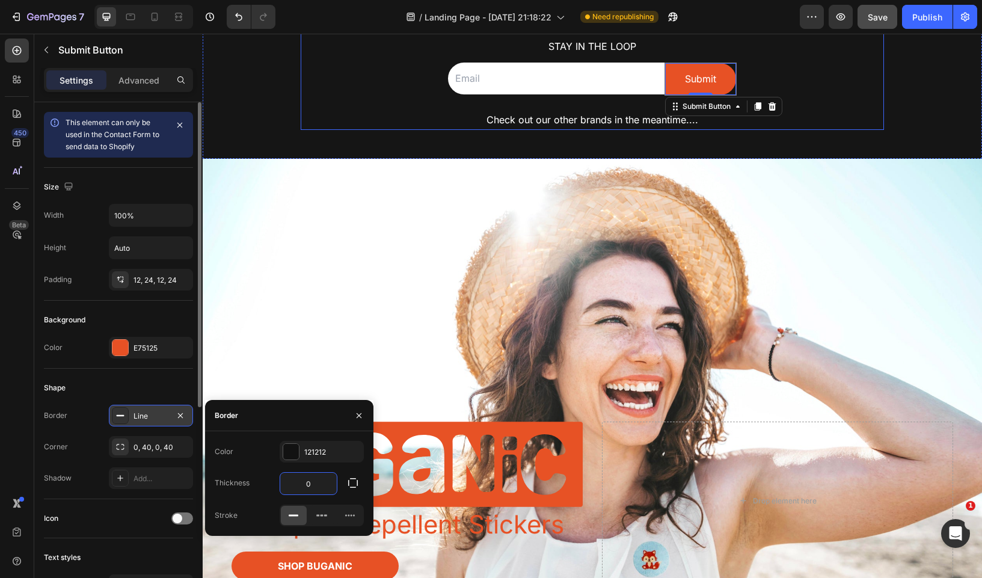
click at [838, 82] on div "Image Row “EXCITE-ing things coming soon ” Text Block Stay in the loop Text Blo…" at bounding box center [592, 28] width 583 height 203
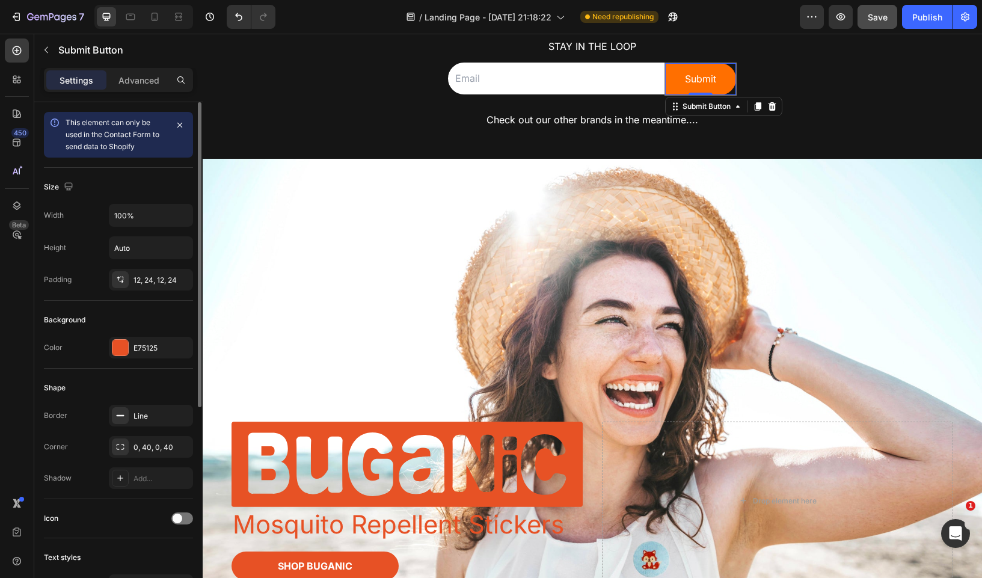
click at [720, 92] on button "Submit" at bounding box center [700, 79] width 71 height 32
click at [16, 214] on div at bounding box center [17, 206] width 24 height 24
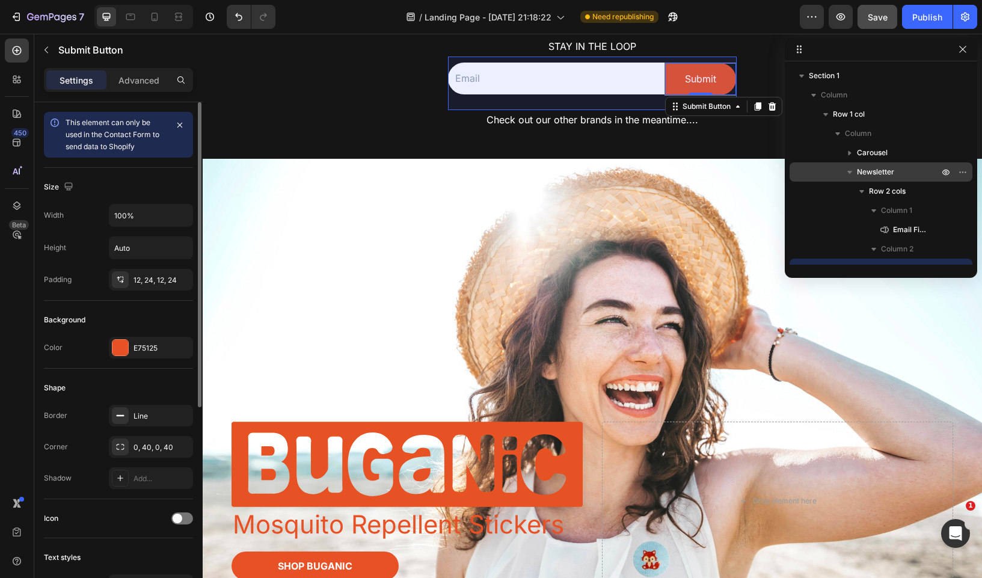
click at [880, 170] on span "Newsletter" at bounding box center [875, 172] width 37 height 12
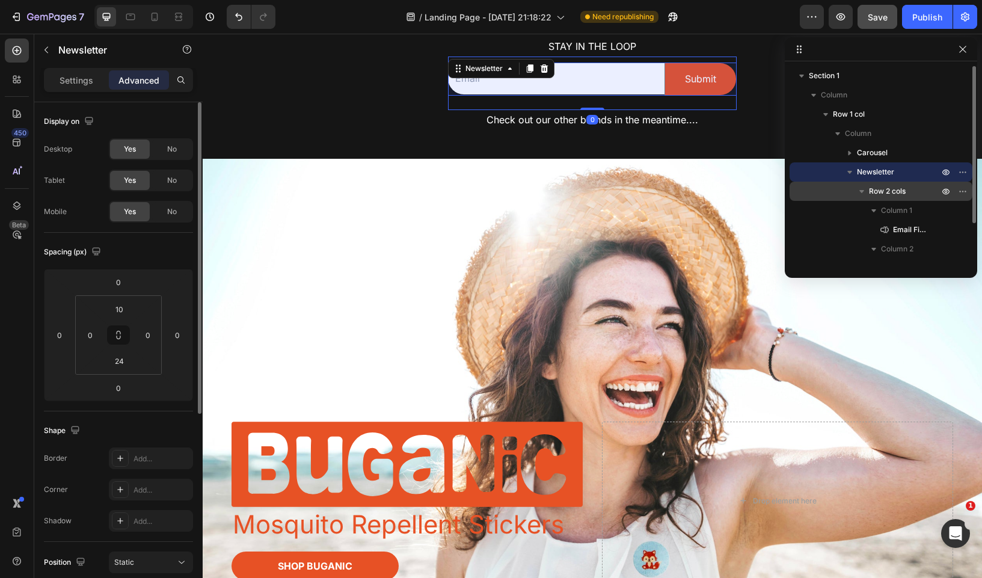
click at [881, 183] on div "Row 2 cols" at bounding box center [880, 191] width 173 height 19
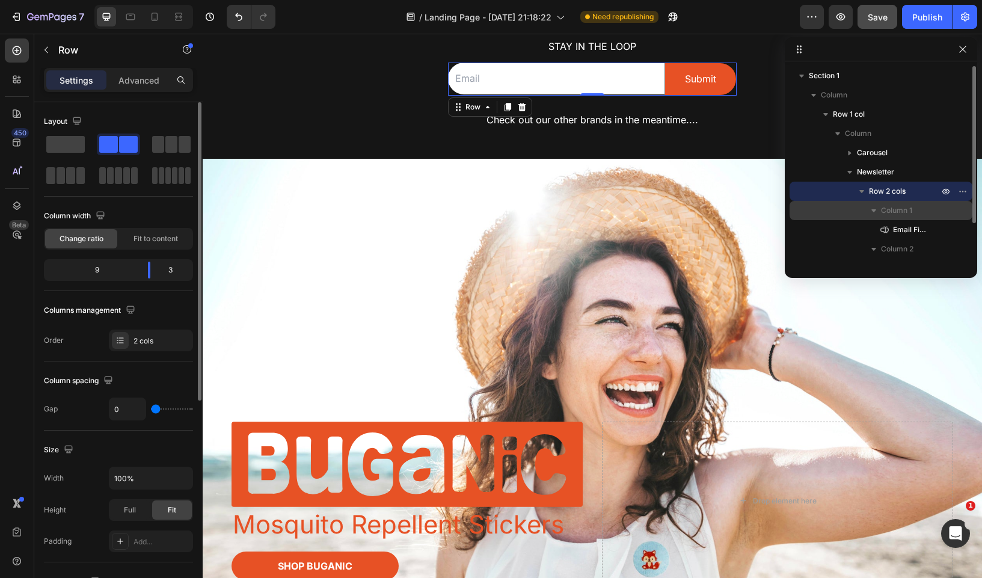
click at [885, 210] on span "Column 1" at bounding box center [896, 210] width 31 height 12
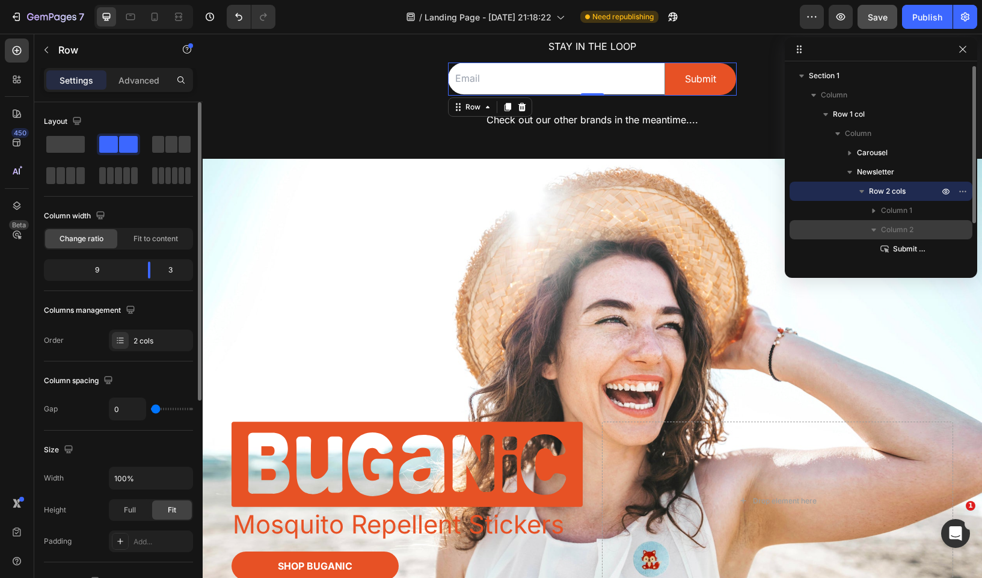
click at [890, 230] on span "Column 2" at bounding box center [897, 230] width 32 height 12
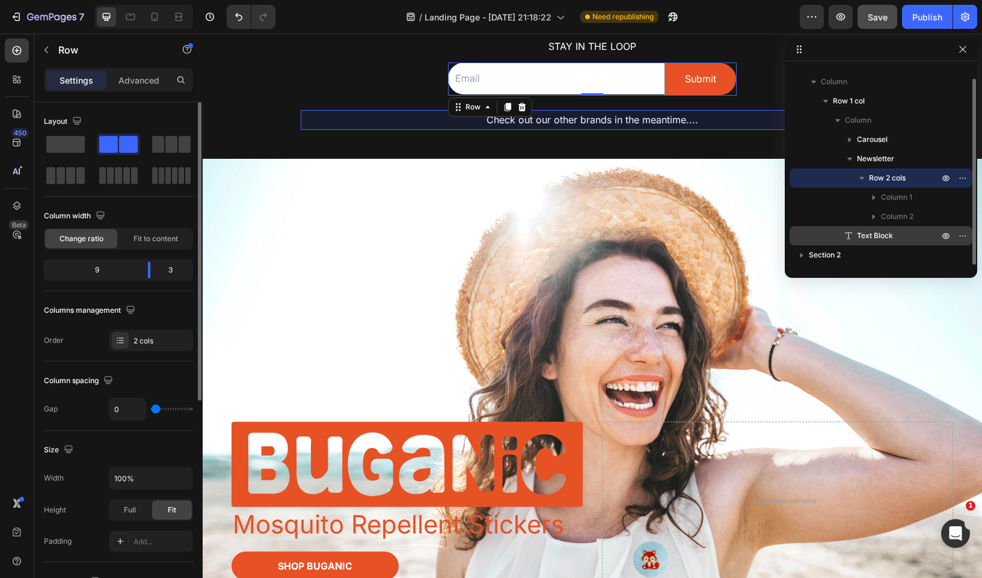
click at [887, 238] on span "Text Block" at bounding box center [875, 236] width 36 height 12
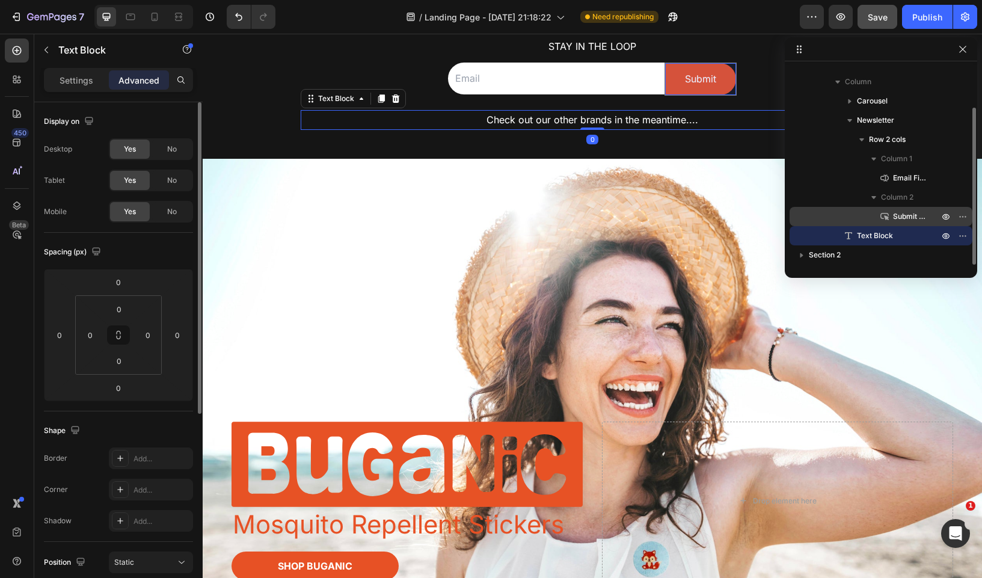
click at [888, 219] on icon at bounding box center [886, 217] width 5 height 5
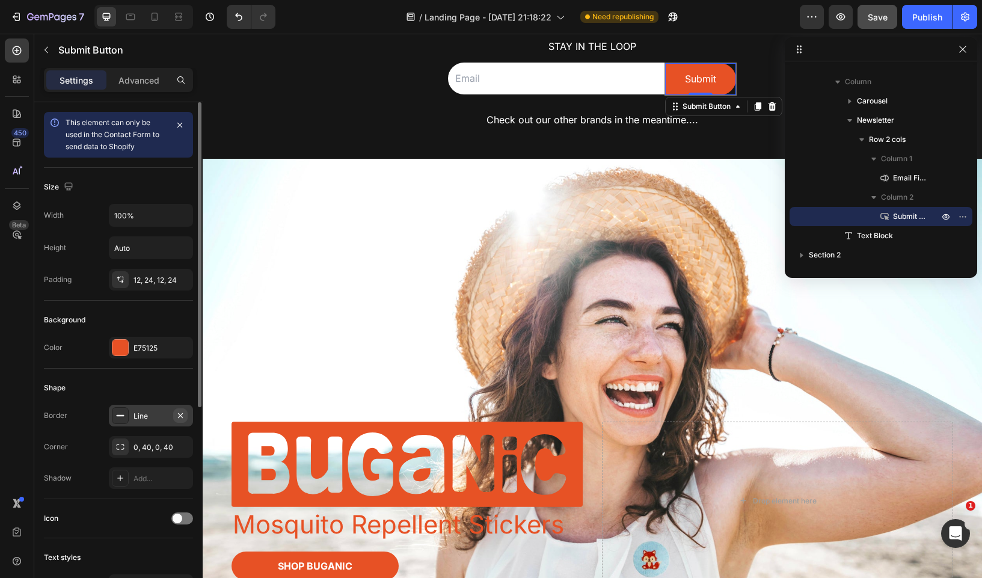
click at [184, 416] on icon "button" at bounding box center [181, 416] width 10 height 10
click at [884, 13] on span "Save" at bounding box center [878, 17] width 20 height 10
click at [839, 19] on icon "button" at bounding box center [841, 17] width 12 height 12
click at [926, 23] on div "Publish" at bounding box center [927, 17] width 30 height 13
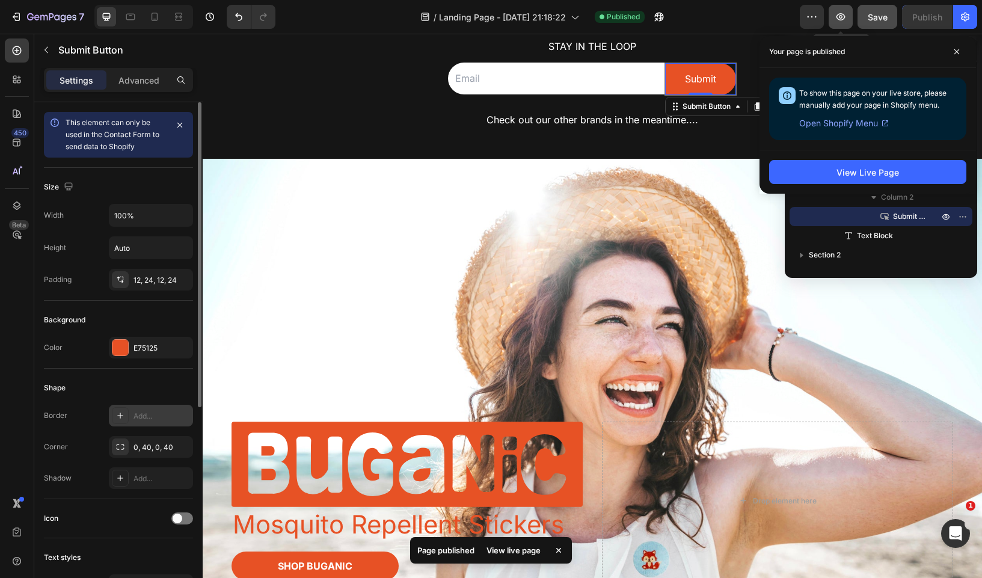
click at [839, 25] on button "button" at bounding box center [841, 17] width 24 height 24
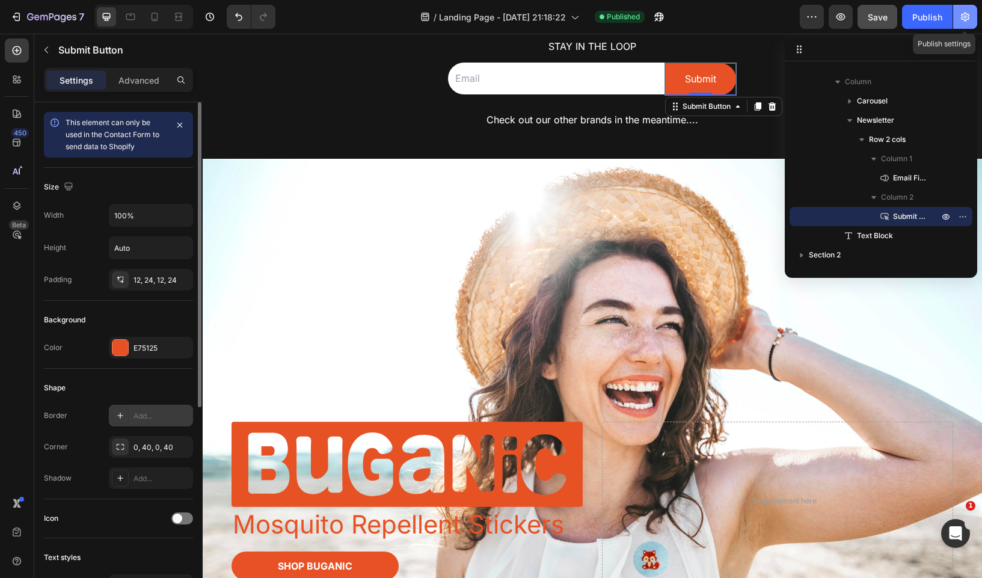
click at [975, 11] on button "button" at bounding box center [965, 17] width 24 height 24
click at [808, 19] on icon "button" at bounding box center [812, 17] width 12 height 12
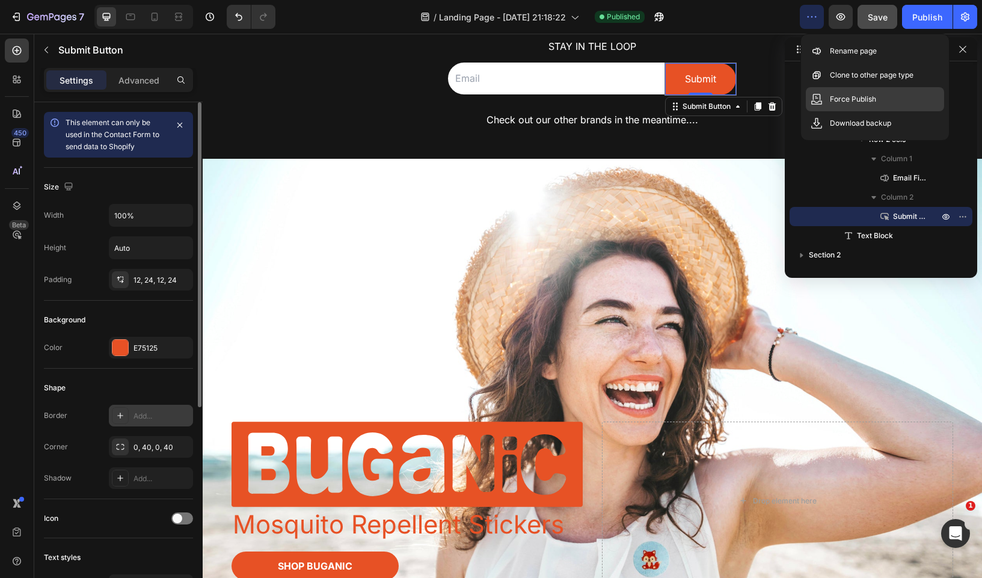
click at [847, 97] on p "Force Publish" at bounding box center [853, 99] width 46 height 12
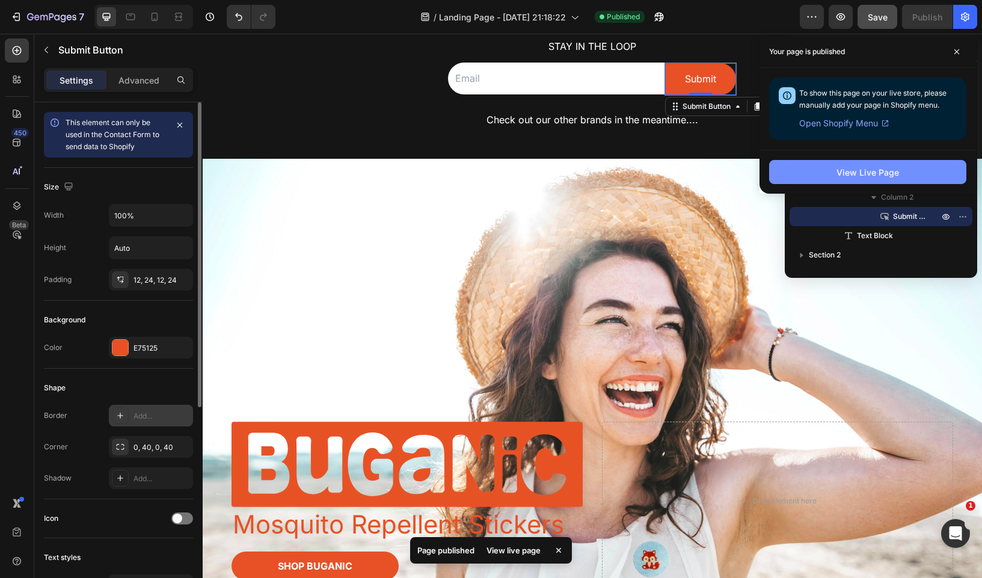
click at [851, 170] on div "View Live Page" at bounding box center [867, 172] width 63 height 13
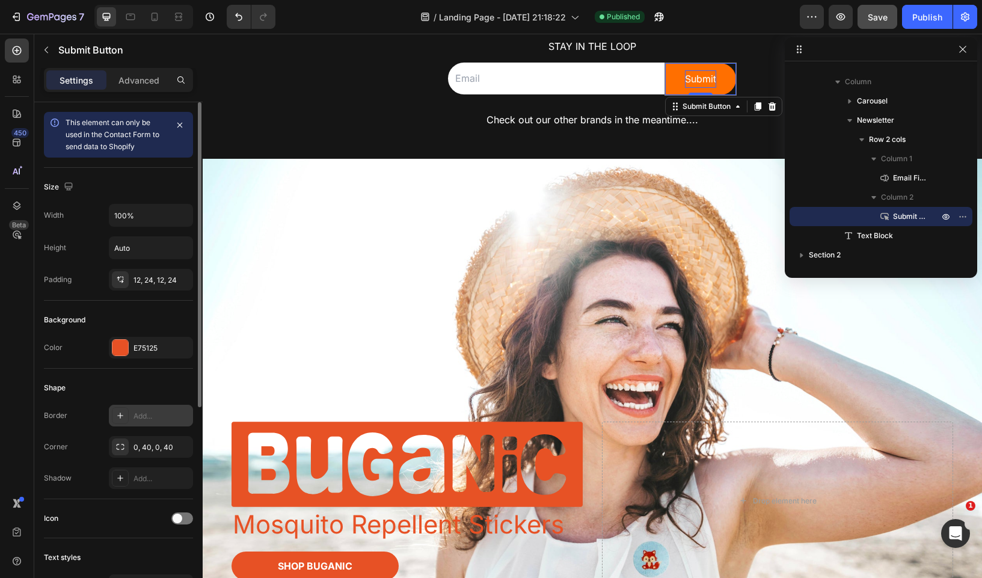
click at [713, 75] on div "Submit" at bounding box center [700, 78] width 31 height 17
click at [631, 82] on input "email" at bounding box center [556, 79] width 216 height 32
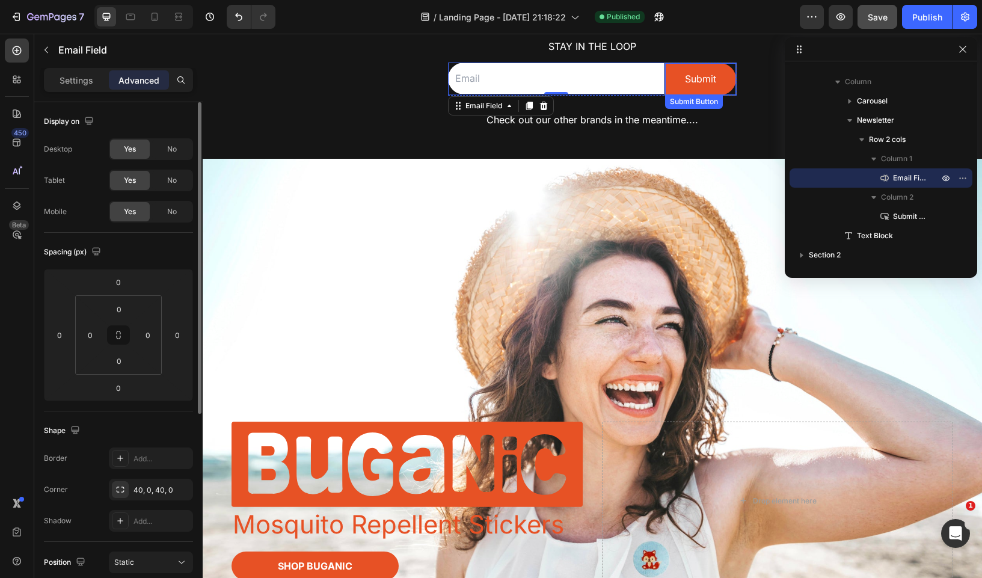
click at [731, 67] on div "Submit Submit Button" at bounding box center [700, 79] width 72 height 33
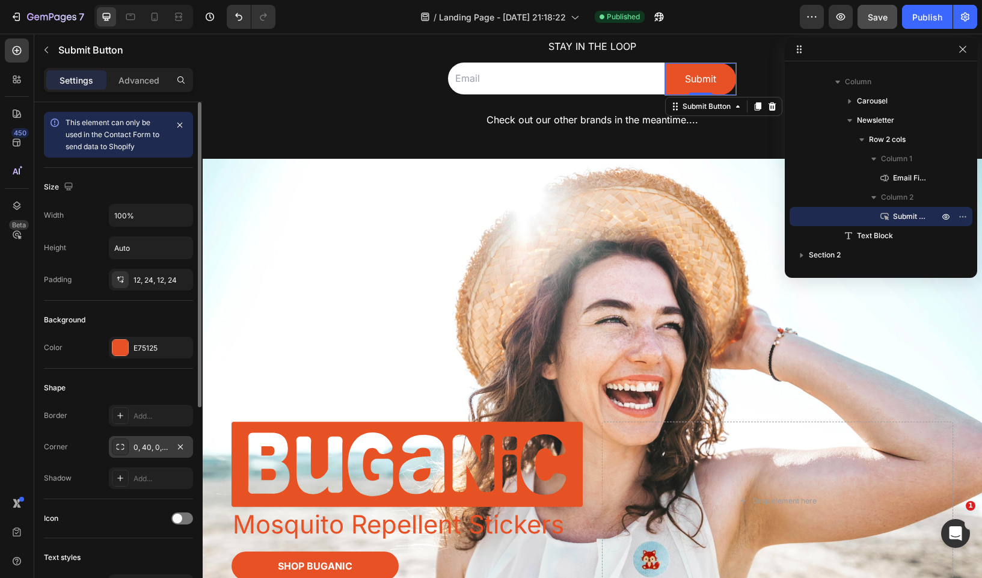
click at [156, 448] on div "0, 40, 0, 40" at bounding box center [150, 447] width 35 height 11
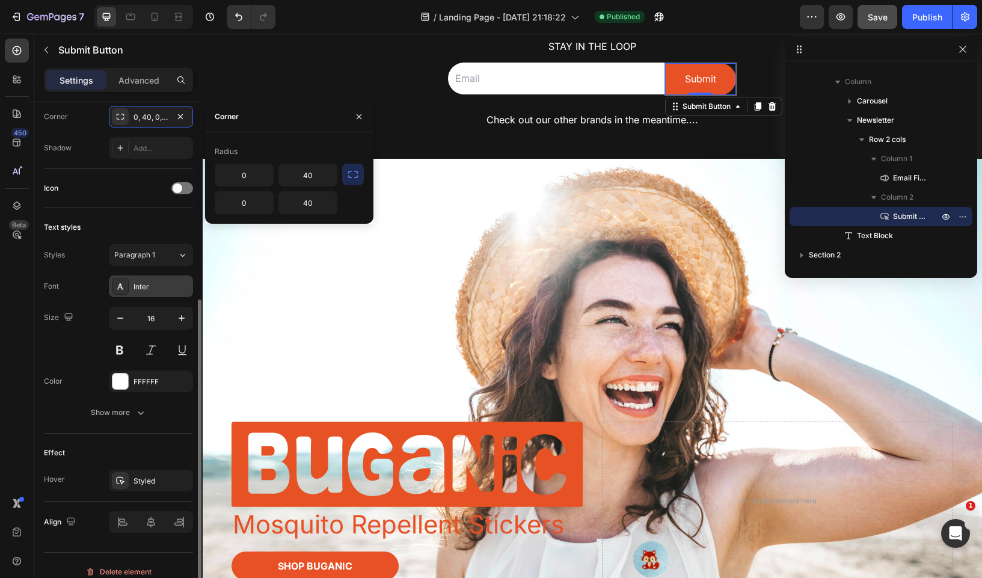
scroll to position [343, 0]
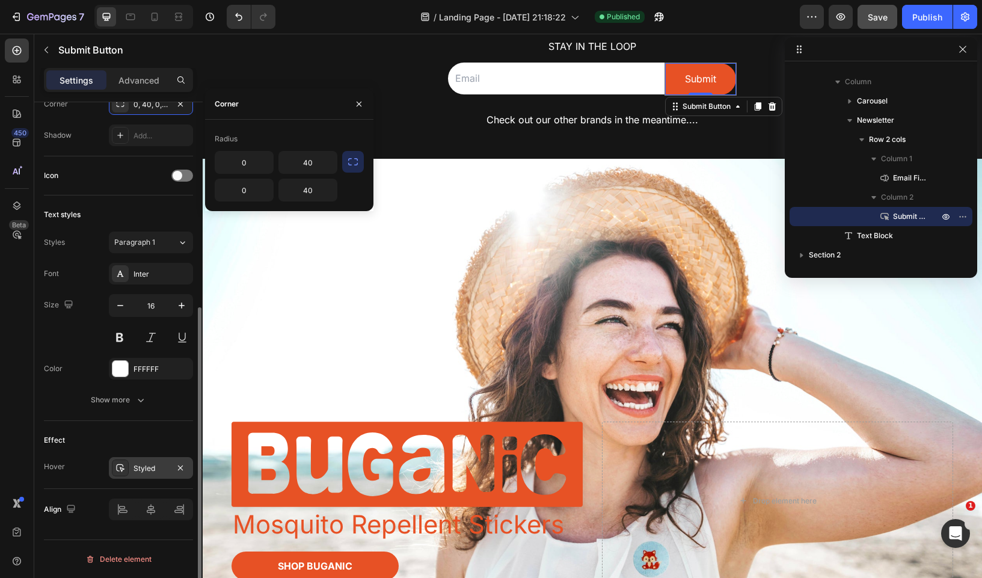
click at [151, 470] on div "Styled" at bounding box center [150, 468] width 35 height 11
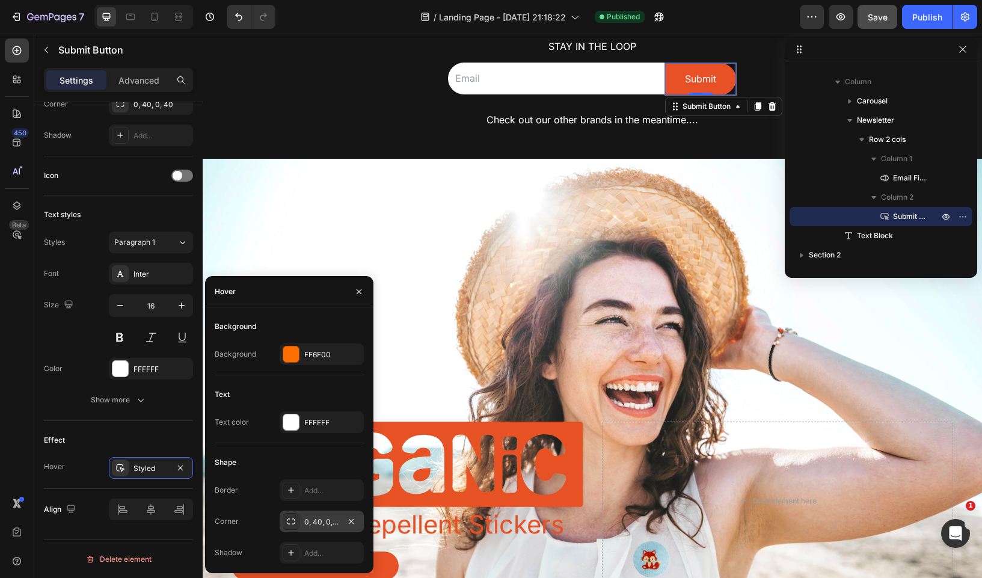
click at [331, 524] on div "0, 40, 0, 40" at bounding box center [321, 522] width 35 height 11
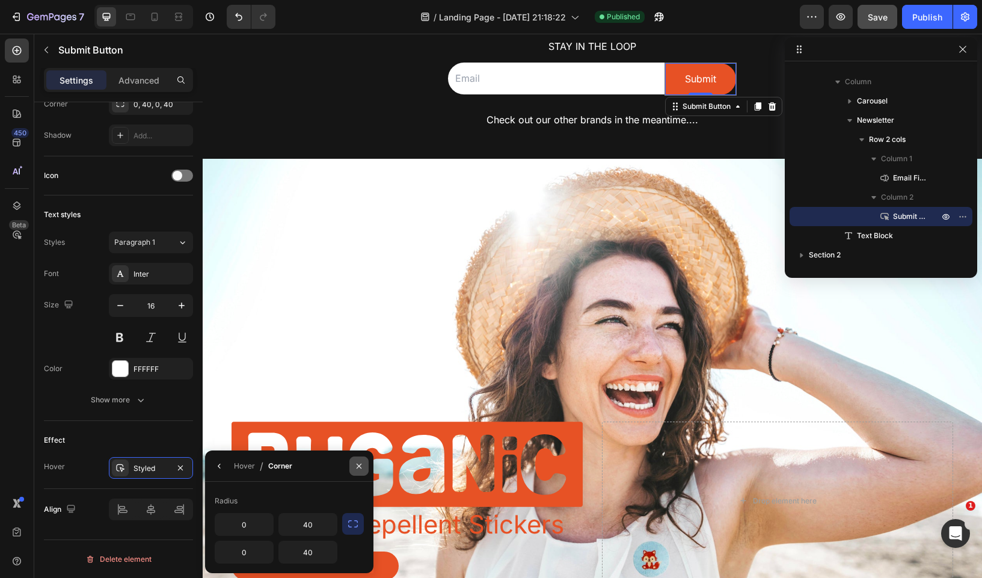
click at [358, 465] on icon "button" at bounding box center [359, 465] width 5 height 5
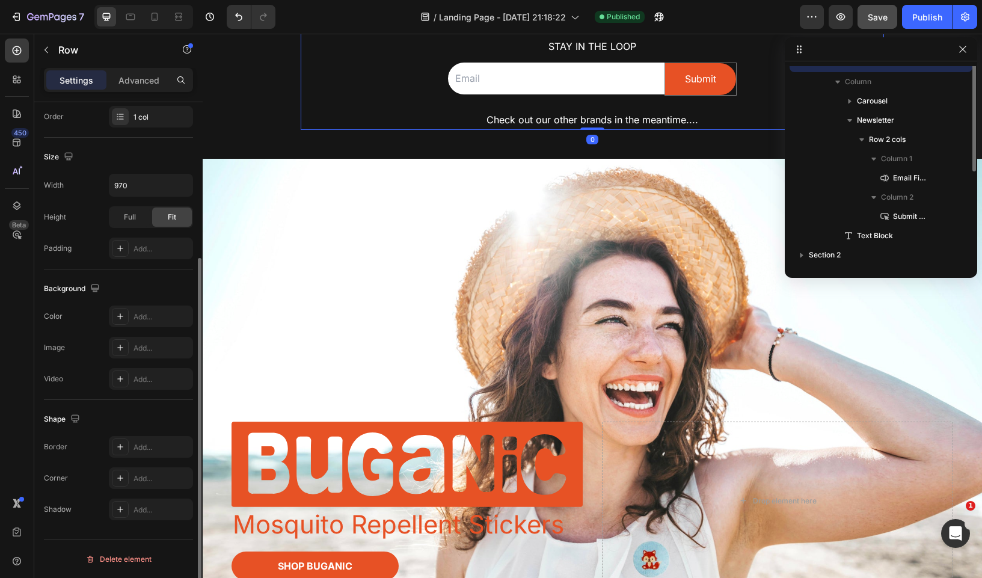
click at [759, 78] on div "Image Row “EXCITE-ing things coming soon ” Text Block Stay in the loop Text Blo…" at bounding box center [592, 28] width 583 height 203
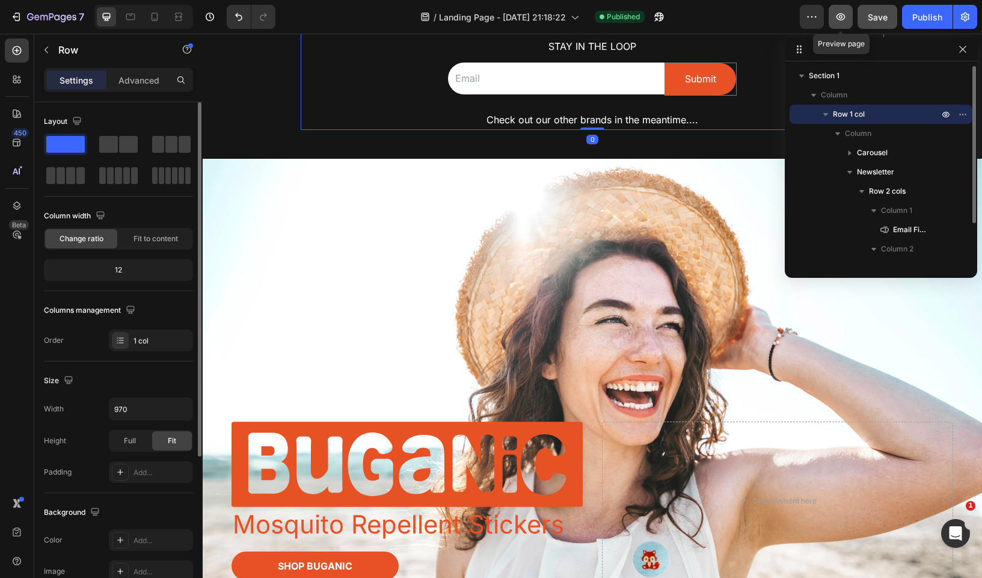
click at [847, 18] on icon "button" at bounding box center [841, 17] width 12 height 12
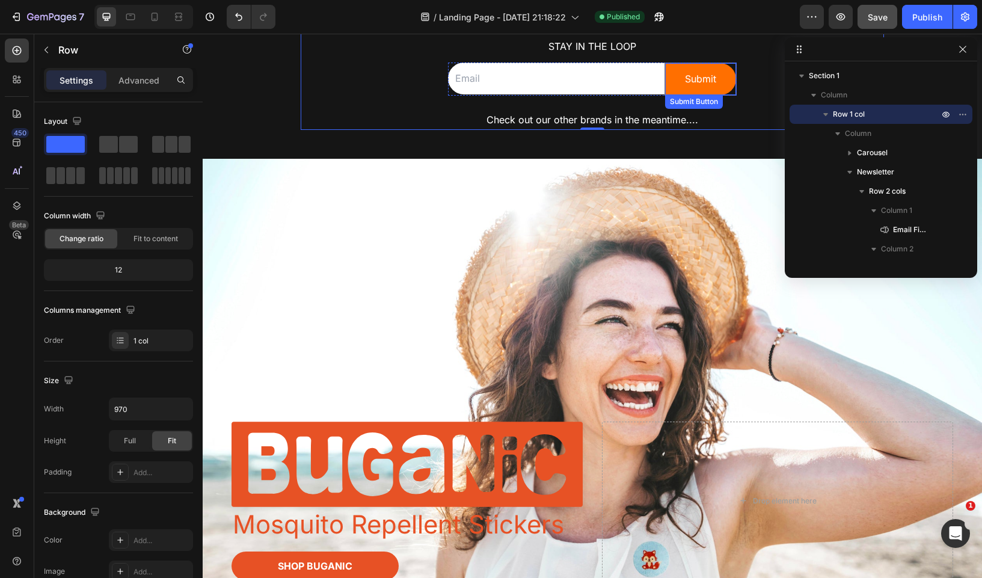
click at [724, 63] on div "Submit Submit Button" at bounding box center [700, 79] width 72 height 33
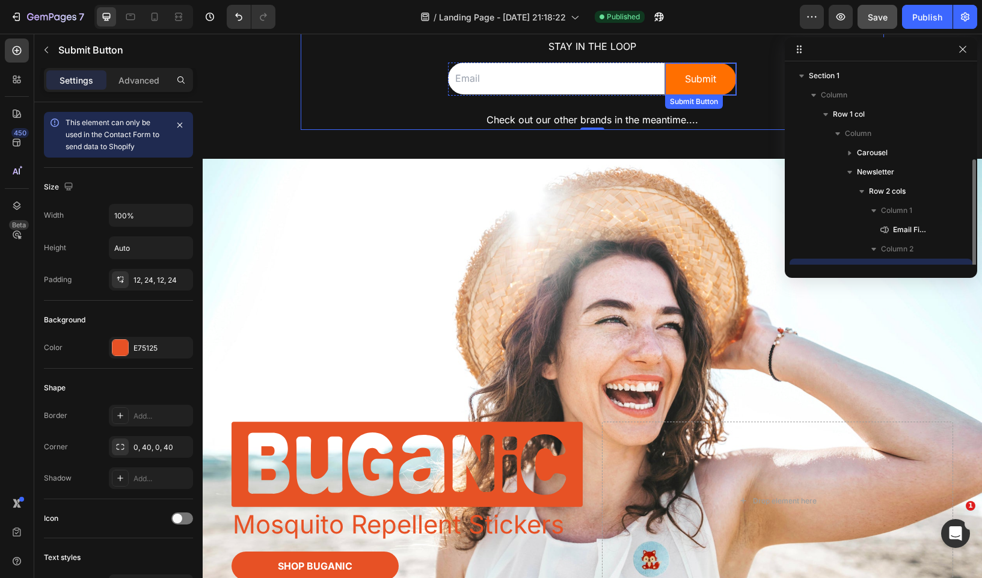
scroll to position [52, 0]
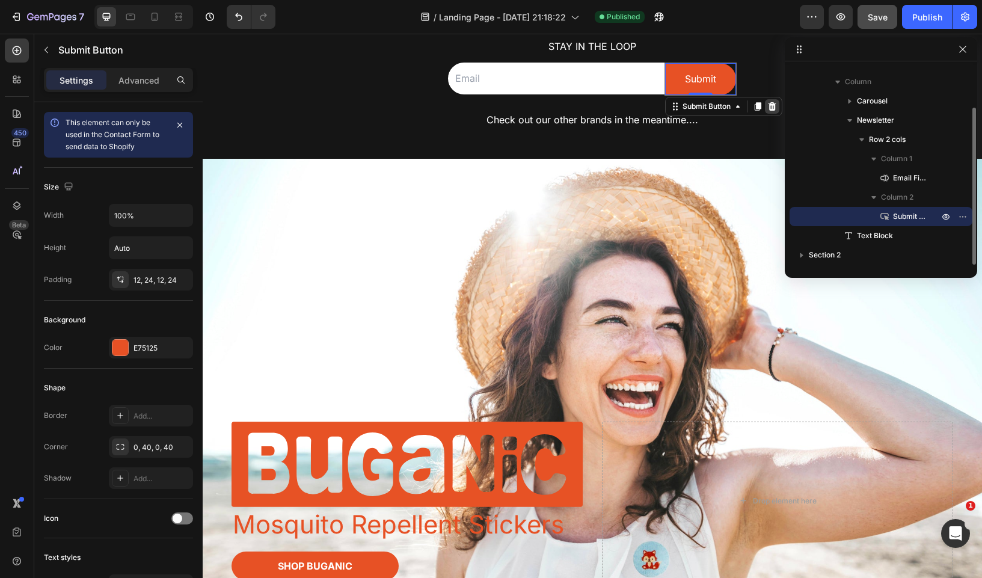
click at [775, 109] on icon at bounding box center [772, 106] width 8 height 8
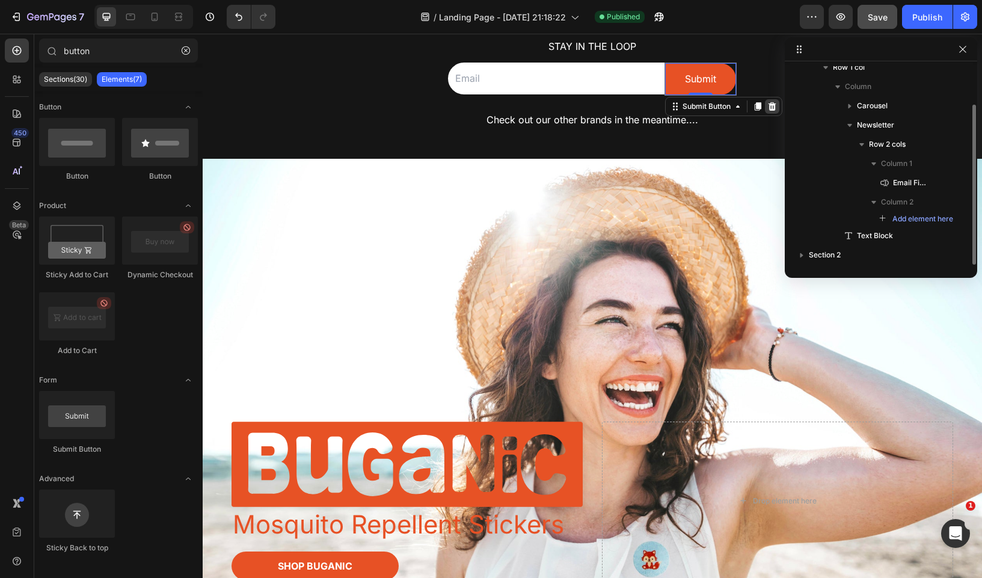
scroll to position [47, 0]
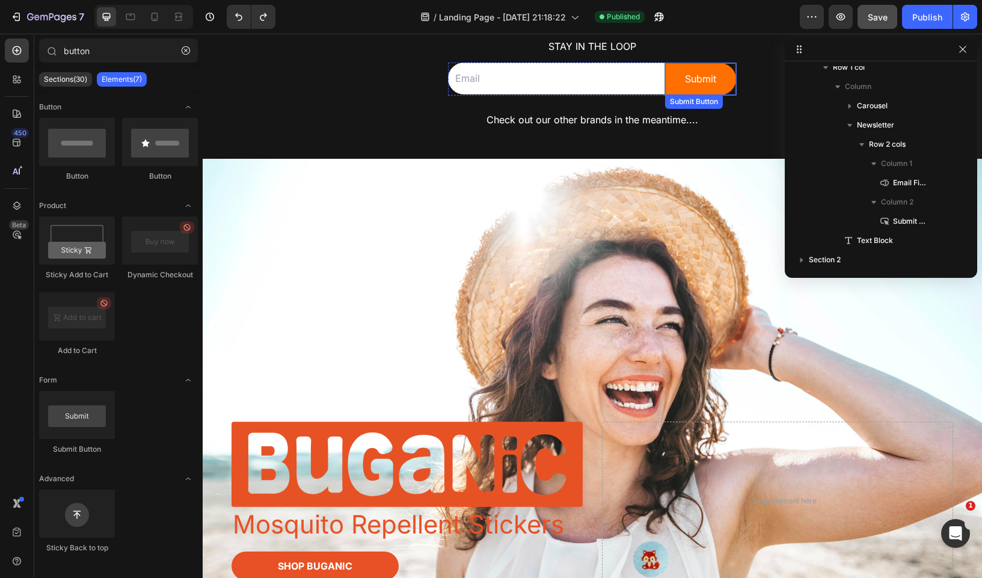
click at [716, 76] on button "Submit" at bounding box center [700, 79] width 71 height 32
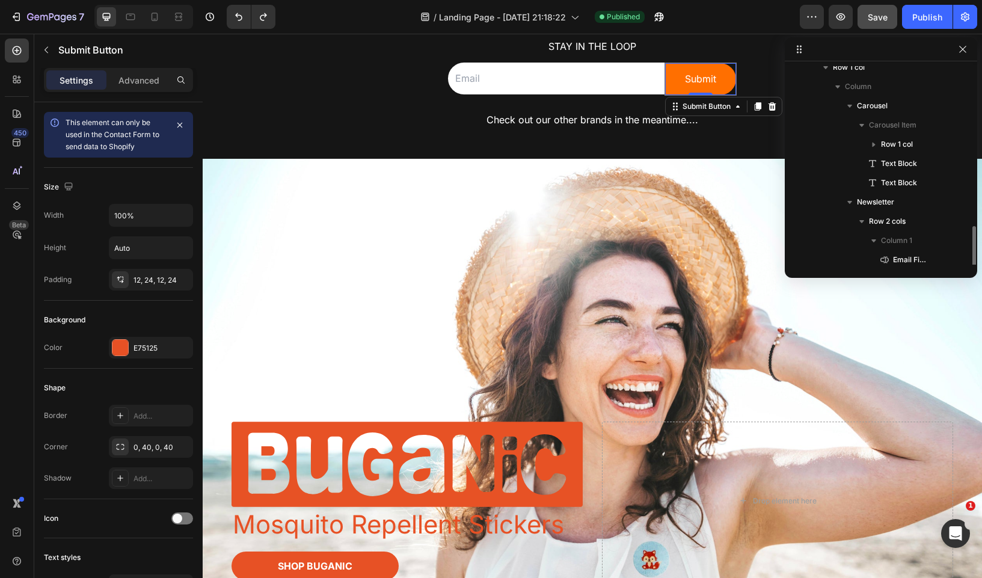
scroll to position [129, 0]
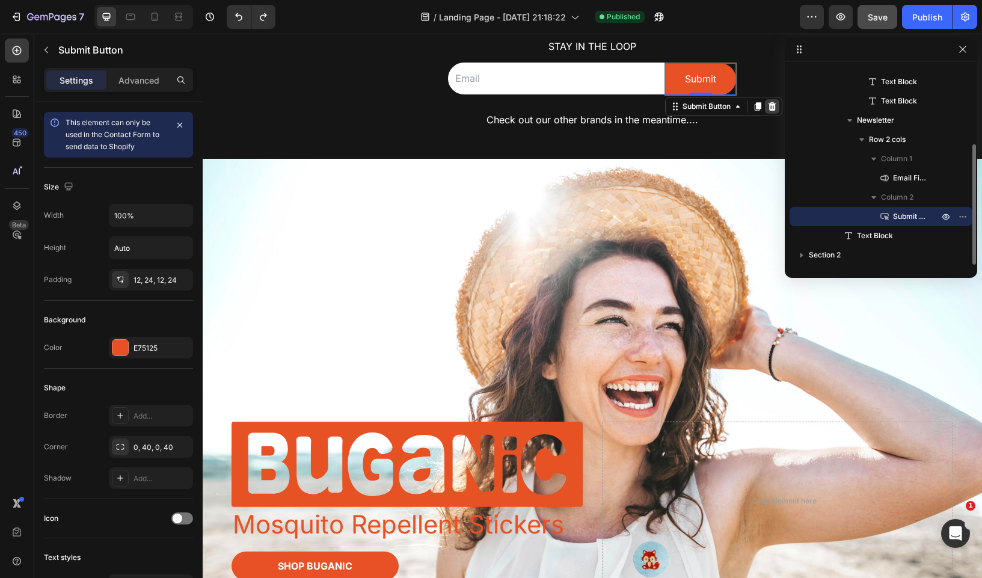
click at [770, 107] on icon at bounding box center [772, 107] width 10 height 10
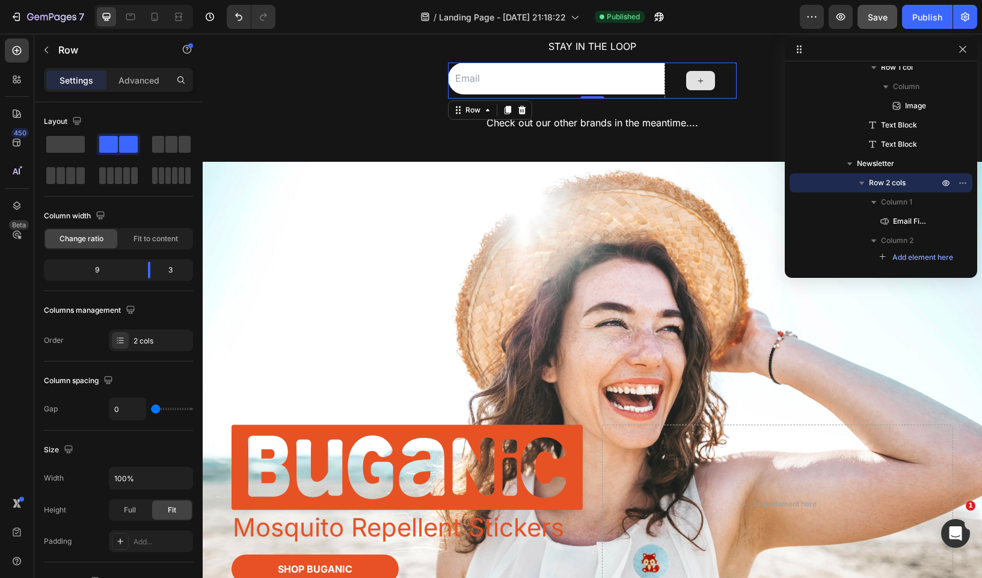
click at [728, 65] on div at bounding box center [700, 81] width 72 height 36
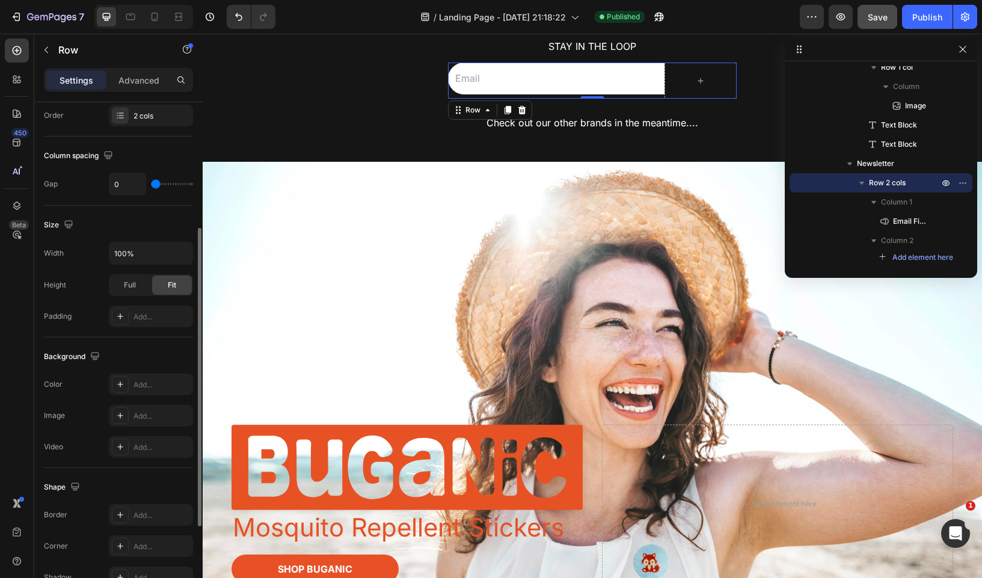
scroll to position [228, 0]
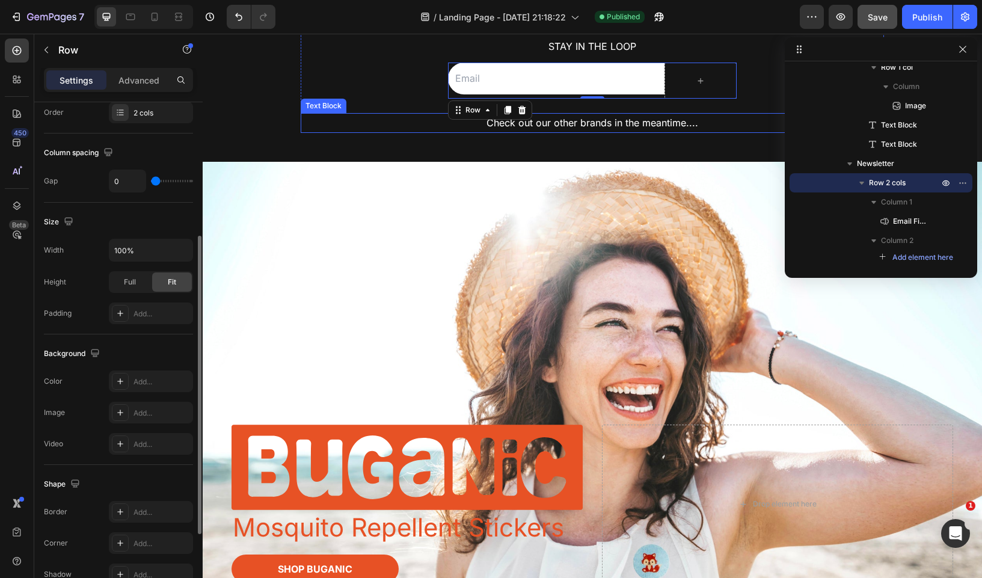
click at [761, 129] on p "Check out our other brands in the meantime...." at bounding box center [592, 122] width 581 height 17
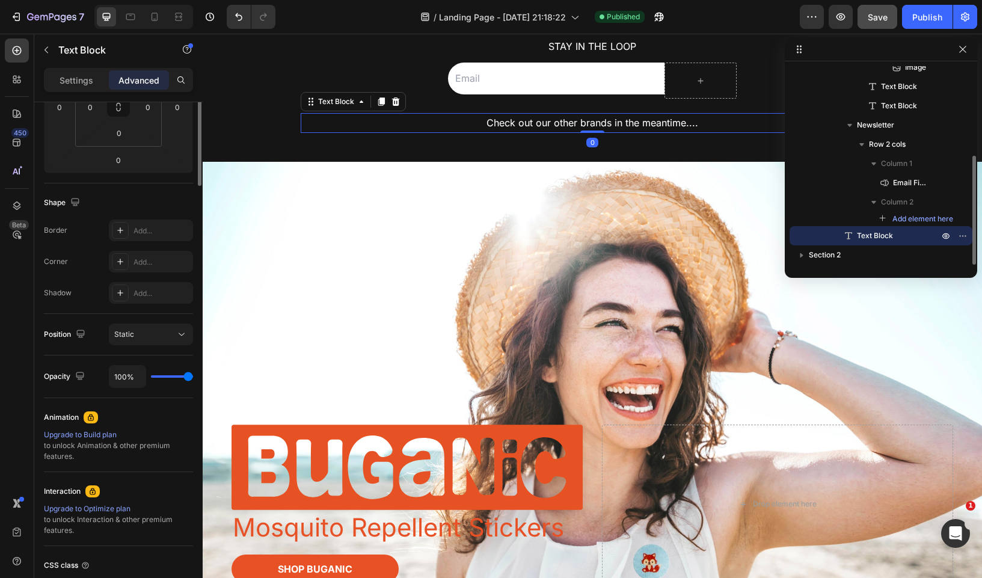
scroll to position [0, 0]
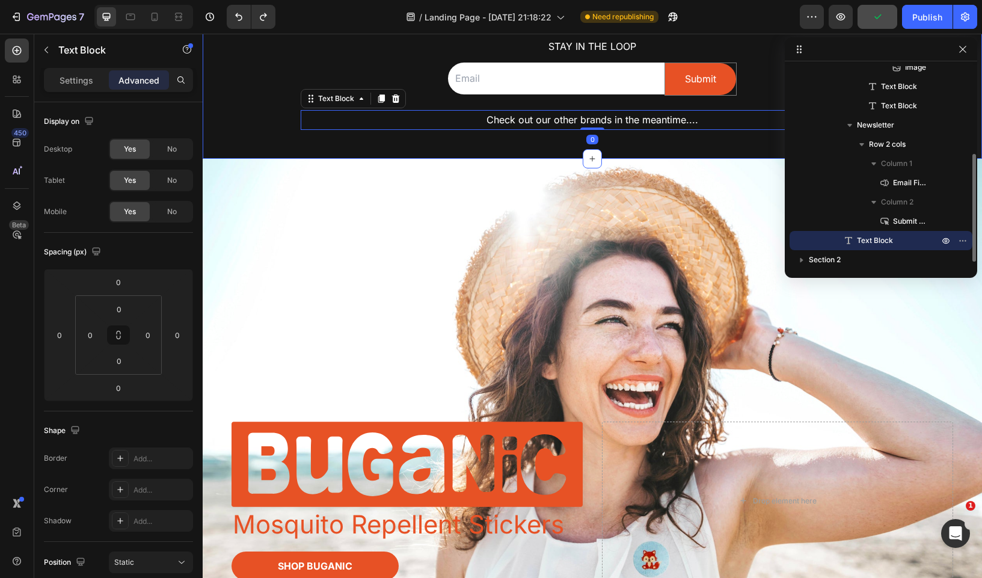
click at [717, 159] on div "Image Mosquito Repellent Stickers Text Block Shop Buganic Button Drop element h…" at bounding box center [592, 395] width 779 height 472
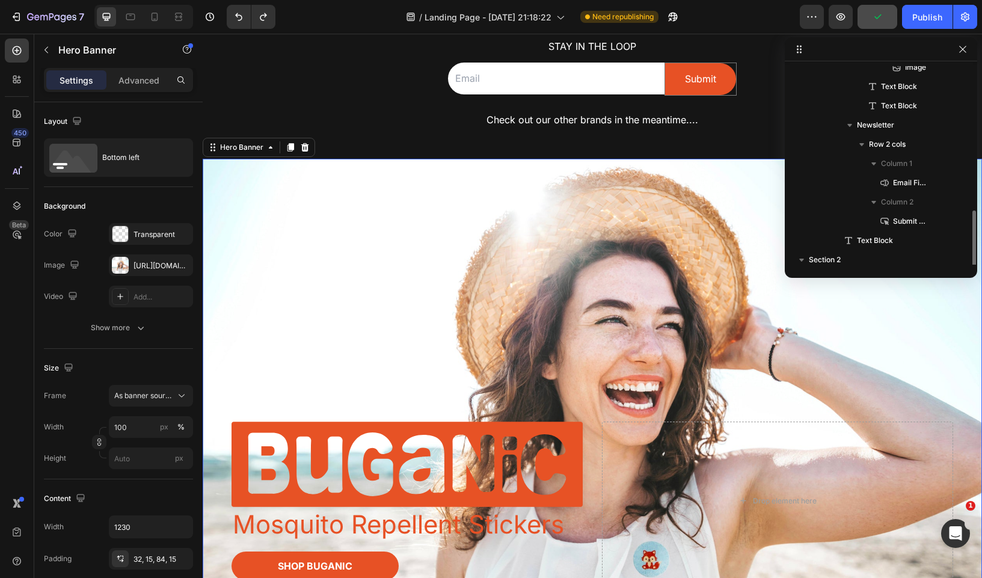
scroll to position [206, 0]
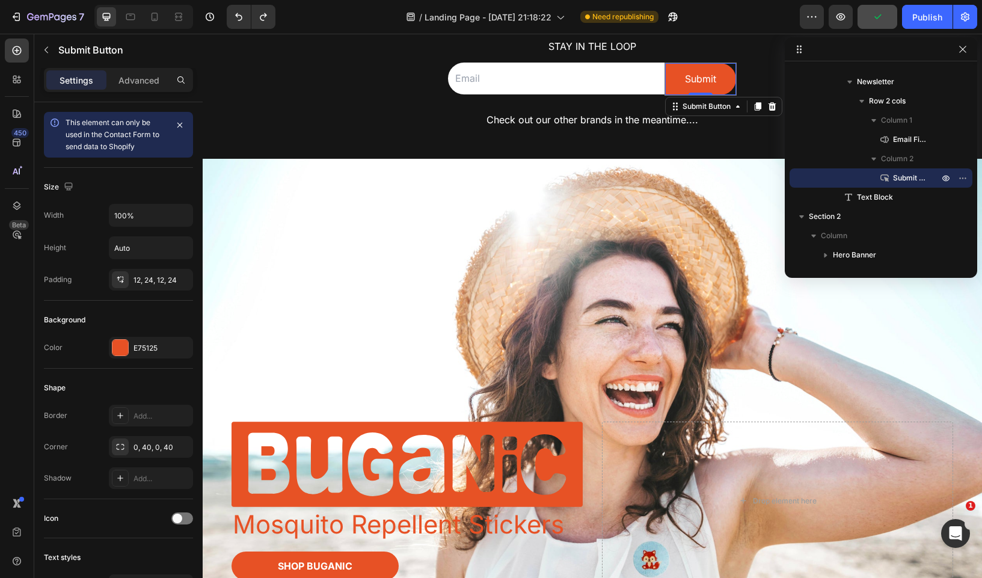
click at [734, 94] on div "Submit Submit Button 0" at bounding box center [700, 79] width 72 height 33
click at [705, 95] on div "0" at bounding box center [700, 95] width 71 height 0
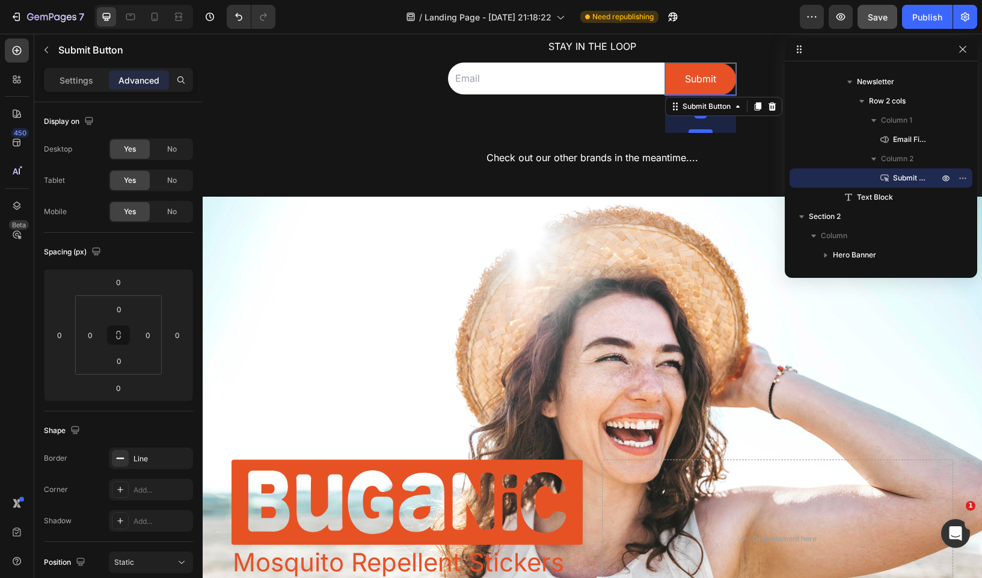
drag, startPoint x: 705, startPoint y: 93, endPoint x: 705, endPoint y: 130, distance: 37.3
click at [705, 130] on div at bounding box center [700, 131] width 24 height 4
type input "63"
click at [748, 158] on p "Check out our other brands in the meantime...." at bounding box center [592, 157] width 581 height 17
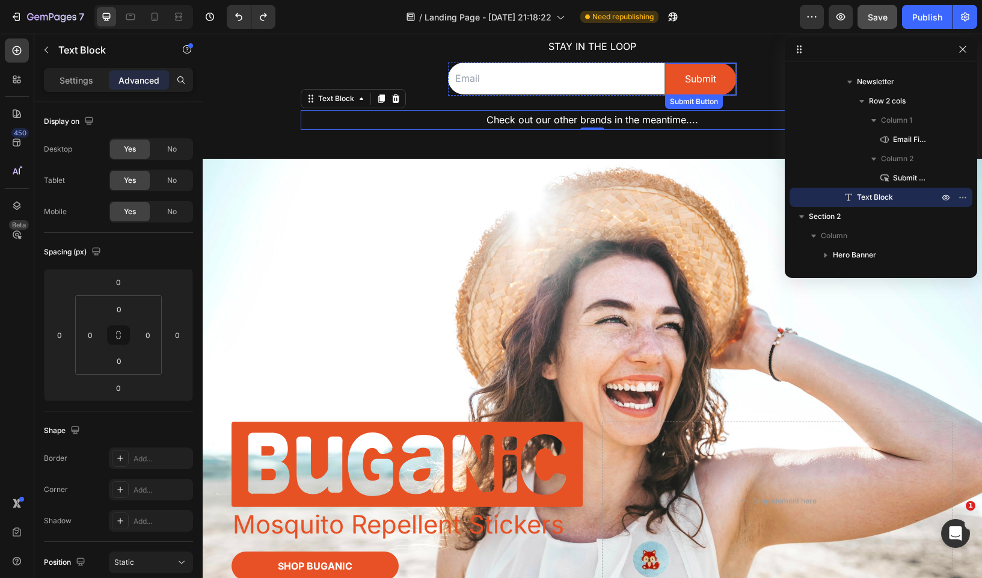
click at [733, 66] on div "Submit Submit Button" at bounding box center [700, 79] width 72 height 33
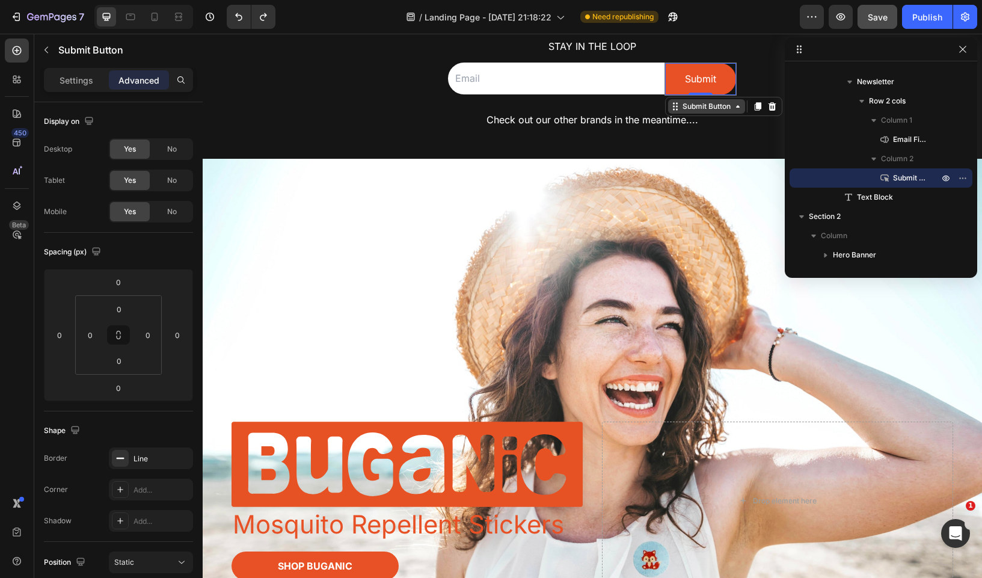
click at [739, 108] on icon at bounding box center [738, 107] width 10 height 10
click at [758, 107] on icon at bounding box center [758, 106] width 7 height 8
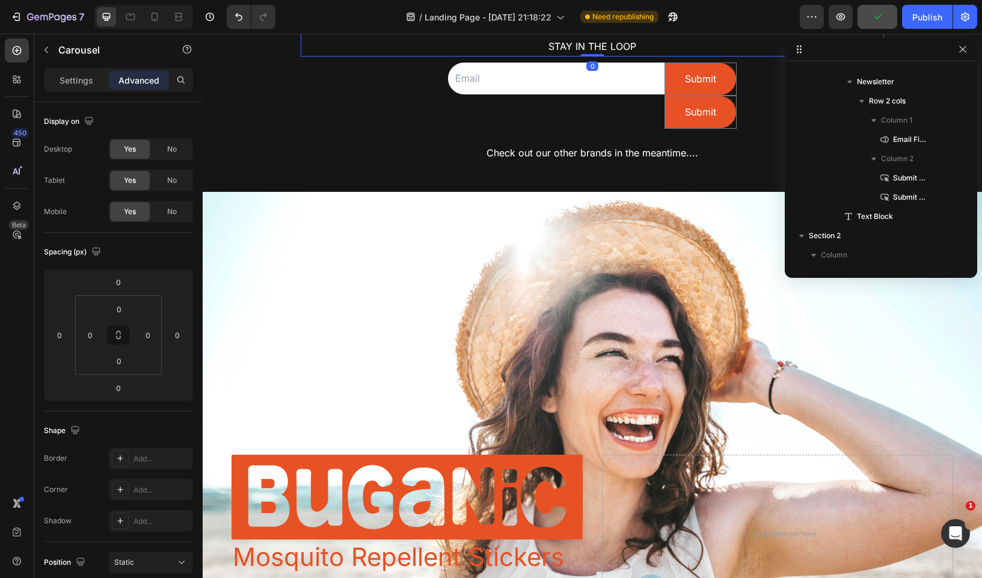
scroll to position [0, 0]
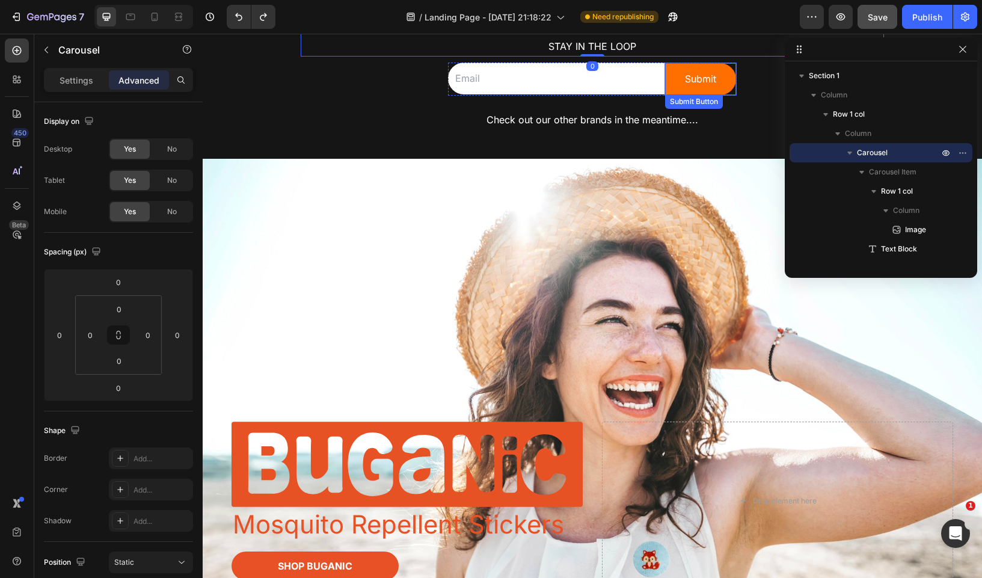
click at [721, 87] on button "Submit" at bounding box center [700, 79] width 71 height 32
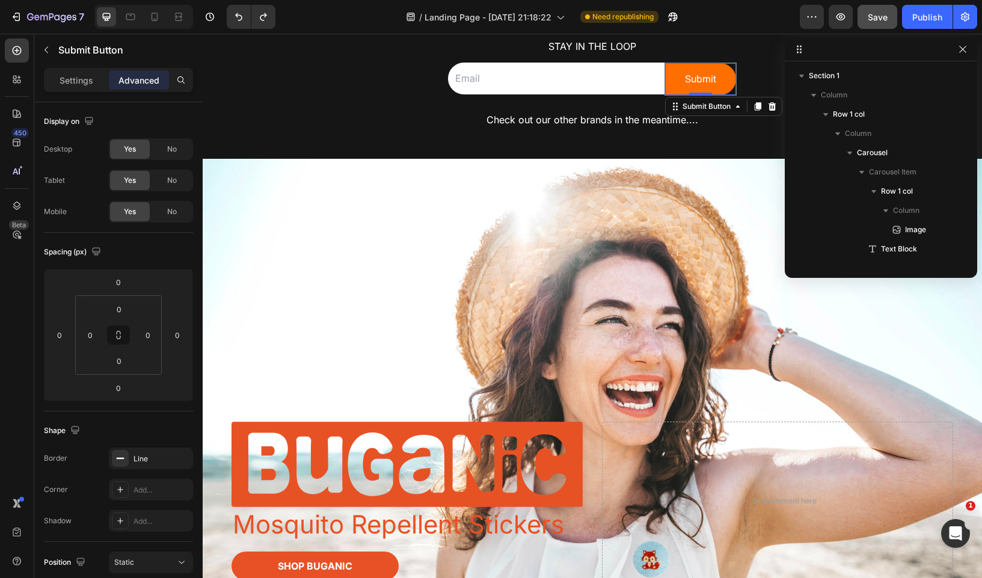
scroll to position [206, 0]
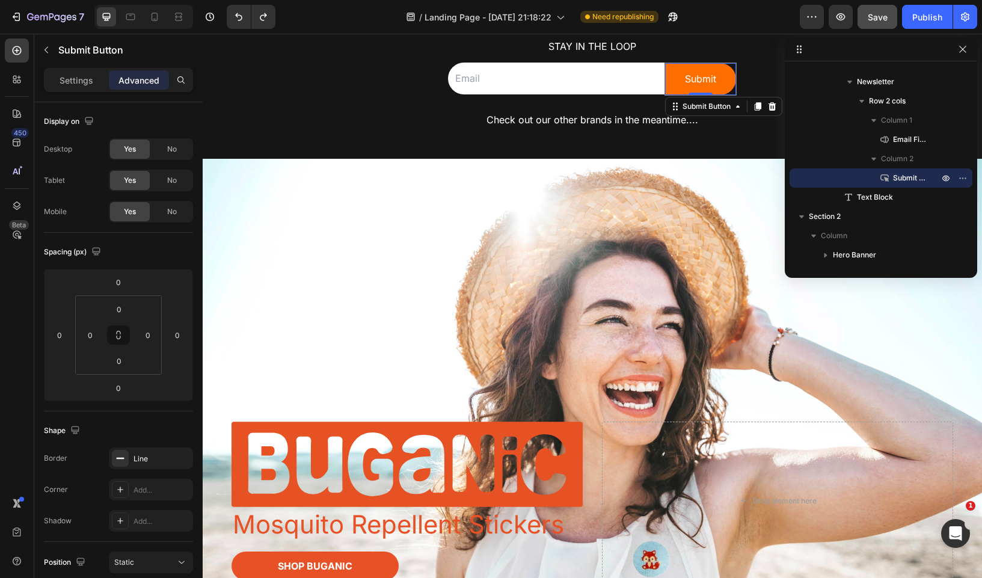
click at [721, 87] on button "Submit" at bounding box center [700, 79] width 71 height 32
click at [123, 456] on icon at bounding box center [120, 458] width 10 height 10
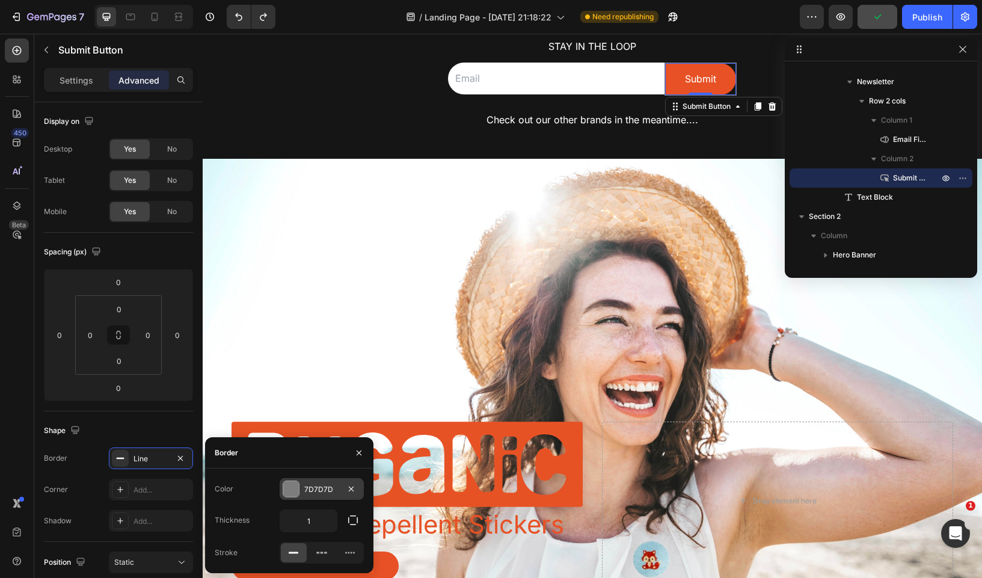
click at [292, 483] on div at bounding box center [291, 489] width 16 height 16
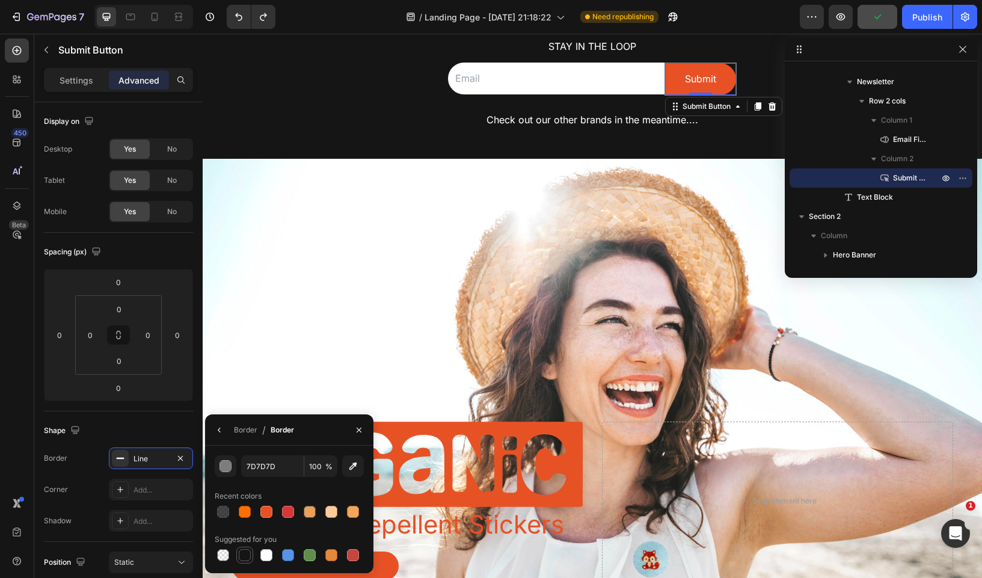
click at [244, 559] on div at bounding box center [245, 555] width 12 height 12
type input "151515"
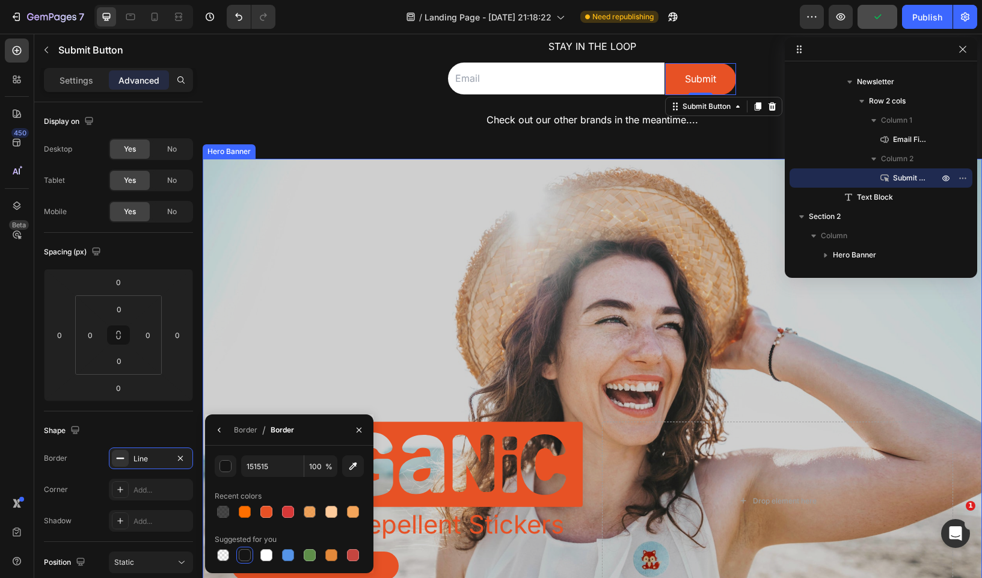
click at [351, 167] on div "Overlay" at bounding box center [592, 395] width 779 height 472
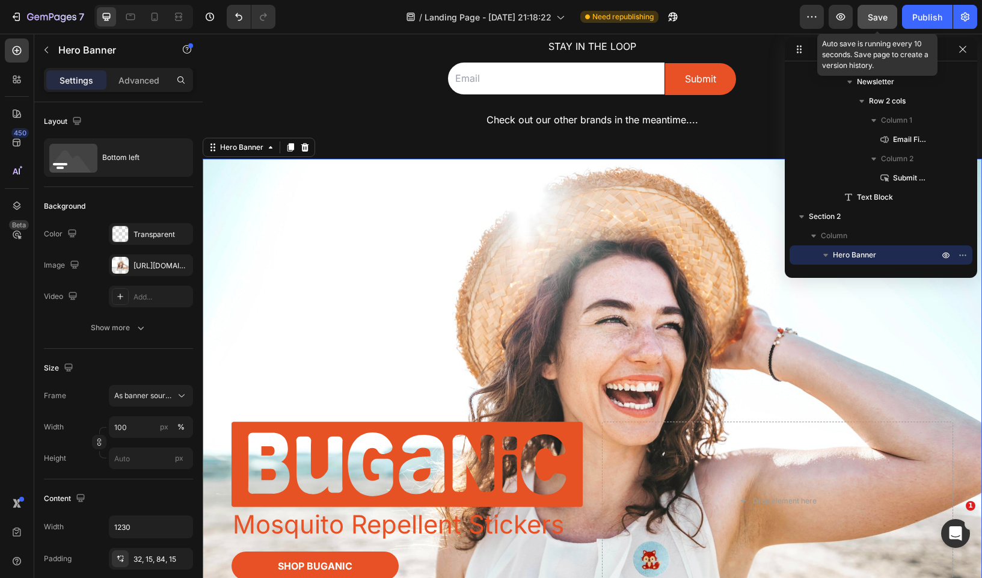
click at [891, 19] on button "Save" at bounding box center [877, 17] width 40 height 24
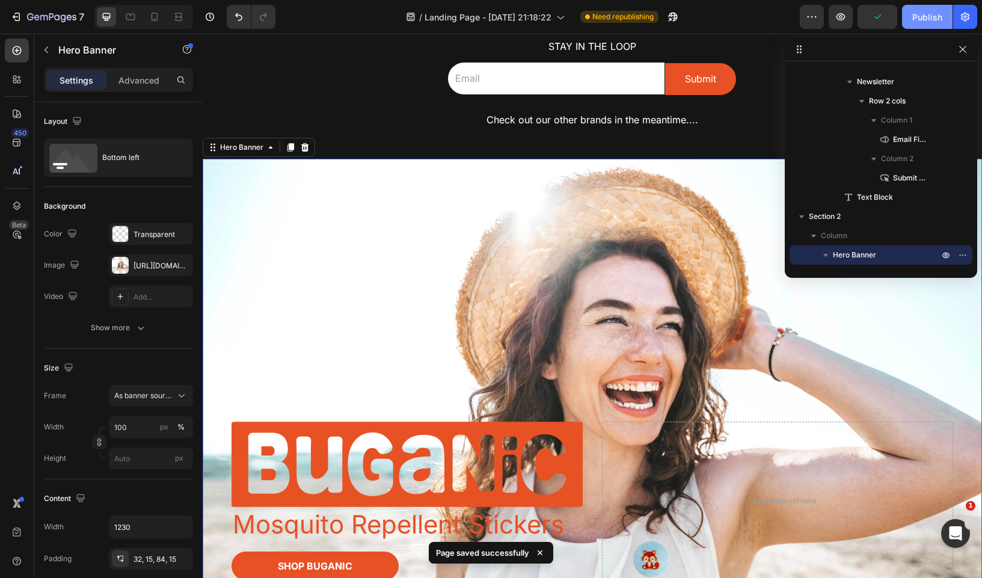
click at [936, 14] on div "Publish" at bounding box center [927, 17] width 30 height 13
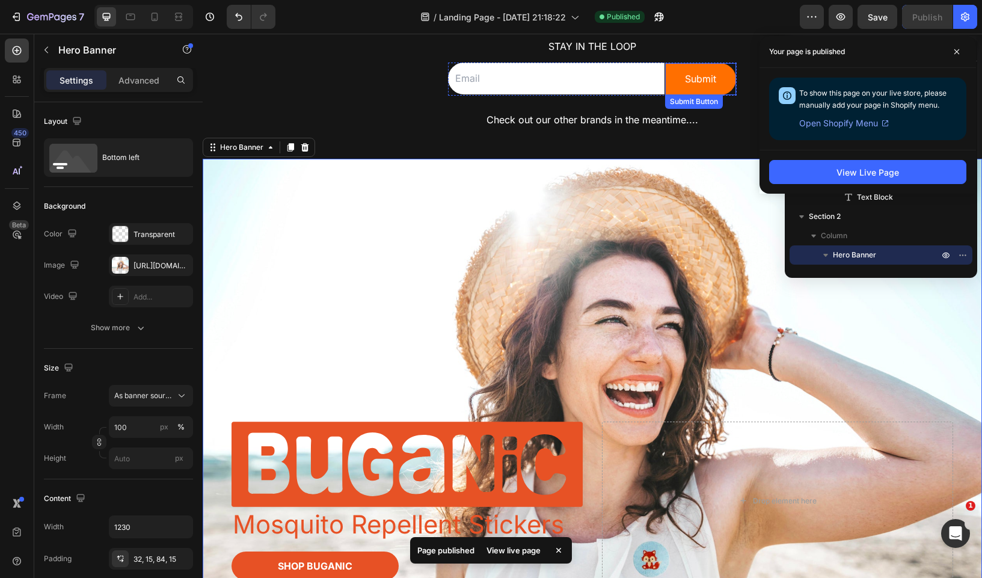
click at [684, 66] on button "Submit" at bounding box center [700, 79] width 71 height 32
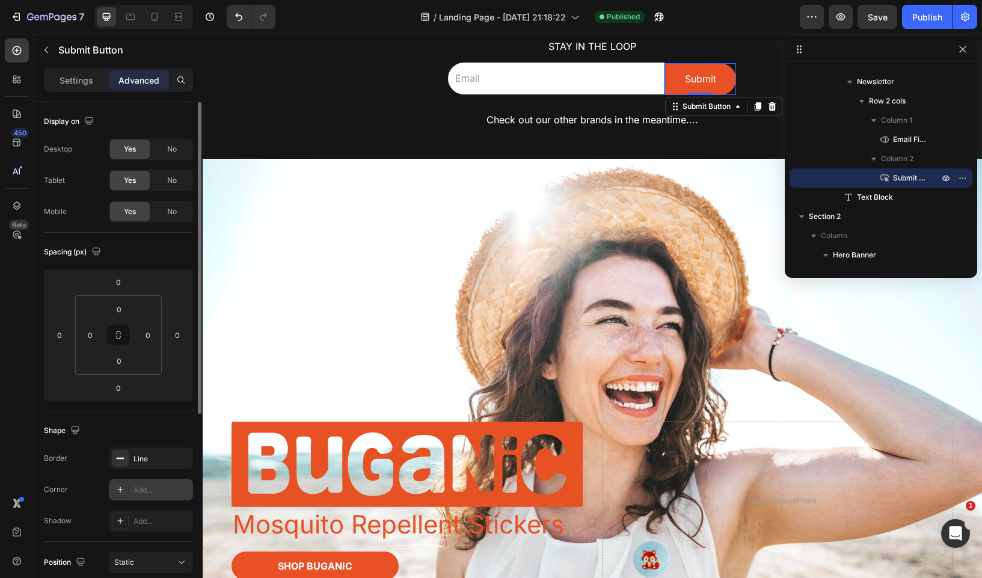
click at [122, 491] on icon at bounding box center [120, 490] width 10 height 10
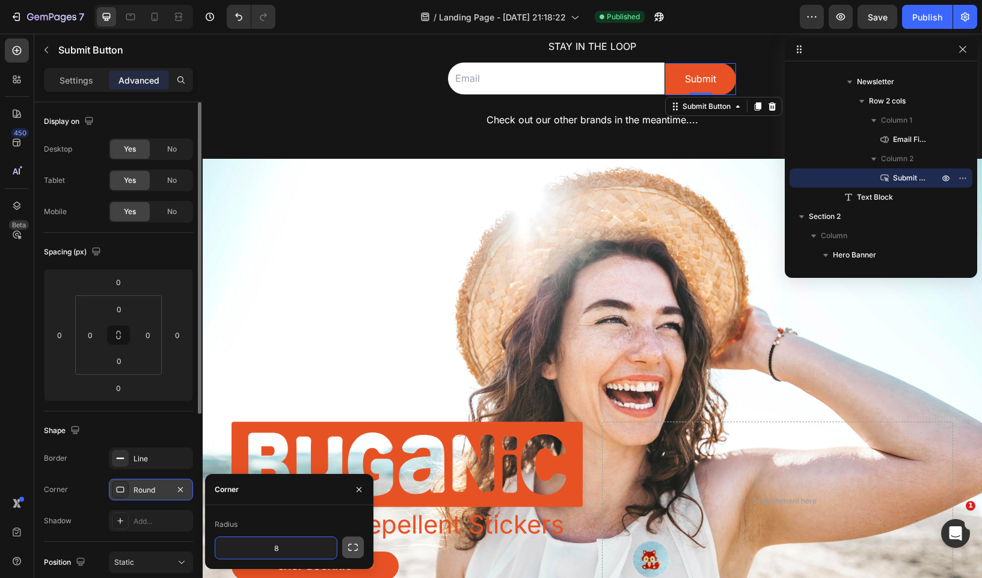
click at [351, 542] on icon "button" at bounding box center [353, 547] width 12 height 12
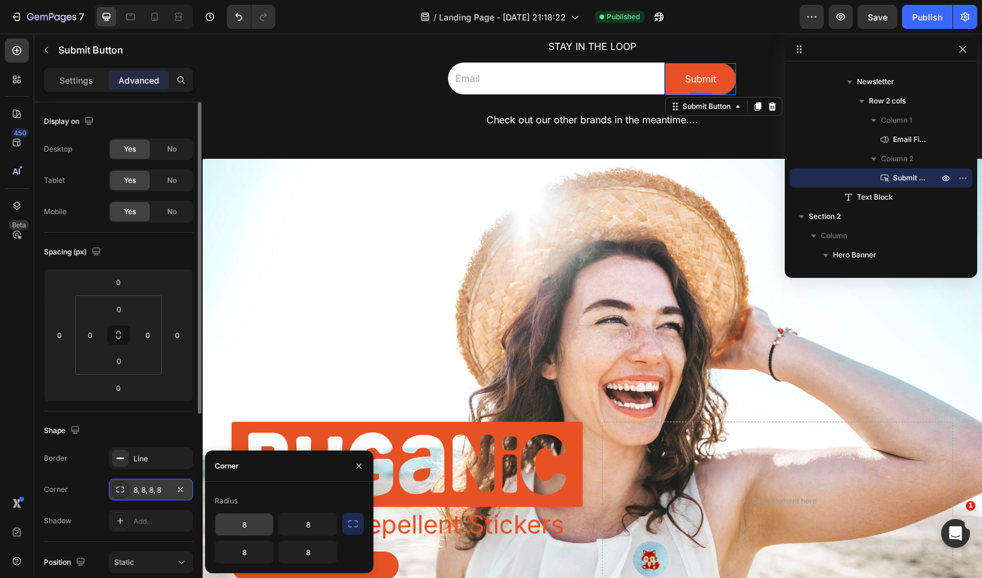
click at [244, 527] on input "8" at bounding box center [244, 525] width 58 height 22
type input "40"
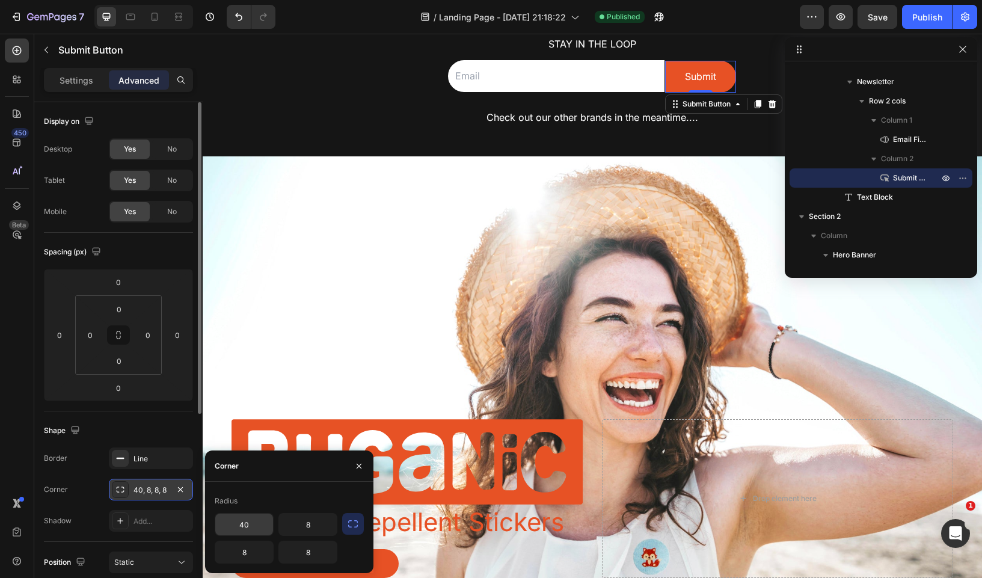
drag, startPoint x: 257, startPoint y: 527, endPoint x: 218, endPoint y: 527, distance: 39.1
click at [218, 527] on input "40" at bounding box center [244, 525] width 58 height 22
type input "0"
type input "40"
type input "0"
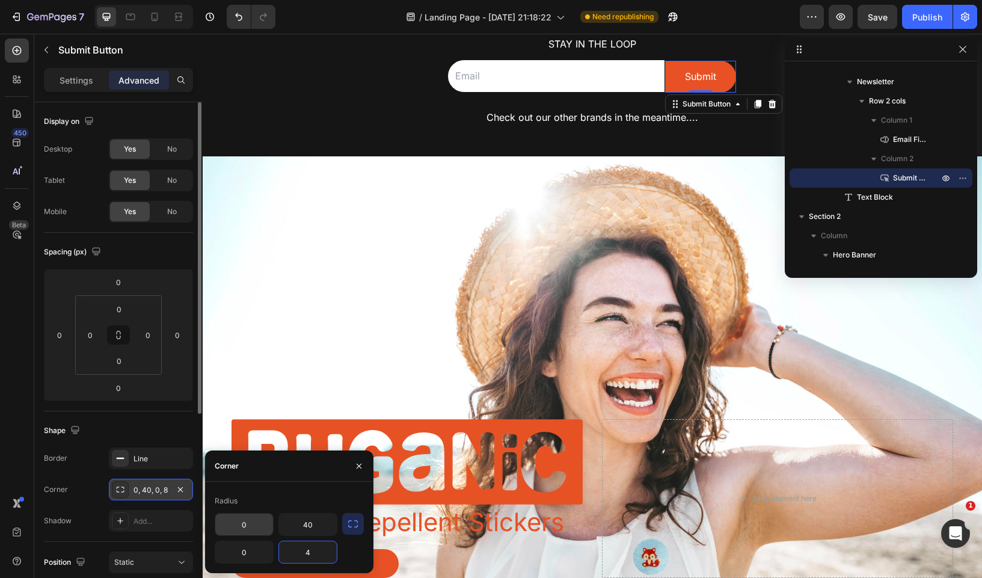
type input "40"
click at [753, 49] on p "Stay in the loop" at bounding box center [592, 43] width 581 height 17
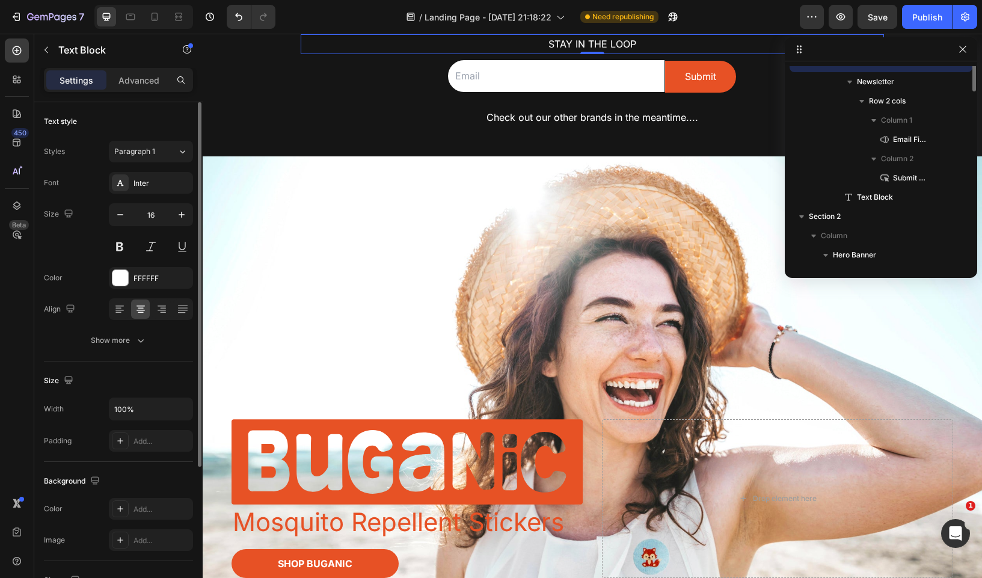
scroll to position [112, 0]
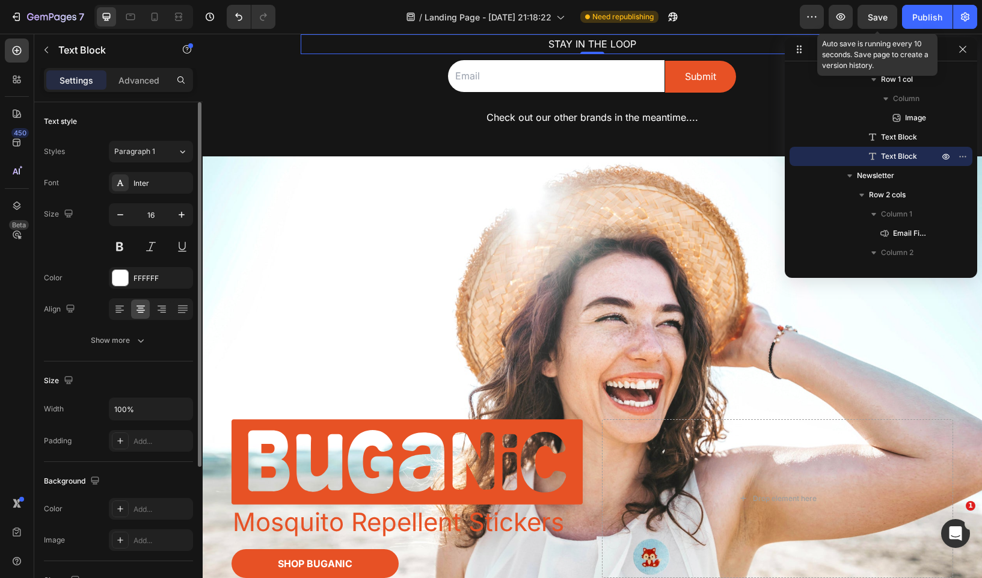
click at [880, 12] on span "Save" at bounding box center [878, 17] width 20 height 10
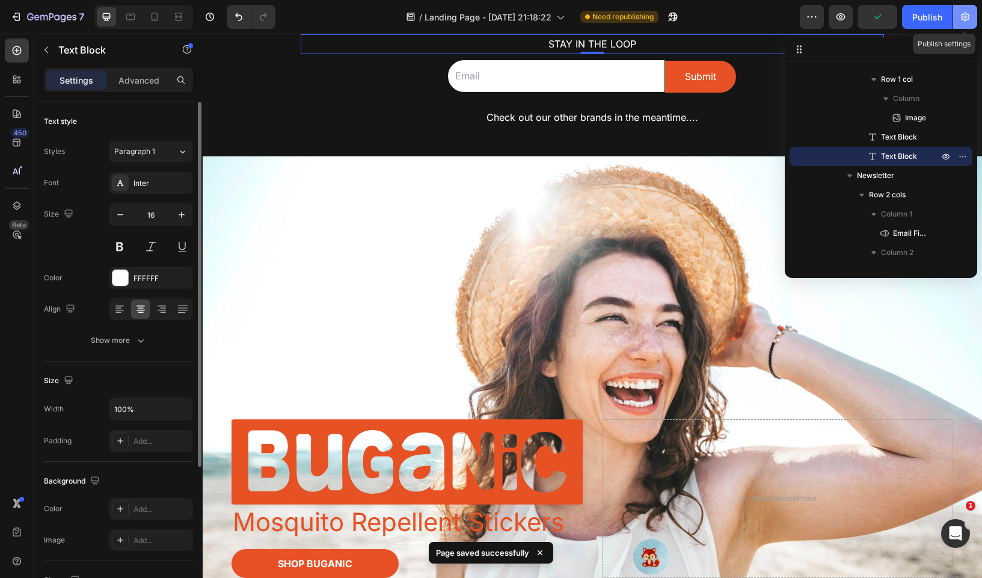
click at [964, 19] on icon "button" at bounding box center [965, 17] width 8 height 9
click at [812, 12] on icon "button" at bounding box center [812, 17] width 12 height 12
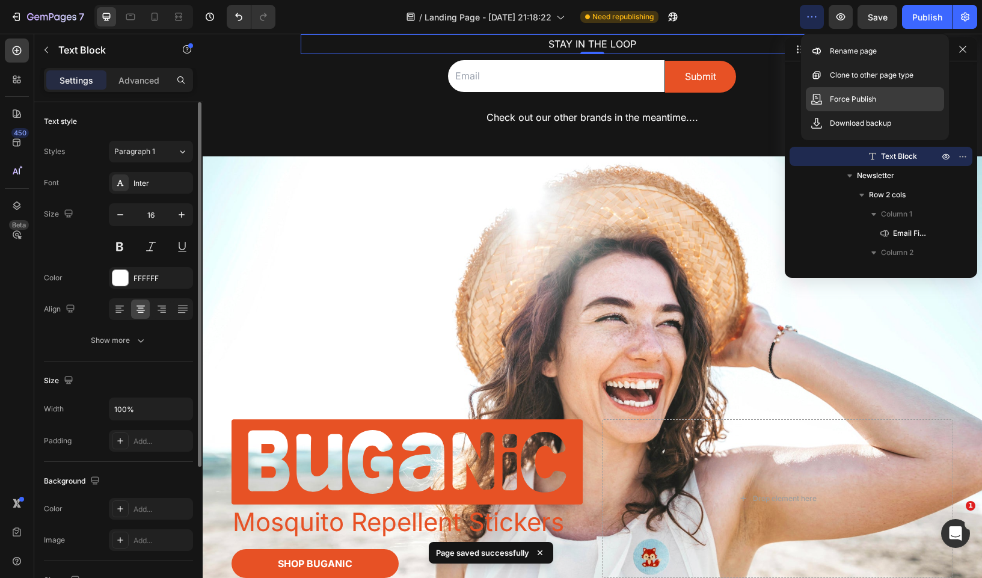
click at [839, 98] on p "Force Publish" at bounding box center [853, 99] width 46 height 12
